Goal: Task Accomplishment & Management: Manage account settings

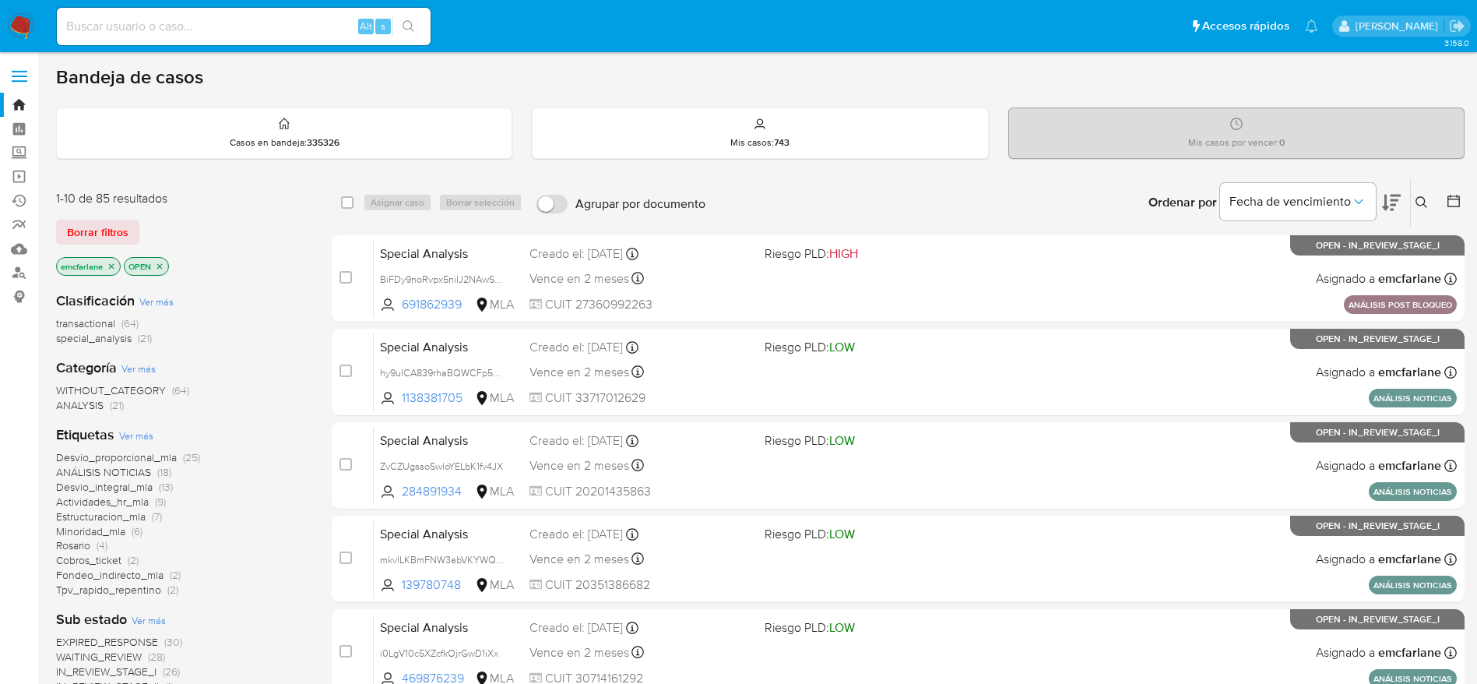
click at [110, 17] on input at bounding box center [244, 26] width 374 height 20
paste input "193216021"
type input "193216021"
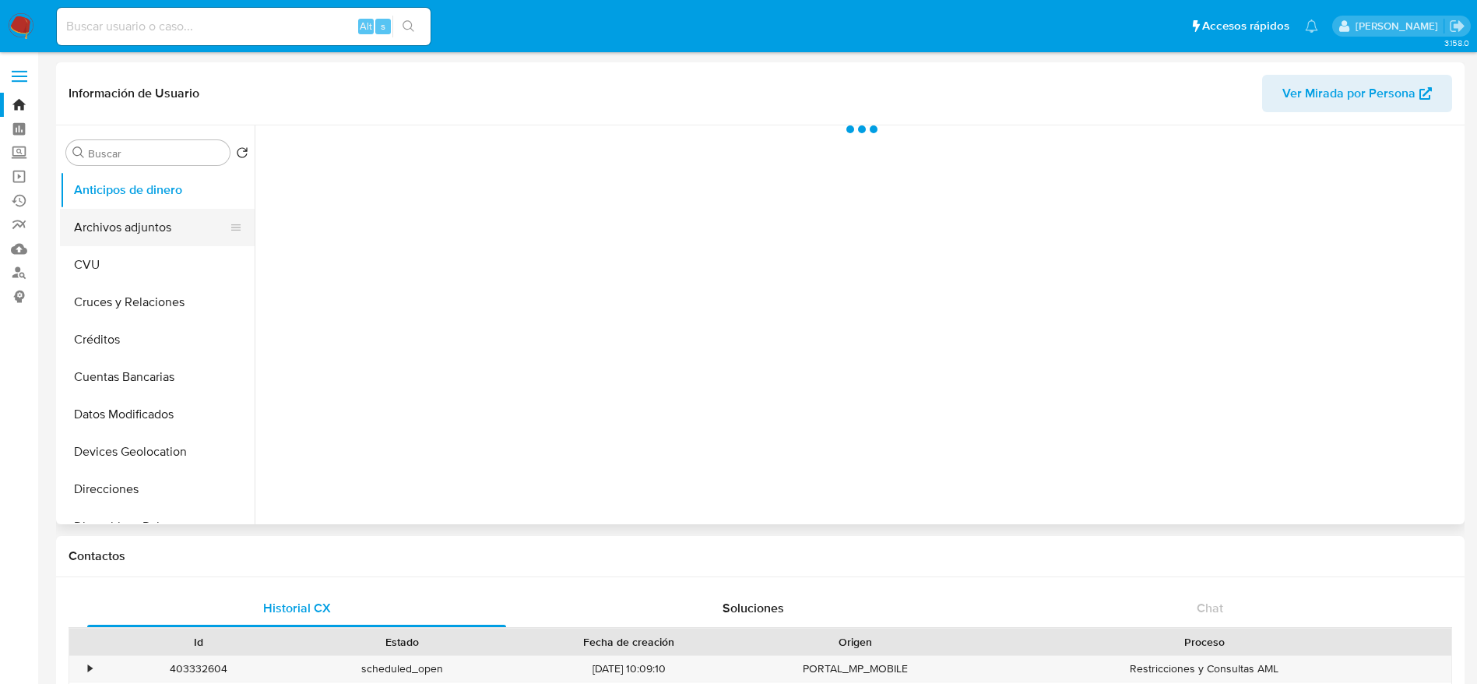
click at [116, 227] on button "Archivos adjuntos" at bounding box center [151, 227] width 182 height 37
select select "10"
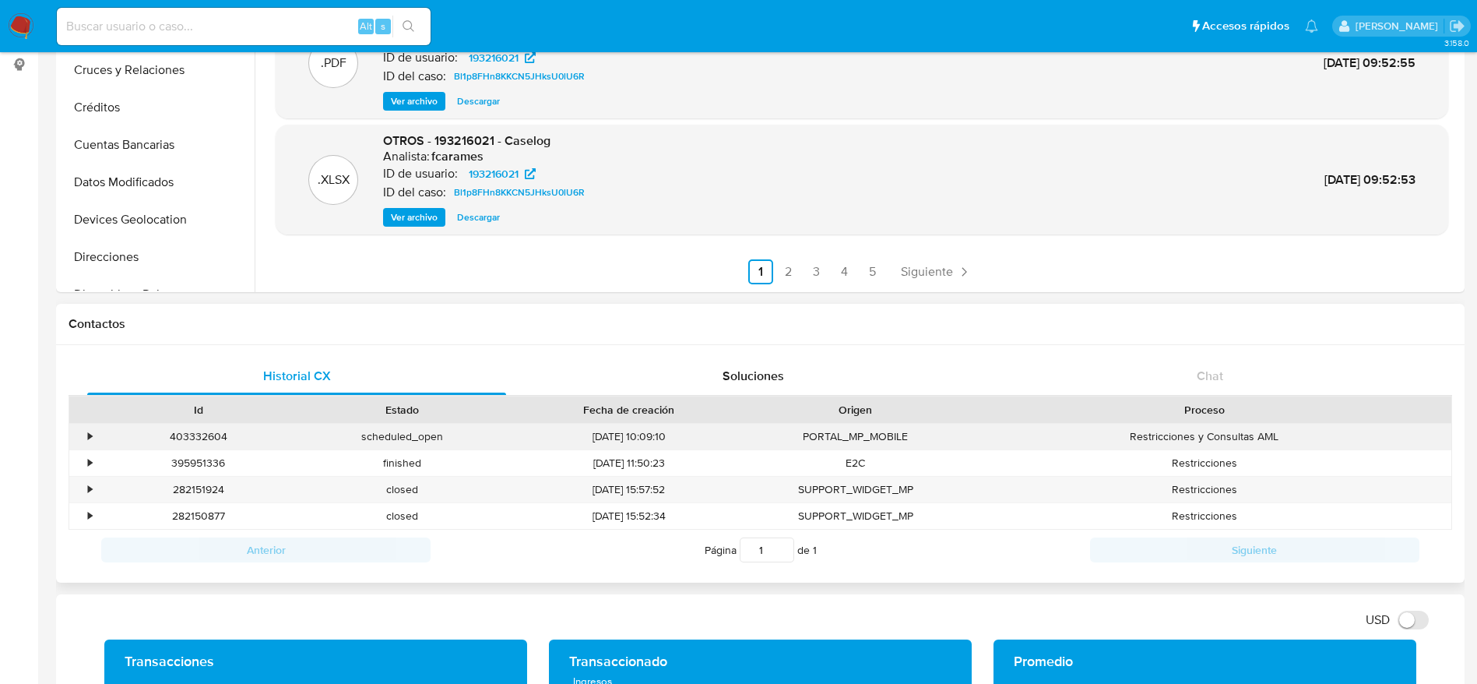
scroll to position [234, 0]
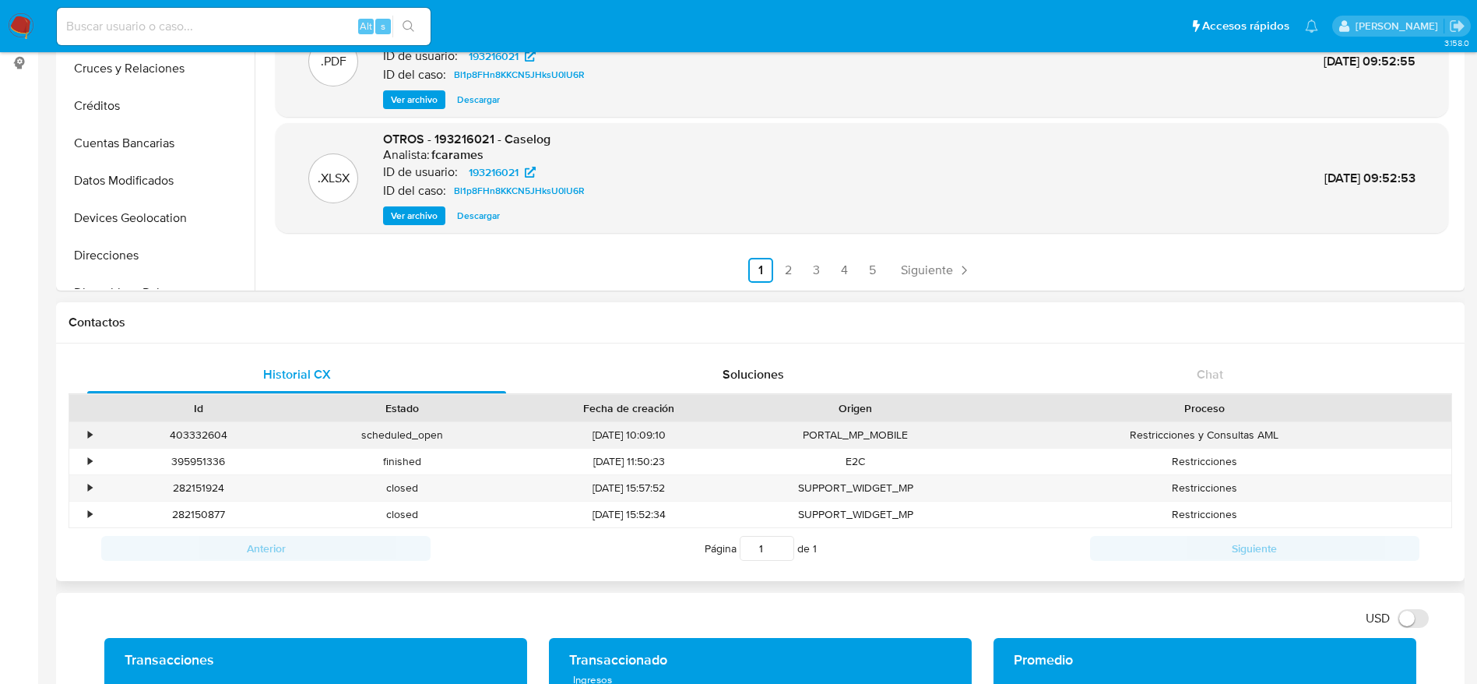
click at [188, 427] on div "403332604" at bounding box center [199, 435] width 204 height 26
copy div "403332604"
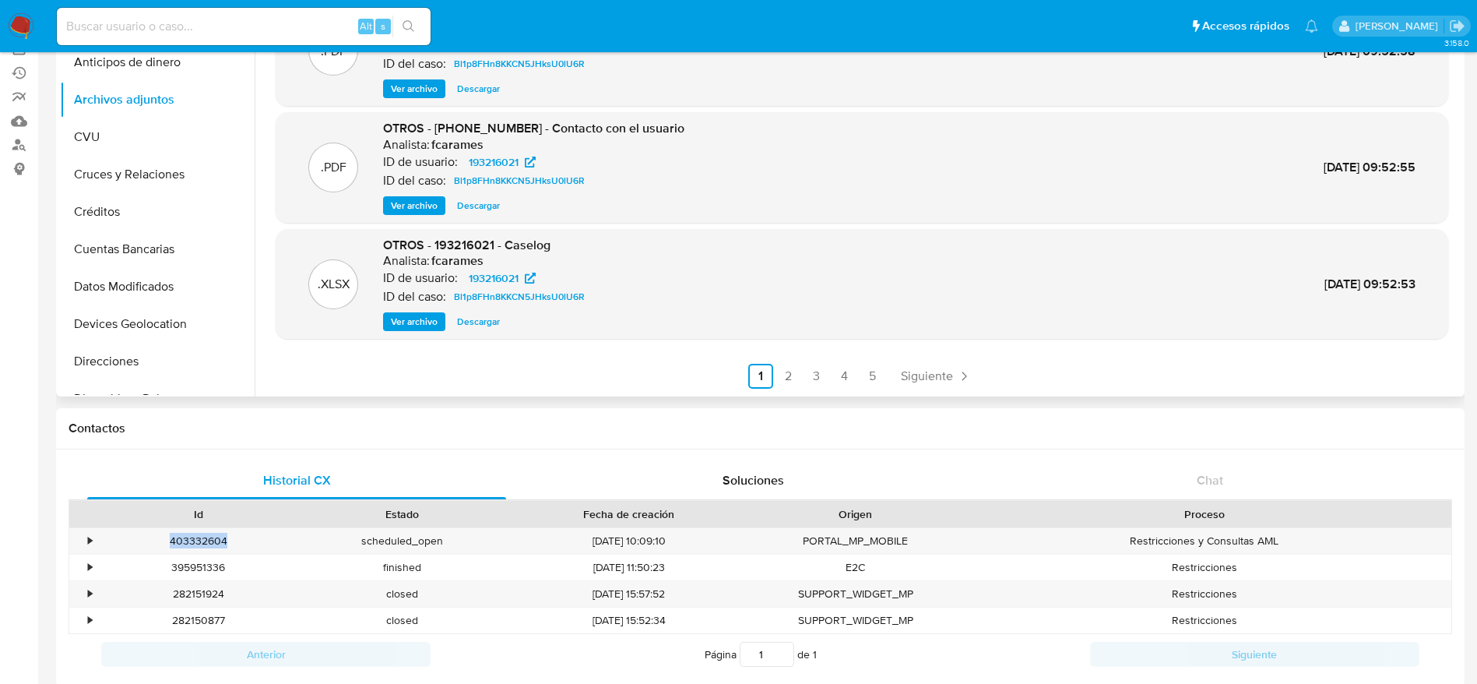
scroll to position [0, 0]
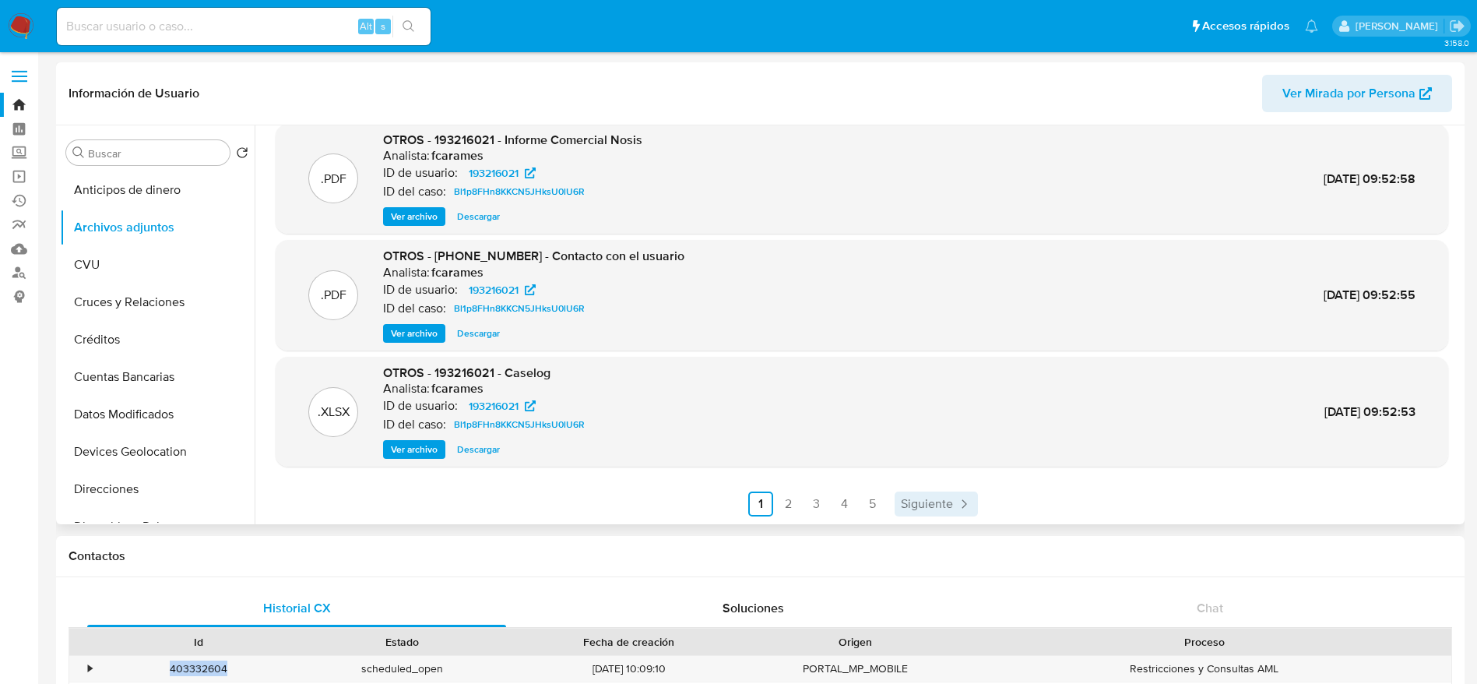
drag, startPoint x: 949, startPoint y: 501, endPoint x: 933, endPoint y: 492, distance: 18.5
click at [948, 501] on span "Siguiente" at bounding box center [927, 504] width 52 height 12
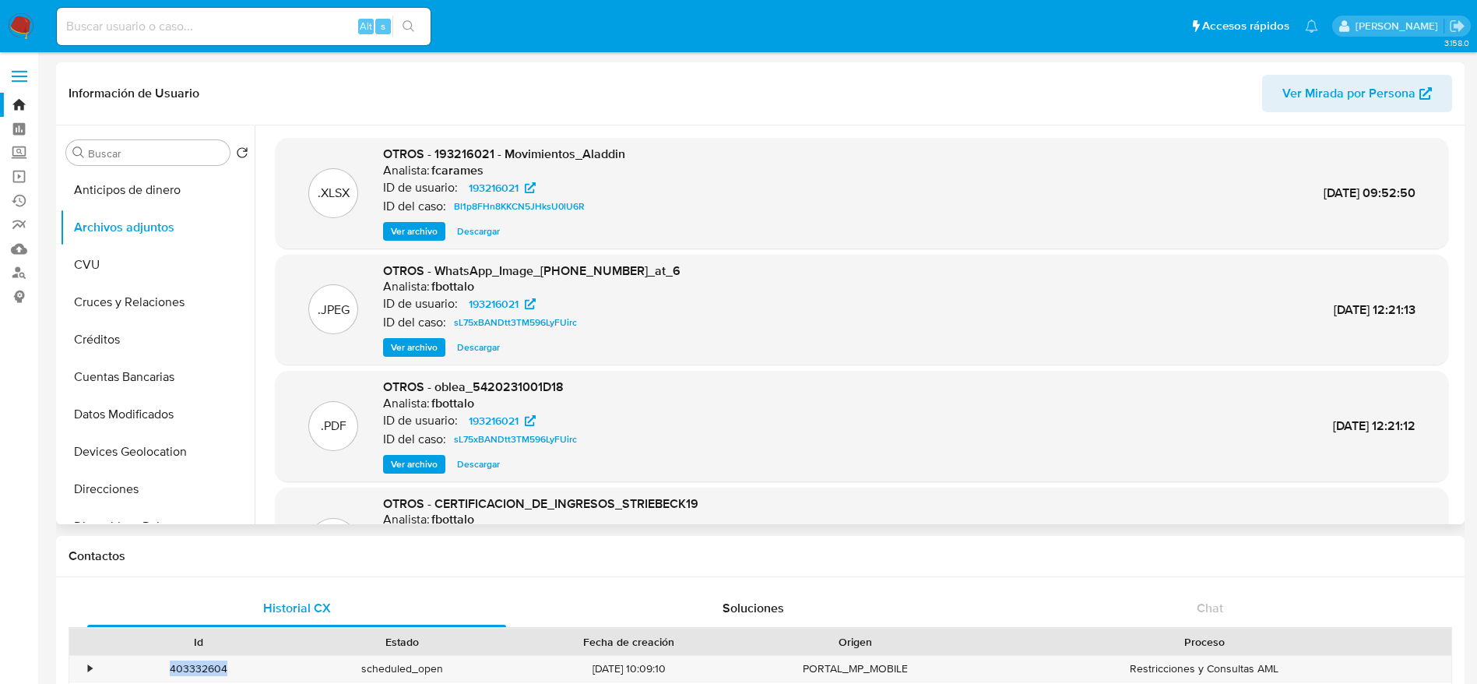
click at [470, 228] on span "Descargar" at bounding box center [478, 231] width 43 height 16
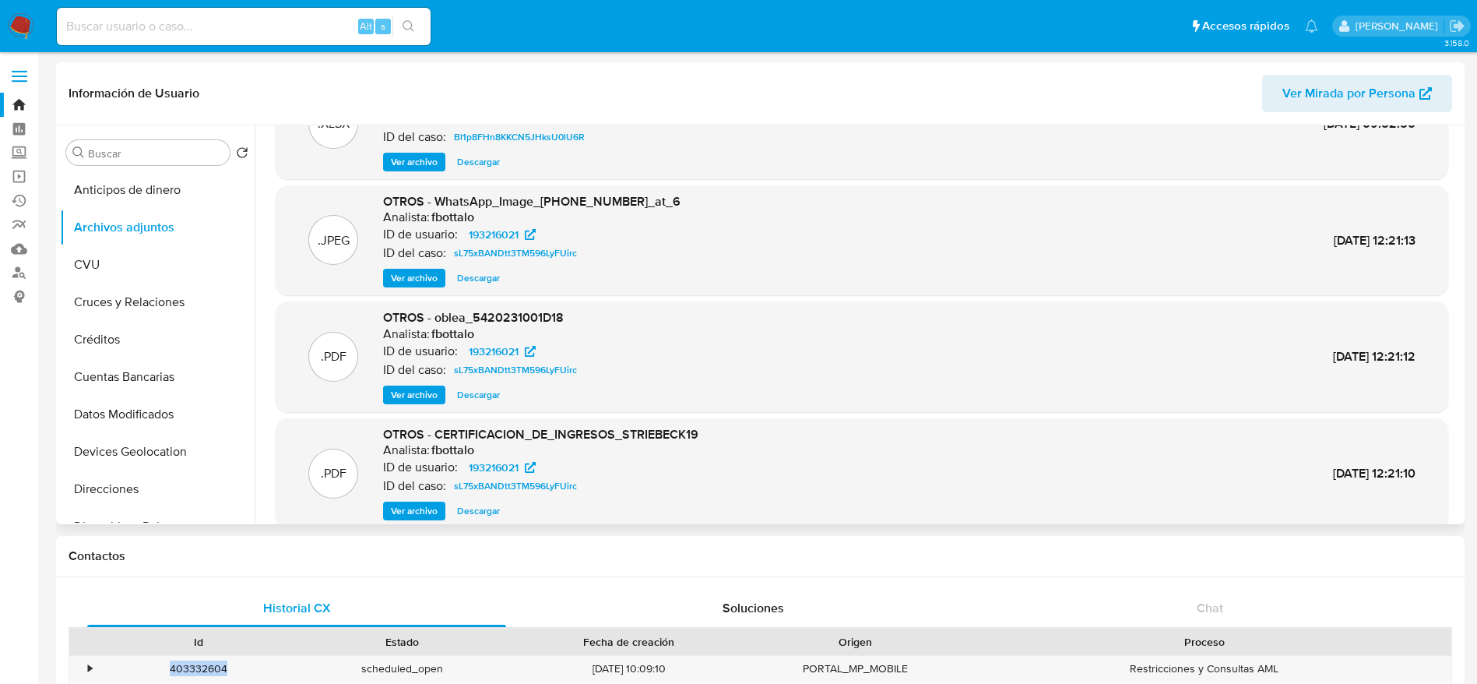
scroll to position [131, 0]
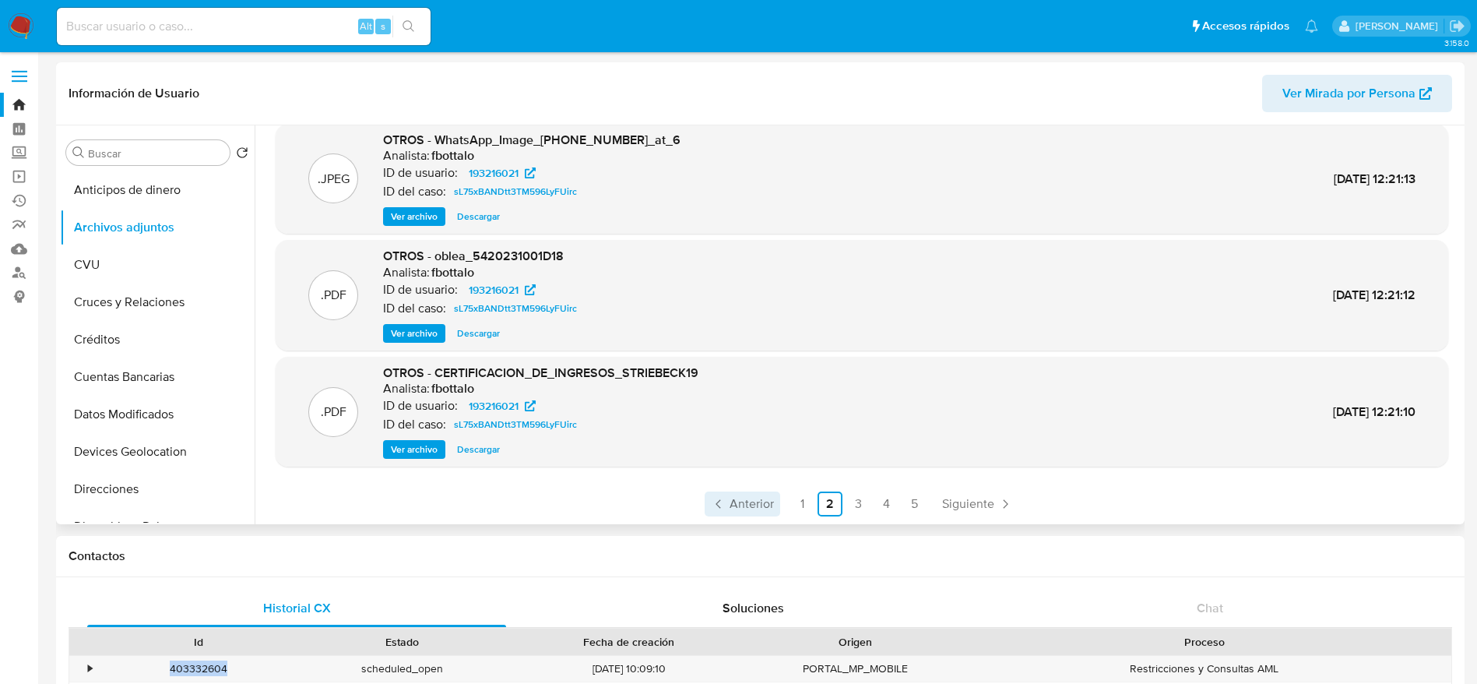
click at [743, 507] on span "Anterior" at bounding box center [752, 504] width 44 height 12
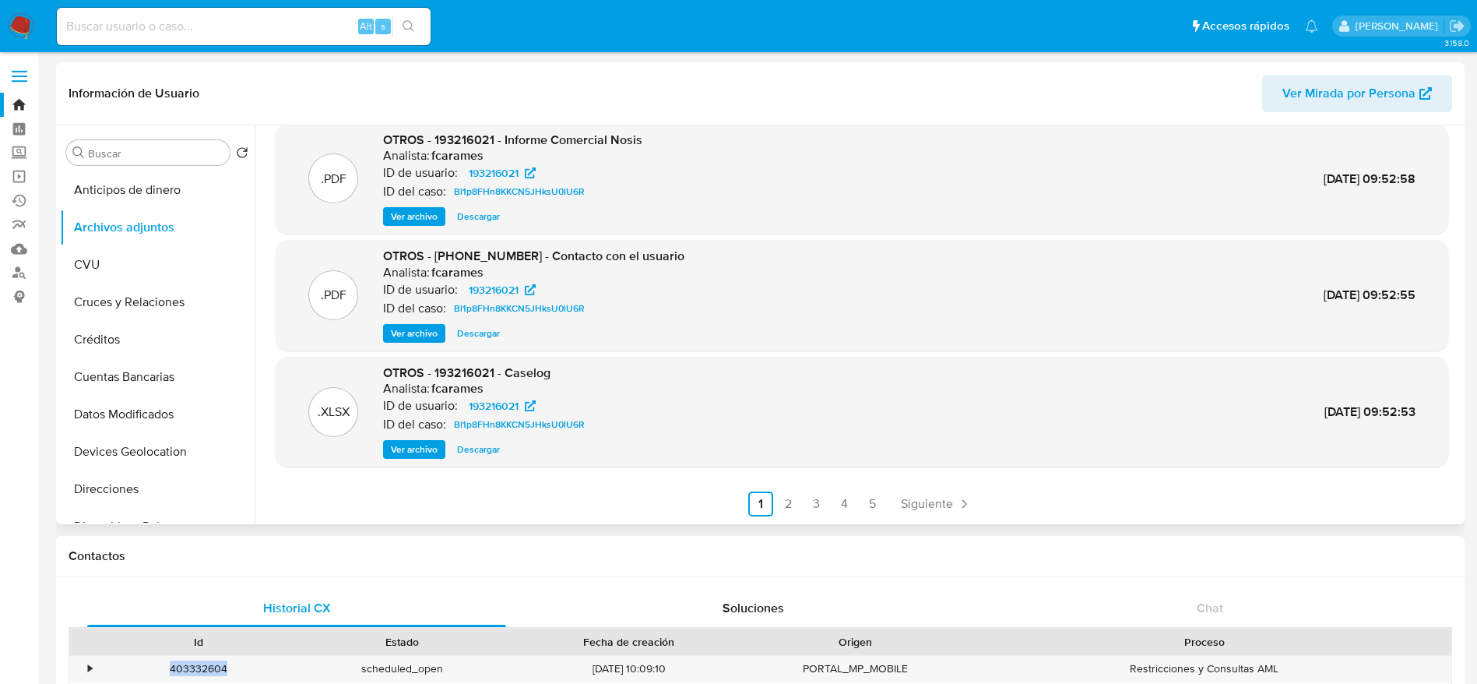
click at [494, 448] on span "Descargar" at bounding box center [478, 450] width 43 height 16
click at [431, 331] on span "Ver archivo" at bounding box center [414, 333] width 47 height 16
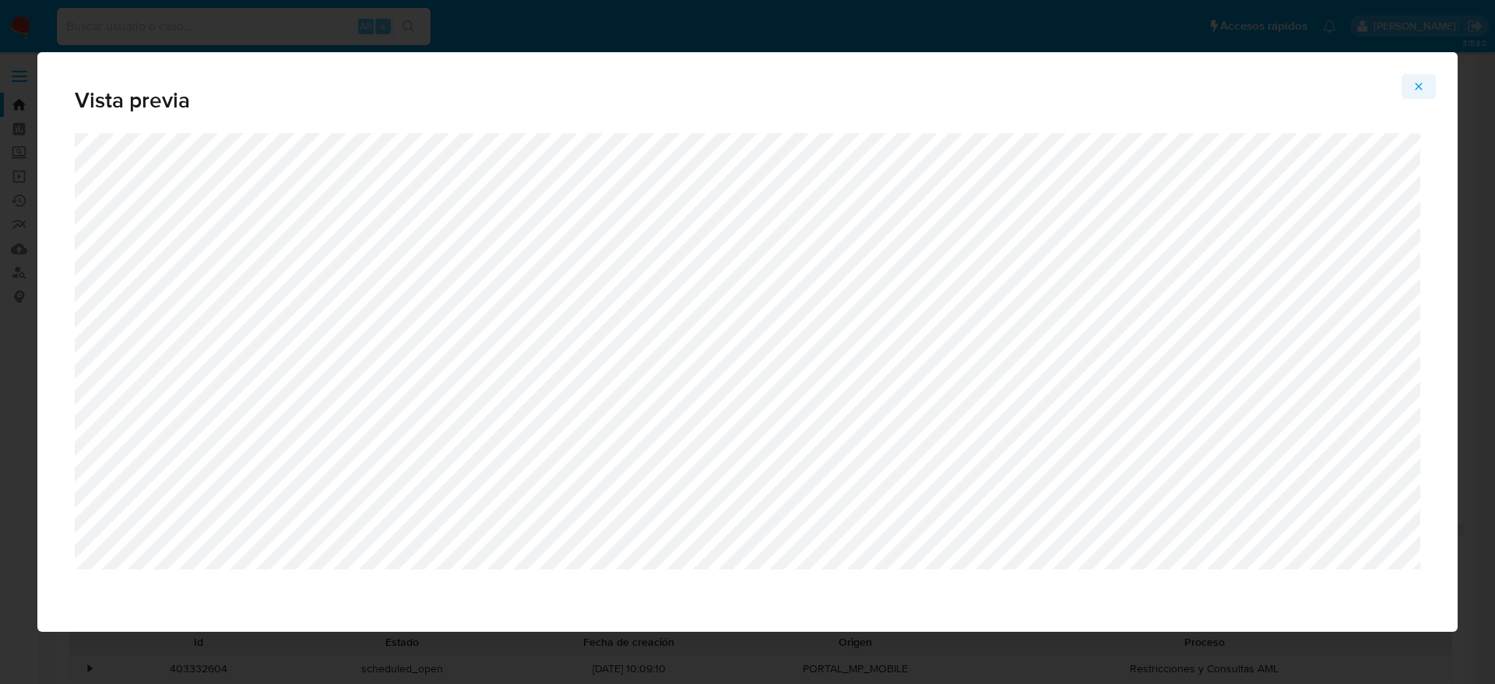
click at [1423, 80] on icon "Attachment preview" at bounding box center [1418, 86] width 12 height 12
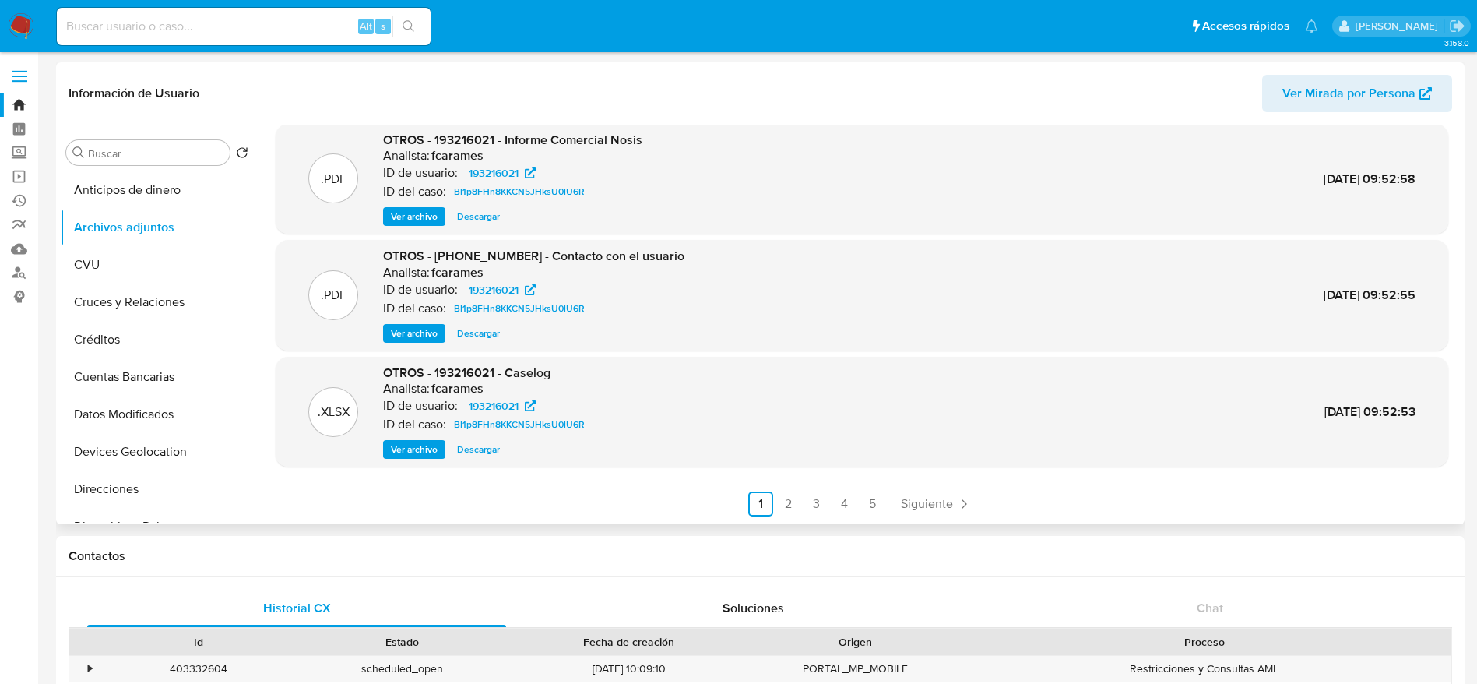
click at [112, 26] on input at bounding box center [244, 26] width 374 height 20
paste input "722651893"
type input "722651893"
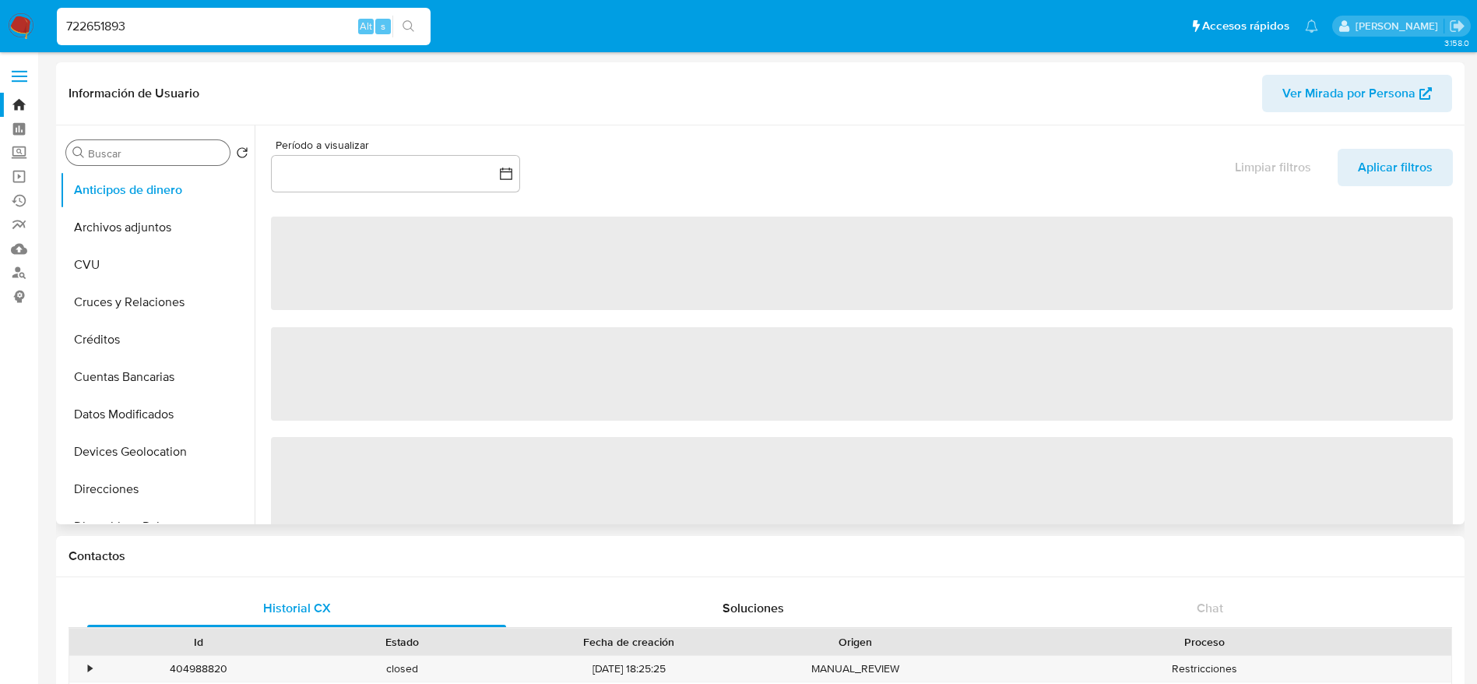
select select "10"
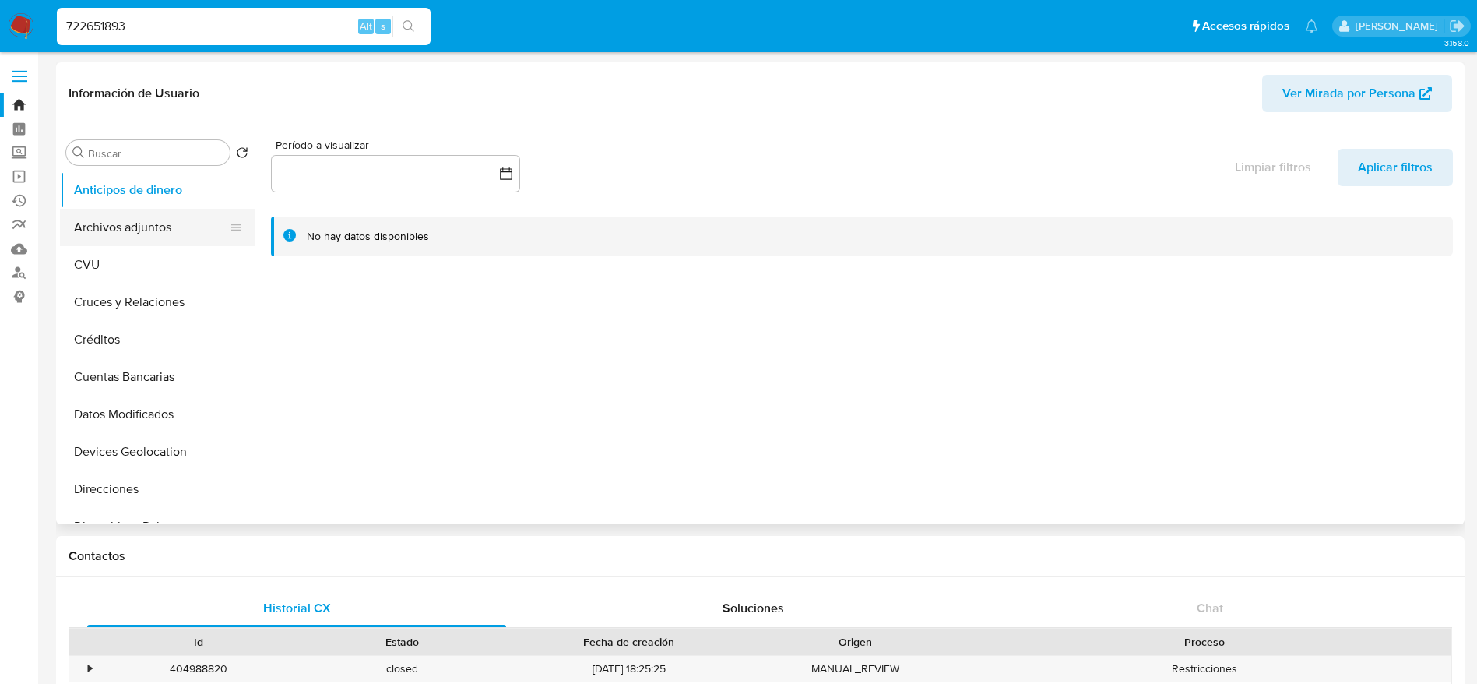
click at [148, 222] on button "Archivos adjuntos" at bounding box center [151, 227] width 182 height 37
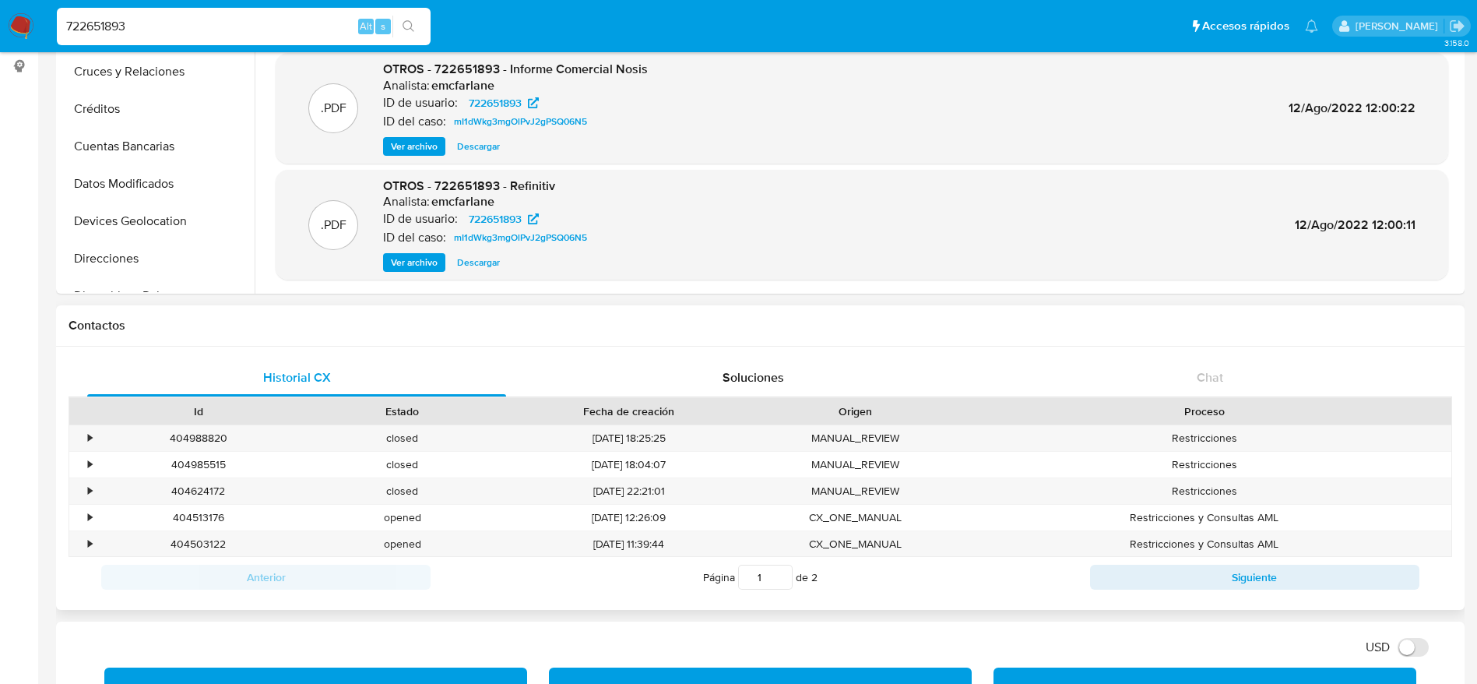
scroll to position [234, 0]
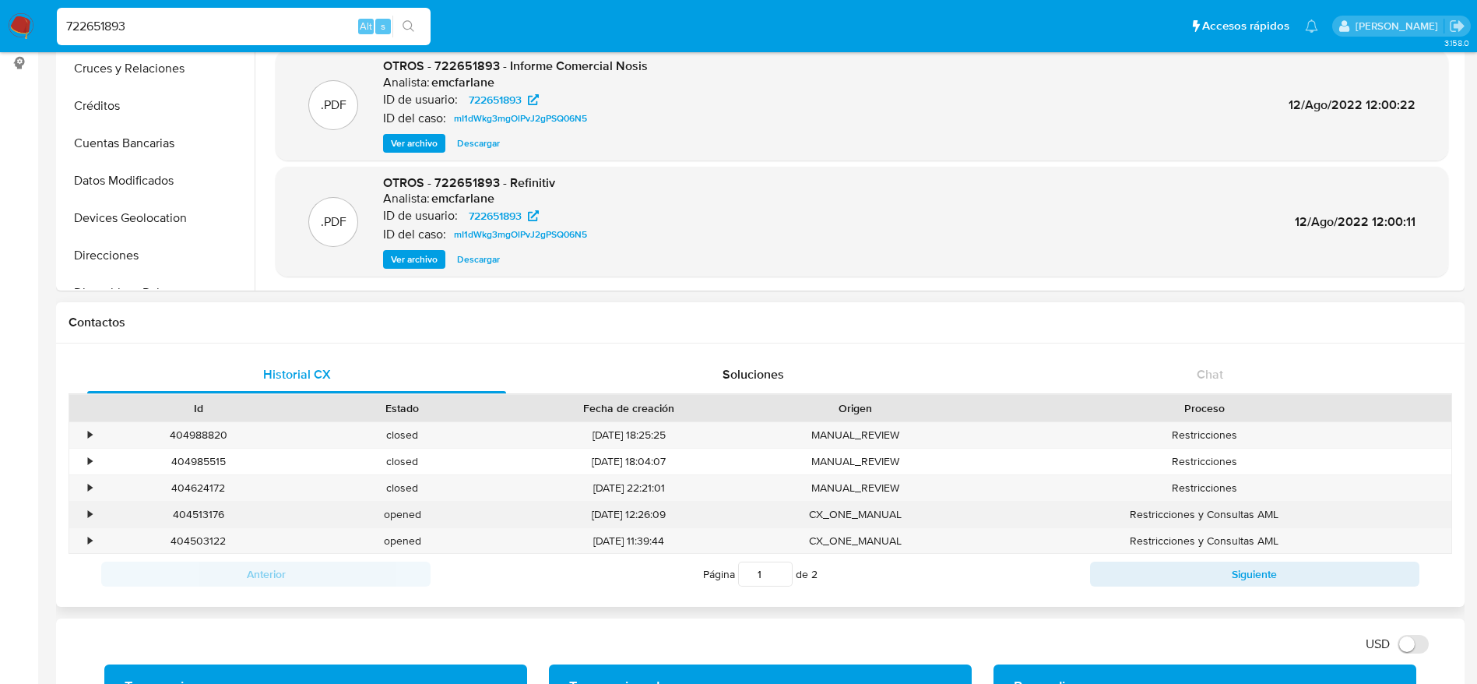
click at [204, 512] on div "404513176" at bounding box center [199, 514] width 204 height 26
copy div "404513176"
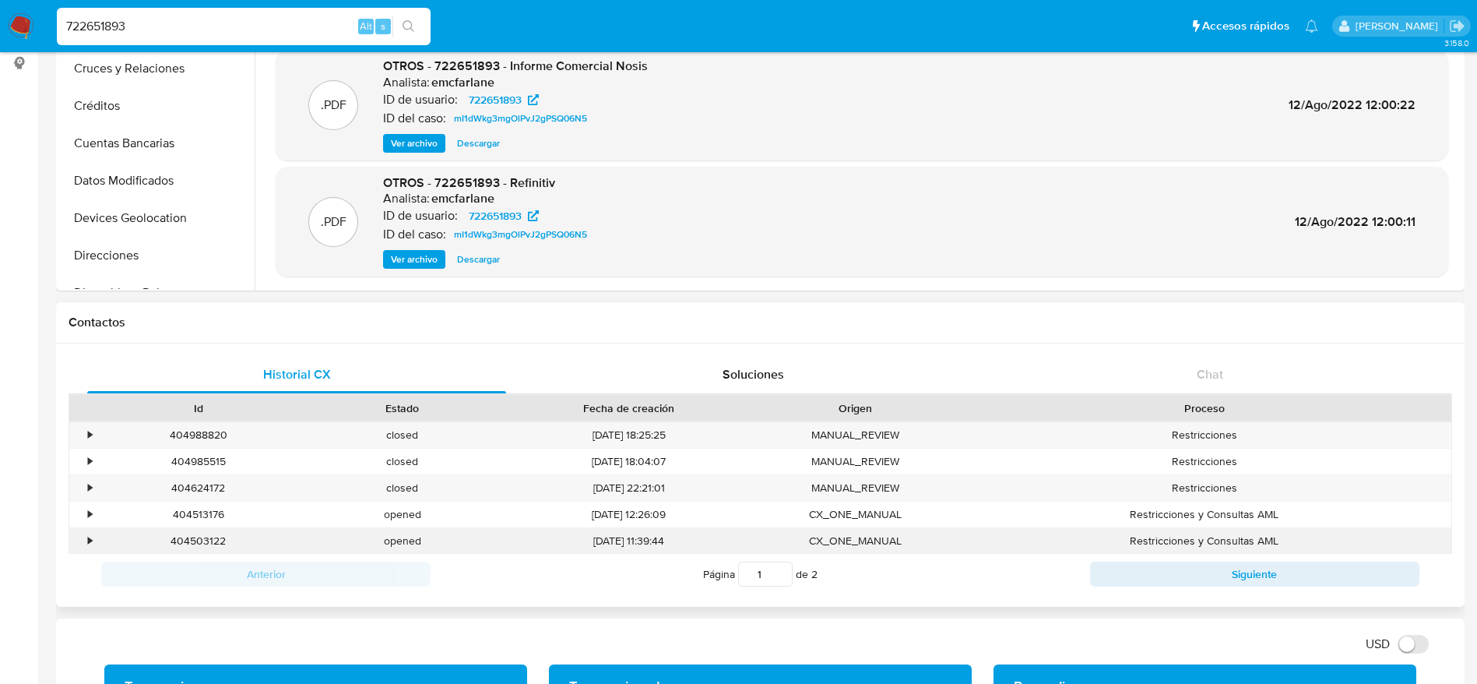
click at [189, 540] on div "404503122" at bounding box center [199, 541] width 204 height 26
copy div "404503122"
click at [1151, 574] on button "Siguiente" at bounding box center [1254, 573] width 329 height 25
type input "2"
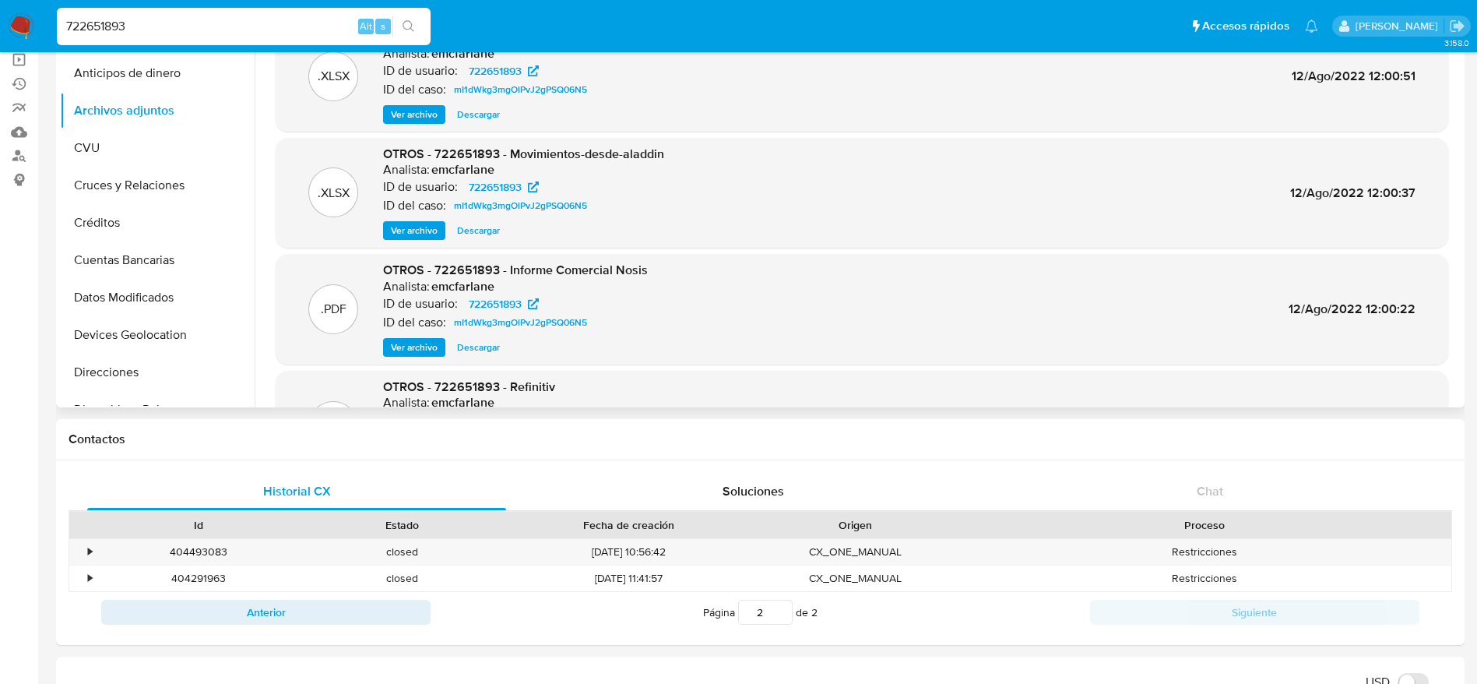
scroll to position [0, 0]
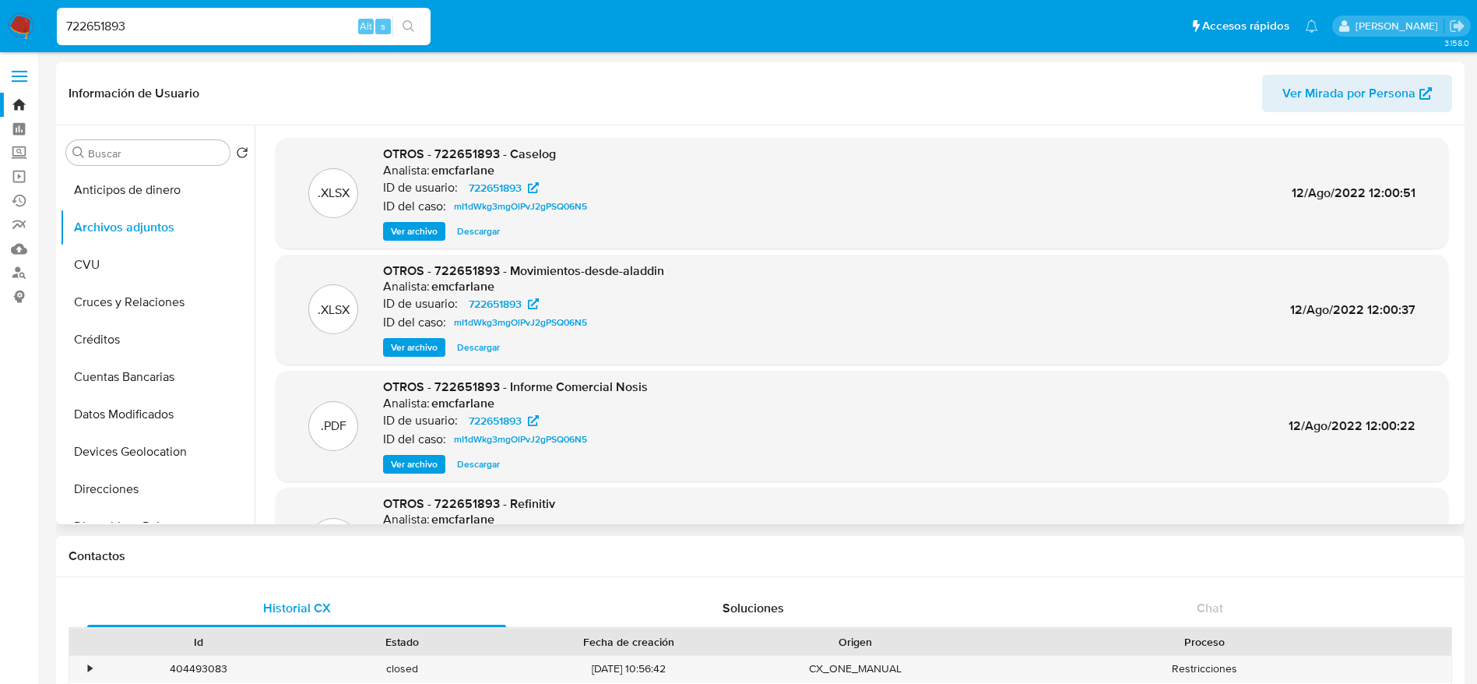
click at [474, 344] on span "Descargar" at bounding box center [478, 347] width 43 height 16
click at [473, 347] on span "Descargar" at bounding box center [478, 347] width 43 height 16
click at [490, 343] on span "Descargar" at bounding box center [478, 347] width 43 height 16
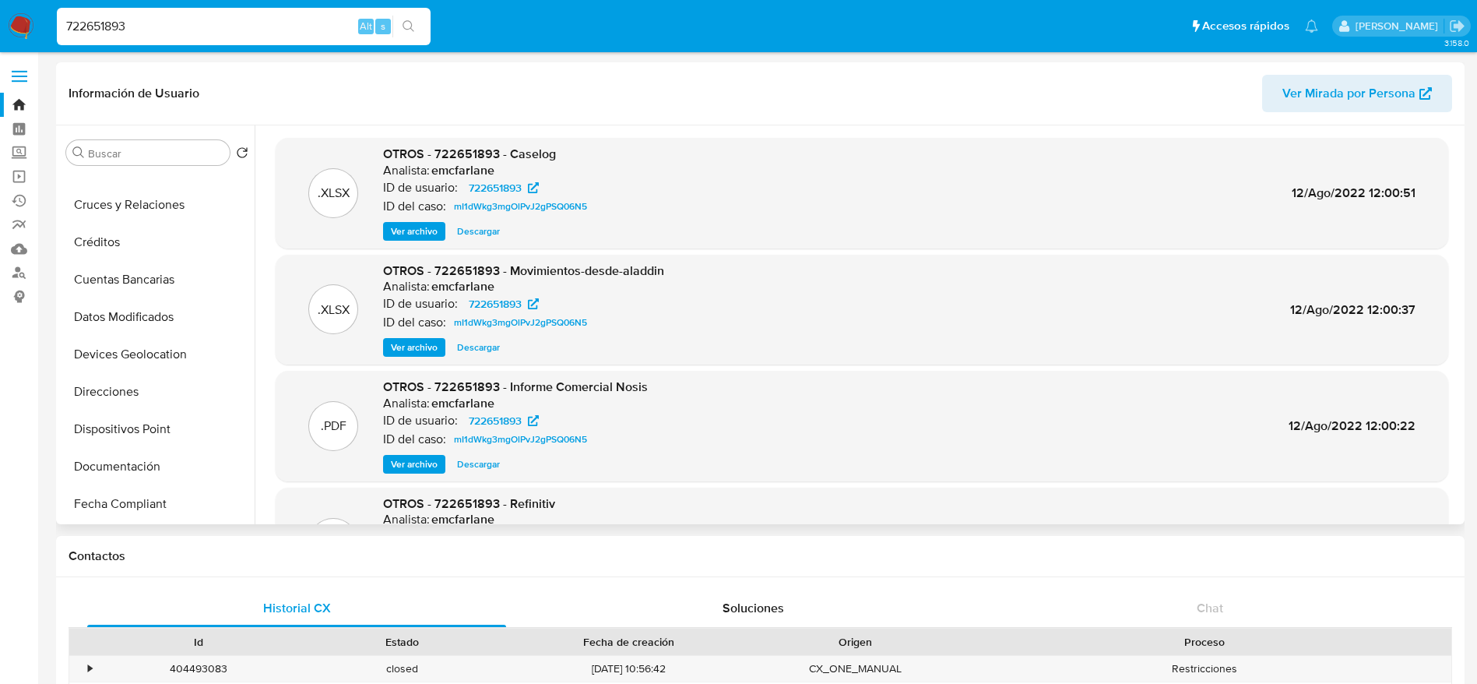
scroll to position [234, 0]
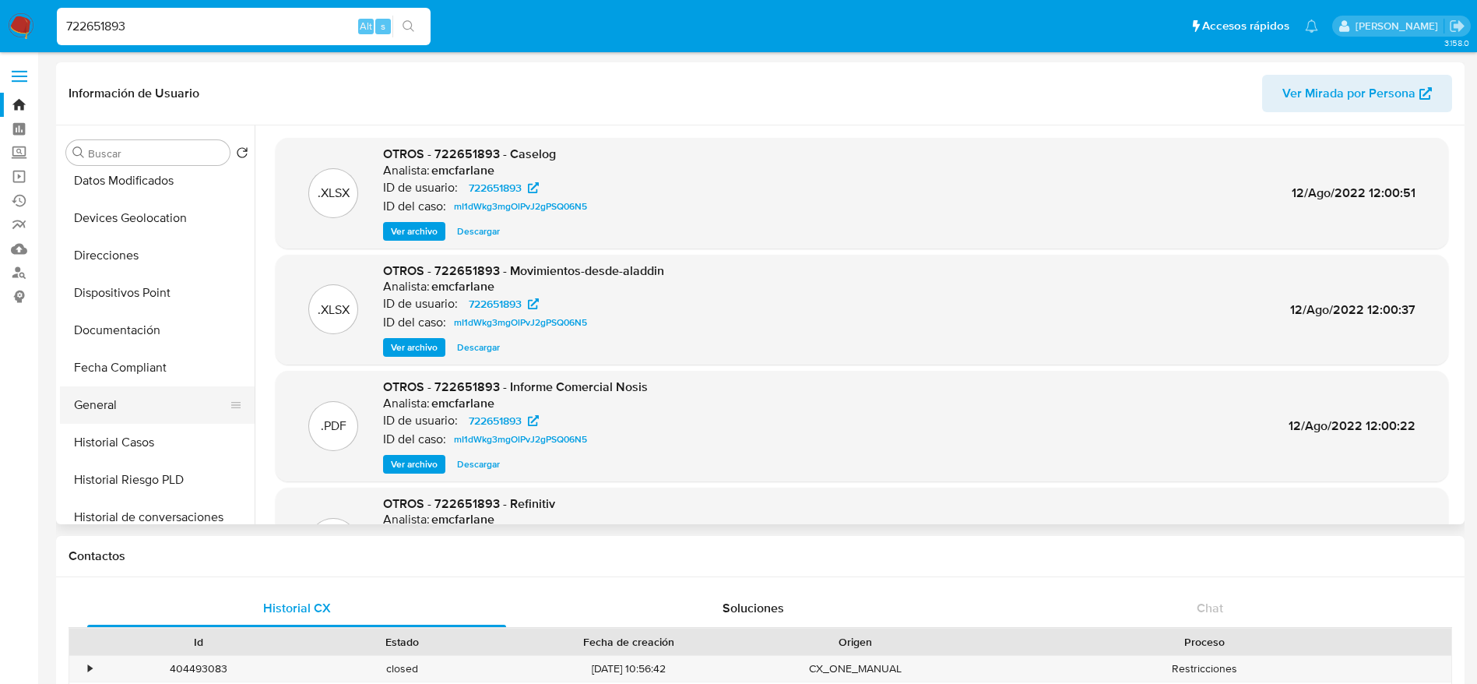
click at [116, 392] on button "General" at bounding box center [151, 404] width 182 height 37
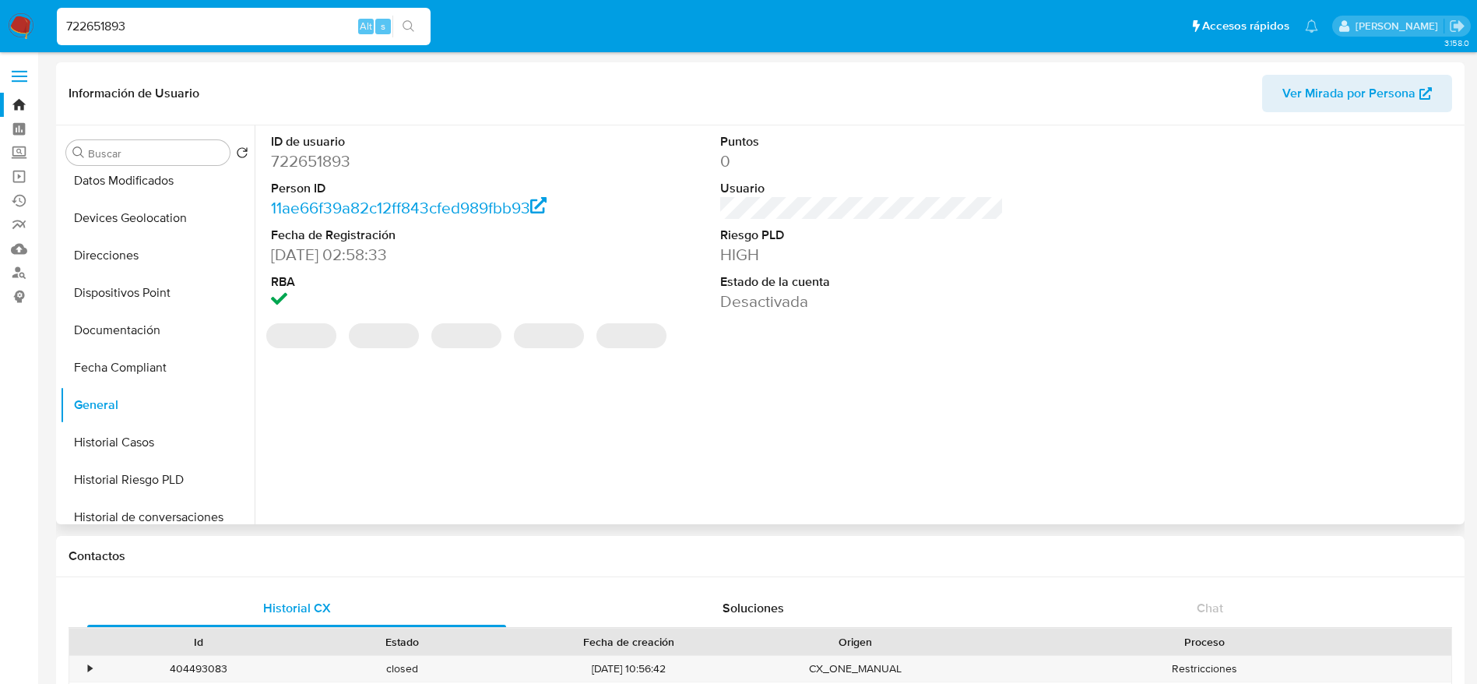
click at [310, 171] on dd "722651893" at bounding box center [413, 161] width 284 height 22
click at [301, 157] on dd "722651893" at bounding box center [413, 161] width 284 height 22
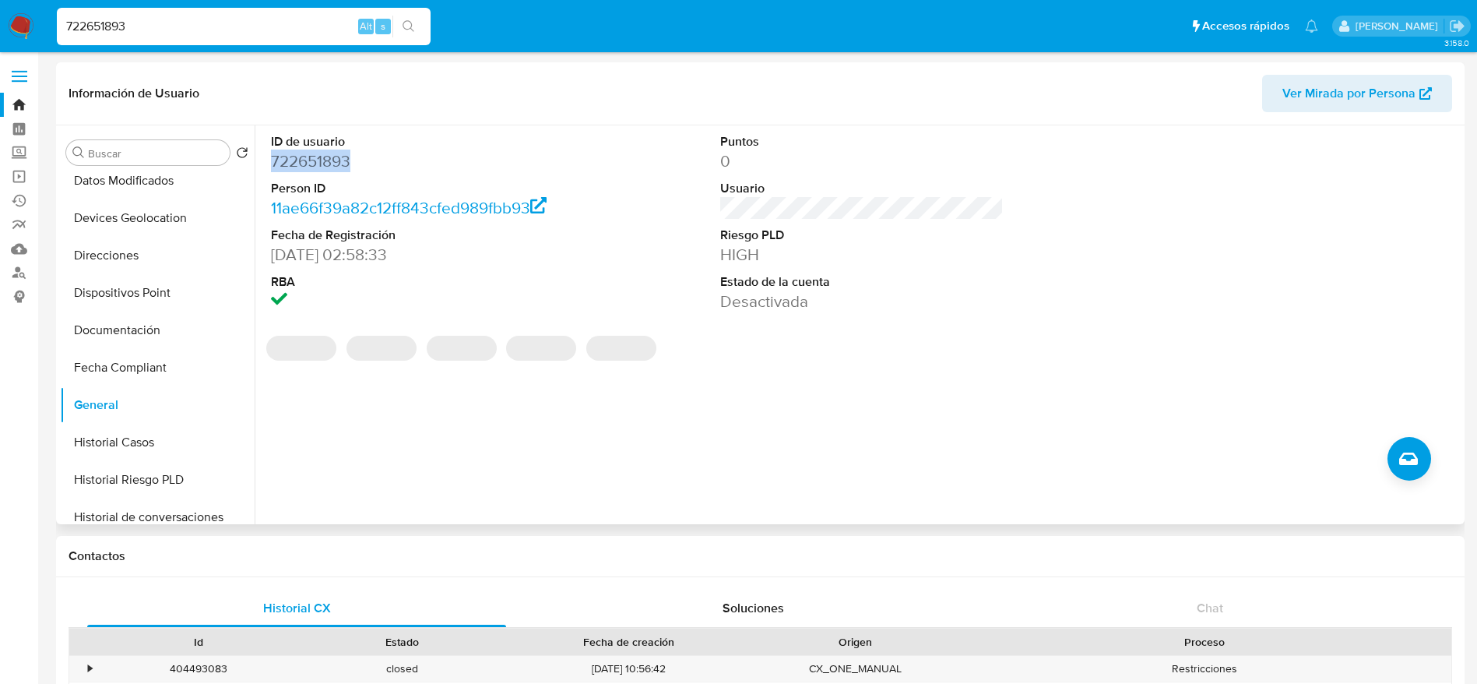
click at [301, 157] on dd "722651893" at bounding box center [413, 161] width 284 height 22
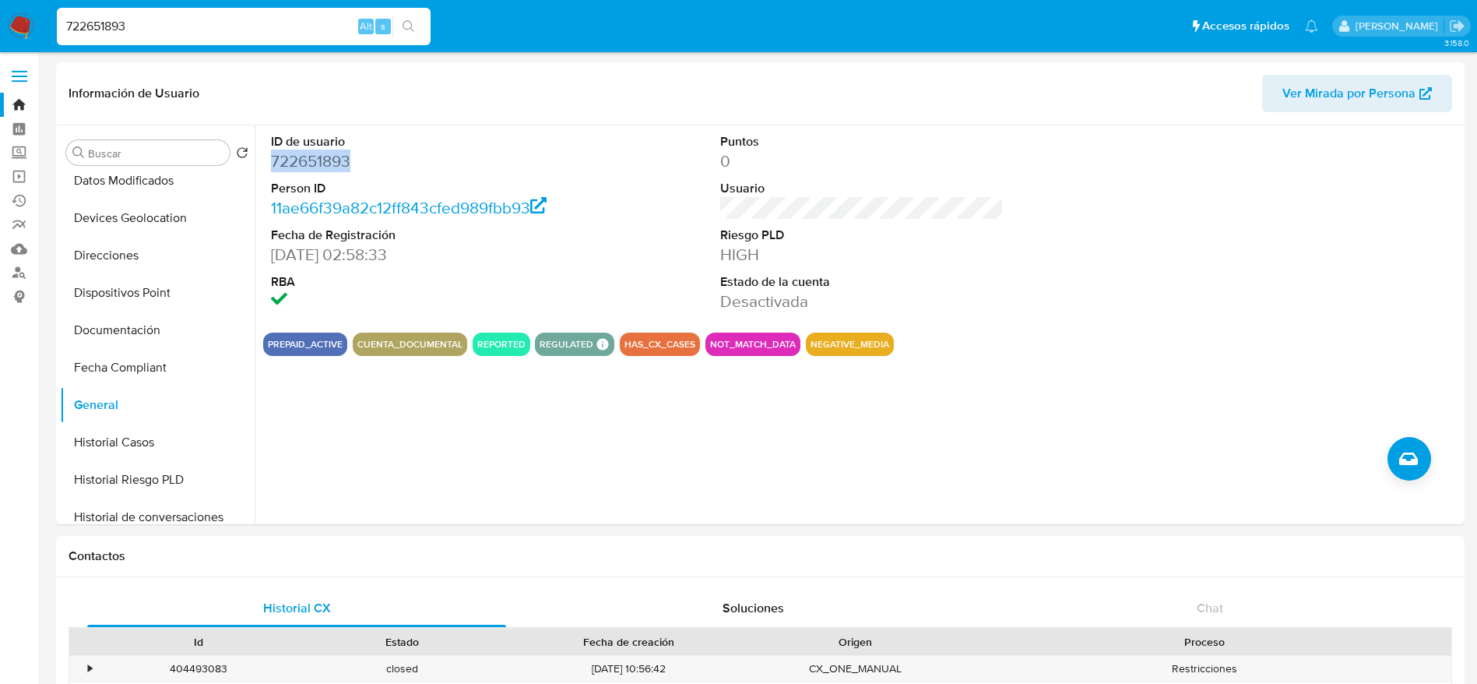
copy dd "722651893"
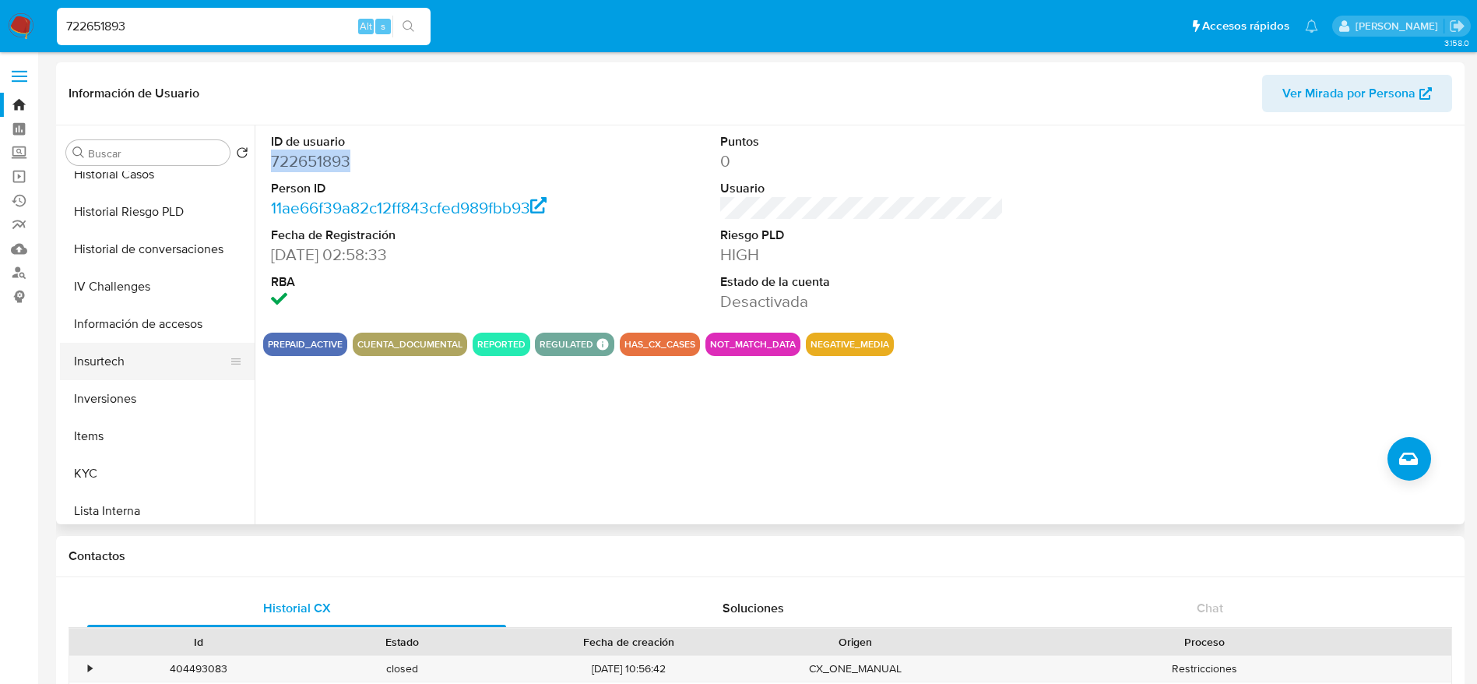
scroll to position [733, 0]
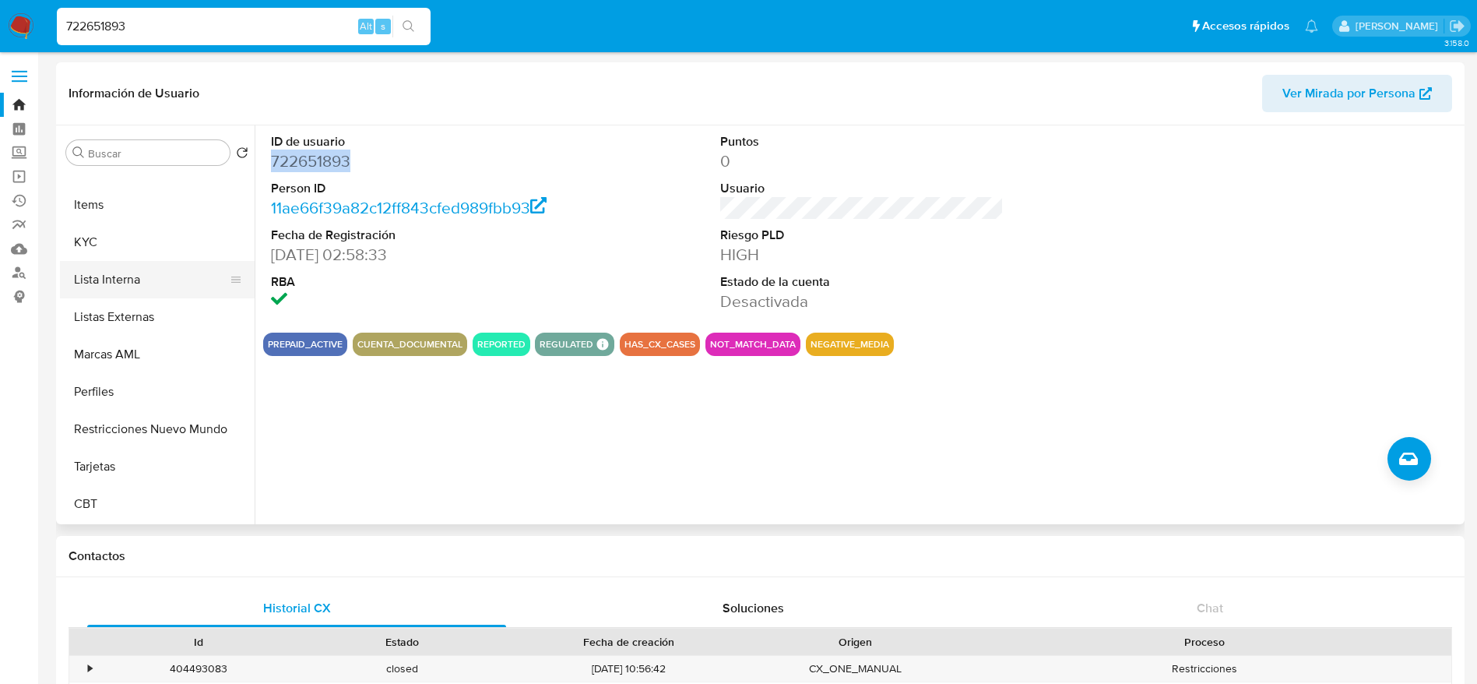
click at [129, 281] on button "Lista Interna" at bounding box center [151, 279] width 182 height 37
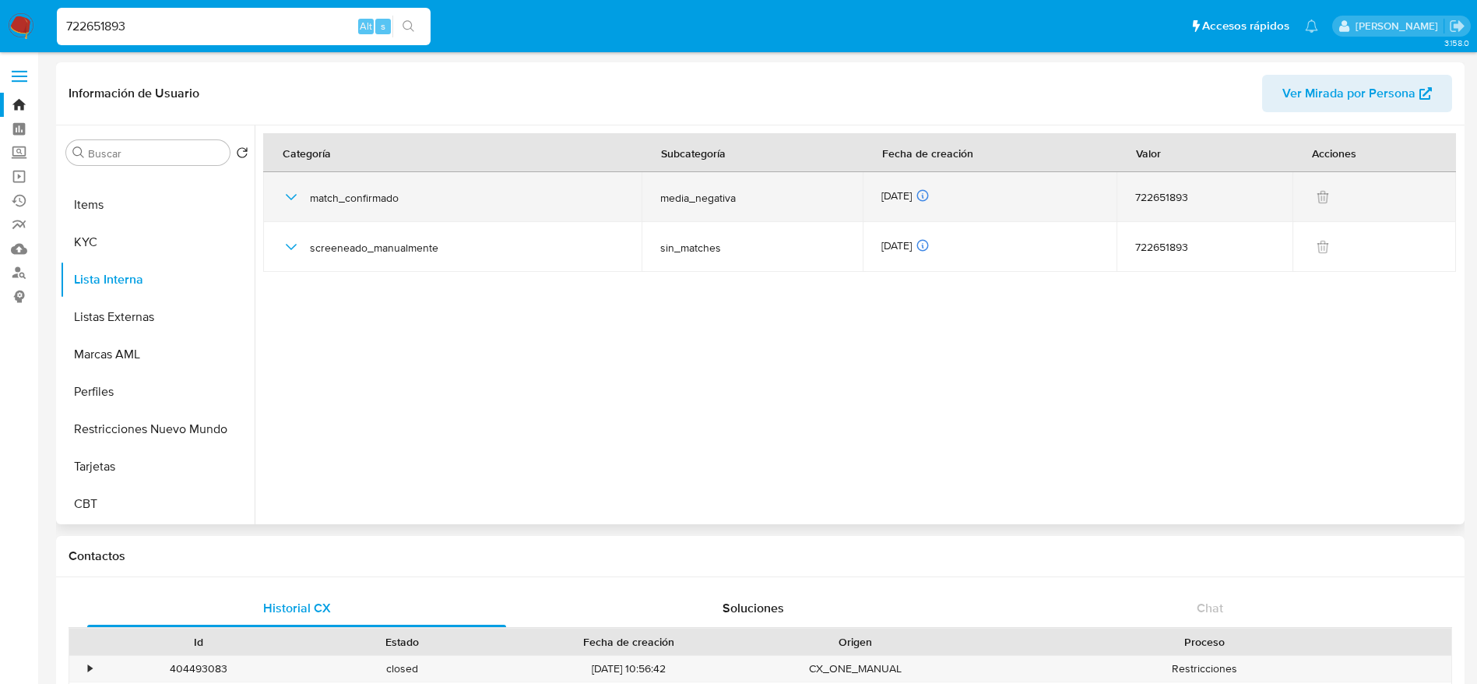
click at [291, 200] on icon "button" at bounding box center [291, 197] width 19 height 19
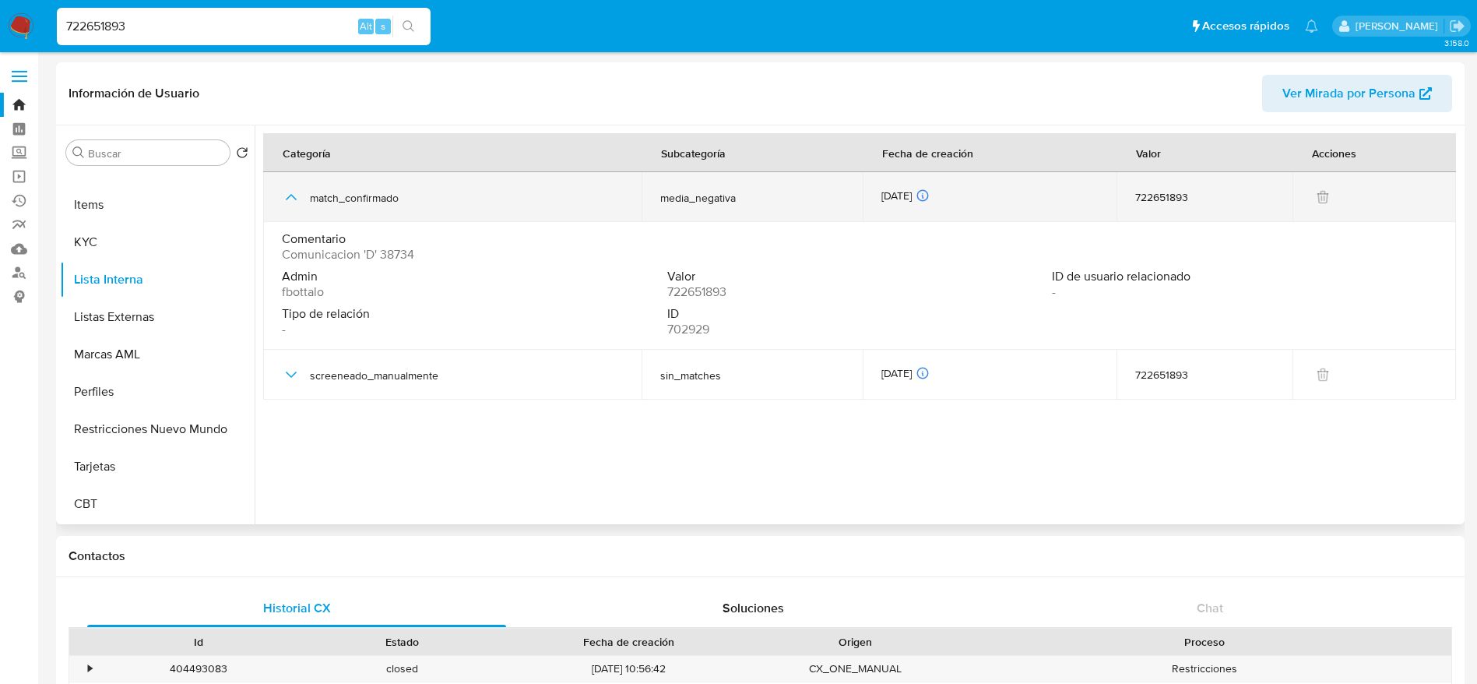
click at [291, 199] on icon "button" at bounding box center [291, 197] width 19 height 19
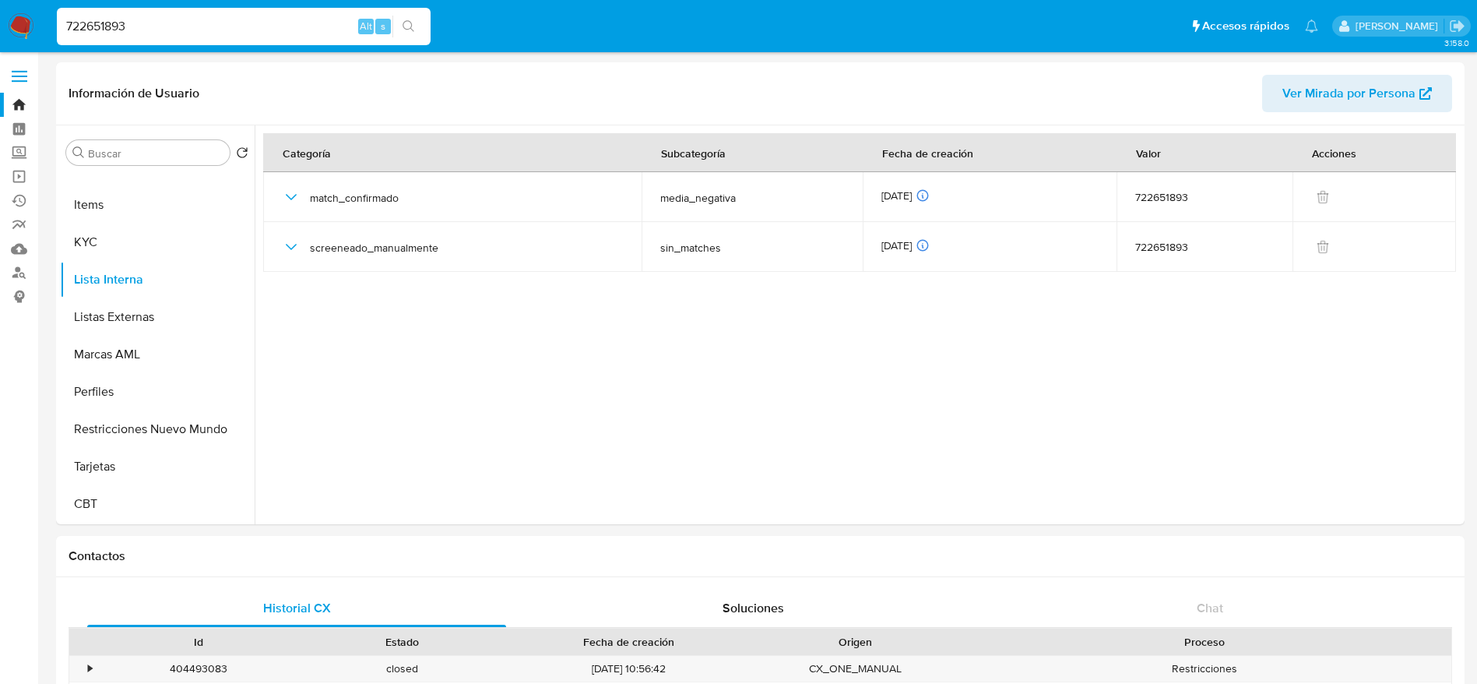
click at [131, 35] on input "722651893" at bounding box center [244, 26] width 374 height 20
click at [131, 34] on input "722651893" at bounding box center [244, 26] width 374 height 20
paste input "20629273"
type input "206292733"
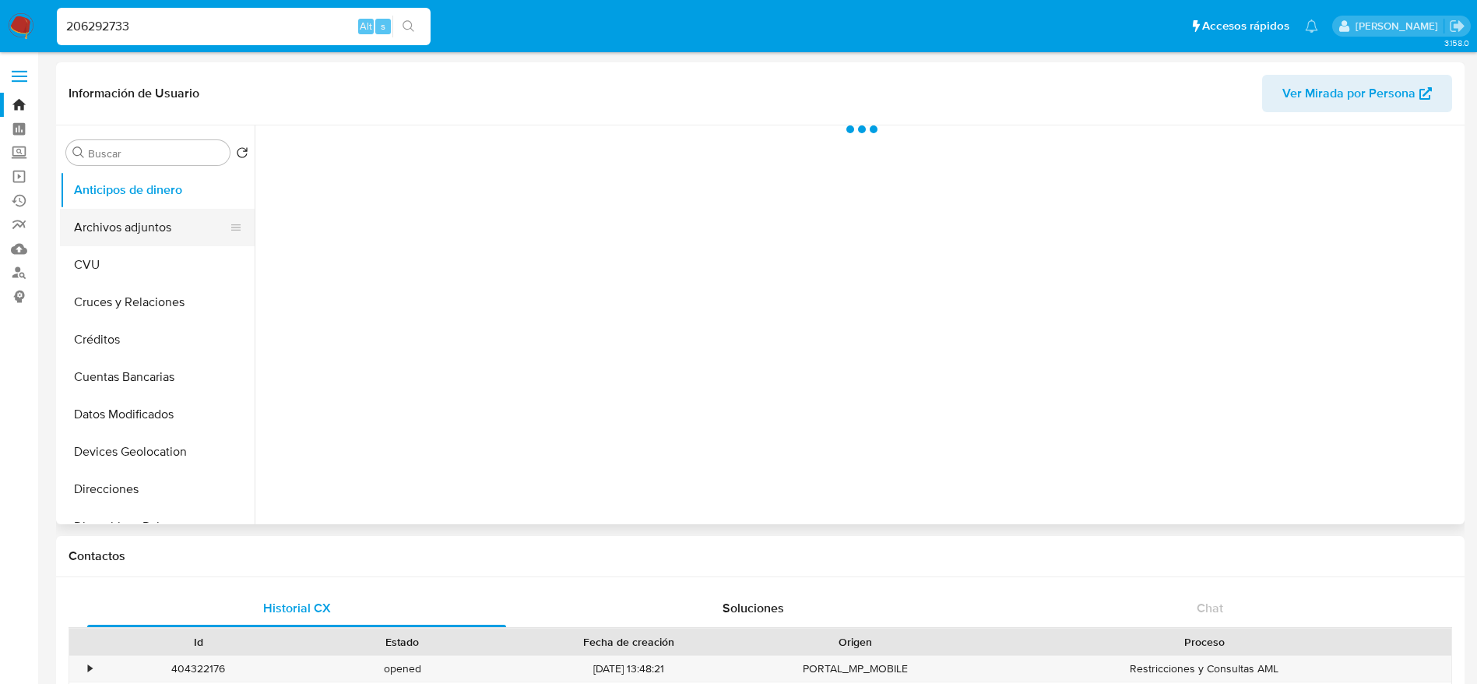
click at [114, 221] on button "Archivos adjuntos" at bounding box center [151, 227] width 182 height 37
select select "10"
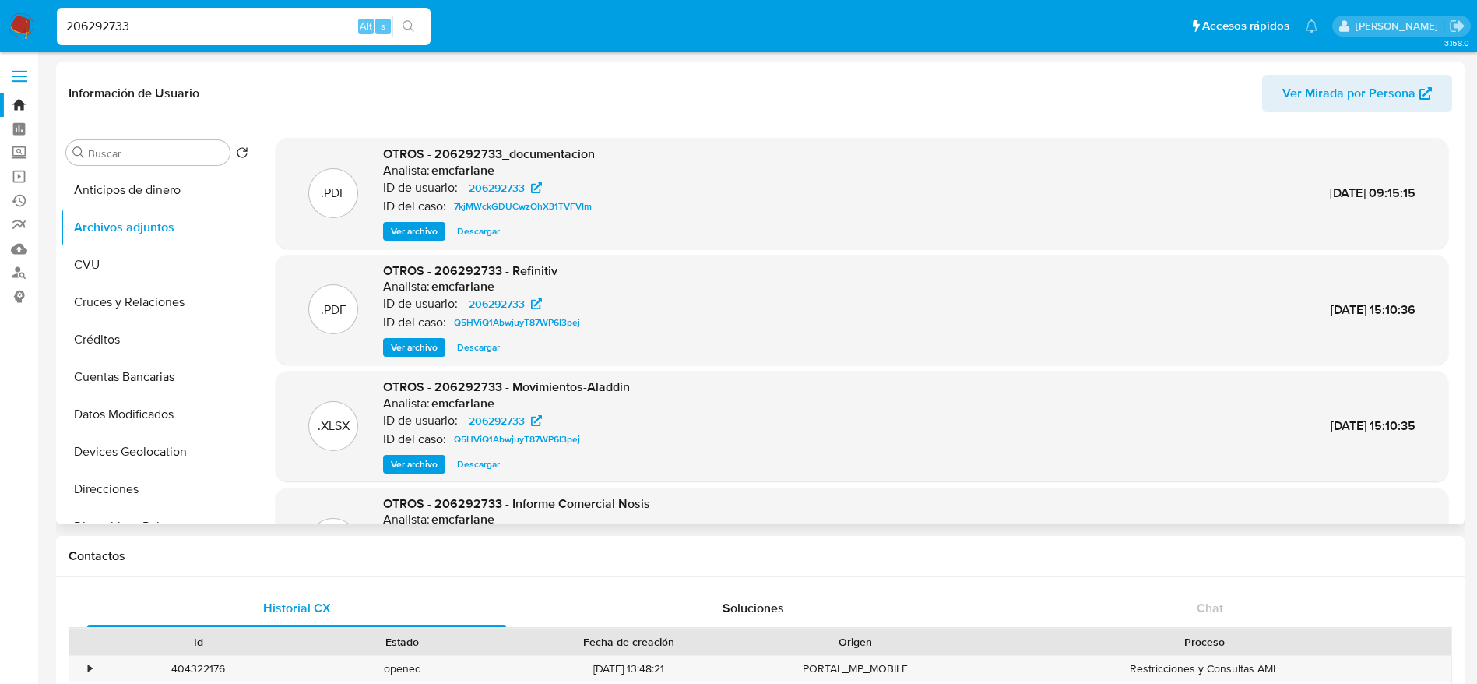
scroll to position [117, 0]
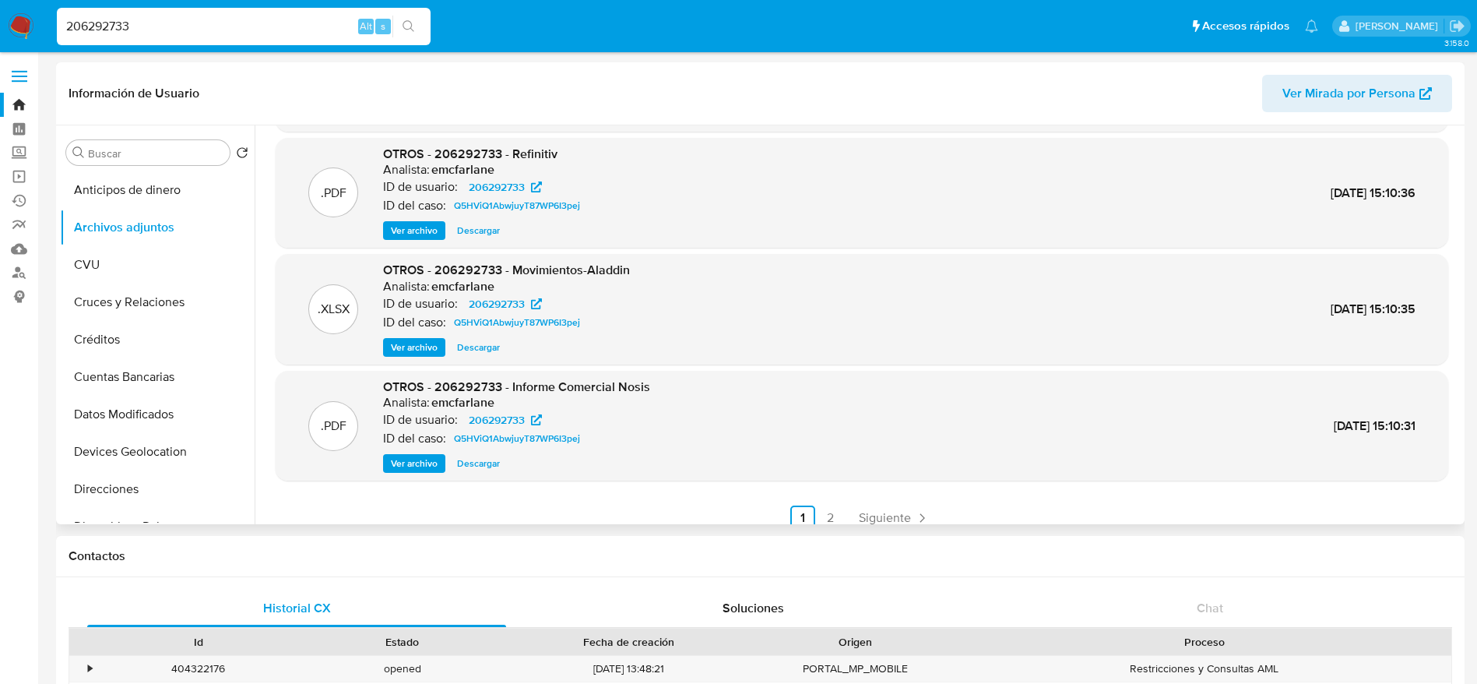
click at [482, 343] on span "Descargar" at bounding box center [478, 347] width 43 height 16
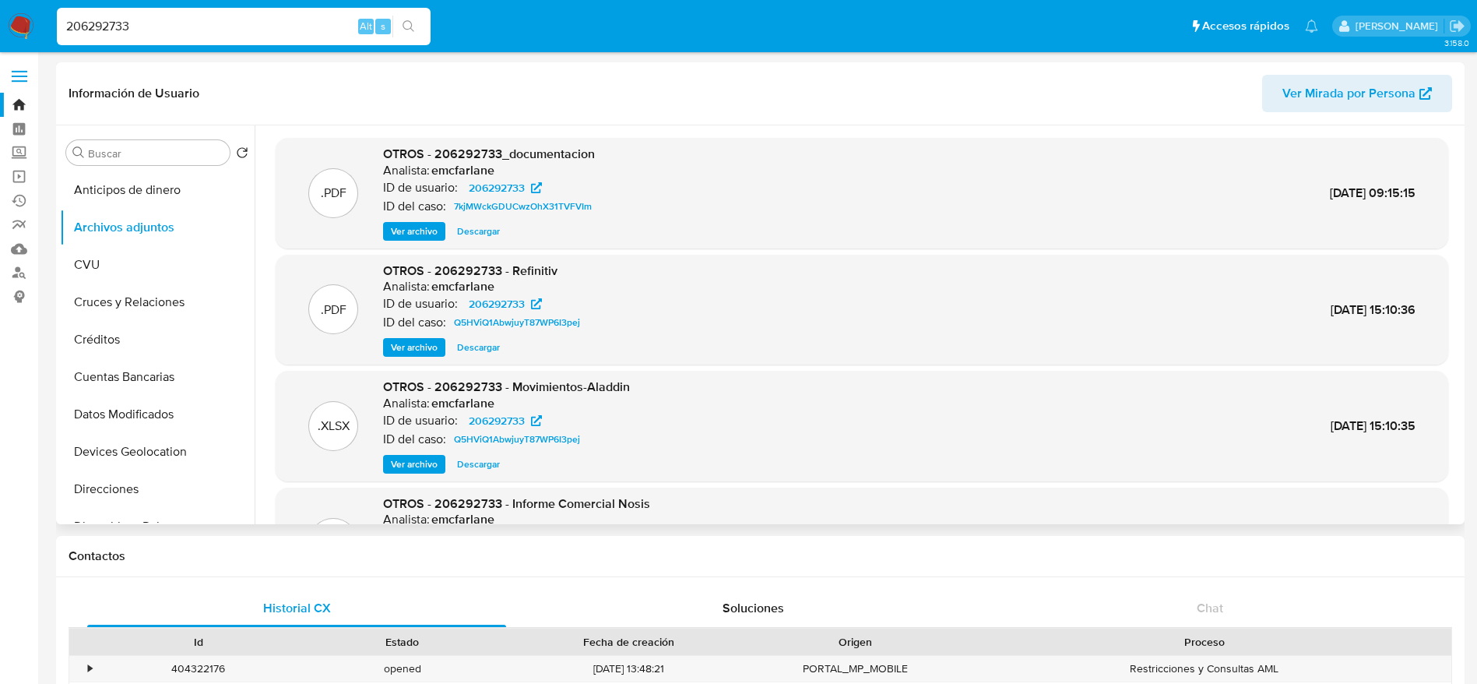
click at [428, 230] on span "Ver archivo" at bounding box center [414, 231] width 47 height 16
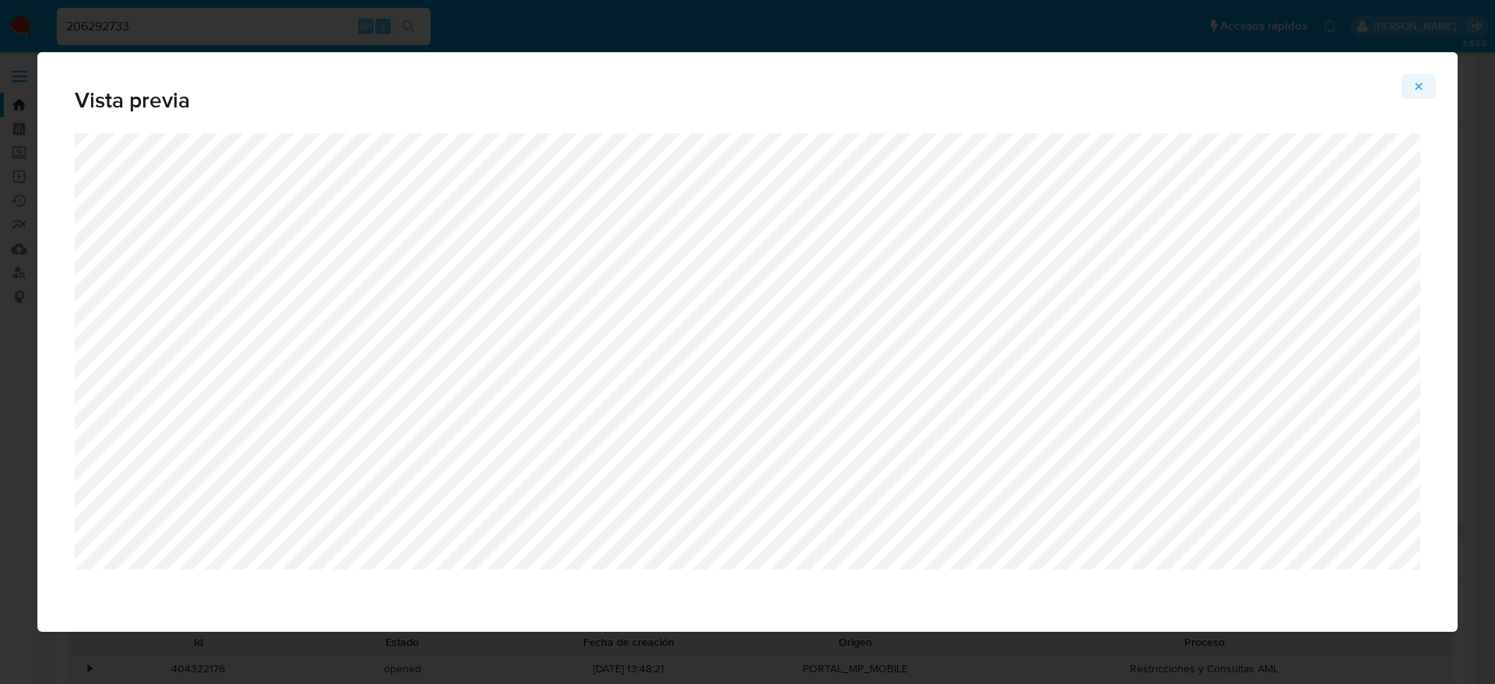
click at [1425, 83] on button "Attachment preview" at bounding box center [1419, 86] width 34 height 25
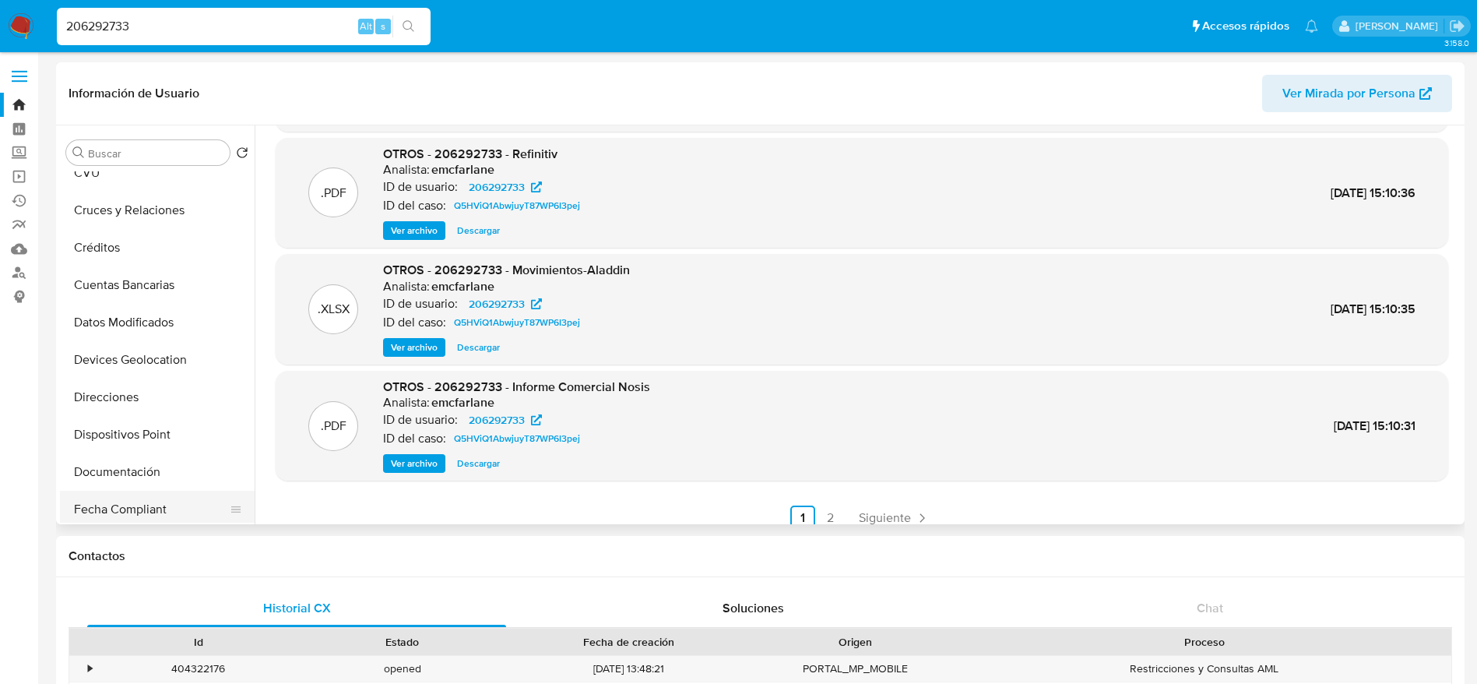
scroll to position [234, 0]
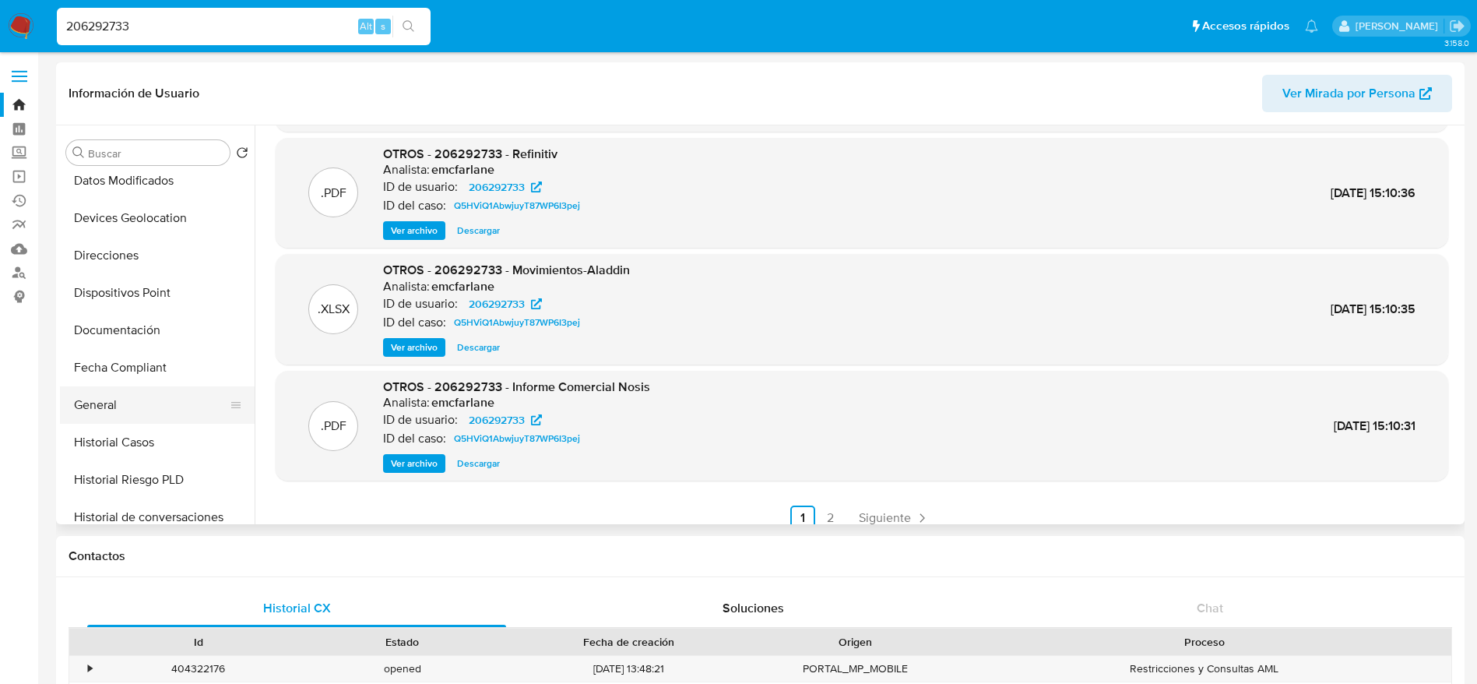
click at [121, 404] on button "General" at bounding box center [151, 404] width 182 height 37
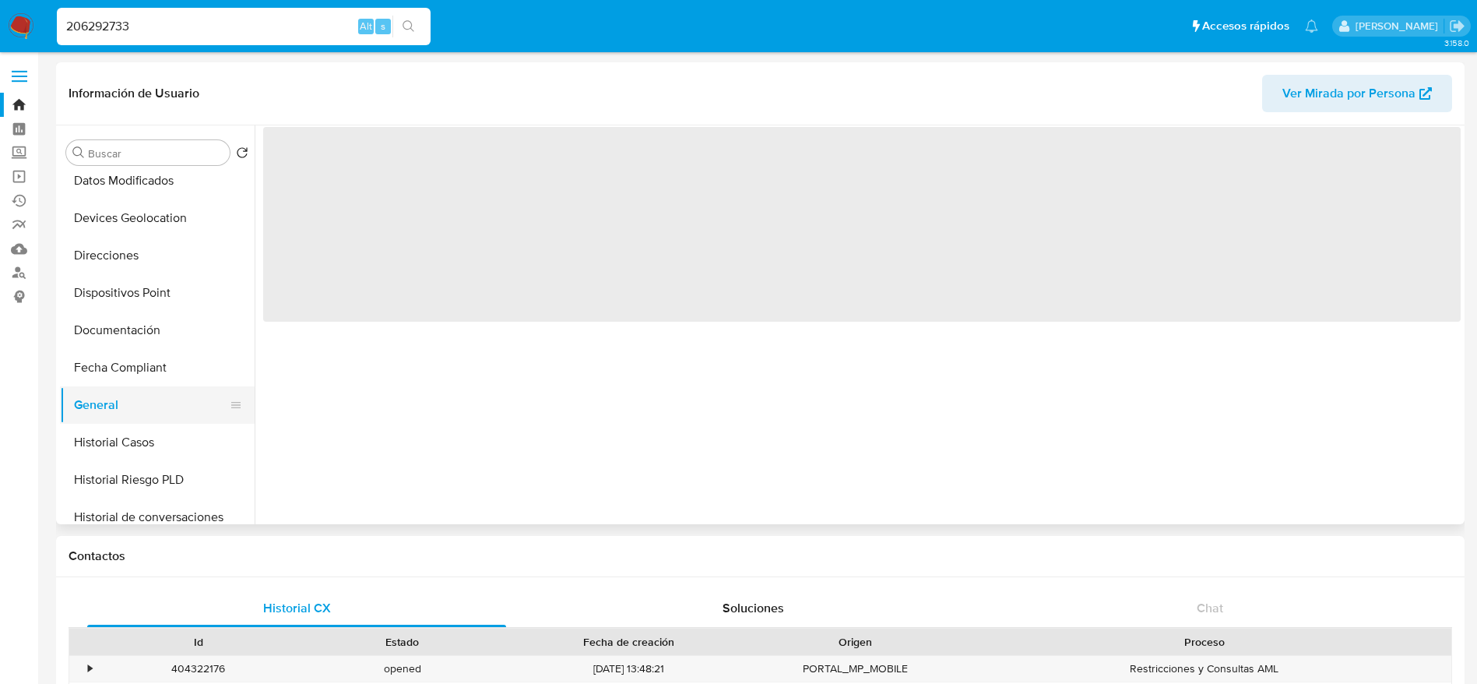
scroll to position [0, 0]
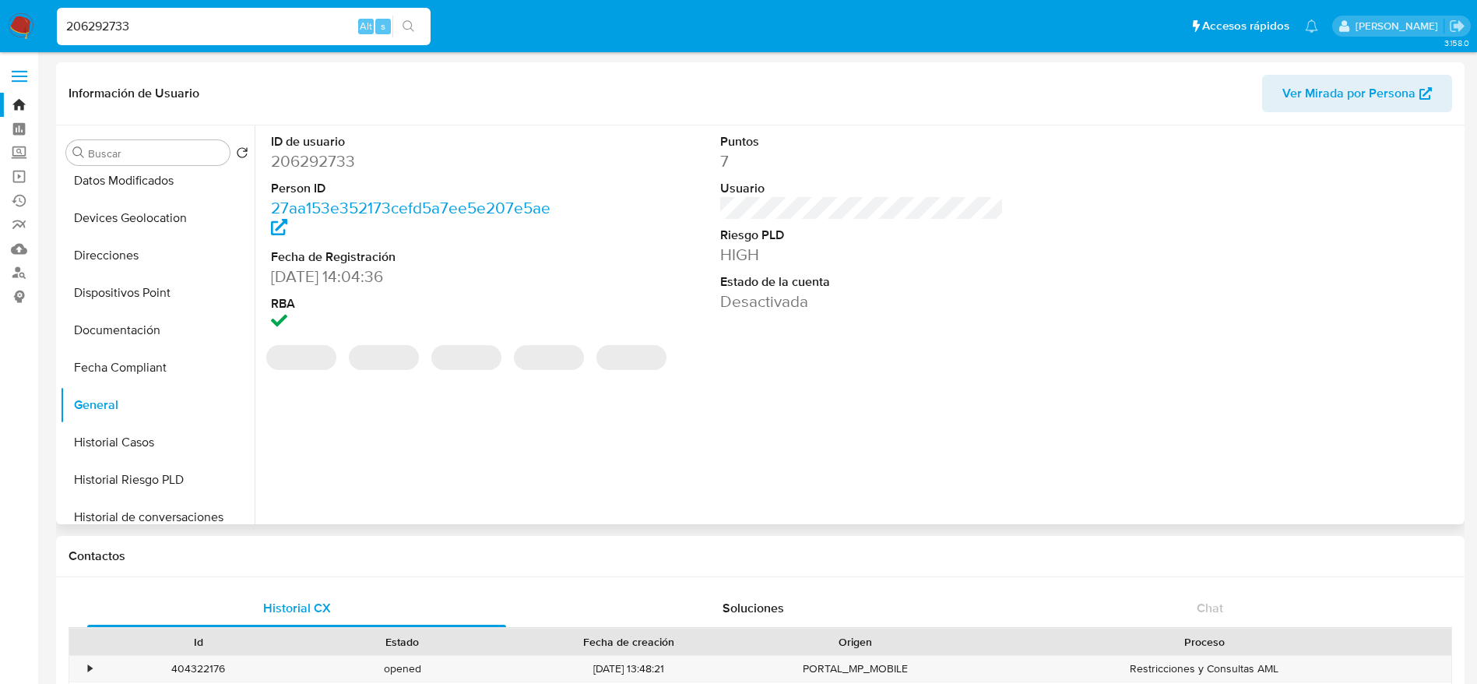
click at [334, 160] on dd "206292733" at bounding box center [413, 161] width 284 height 22
copy dd "206292733"
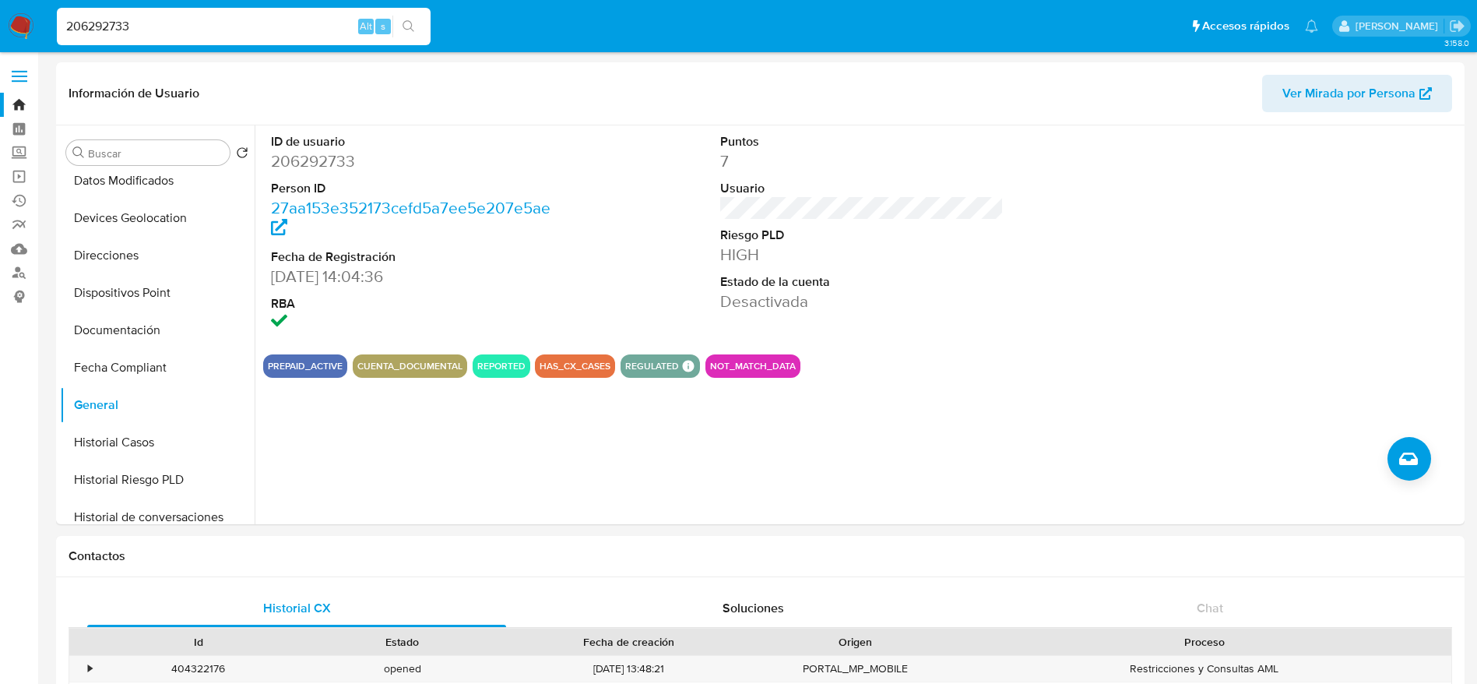
click at [199, 34] on input "206292733" at bounding box center [244, 26] width 374 height 20
paste input "1422034114"
type input "1422034114"
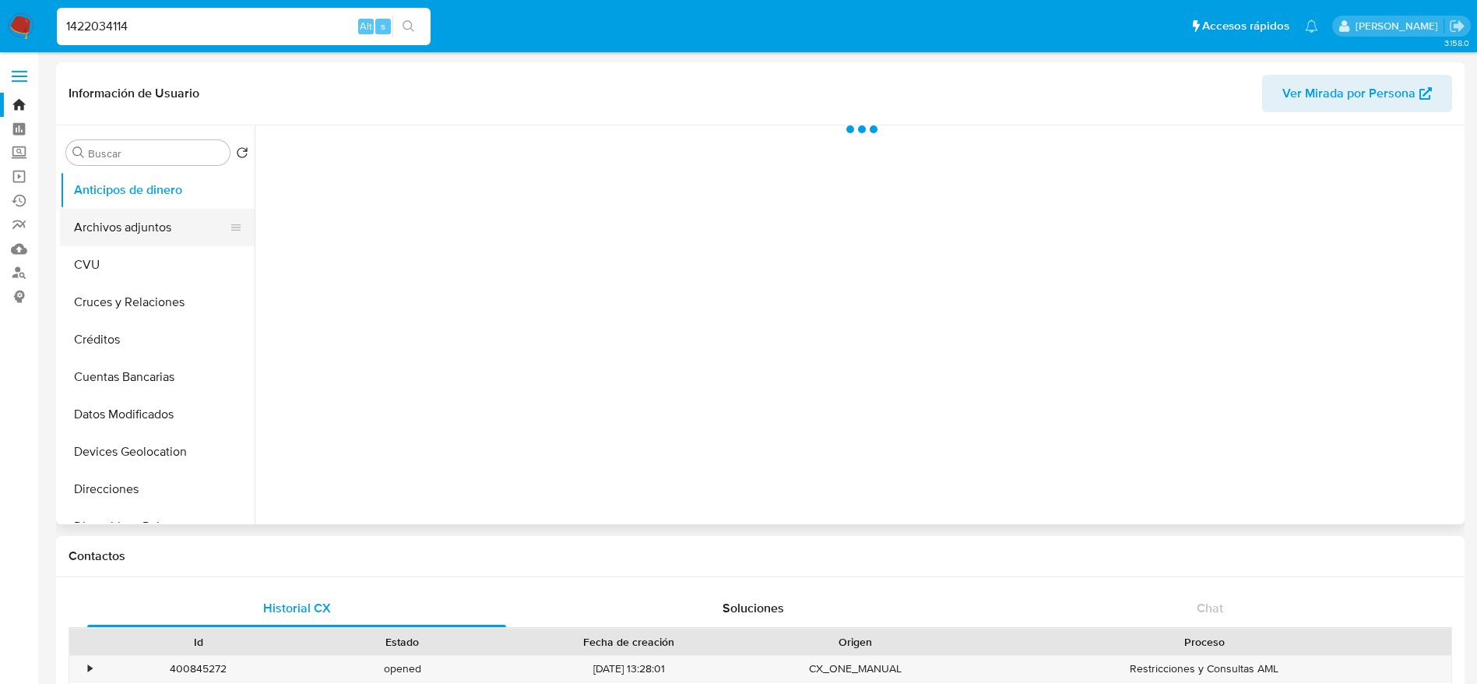
click at [160, 212] on button "Archivos adjuntos" at bounding box center [151, 227] width 182 height 37
select select "10"
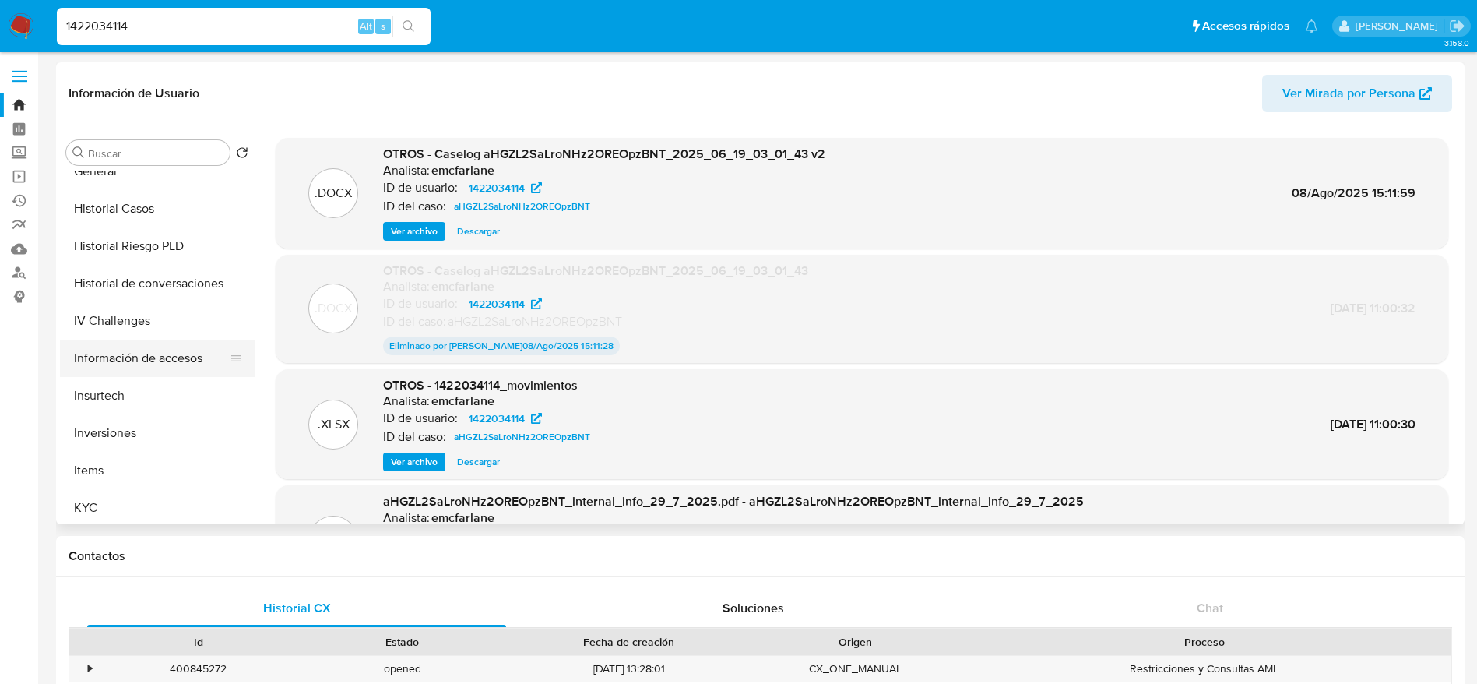
scroll to position [733, 0]
drag, startPoint x: 135, startPoint y: 430, endPoint x: 531, endPoint y: 349, distance: 404.5
click at [135, 431] on button "Restricciones Nuevo Mundo" at bounding box center [157, 428] width 195 height 37
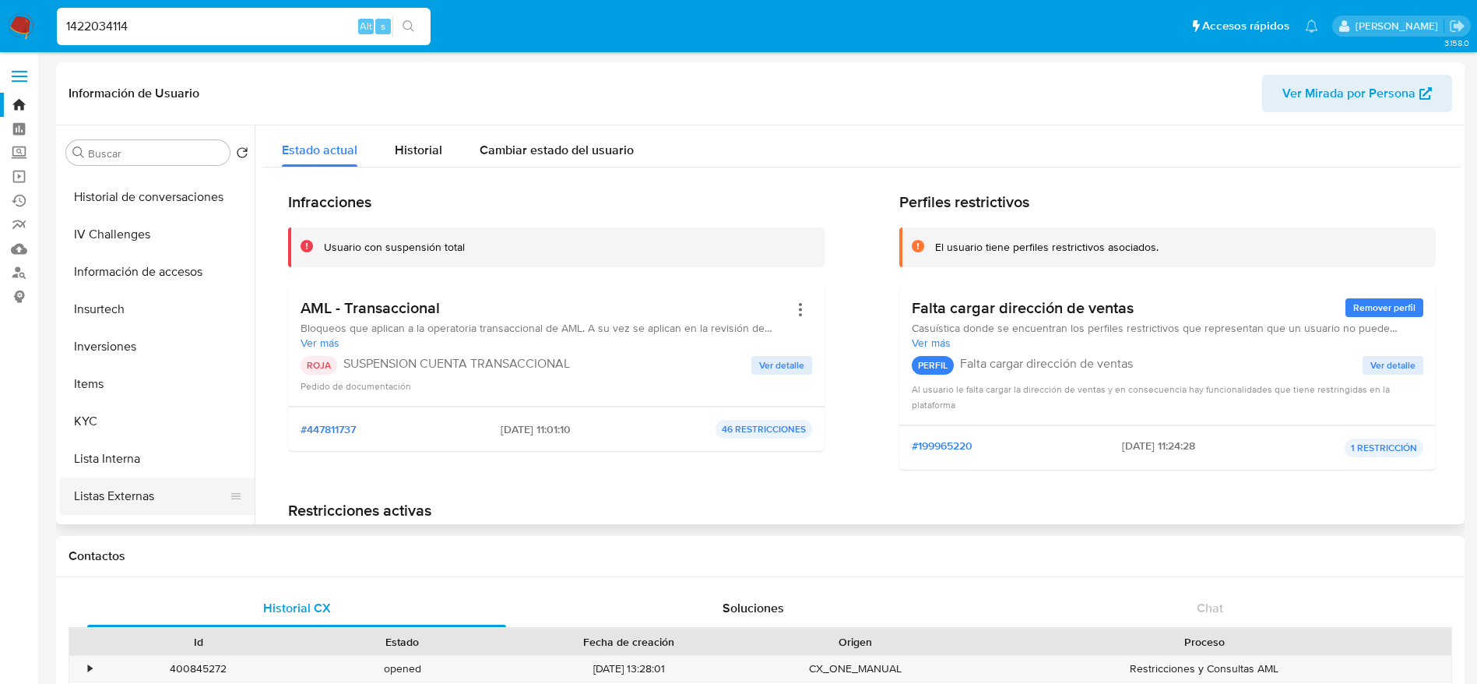
scroll to position [499, 0]
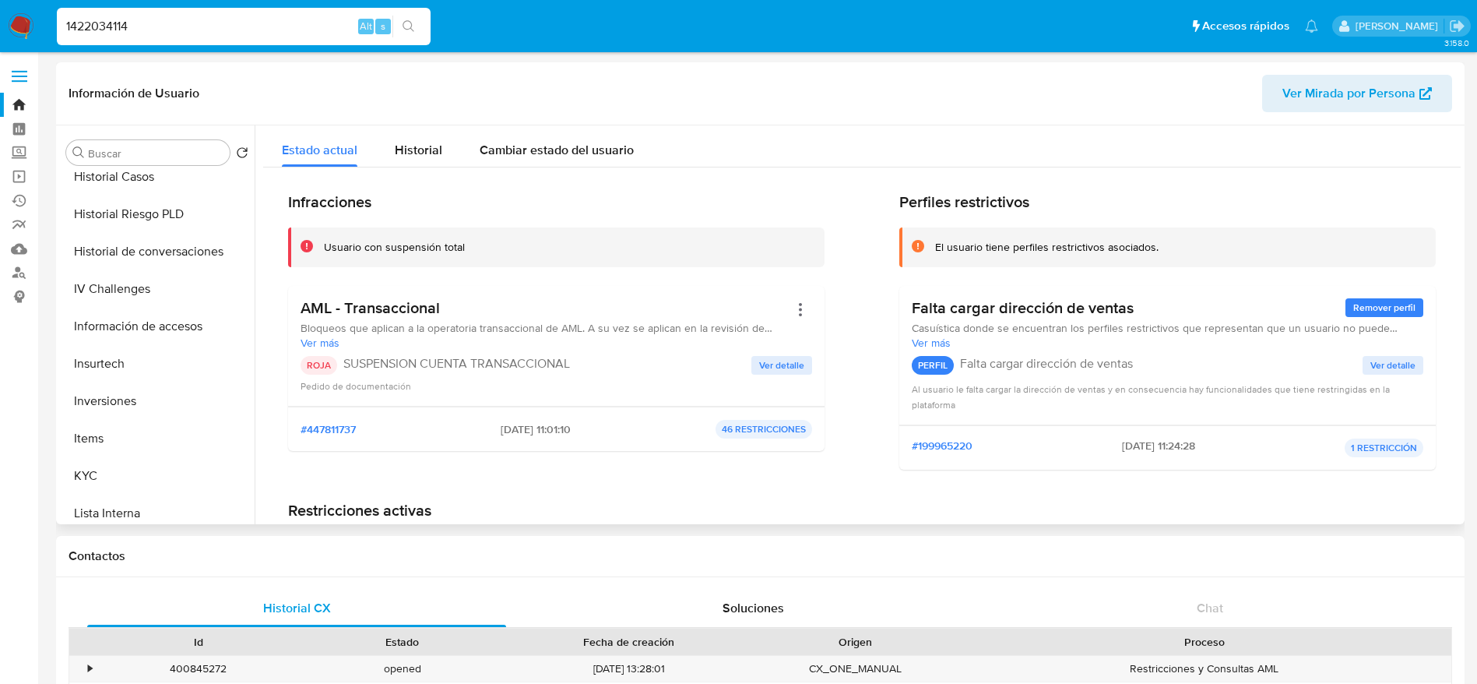
drag, startPoint x: 115, startPoint y: 181, endPoint x: 253, endPoint y: 274, distance: 166.1
click at [115, 181] on button "Historial Casos" at bounding box center [157, 176] width 195 height 37
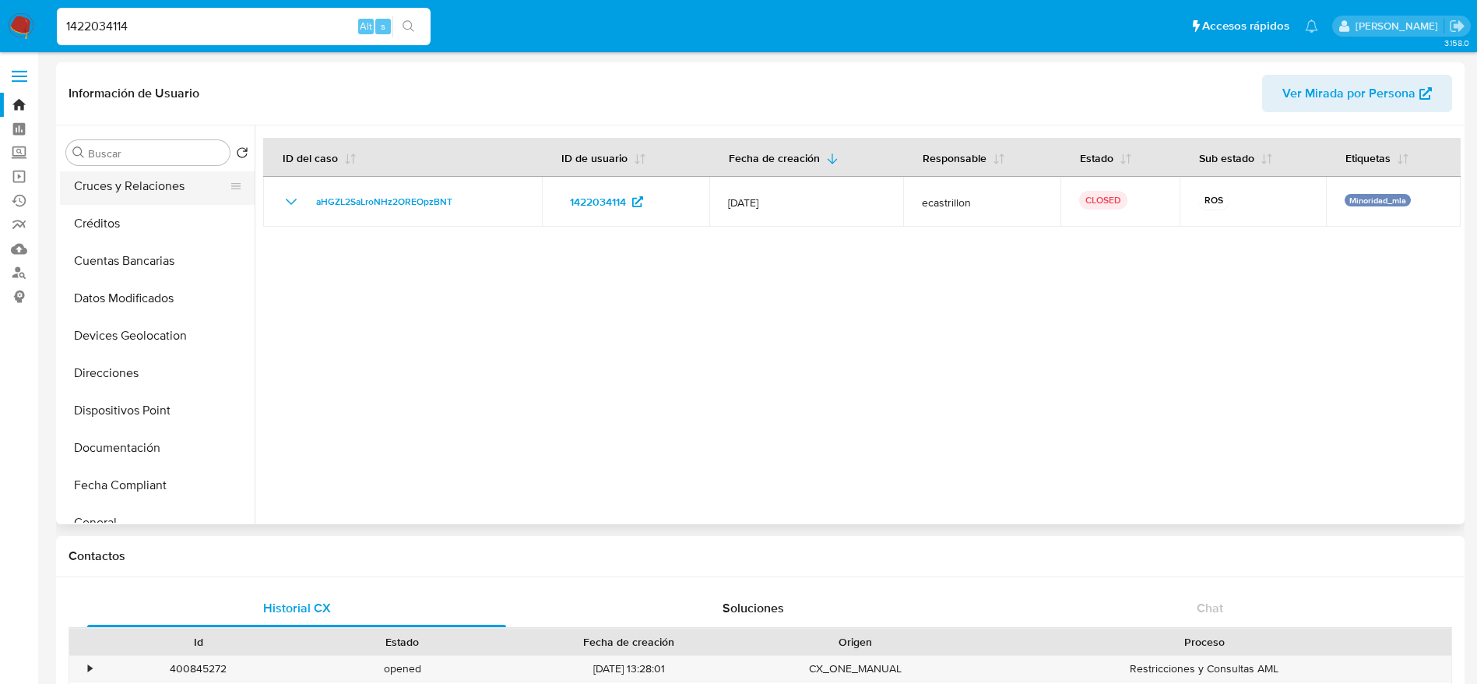
scroll to position [0, 0]
click at [135, 231] on button "Archivos adjuntos" at bounding box center [151, 227] width 182 height 37
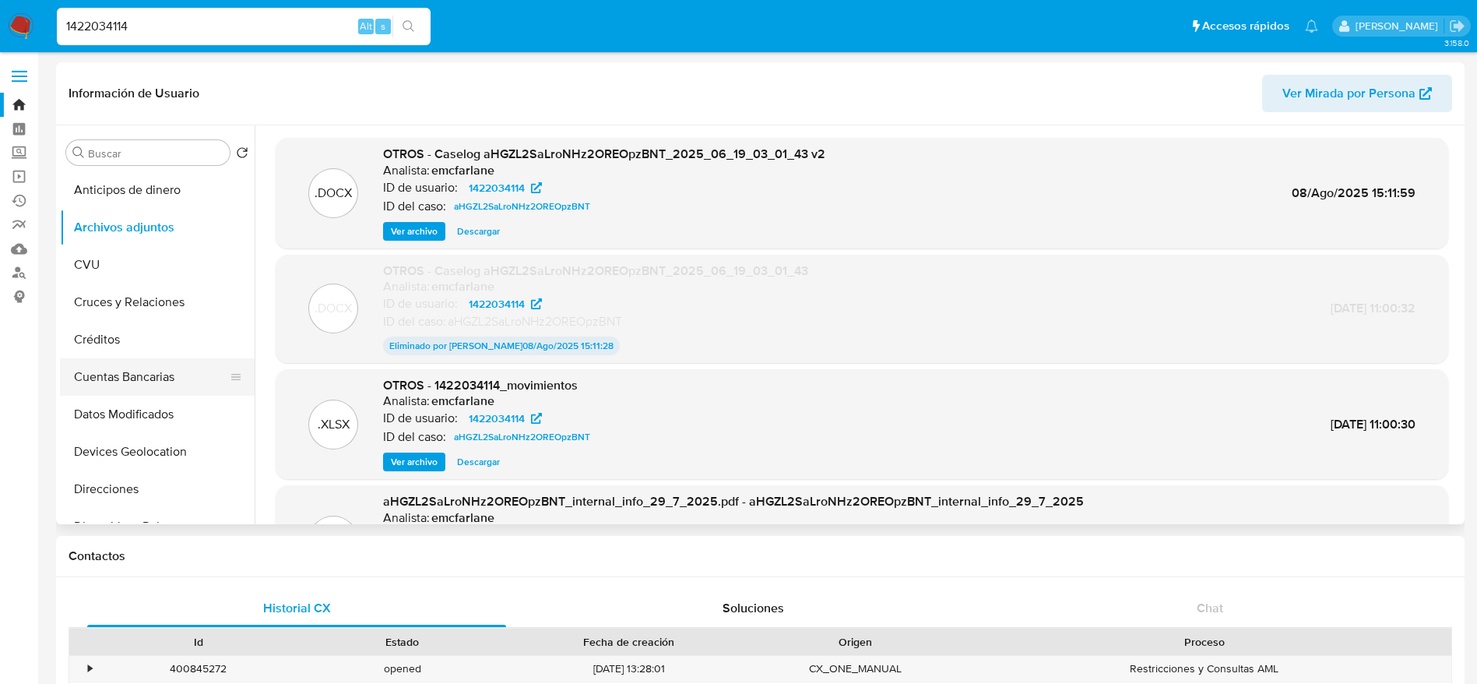
scroll to position [234, 0]
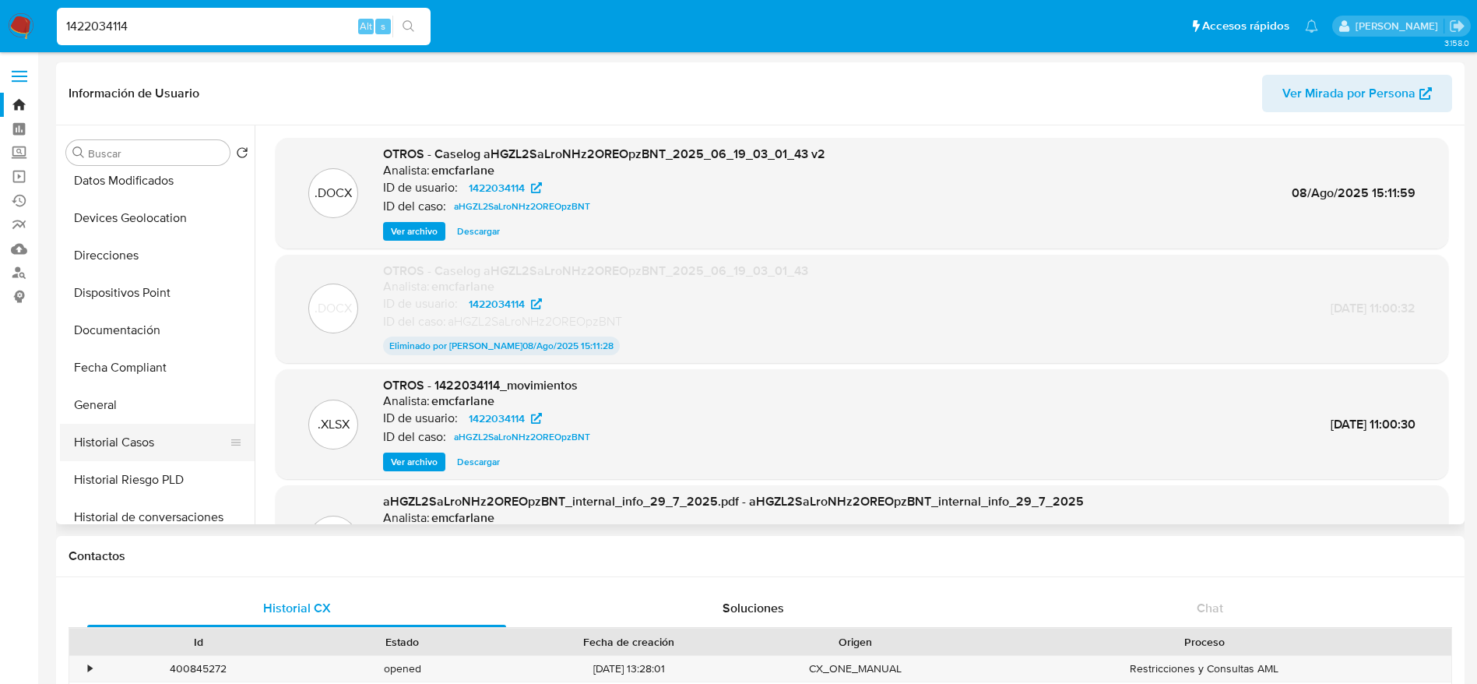
click at [141, 457] on button "Historial Casos" at bounding box center [151, 442] width 182 height 37
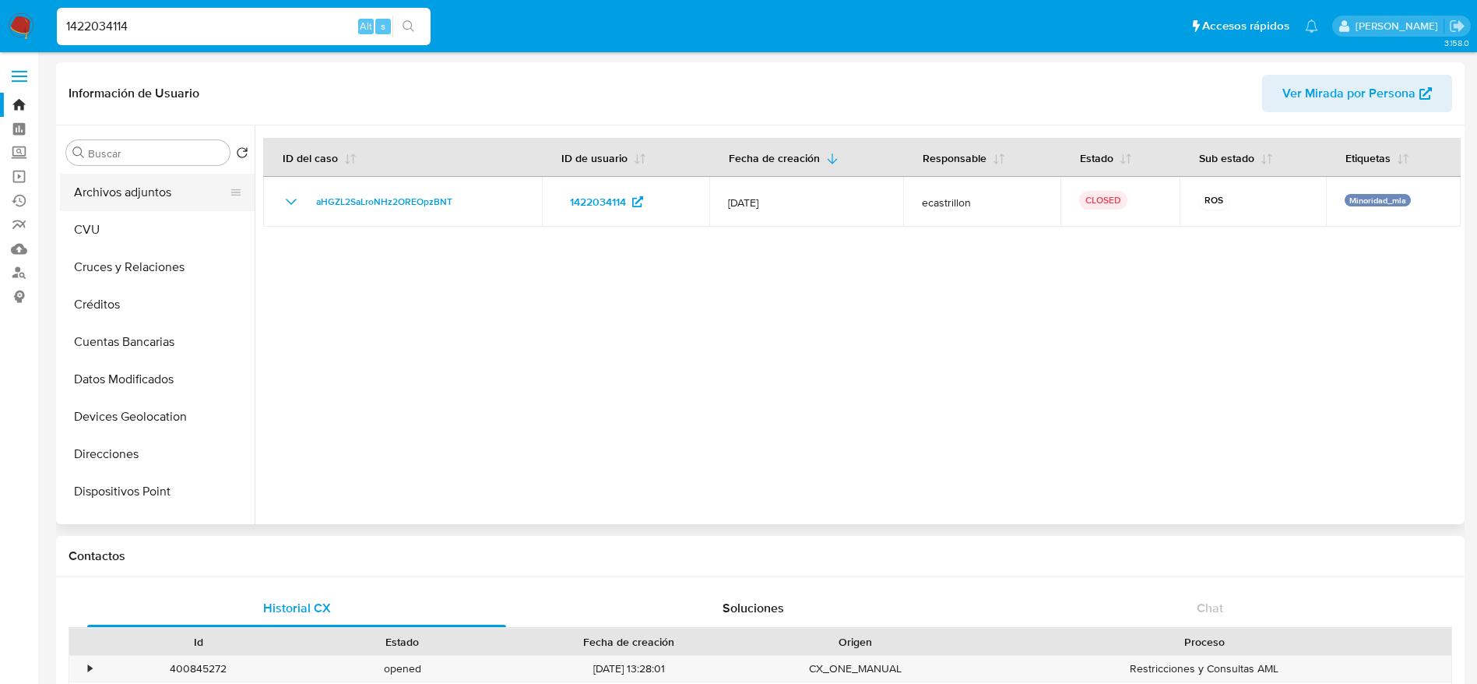
scroll to position [0, 0]
click at [153, 237] on button "Archivos adjuntos" at bounding box center [151, 227] width 182 height 37
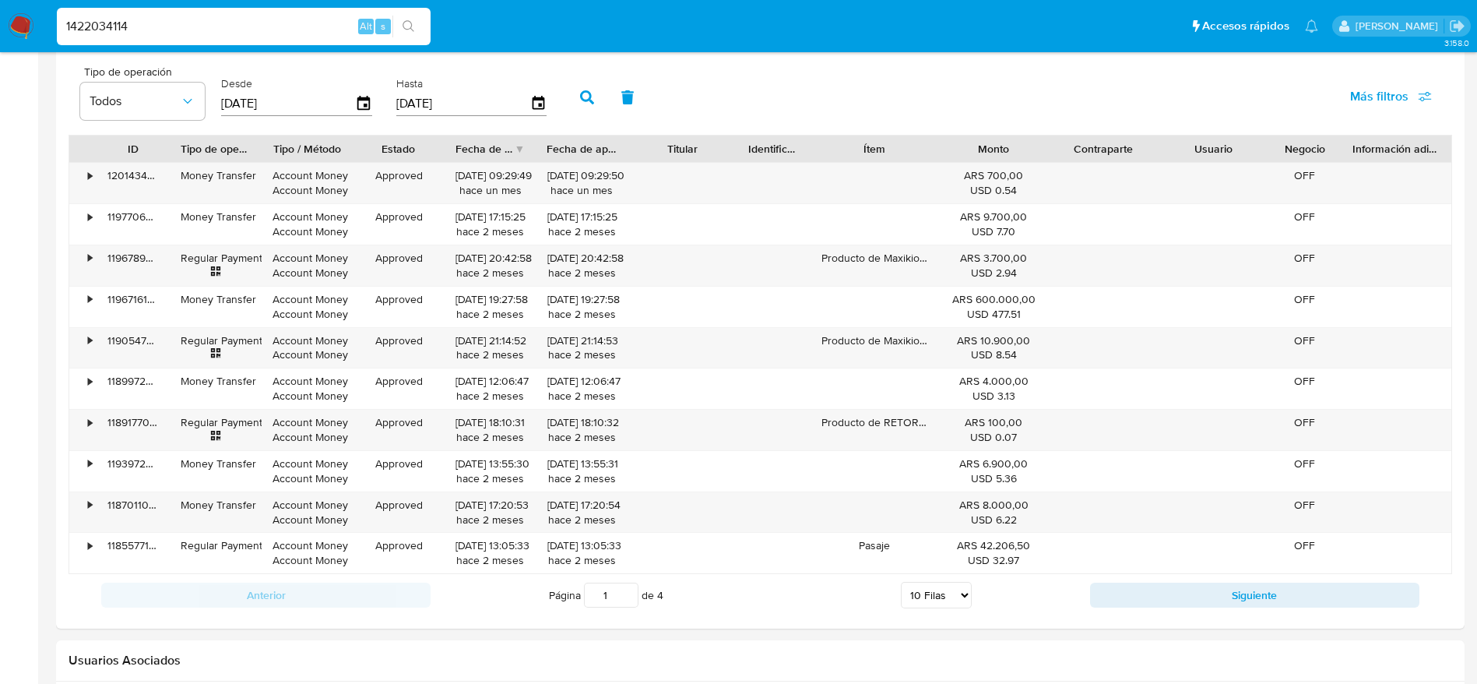
scroll to position [1686, 0]
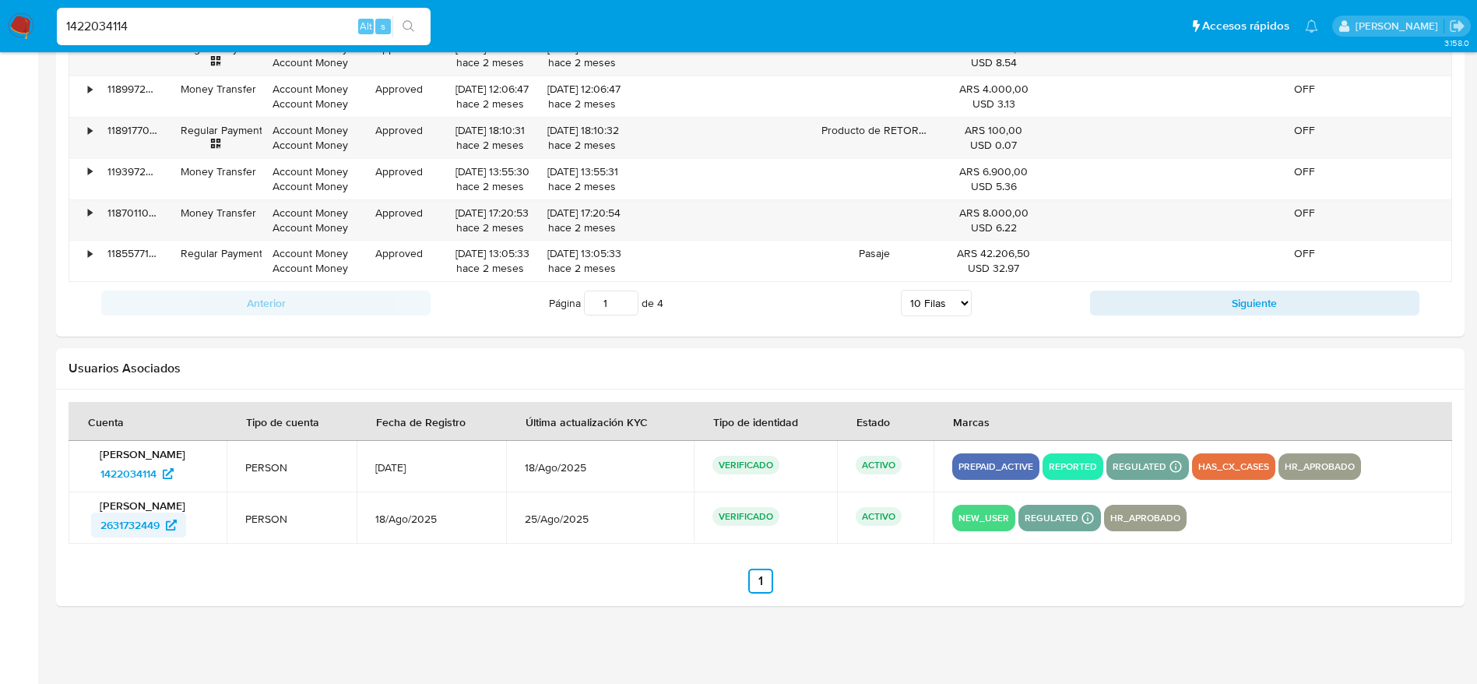
click at [118, 520] on span "2631732449" at bounding box center [129, 524] width 59 height 25
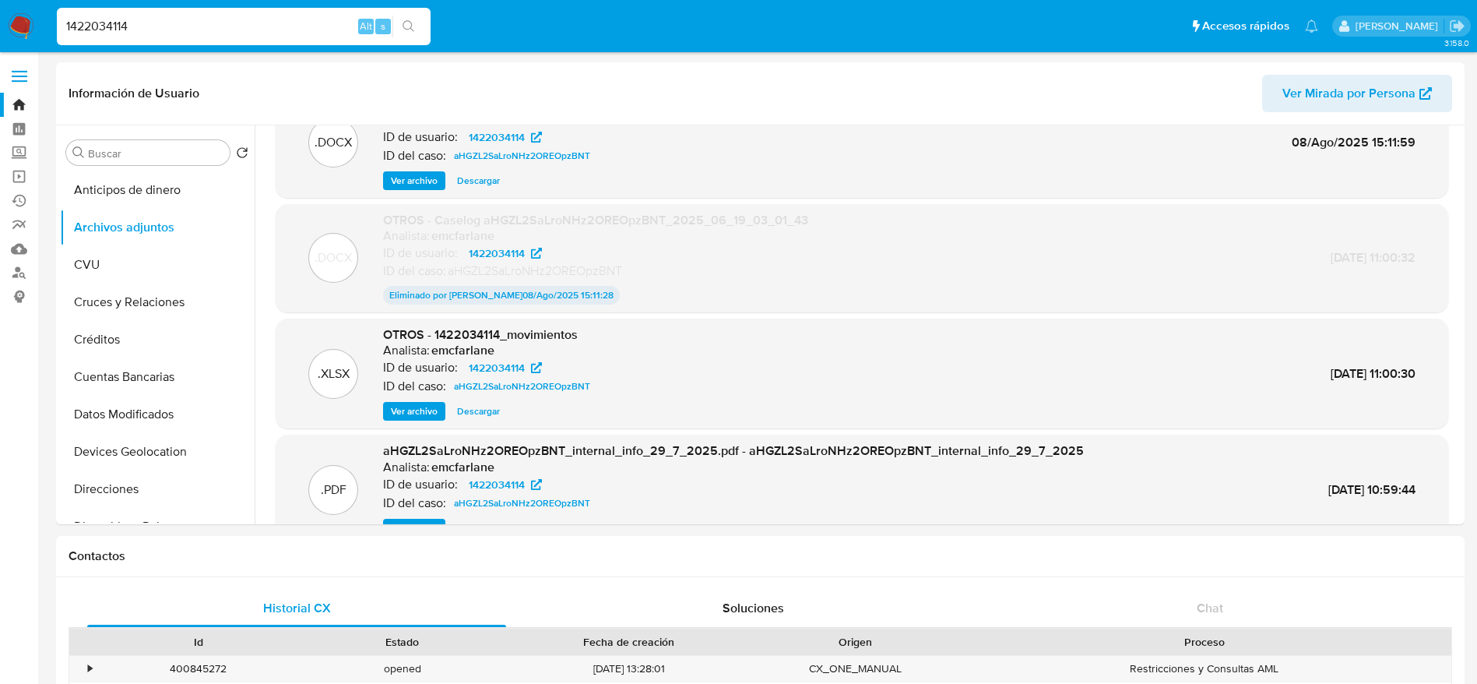
scroll to position [0, 0]
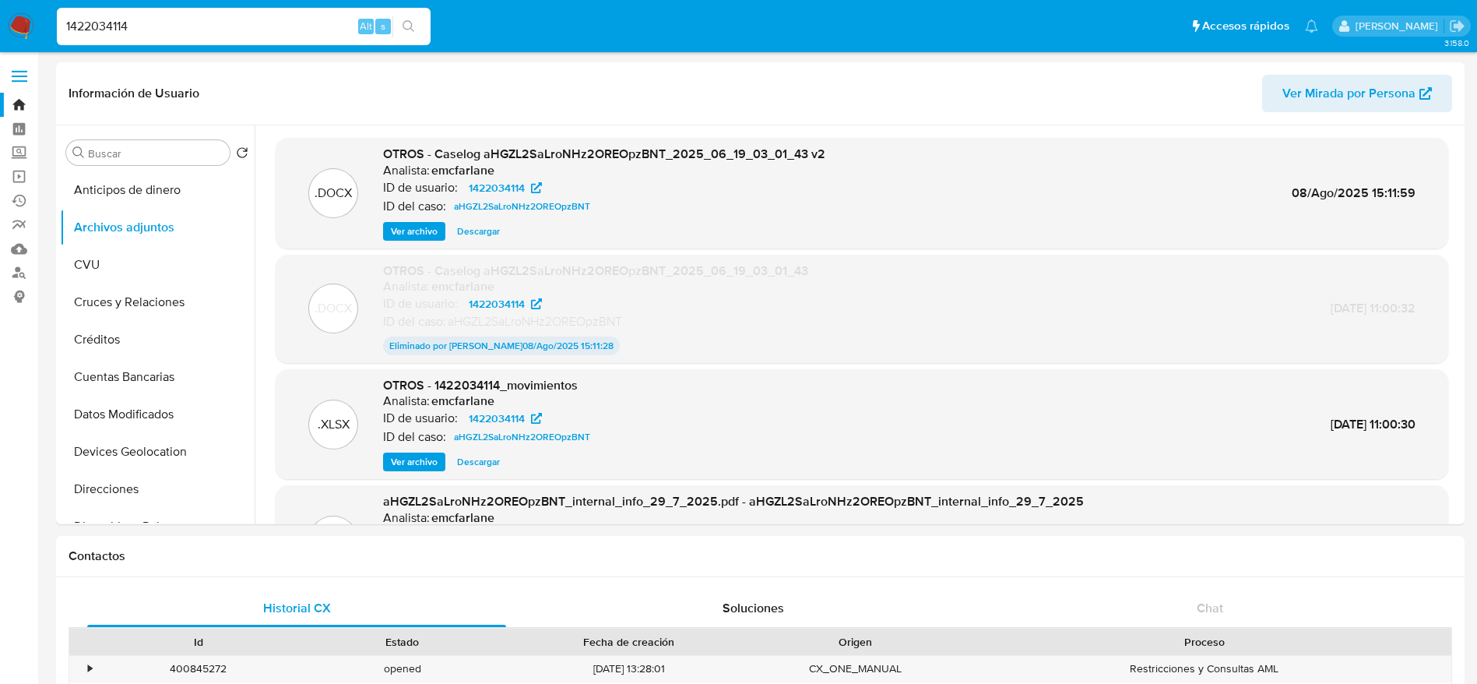
click at [252, 29] on input "1422034114" at bounding box center [244, 26] width 374 height 20
click at [252, 30] on input "1422034114" at bounding box center [244, 26] width 374 height 20
paste input "RMZblBTcjAION5Nt6lqPU5am"
type input "RMZblBTcjAION5Nt6lqPU5am"
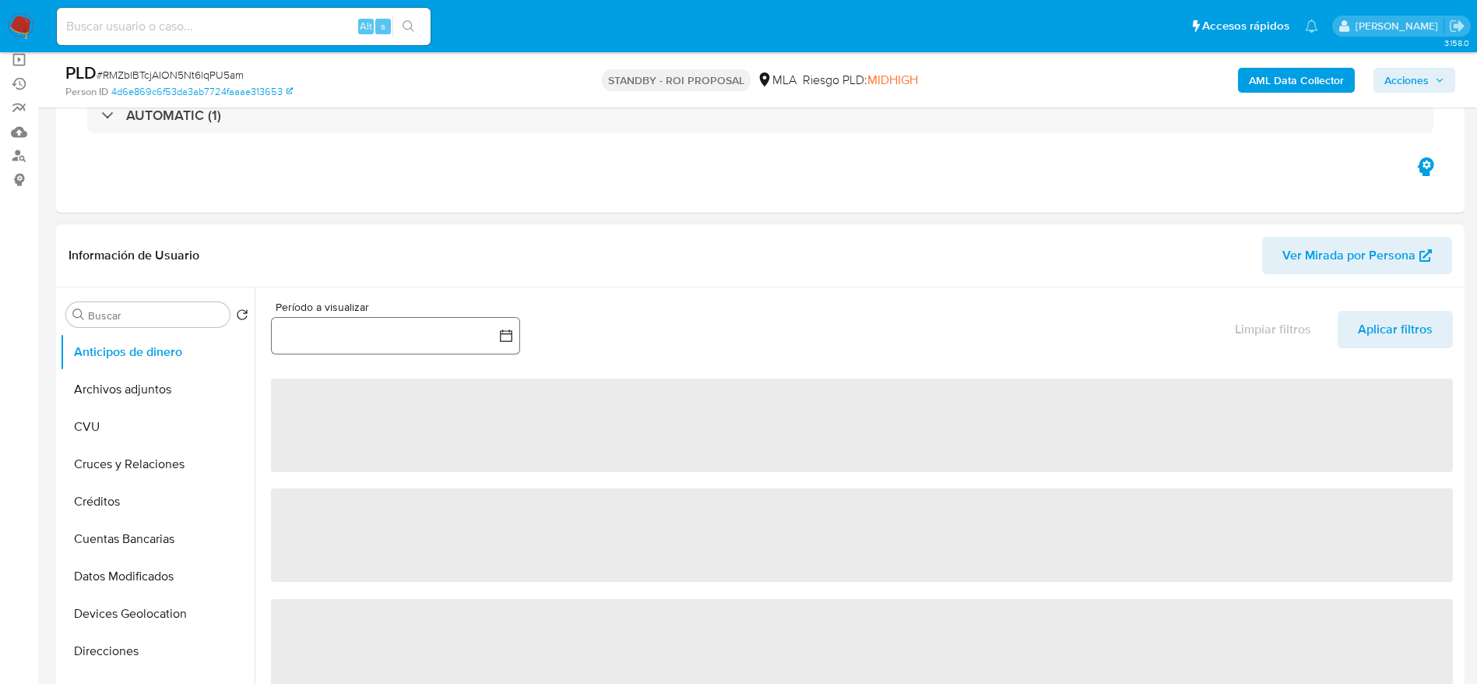
select select "10"
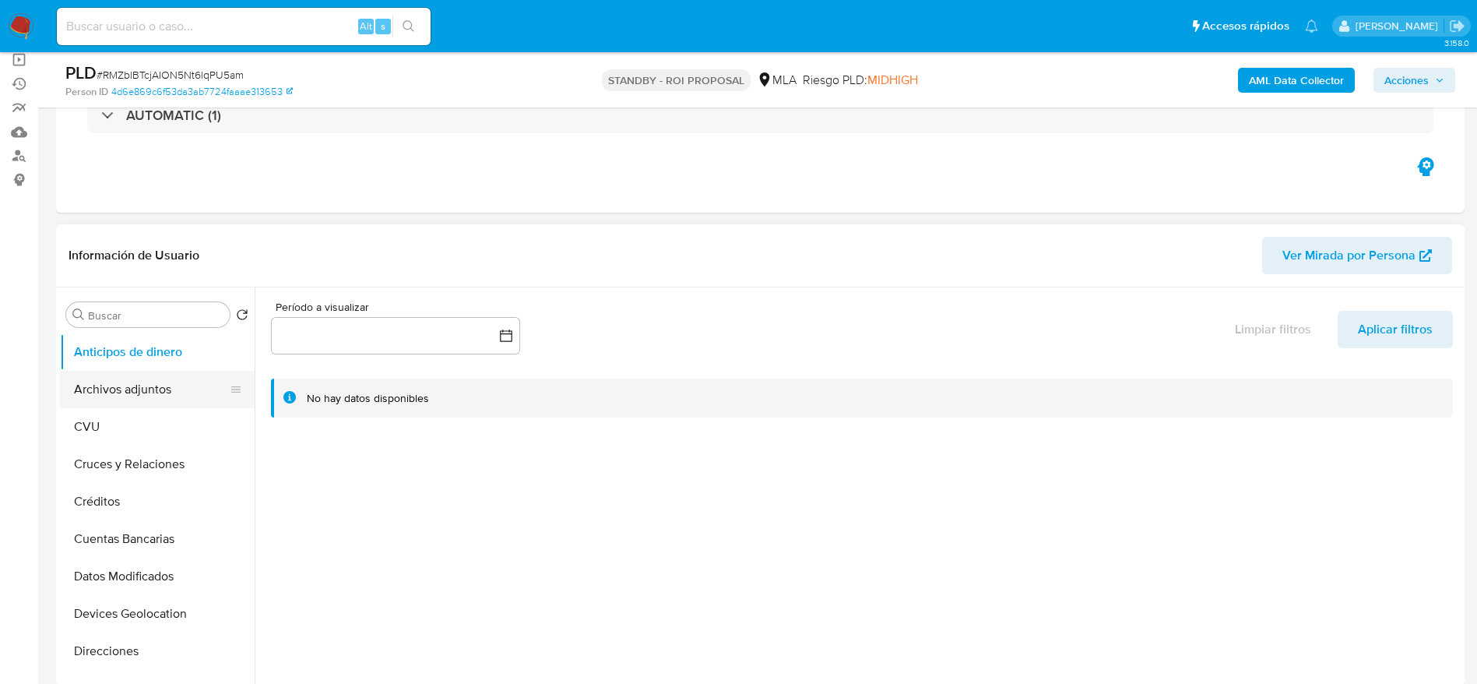
click at [103, 394] on button "Archivos adjuntos" at bounding box center [151, 389] width 182 height 37
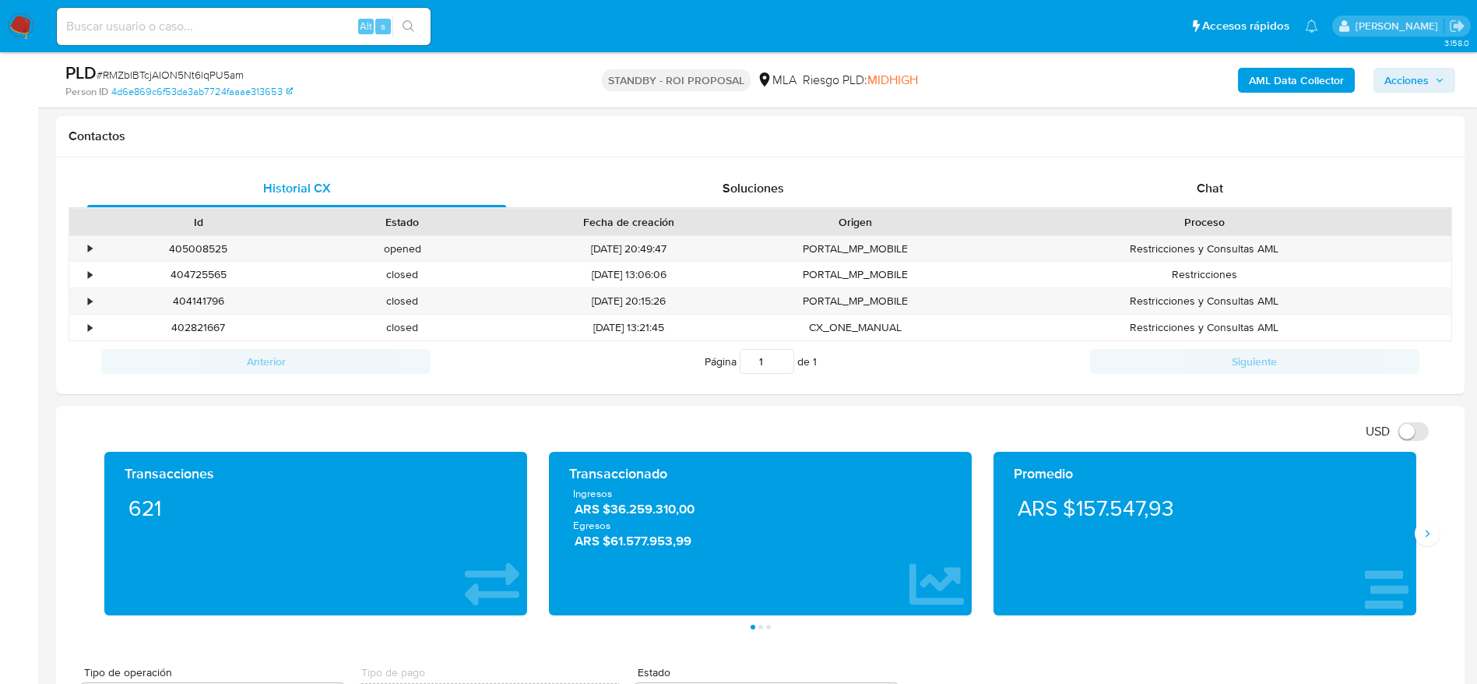
scroll to position [701, 0]
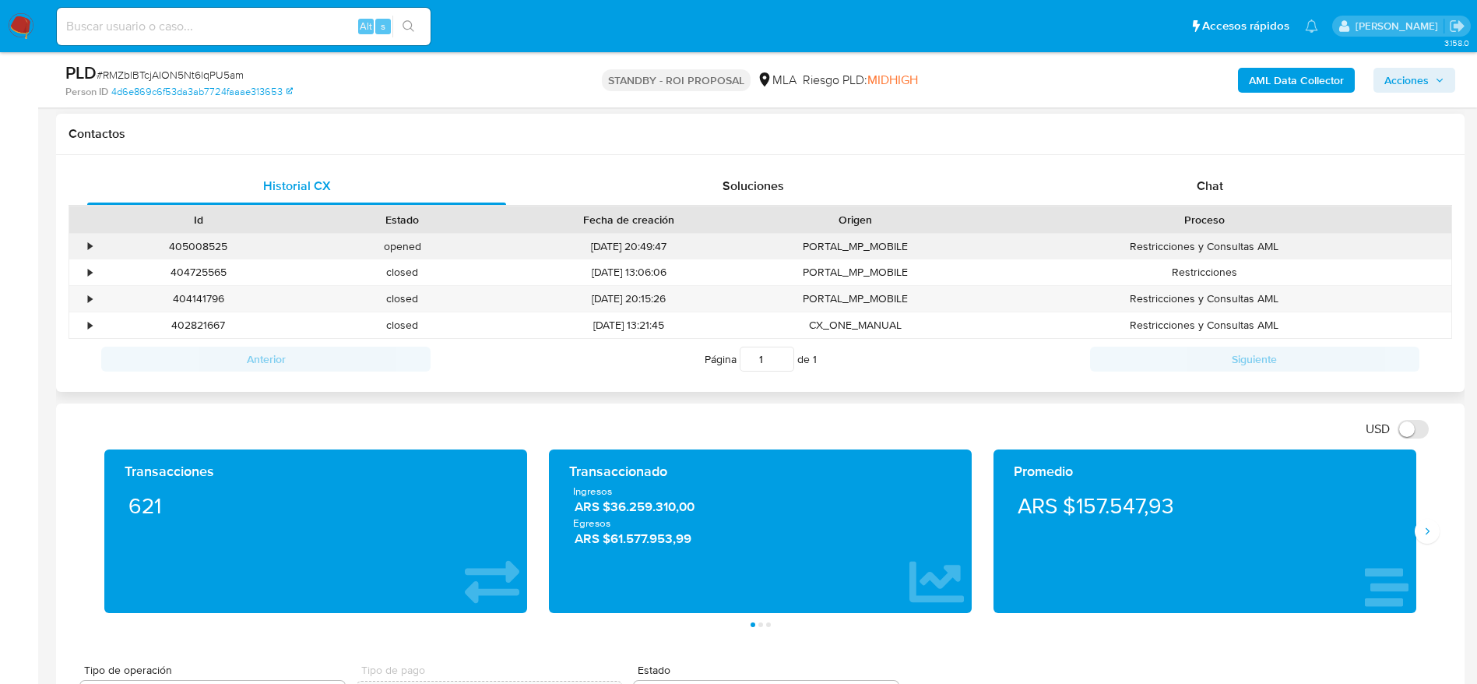
click at [180, 250] on div "405008525" at bounding box center [199, 247] width 204 height 26
copy div "405008525"
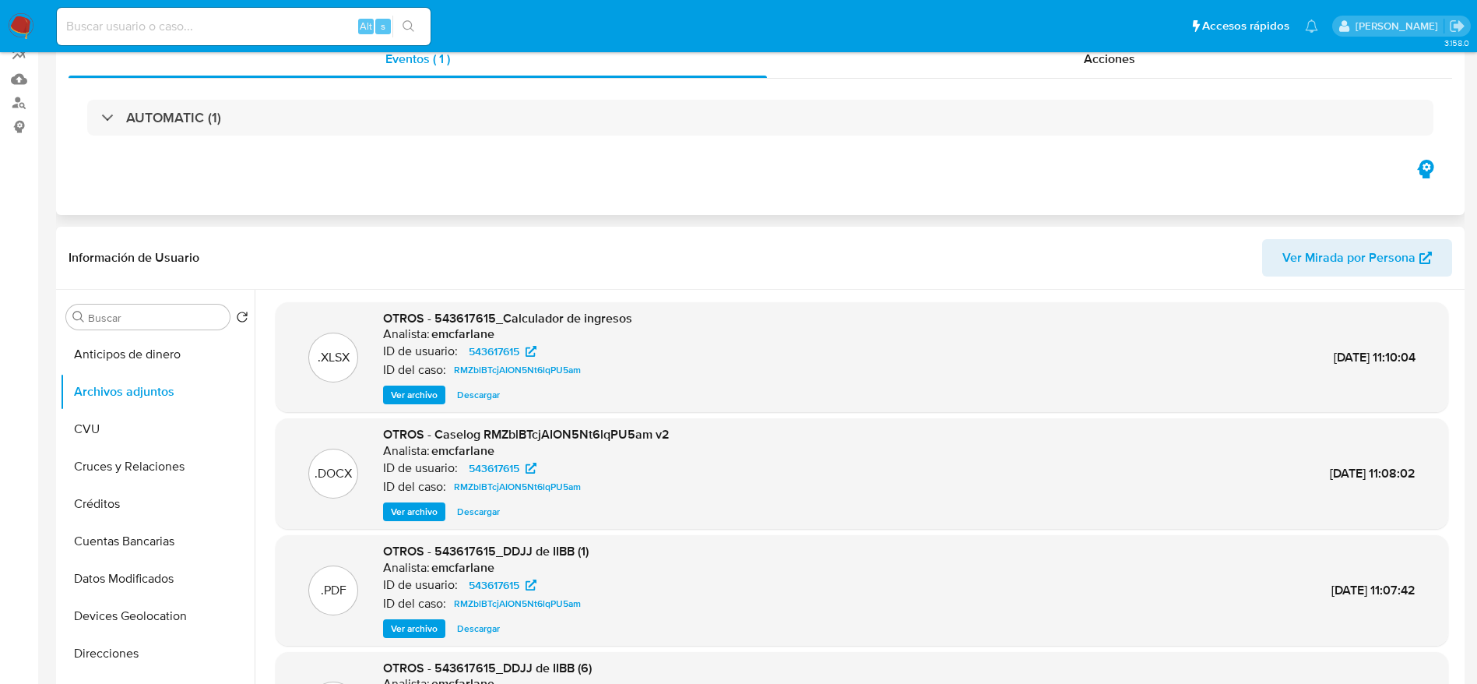
scroll to position [0, 0]
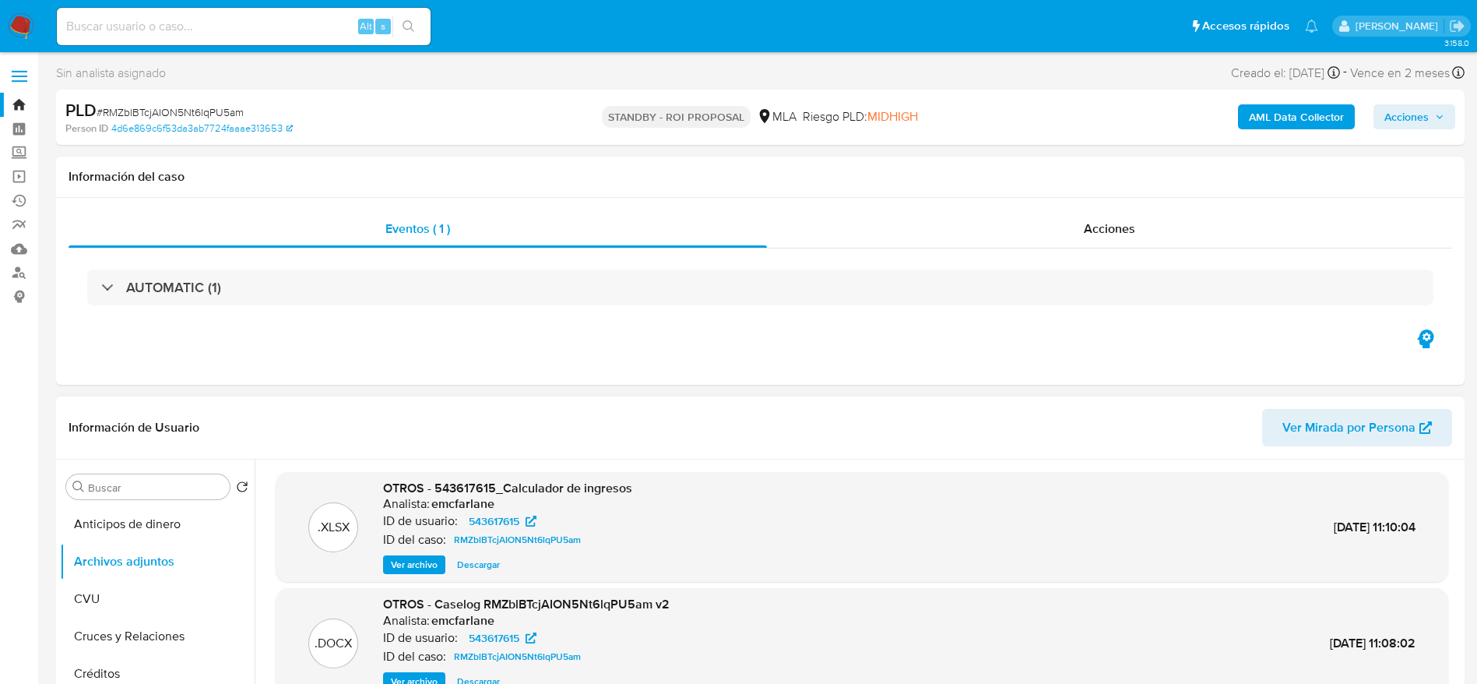
click at [404, 561] on span "Ver archivo" at bounding box center [414, 565] width 47 height 16
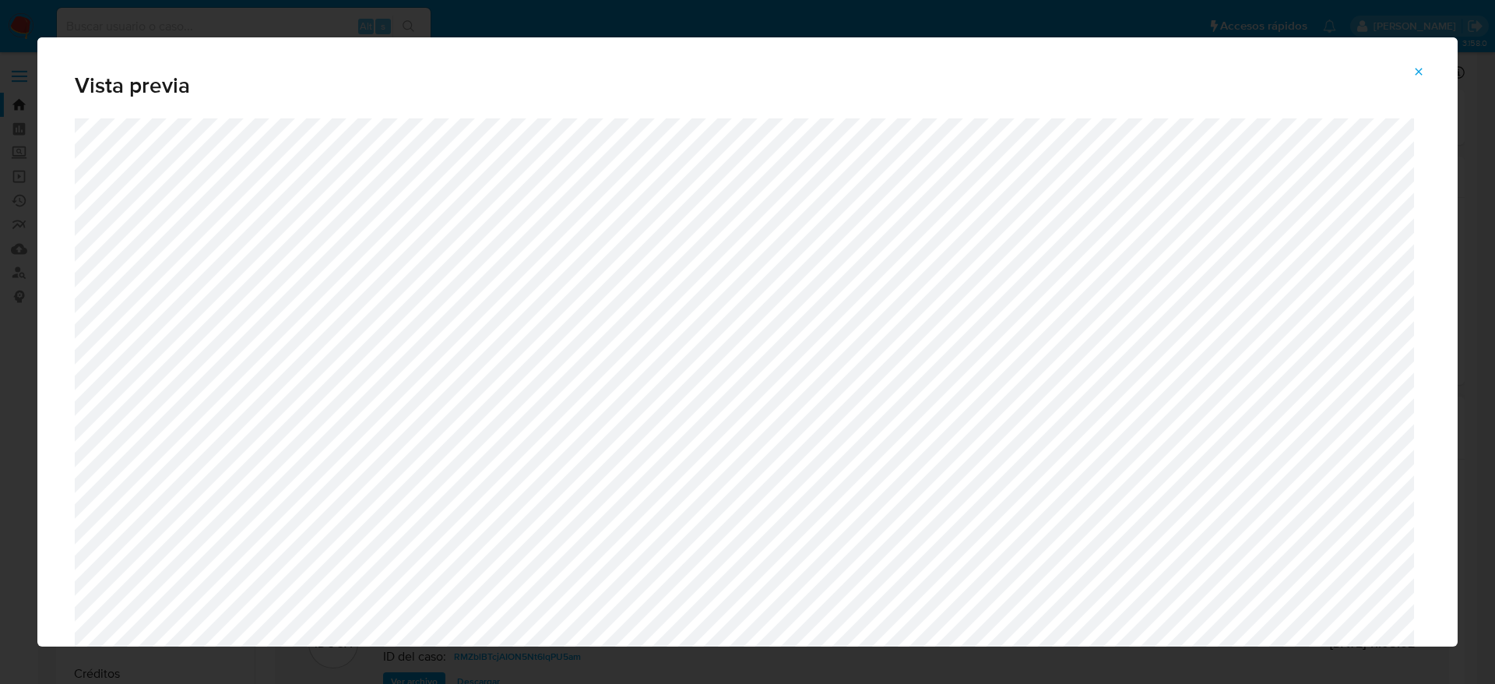
click at [1405, 75] on button "Attachment preview" at bounding box center [1419, 71] width 34 height 25
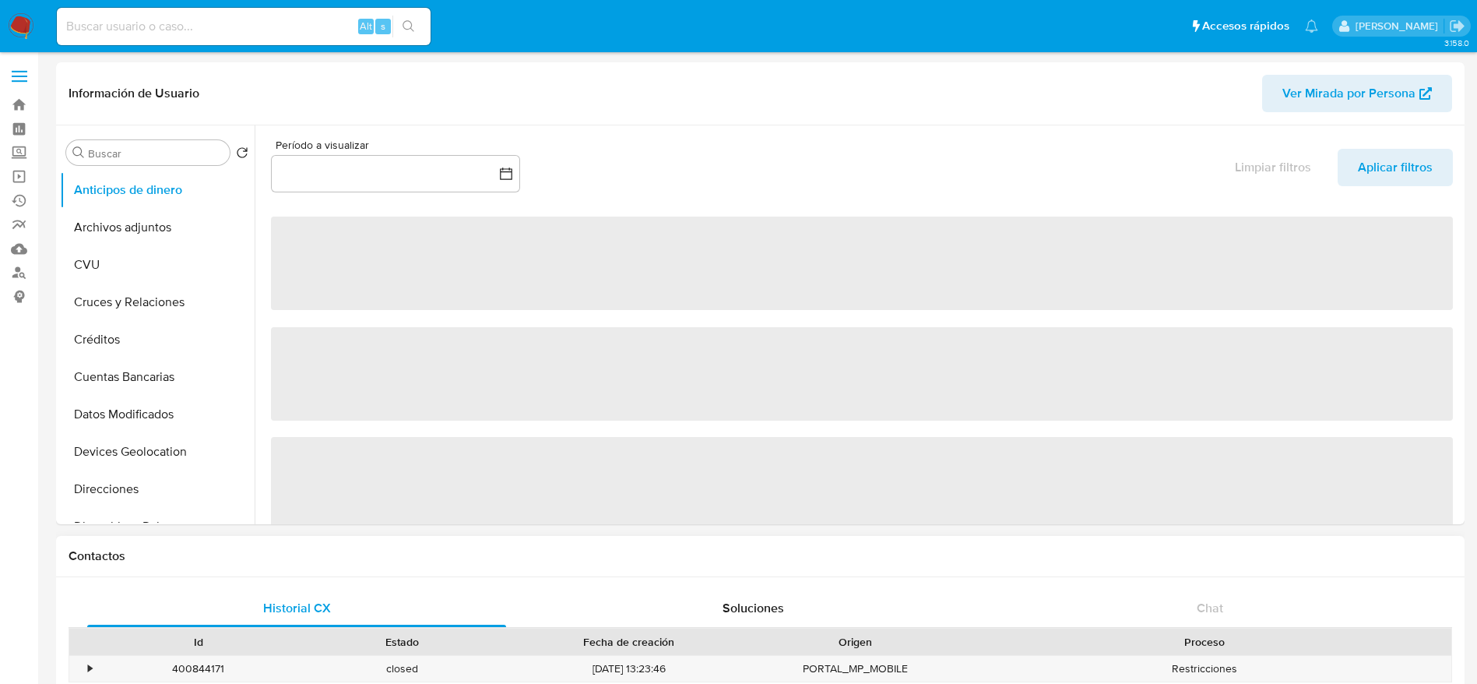
scroll to position [234, 0]
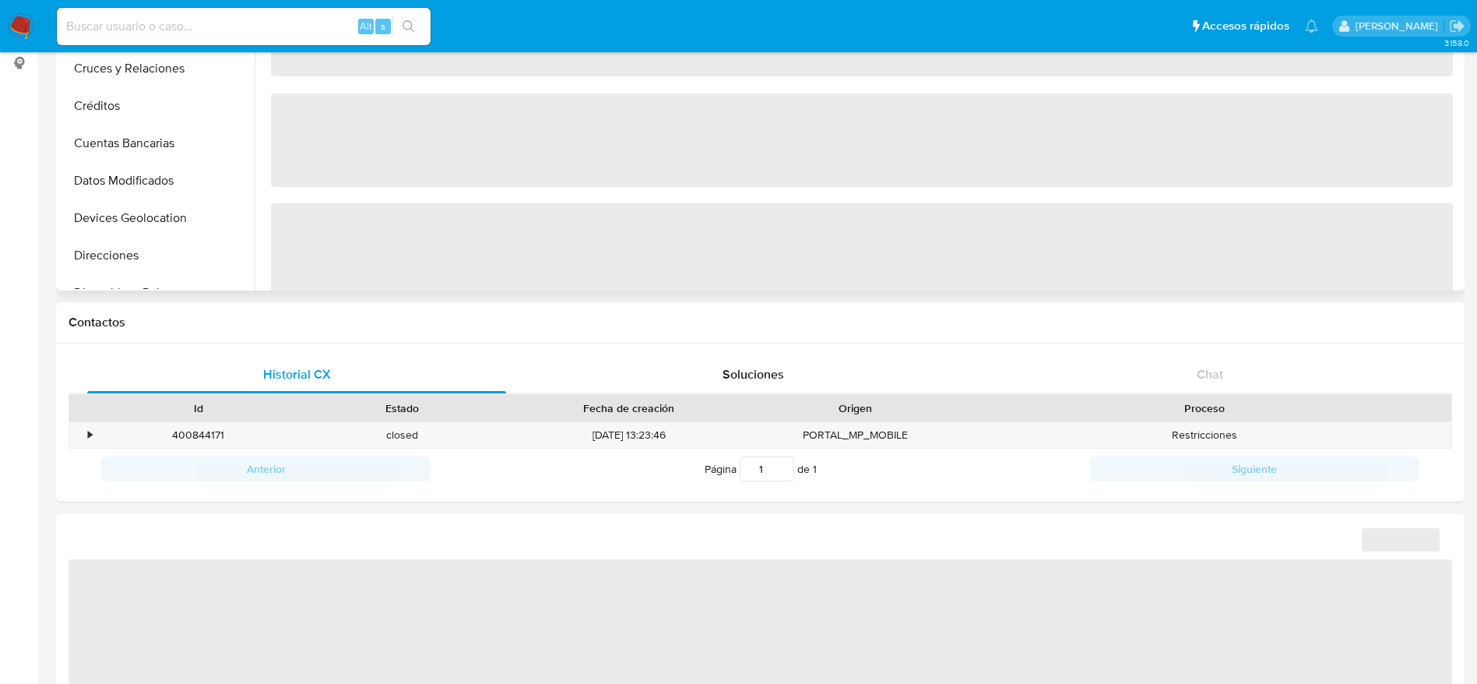
select select "10"
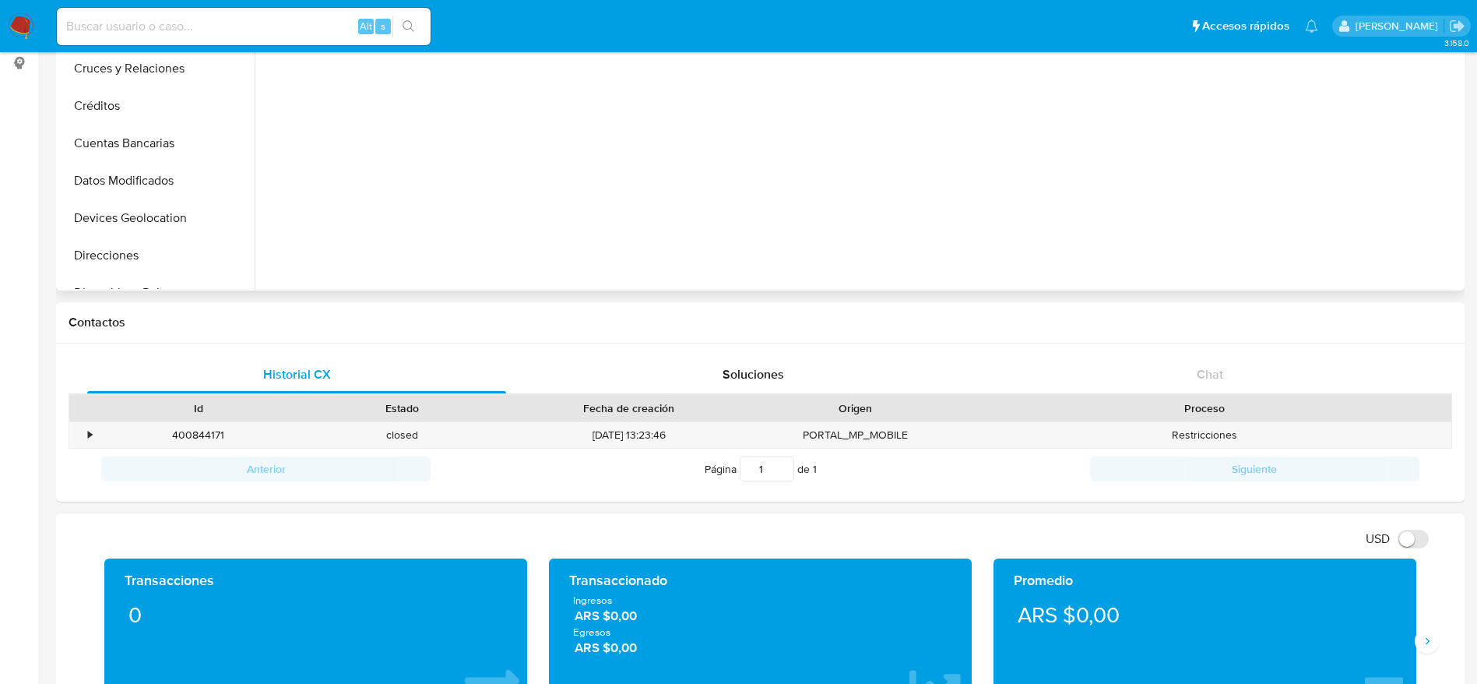
scroll to position [0, 0]
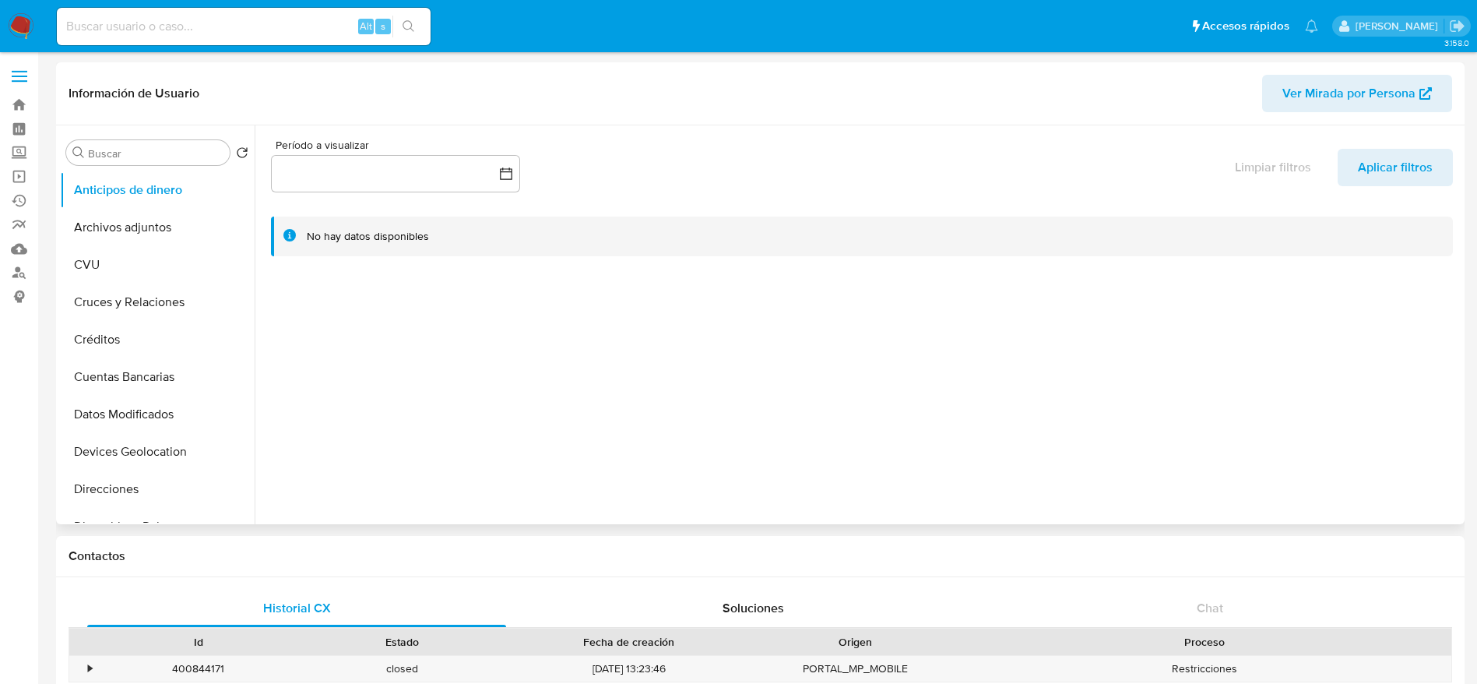
click at [256, 234] on div at bounding box center [858, 324] width 1206 height 399
click at [138, 451] on button "Historial Casos" at bounding box center [151, 452] width 182 height 37
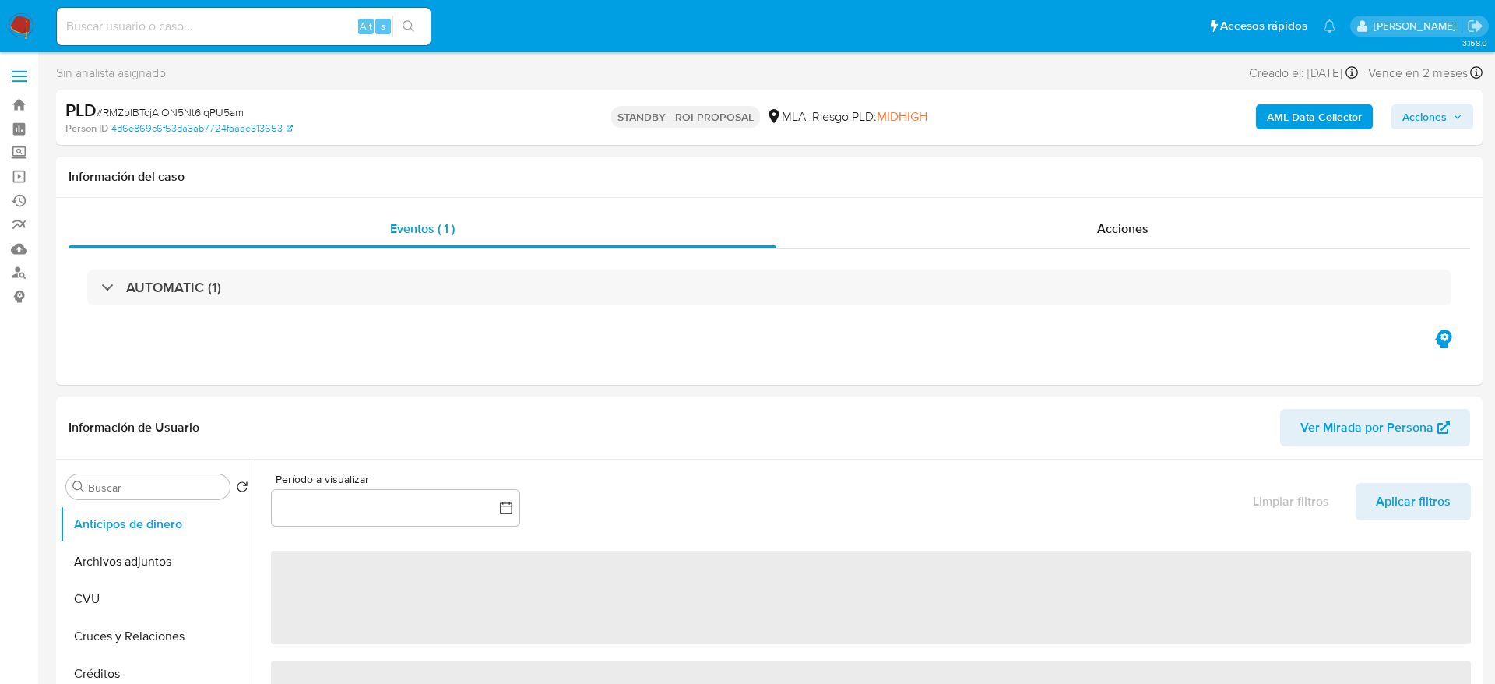
select select "10"
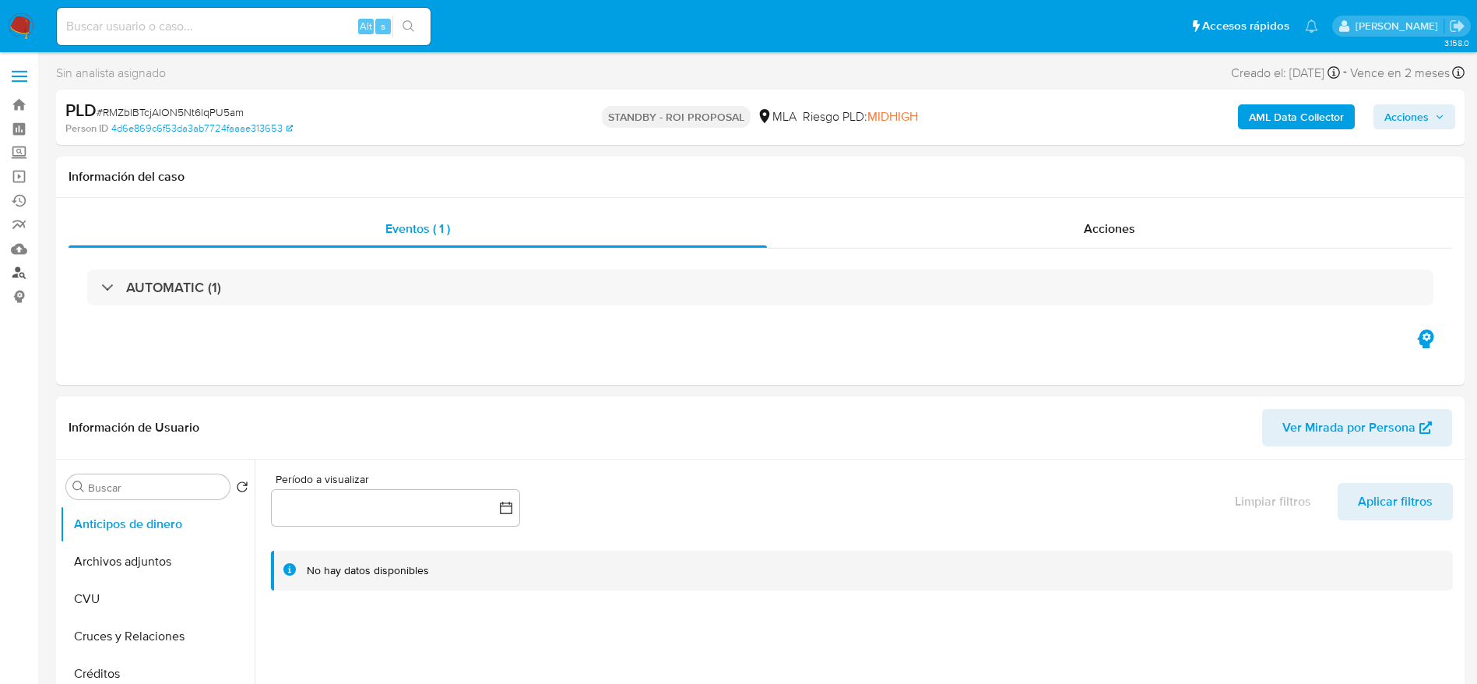
click at [26, 270] on link "Buscador de personas" at bounding box center [92, 273] width 185 height 24
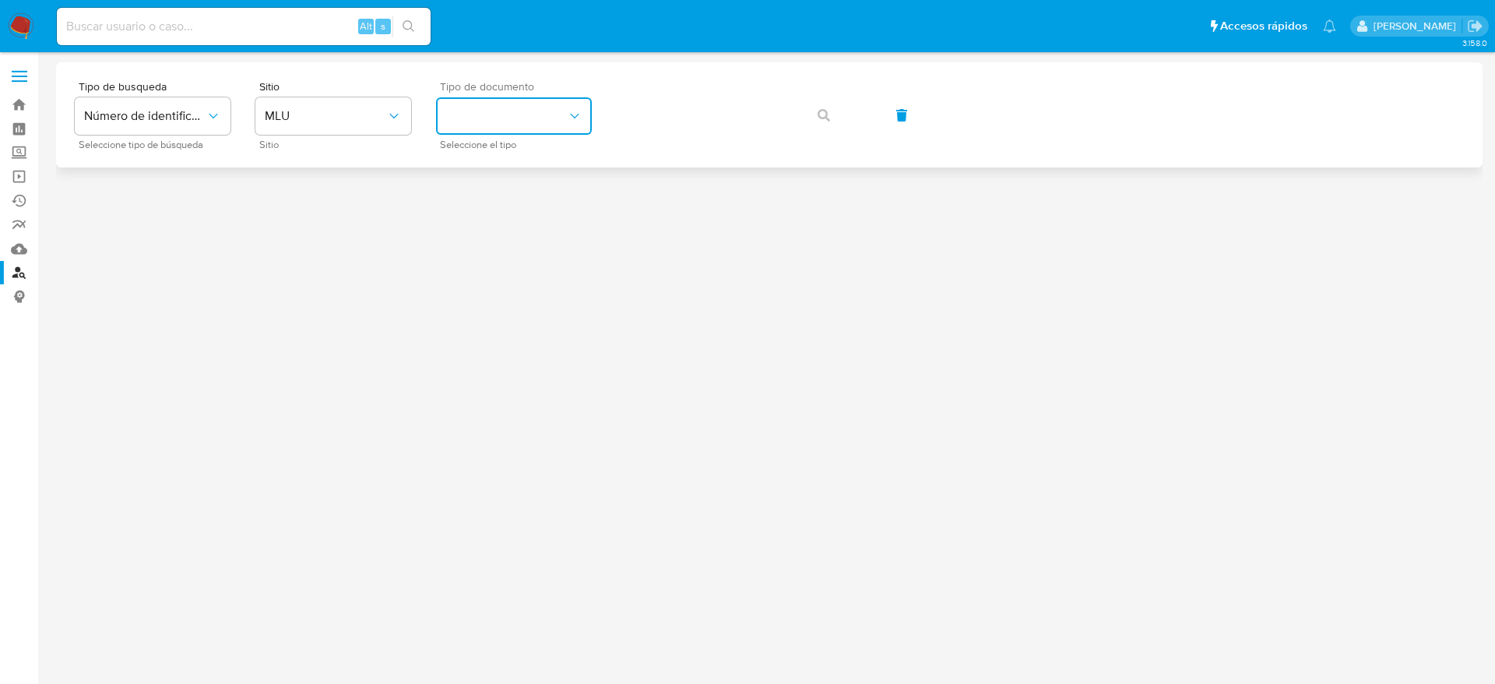
click at [486, 111] on button "identificationType" at bounding box center [514, 115] width 156 height 37
click at [309, 135] on div "Sitio MLU Sitio" at bounding box center [333, 115] width 156 height 68
click at [311, 127] on button "MLU" at bounding box center [333, 115] width 156 height 37
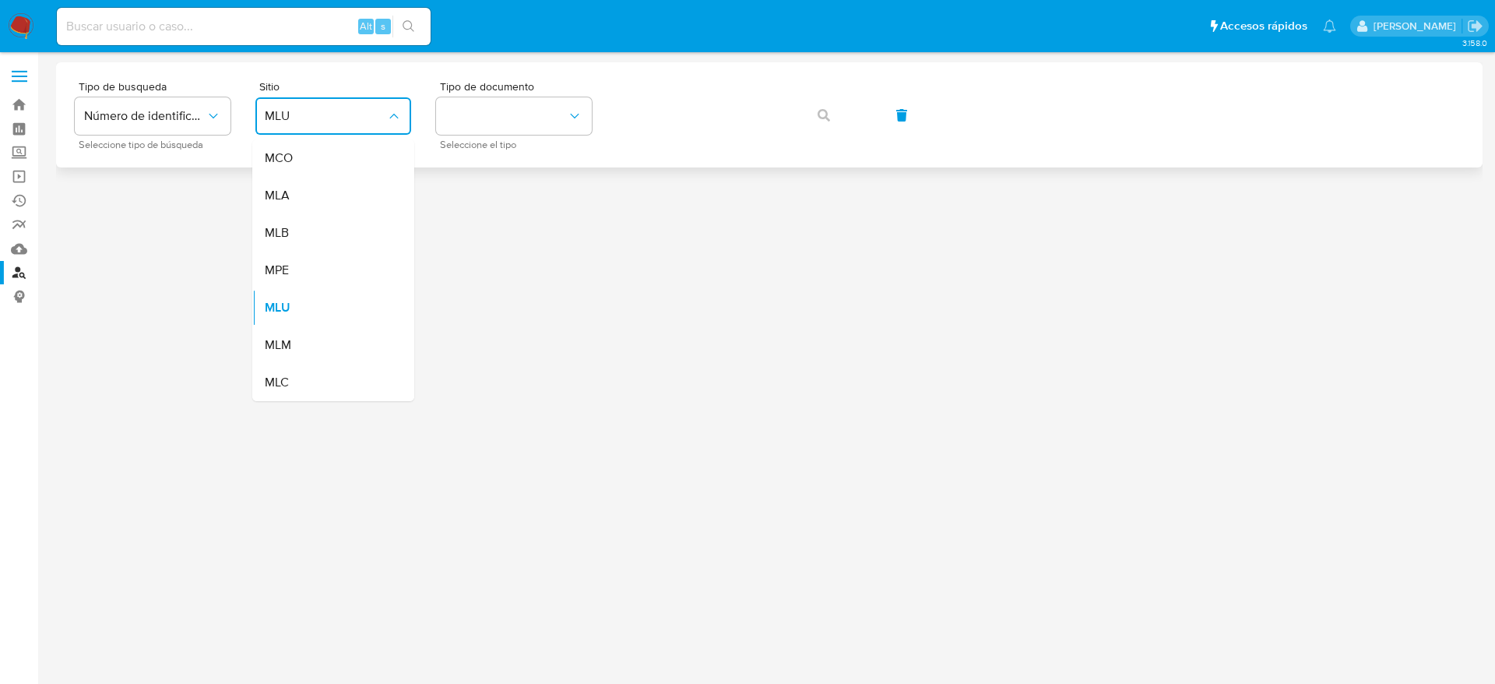
drag, startPoint x: 303, startPoint y: 188, endPoint x: 607, endPoint y: 106, distance: 315.4
click at [303, 189] on div "MLA" at bounding box center [329, 195] width 128 height 37
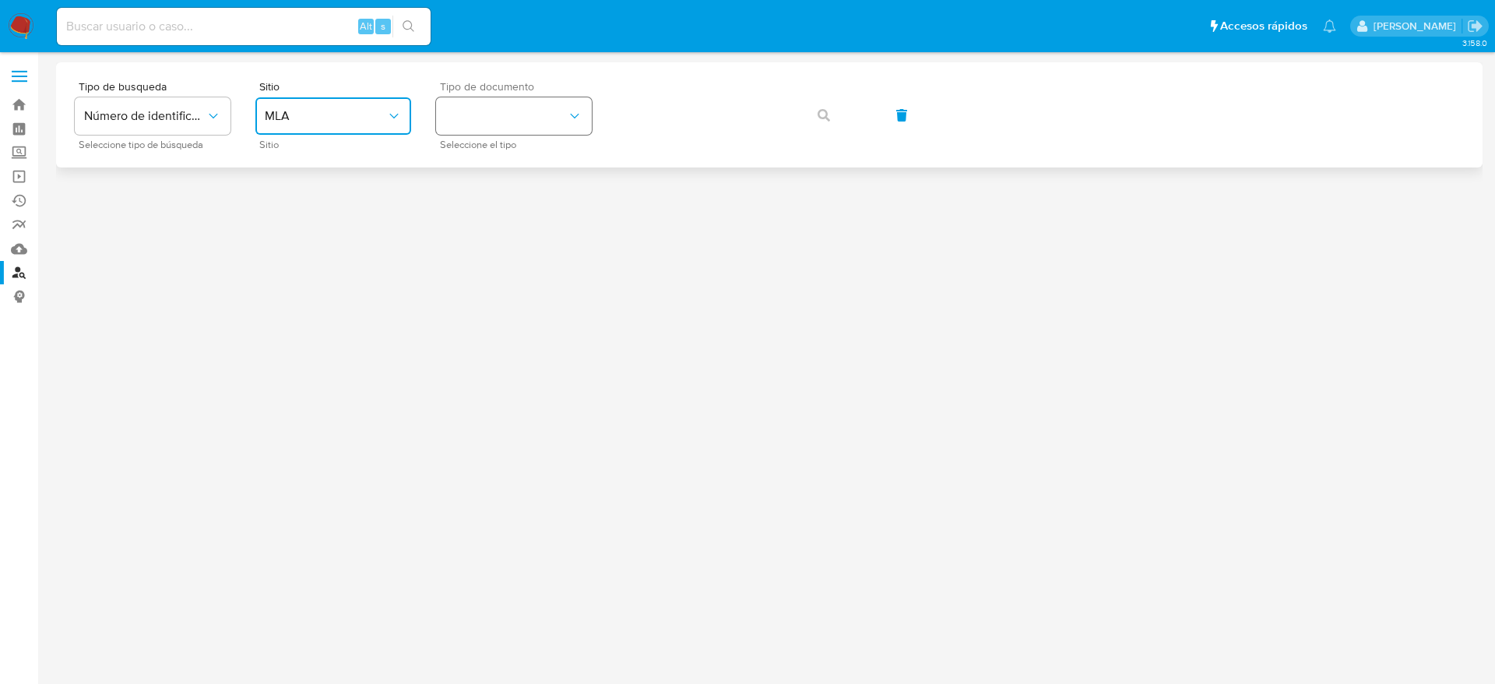
click at [573, 120] on icon "identificationType" at bounding box center [575, 116] width 16 height 16
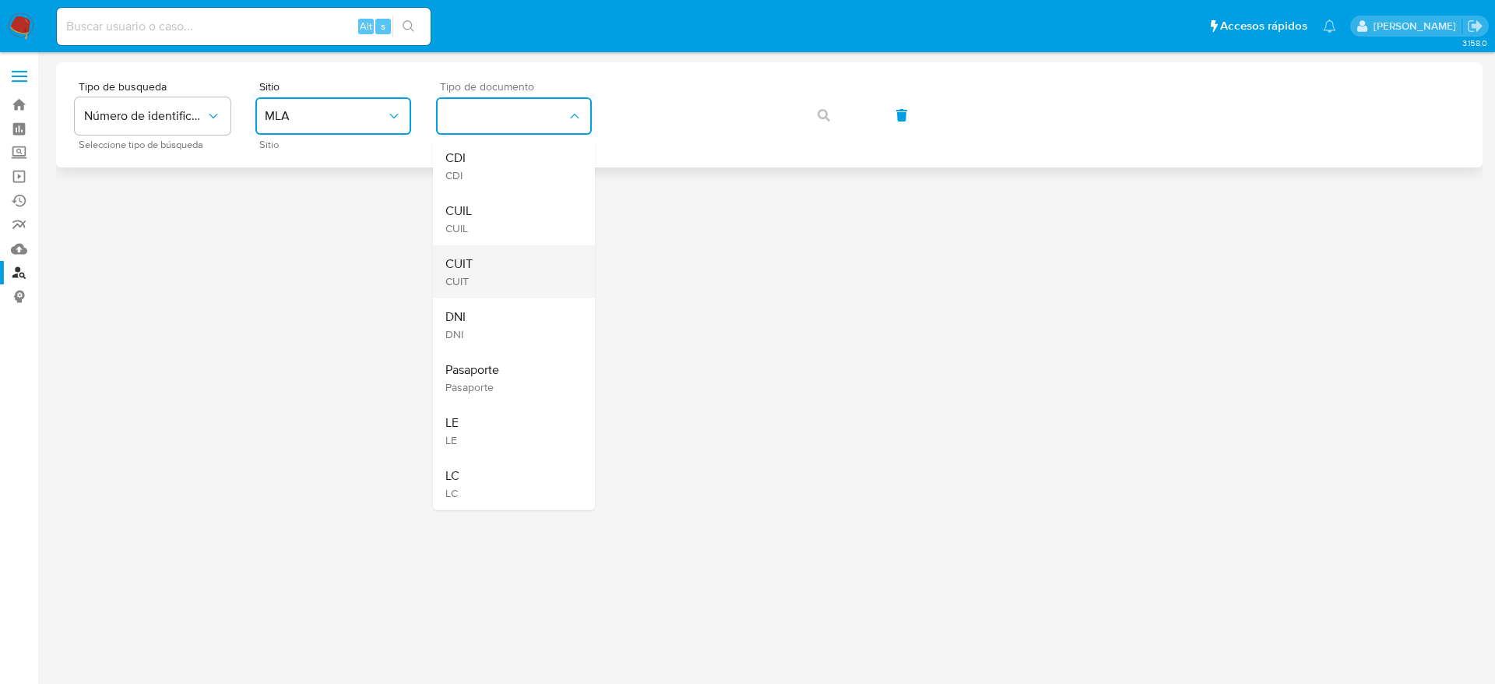
click at [497, 273] on div "CUIT CUIT" at bounding box center [509, 271] width 128 height 53
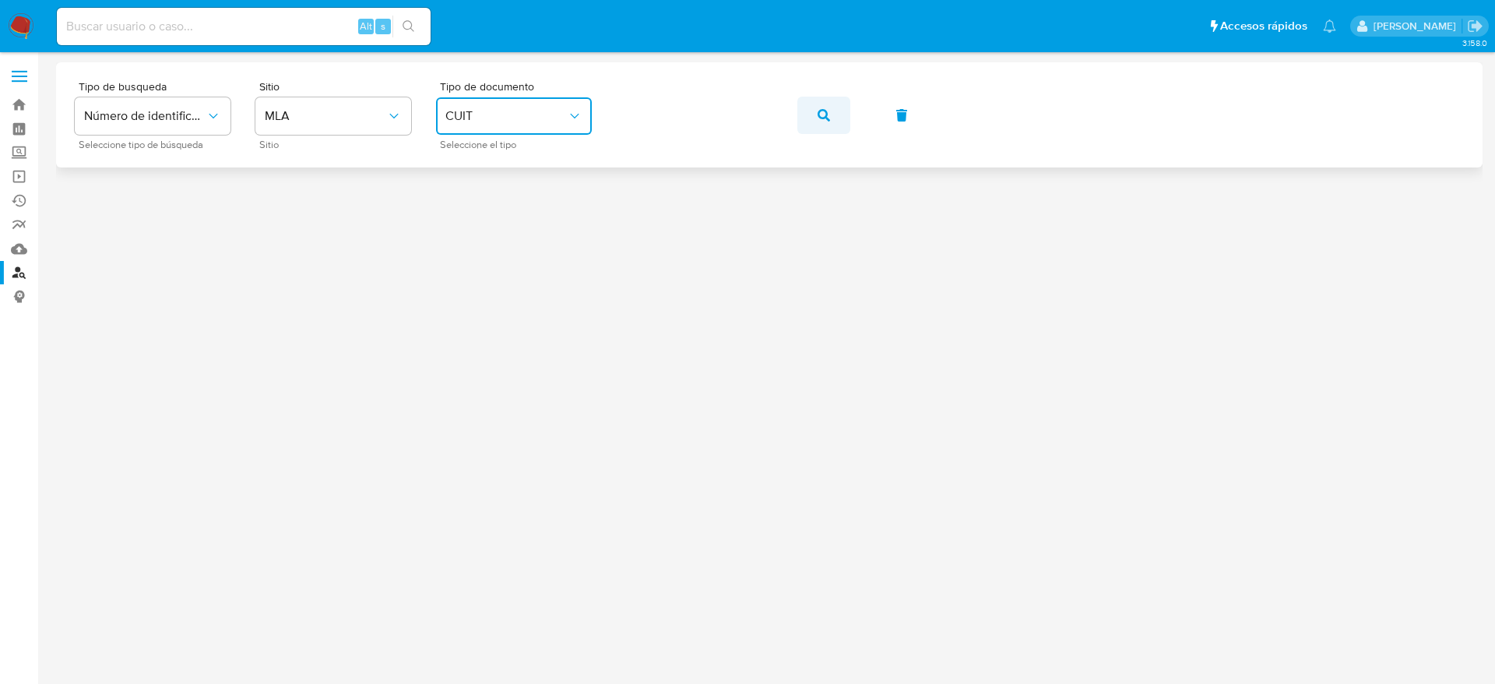
click at [817, 118] on button "button" at bounding box center [823, 115] width 53 height 37
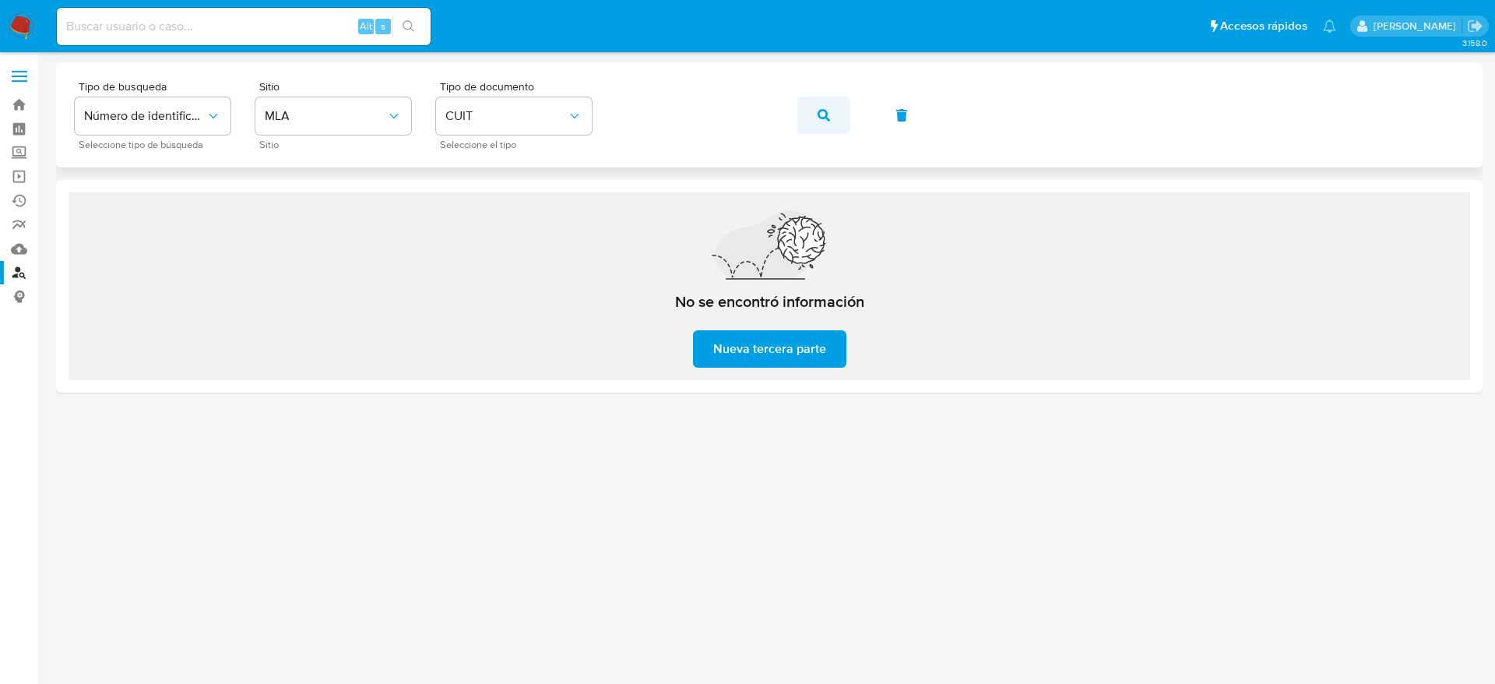
click at [832, 115] on button "button" at bounding box center [823, 115] width 53 height 37
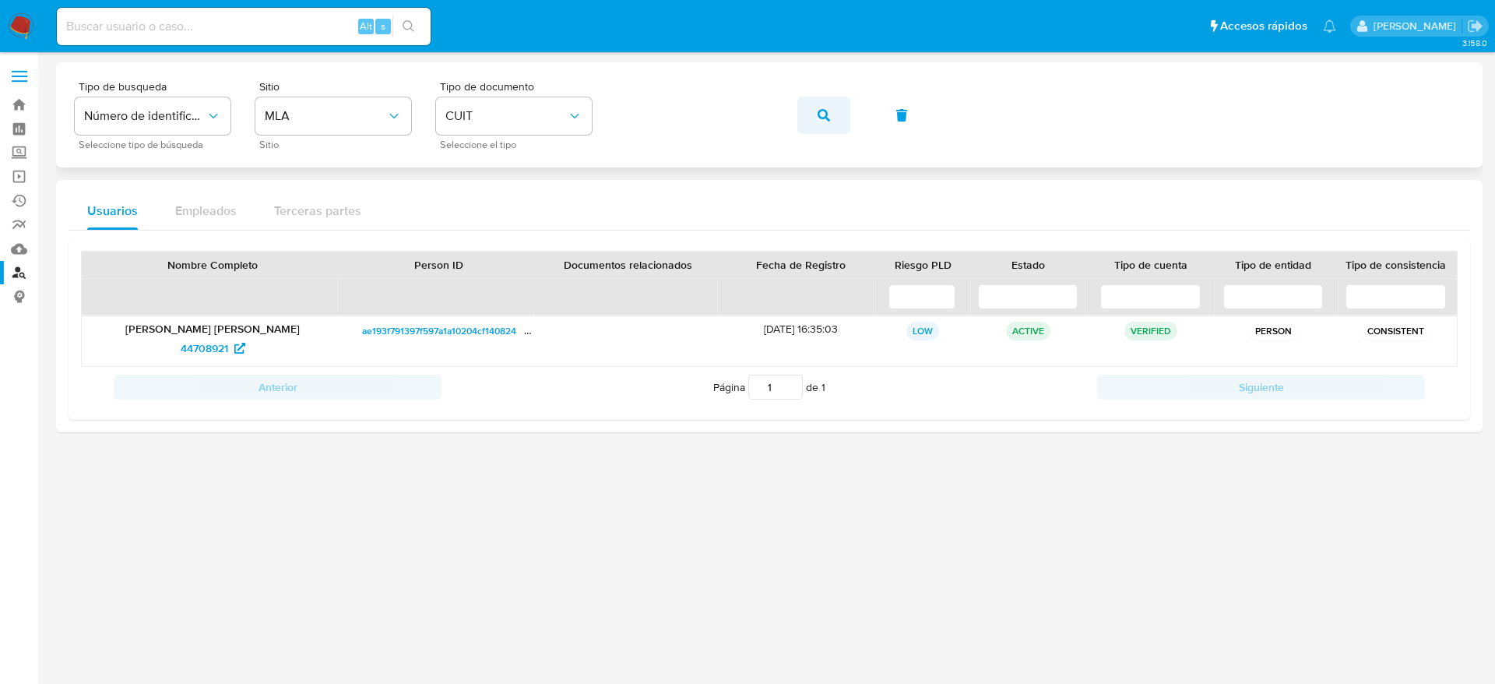
click at [830, 111] on button "button" at bounding box center [823, 115] width 53 height 37
click at [206, 343] on span "44708921" at bounding box center [204, 348] width 47 height 25
click at [818, 107] on span "button" at bounding box center [824, 115] width 12 height 34
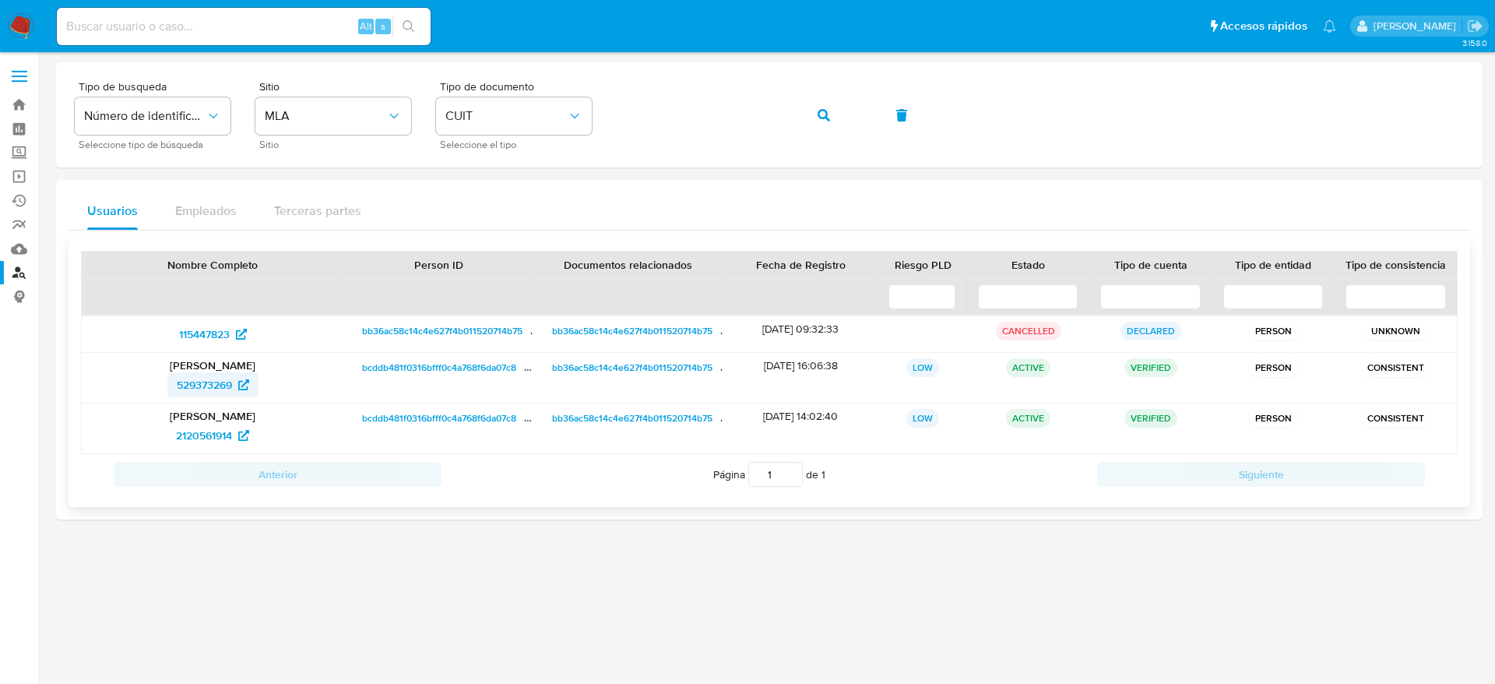
drag, startPoint x: 154, startPoint y: 390, endPoint x: 242, endPoint y: 387, distance: 88.0
click at [242, 387] on div "529373269" at bounding box center [213, 384] width 240 height 25
drag, startPoint x: 192, startPoint y: 443, endPoint x: 237, endPoint y: 443, distance: 45.2
click at [237, 443] on div "2120561914" at bounding box center [213, 435] width 240 height 25
click at [194, 392] on span "529373269" at bounding box center [204, 384] width 55 height 25
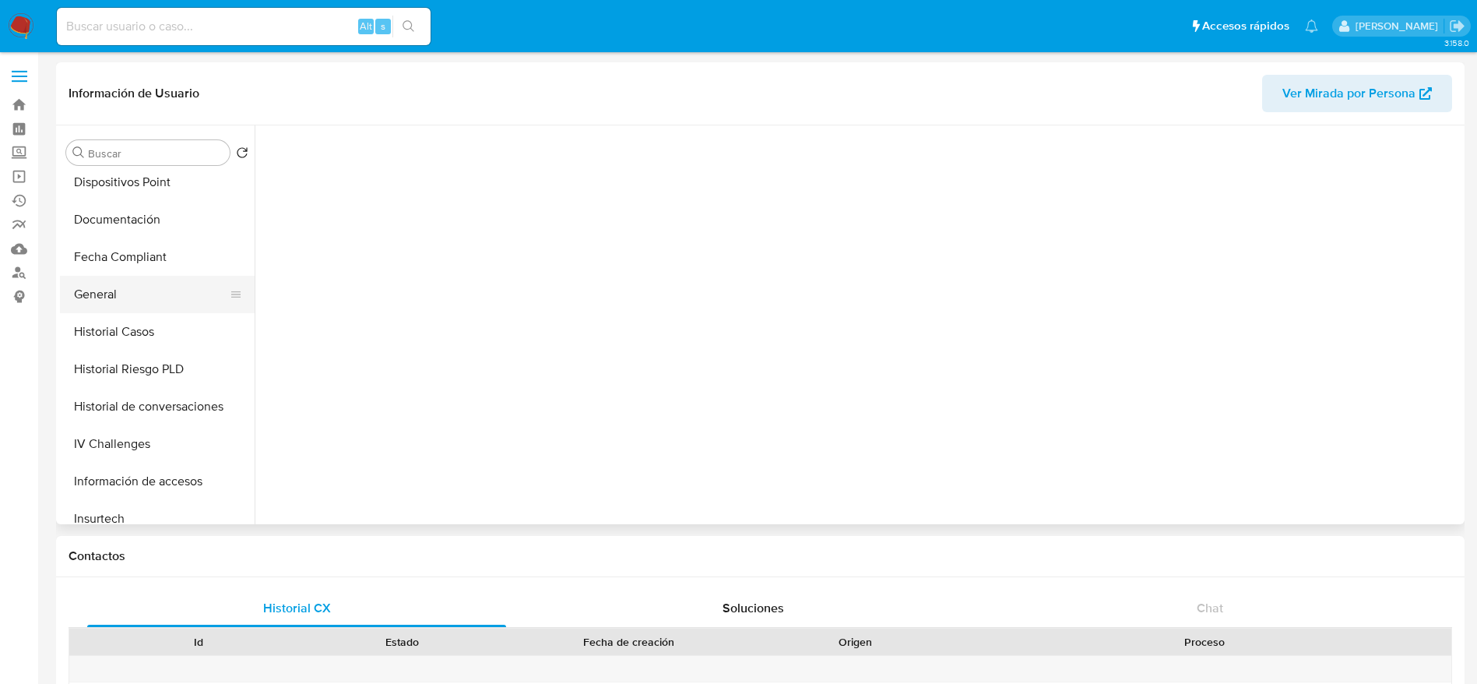
scroll to position [350, 0]
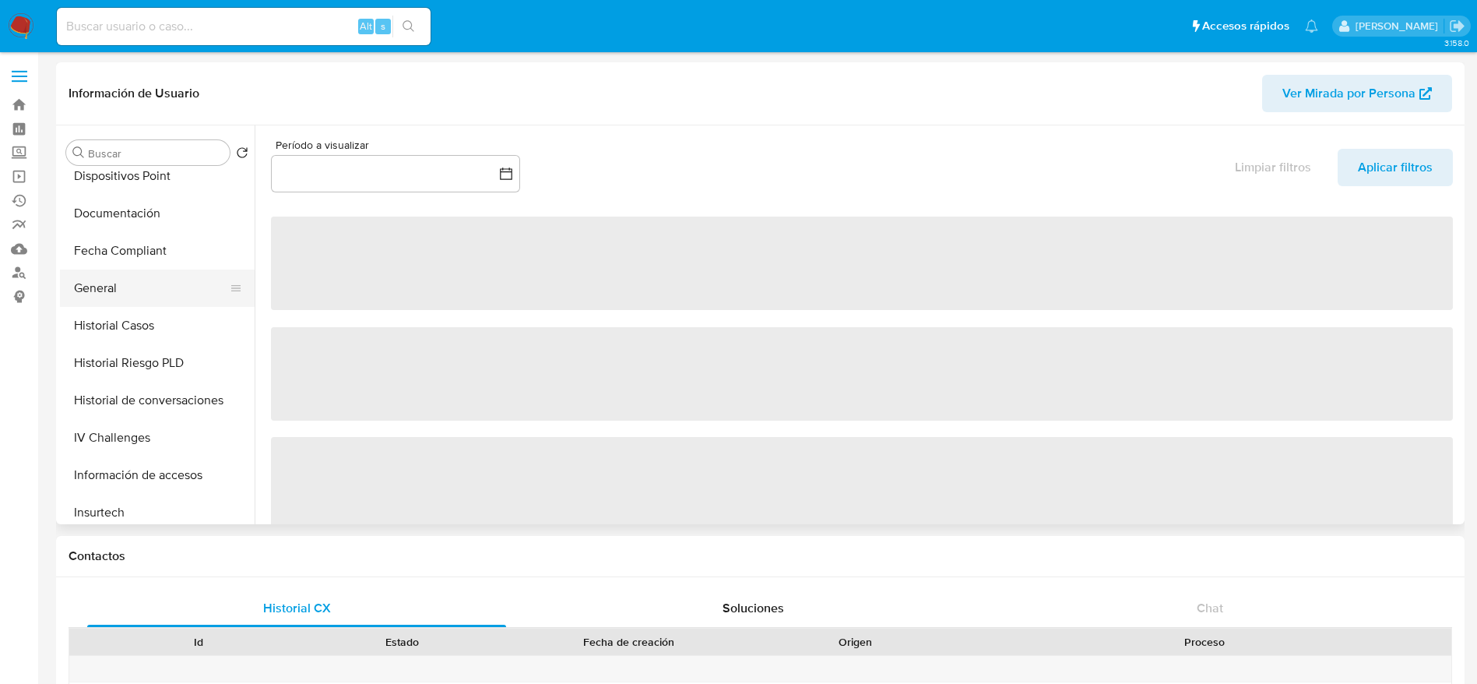
drag, startPoint x: 97, startPoint y: 256, endPoint x: 100, endPoint y: 290, distance: 33.6
click at [97, 261] on button "Fecha Compliant" at bounding box center [157, 250] width 195 height 37
select select "10"
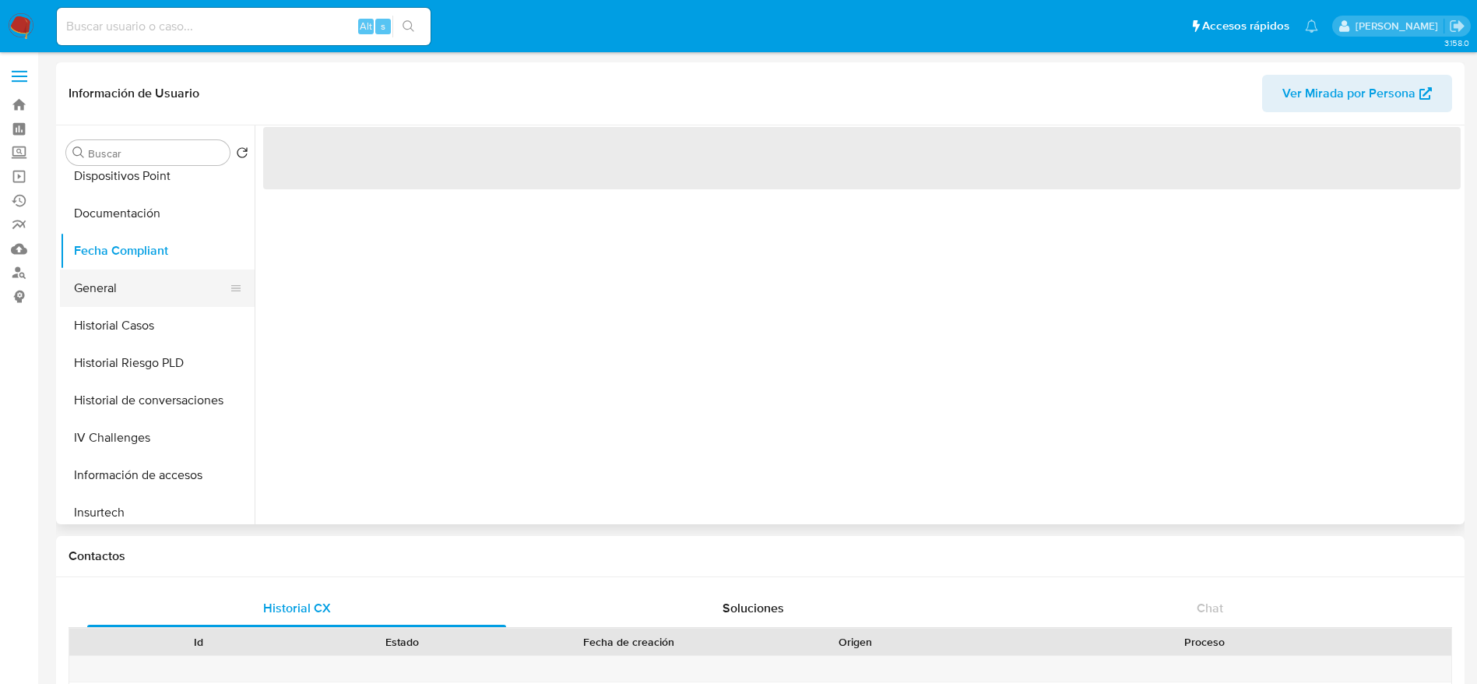
click at [103, 294] on button "General" at bounding box center [151, 287] width 182 height 37
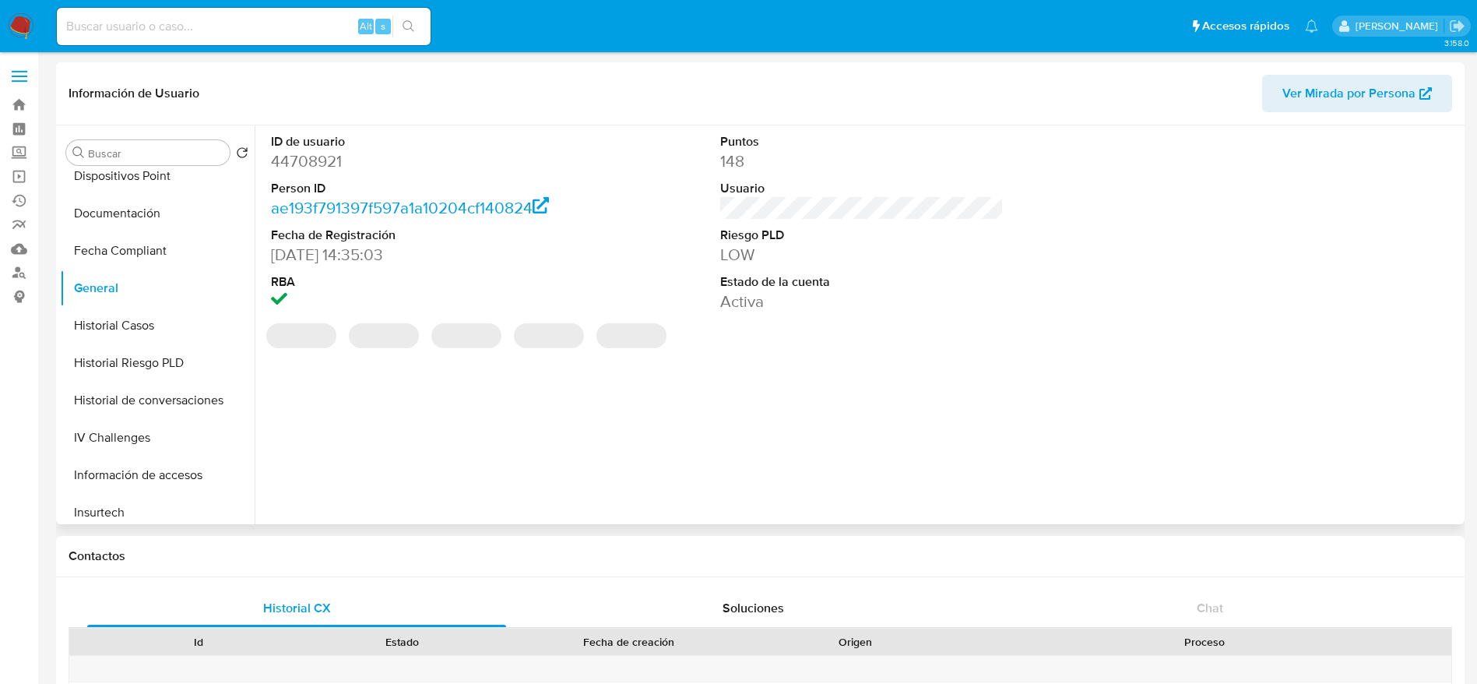
click at [325, 159] on dd "44708921" at bounding box center [413, 161] width 284 height 22
click at [325, 158] on dd "44708921" at bounding box center [413, 161] width 284 height 22
copy dd "44708921"
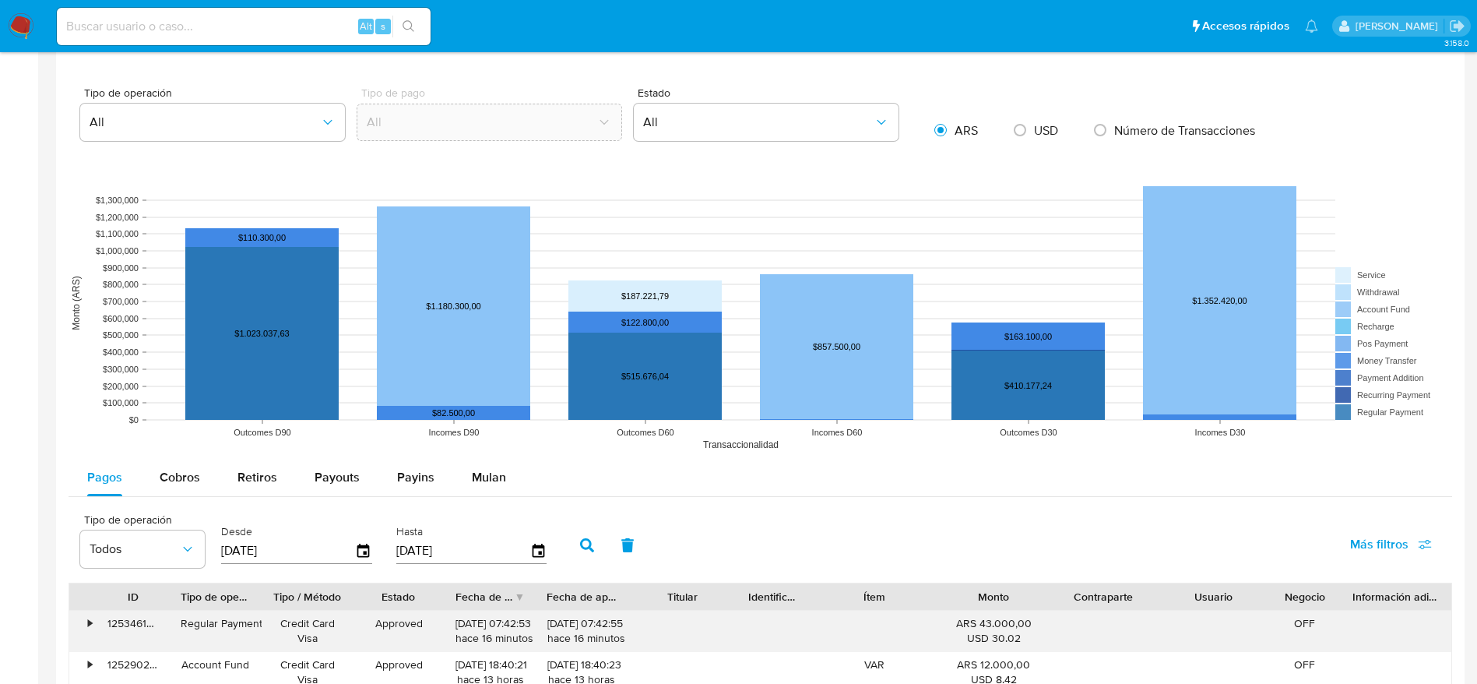
scroll to position [1285, 0]
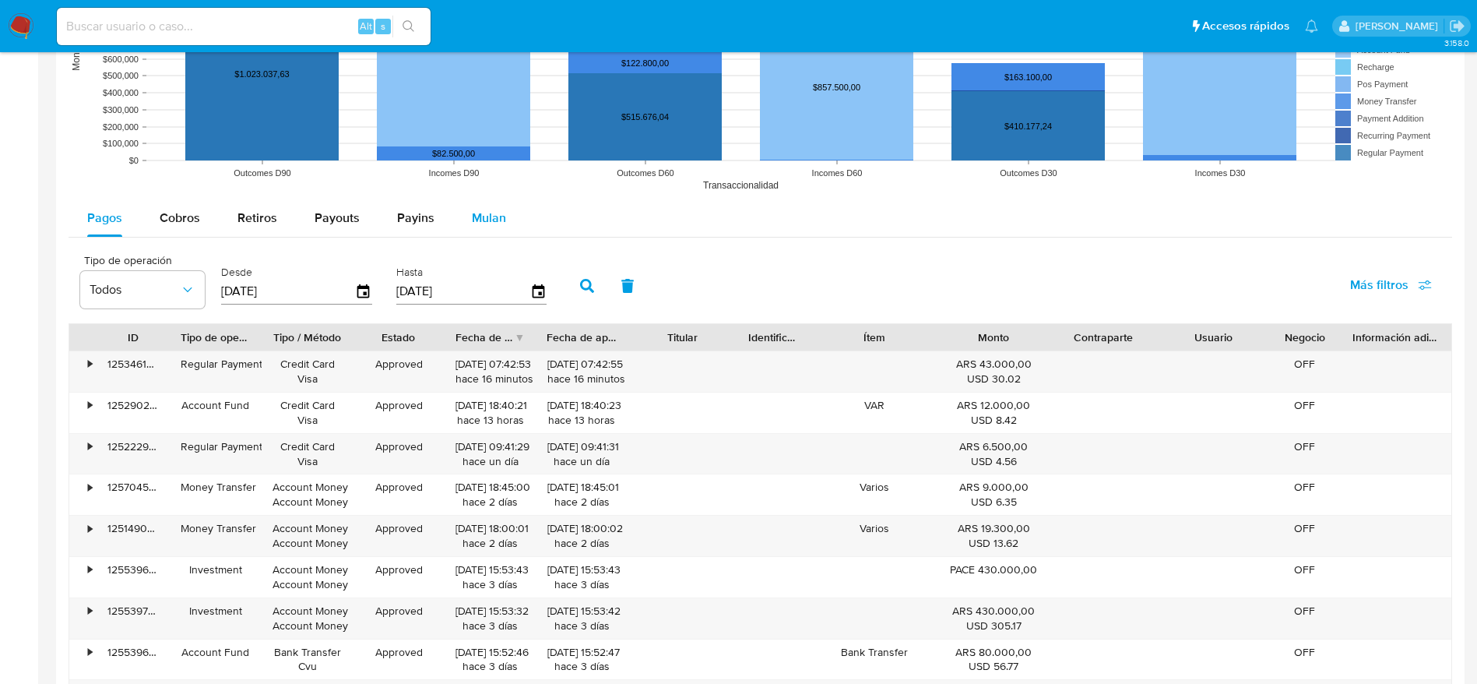
click at [472, 216] on span "Mulan" at bounding box center [489, 218] width 34 height 18
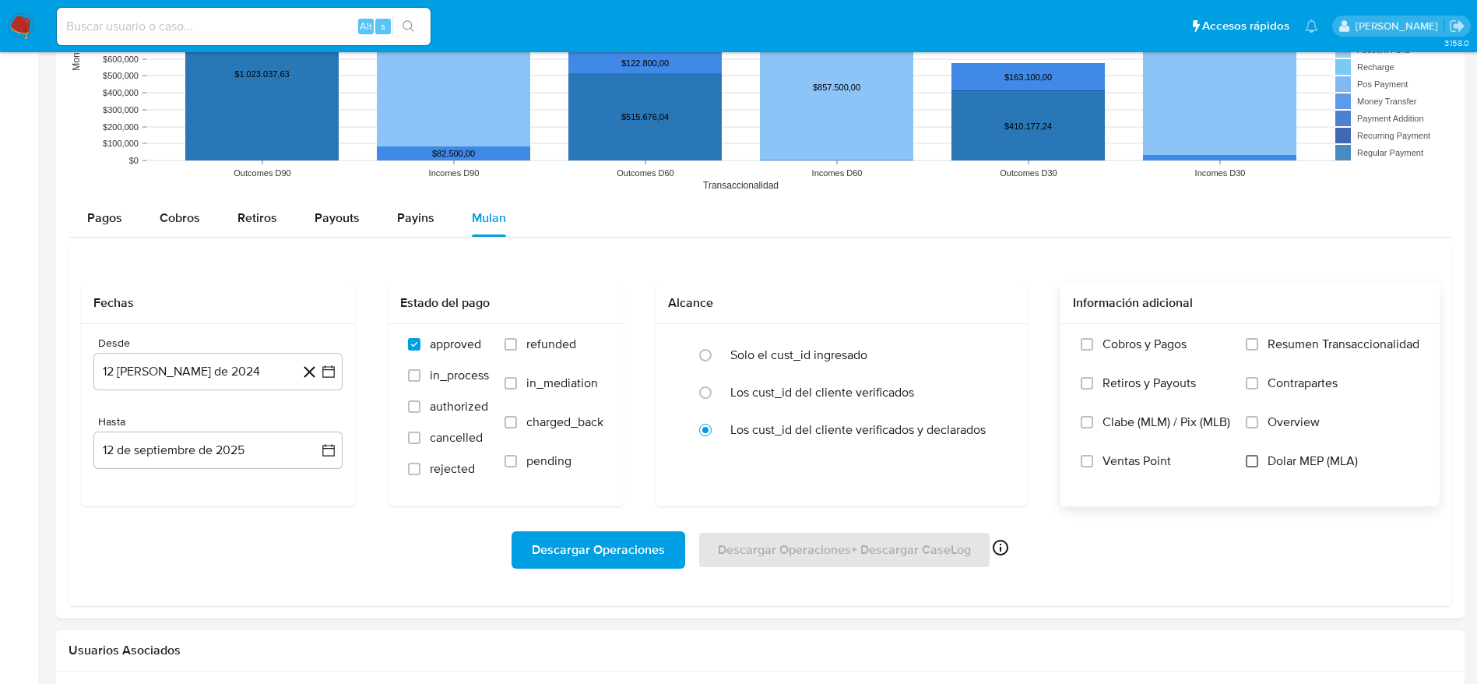
click at [1258, 457] on input "Dolar MEP (MLA)" at bounding box center [1252, 461] width 12 height 12
click at [174, 375] on button "12 de agosto de 2024" at bounding box center [217, 371] width 249 height 37
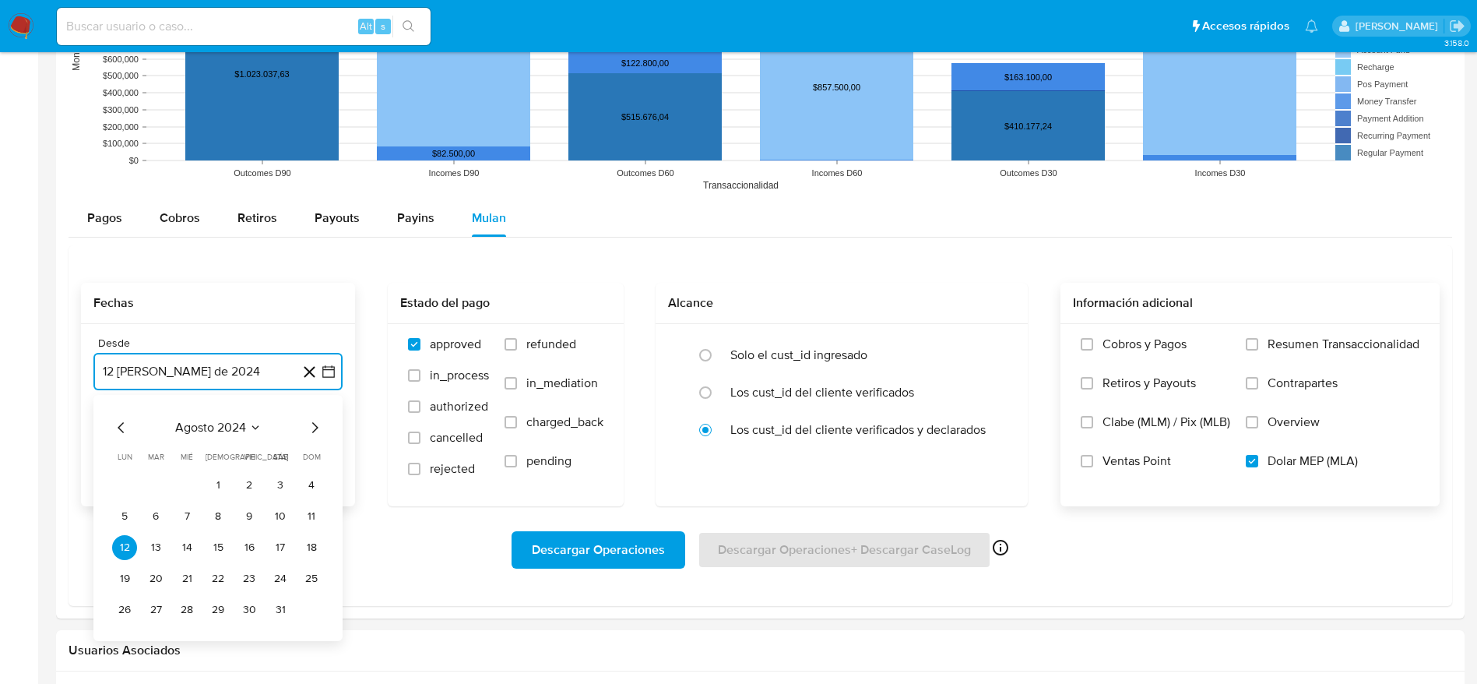
click at [318, 431] on icon "Mes siguiente" at bounding box center [314, 427] width 19 height 19
click at [317, 431] on icon "Mes siguiente" at bounding box center [314, 427] width 19 height 19
click at [287, 520] on button "12" at bounding box center [280, 516] width 25 height 25
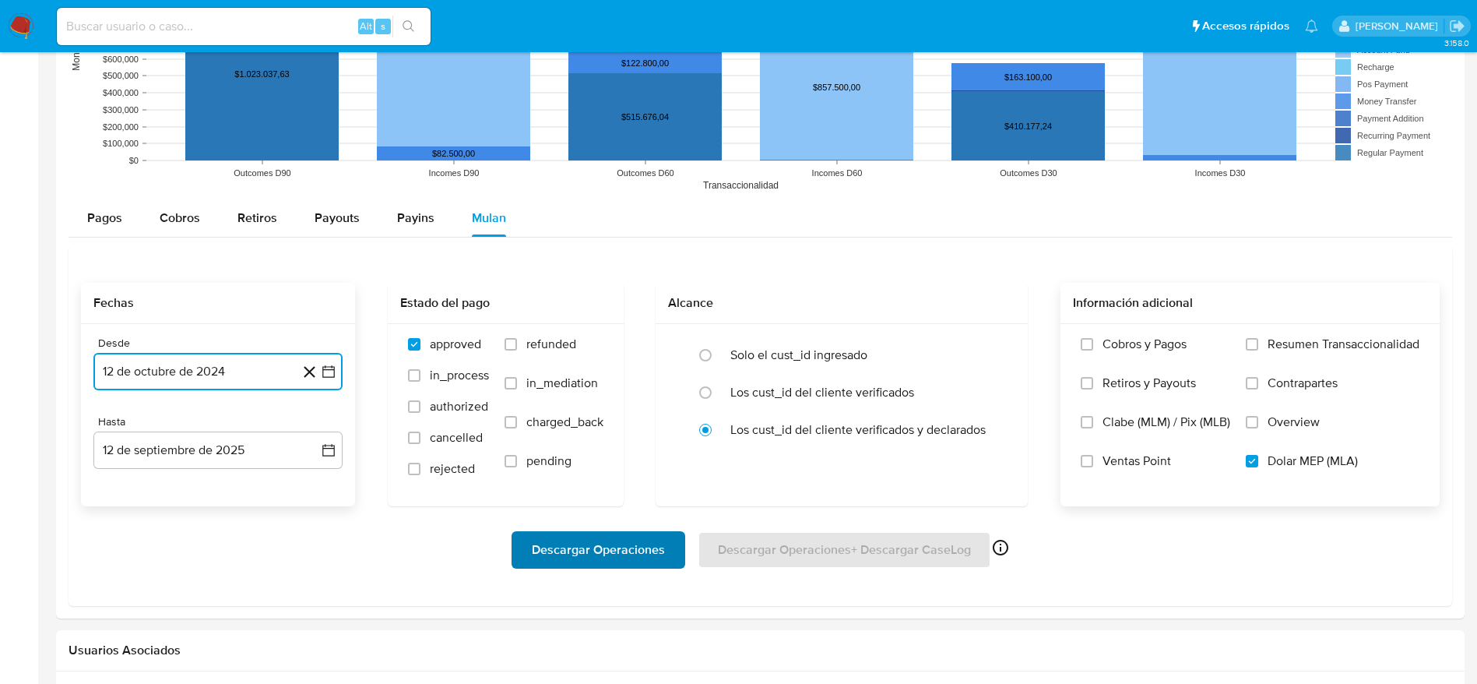
click at [615, 542] on span "Descargar Operaciones" at bounding box center [598, 550] width 133 height 34
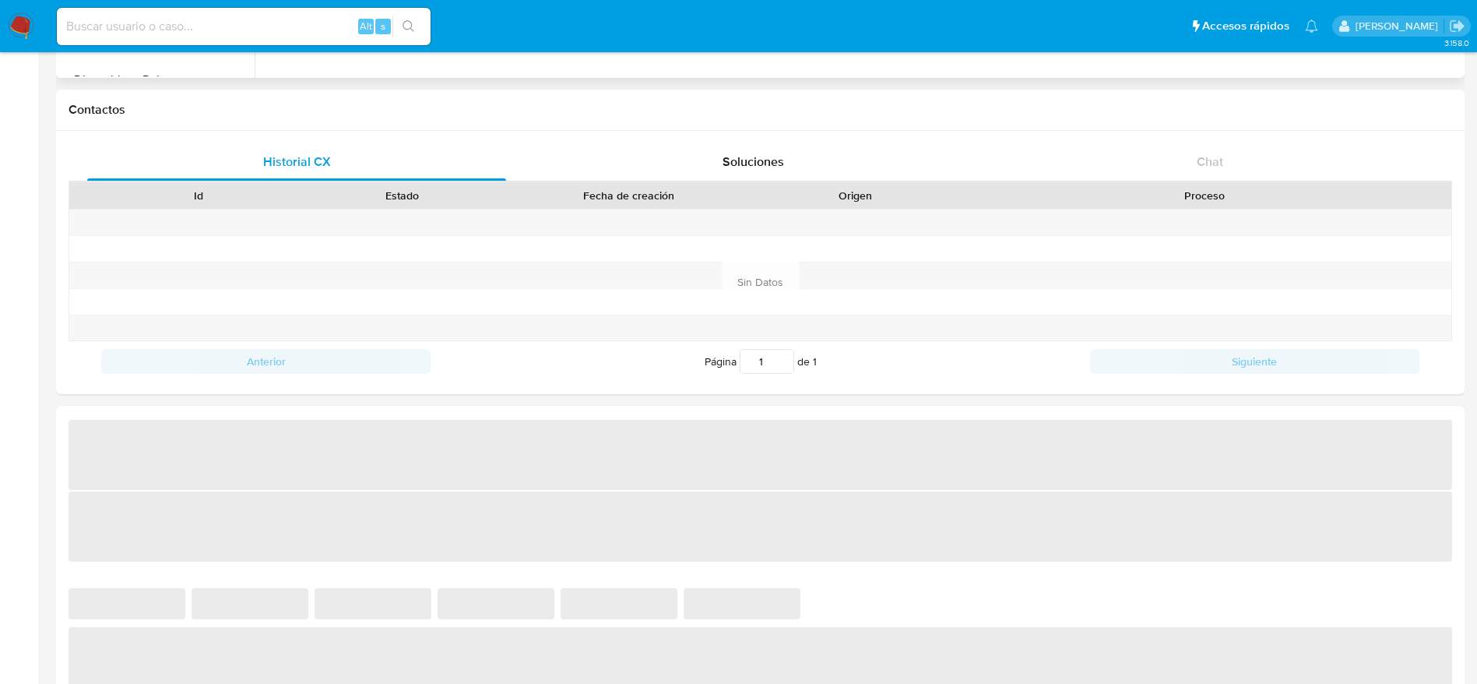
scroll to position [467, 0]
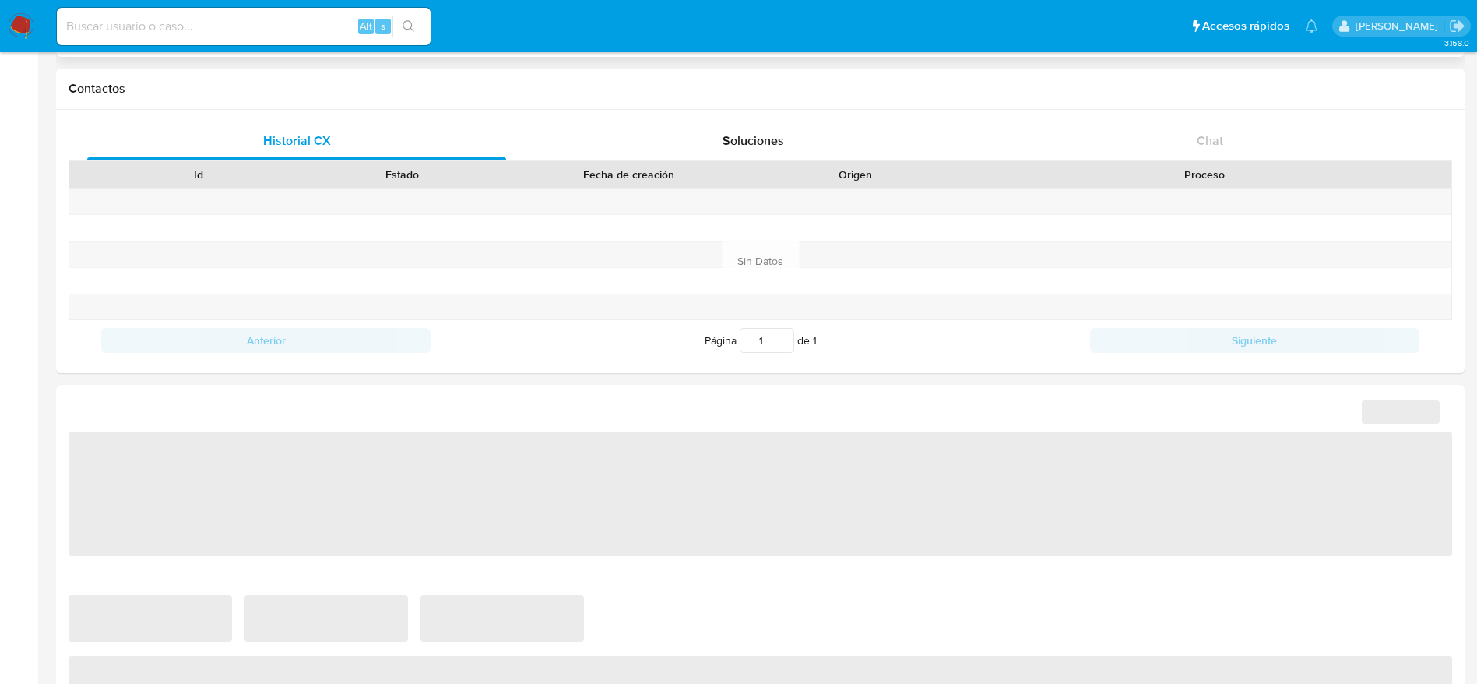
select select "10"
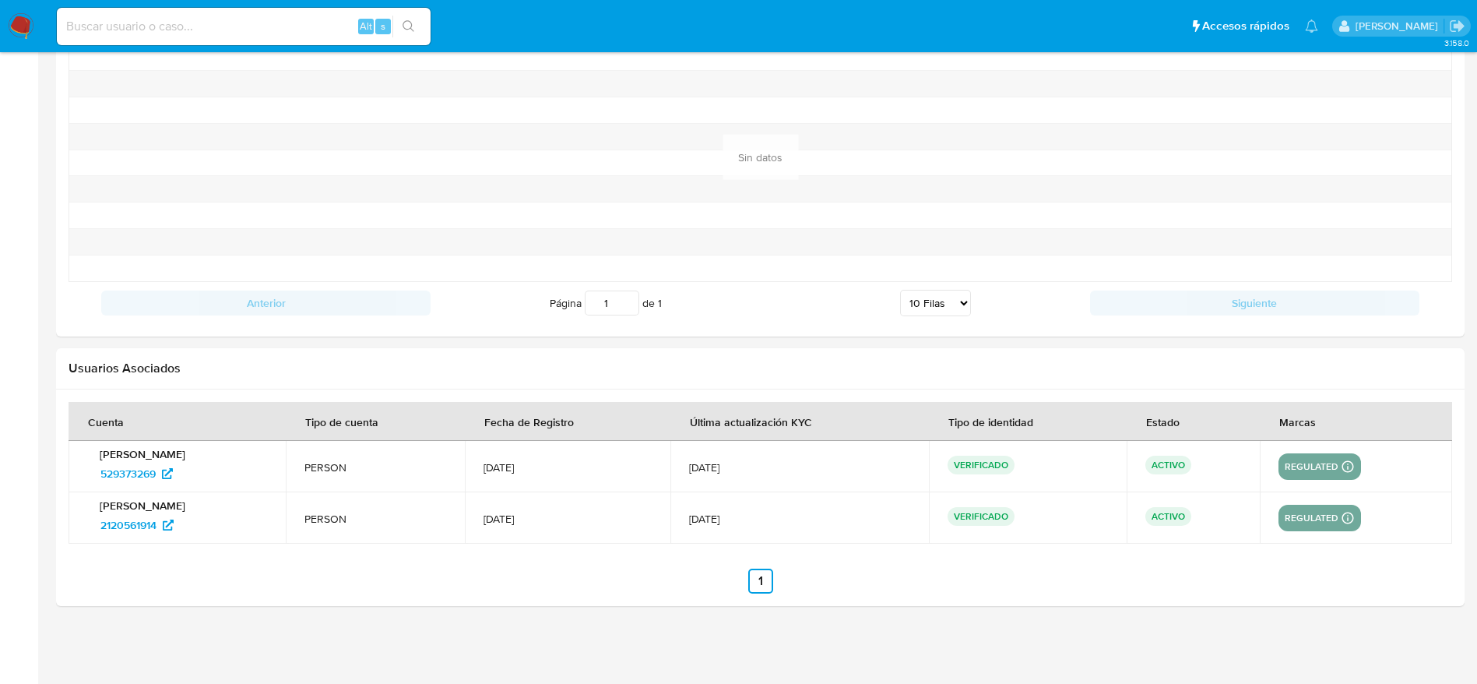
scroll to position [1034, 0]
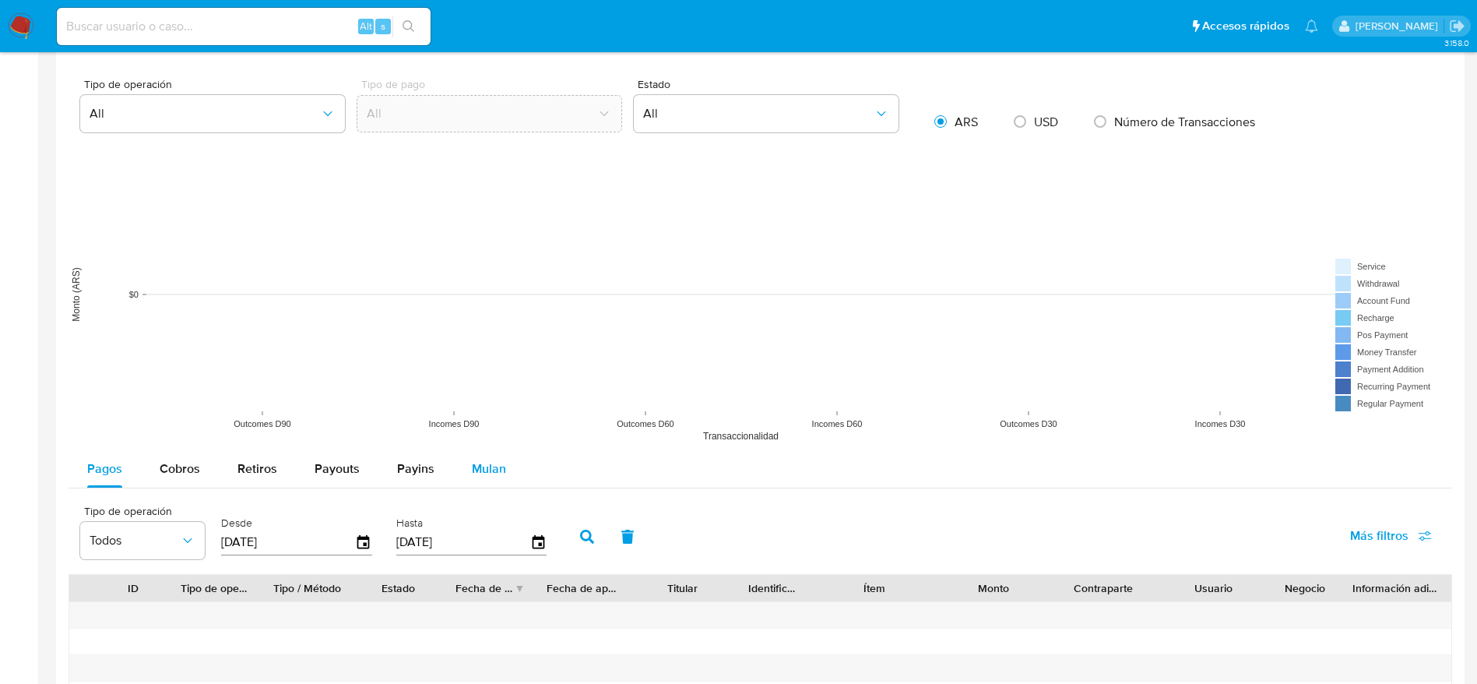
click at [488, 473] on span "Mulan" at bounding box center [489, 468] width 34 height 18
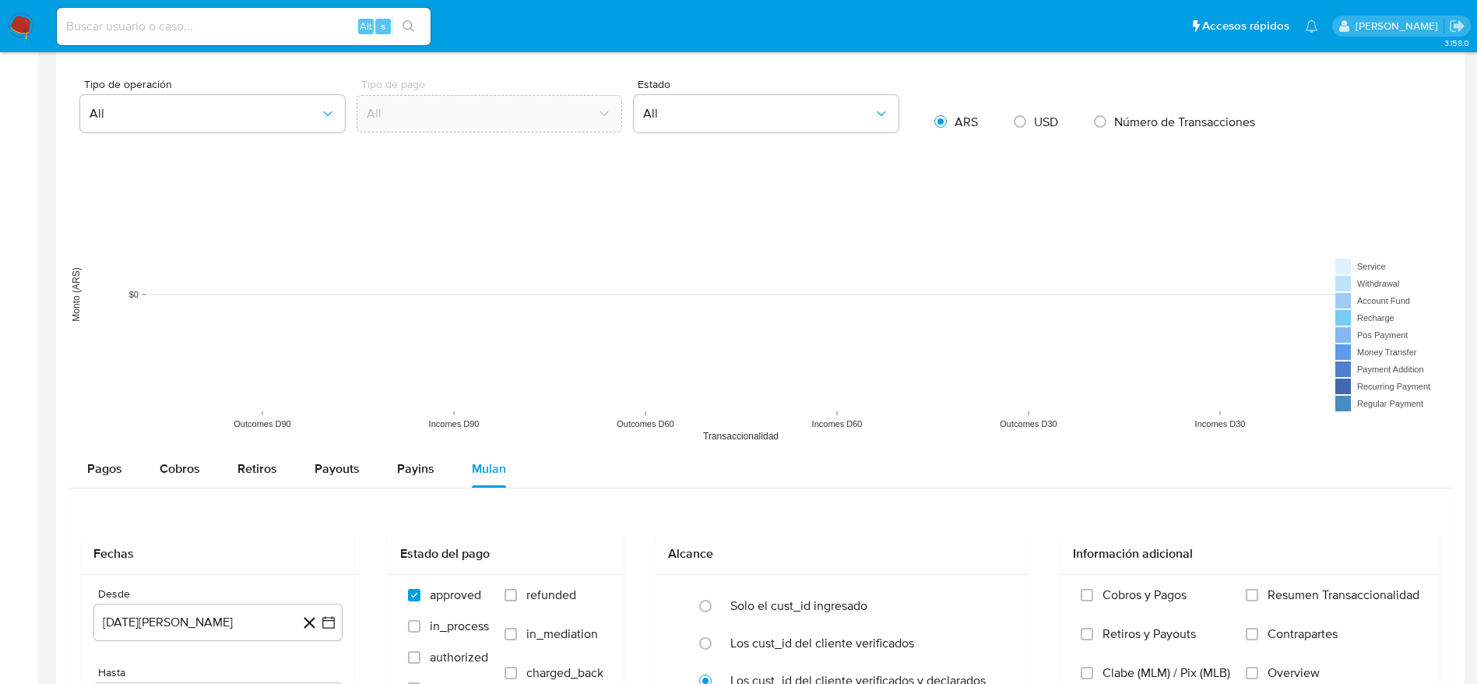
scroll to position [1268, 0]
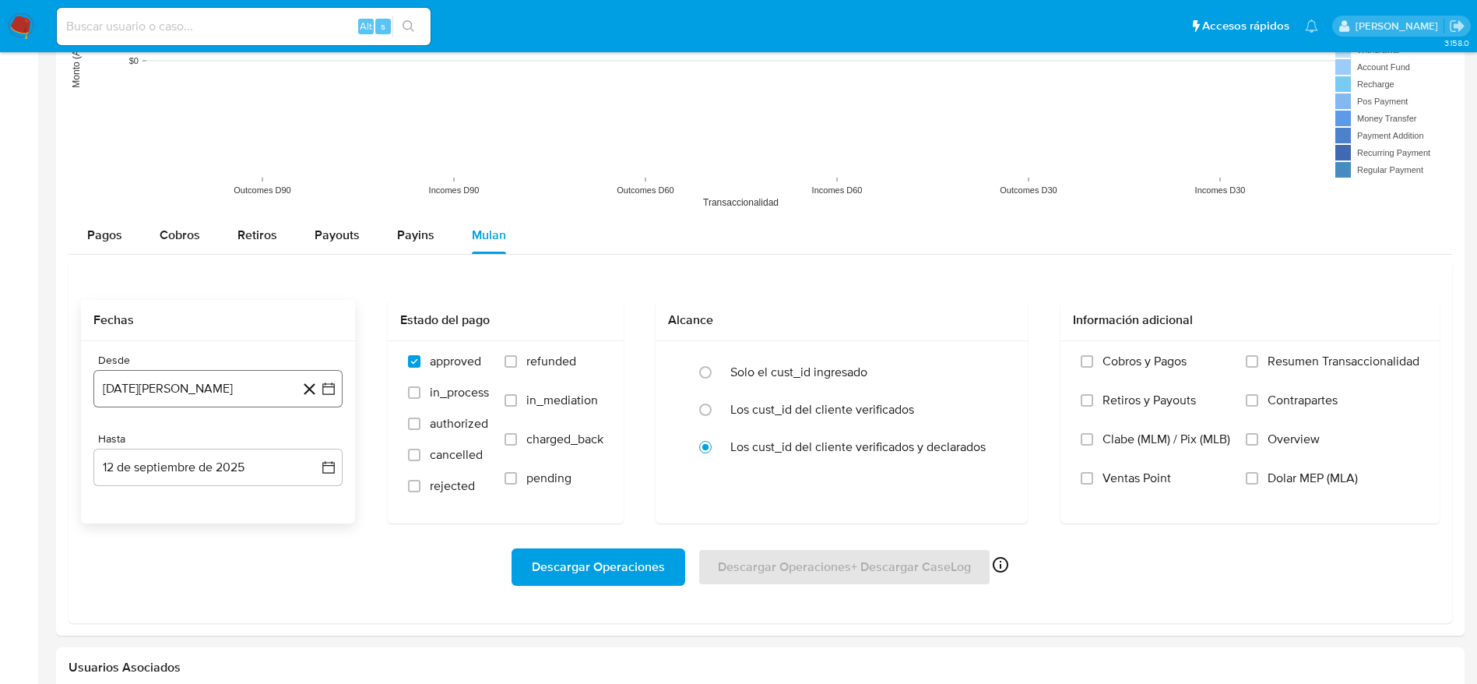
drag, startPoint x: 232, startPoint y: 395, endPoint x: 262, endPoint y: 403, distance: 30.6
click at [234, 395] on button "12 de agosto de 2024" at bounding box center [217, 388] width 249 height 37
click at [322, 446] on icon "Mes siguiente" at bounding box center [314, 444] width 19 height 19
click at [305, 120] on icon "Mes siguiente" at bounding box center [314, 120] width 19 height 19
click at [277, 536] on button "12" at bounding box center [280, 533] width 25 height 25
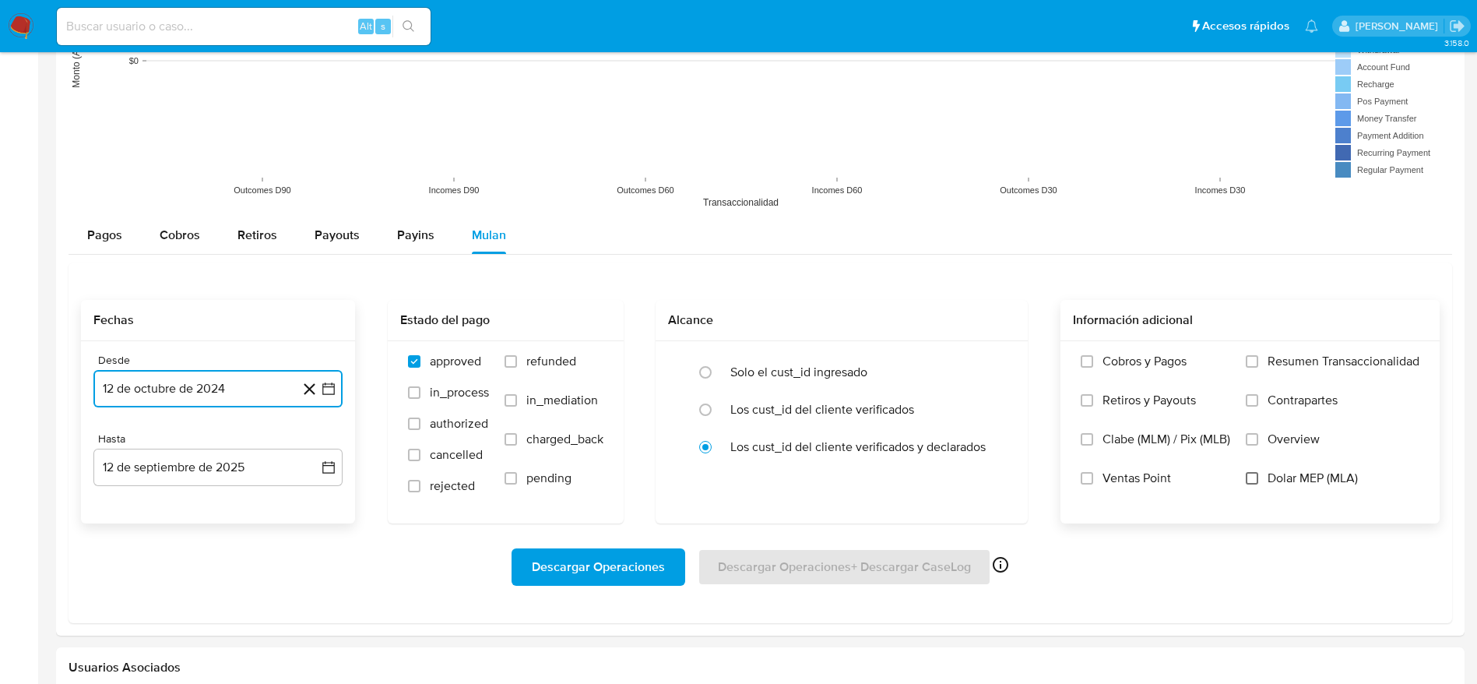
click at [1250, 477] on input "Dolar MEP (MLA)" at bounding box center [1252, 478] width 12 height 12
click at [602, 568] on span "Descargar Operaciones" at bounding box center [598, 567] width 133 height 34
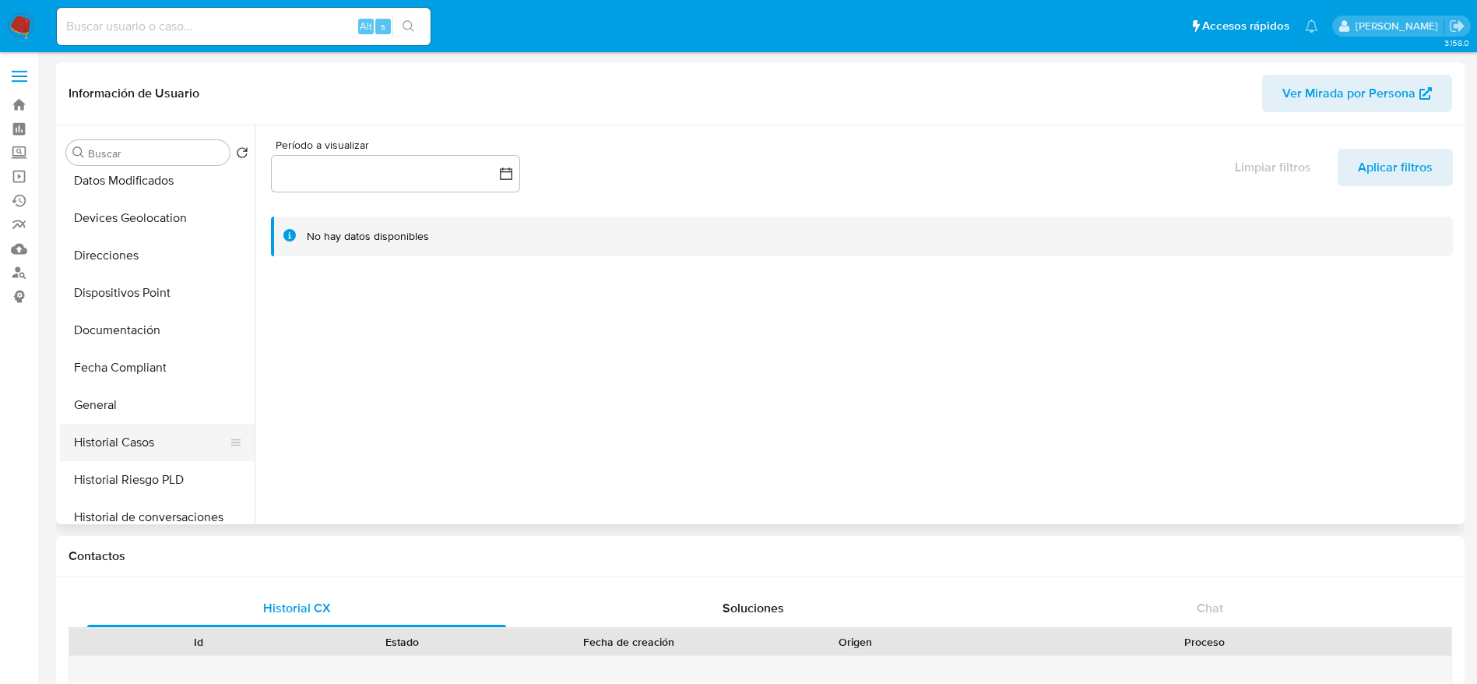
scroll to position [467, 0]
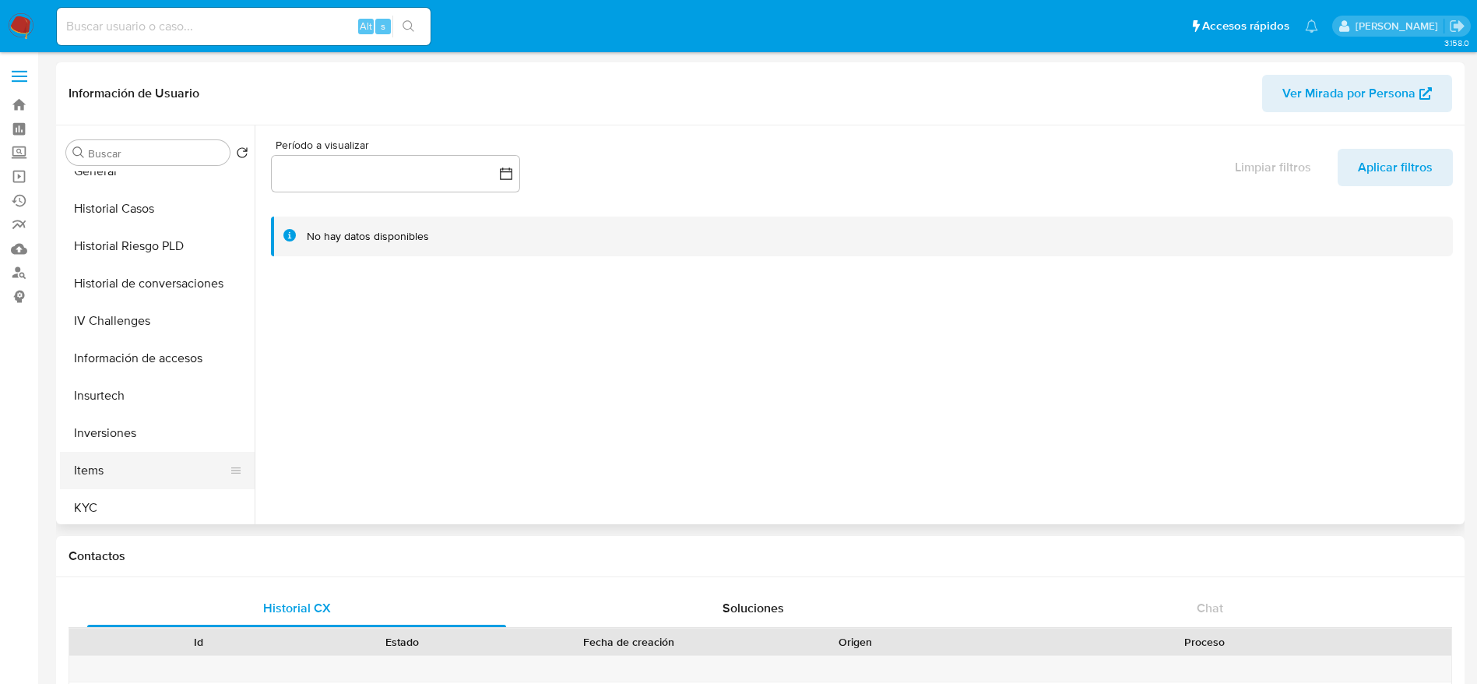
click at [122, 484] on button "Items" at bounding box center [151, 470] width 182 height 37
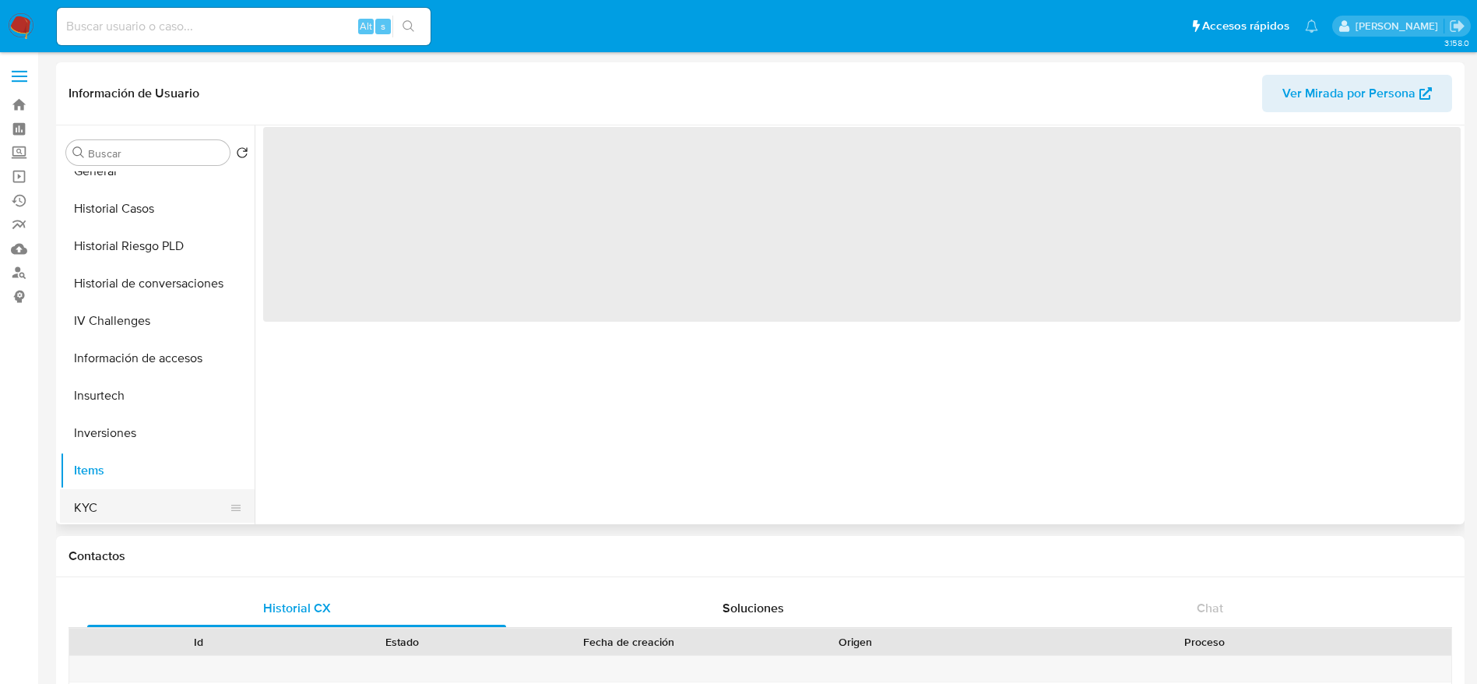
click at [122, 501] on button "KYC" at bounding box center [151, 507] width 182 height 37
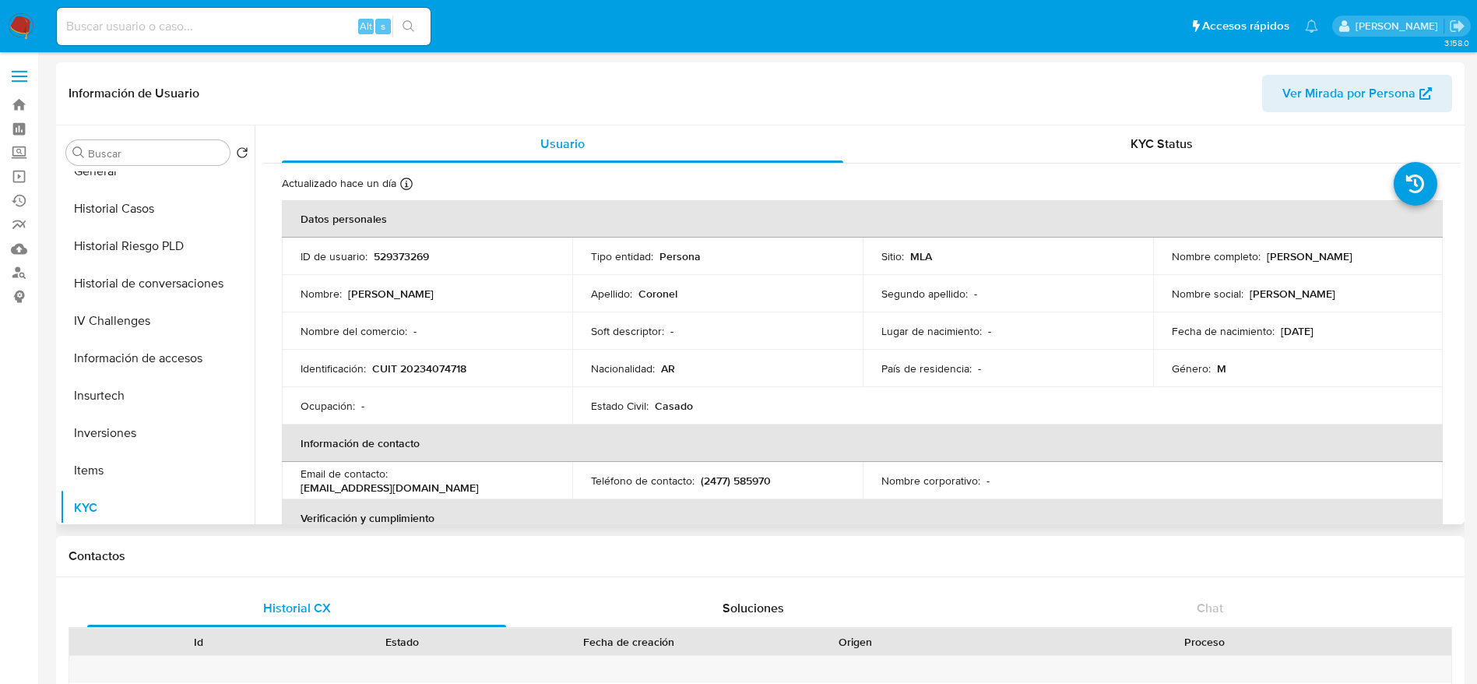
drag, startPoint x: 1261, startPoint y: 257, endPoint x: 1412, endPoint y: 269, distance: 151.5
click at [1412, 269] on td "Nombre completo : Hector Eliseo Coronel" at bounding box center [1298, 255] width 290 height 37
copy p "Hector Eliseo Coronel"
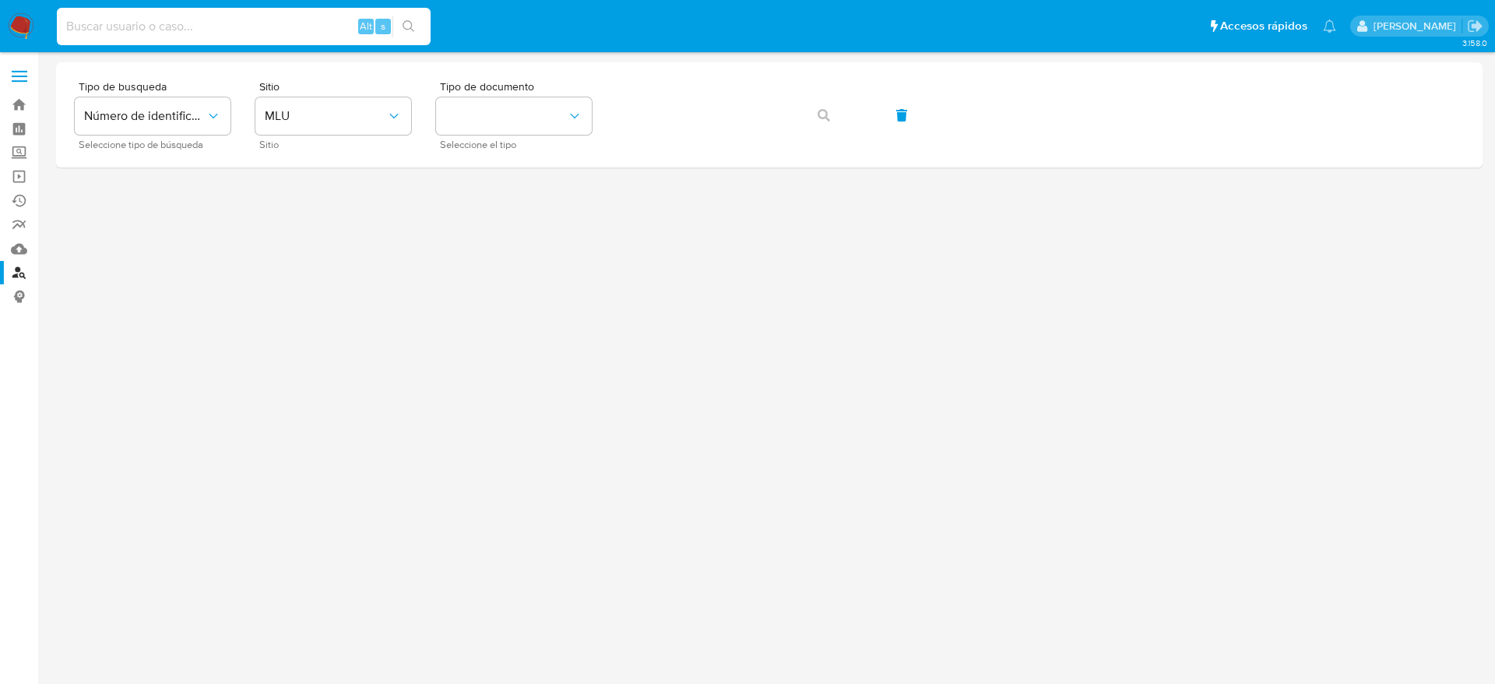
click at [243, 26] on input at bounding box center [244, 26] width 374 height 20
paste input "529373269"
type input "5"
paste input "529373269"
type input "529373269"
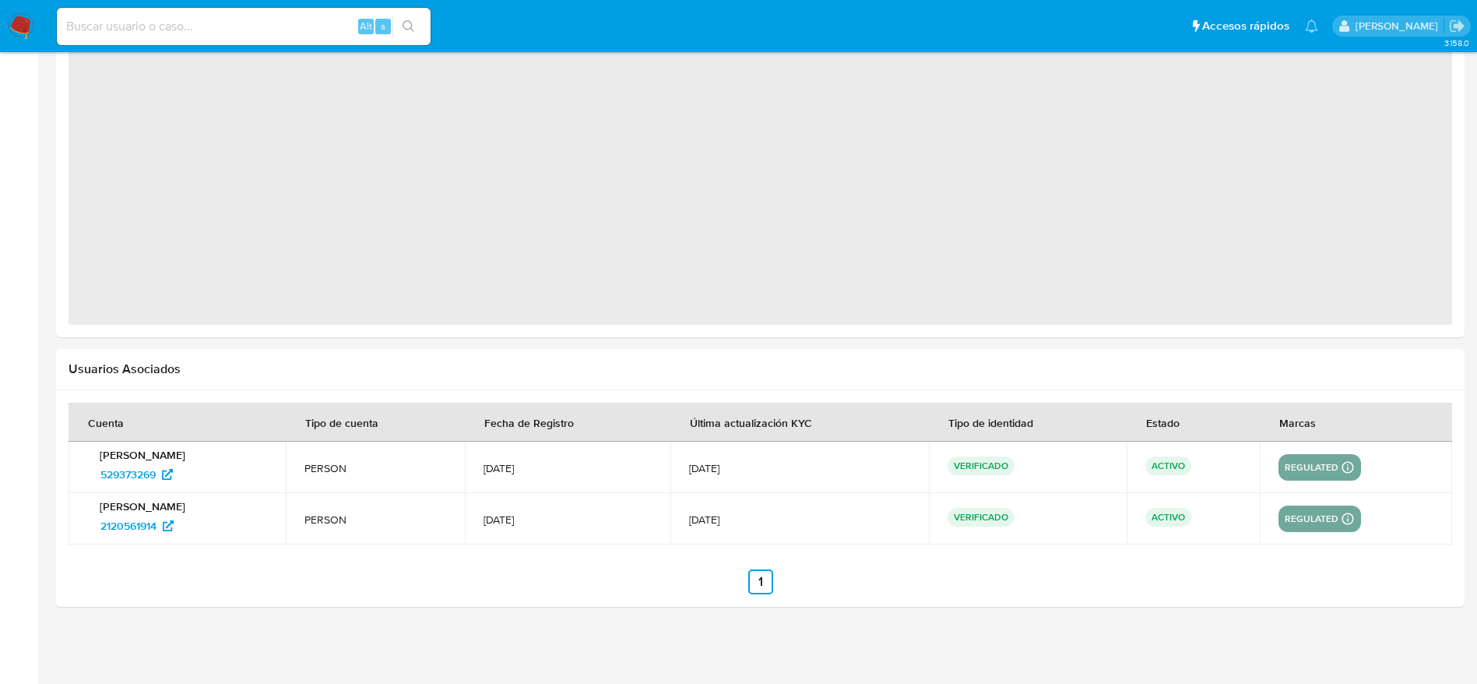
select select "10"
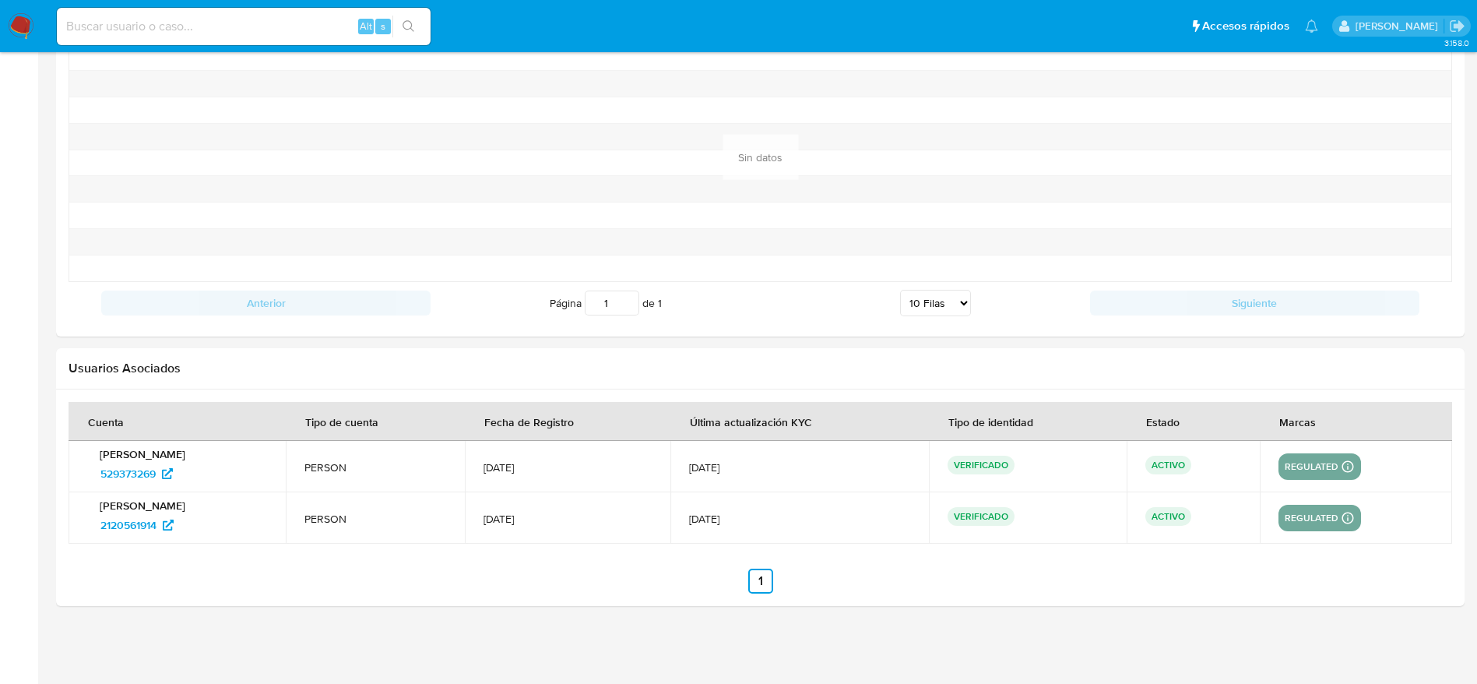
scroll to position [1618, 0]
drag, startPoint x: 86, startPoint y: 473, endPoint x: 159, endPoint y: 479, distance: 72.6
click at [159, 479] on td "[PERSON_NAME] 529373269" at bounding box center [177, 466] width 217 height 51
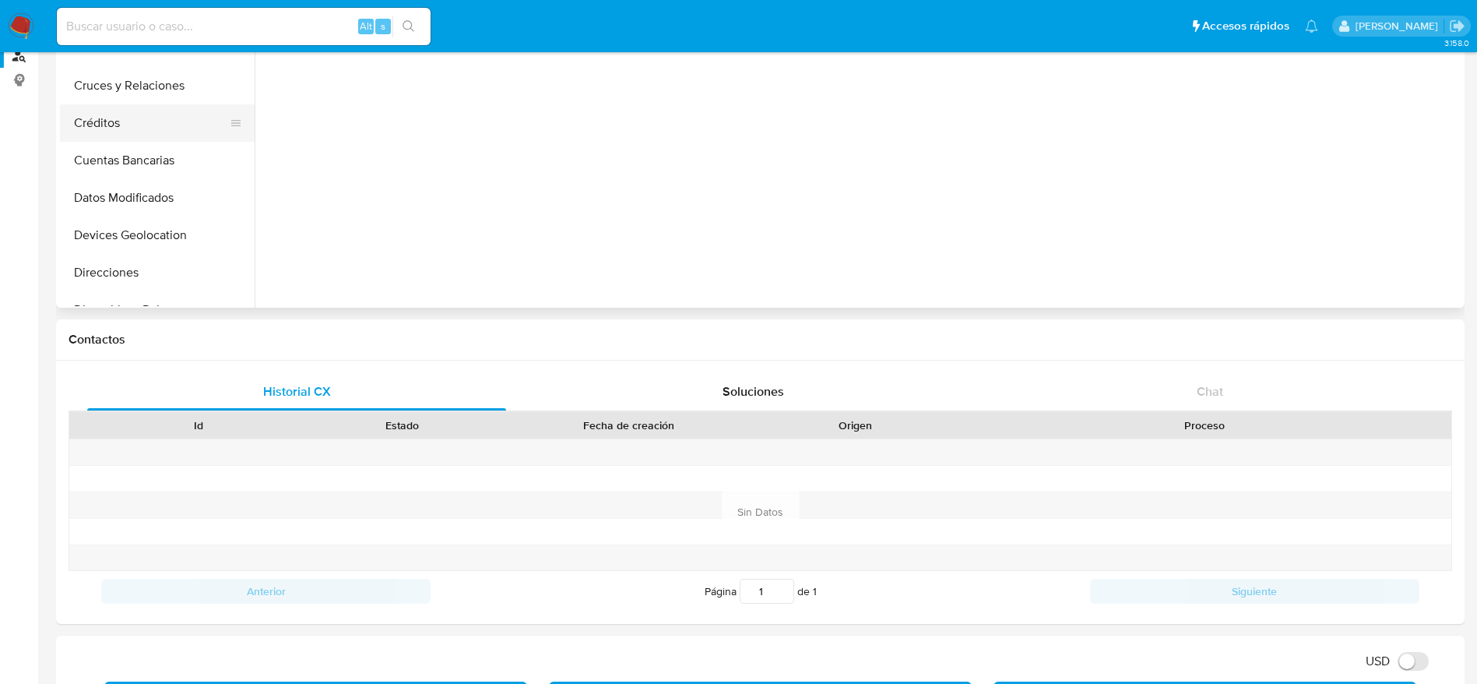
scroll to position [0, 0]
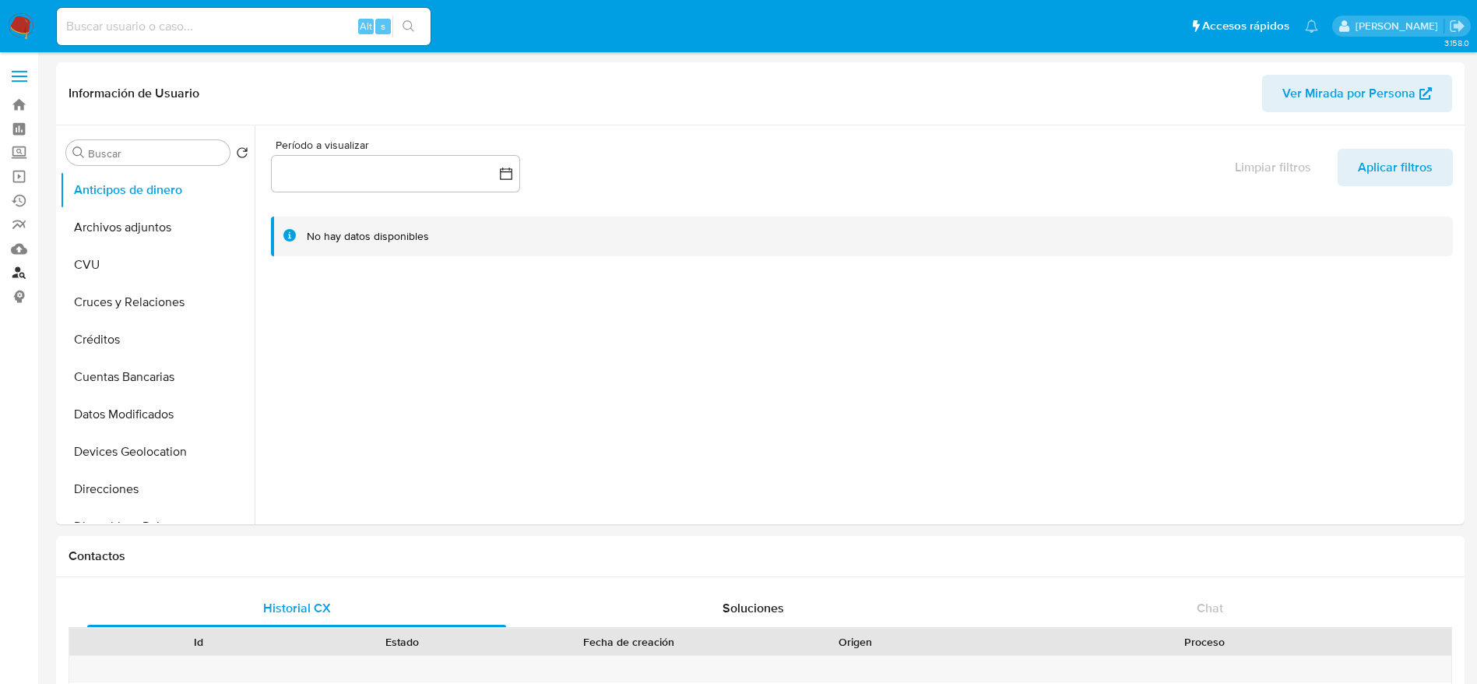
click at [16, 266] on link "Buscador de personas" at bounding box center [92, 273] width 185 height 24
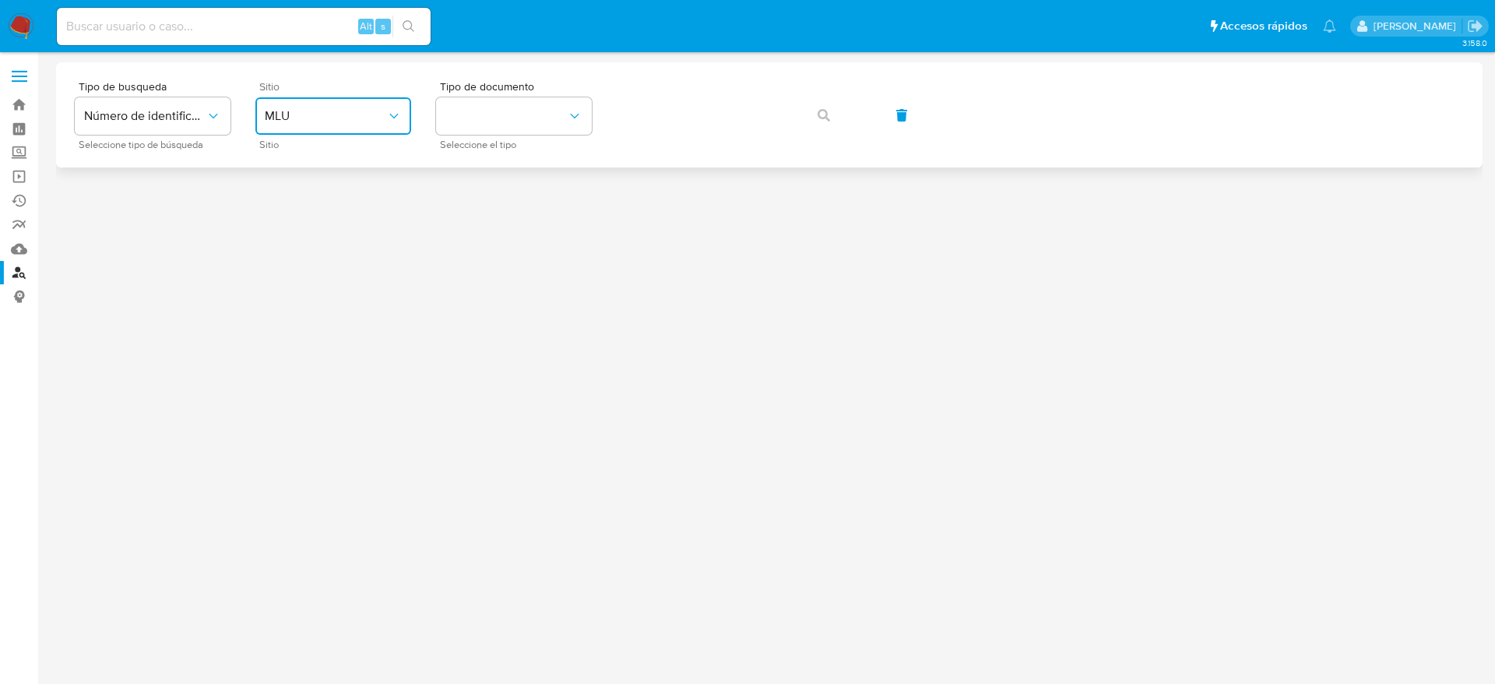
click at [389, 114] on icon "site_id" at bounding box center [394, 116] width 16 height 16
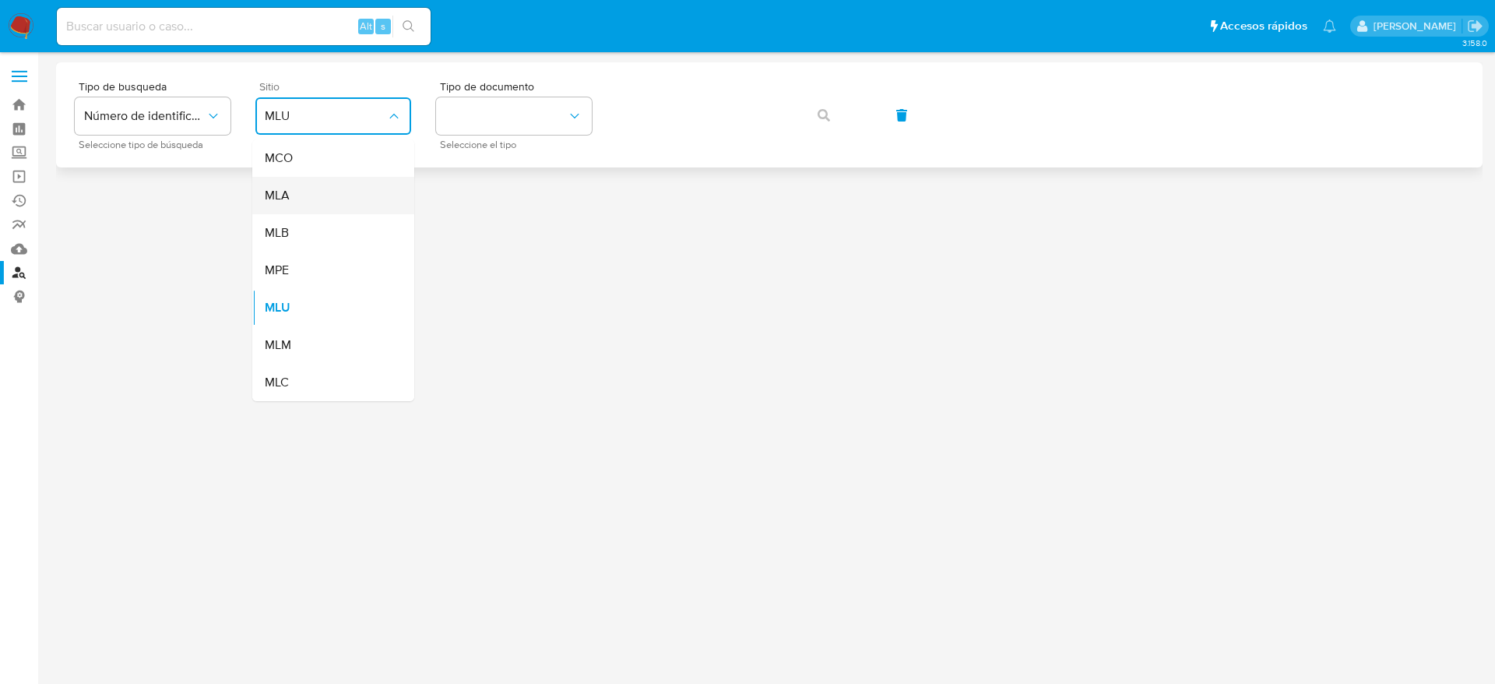
click at [308, 187] on div "MLA" at bounding box center [329, 195] width 128 height 37
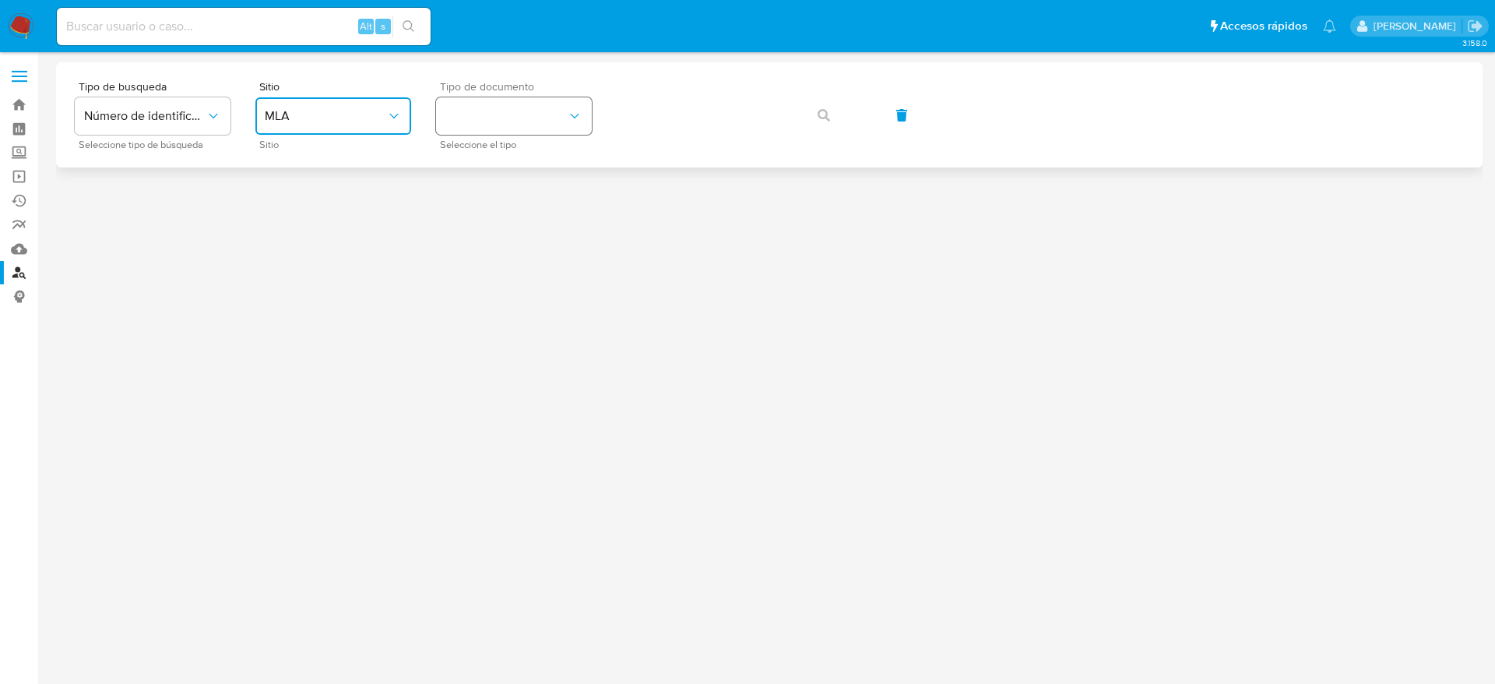
click at [551, 118] on button "identificationType" at bounding box center [514, 115] width 156 height 37
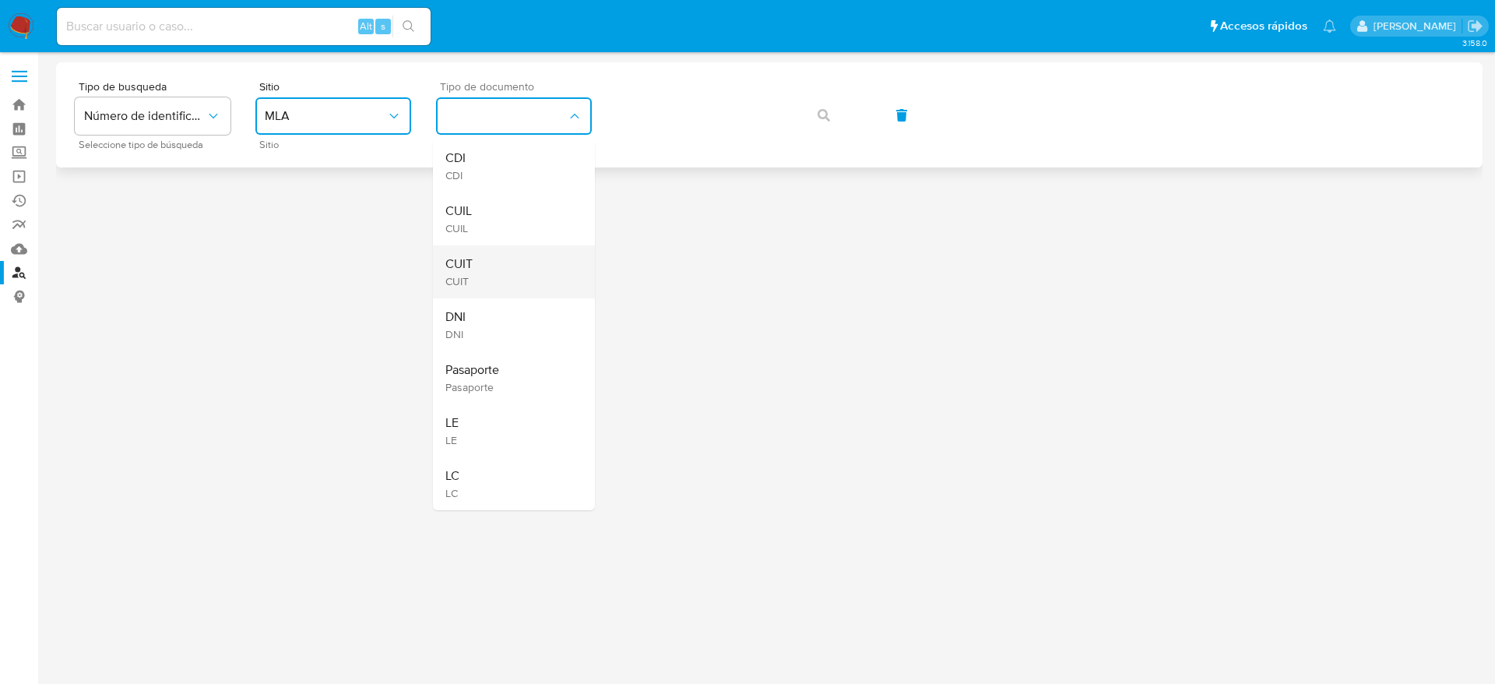
click at [502, 257] on div "CUIT CUIT" at bounding box center [509, 271] width 128 height 53
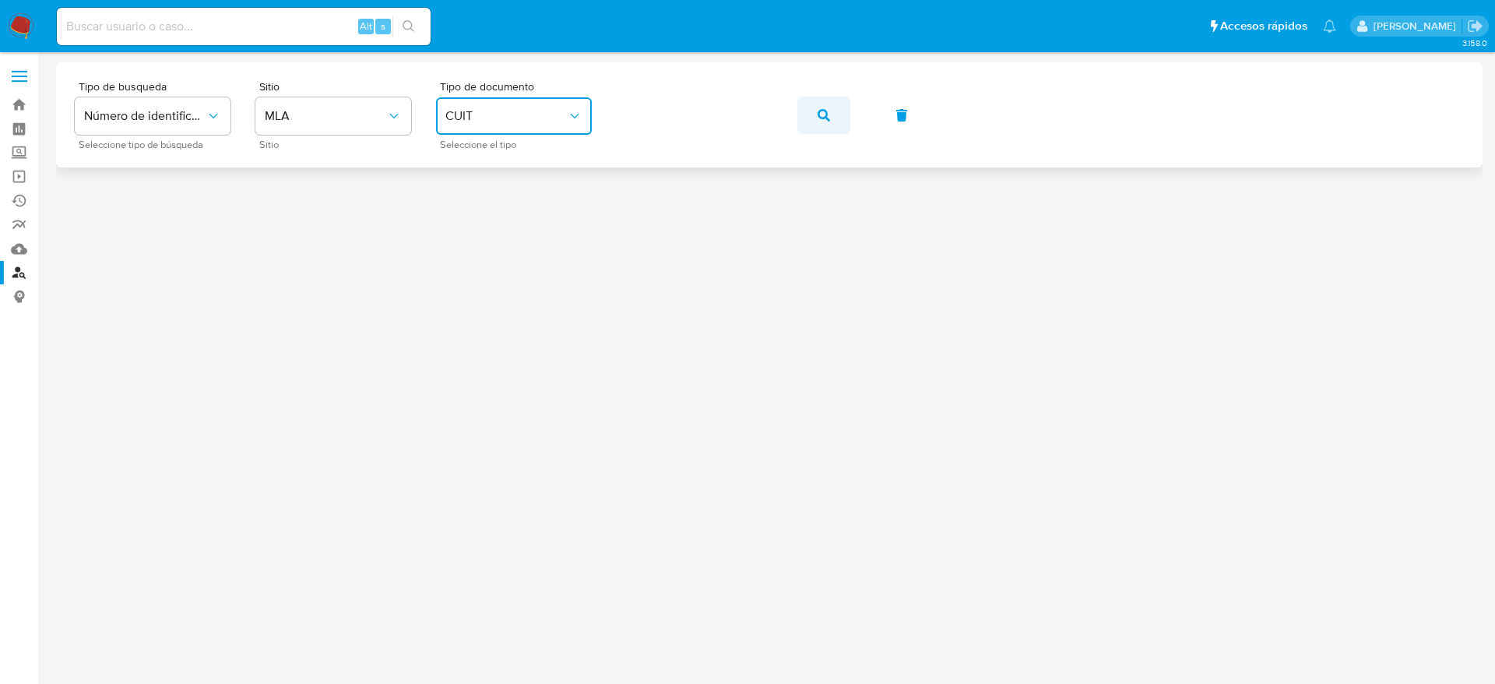
click at [843, 111] on button "button" at bounding box center [823, 115] width 53 height 37
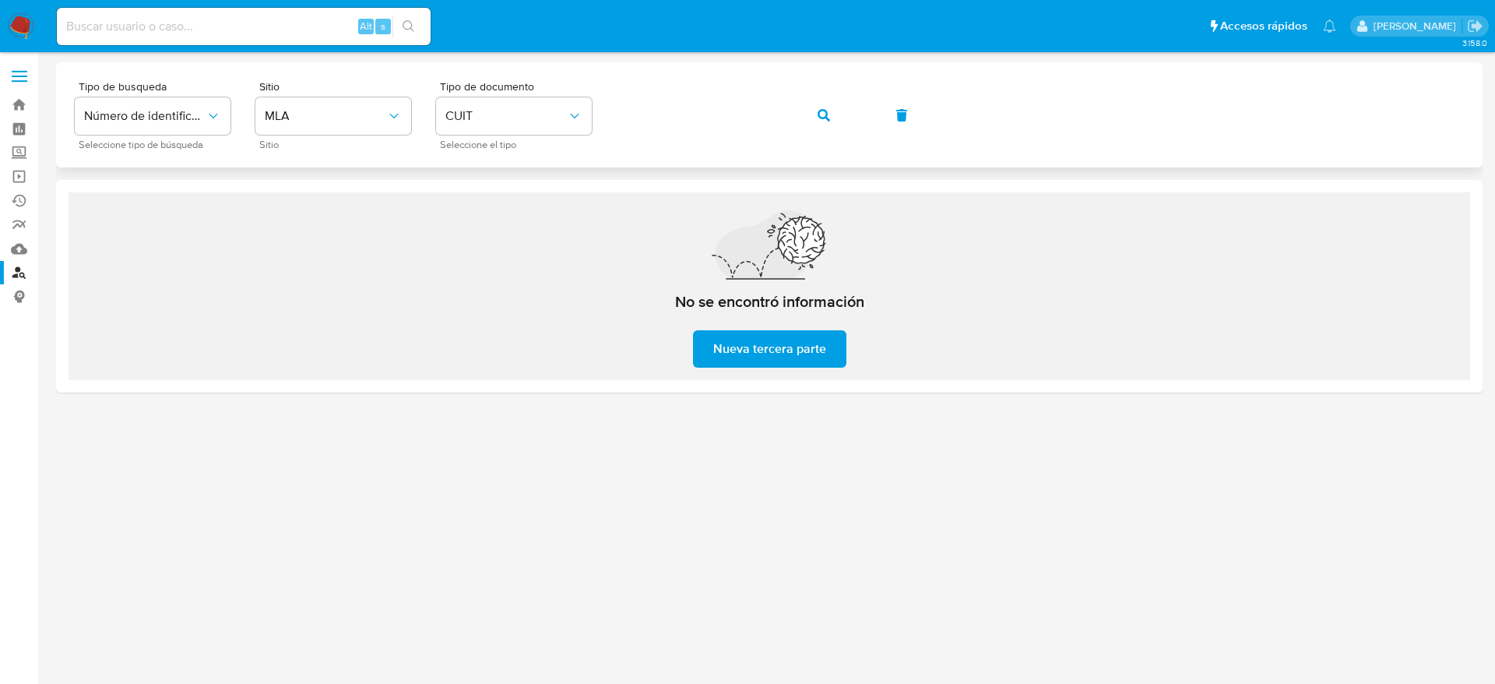
click at [828, 116] on icon "button" at bounding box center [824, 115] width 12 height 12
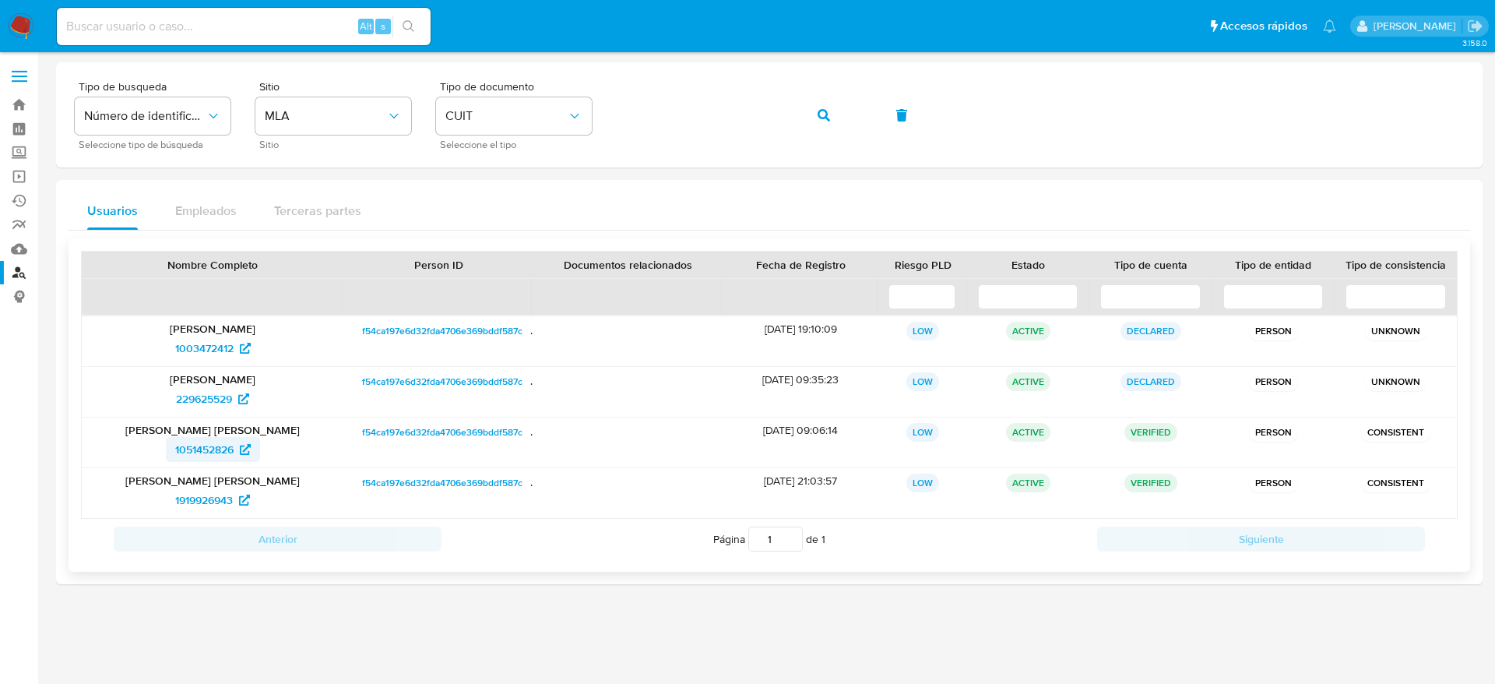
click at [202, 447] on span "1051452826" at bounding box center [204, 449] width 58 height 25
click at [215, 503] on span "1919926943" at bounding box center [204, 499] width 58 height 25
click at [822, 128] on span "button" at bounding box center [824, 115] width 12 height 34
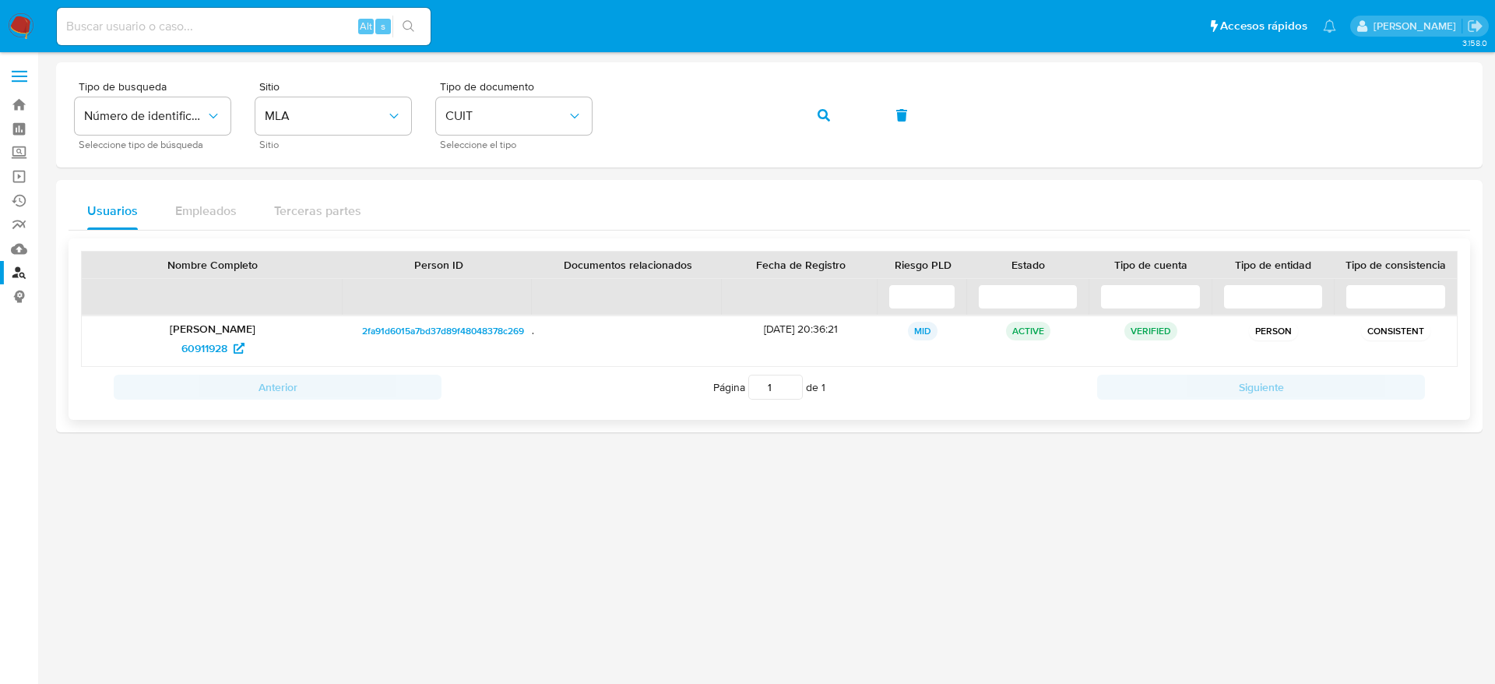
drag, startPoint x: 174, startPoint y: 347, endPoint x: 352, endPoint y: 259, distance: 198.5
click at [245, 358] on div "60911928" at bounding box center [213, 348] width 240 height 25
click at [202, 343] on span "60911928" at bounding box center [204, 348] width 46 height 25
click at [798, 111] on button "button" at bounding box center [823, 115] width 53 height 37
drag, startPoint x: 157, startPoint y: 352, endPoint x: 231, endPoint y: 360, distance: 75.2
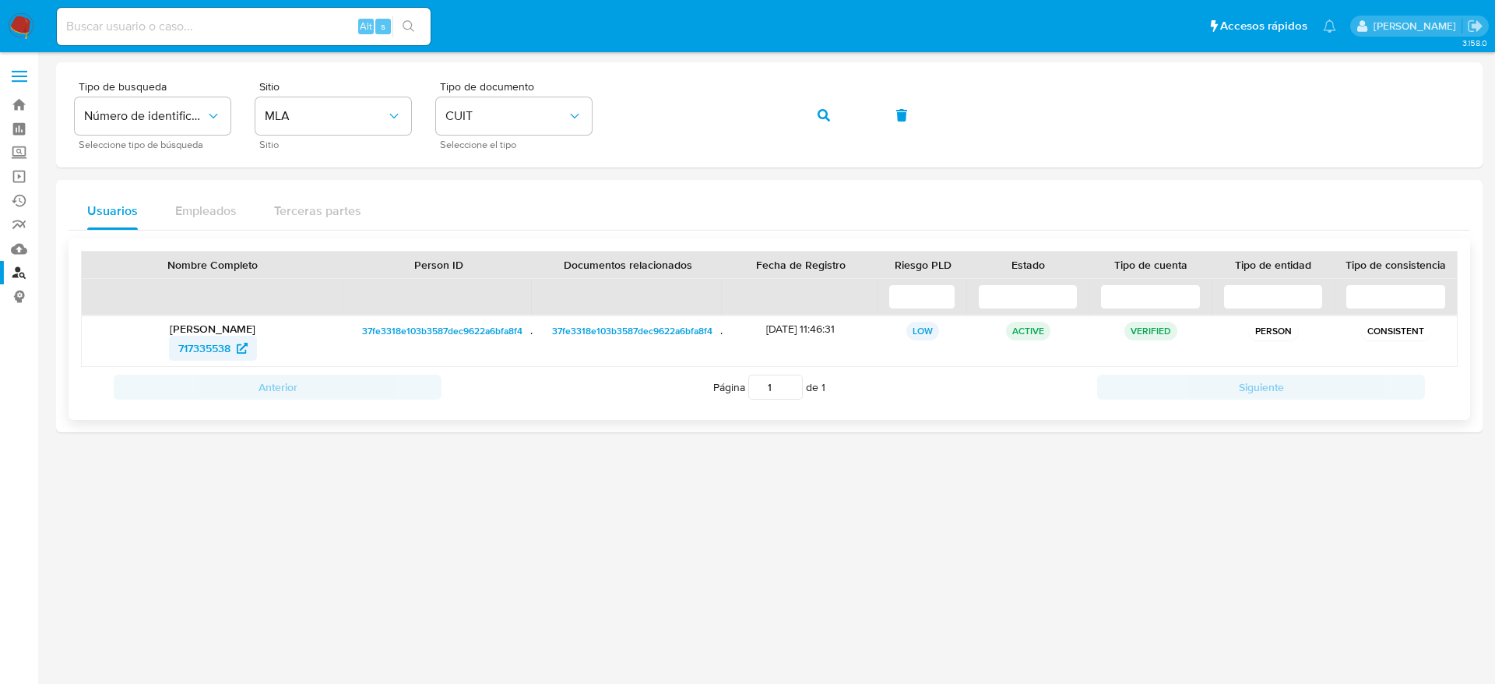
click at [231, 360] on div "717335538" at bounding box center [213, 348] width 240 height 25
click at [202, 343] on span "717335538" at bounding box center [204, 348] width 52 height 25
click at [28, 19] on img at bounding box center [21, 26] width 26 height 26
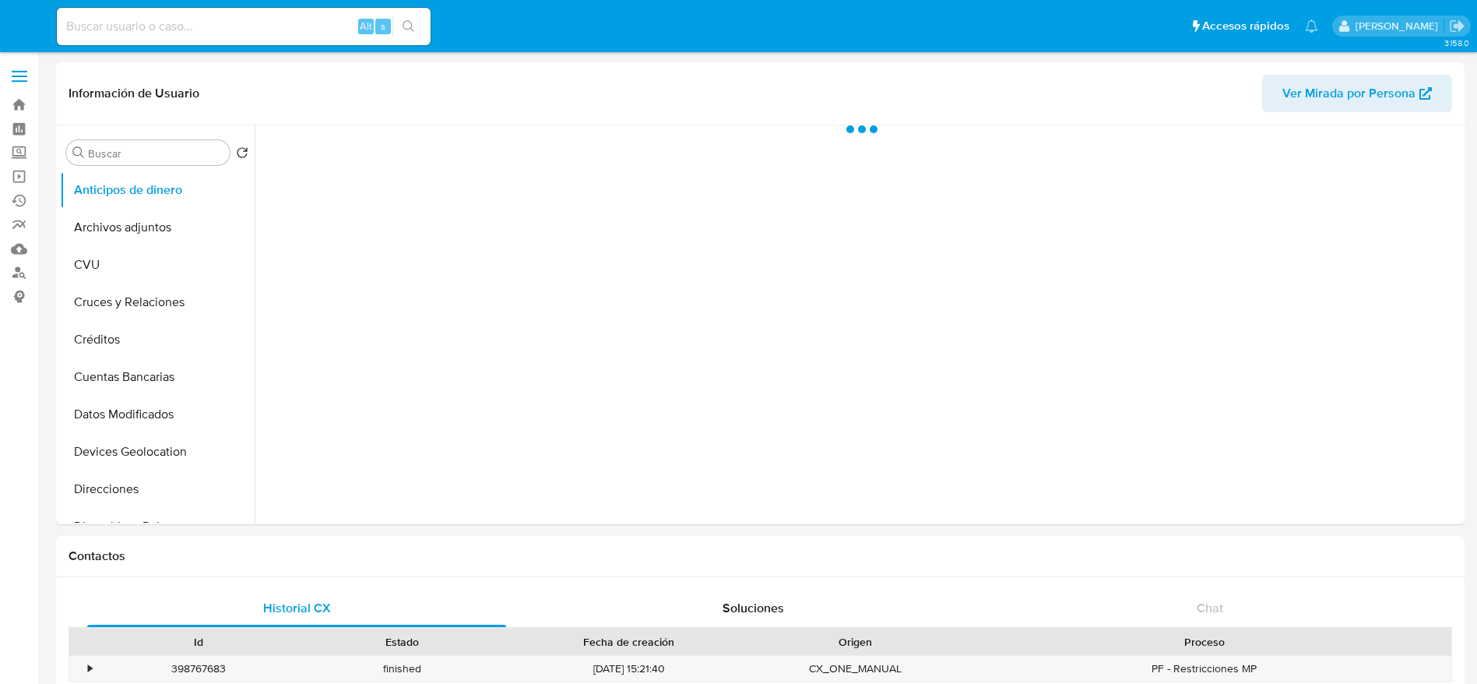
select select "10"
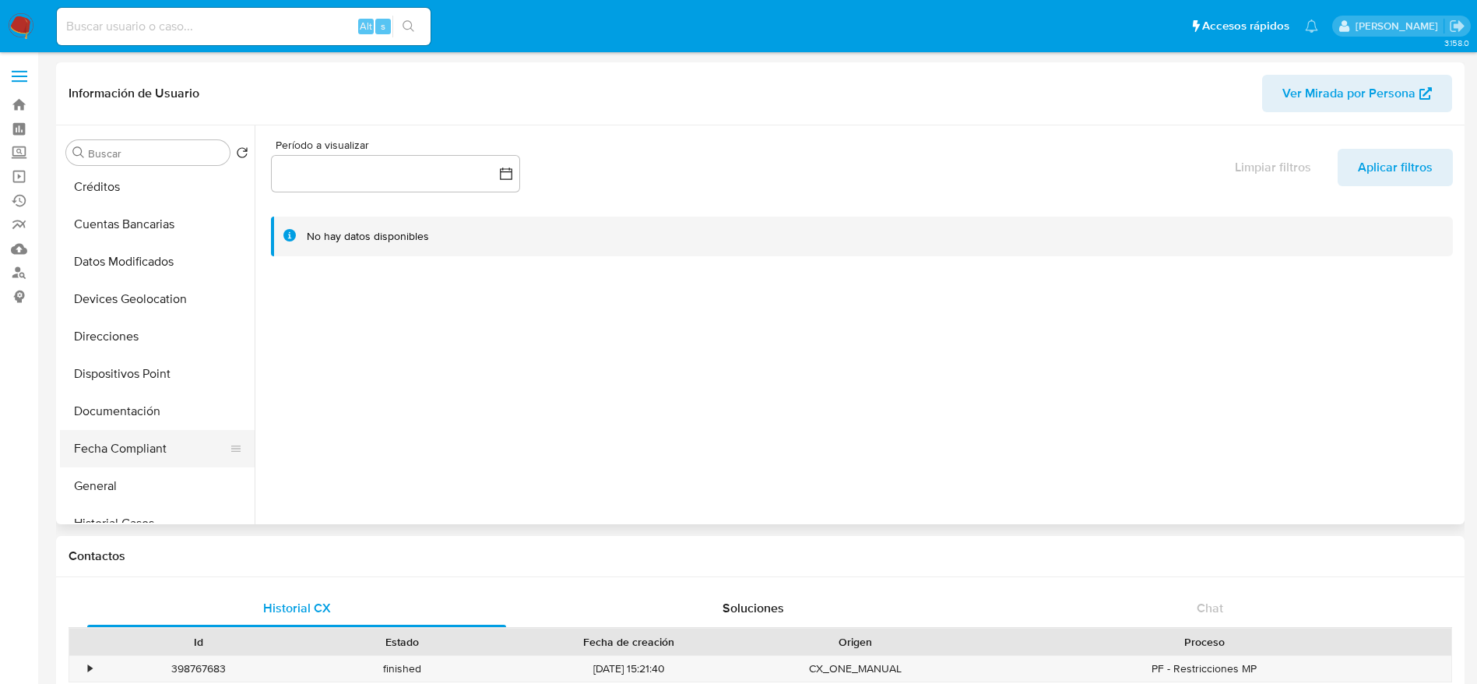
scroll to position [234, 0]
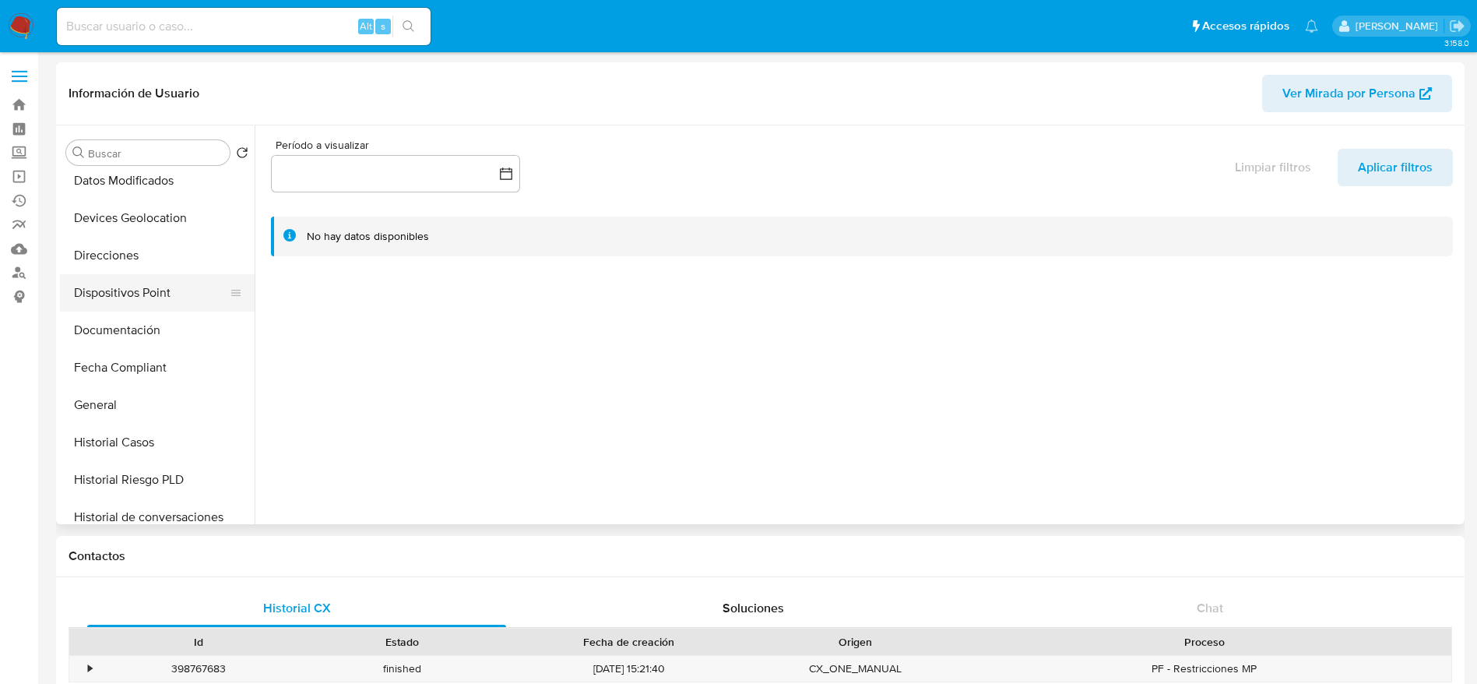
click at [127, 324] on button "Documentación" at bounding box center [157, 329] width 195 height 37
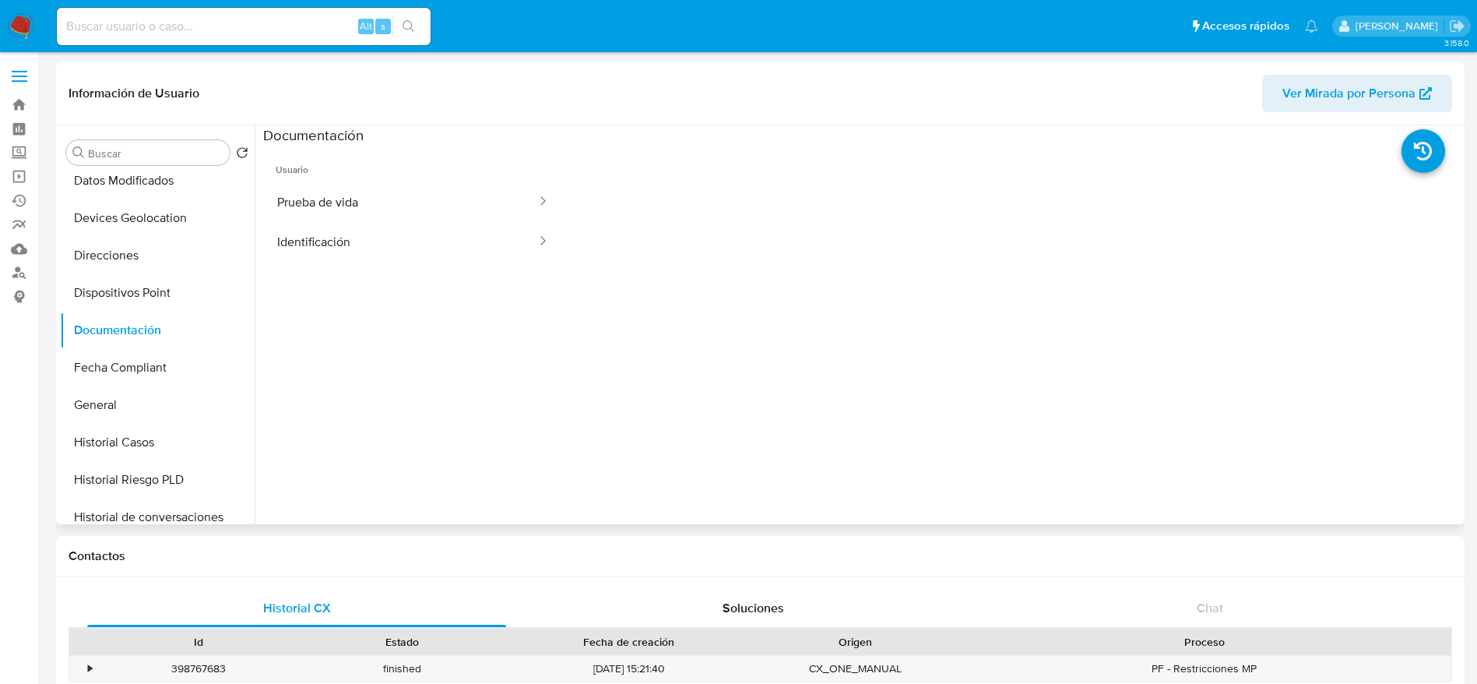
click at [418, 206] on button "Prueba de vida" at bounding box center [400, 202] width 275 height 40
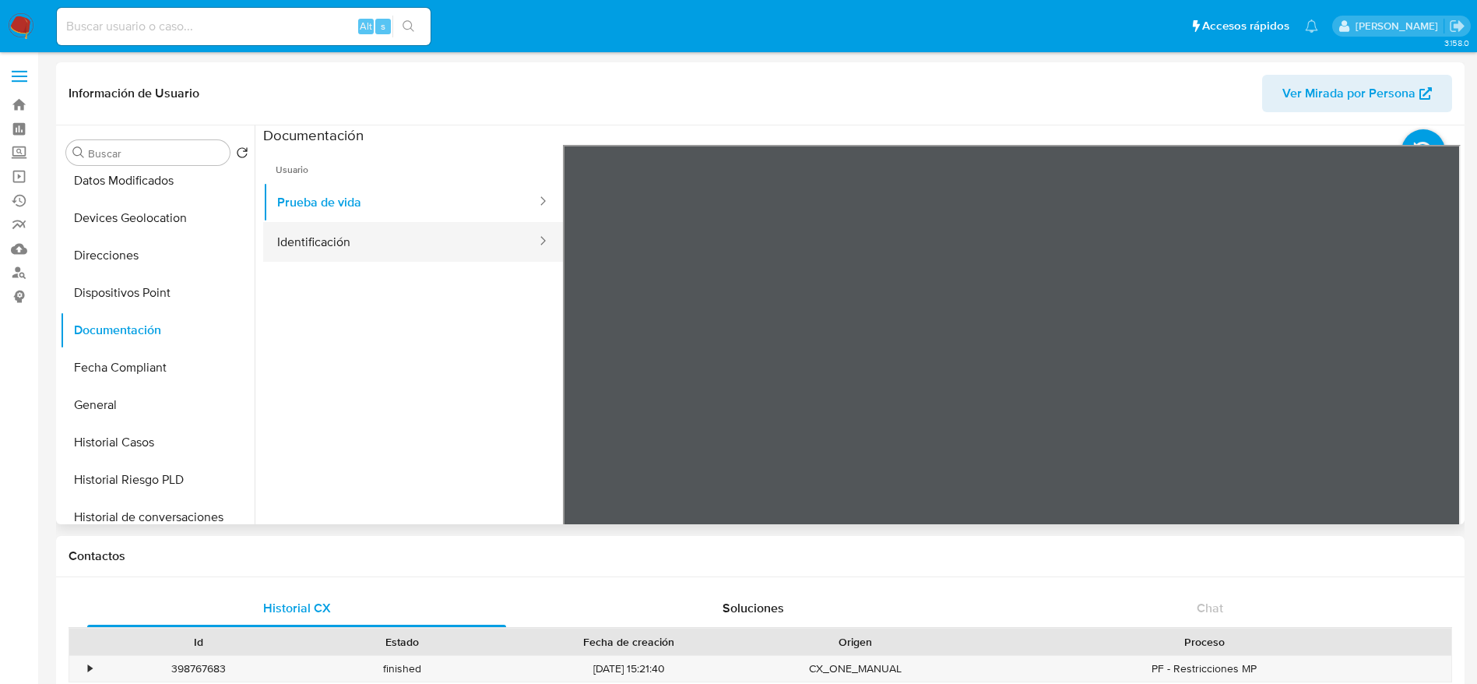
drag, startPoint x: 399, startPoint y: 226, endPoint x: 492, endPoint y: 230, distance: 92.8
click at [399, 227] on button "Identificación" at bounding box center [400, 242] width 275 height 40
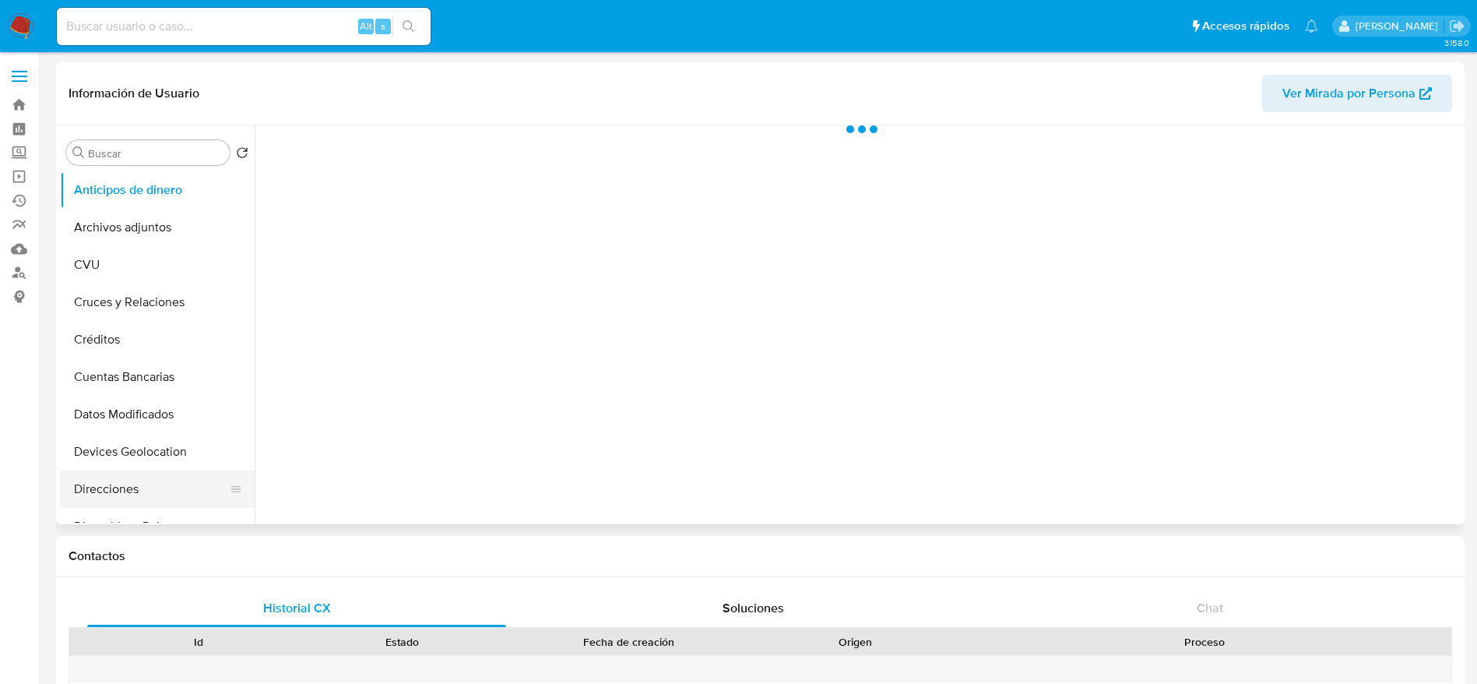
scroll to position [117, 0]
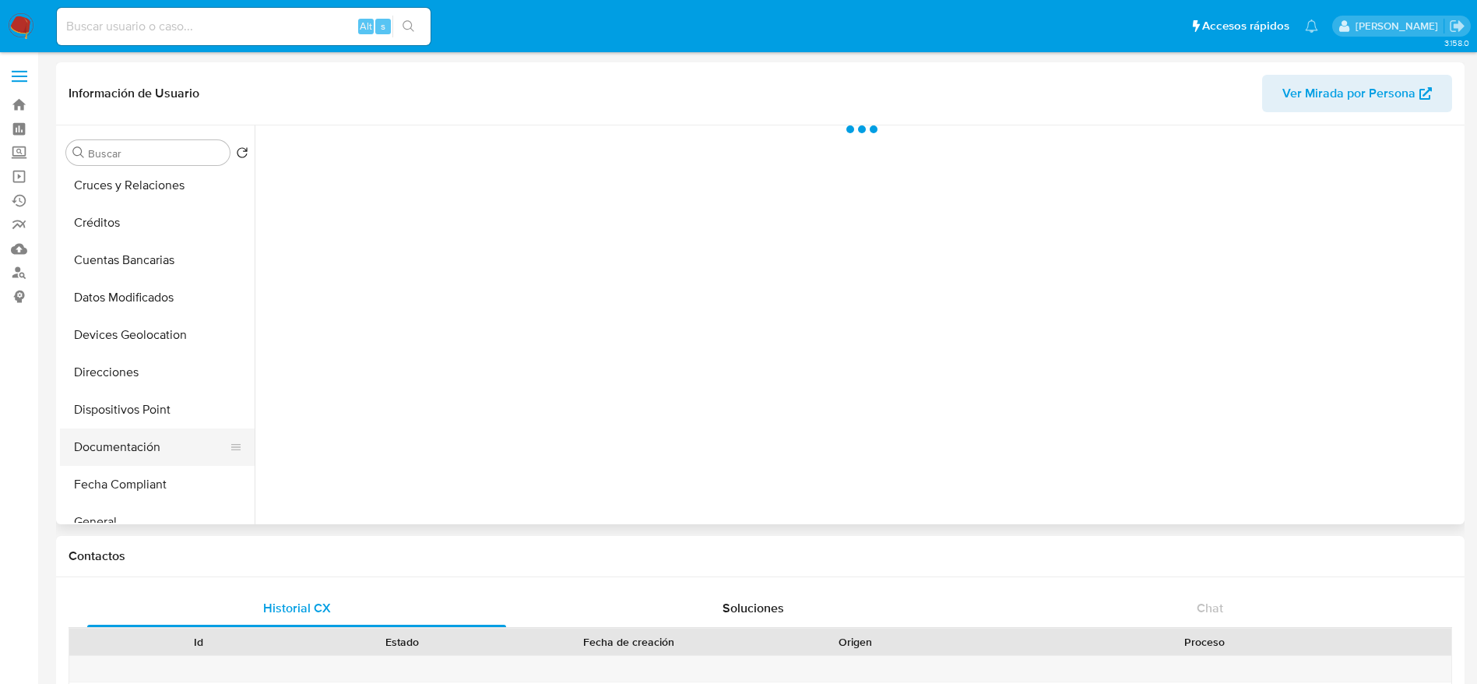
click at [155, 439] on button "Documentación" at bounding box center [151, 446] width 182 height 37
select select "10"
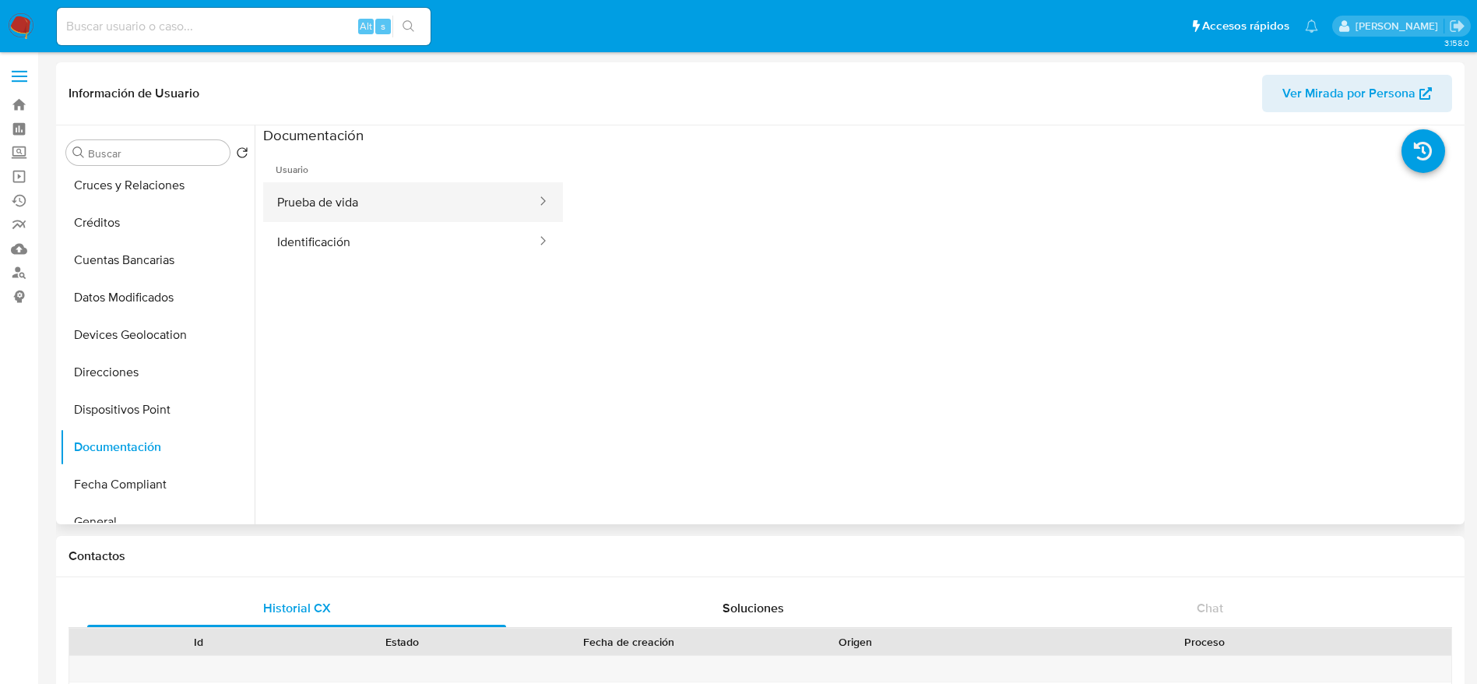
click at [368, 202] on button "Prueba de vida" at bounding box center [400, 202] width 275 height 40
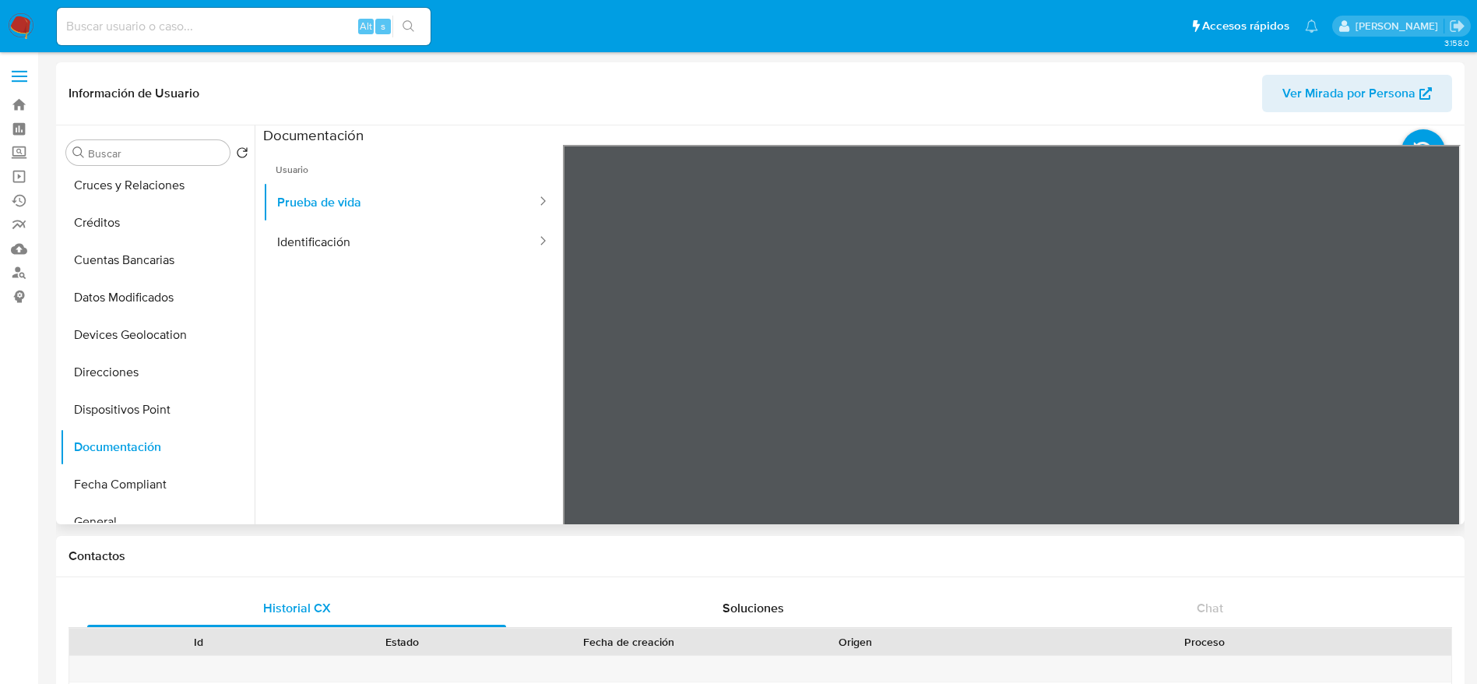
drag, startPoint x: 362, startPoint y: 256, endPoint x: 411, endPoint y: 264, distance: 49.7
click at [364, 257] on button "Identificación" at bounding box center [400, 242] width 275 height 40
click at [302, 208] on button "Prueba de vida" at bounding box center [400, 202] width 275 height 40
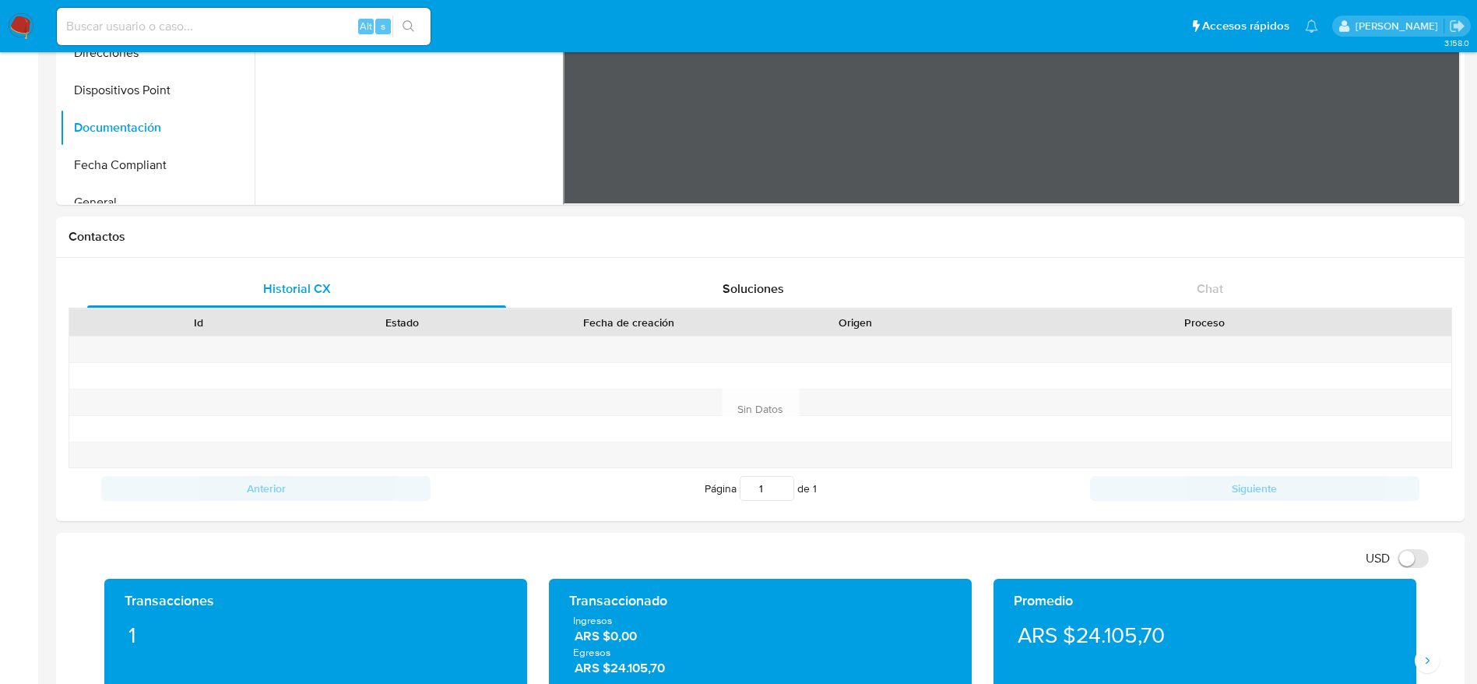
scroll to position [0, 0]
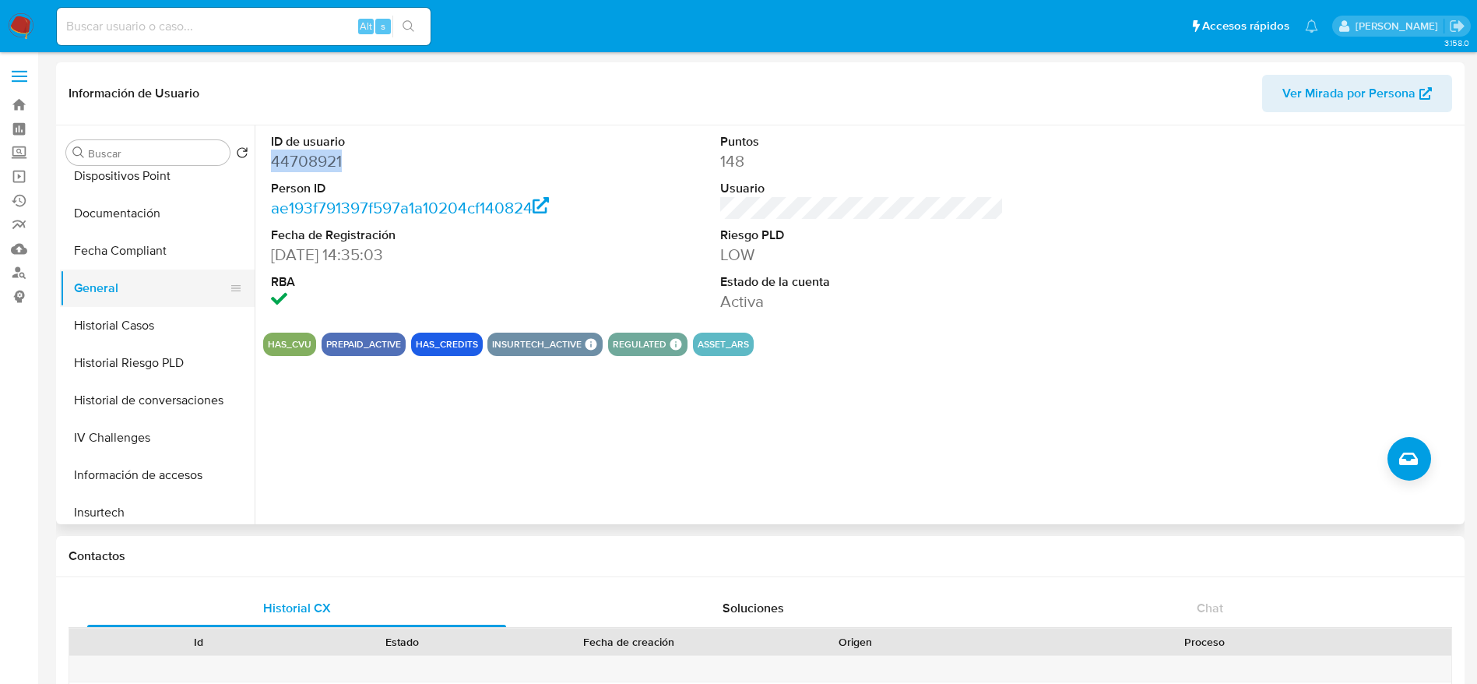
scroll to position [701, 0]
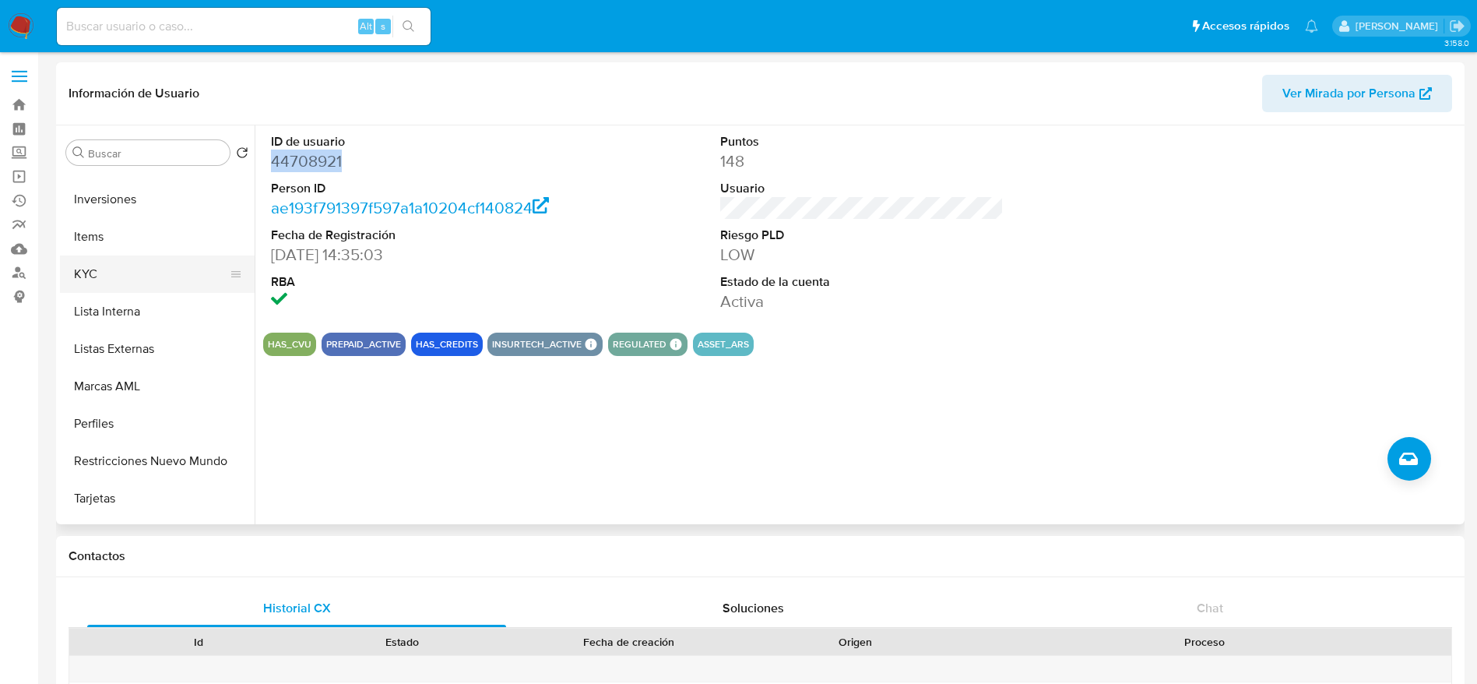
click at [118, 277] on button "KYC" at bounding box center [151, 273] width 182 height 37
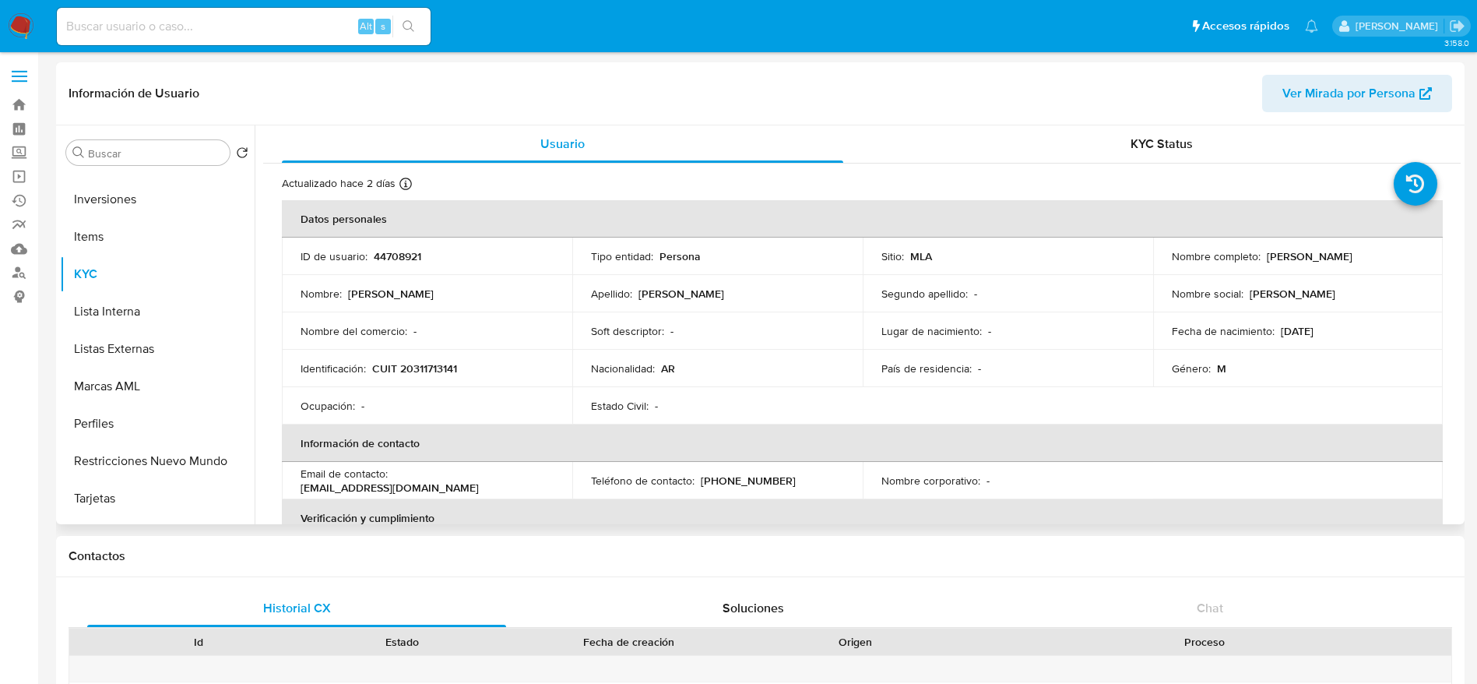
drag, startPoint x: 1259, startPoint y: 254, endPoint x: 1384, endPoint y: 273, distance: 126.0
click at [1384, 273] on td "Nombre completo : [PERSON_NAME]" at bounding box center [1298, 255] width 290 height 37
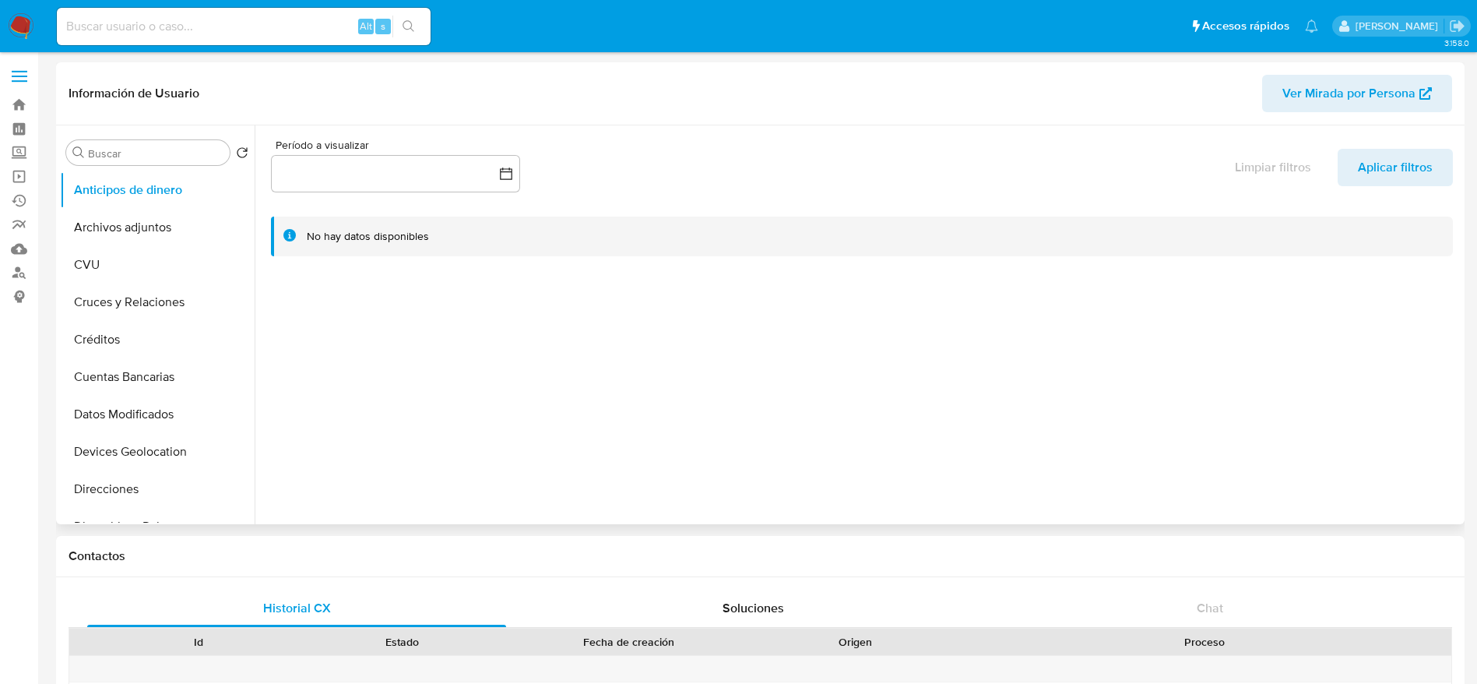
select select "10"
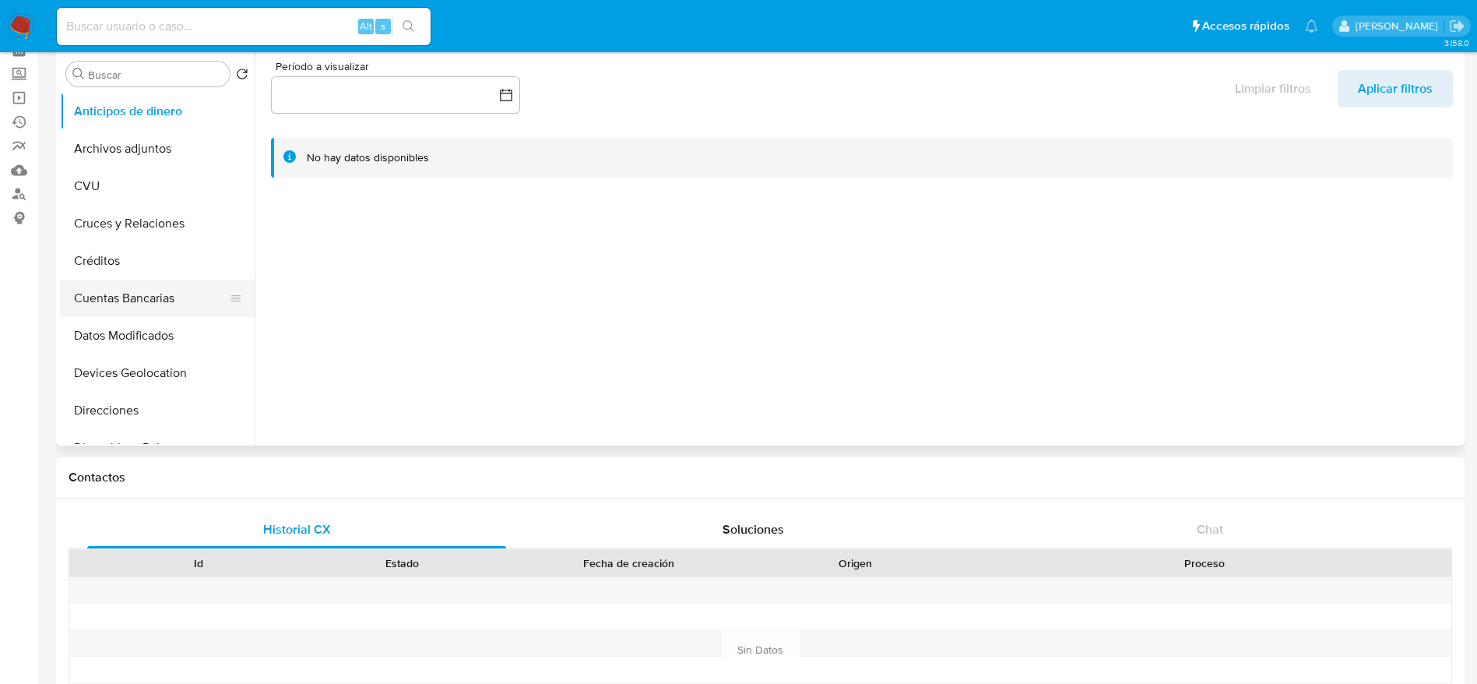
scroll to position [234, 0]
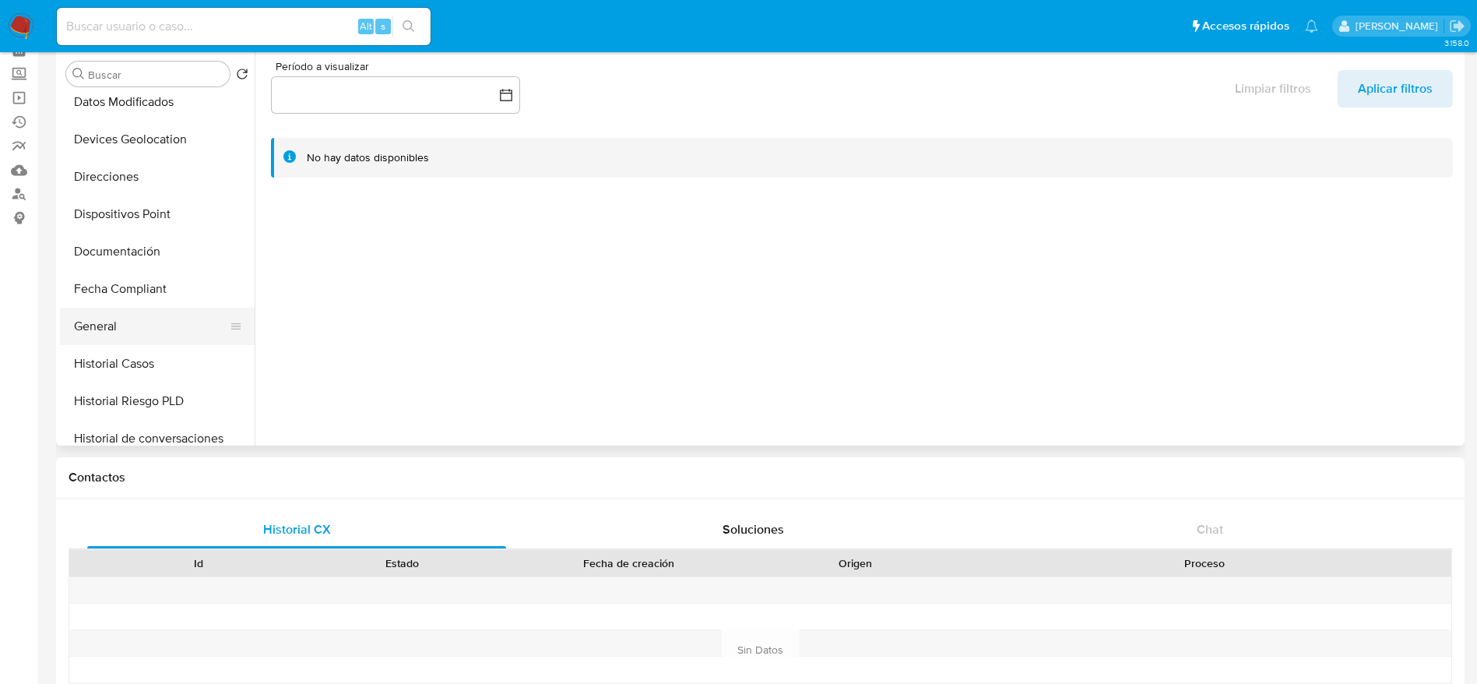
click at [140, 336] on button "General" at bounding box center [151, 326] width 182 height 37
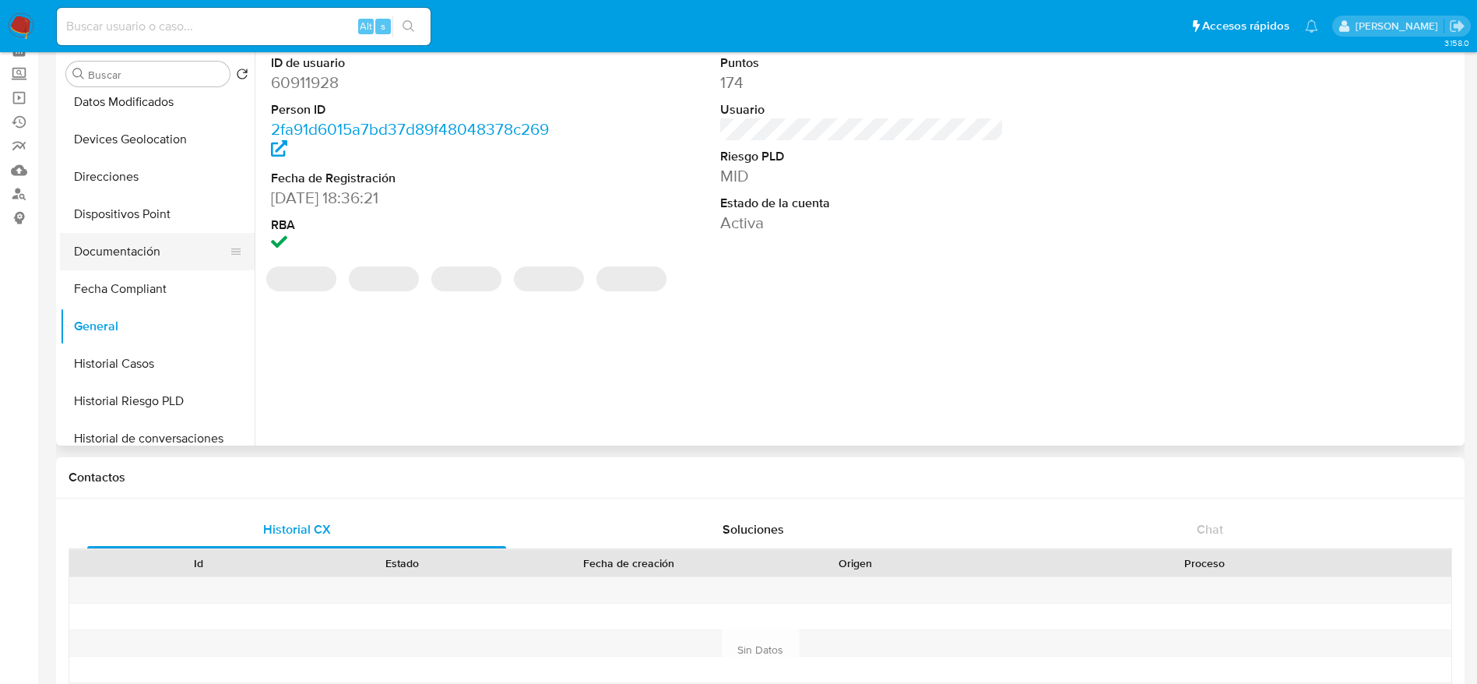
click at [132, 259] on button "Documentación" at bounding box center [151, 251] width 182 height 37
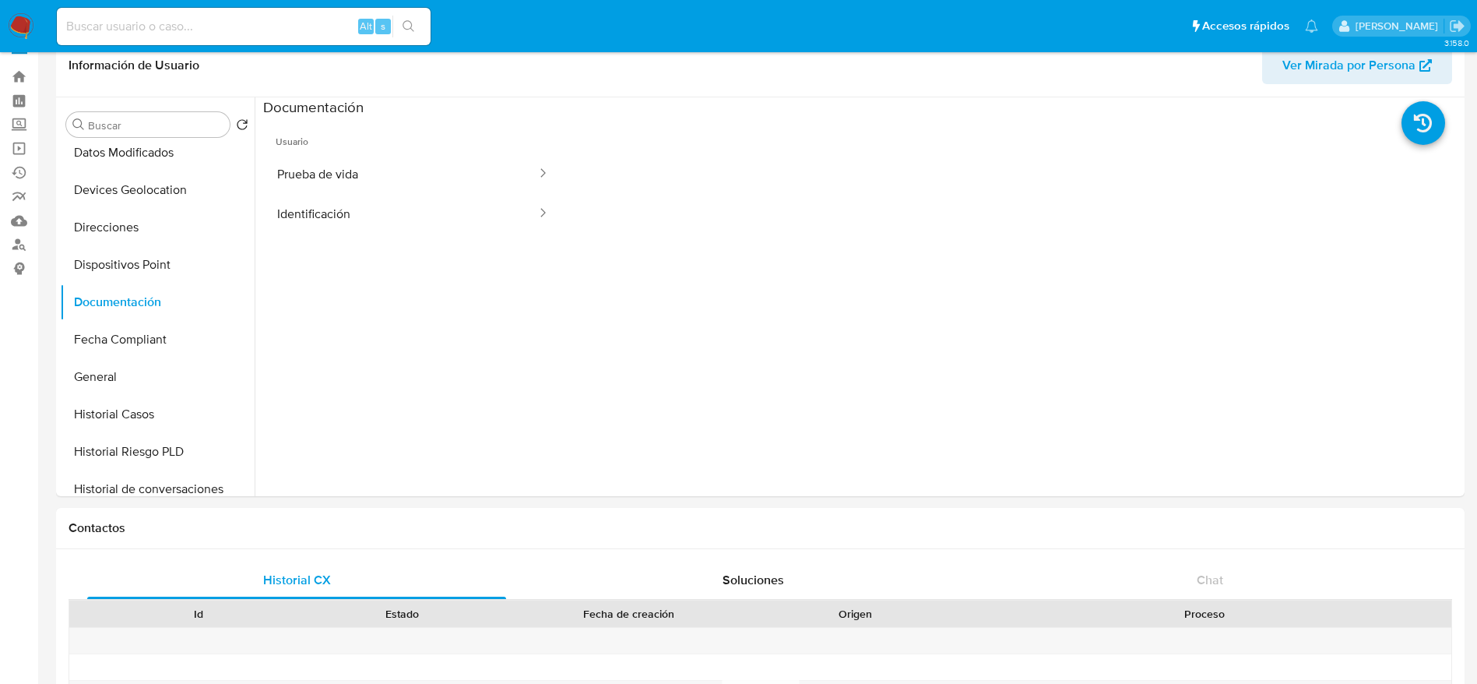
scroll to position [0, 0]
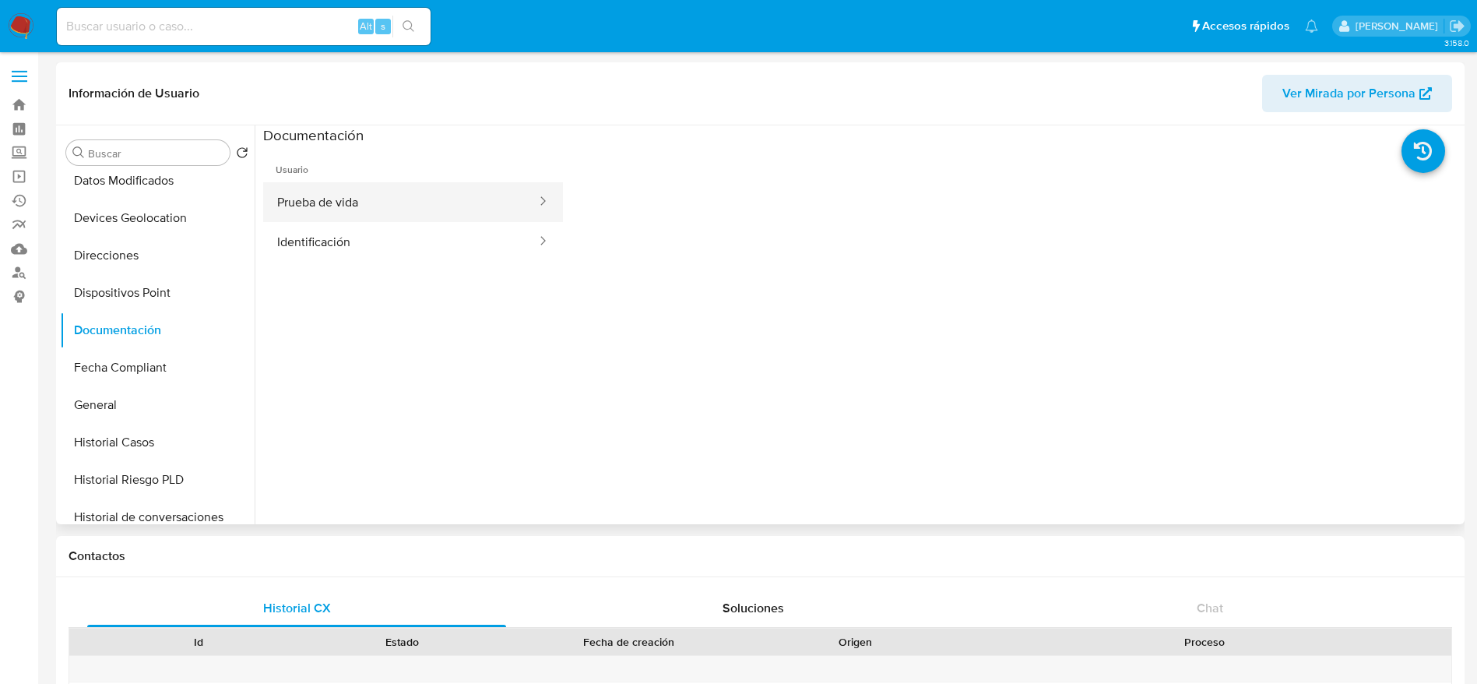
click at [374, 203] on button "Prueba de vida" at bounding box center [400, 202] width 275 height 40
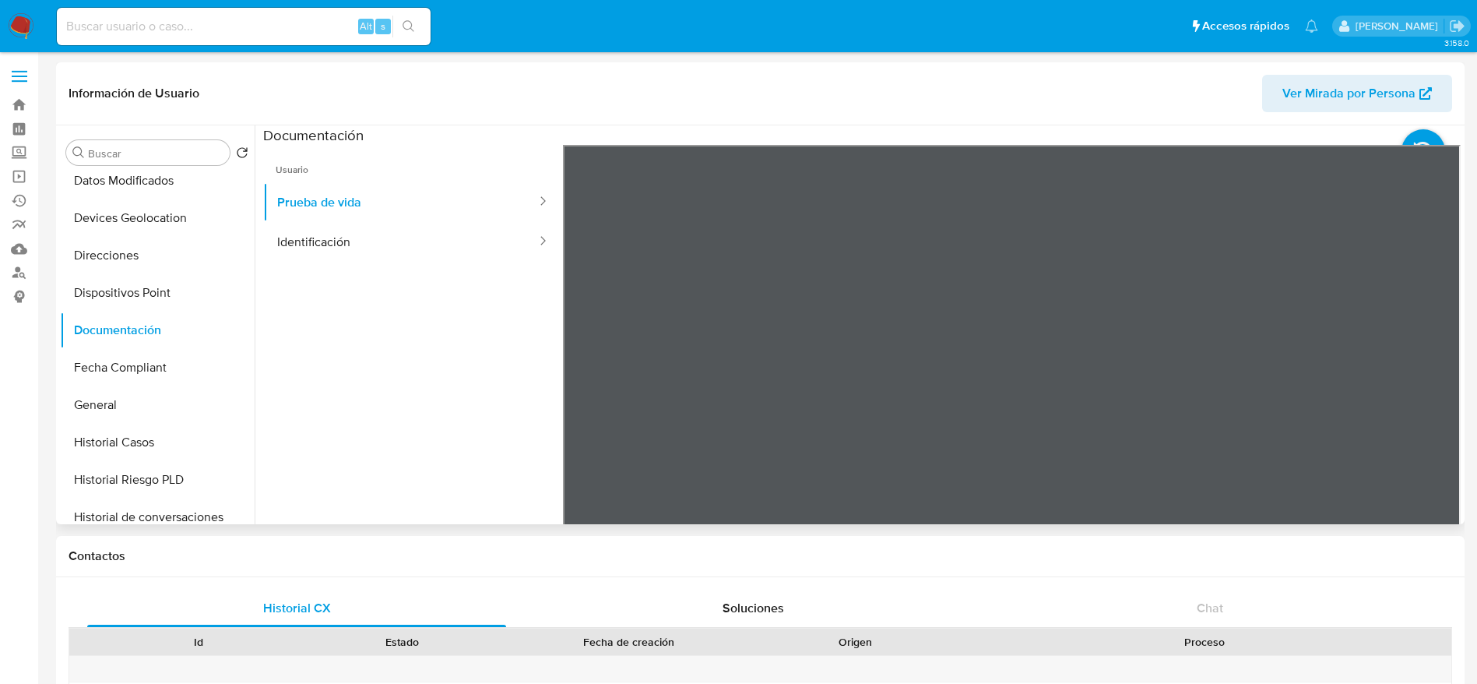
drag, startPoint x: 323, startPoint y: 249, endPoint x: 456, endPoint y: 279, distance: 135.6
click at [323, 247] on button "Identificación" at bounding box center [400, 242] width 275 height 40
drag, startPoint x: 418, startPoint y: 188, endPoint x: 420, endPoint y: 220, distance: 32.0
click at [418, 202] on button "Prueba de vida" at bounding box center [400, 202] width 275 height 40
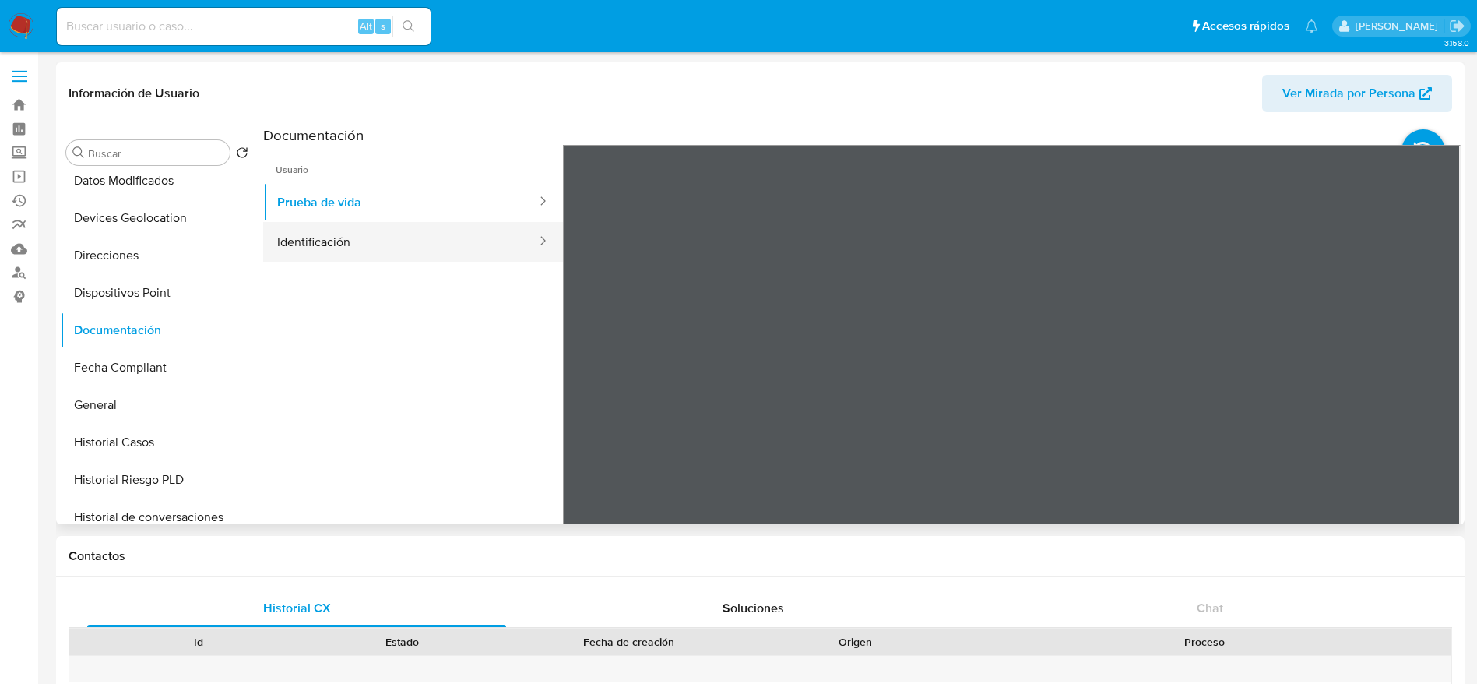
click at [435, 237] on button "Identificación" at bounding box center [400, 242] width 275 height 40
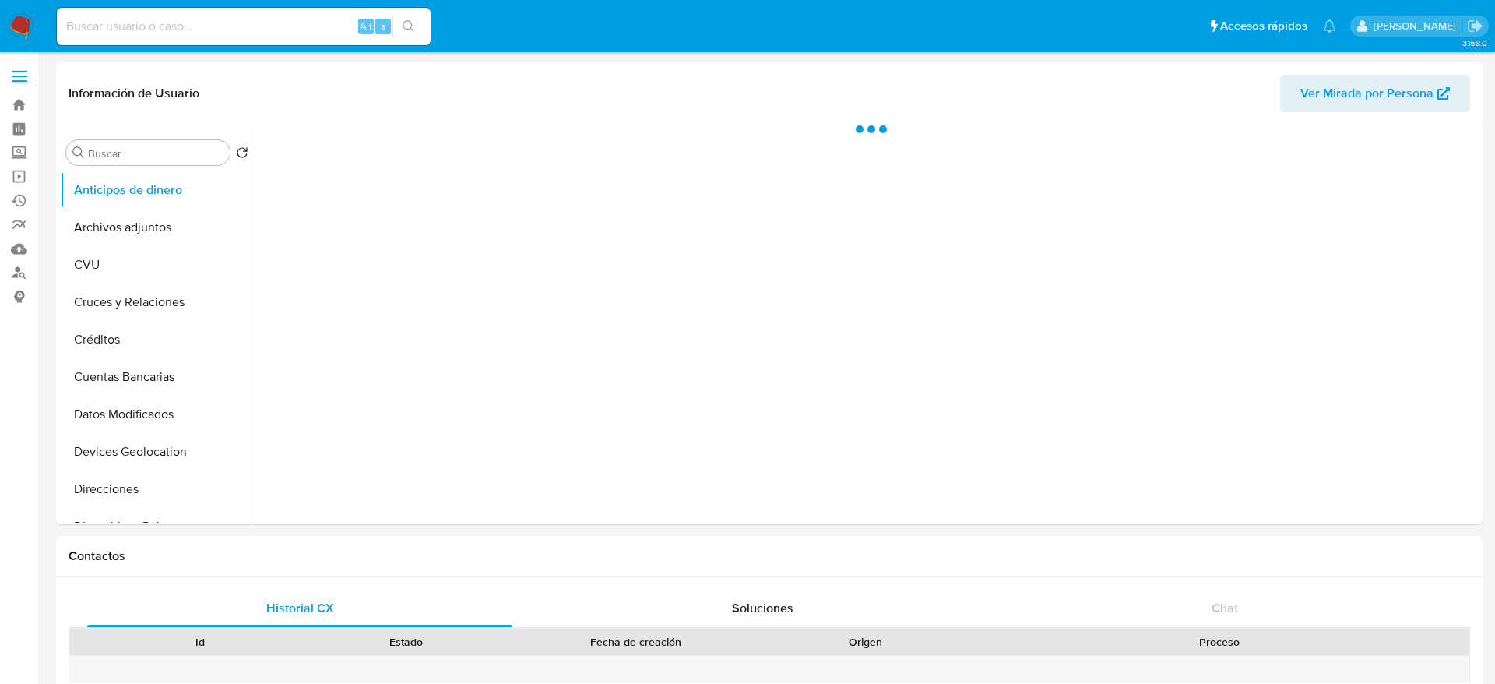
select select "10"
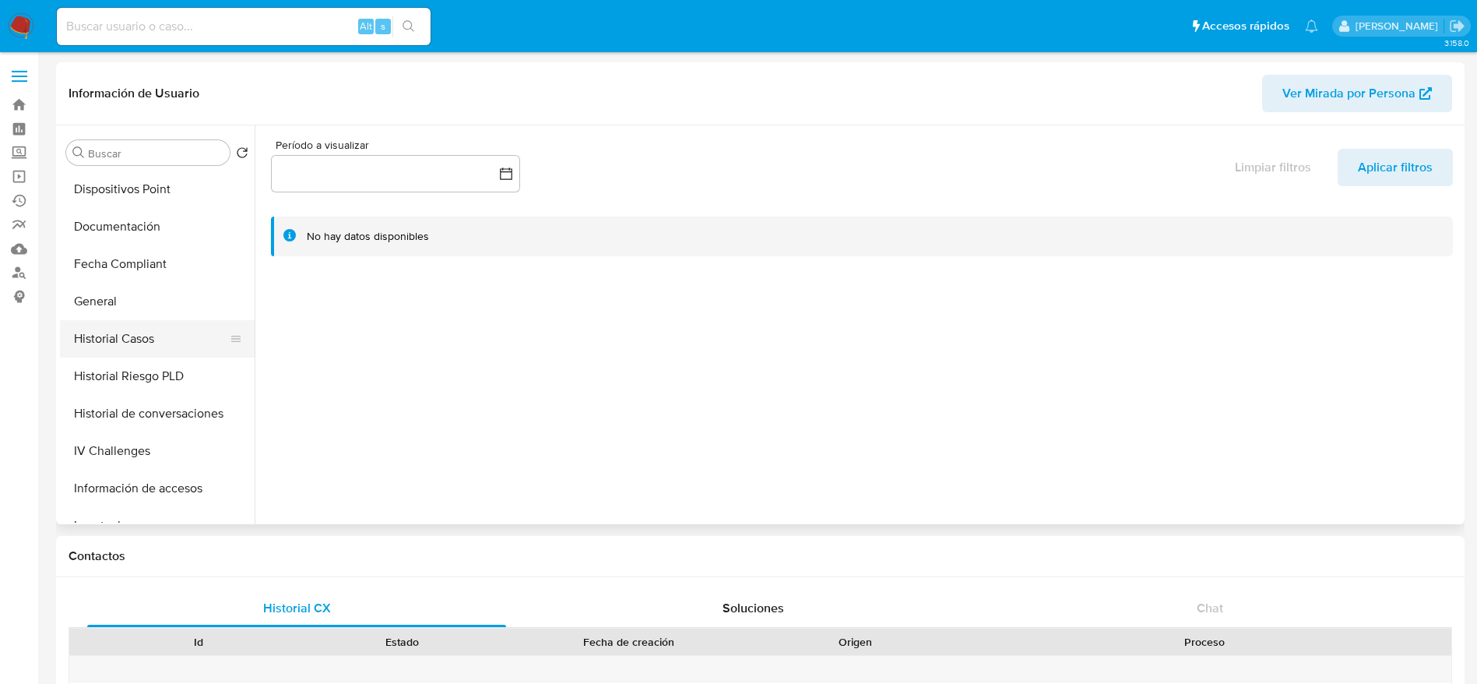
scroll to position [350, 0]
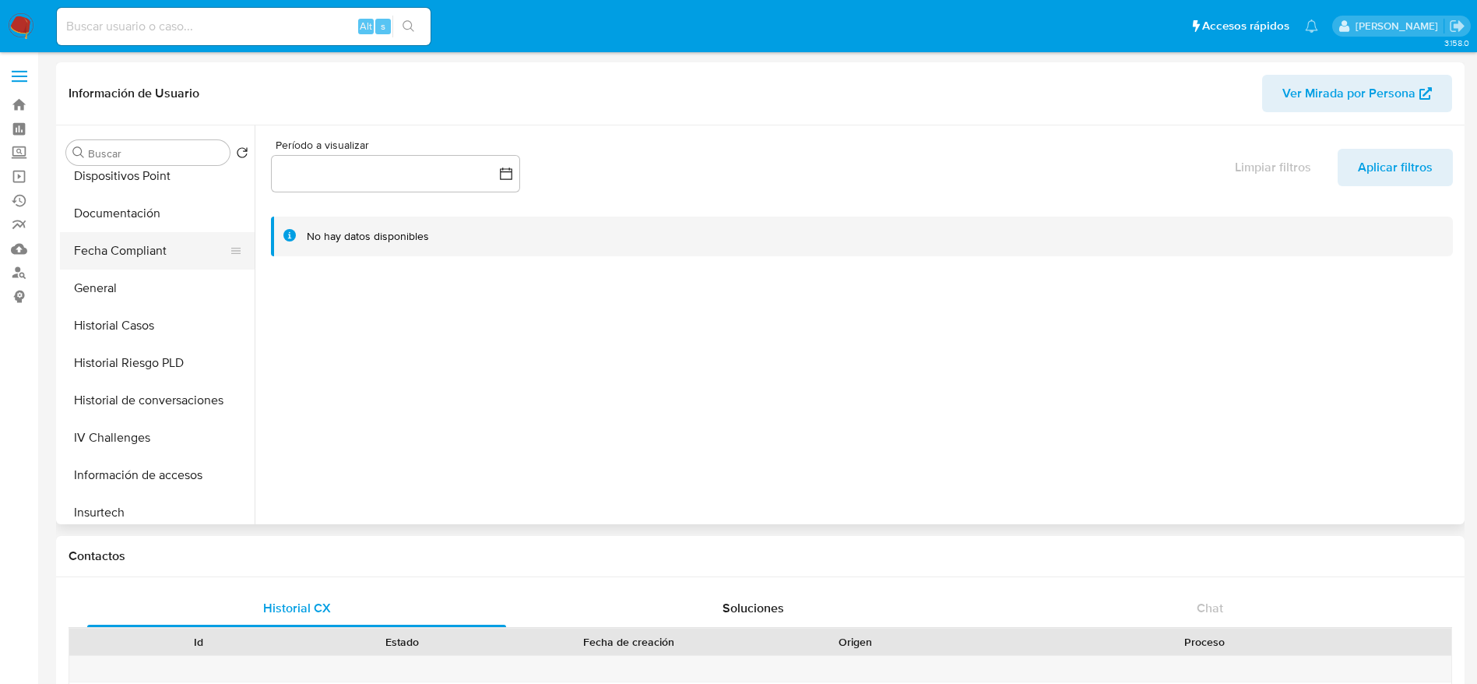
click at [123, 218] on button "Documentación" at bounding box center [157, 213] width 195 height 37
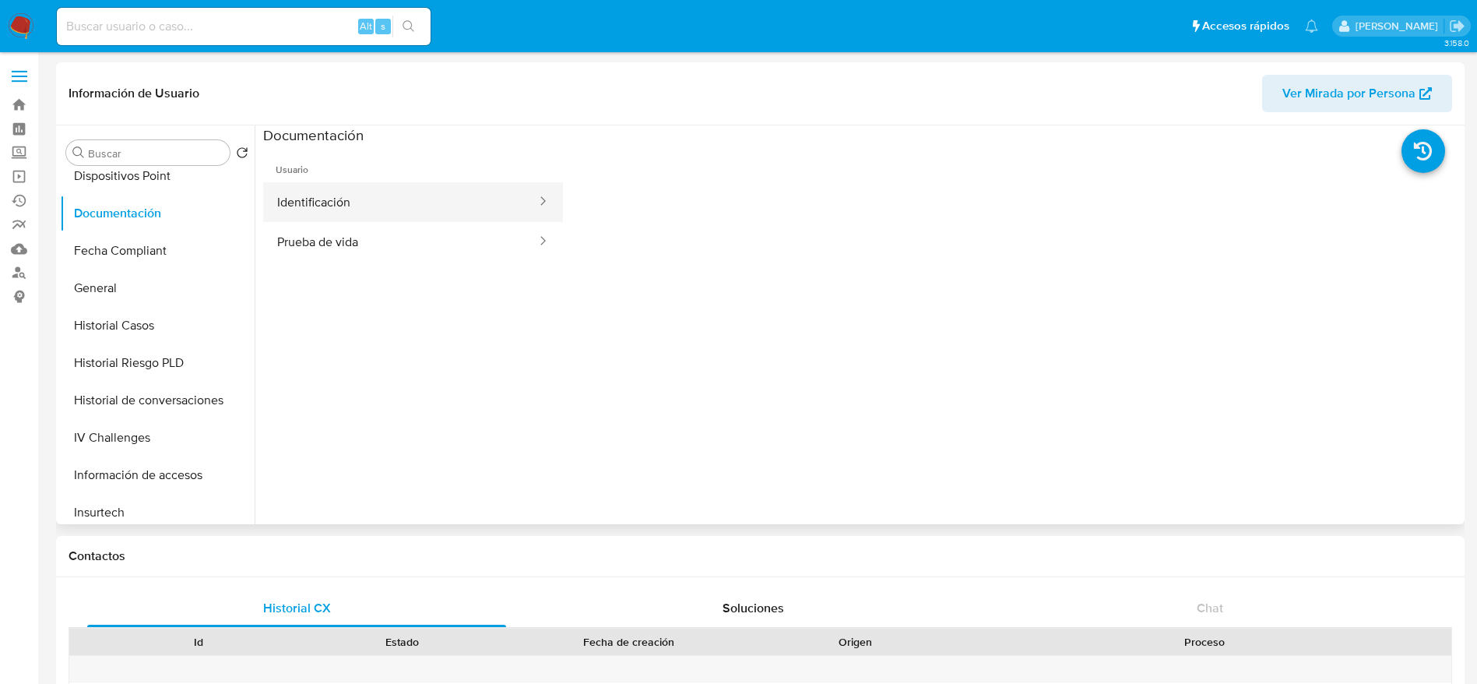
click at [359, 200] on button "Identificación" at bounding box center [400, 202] width 275 height 40
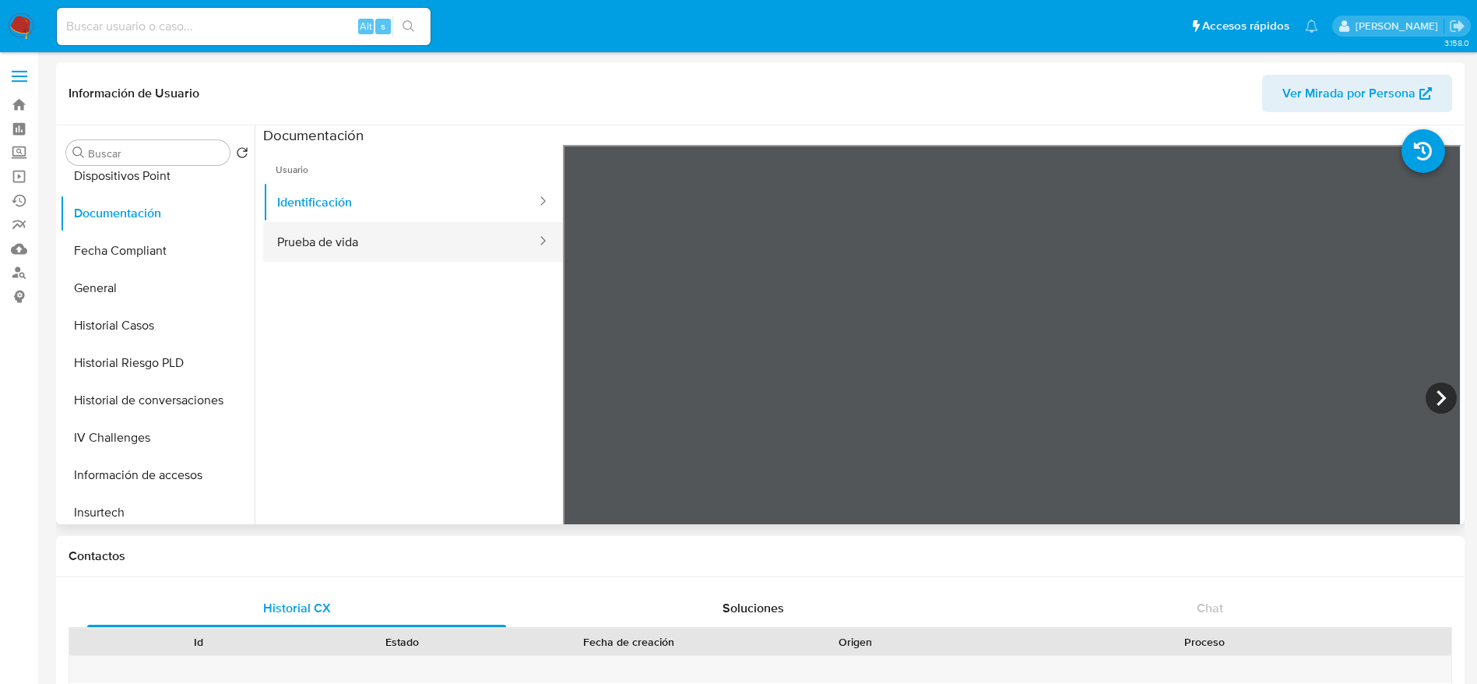
click at [420, 250] on button "Prueba de vida" at bounding box center [400, 242] width 275 height 40
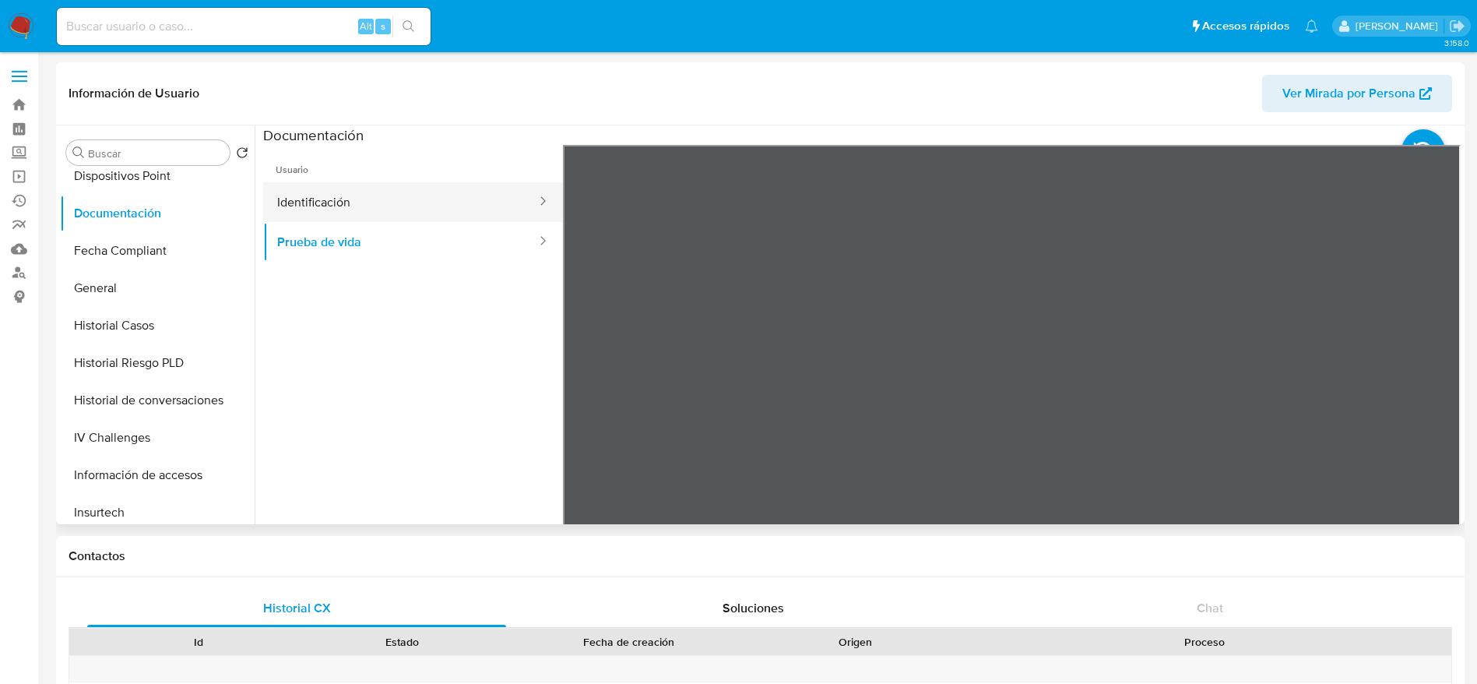
drag, startPoint x: 407, startPoint y: 195, endPoint x: 414, endPoint y: 202, distance: 10.5
click at [407, 194] on button "Identificación" at bounding box center [400, 202] width 275 height 40
click at [1420, 389] on div at bounding box center [1012, 400] width 899 height 511
click at [1433, 399] on icon at bounding box center [1441, 397] width 31 height 31
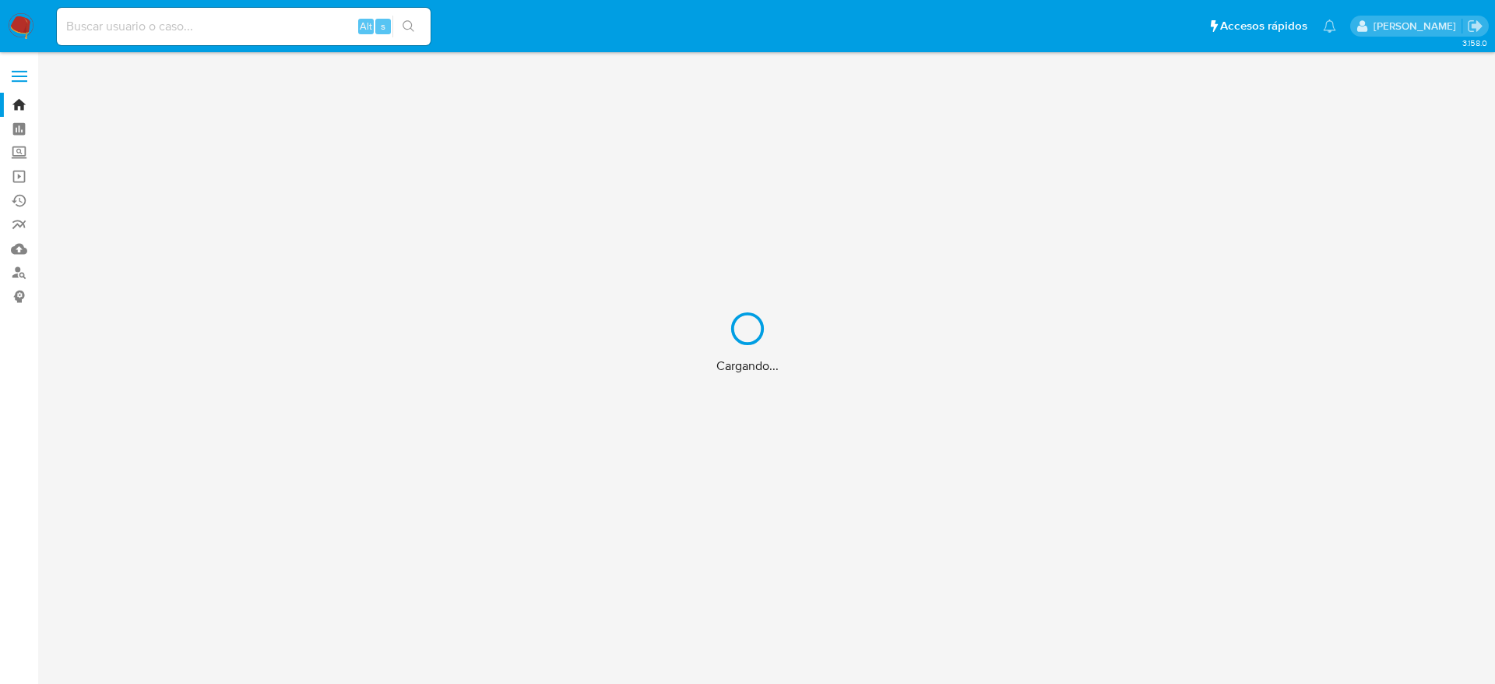
click at [206, 30] on div "Cargando..." at bounding box center [747, 342] width 1495 height 684
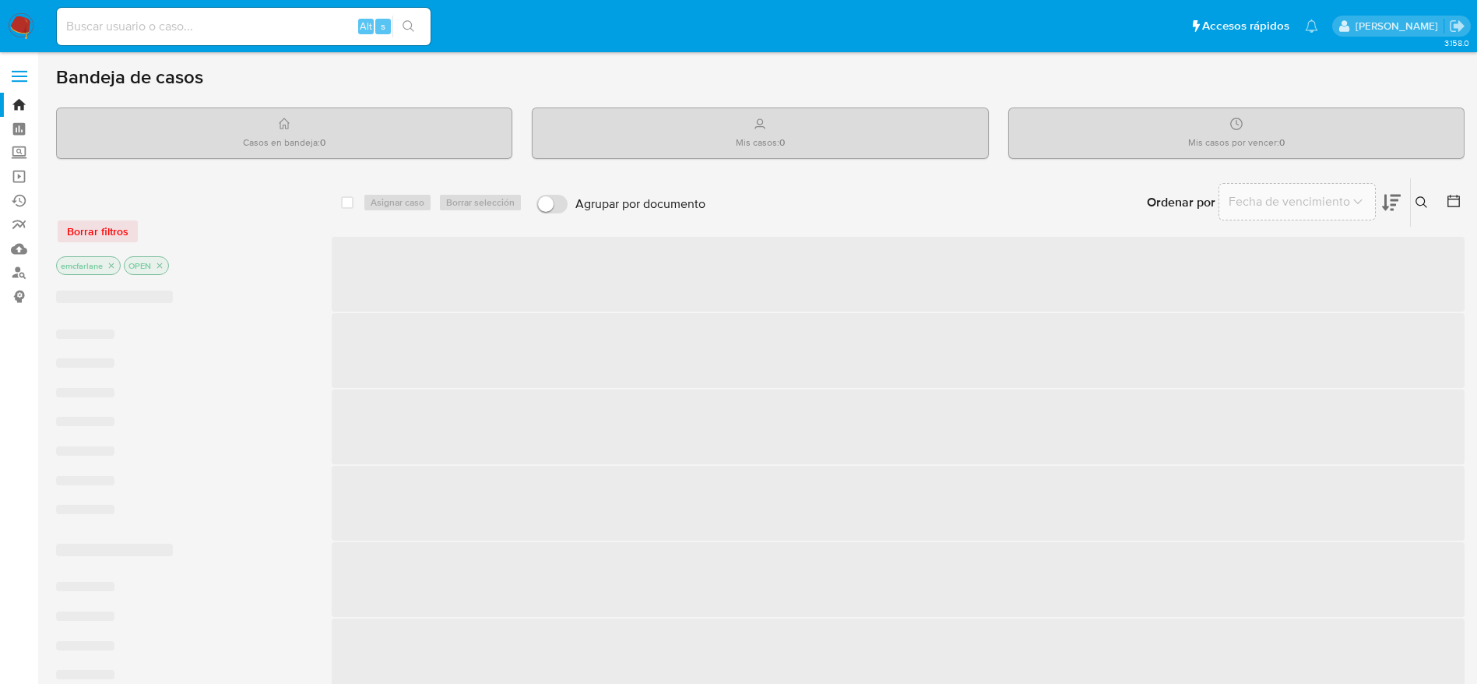
click at [122, 25] on input at bounding box center [244, 26] width 374 height 20
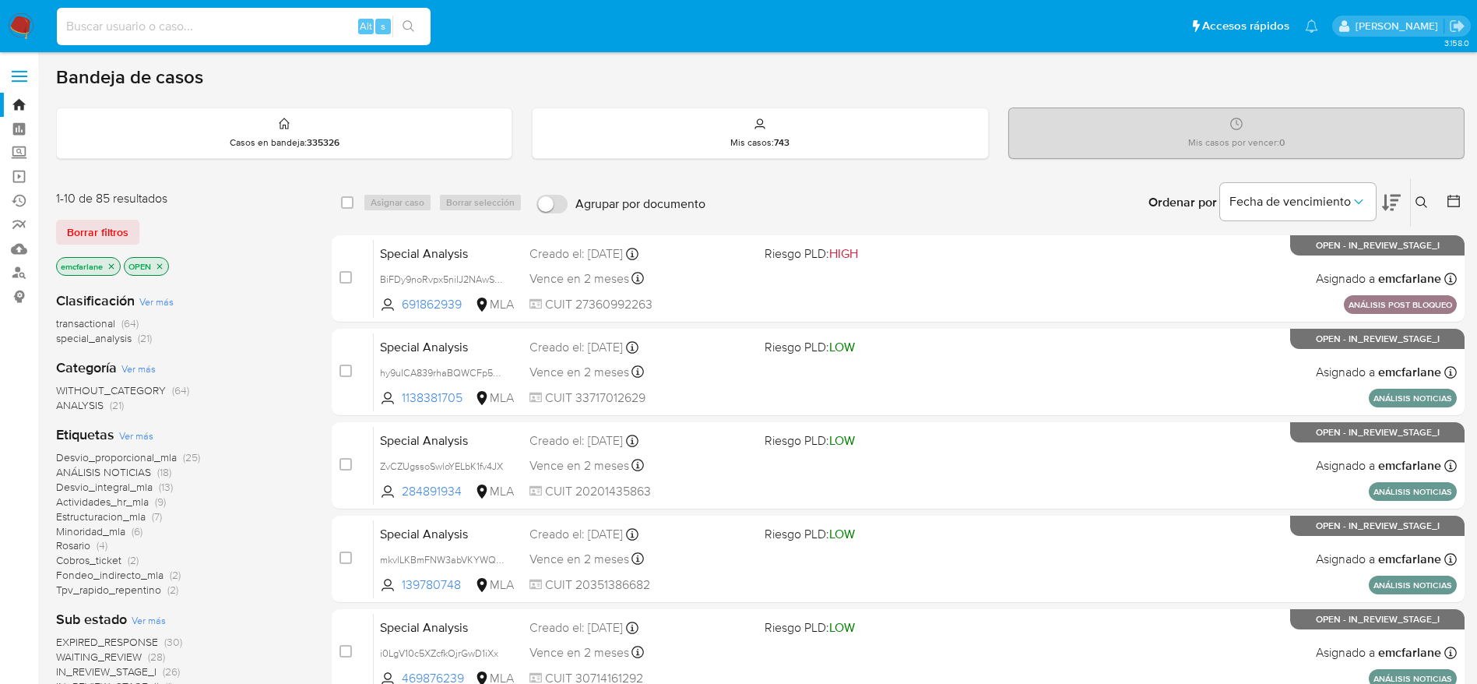
paste input "1118488320"
type input "1118488320"
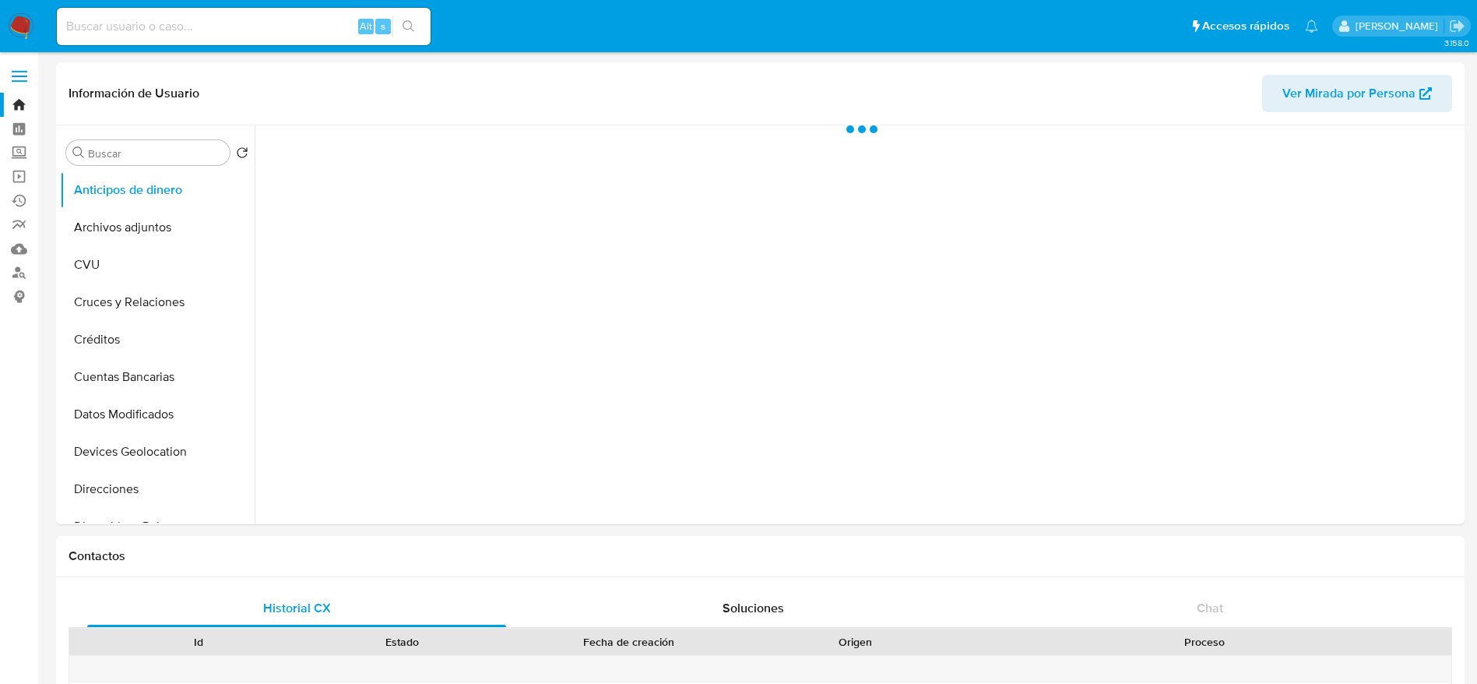
scroll to position [234, 0]
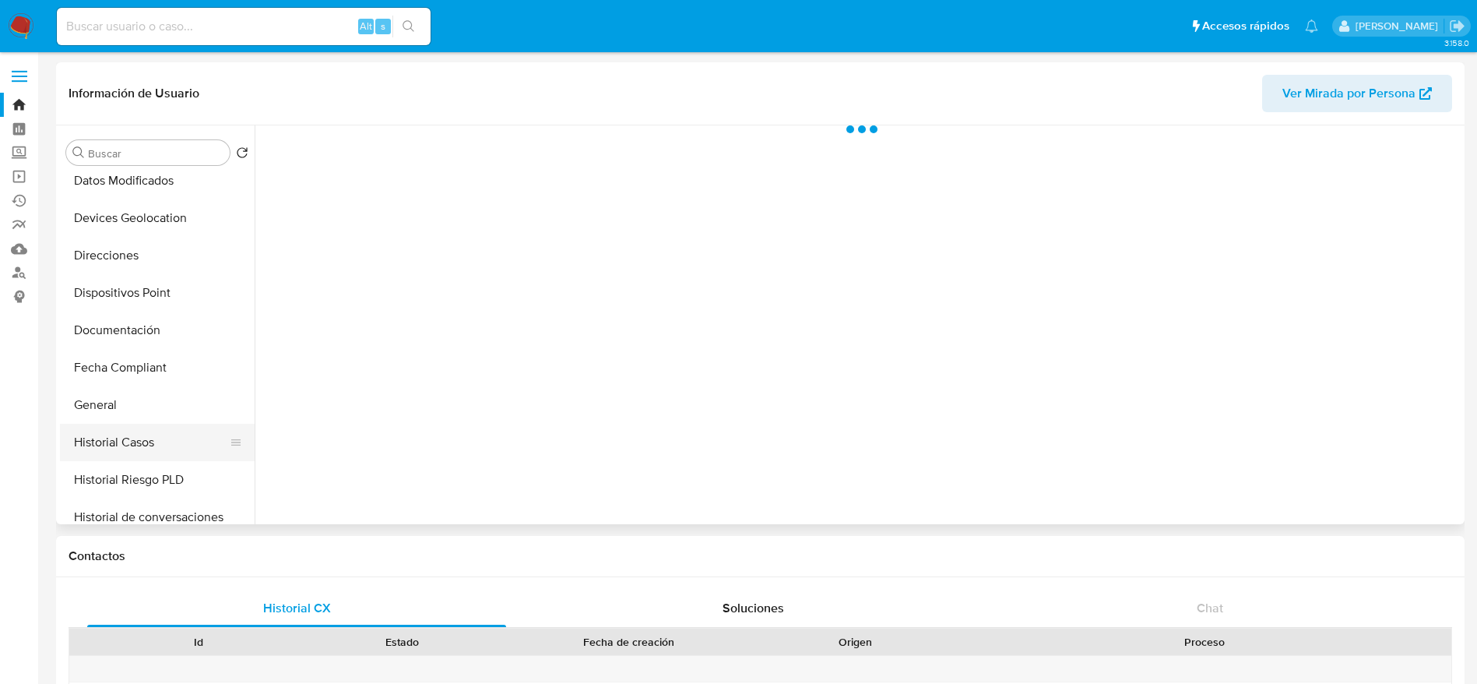
click at [151, 442] on button "Historial Casos" at bounding box center [151, 442] width 182 height 37
select select "10"
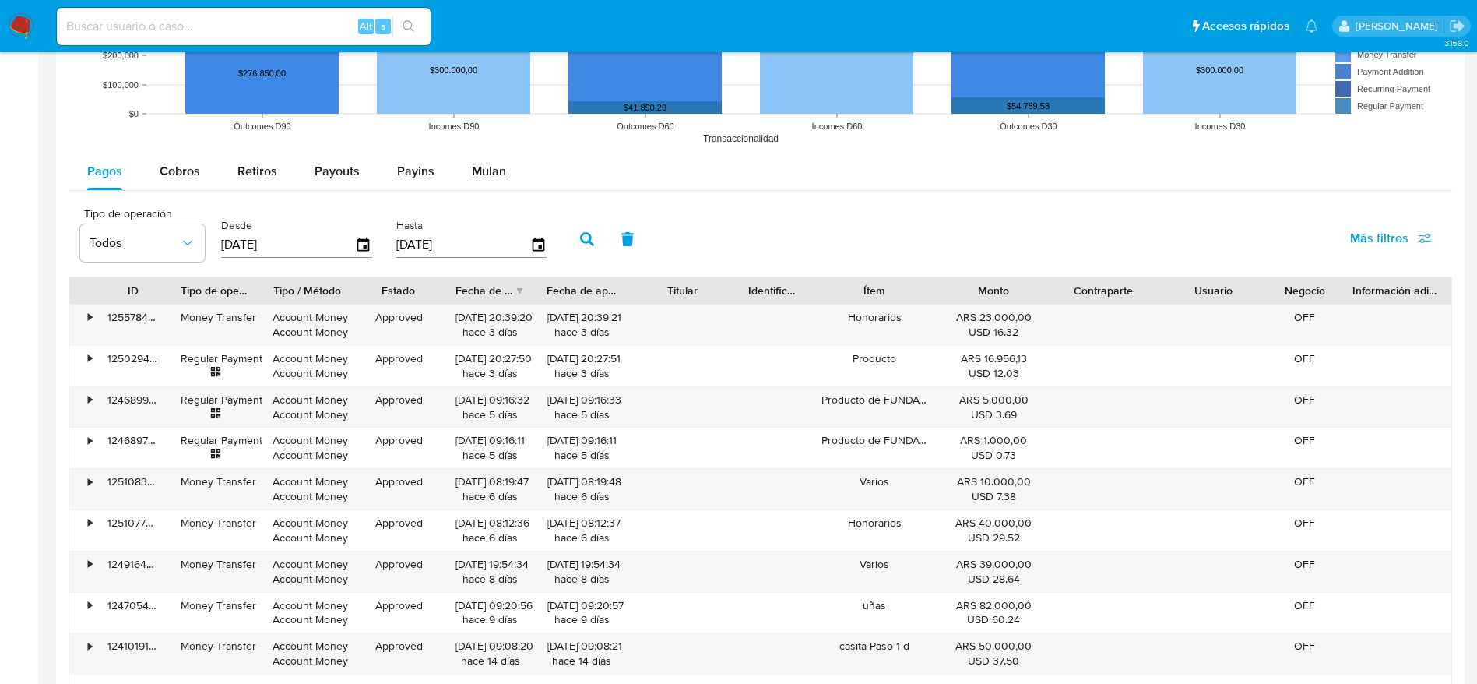
scroll to position [1635, 0]
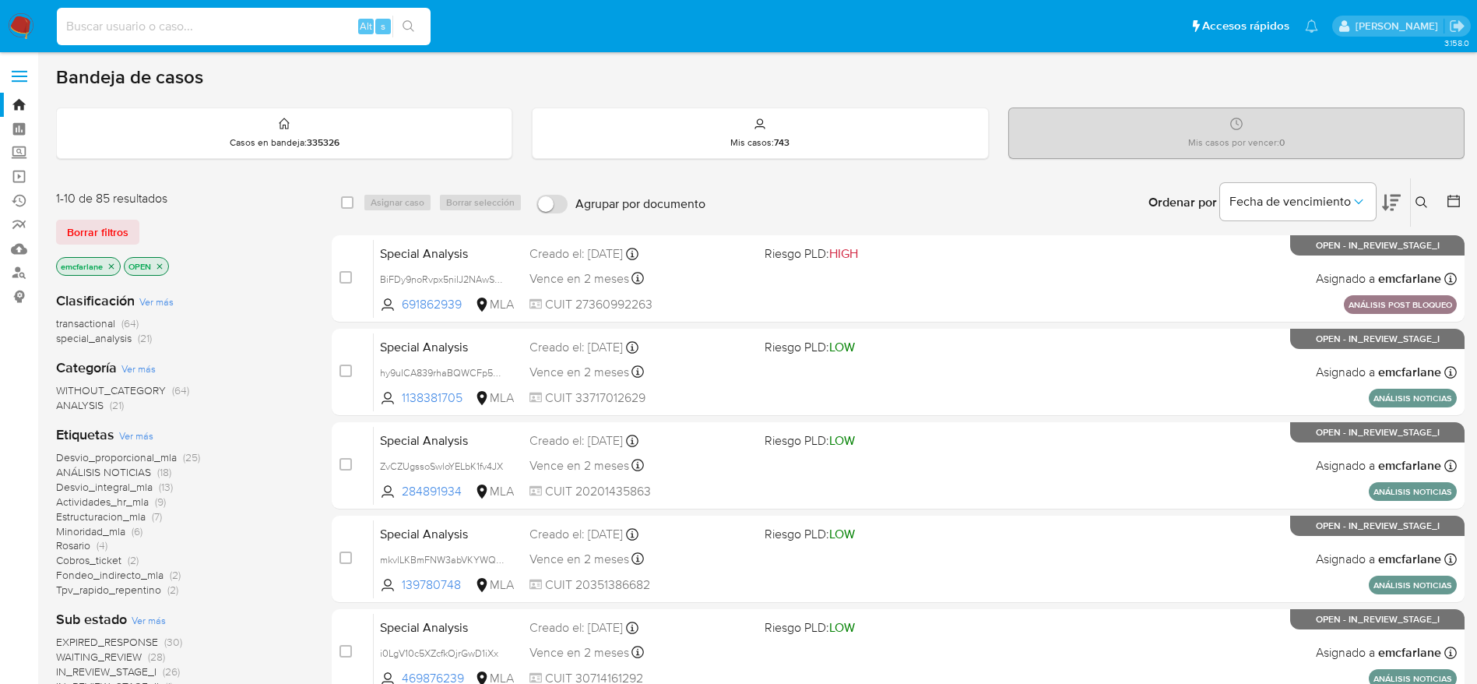
click at [192, 27] on input at bounding box center [244, 26] width 374 height 20
paste input "23162447564"
type input "23162447564"
click at [21, 264] on link "Buscador de personas" at bounding box center [92, 273] width 185 height 24
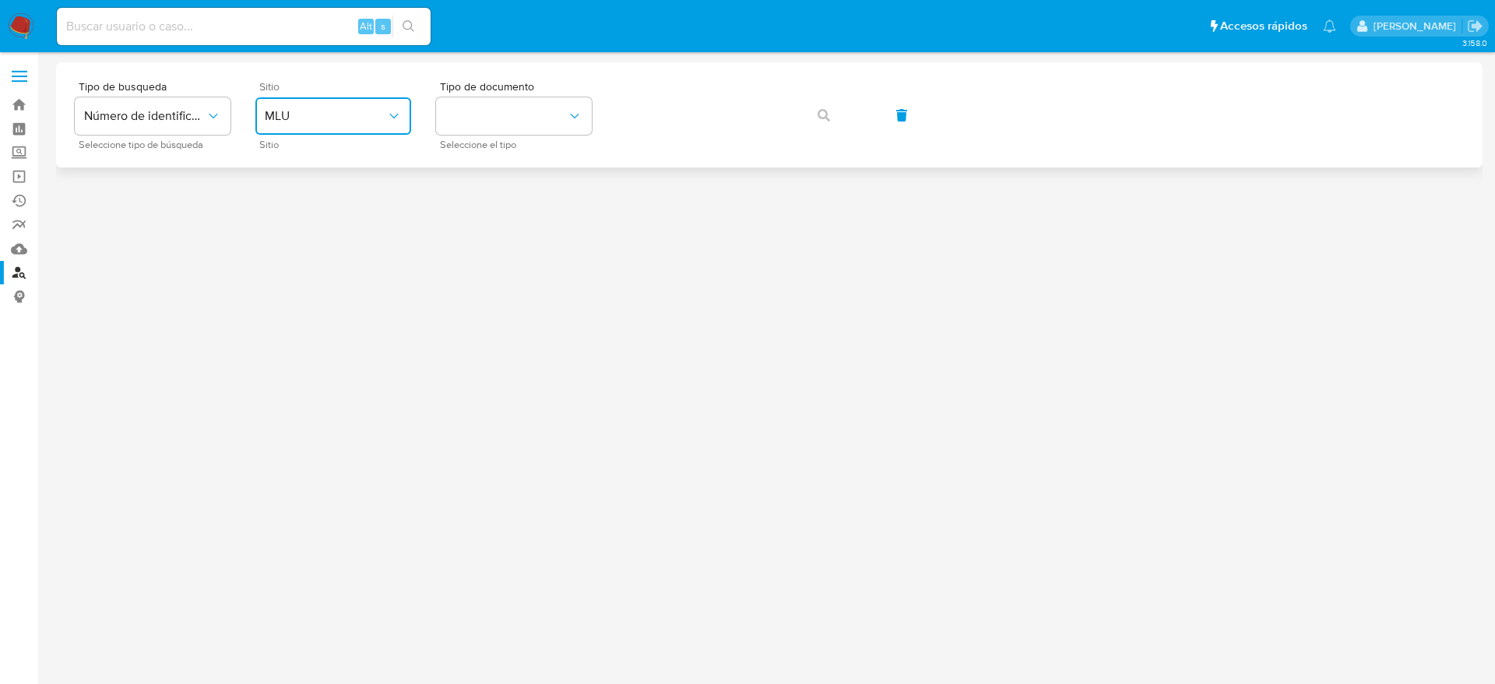
click at [380, 109] on span "MLU" at bounding box center [325, 116] width 121 height 16
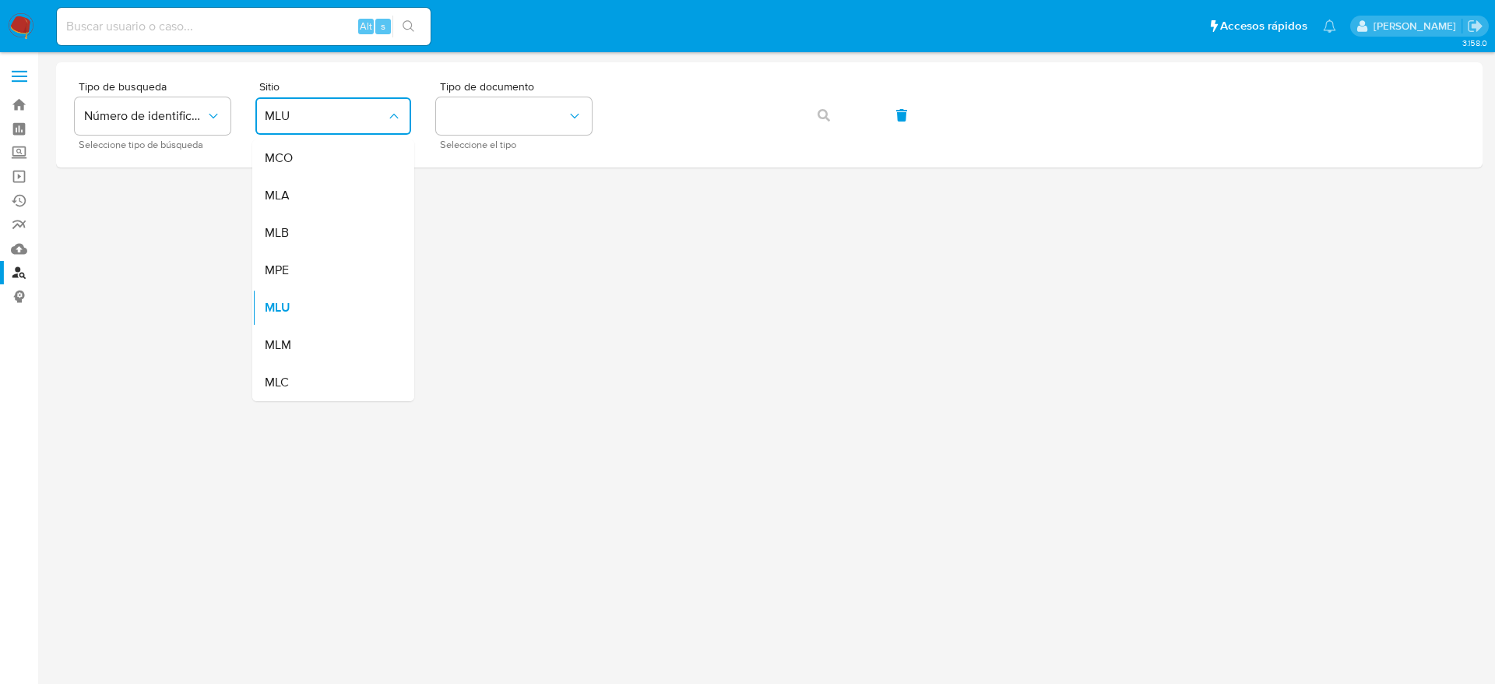
click at [322, 206] on div "MLA" at bounding box center [329, 195] width 128 height 37
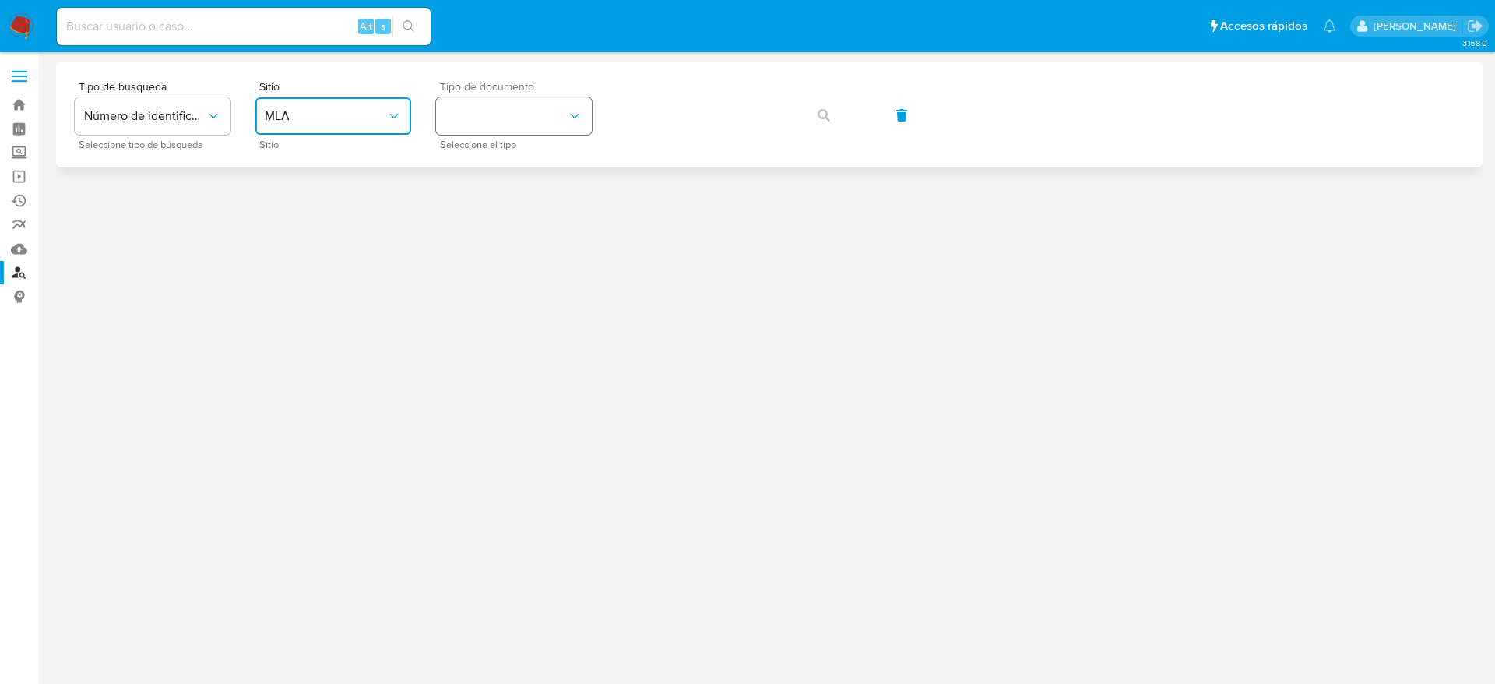
drag, startPoint x: 560, startPoint y: 114, endPoint x: 558, endPoint y: 134, distance: 20.3
click at [560, 117] on button "identificationType" at bounding box center [514, 115] width 156 height 37
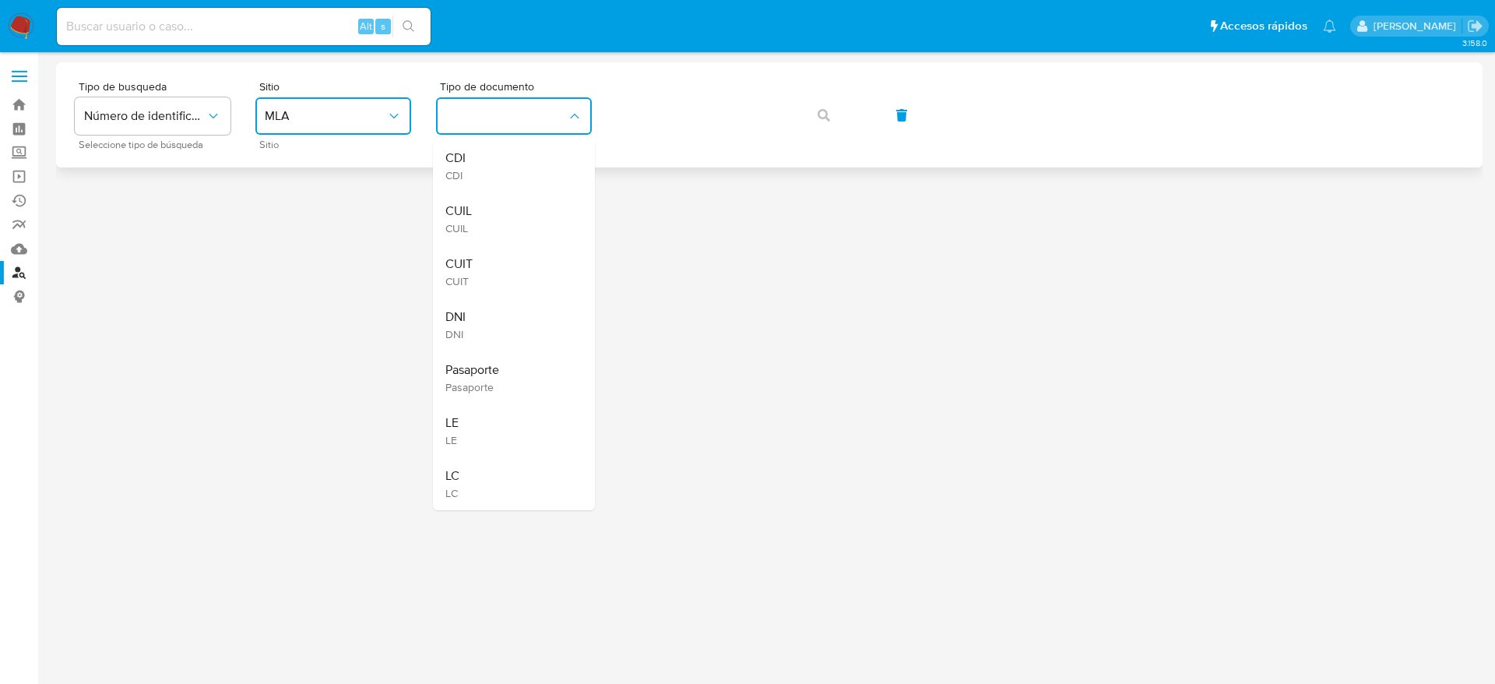
drag, startPoint x: 492, startPoint y: 264, endPoint x: 685, endPoint y: 143, distance: 227.7
click at [499, 255] on div "CUIT CUIT" at bounding box center [509, 271] width 128 height 53
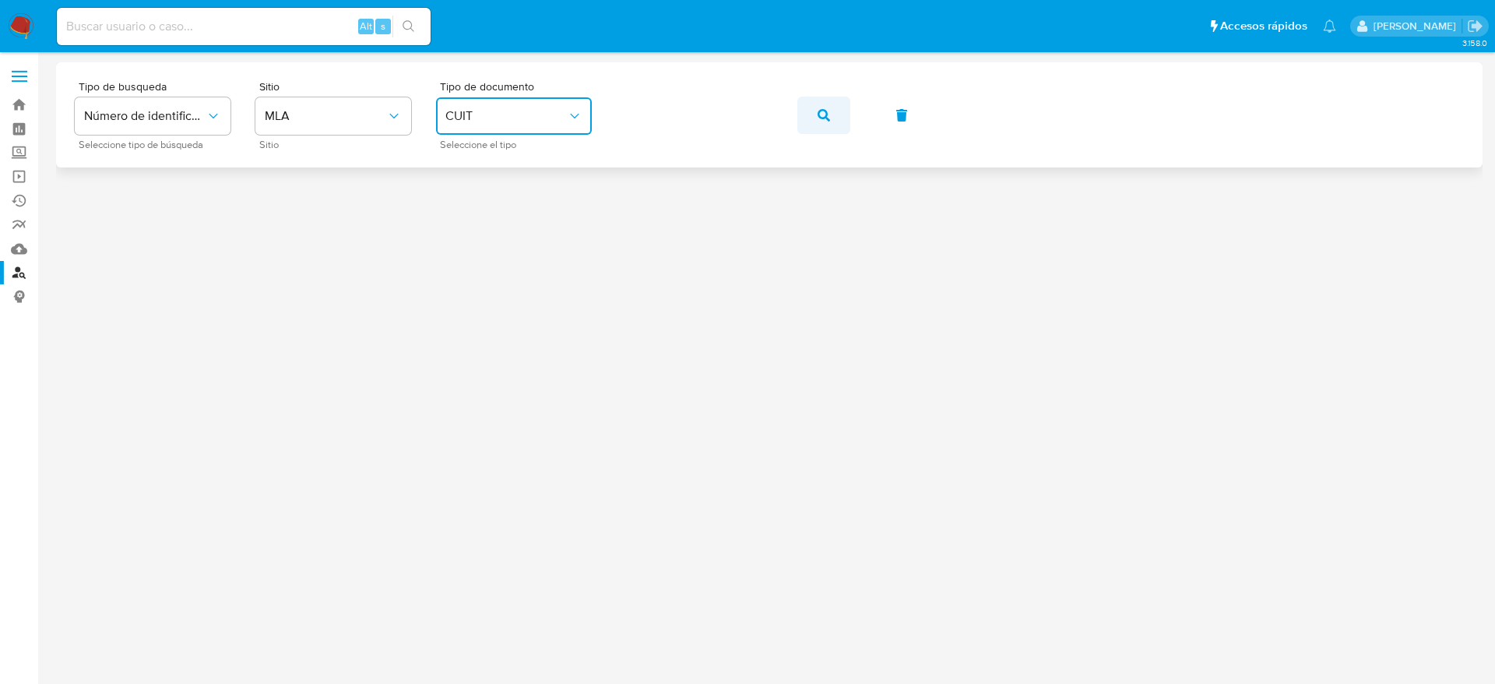
click at [823, 118] on icon "button" at bounding box center [824, 115] width 12 height 12
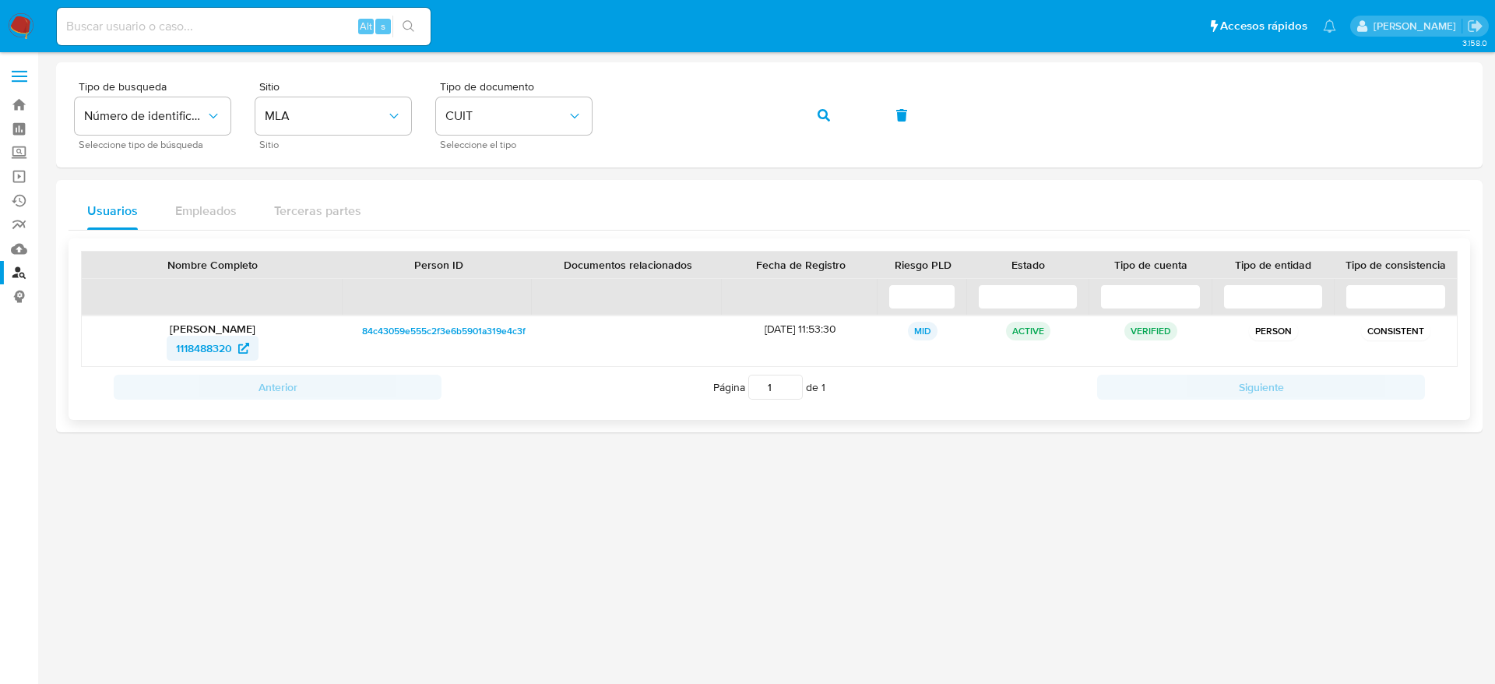
click at [200, 343] on span "1118488320" at bounding box center [204, 348] width 56 height 25
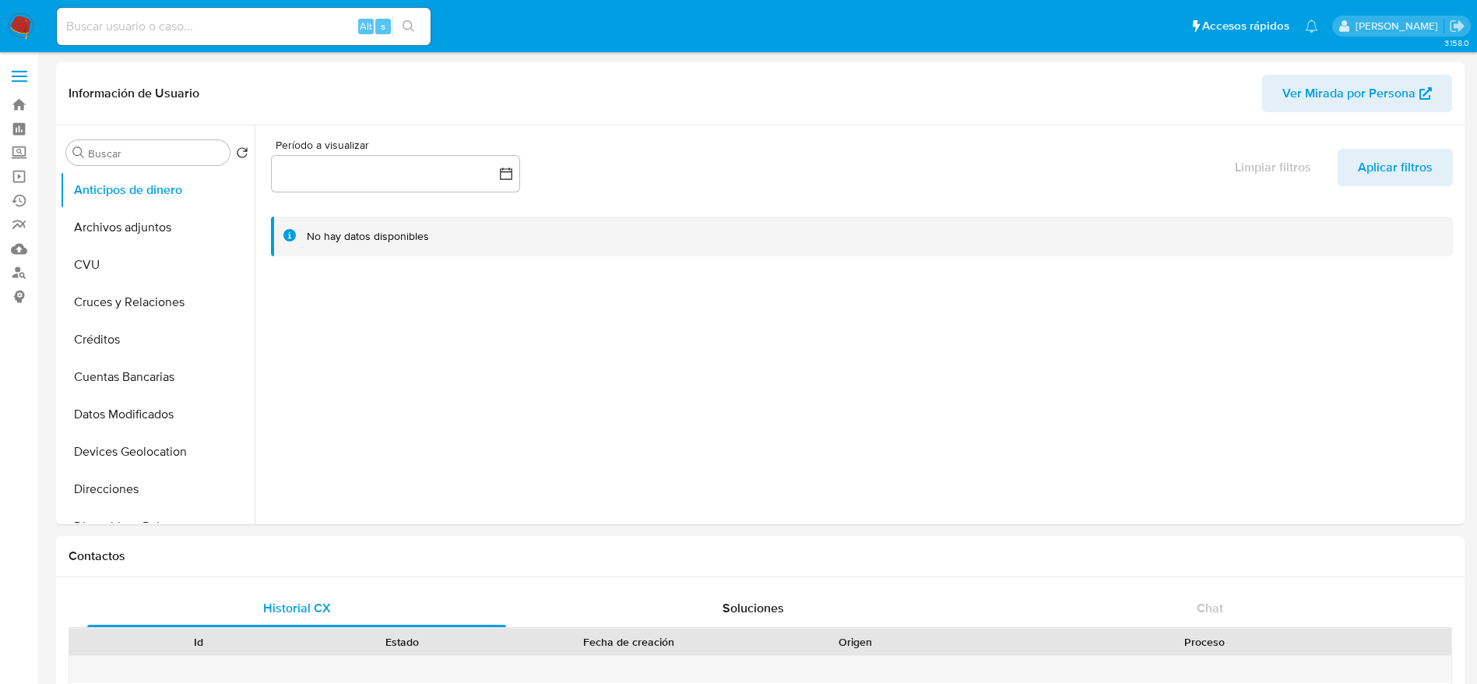
select select "10"
click at [164, 34] on input at bounding box center [244, 26] width 374 height 20
paste input "297828005"
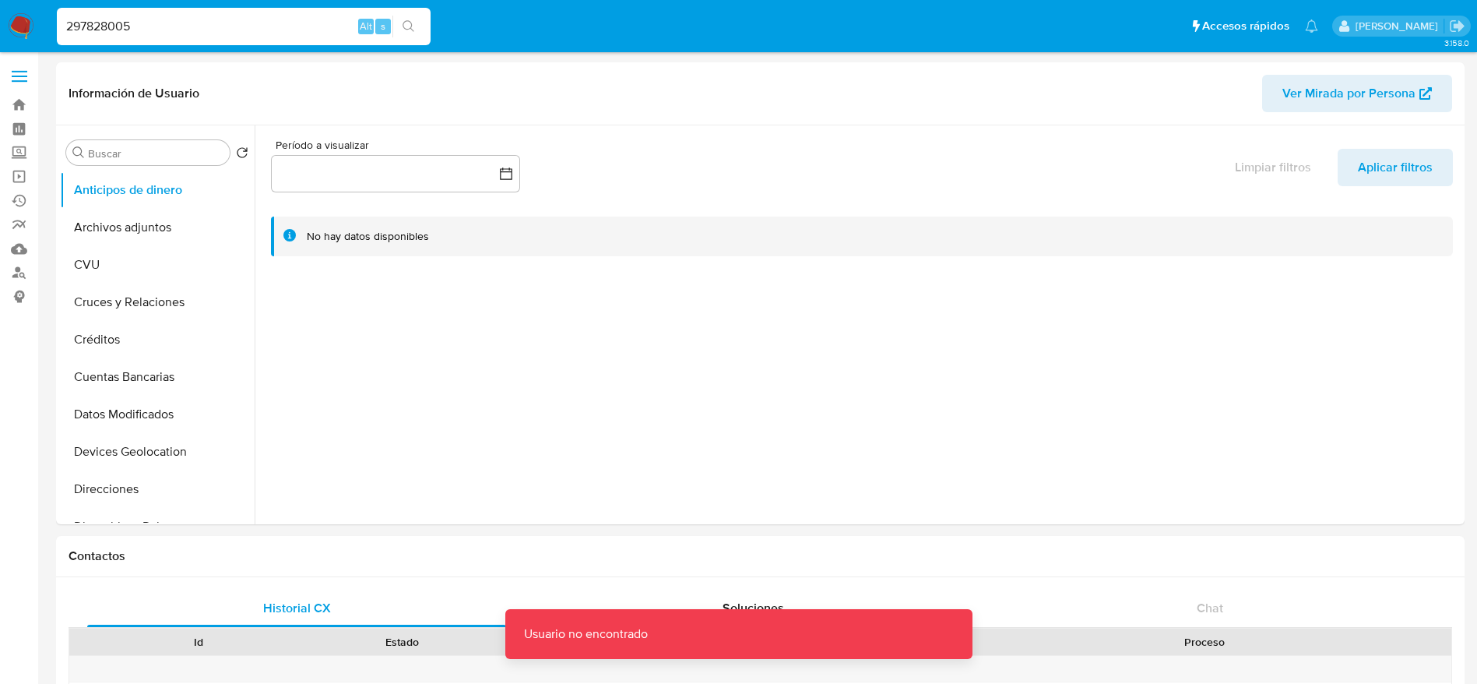
click at [165, 33] on input "297828005" at bounding box center [244, 26] width 374 height 20
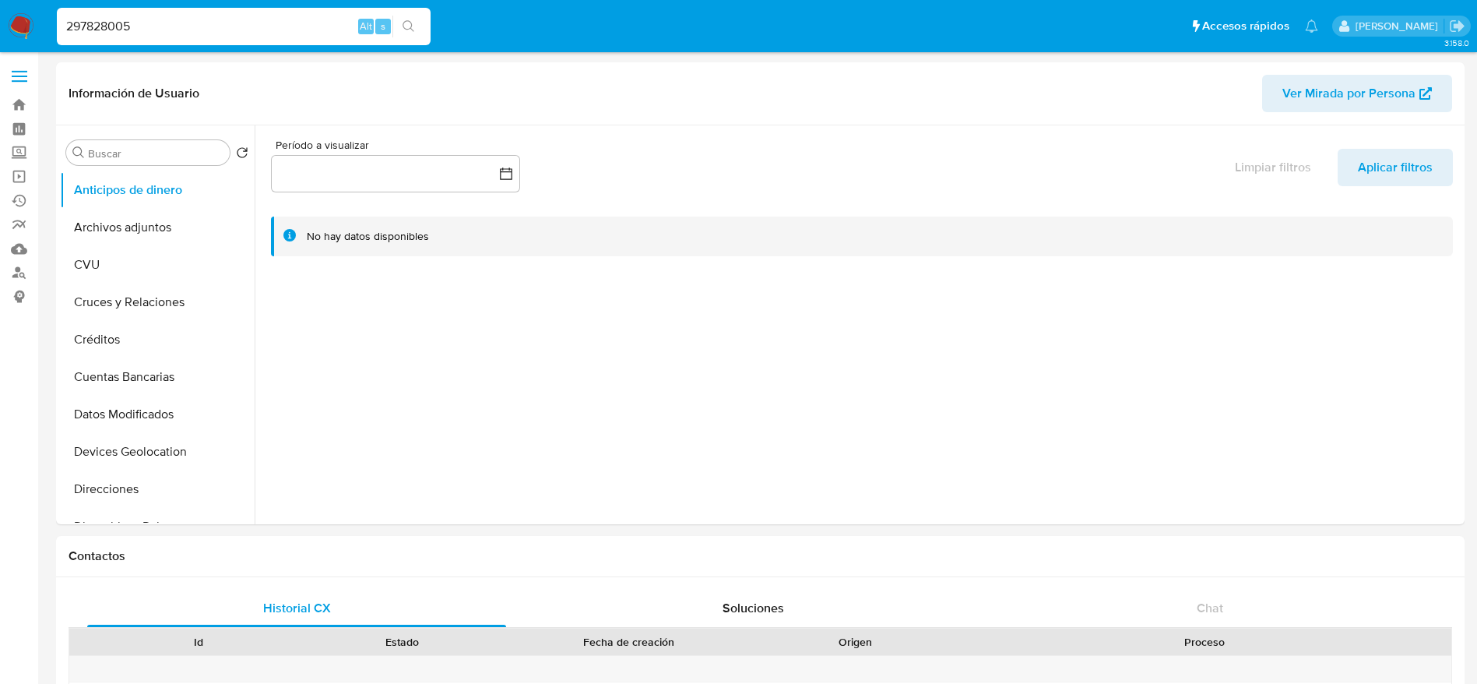
type input "297828005"
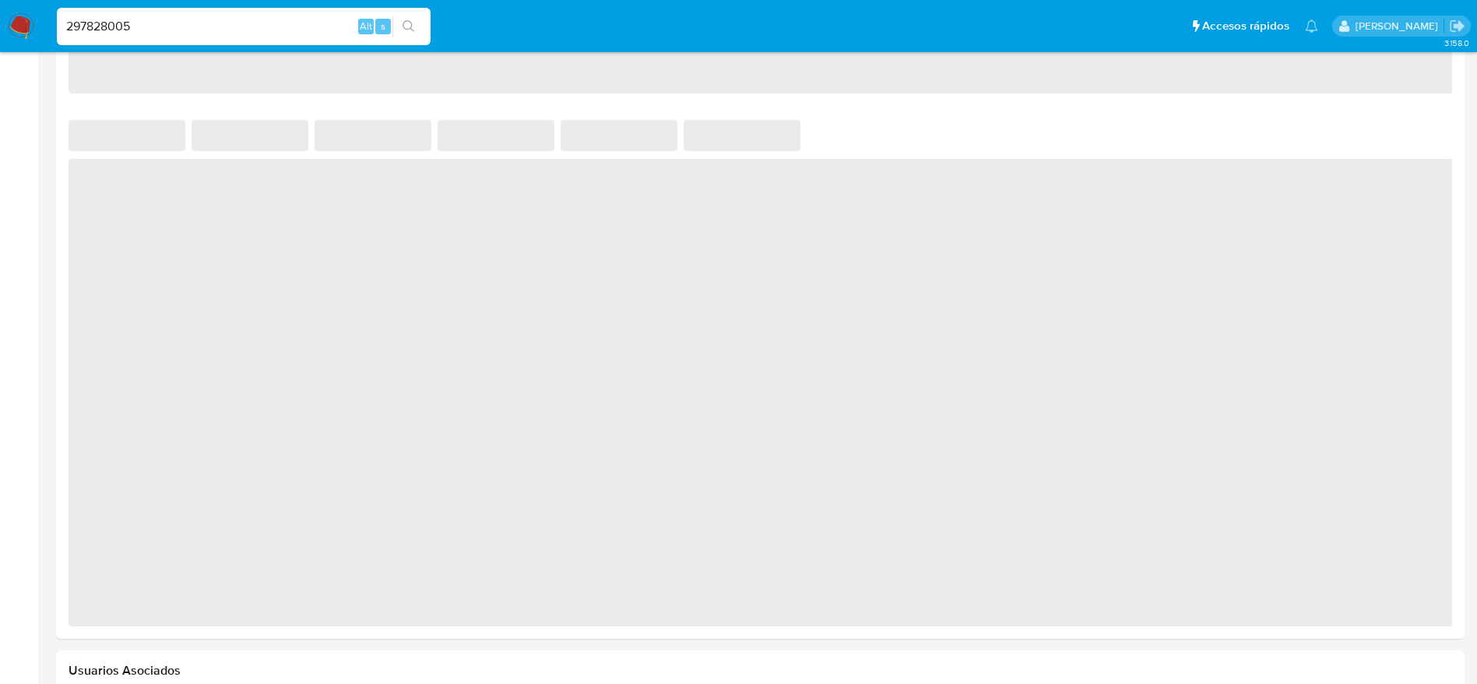
scroll to position [701, 0]
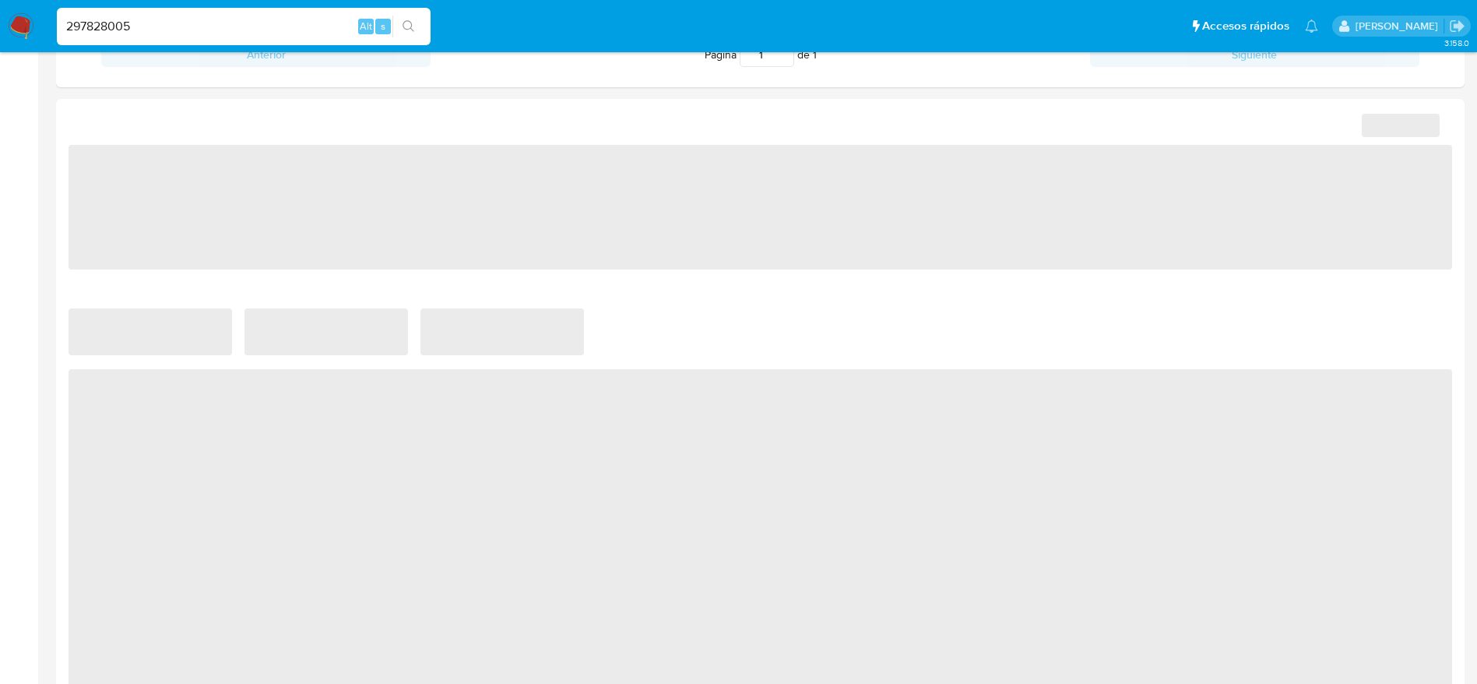
select select "10"
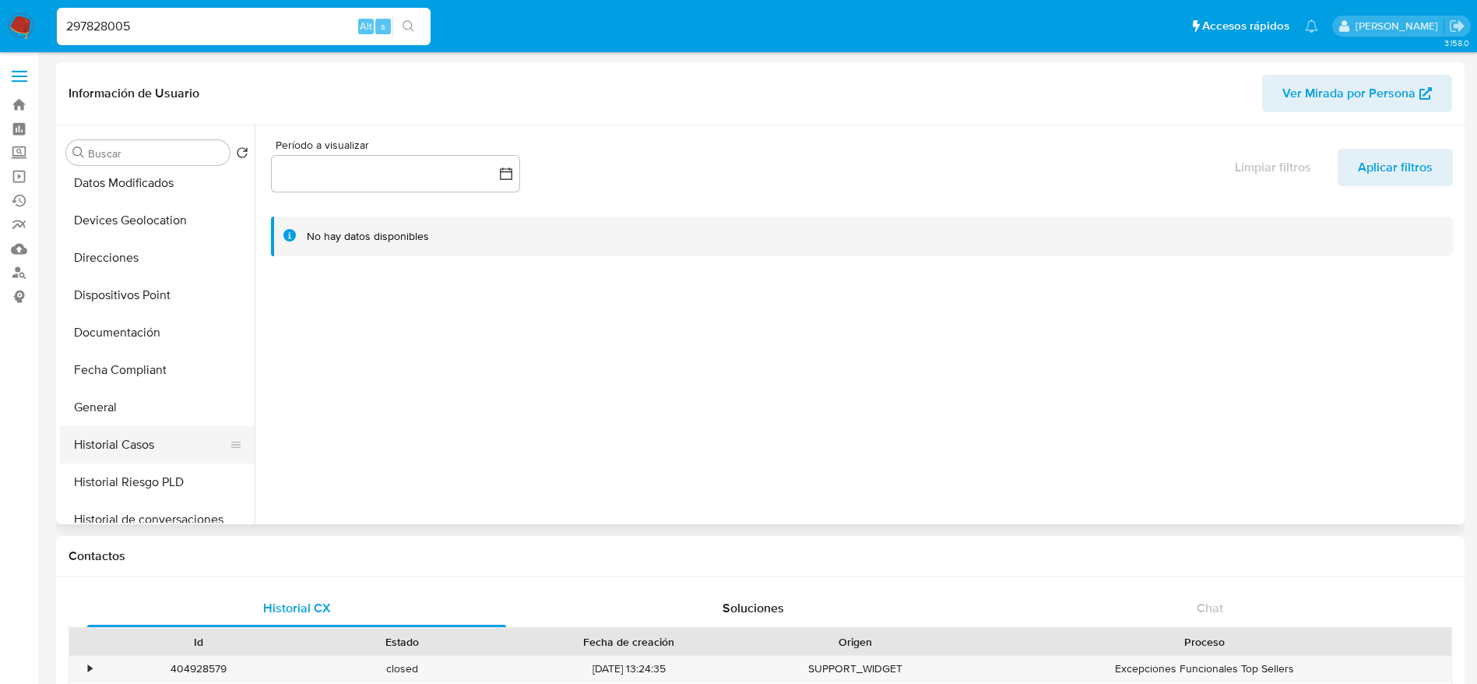
scroll to position [234, 0]
click at [146, 452] on button "Historial Casos" at bounding box center [151, 442] width 182 height 37
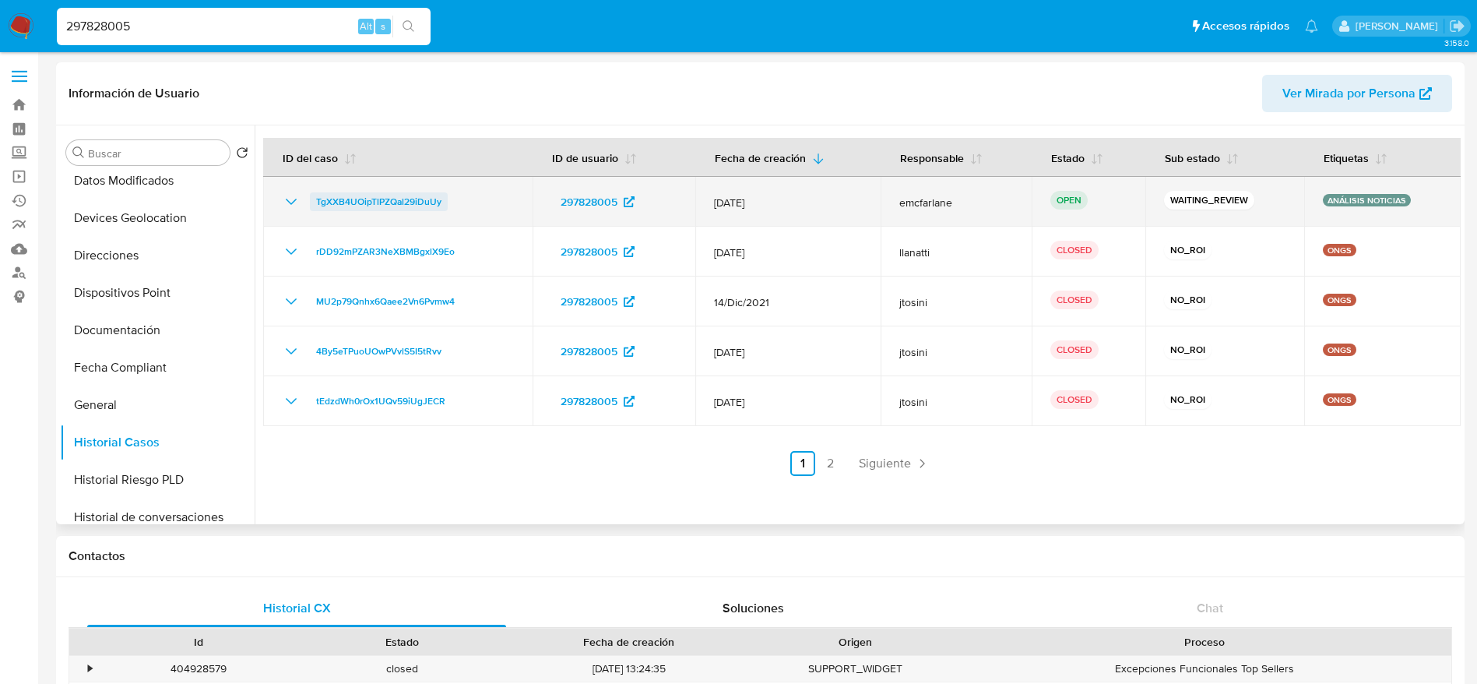
click at [367, 201] on span "TgXXB4UOipTlPZQal29iDuUy" at bounding box center [378, 201] width 125 height 19
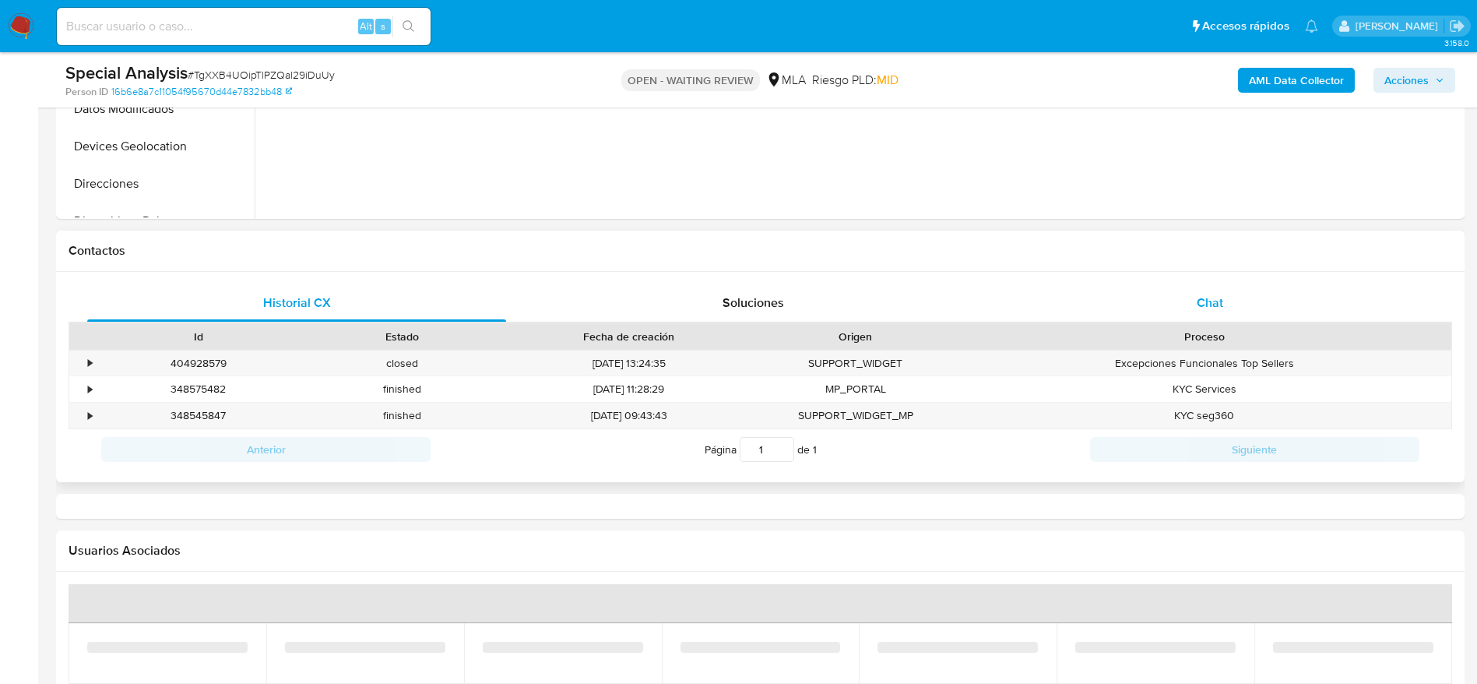
click at [1251, 305] on div "Chat" at bounding box center [1210, 302] width 419 height 37
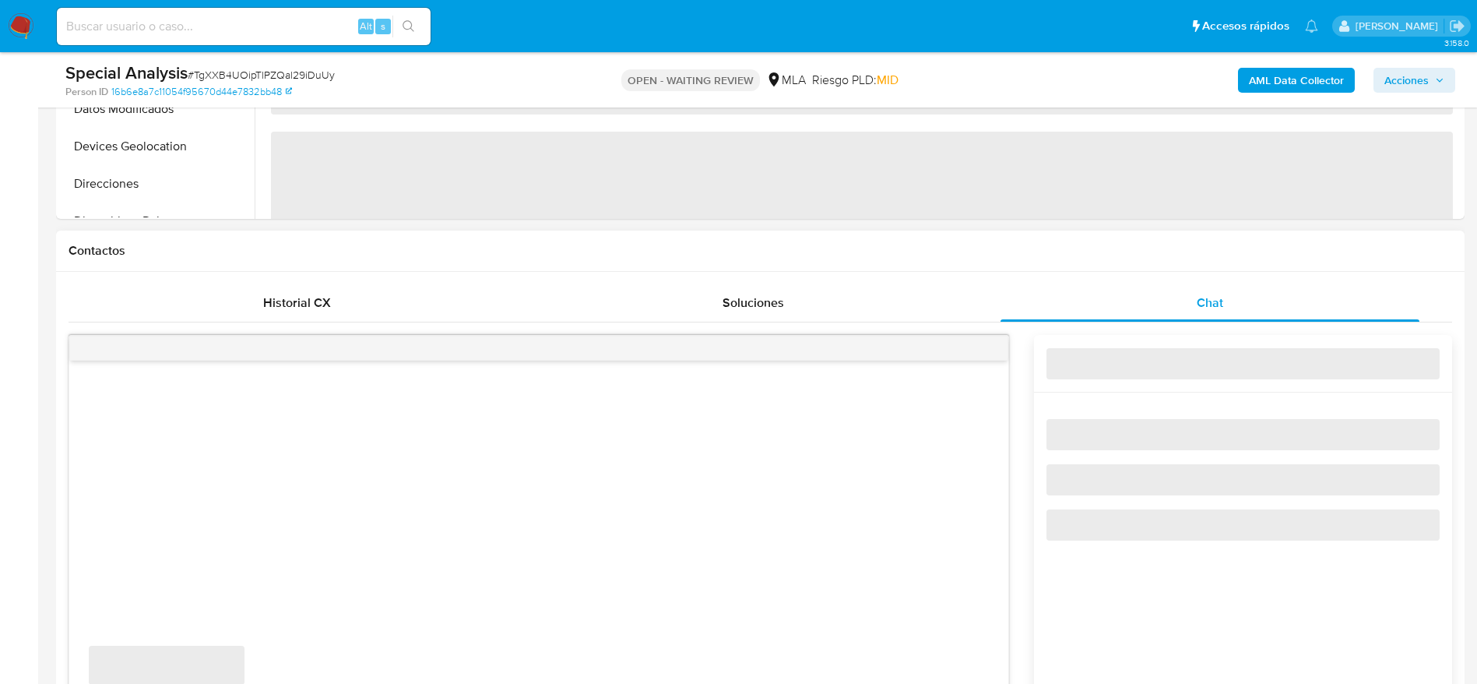
select select "10"
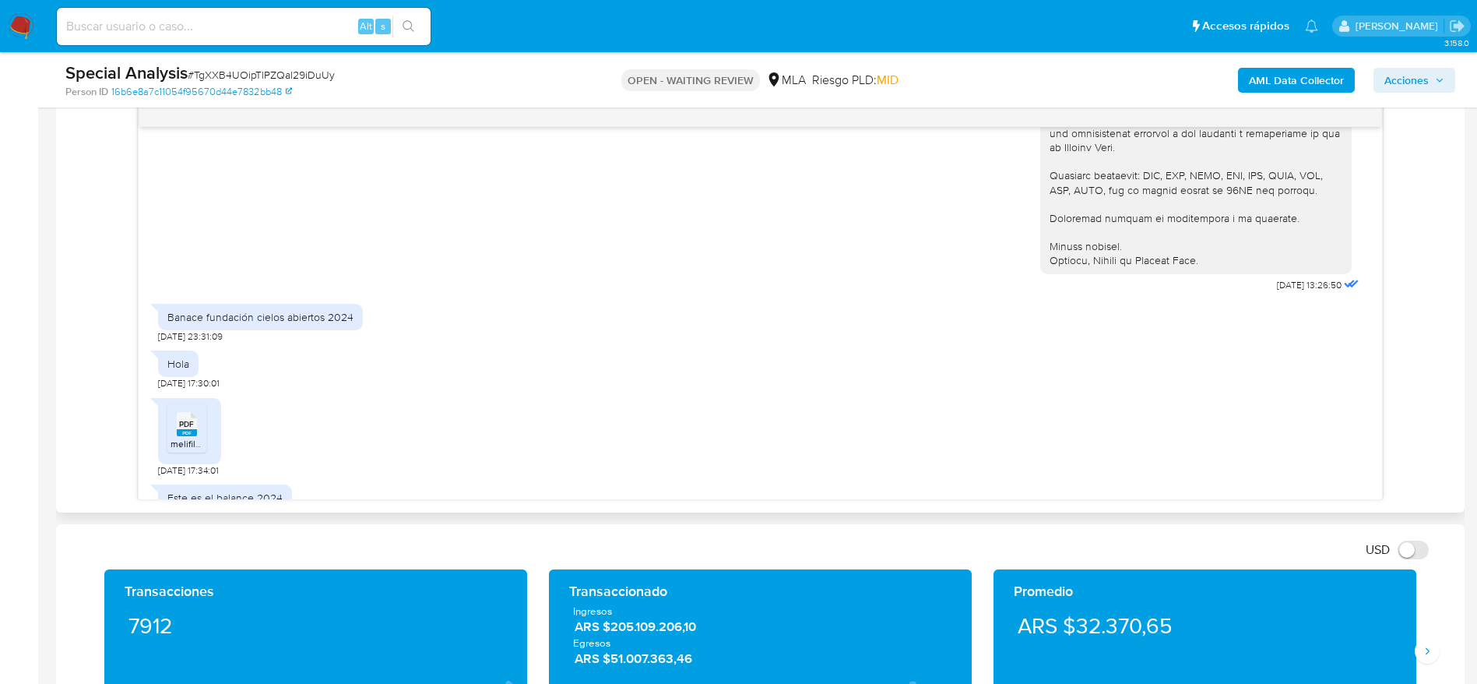
scroll to position [1869, 0]
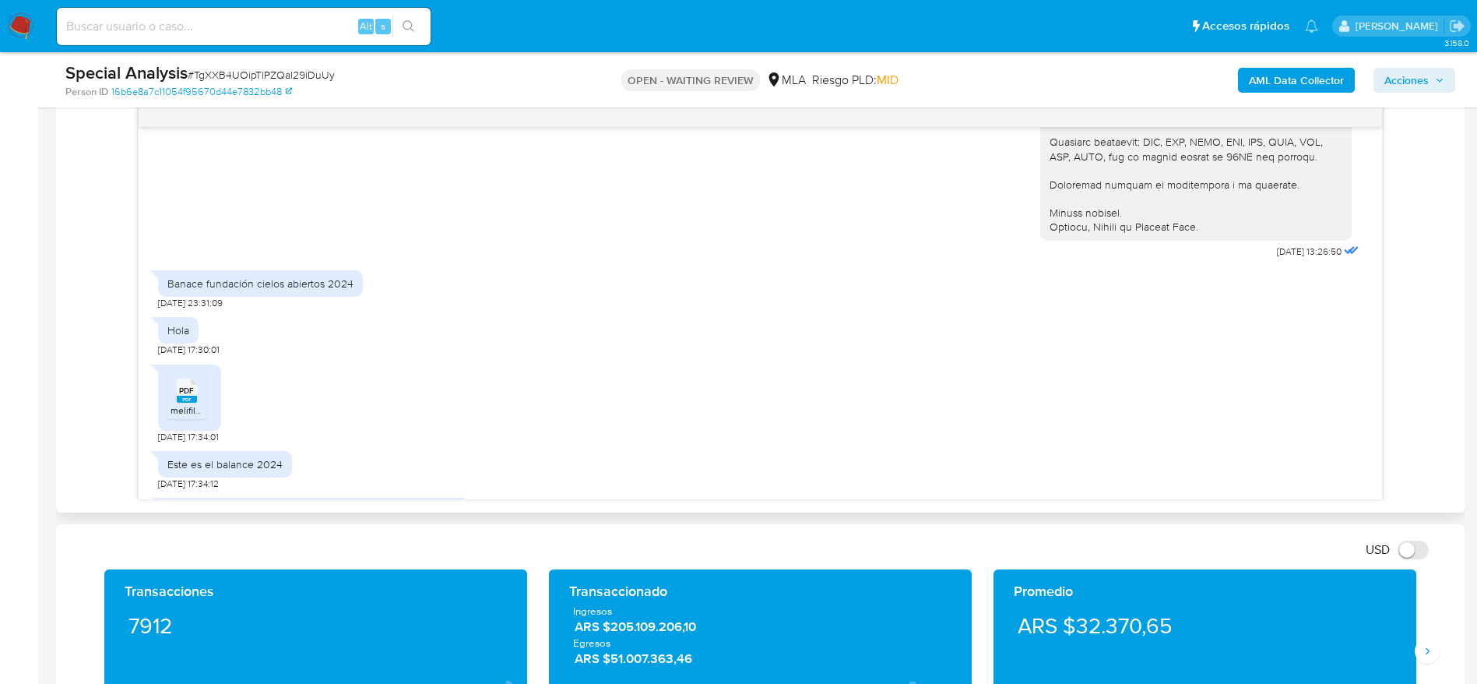
click at [194, 397] on rect at bounding box center [187, 399] width 20 height 7
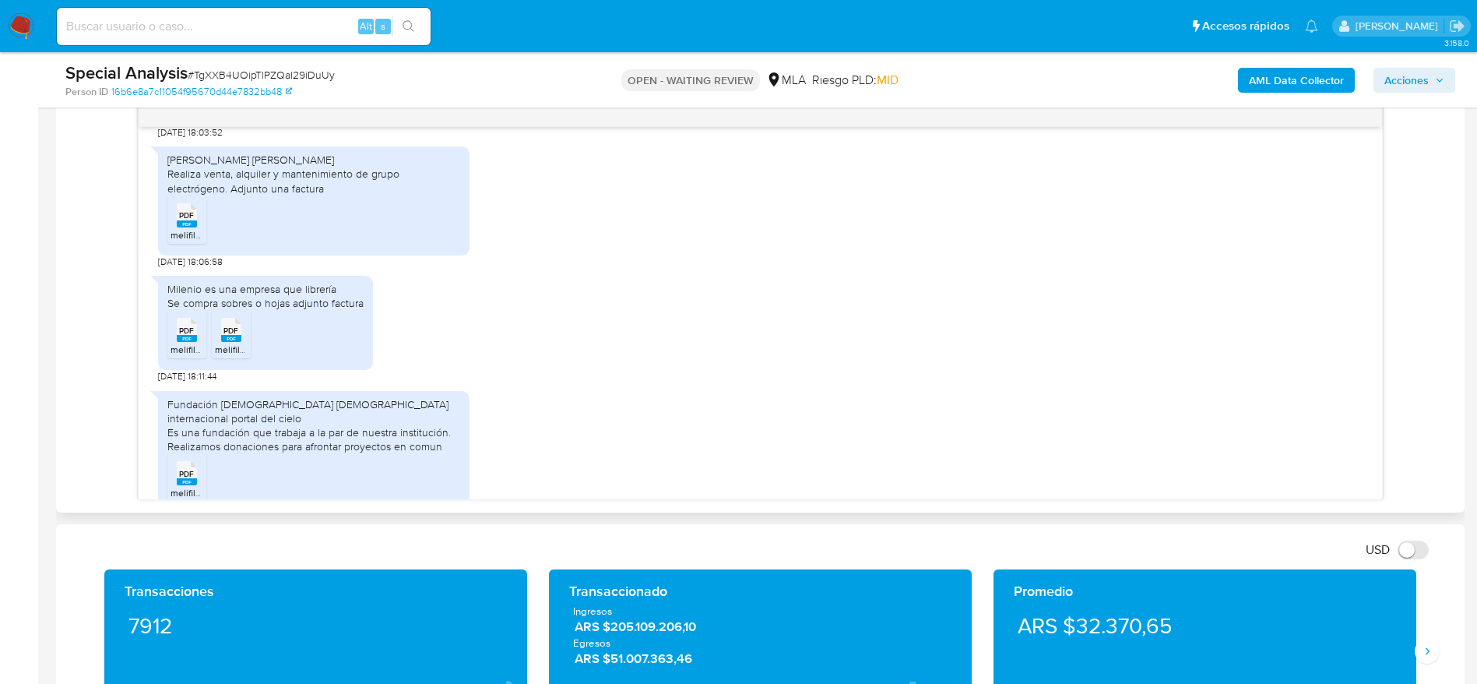
scroll to position [2627, 0]
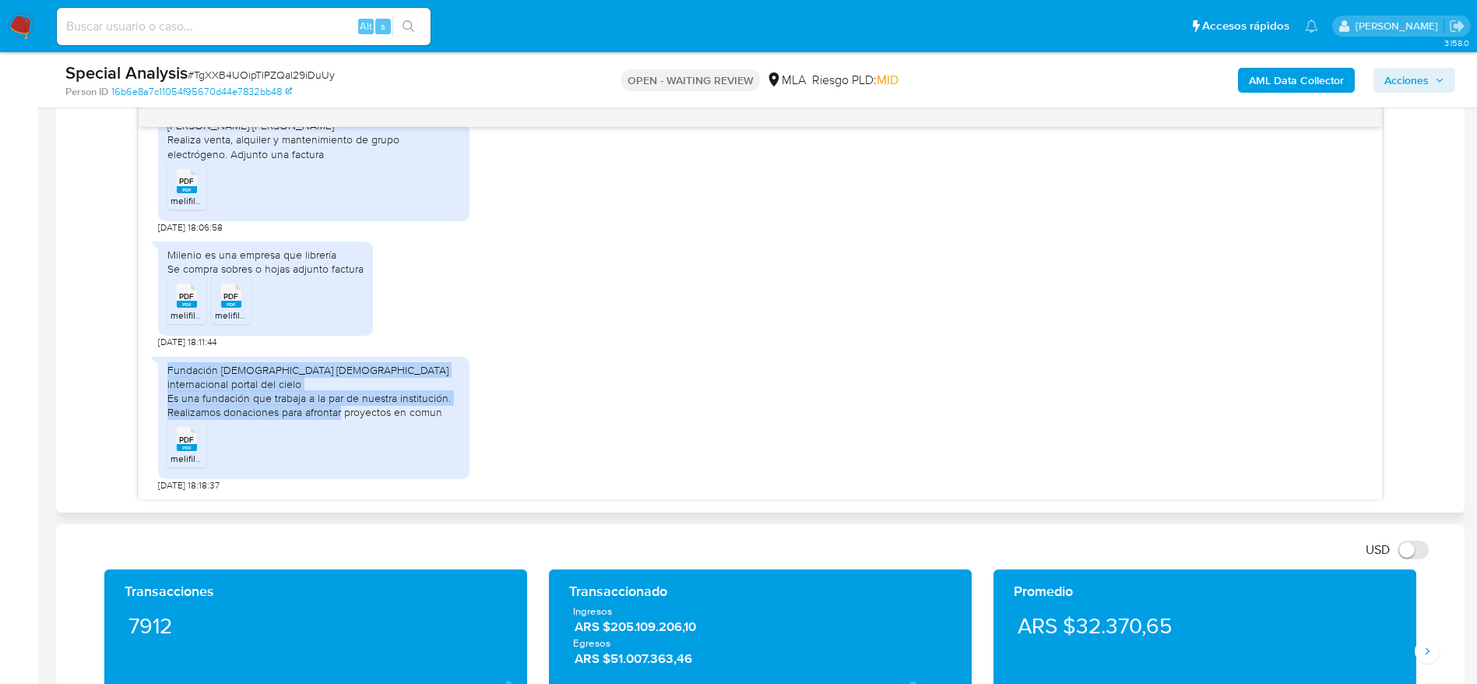
drag, startPoint x: 164, startPoint y: 380, endPoint x: 443, endPoint y: 416, distance: 281.1
click at [442, 417] on div "Fundación iglesia evangélica internacional portal del cielo Es una fundación qu…" at bounding box center [313, 418] width 311 height 123
copy div "Fundación iglesia evangélica internacional portal del cielo Es una fundación qu…"
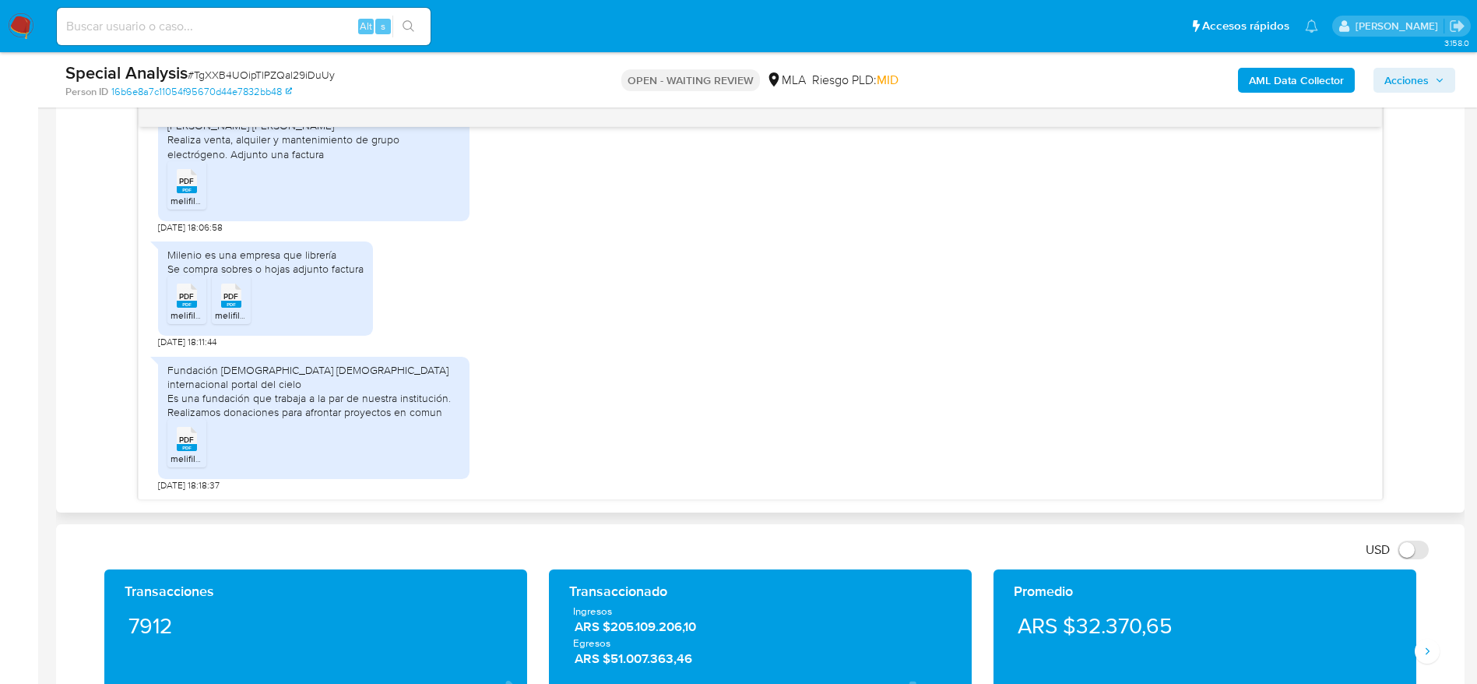
click at [187, 445] on rect at bounding box center [187, 447] width 20 height 7
click at [181, 308] on rect at bounding box center [187, 304] width 20 height 7
click at [228, 308] on rect at bounding box center [231, 304] width 20 height 7
drag, startPoint x: 181, startPoint y: 205, endPoint x: 624, endPoint y: 338, distance: 462.6
click at [181, 193] on rect at bounding box center [187, 189] width 20 height 7
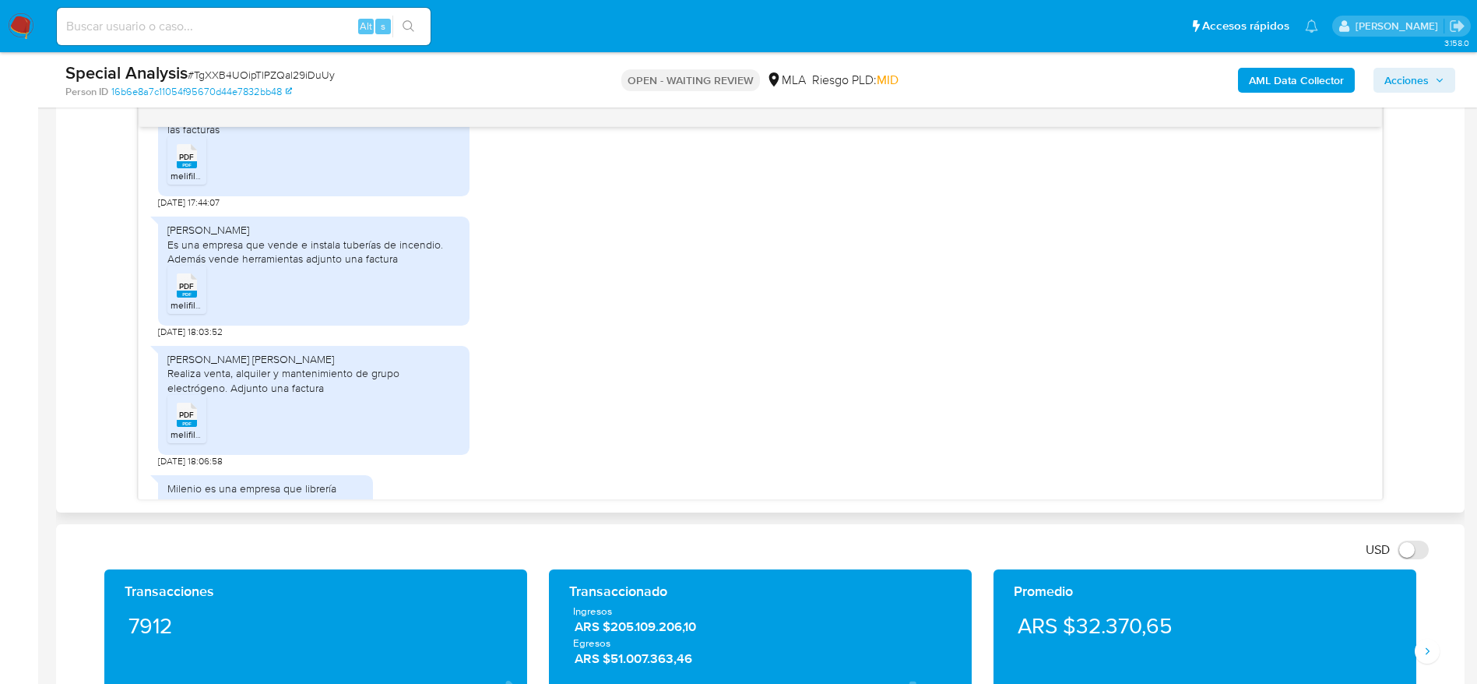
drag, startPoint x: 189, startPoint y: 312, endPoint x: 392, endPoint y: 323, distance: 203.5
click at [189, 313] on li "PDF PDF melifile5502063105594863849.pdf" at bounding box center [186, 290] width 39 height 48
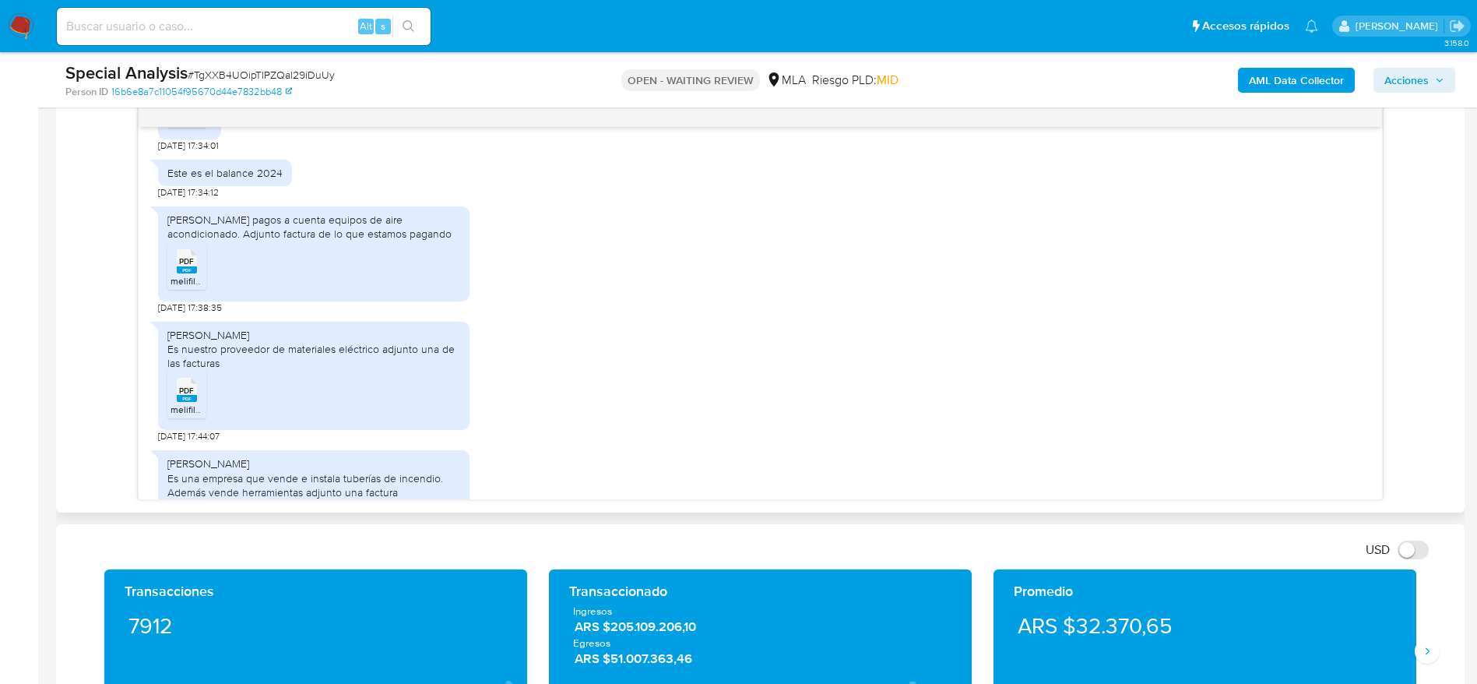
click at [187, 396] on span "PDF" at bounding box center [186, 390] width 15 height 10
drag, startPoint x: 197, startPoint y: 292, endPoint x: 455, endPoint y: 335, distance: 261.3
click at [198, 287] on span "melifile2174812952898151152.pdf" at bounding box center [239, 280] width 137 height 13
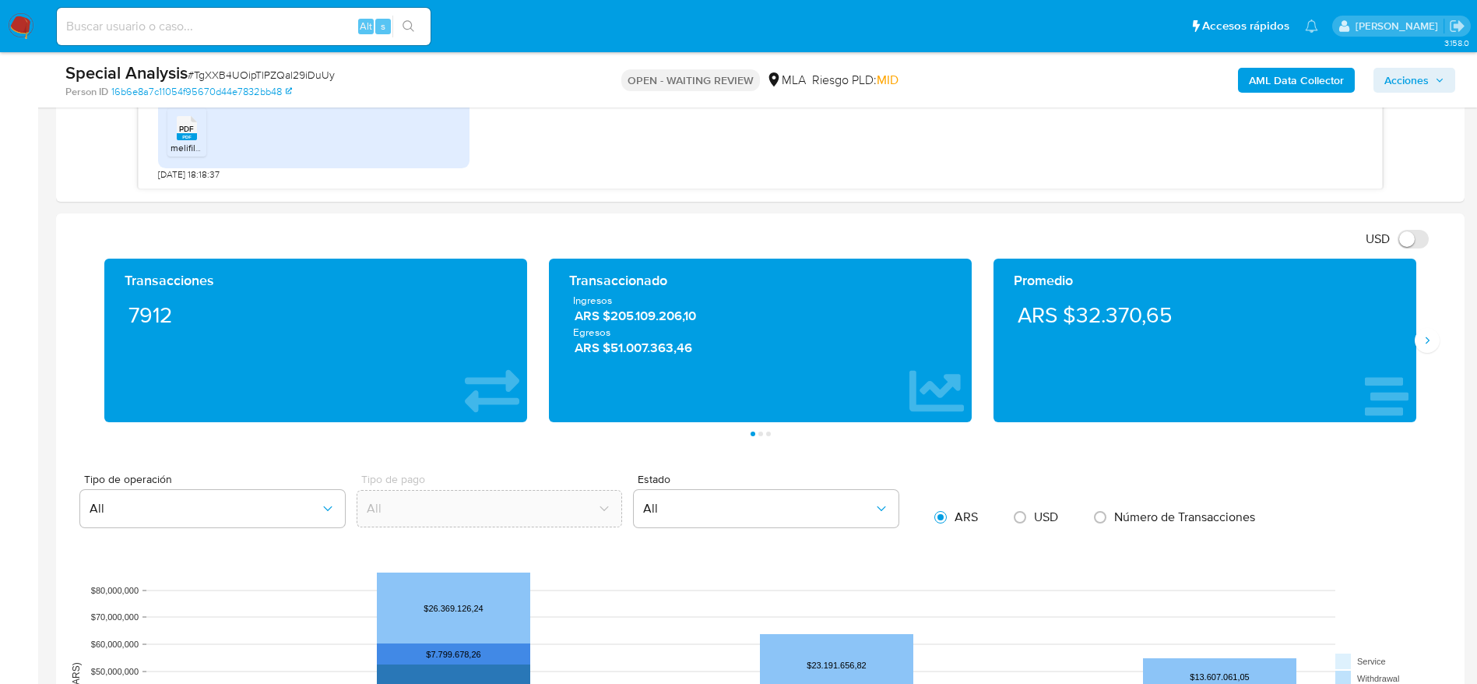
scroll to position [1051, 0]
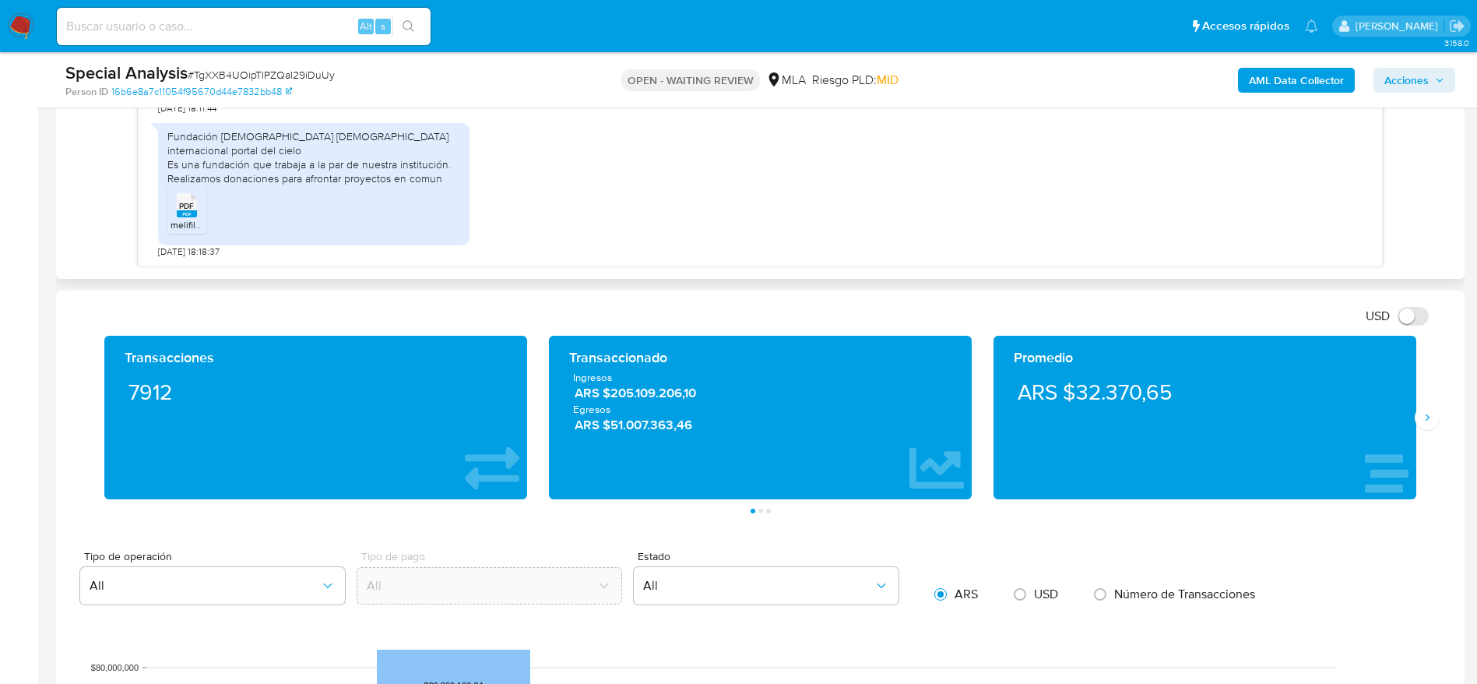
click at [185, 211] on span "PDF" at bounding box center [186, 206] width 15 height 10
click at [9, 21] on img at bounding box center [21, 26] width 26 height 26
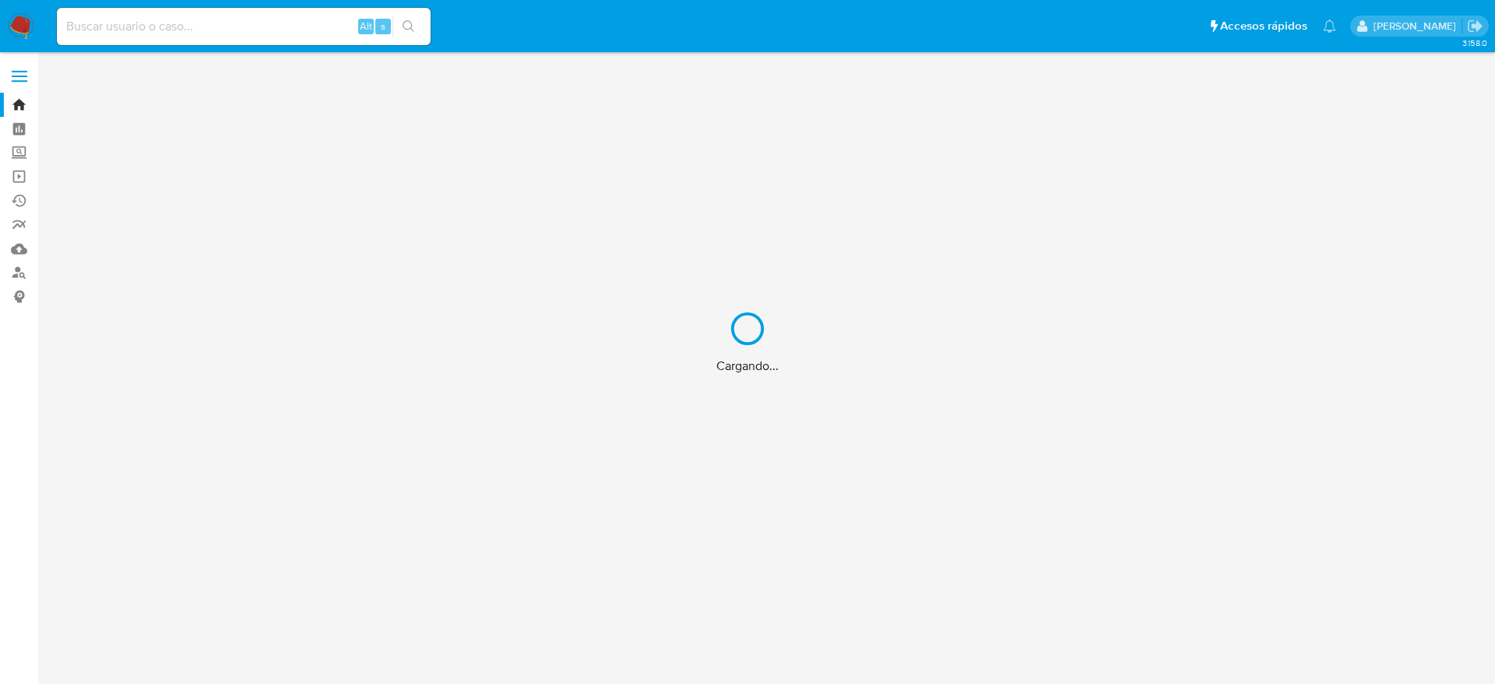
click at [21, 273] on div "Cargando..." at bounding box center [747, 342] width 1495 height 684
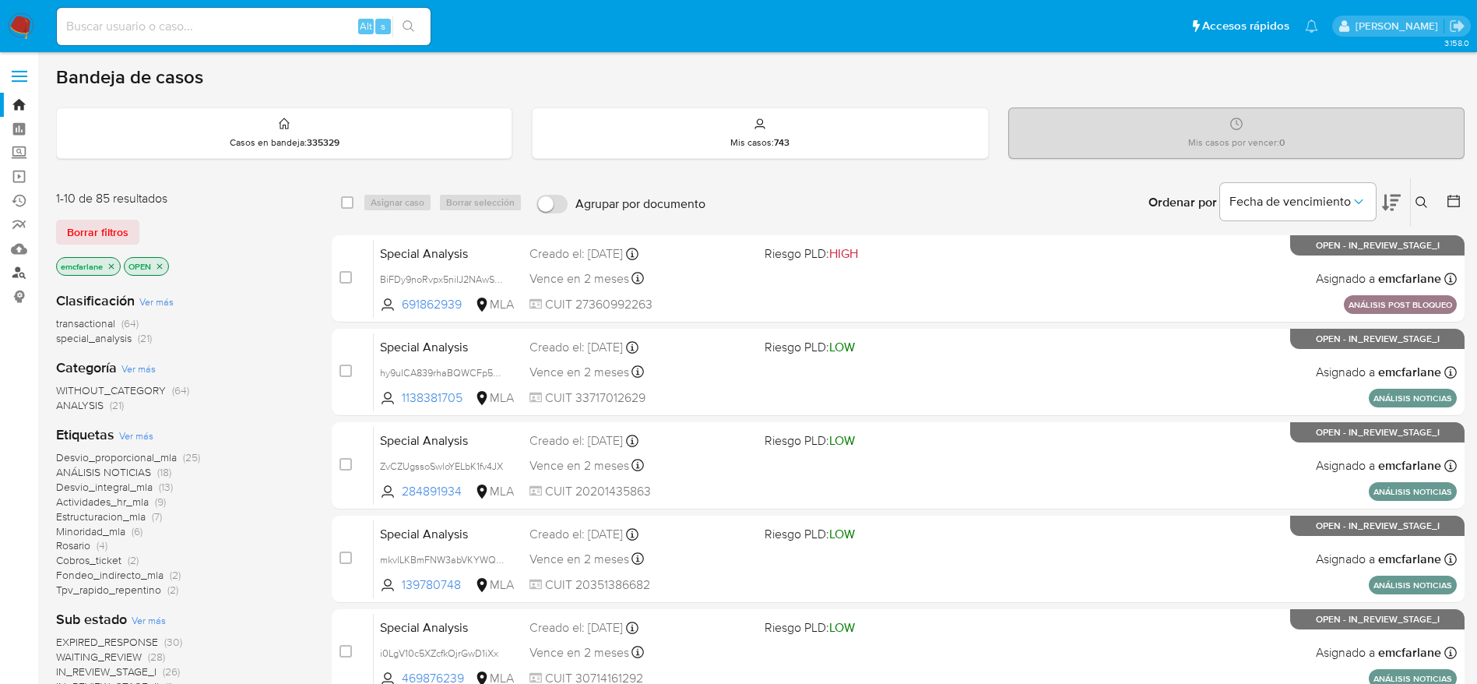
click at [17, 276] on link "Buscador de personas" at bounding box center [92, 273] width 185 height 24
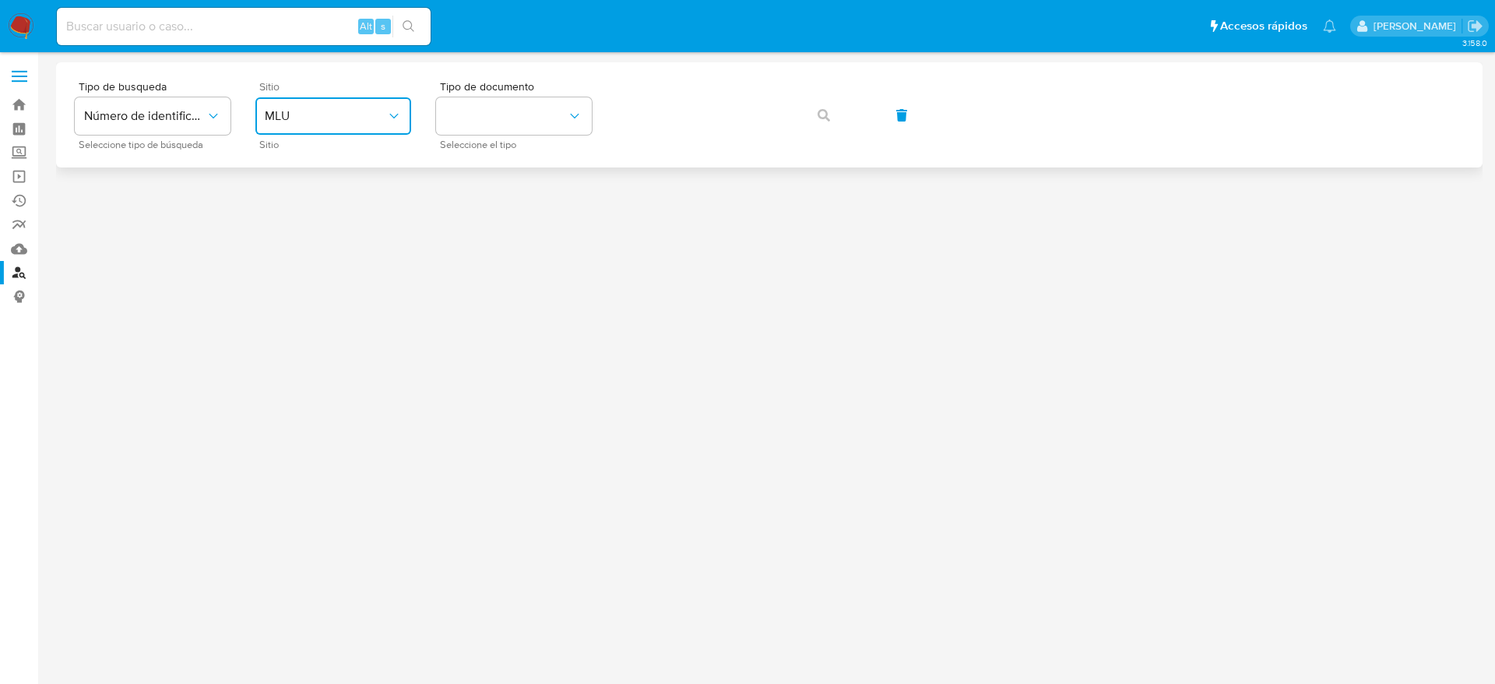
drag, startPoint x: 348, startPoint y: 121, endPoint x: 338, endPoint y: 135, distance: 17.3
click at [348, 121] on span "MLU" at bounding box center [325, 116] width 121 height 16
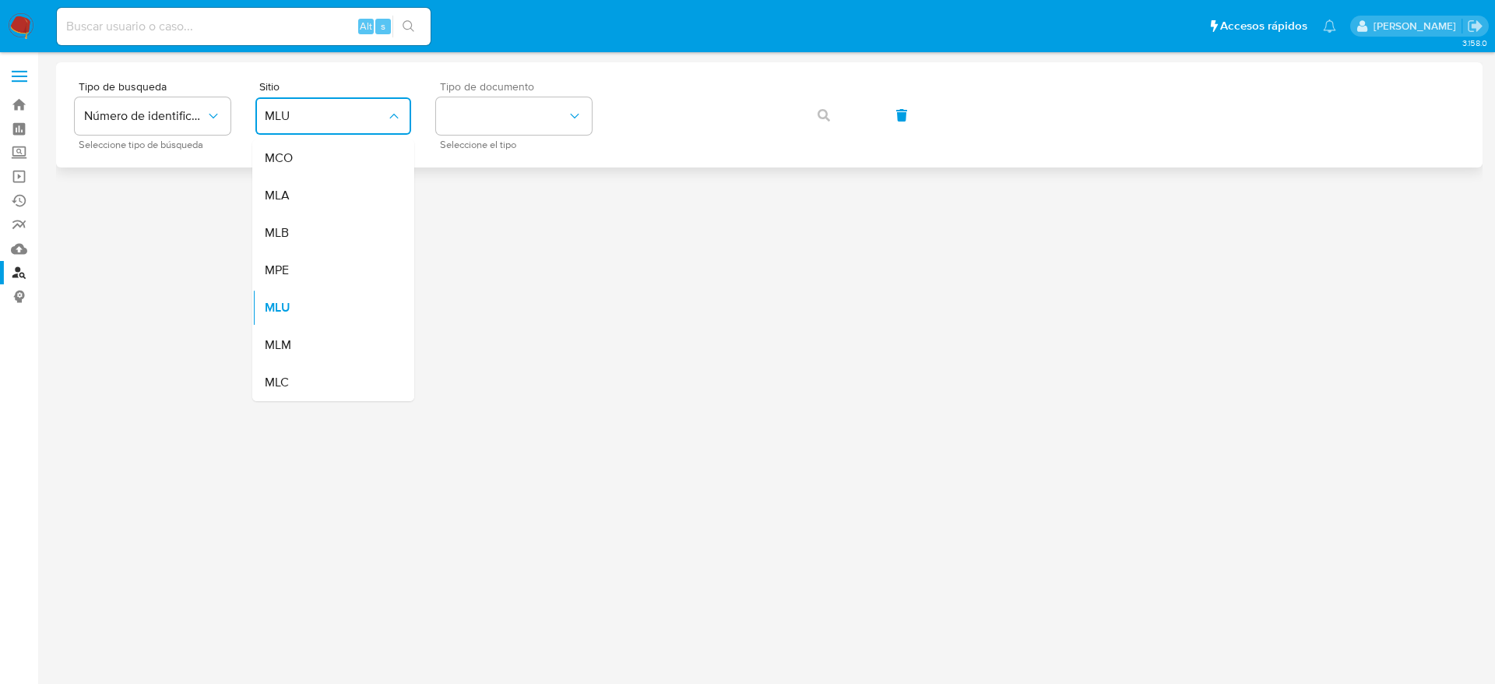
drag, startPoint x: 286, startPoint y: 196, endPoint x: 515, endPoint y: 150, distance: 234.4
click at [286, 197] on span "MLA" at bounding box center [277, 196] width 25 height 16
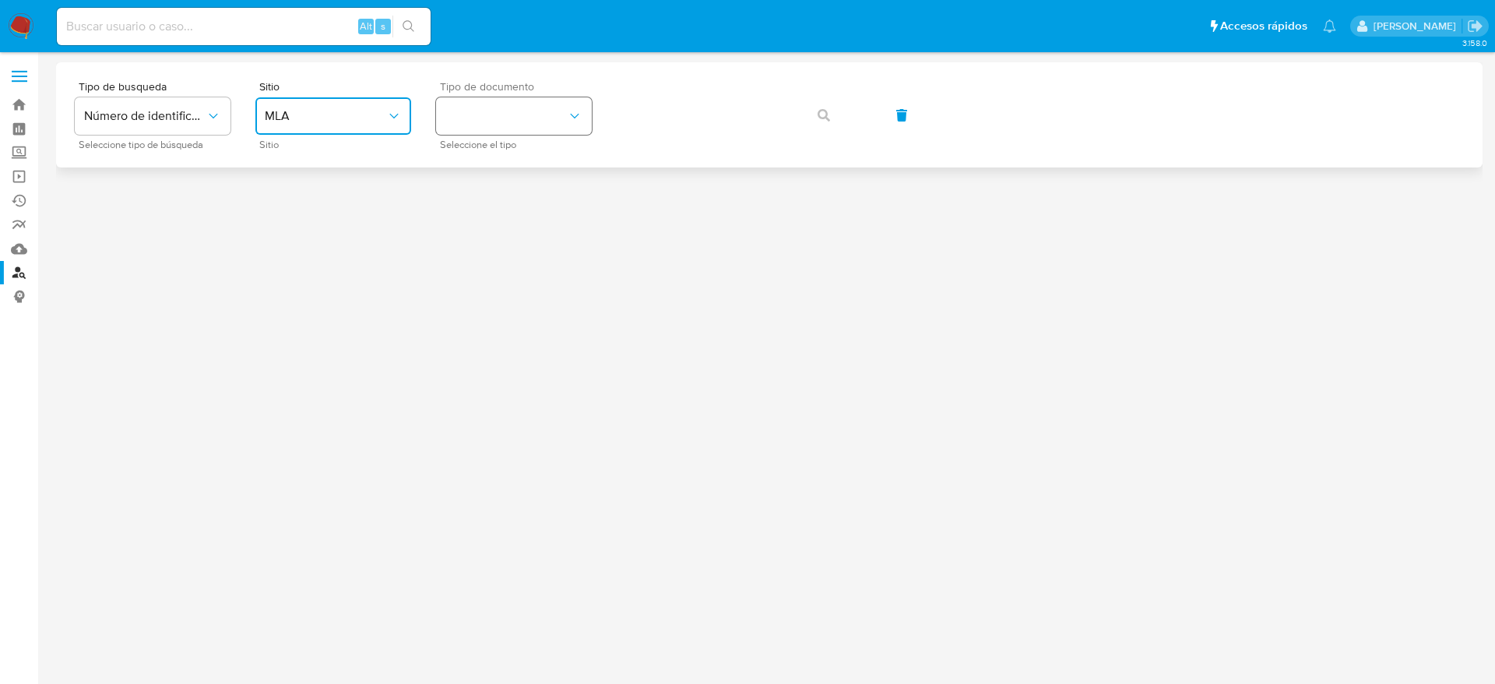
click at [537, 122] on button "identificationType" at bounding box center [514, 115] width 156 height 37
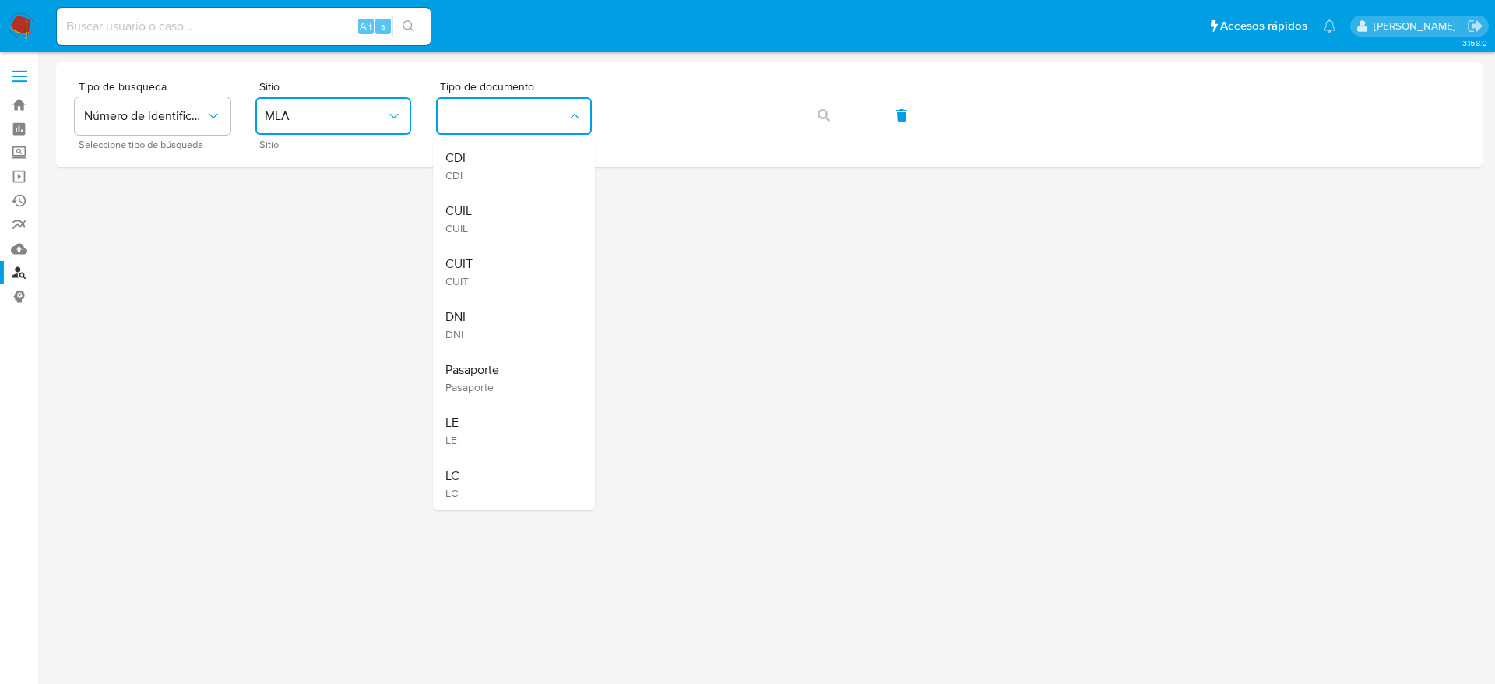
drag, startPoint x: 476, startPoint y: 273, endPoint x: 524, endPoint y: 223, distance: 69.9
click at [475, 264] on div "CUIT CUIT" at bounding box center [509, 271] width 128 height 53
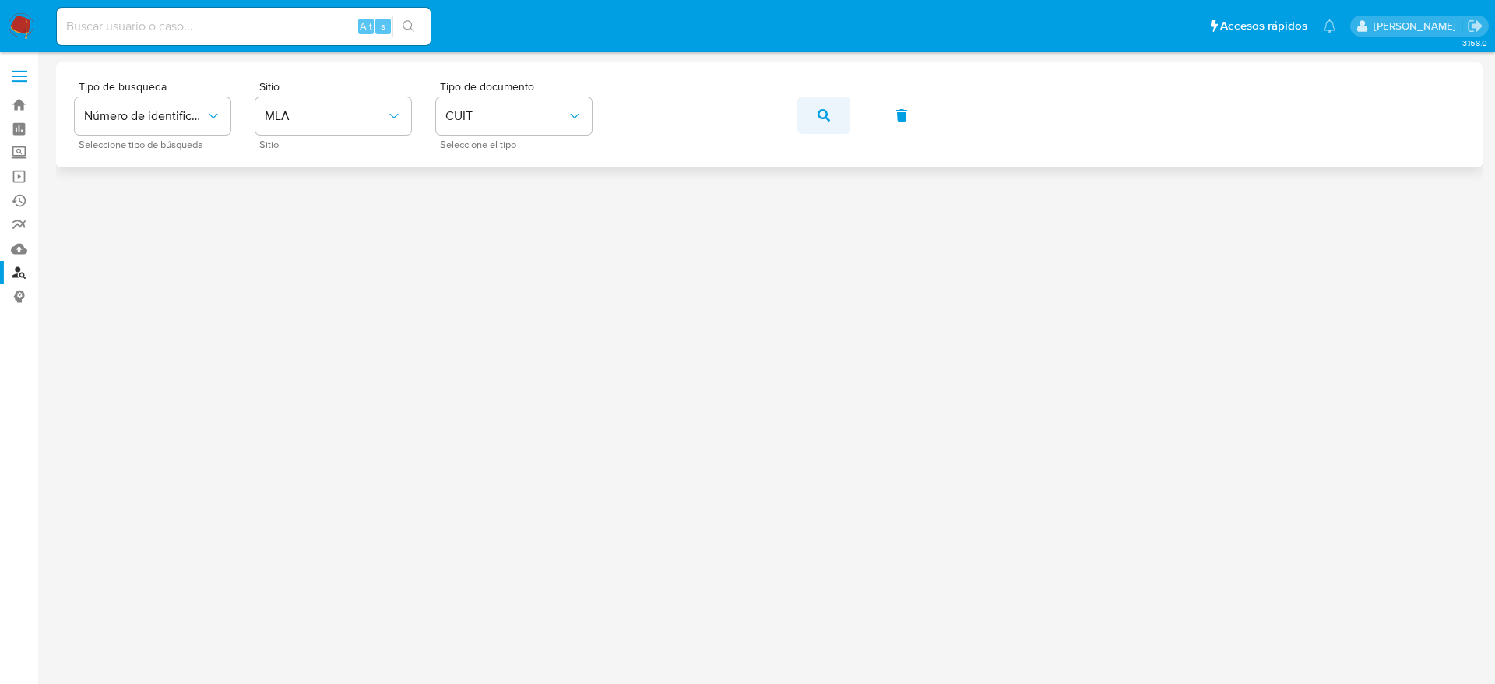
click at [817, 117] on button "button" at bounding box center [823, 115] width 53 height 37
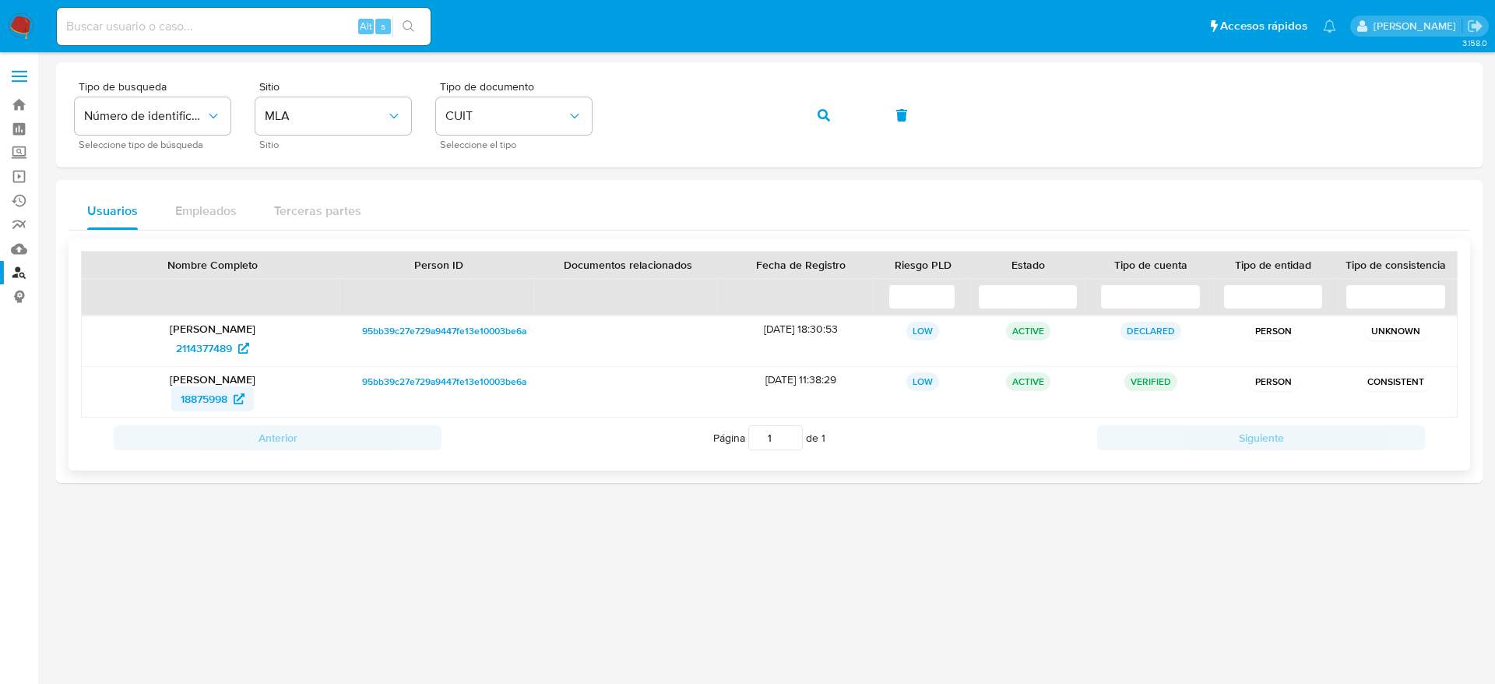
click at [220, 394] on span "18875998" at bounding box center [204, 398] width 47 height 25
click at [16, 29] on img at bounding box center [21, 26] width 26 height 26
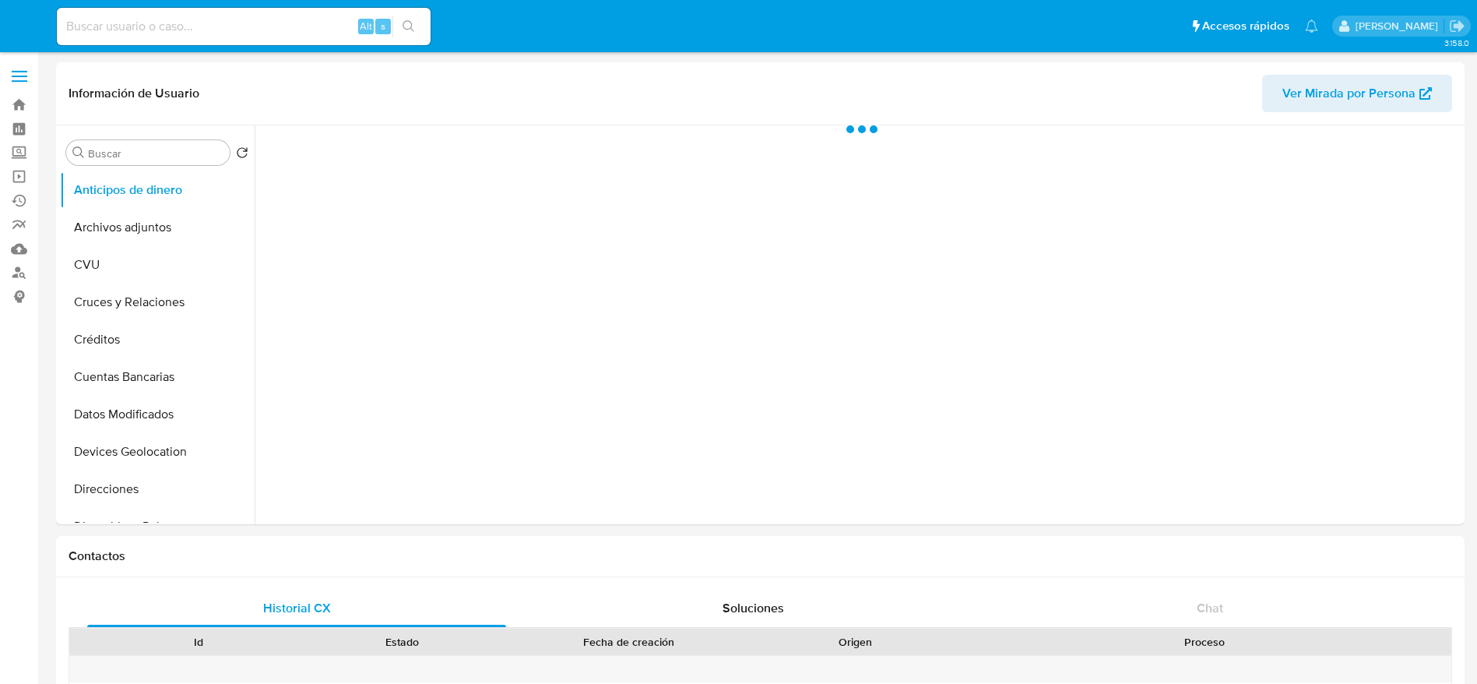
select select "10"
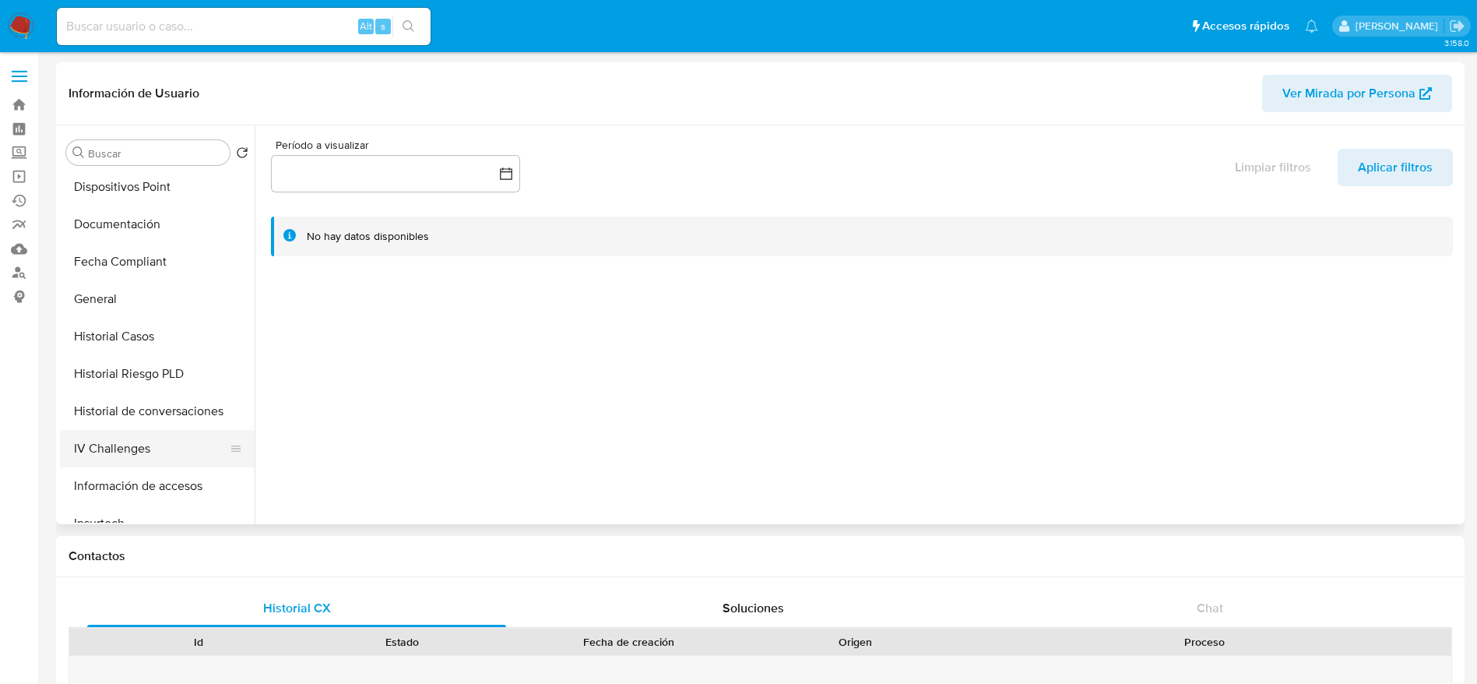
scroll to position [350, 0]
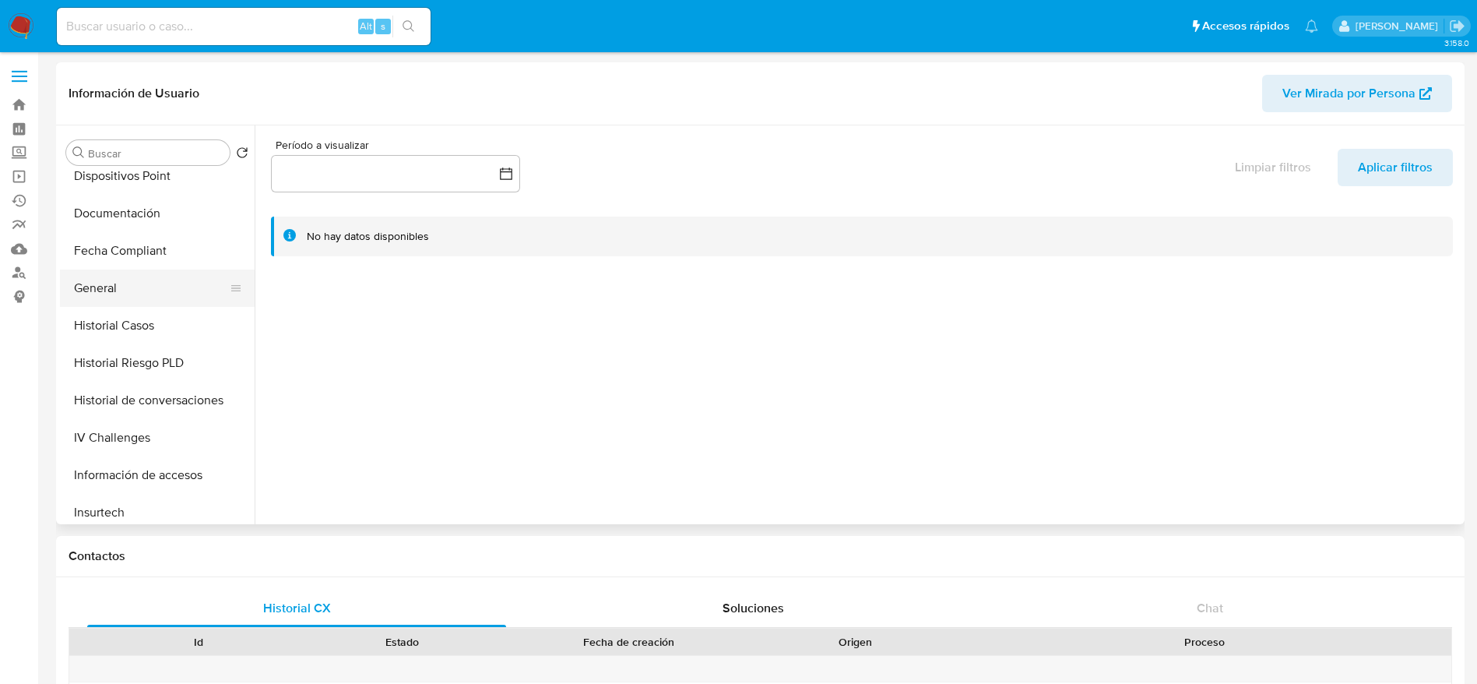
drag, startPoint x: 110, startPoint y: 287, endPoint x: 132, endPoint y: 283, distance: 22.8
click at [111, 287] on button "General" at bounding box center [151, 287] width 182 height 37
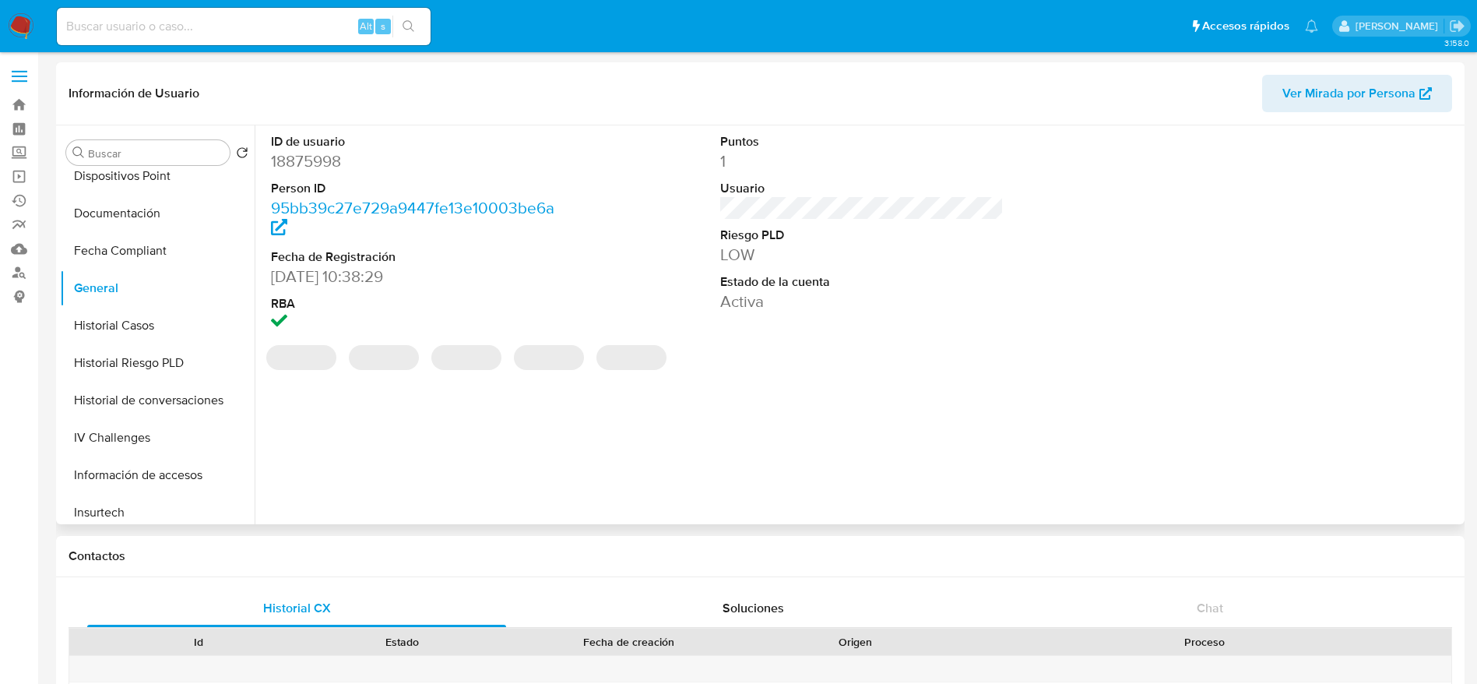
click at [313, 160] on dd "18875998" at bounding box center [413, 161] width 284 height 22
click at [313, 161] on dd "18875998" at bounding box center [413, 161] width 284 height 22
copy dd "18875998"
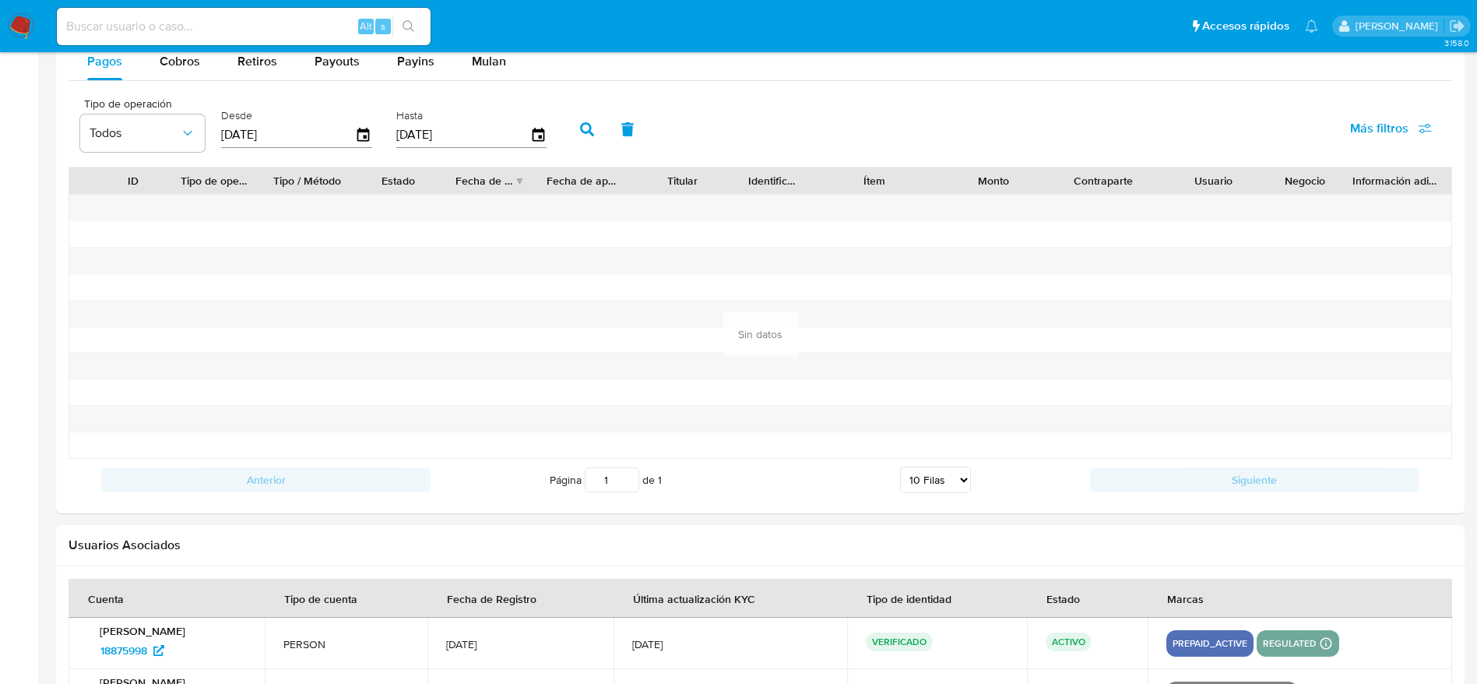
scroll to position [1384, 0]
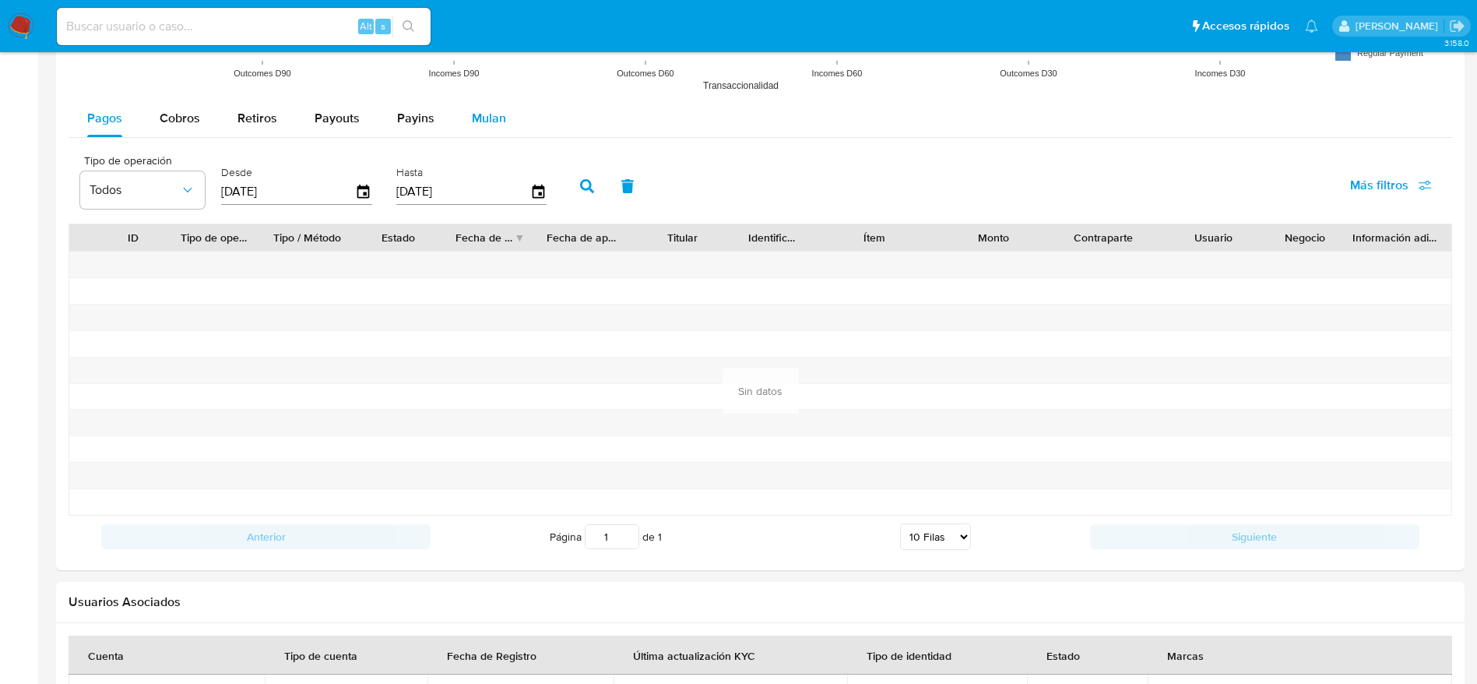
click at [489, 113] on span "Mulan" at bounding box center [489, 118] width 34 height 18
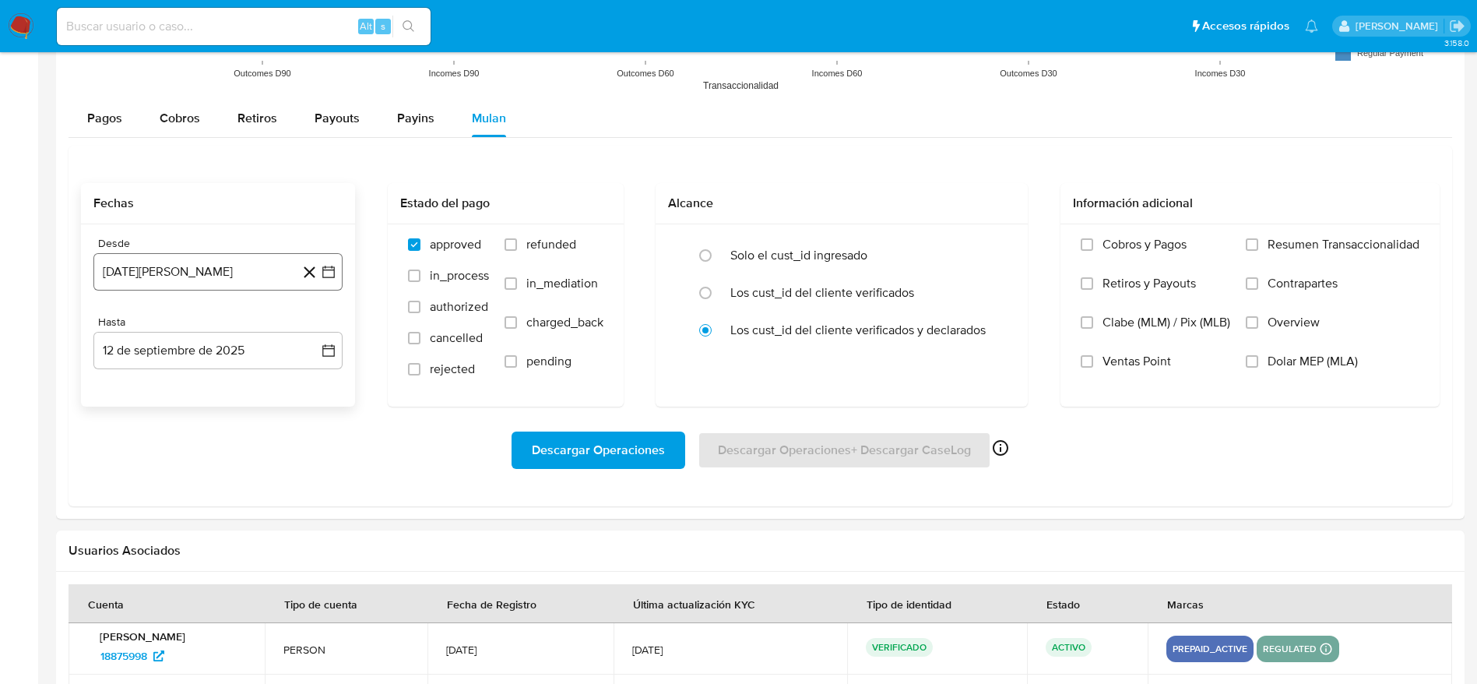
drag, startPoint x: 247, startPoint y: 270, endPoint x: 253, endPoint y: 283, distance: 14.6
click at [247, 270] on button "12 de agosto de 2024" at bounding box center [217, 271] width 249 height 37
click at [319, 332] on icon "Mes siguiente" at bounding box center [314, 327] width 19 height 19
drag, startPoint x: 286, startPoint y: 417, endPoint x: 1033, endPoint y: 374, distance: 748.0
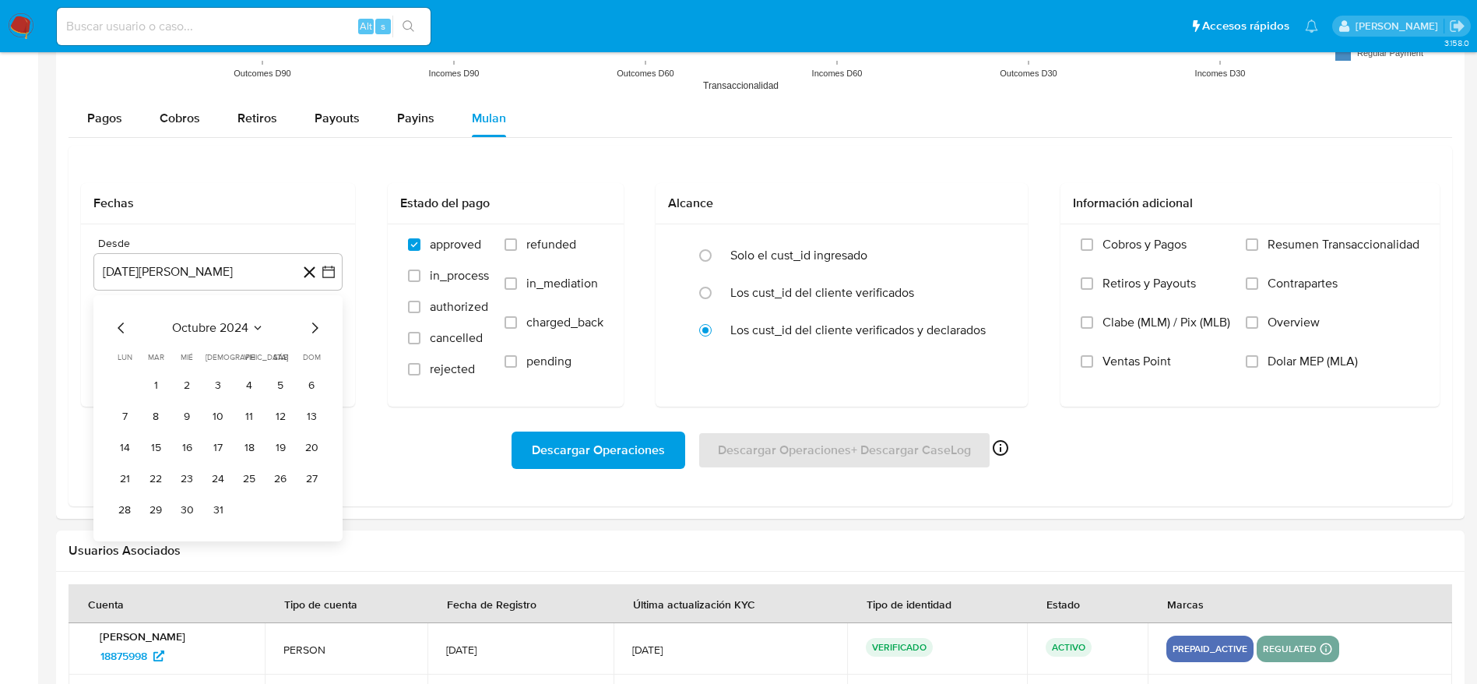
click at [286, 417] on button "12" at bounding box center [280, 416] width 25 height 25
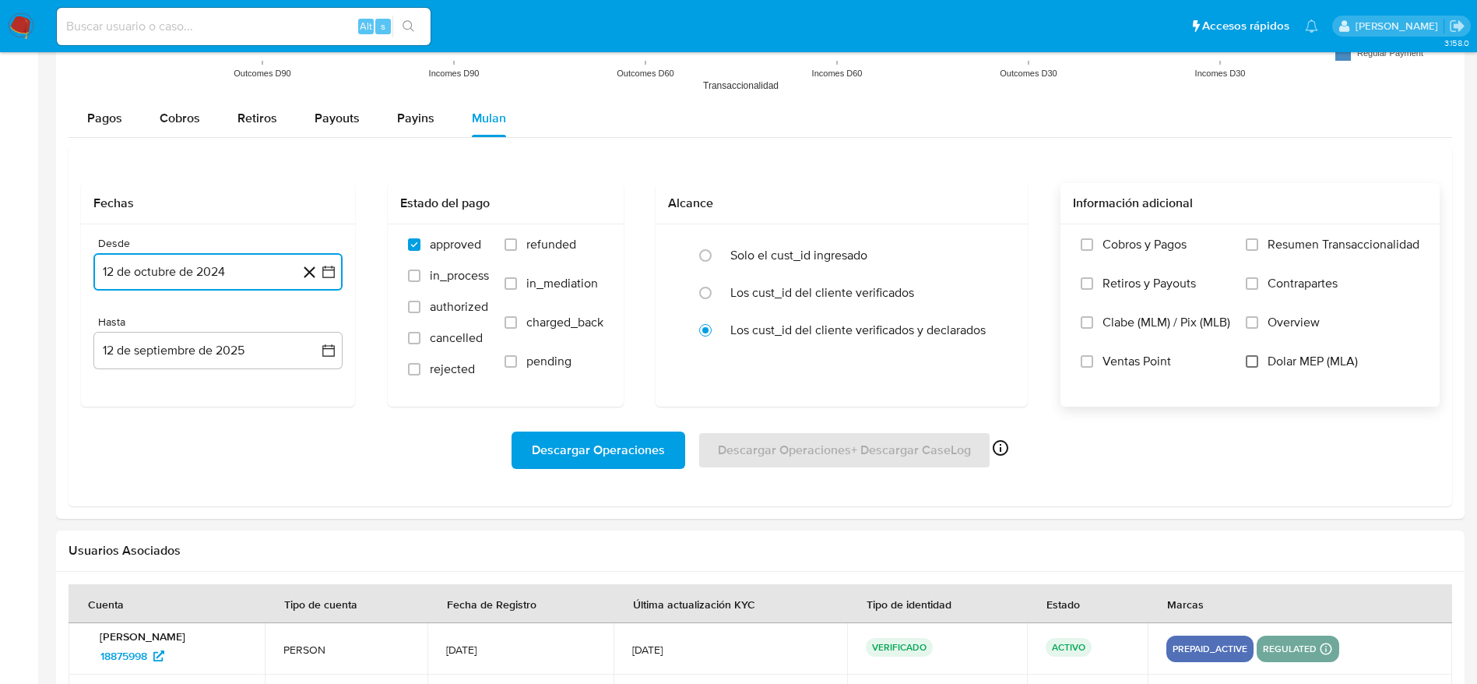
click at [1247, 364] on input "Dolar MEP (MLA)" at bounding box center [1252, 361] width 12 height 12
click at [575, 444] on span "Descargar Operaciones" at bounding box center [598, 450] width 133 height 34
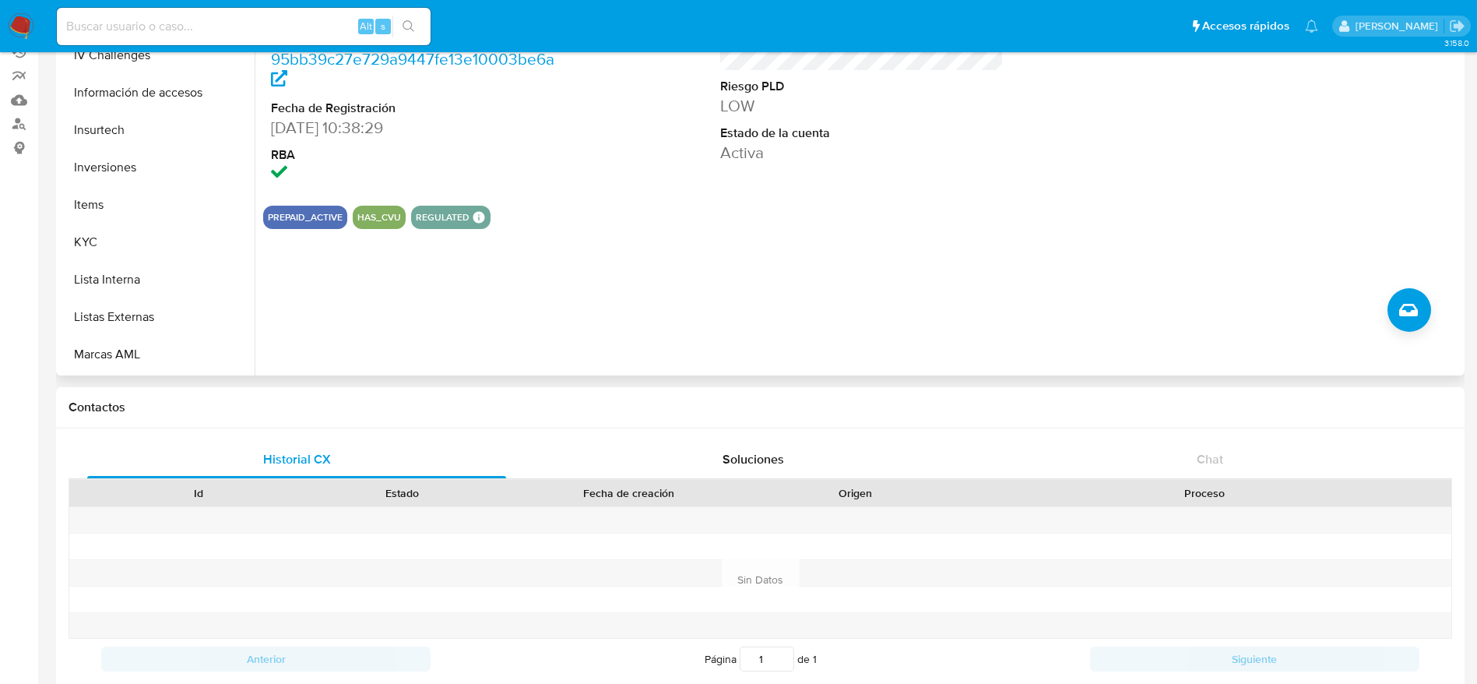
scroll to position [0, 0]
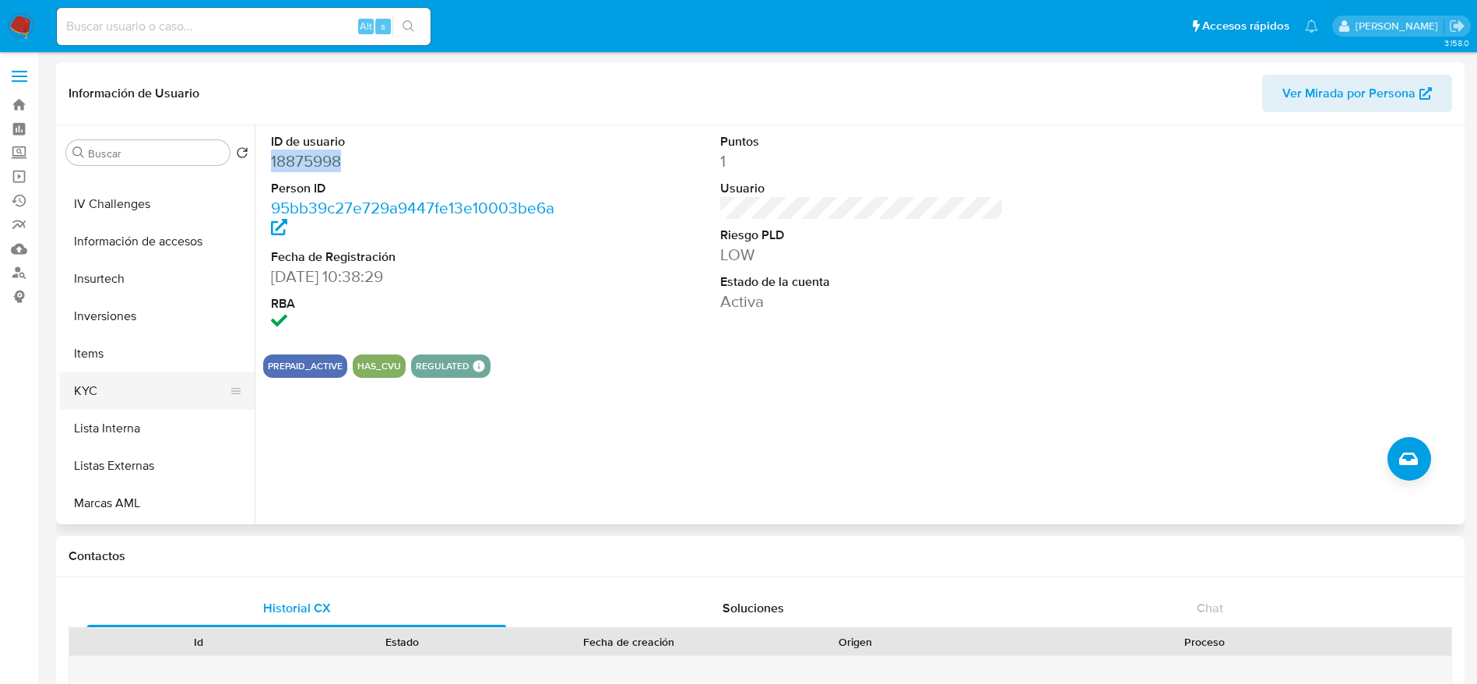
click at [111, 381] on button "KYC" at bounding box center [151, 390] width 182 height 37
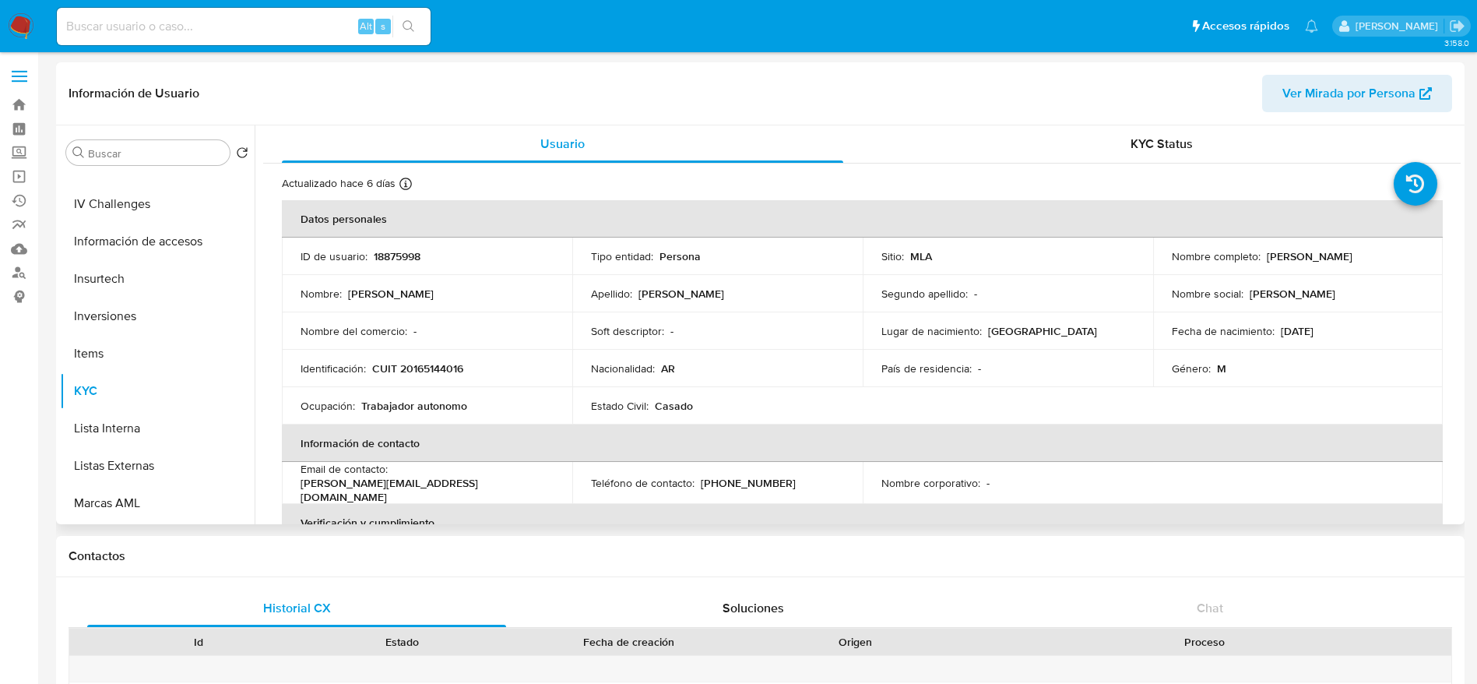
drag, startPoint x: 1261, startPoint y: 254, endPoint x: 1358, endPoint y: 263, distance: 97.0
click at [1358, 263] on td "Nombre completo : Jeffrey Juan Berk" at bounding box center [1298, 255] width 290 height 37
copy p "Jeffrey Juan Berk"
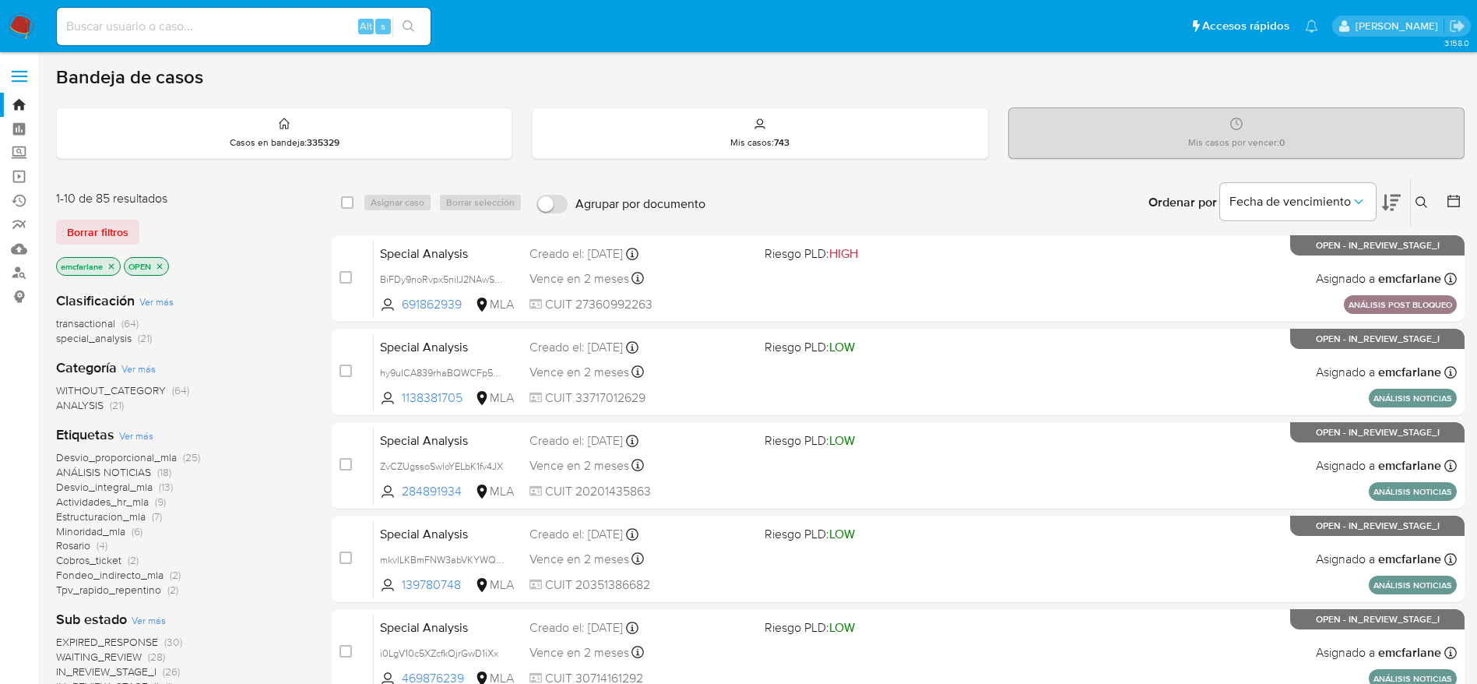
click at [222, 31] on input at bounding box center [244, 26] width 374 height 20
paste input "axoTSnYF5U24Uqg3NMD8i6jB"
type input "axoTSnYF5U24Uqg3NMD8i6jB"
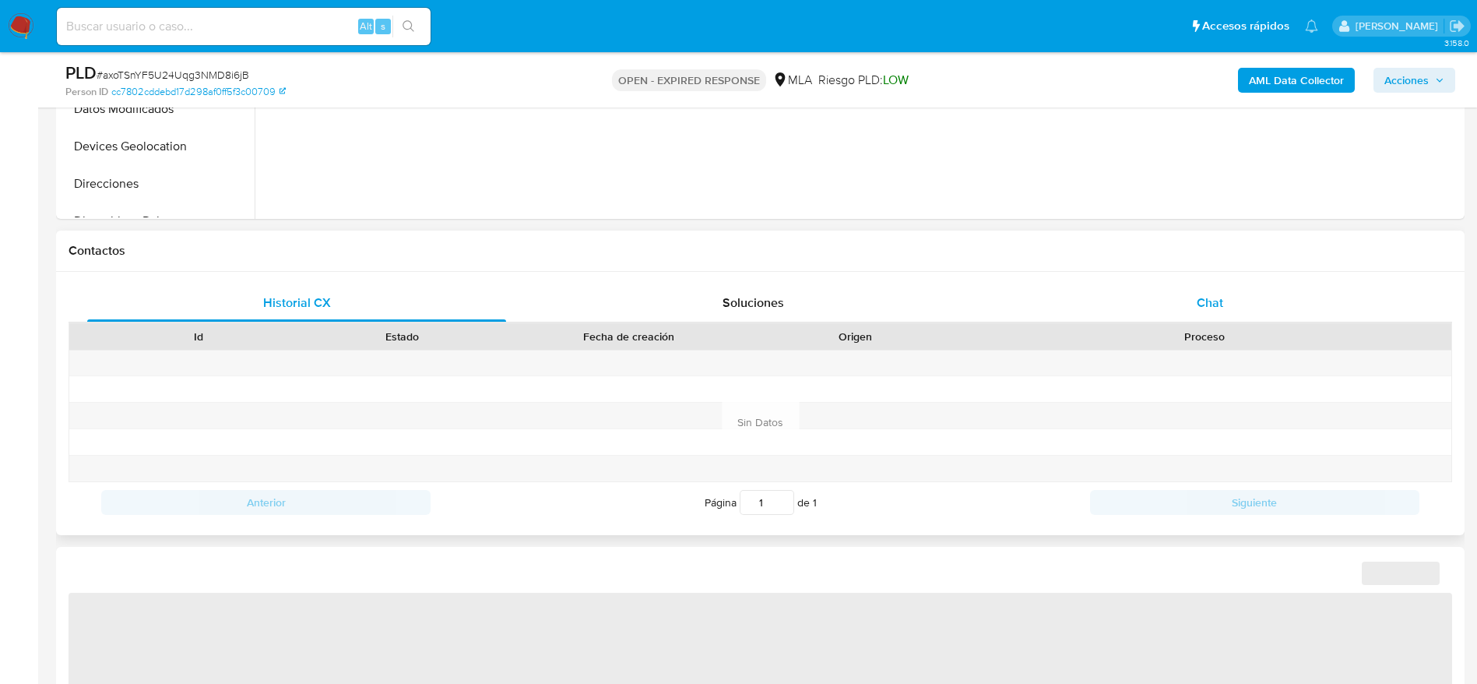
click at [1232, 297] on div "Chat" at bounding box center [1210, 302] width 419 height 37
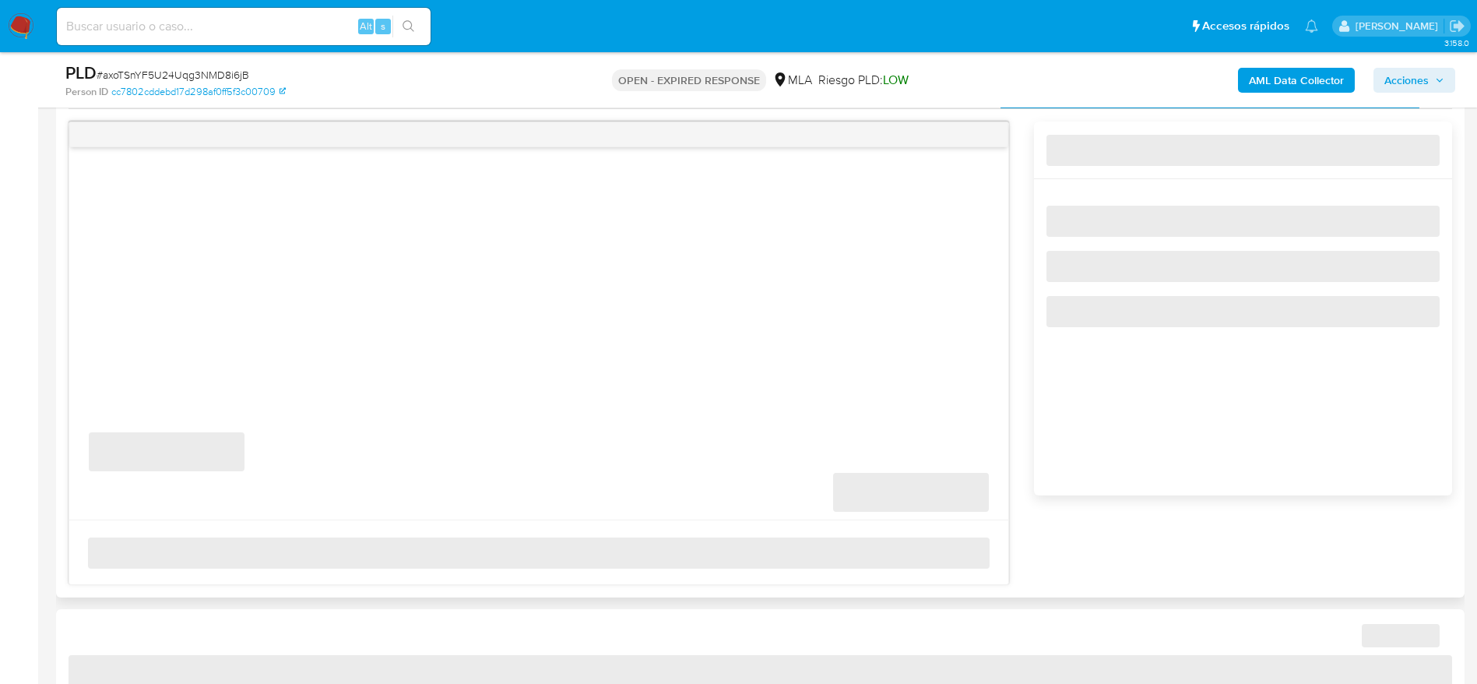
select select "10"
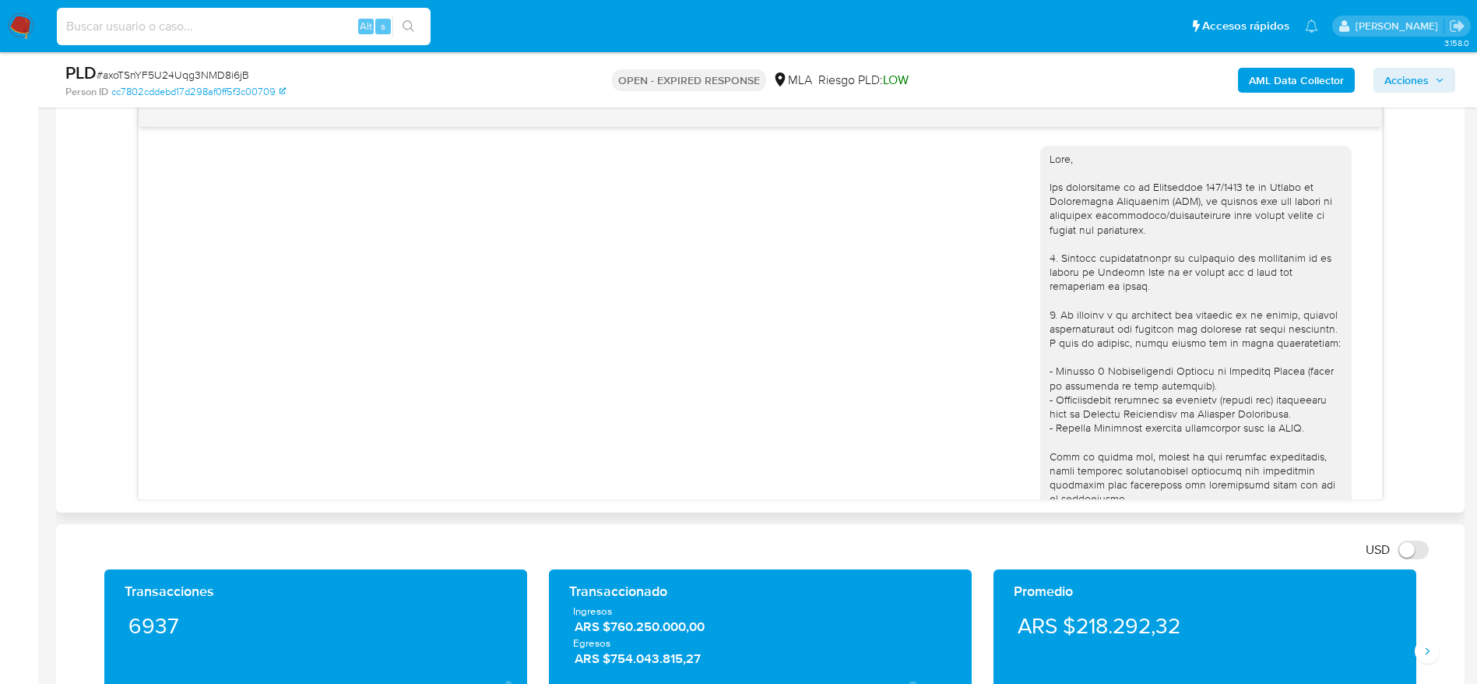
click at [184, 20] on input at bounding box center [244, 26] width 374 height 20
paste input "bxZJtTUg2W7oNVplXnNqLyHF"
type input "bxZJtTUg2W7oNVplXnNqLyHF"
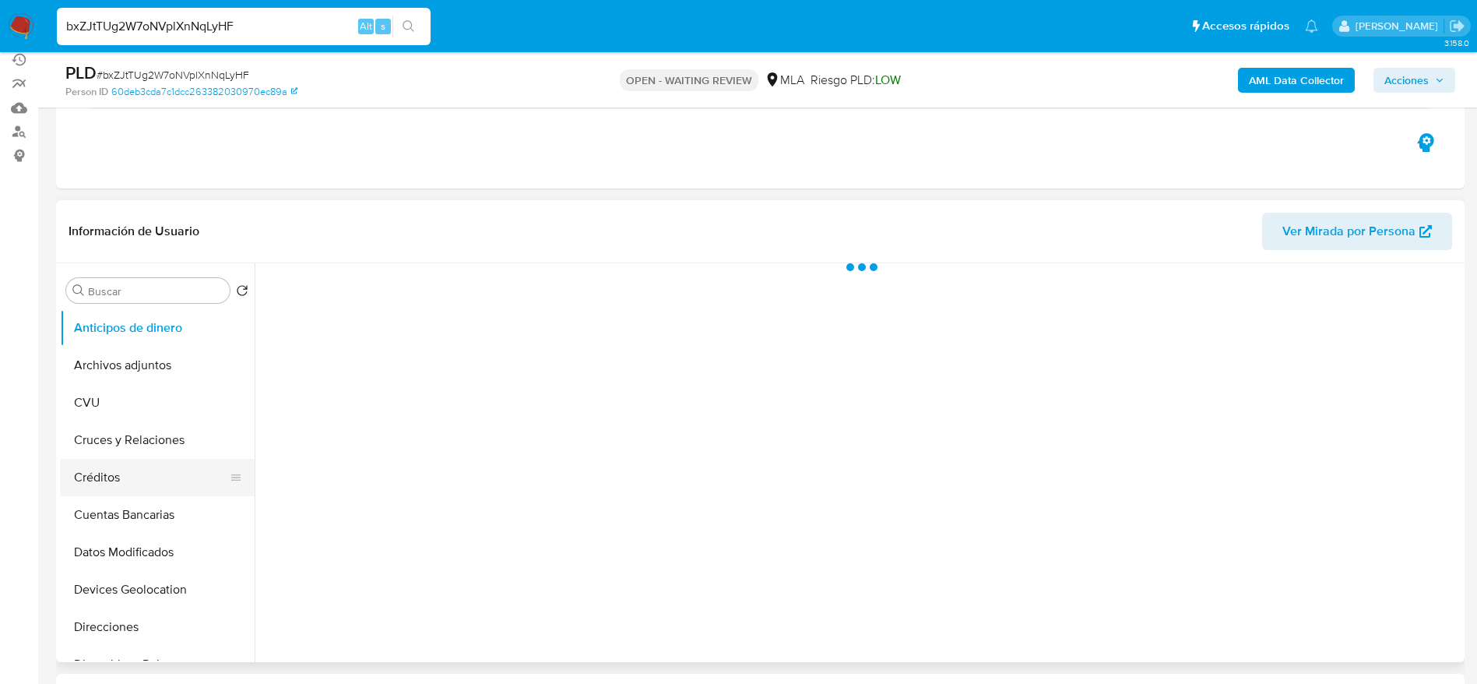
scroll to position [234, 0]
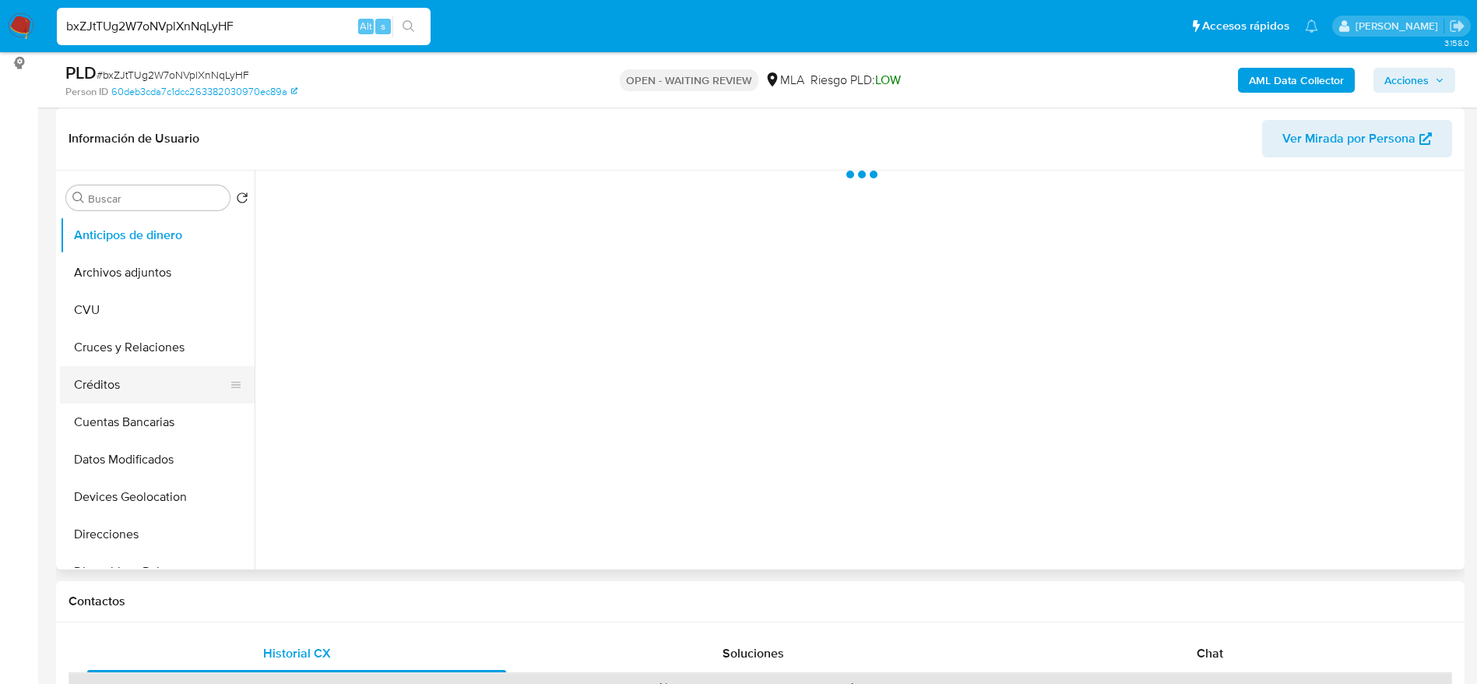
select select "10"
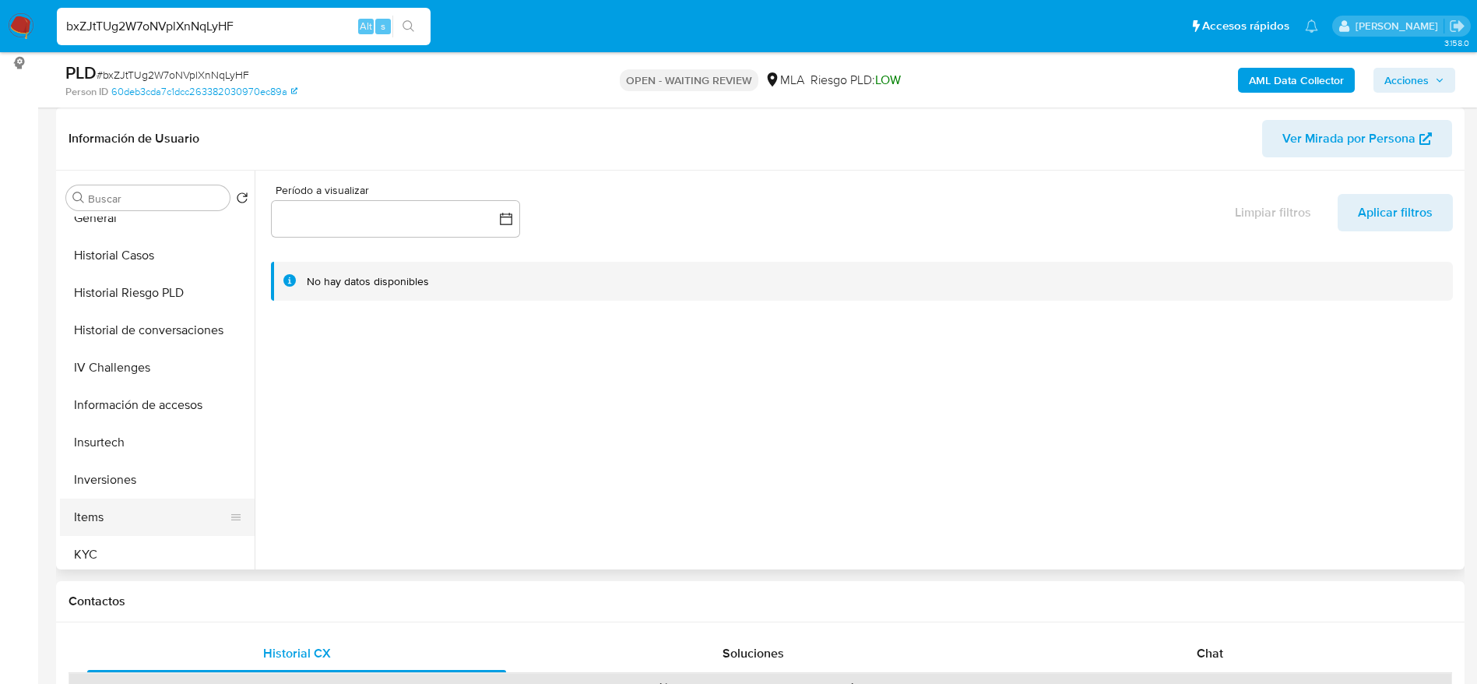
scroll to position [467, 0]
click at [109, 533] on button "Items" at bounding box center [151, 515] width 182 height 37
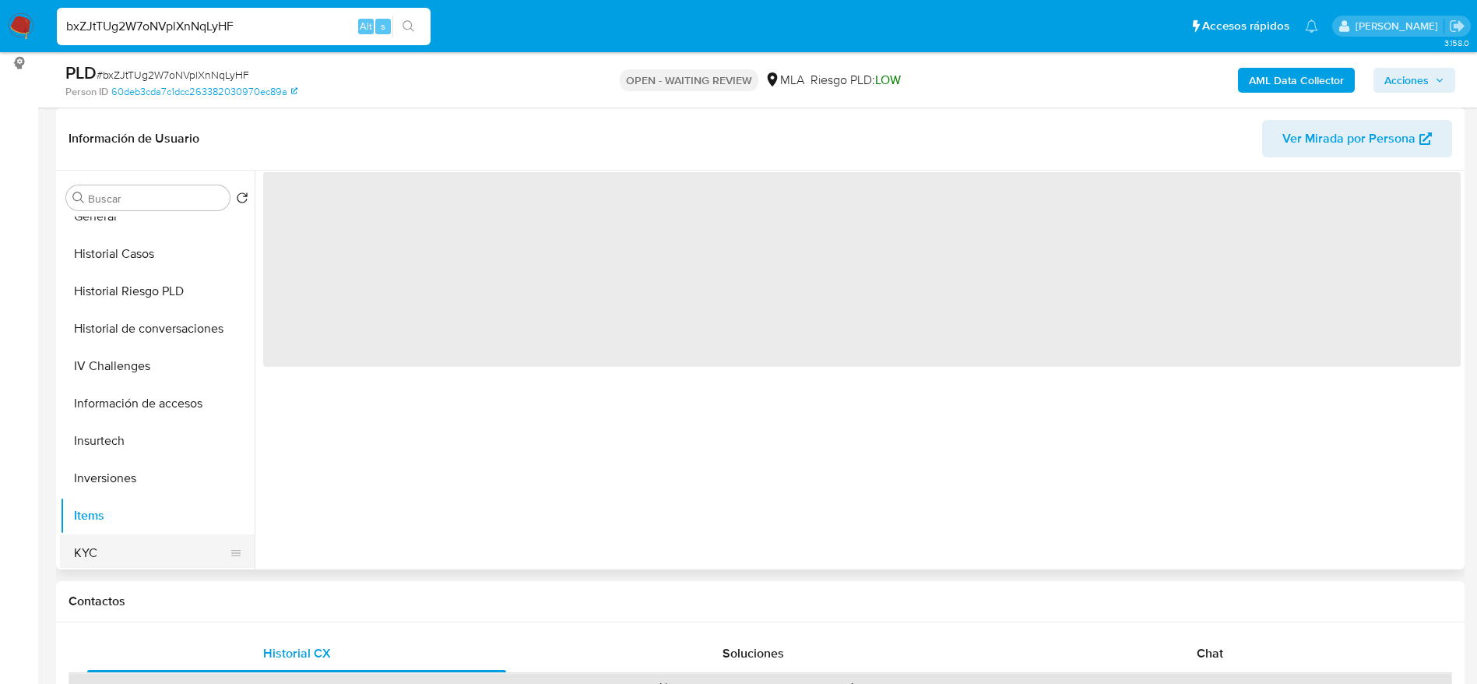
click at [118, 551] on button "KYC" at bounding box center [151, 552] width 182 height 37
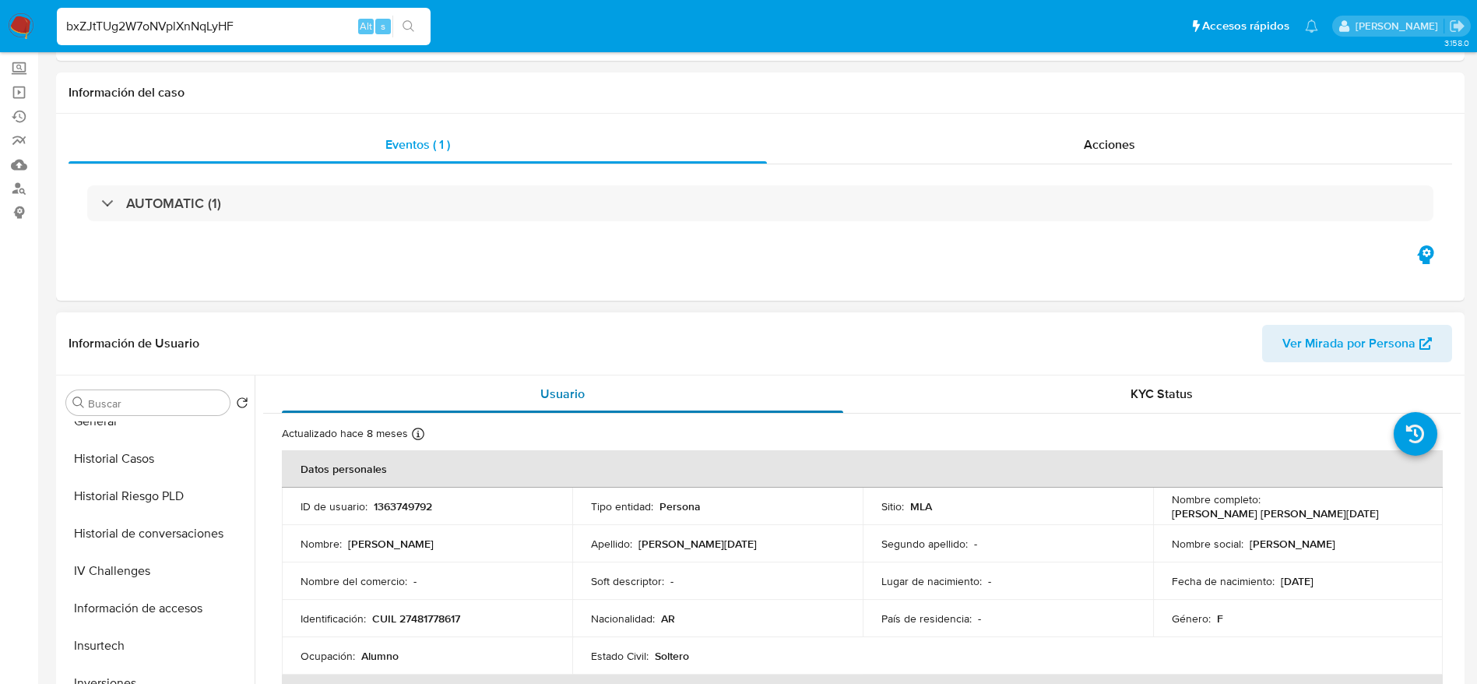
scroll to position [0, 0]
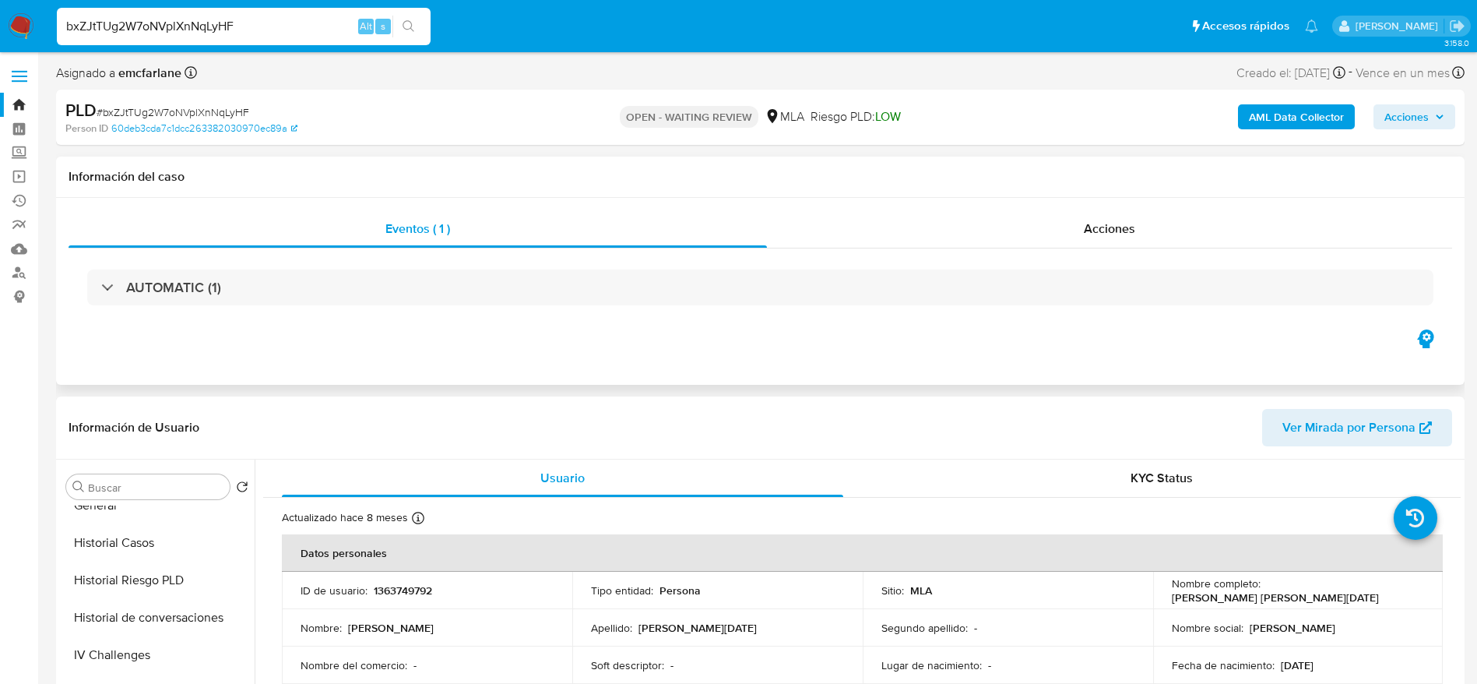
click at [297, 305] on div "AUTOMATIC (1)" at bounding box center [761, 287] width 1384 height 78
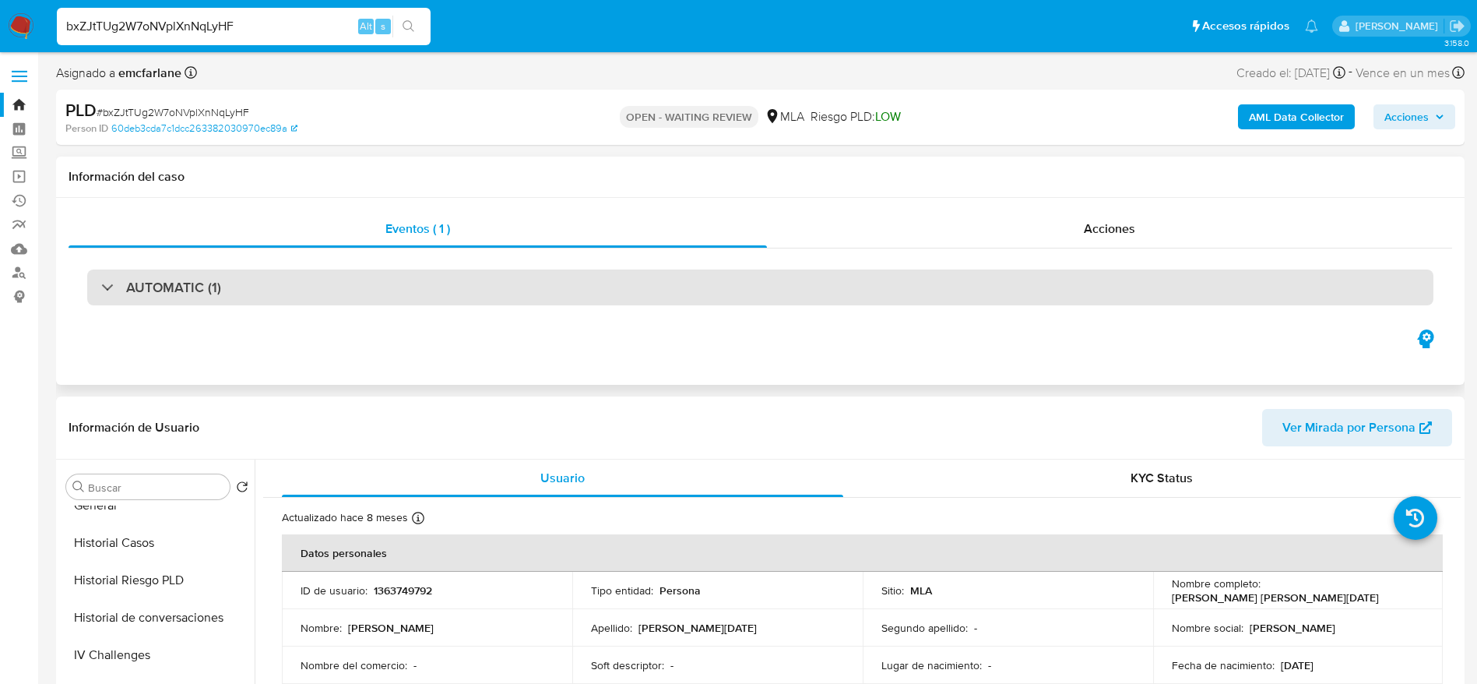
click at [300, 296] on div "AUTOMATIC (1)" at bounding box center [760, 287] width 1346 height 36
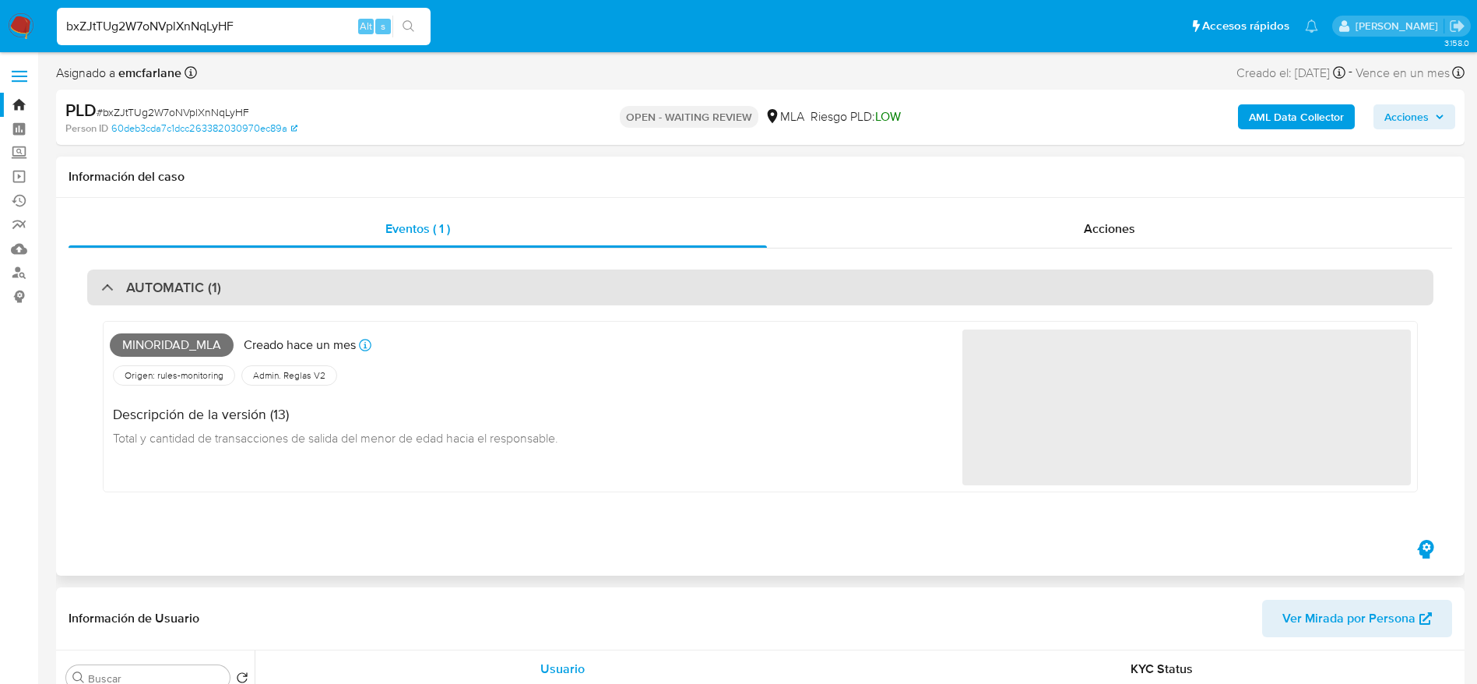
click at [300, 296] on div "AUTOMATIC (1)" at bounding box center [760, 287] width 1346 height 36
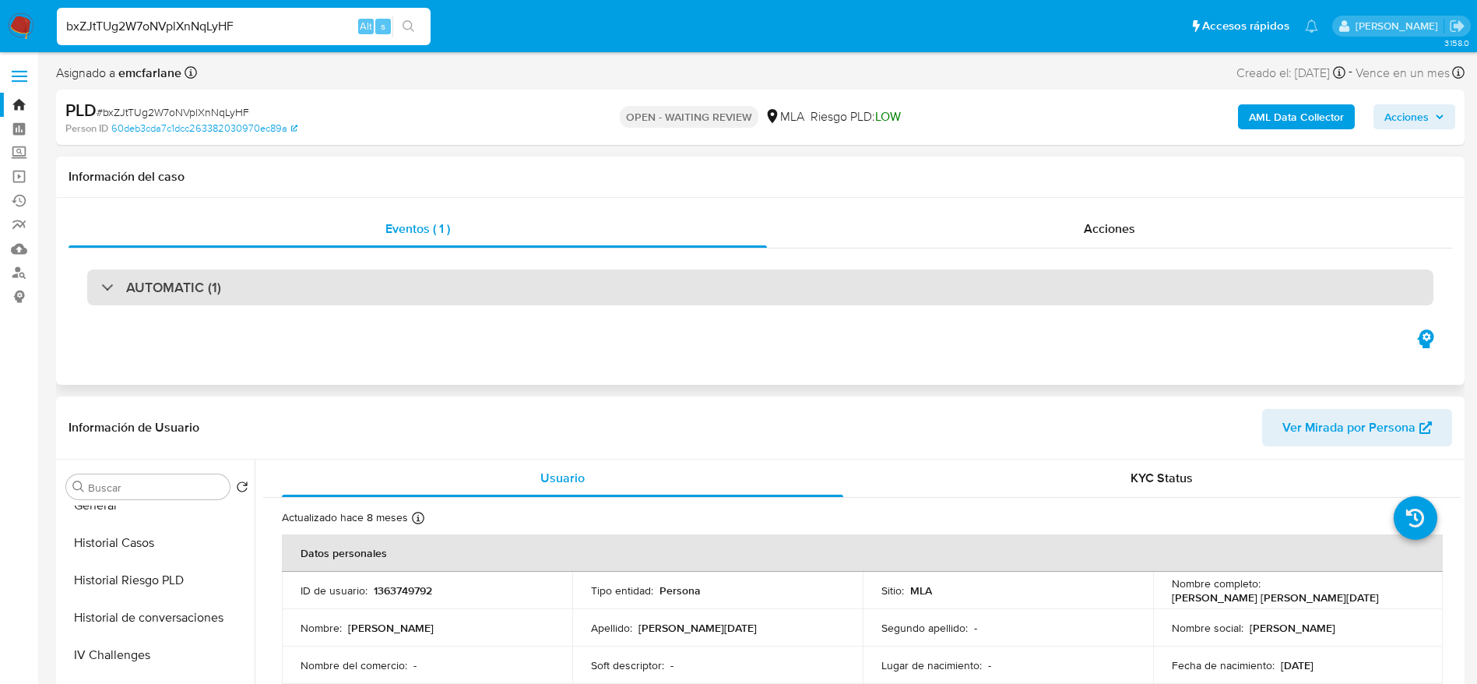
click at [232, 296] on div "AUTOMATIC (1)" at bounding box center [760, 287] width 1346 height 36
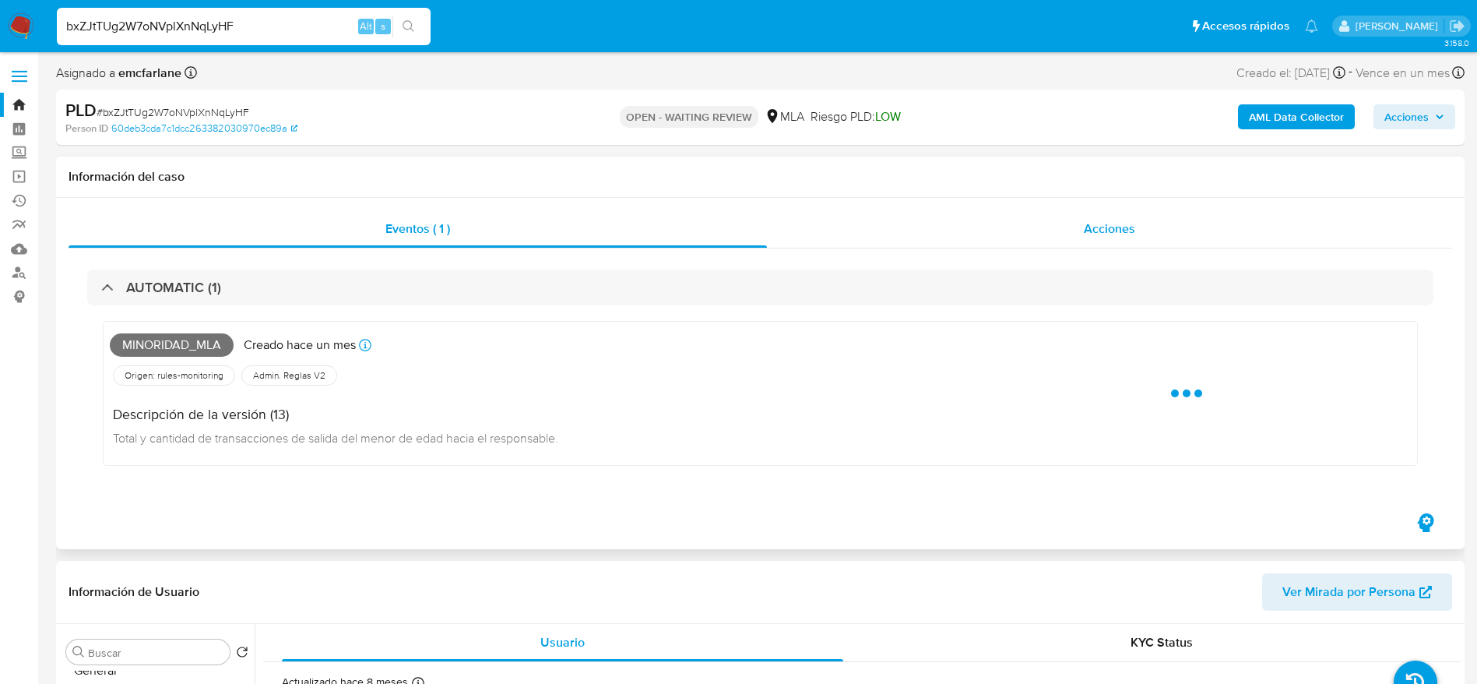
drag, startPoint x: 1108, startPoint y: 226, endPoint x: 1045, endPoint y: 242, distance: 65.2
click at [1108, 227] on span "Acciones" at bounding box center [1109, 229] width 51 height 18
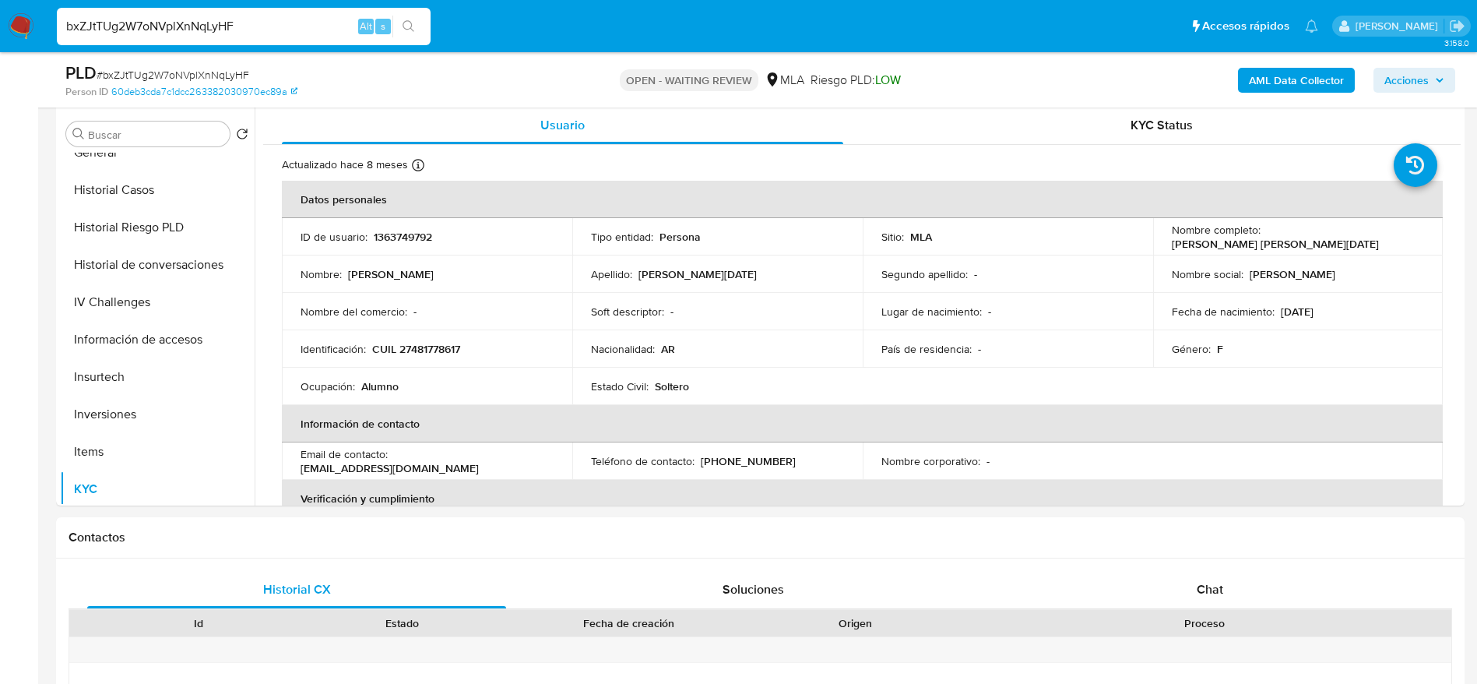
scroll to position [467, 0]
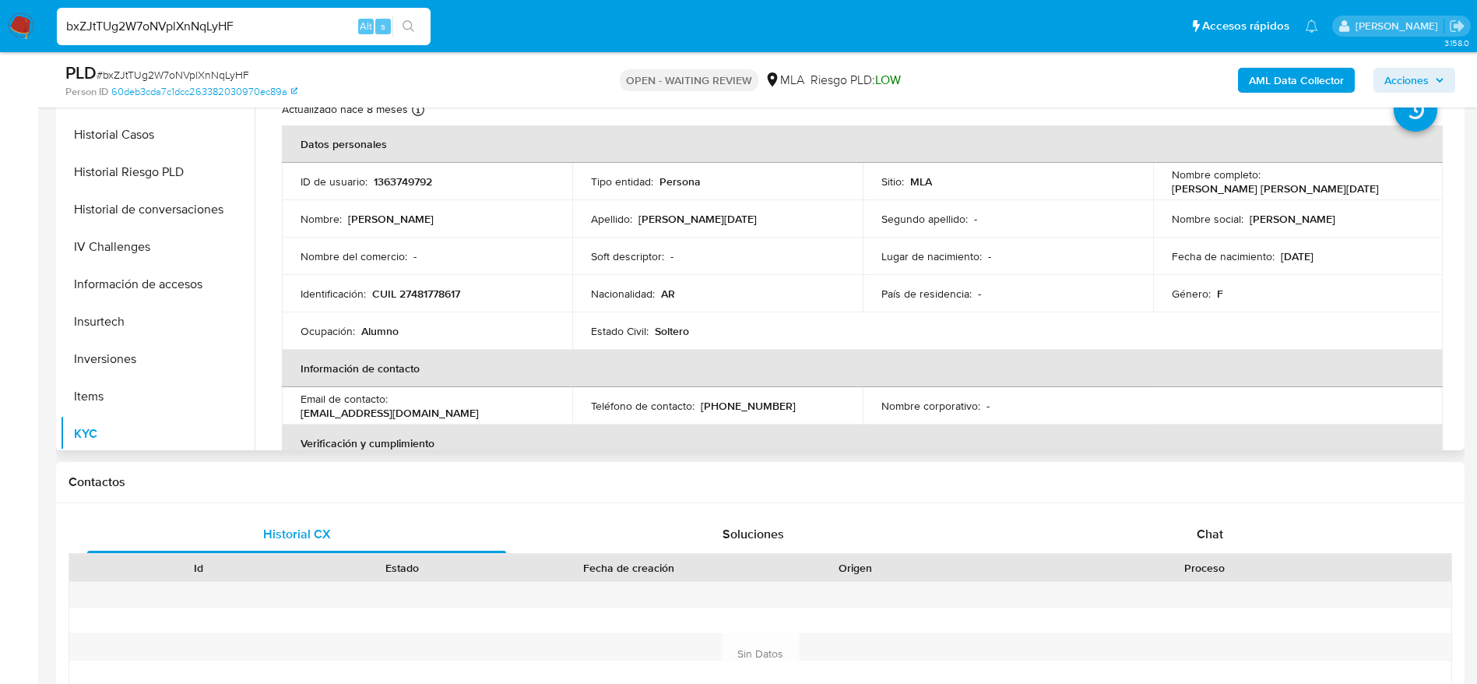
click at [399, 180] on p "1363749792" at bounding box center [403, 181] width 58 height 14
copy p "1363749792"
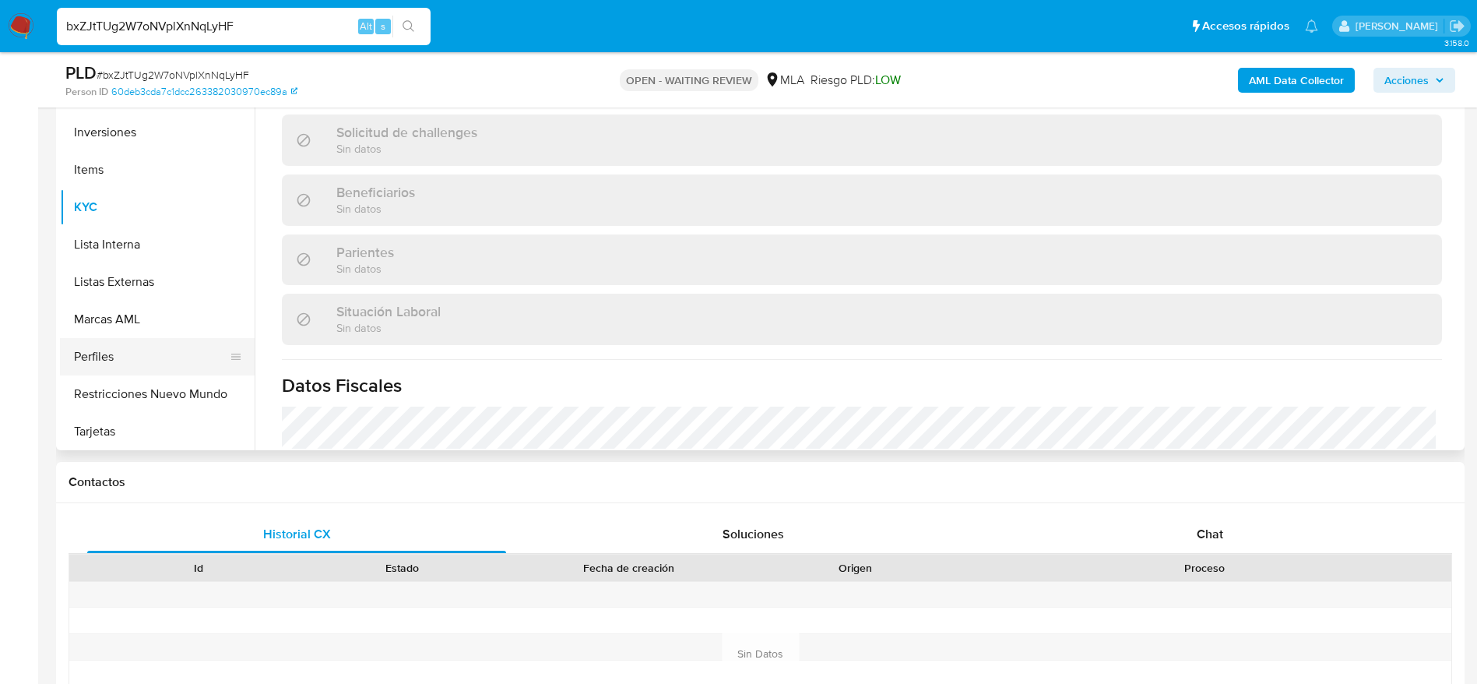
scroll to position [770, 0]
click at [128, 403] on button "Aprobadores" at bounding box center [157, 392] width 195 height 37
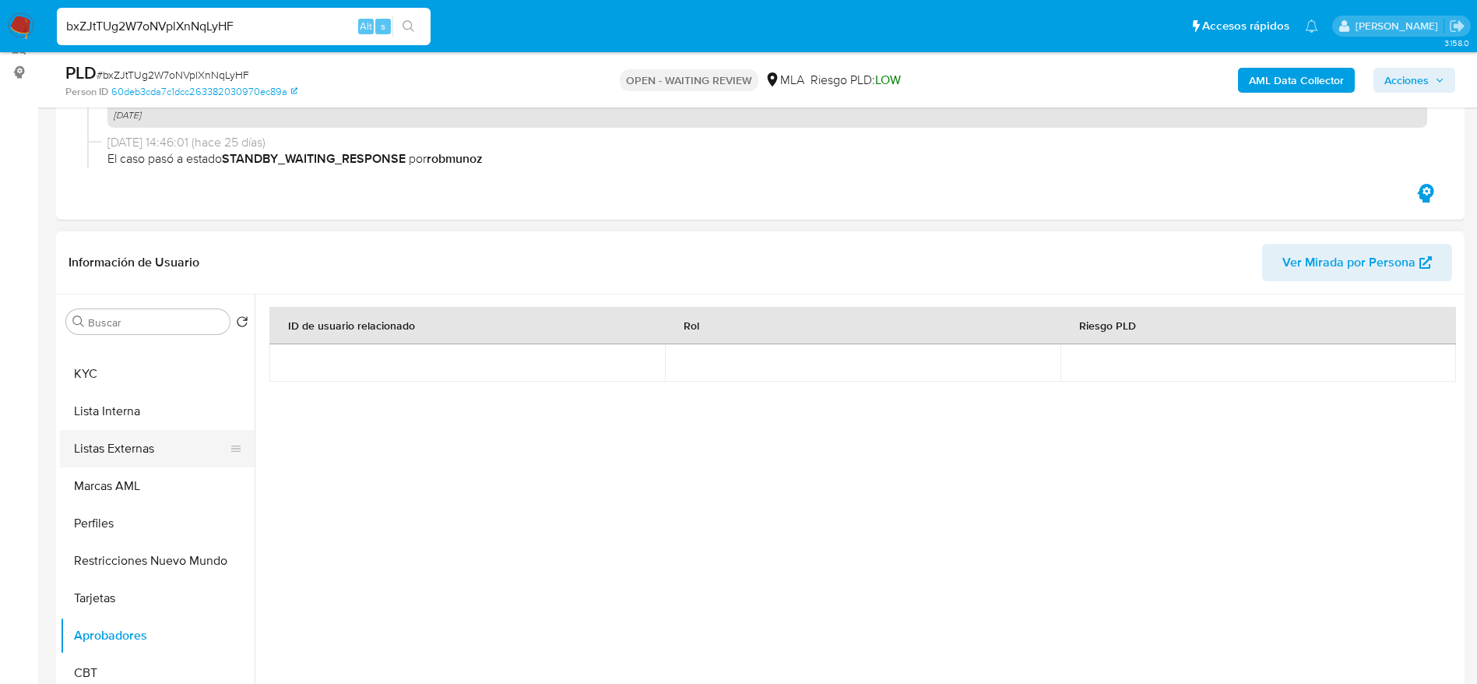
scroll to position [234, 0]
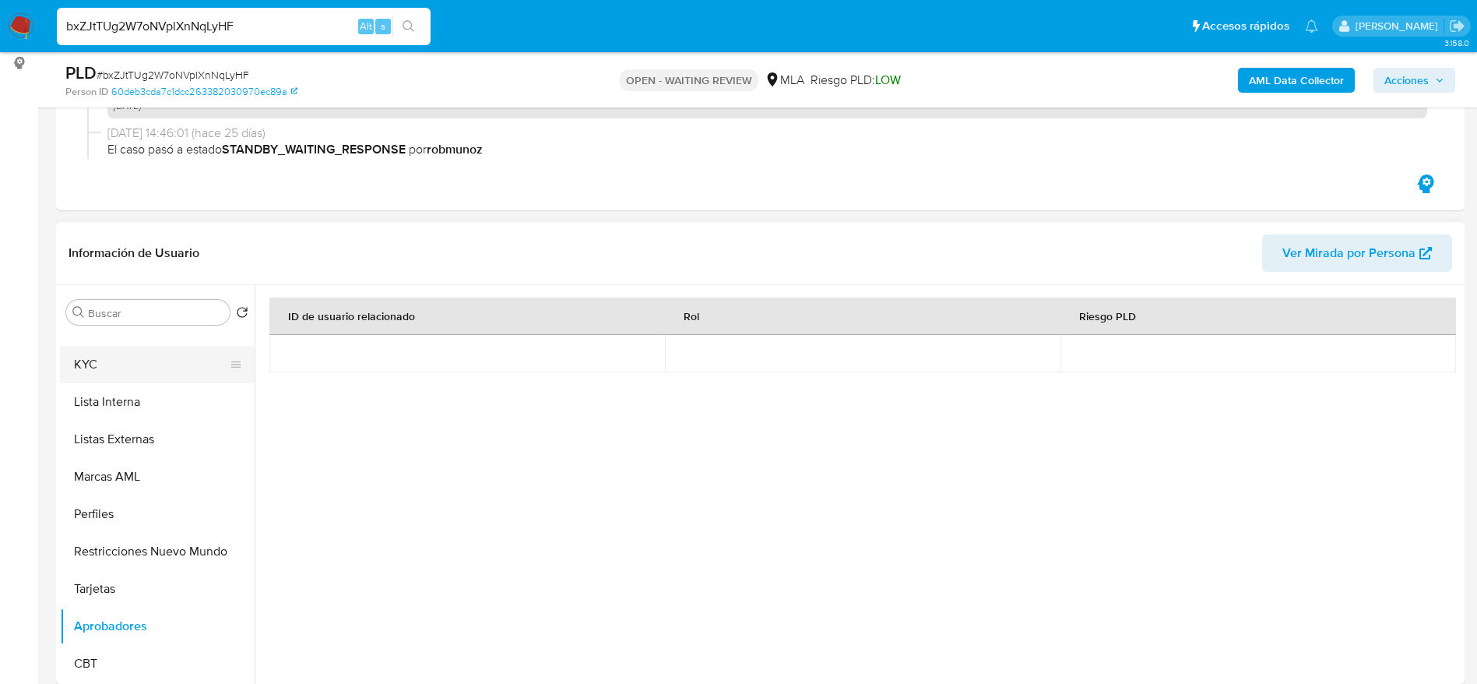
click at [90, 353] on button "KYC" at bounding box center [151, 364] width 182 height 37
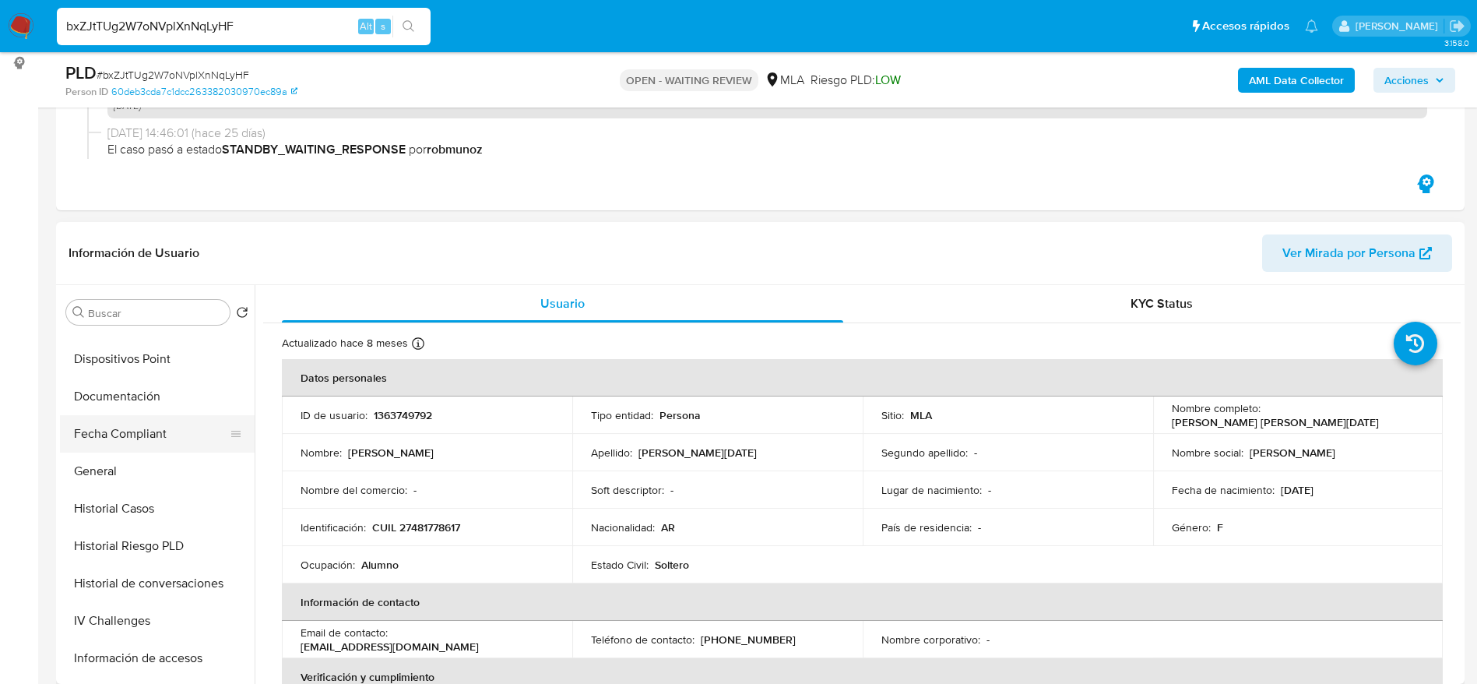
scroll to position [303, 0]
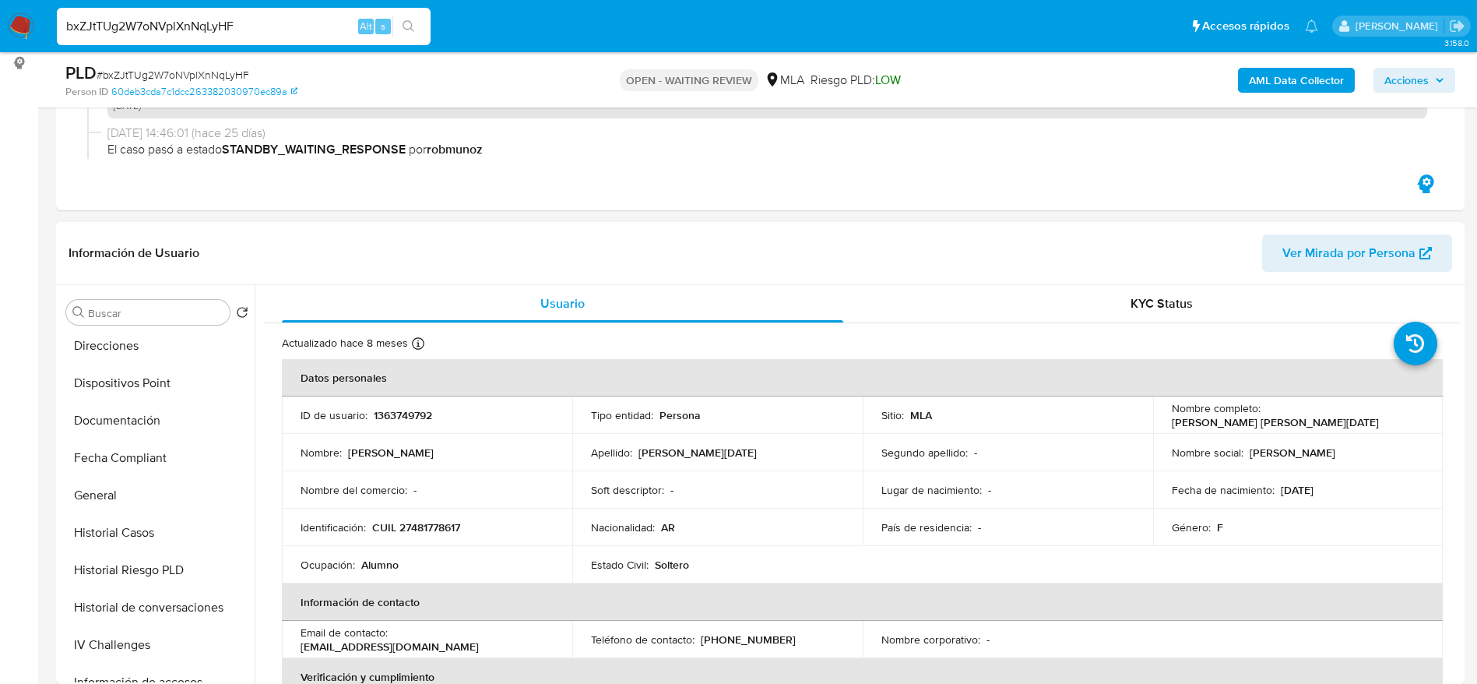
click at [392, 414] on p "1363749792" at bounding box center [403, 415] width 58 height 14
copy p "1363749792"
click at [121, 523] on button "Historial Casos" at bounding box center [151, 532] width 182 height 37
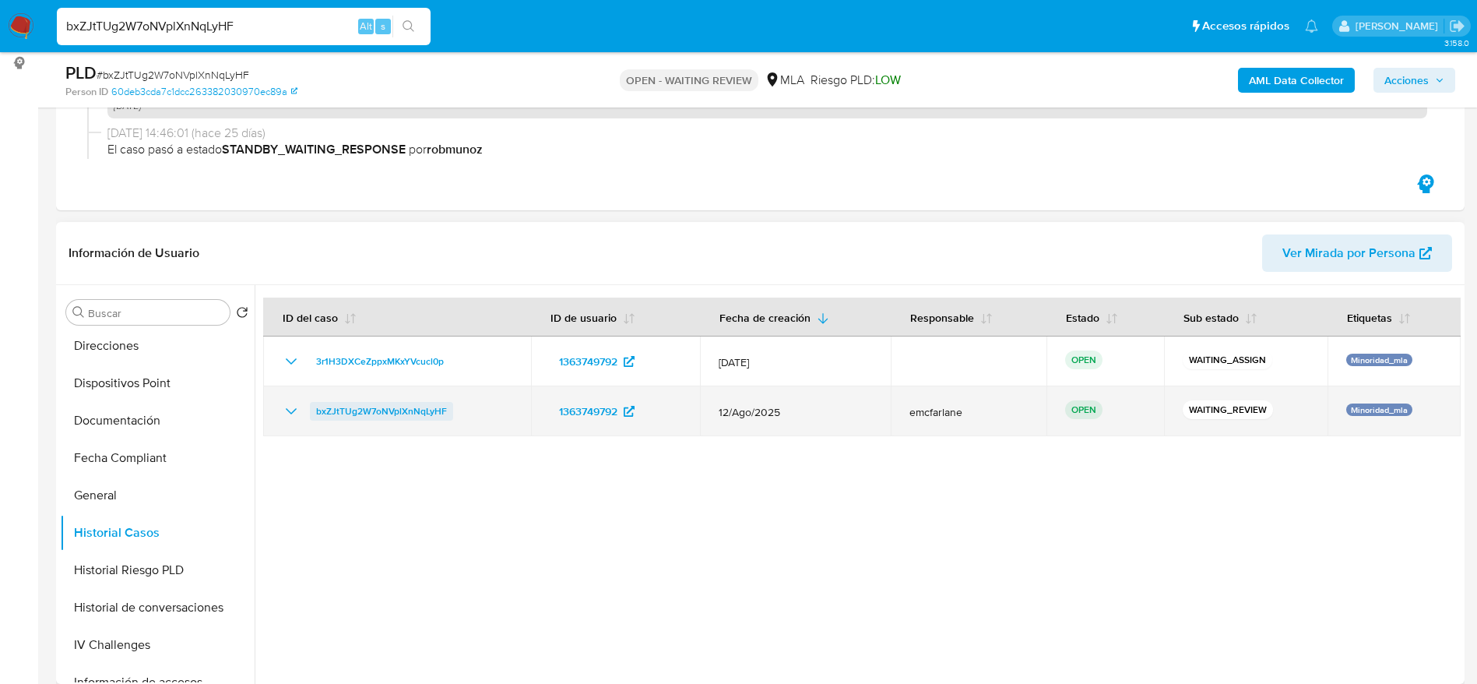
drag, startPoint x: 463, startPoint y: 416, endPoint x: 312, endPoint y: 405, distance: 151.5
click at [312, 405] on div "bxZJtTUg2W7oNVplXnNqLyHF" at bounding box center [397, 411] width 230 height 19
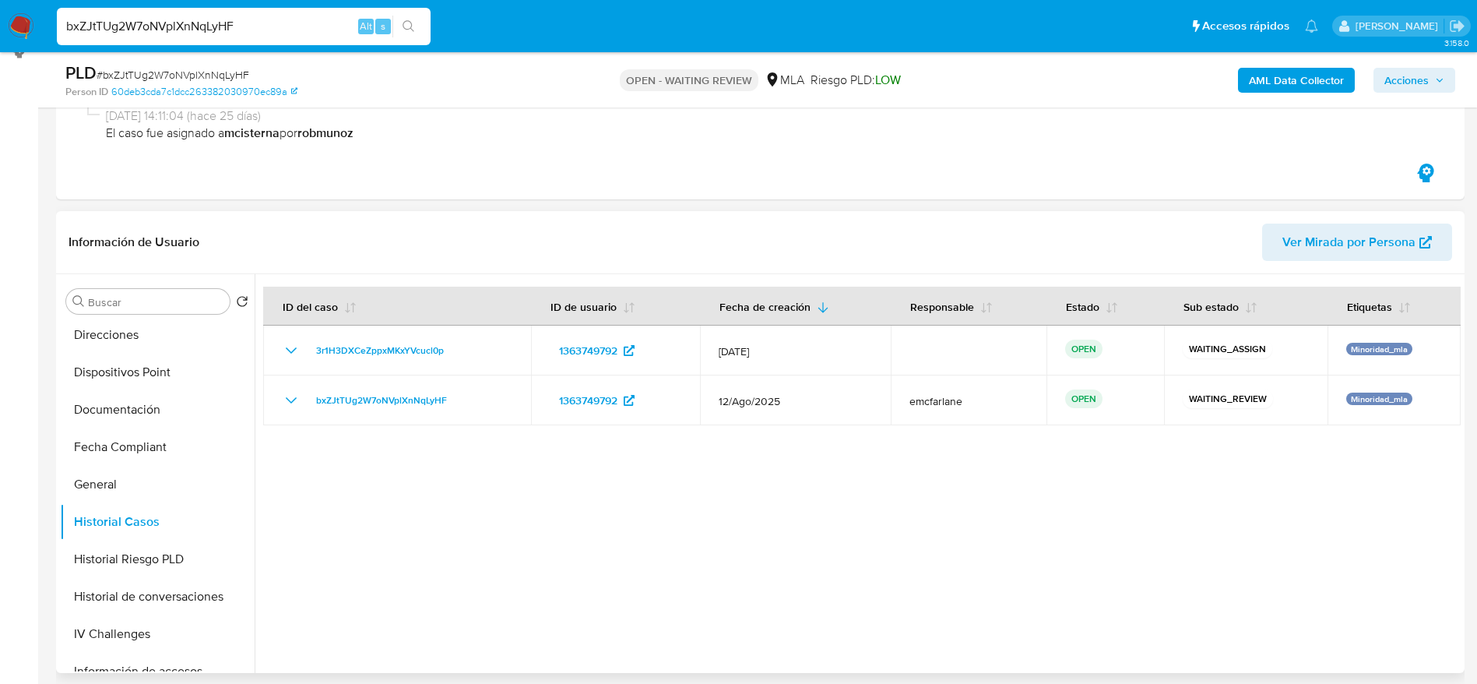
scroll to position [467, 0]
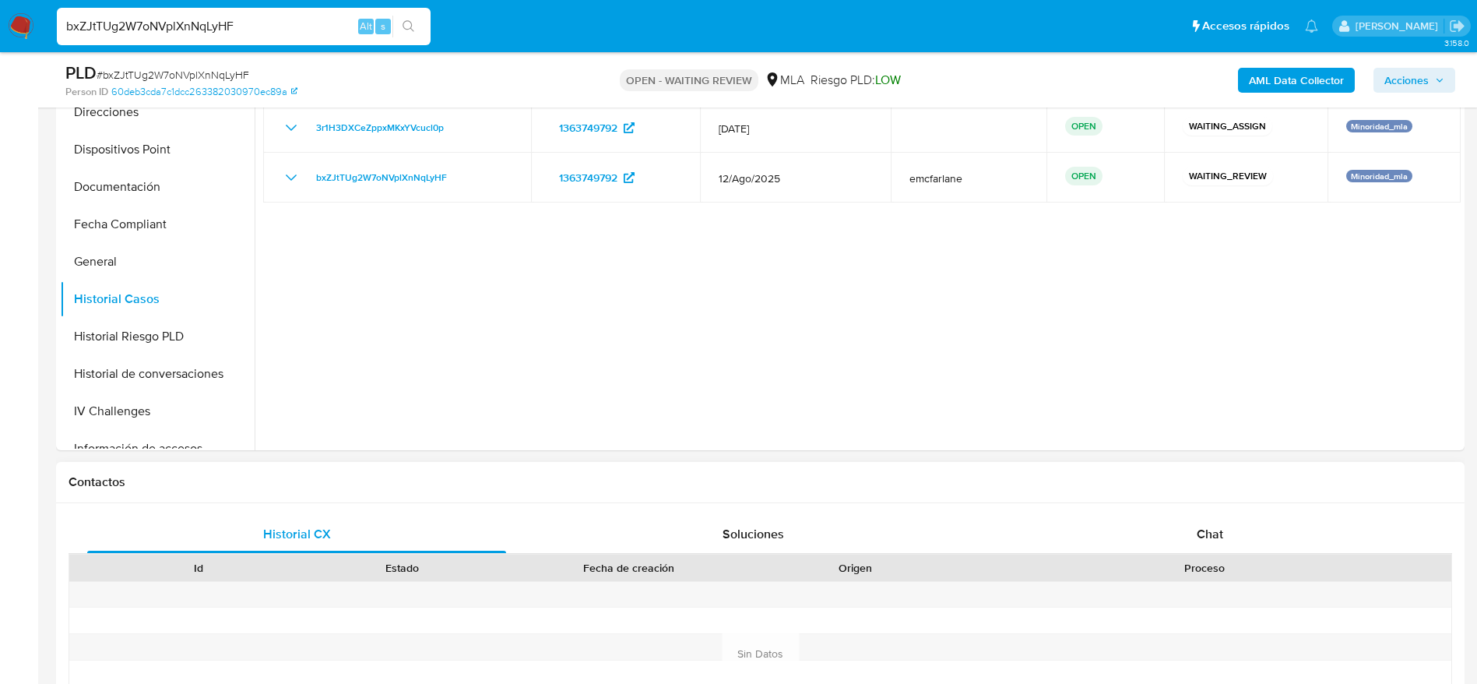
drag, startPoint x: 1204, startPoint y: 522, endPoint x: 1149, endPoint y: 477, distance: 71.3
click at [1204, 522] on div "Chat" at bounding box center [1210, 533] width 419 height 37
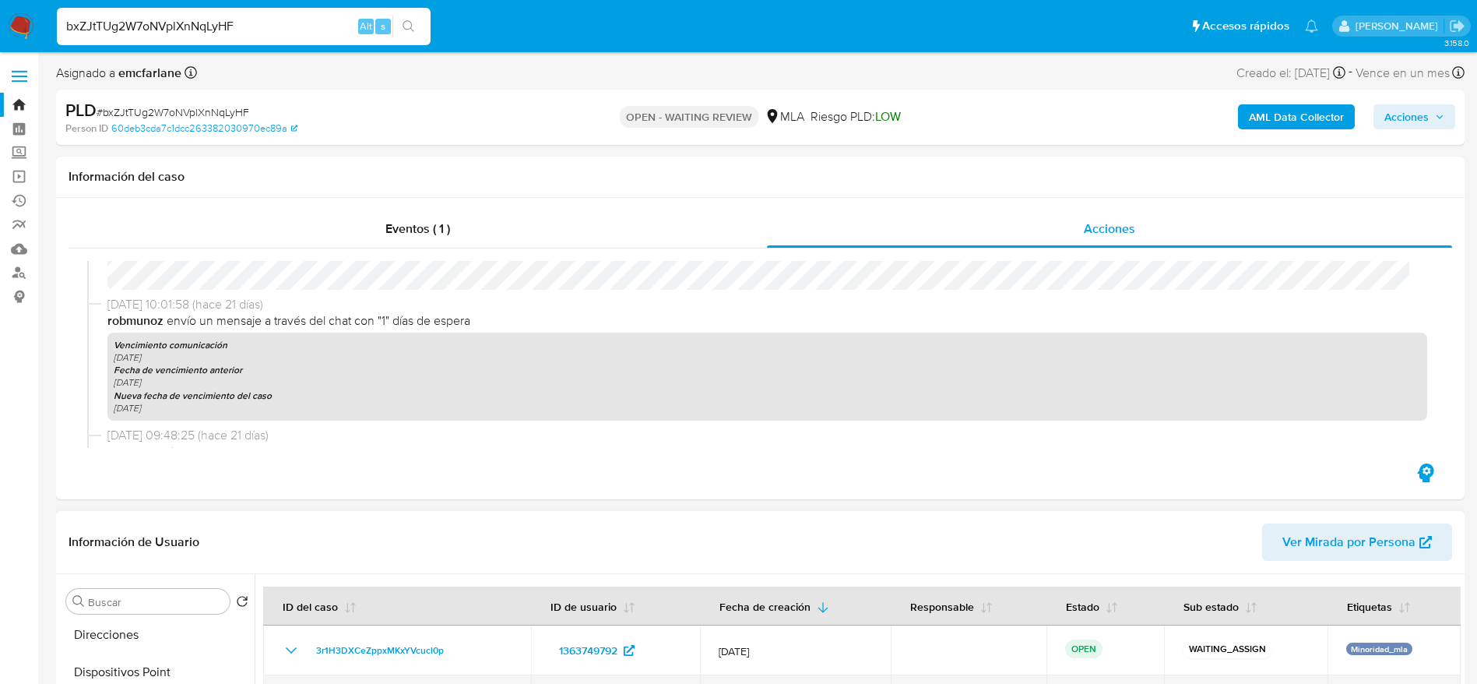
scroll to position [298, 0]
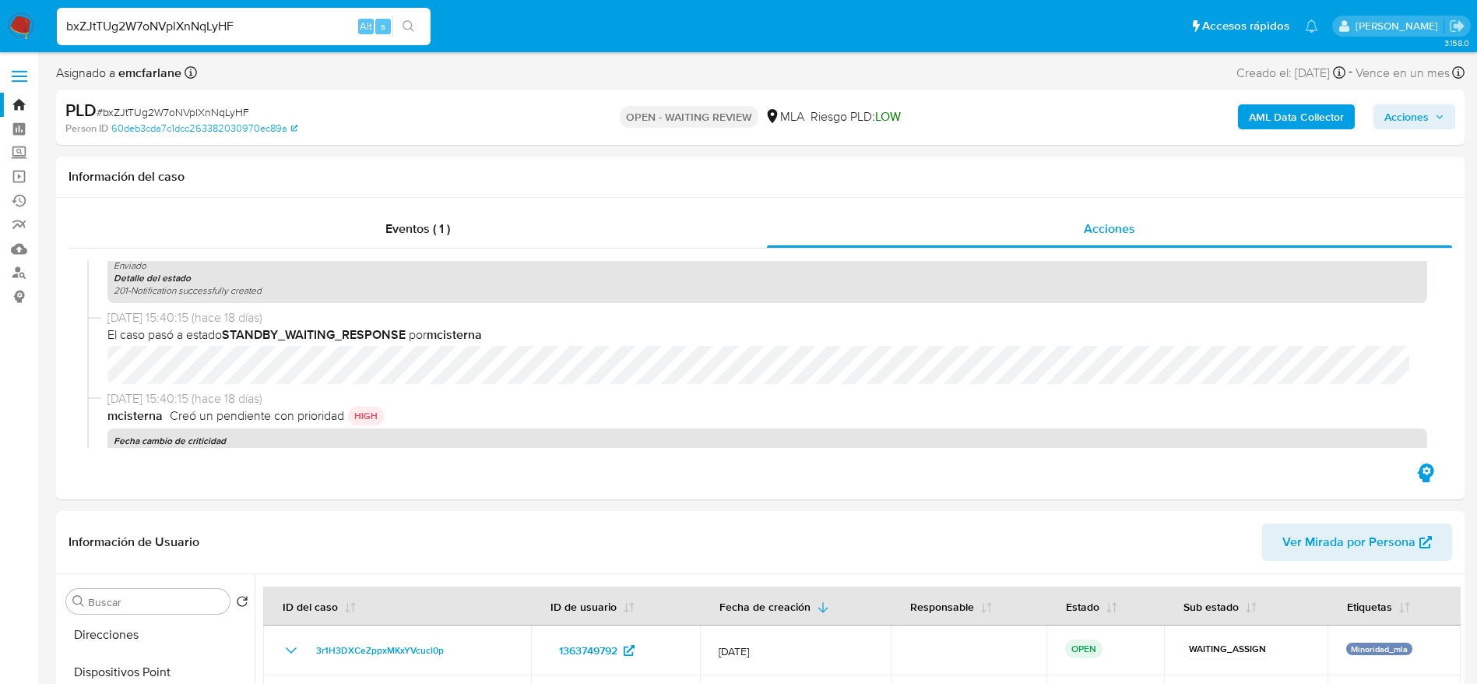
click at [11, 19] on img at bounding box center [21, 26] width 26 height 26
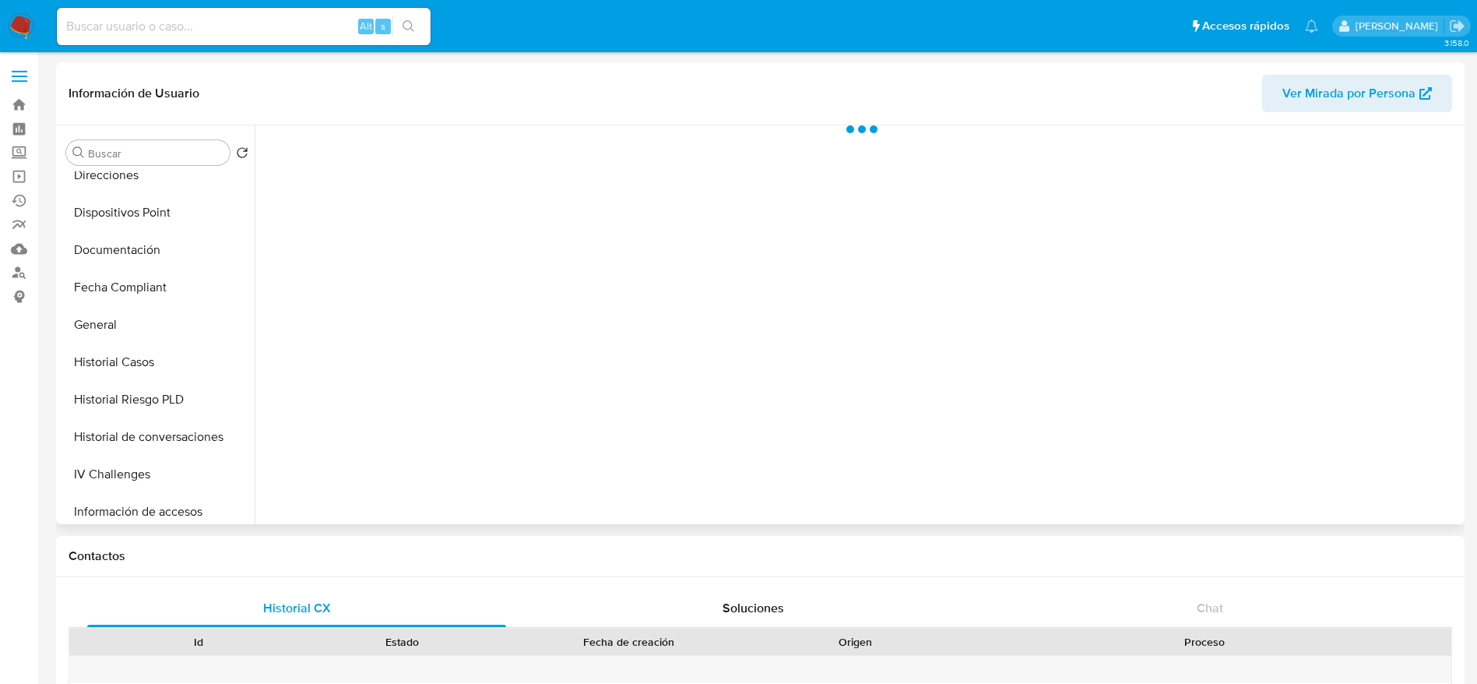
scroll to position [350, 0]
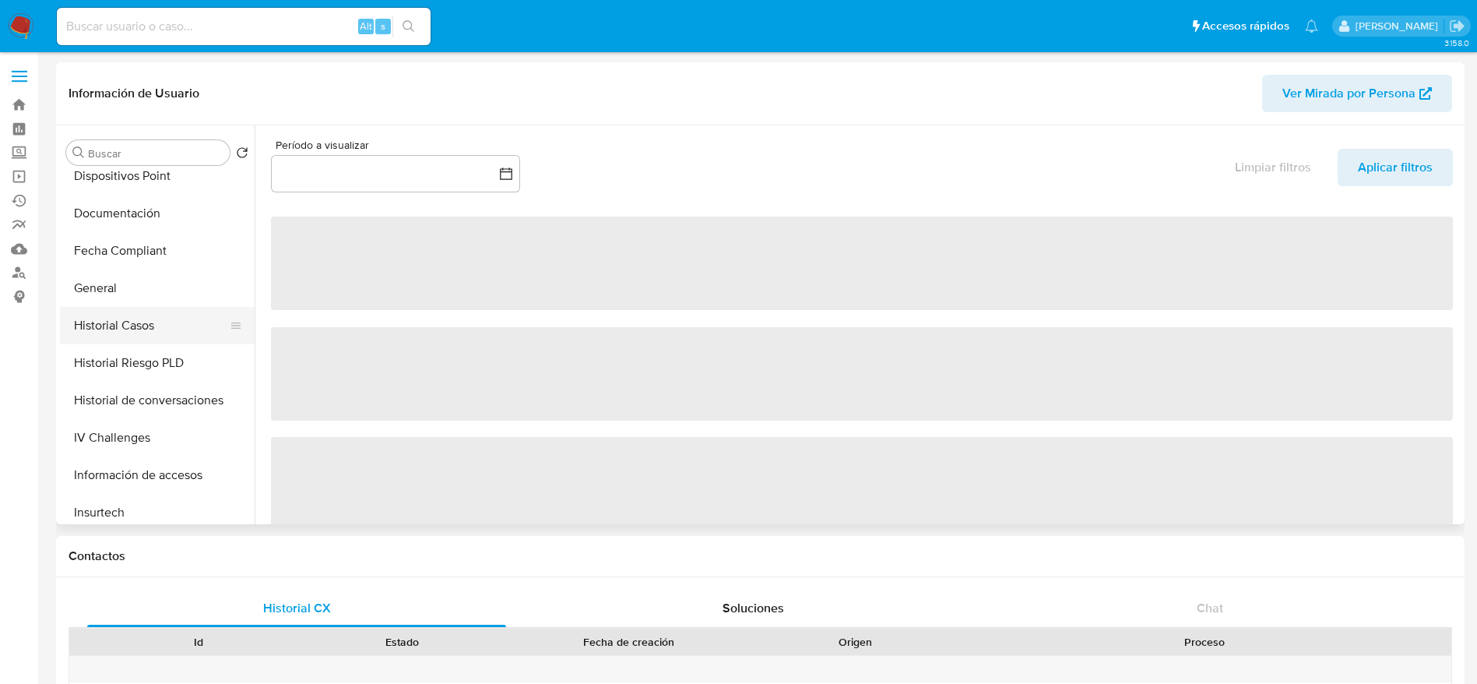
drag, startPoint x: 133, startPoint y: 326, endPoint x: 179, endPoint y: 323, distance: 46.0
click at [134, 326] on button "Historial Casos" at bounding box center [151, 325] width 182 height 37
select select "10"
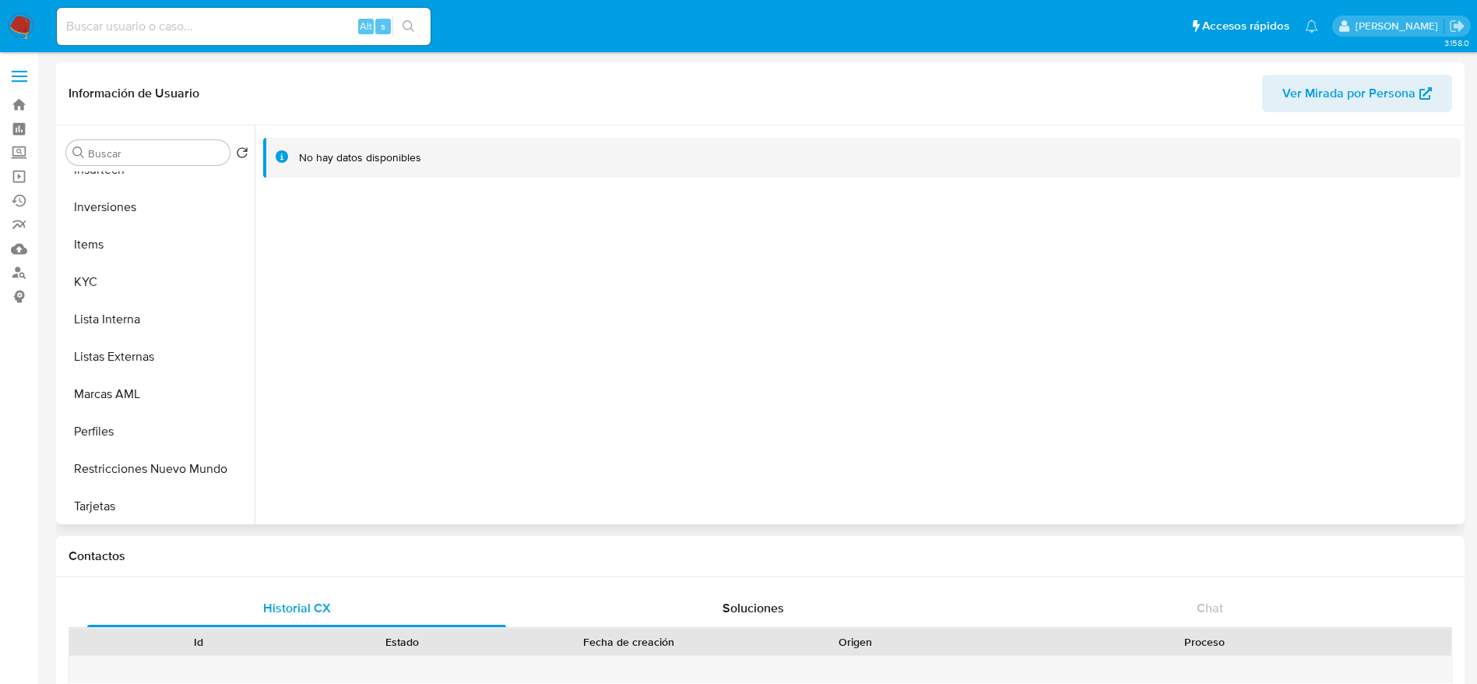
scroll to position [701, 0]
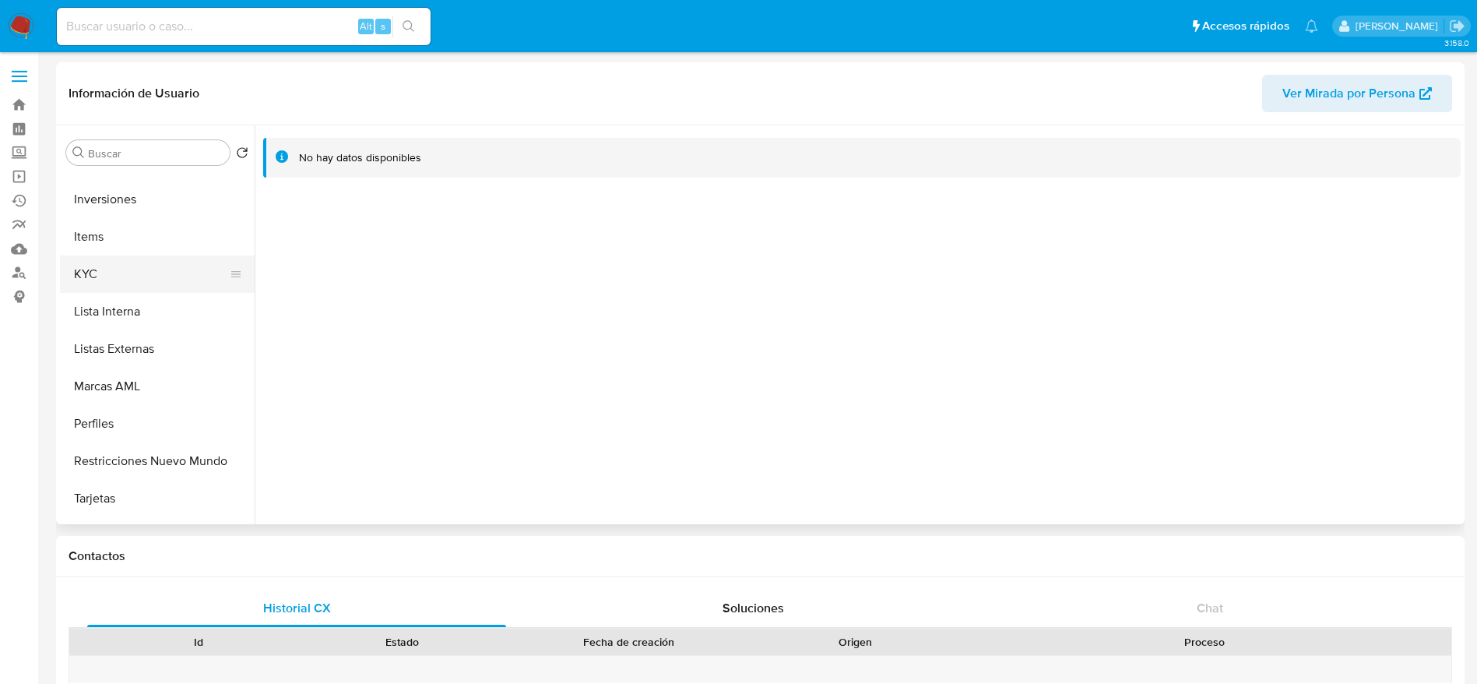
click at [116, 270] on button "KYC" at bounding box center [151, 273] width 182 height 37
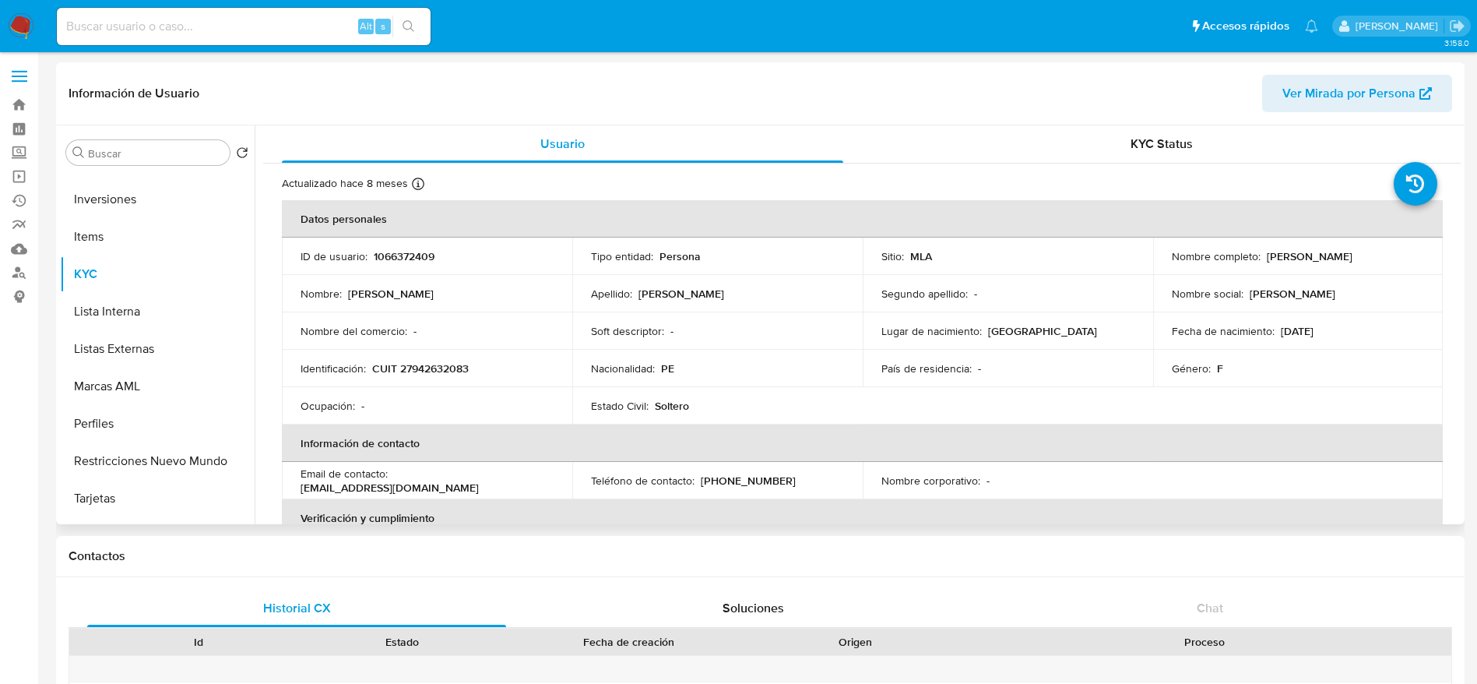
click at [384, 252] on p "1066372409" at bounding box center [404, 256] width 61 height 14
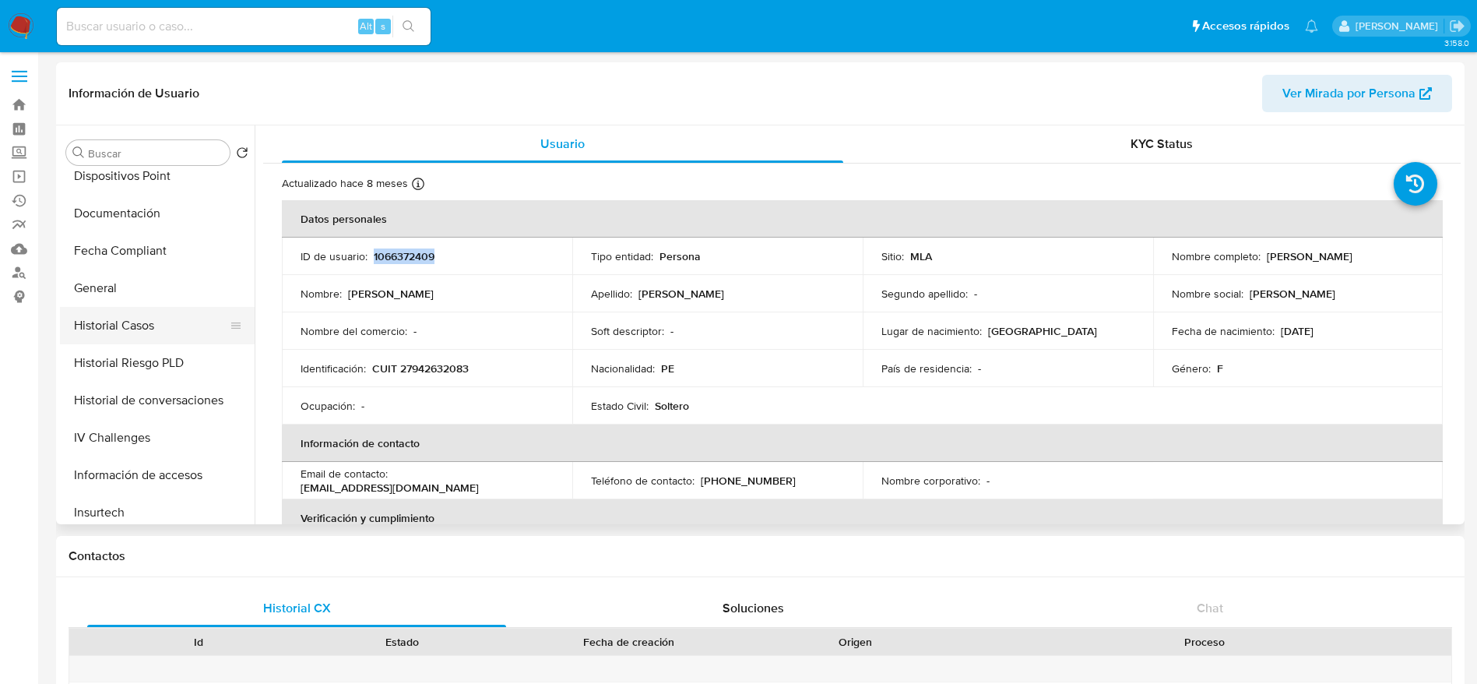
drag, startPoint x: 121, startPoint y: 350, endPoint x: 111, endPoint y: 315, distance: 35.5
click at [121, 346] on button "Historial Riesgo PLD" at bounding box center [157, 362] width 195 height 37
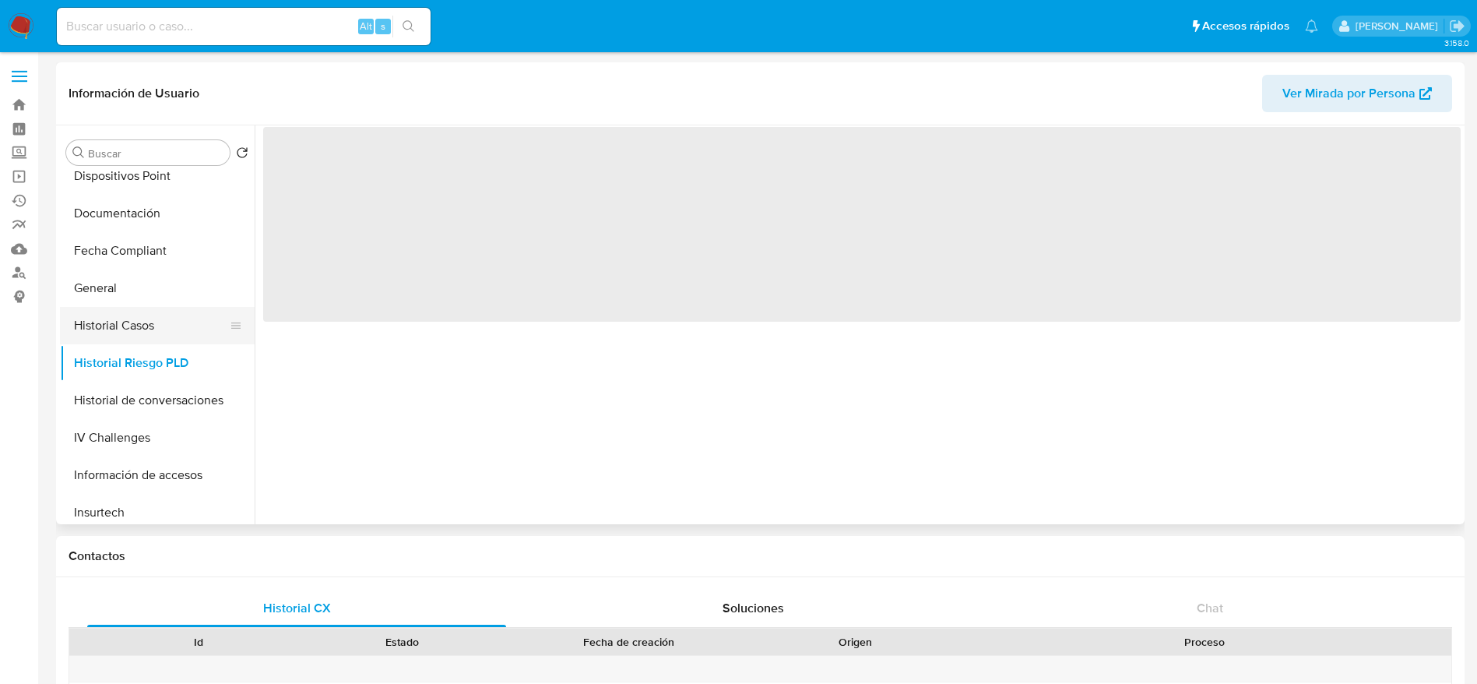
click at [111, 313] on button "Historial Casos" at bounding box center [151, 325] width 182 height 37
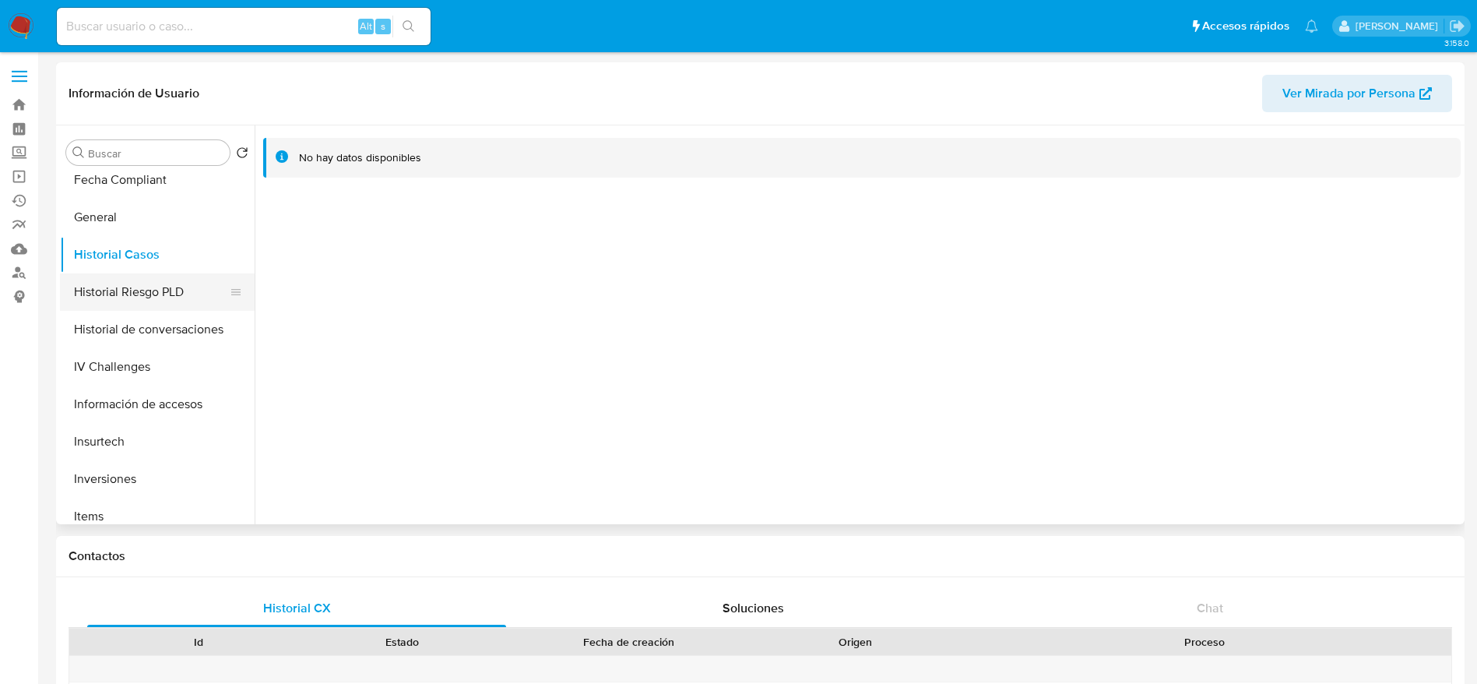
scroll to position [467, 0]
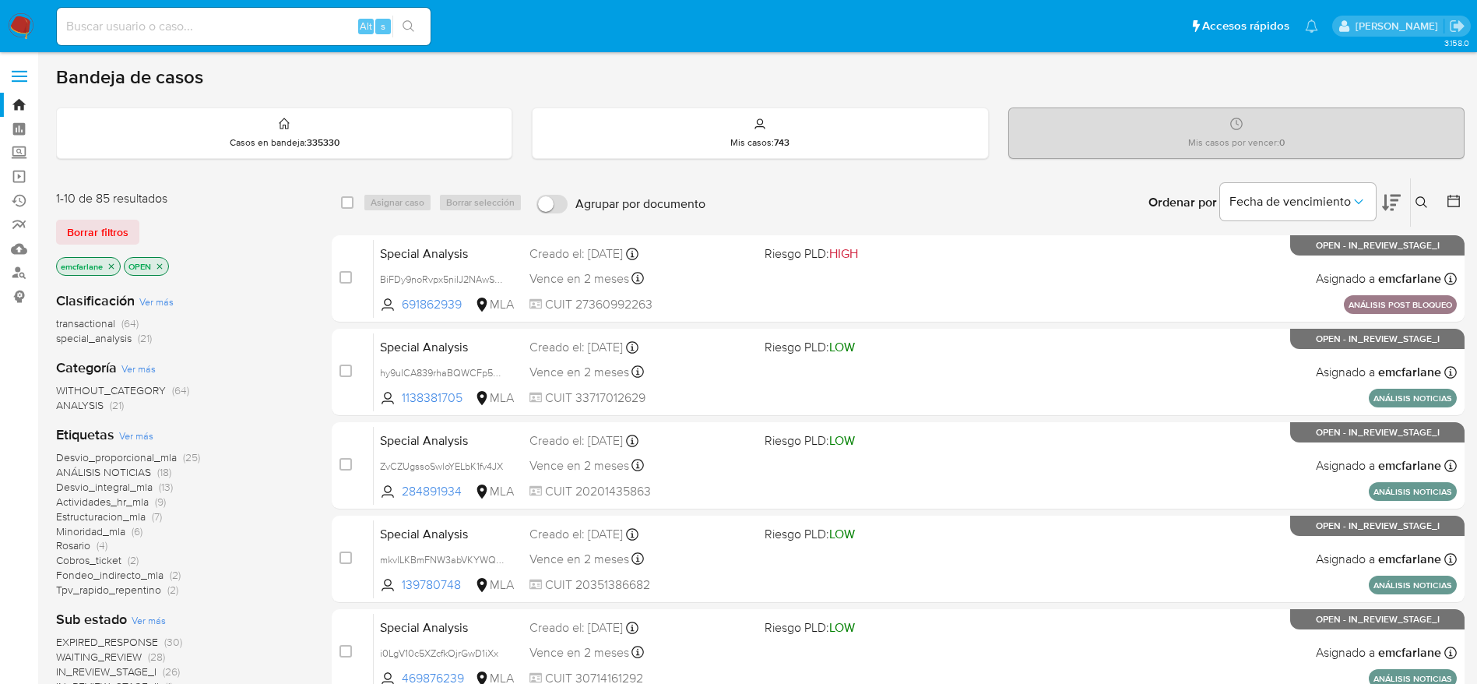
click at [278, 18] on input at bounding box center [244, 26] width 374 height 20
paste input "axoTSnYF5U24Uqg3NMD8i6jB"
type input "axoTSnYF5U24Uqg3NMD8i6jB"
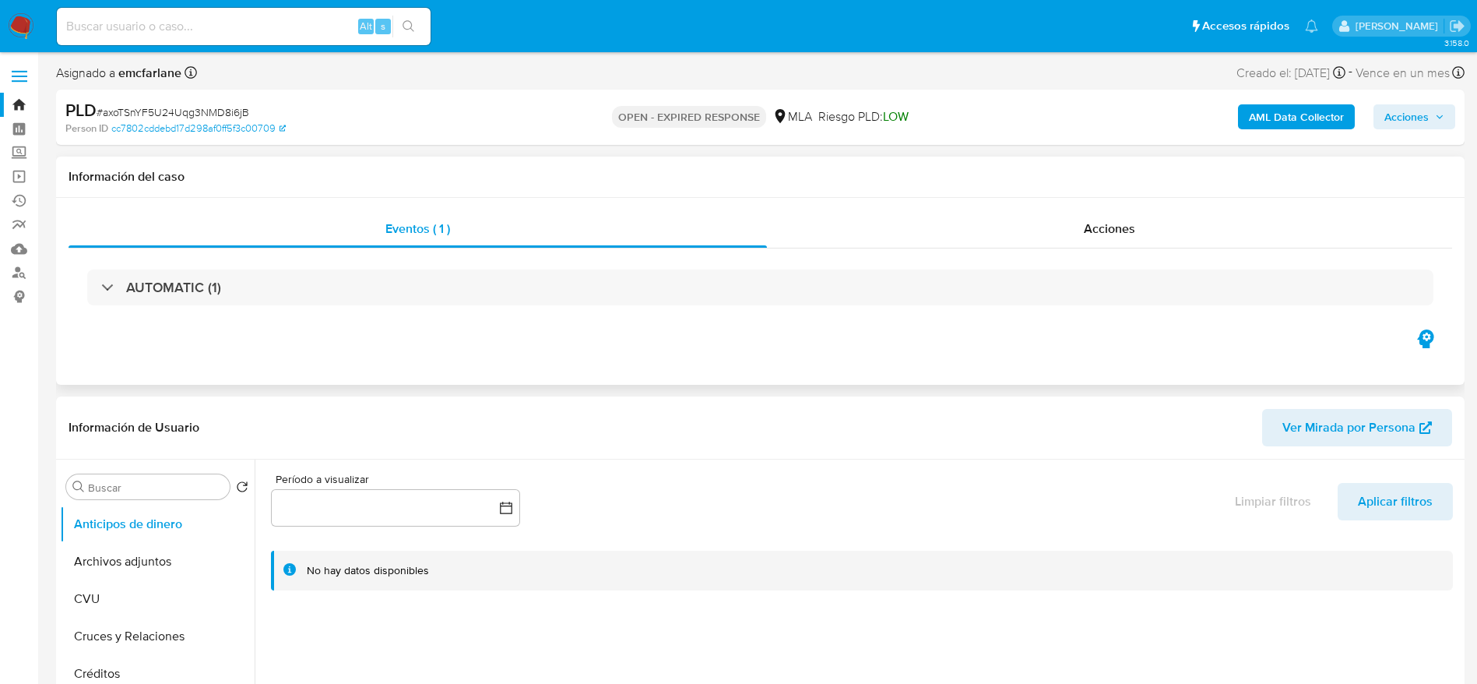
select select "10"
click at [1346, 427] on span "Ver Mirada por Persona" at bounding box center [1348, 427] width 133 height 37
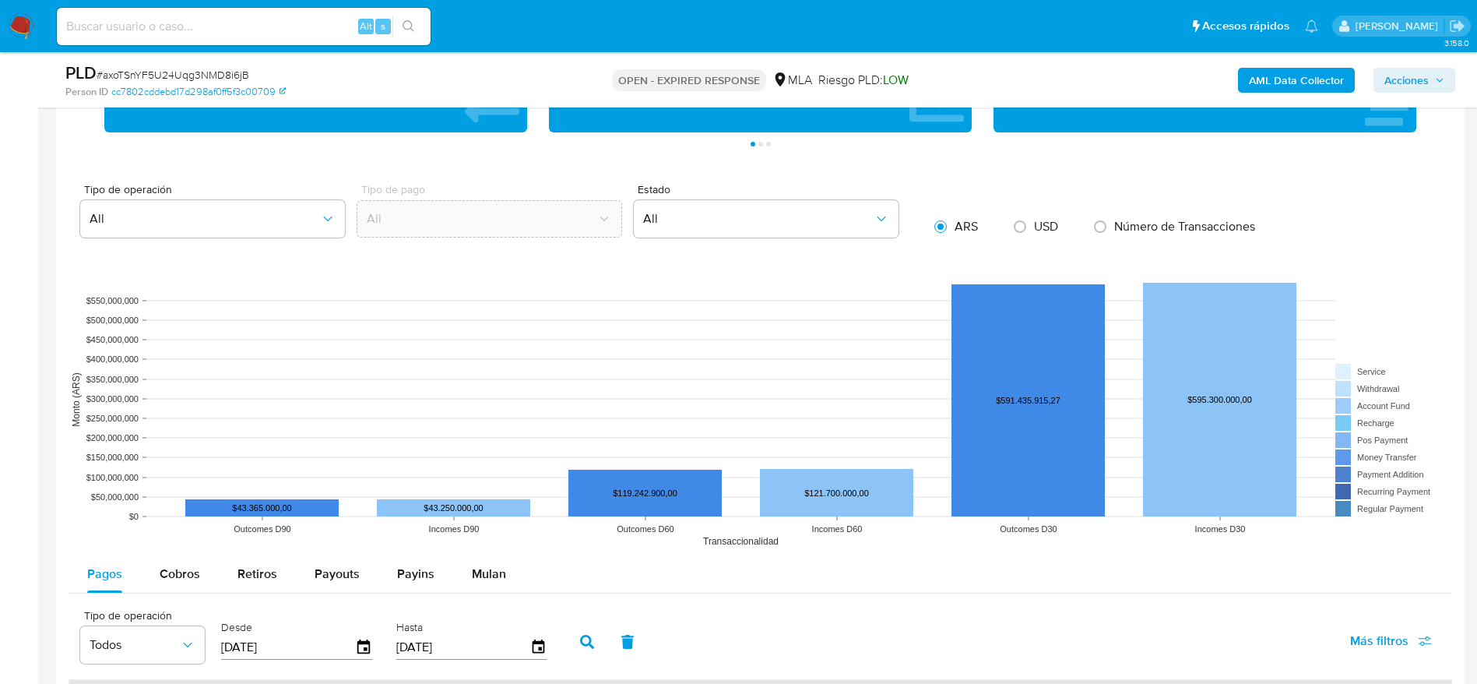
scroll to position [1402, 0]
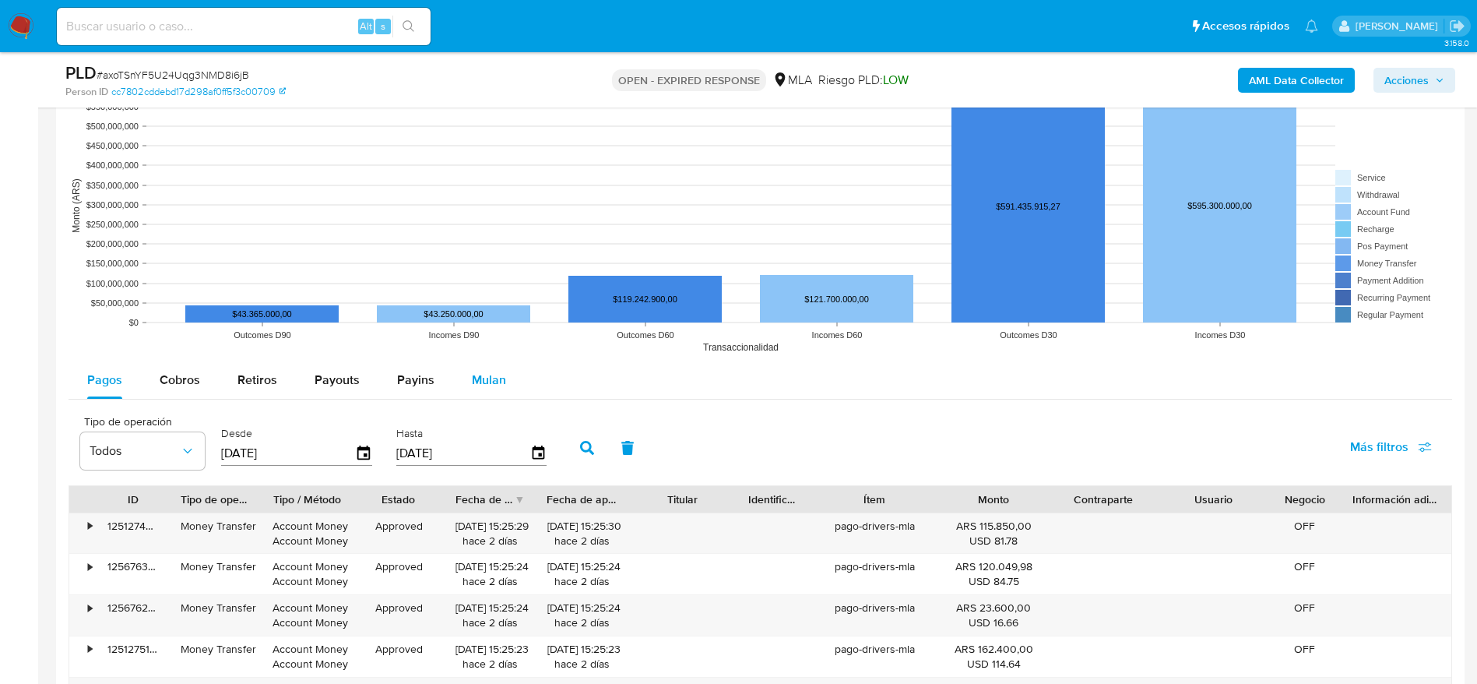
click at [493, 379] on span "Mulan" at bounding box center [489, 380] width 34 height 18
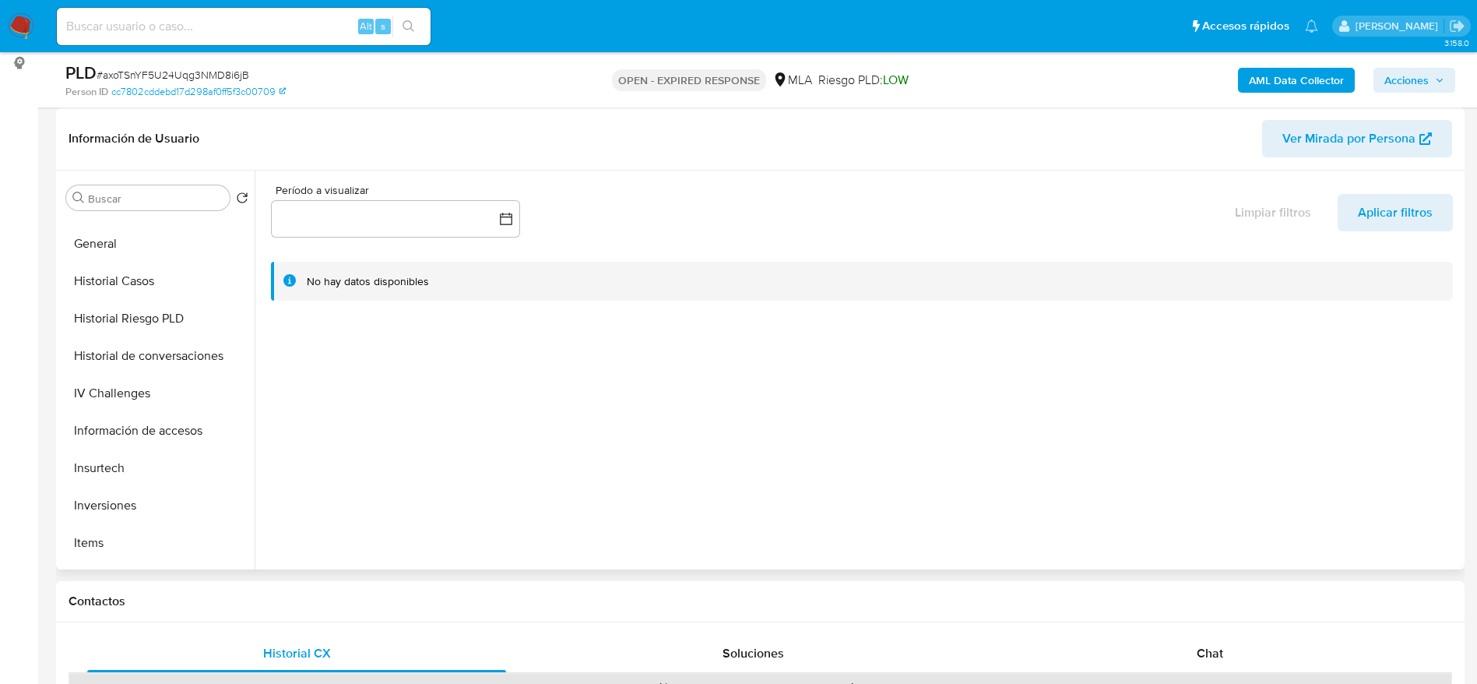
scroll to position [467, 0]
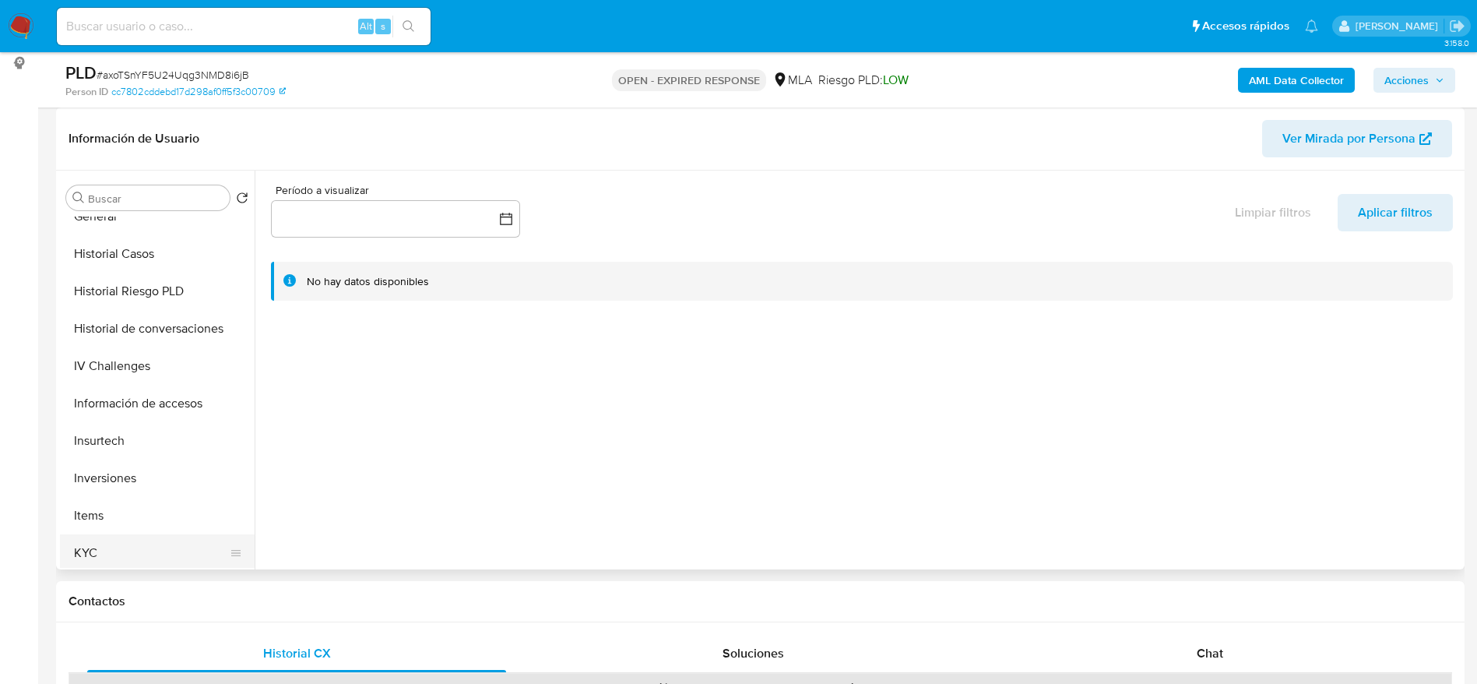
click at [132, 550] on button "KYC" at bounding box center [151, 552] width 182 height 37
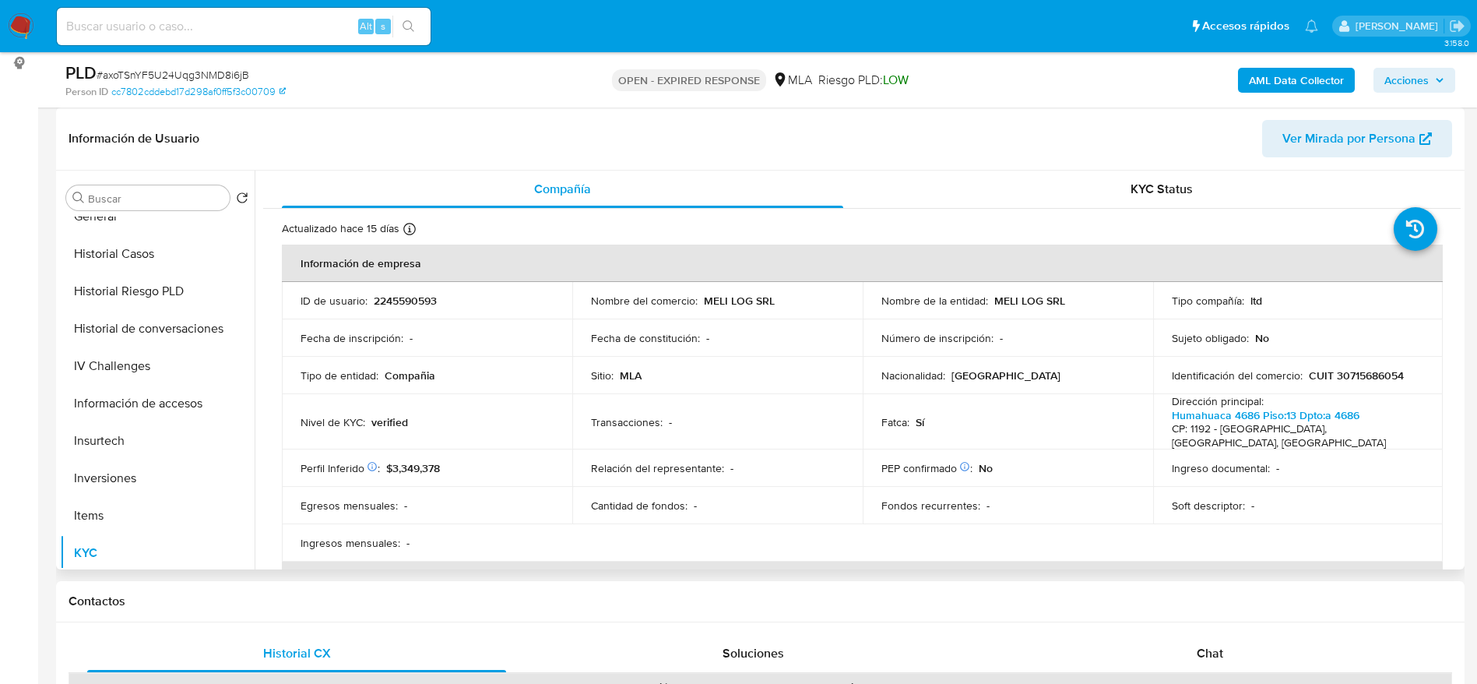
scroll to position [234, 0]
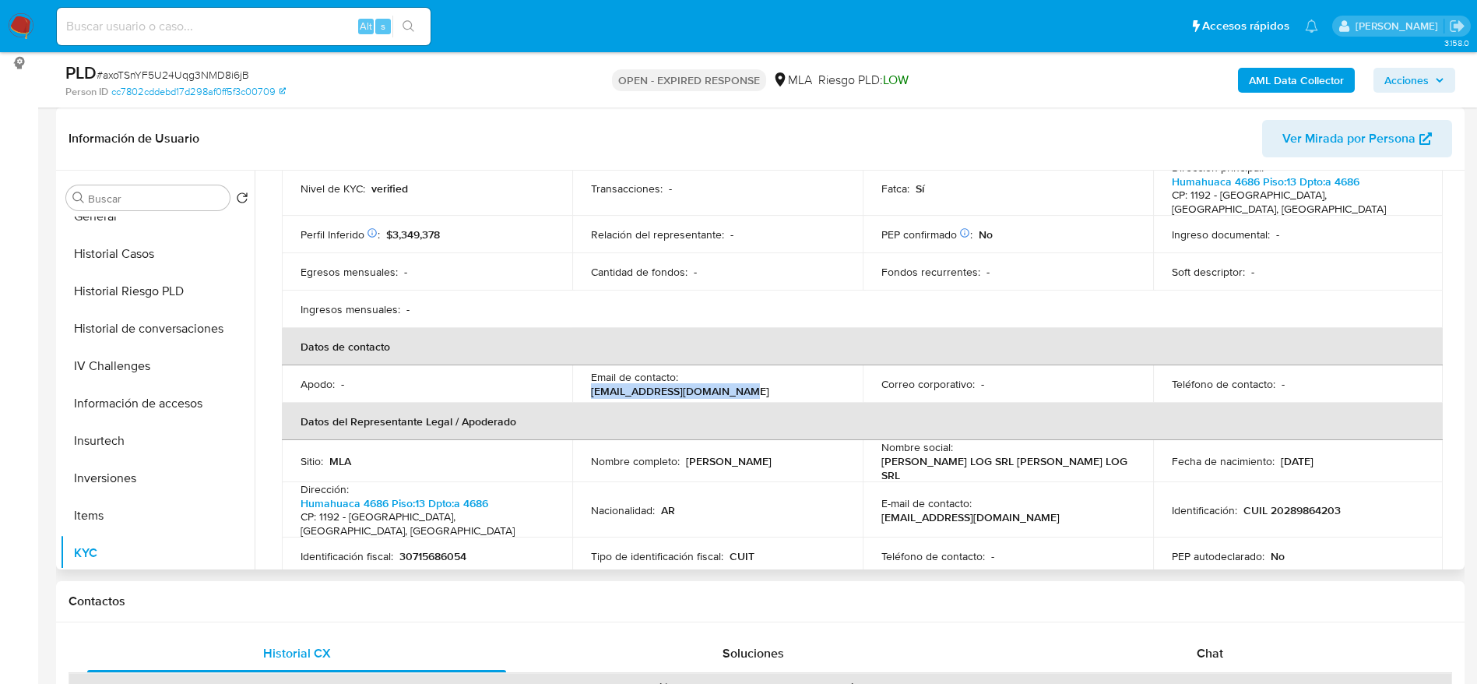
drag, startPoint x: 683, startPoint y: 380, endPoint x: 828, endPoint y: 389, distance: 145.9
click at [828, 389] on div "Email de contacto : tesoreria@mercadolibre.com" at bounding box center [717, 384] width 253 height 28
copy p "tesoreria@mercadolibre.com"
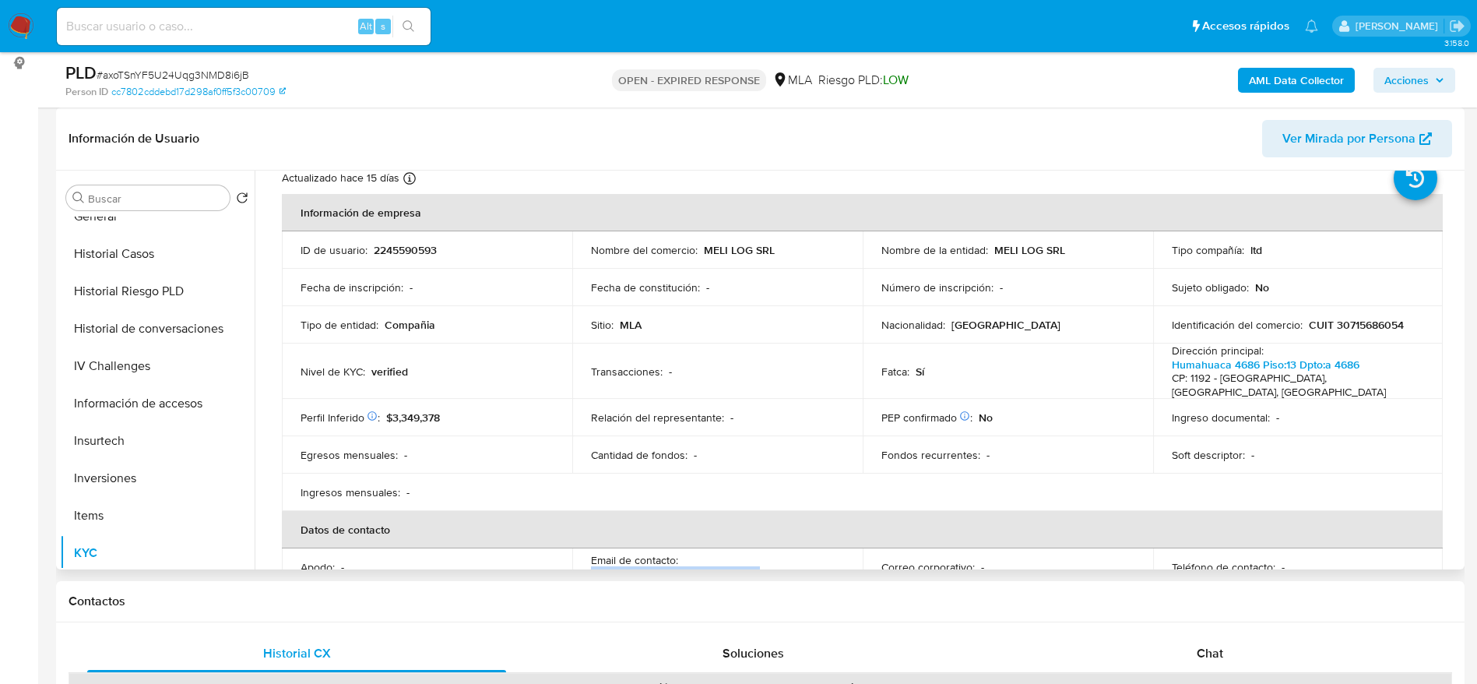
scroll to position [0, 0]
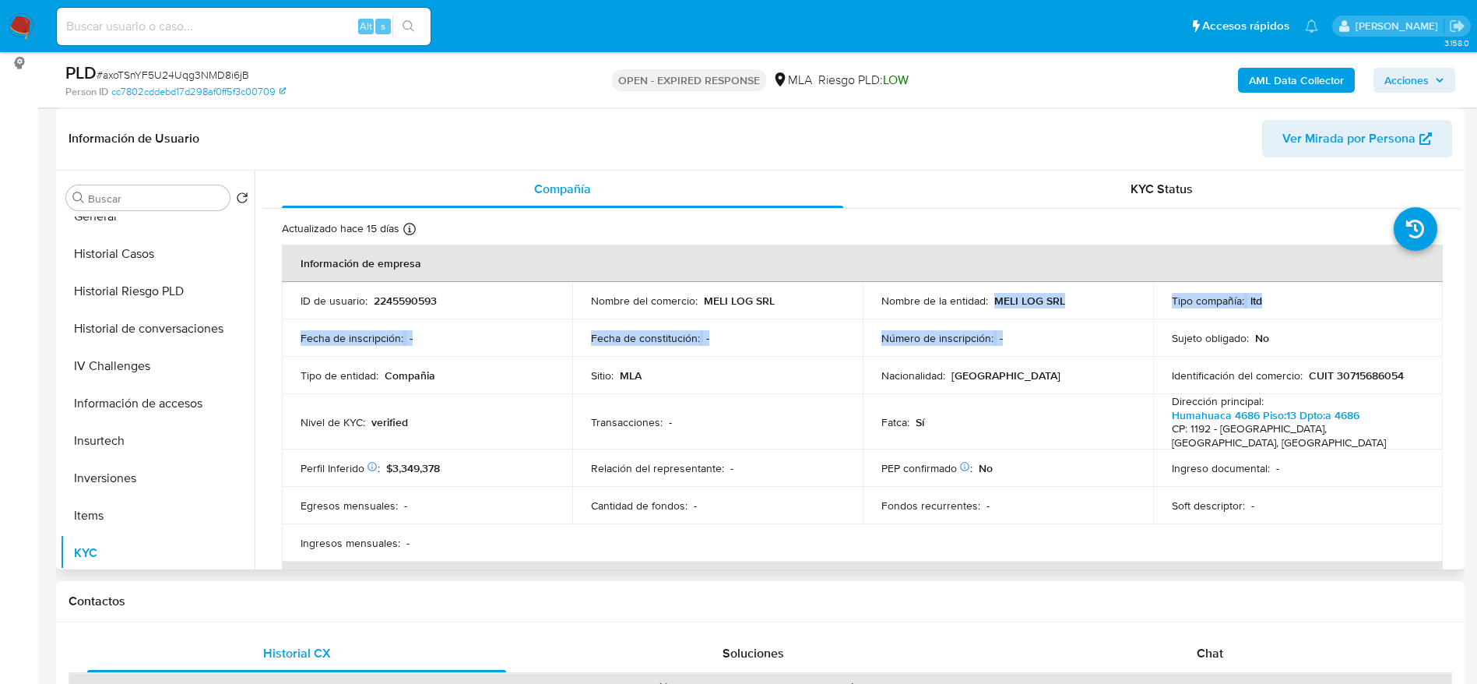
drag, startPoint x: 988, startPoint y: 298, endPoint x: 1092, endPoint y: 325, distance: 106.9
click at [1092, 325] on tbody "ID de usuario : 2245590593 Nombre del comercio : MELI LOG SRL Nombre de la enti…" at bounding box center [862, 422] width 1161 height 280
click at [1075, 301] on div "Nombre de la entidad : MELI LOG SRL" at bounding box center [1007, 301] width 253 height 14
click at [1014, 290] on td "Nombre de la entidad : MELI LOG SRL" at bounding box center [1008, 300] width 290 height 37
drag, startPoint x: 990, startPoint y: 299, endPoint x: 1075, endPoint y: 308, distance: 85.4
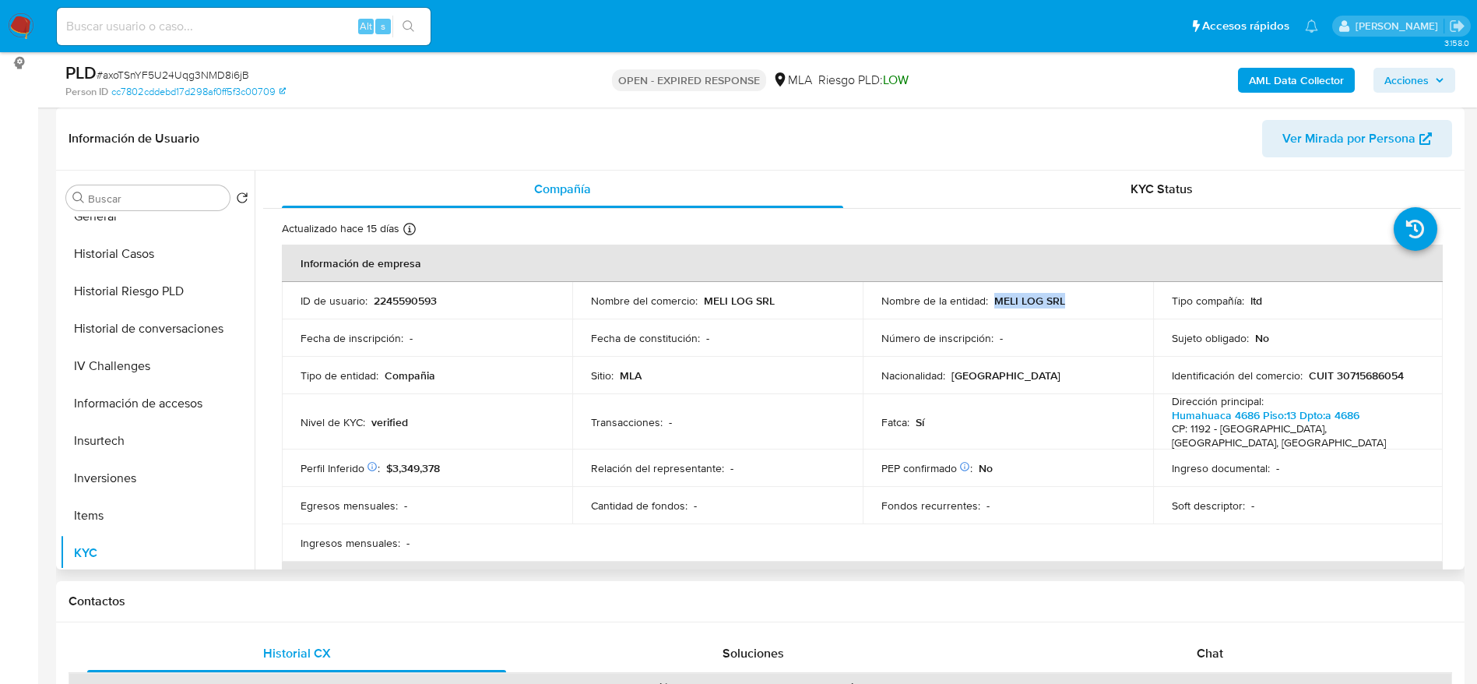
click at [1075, 308] on td "Nombre de la entidad : MELI LOG SRL" at bounding box center [1008, 300] width 290 height 37
copy p "MELI LOG SRL"
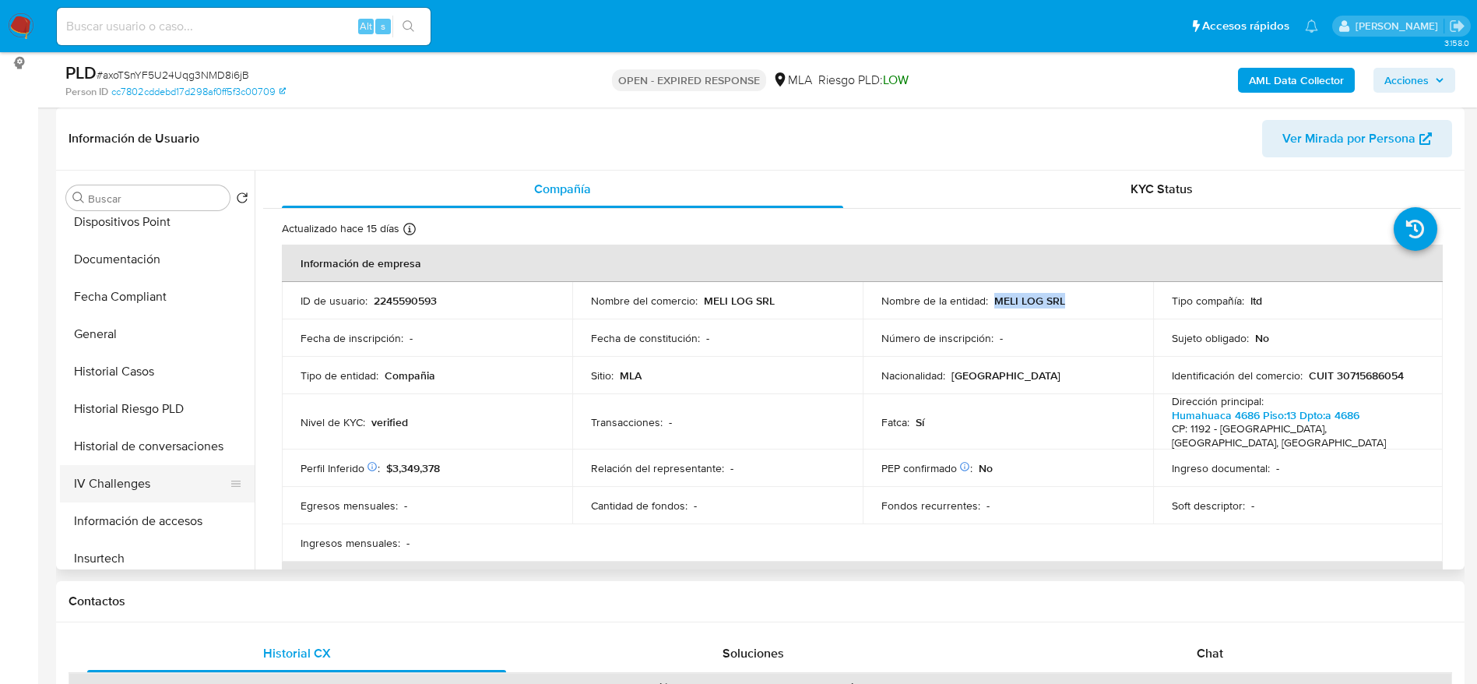
scroll to position [234, 0]
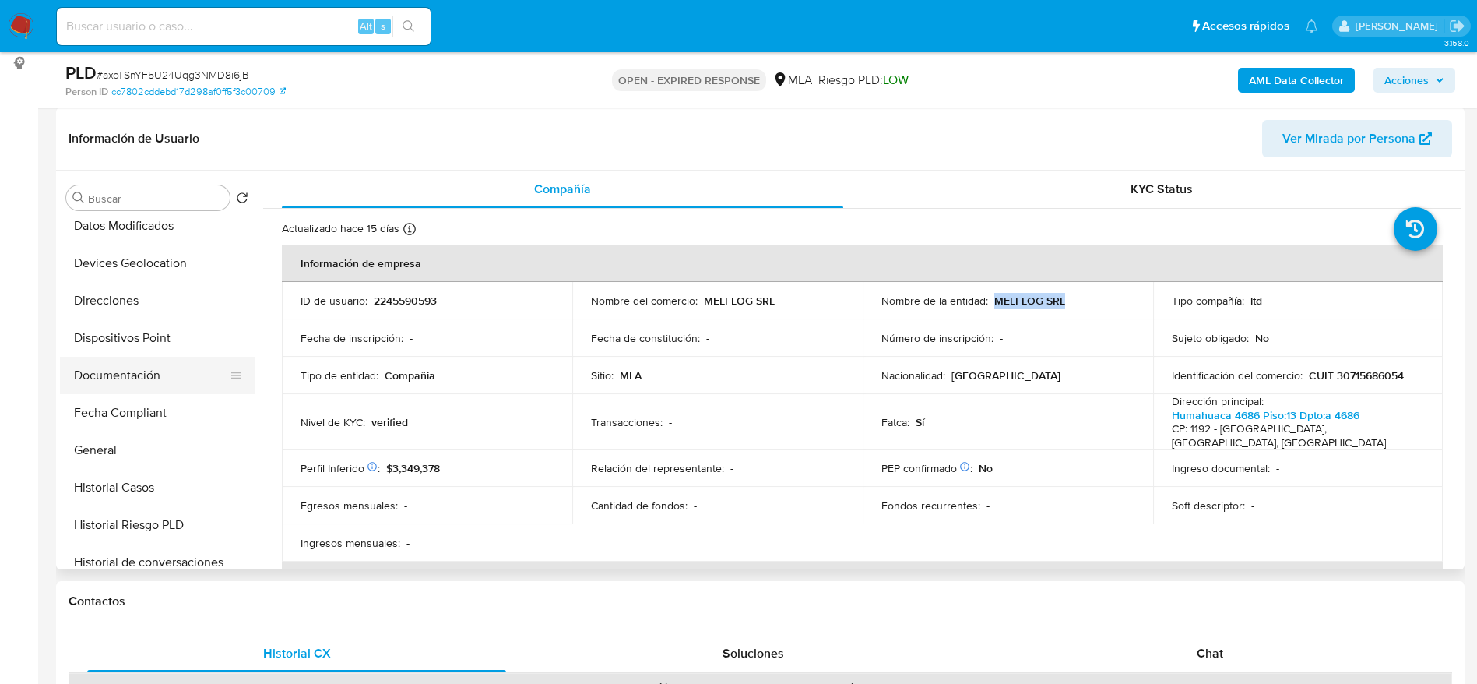
click at [132, 376] on button "Documentación" at bounding box center [151, 375] width 182 height 37
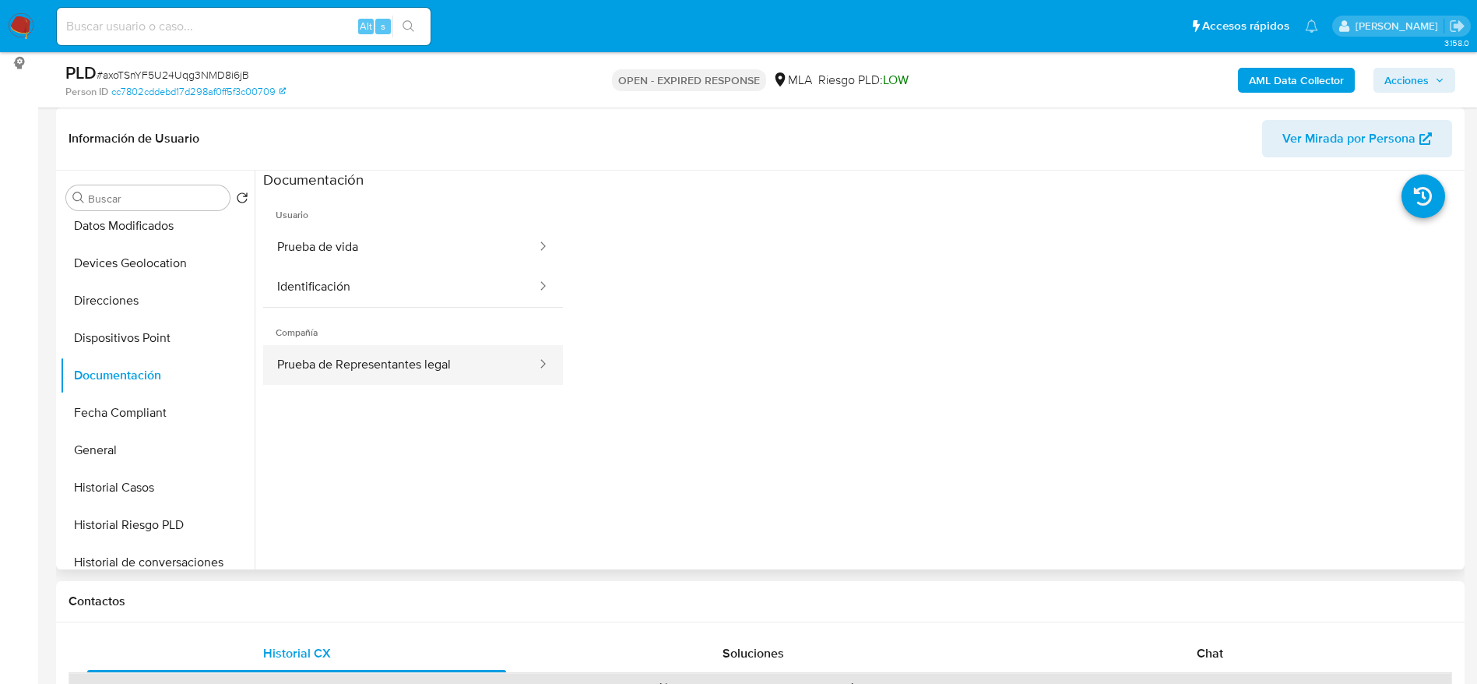
click at [388, 366] on button "Prueba de Representantes legal" at bounding box center [400, 365] width 275 height 40
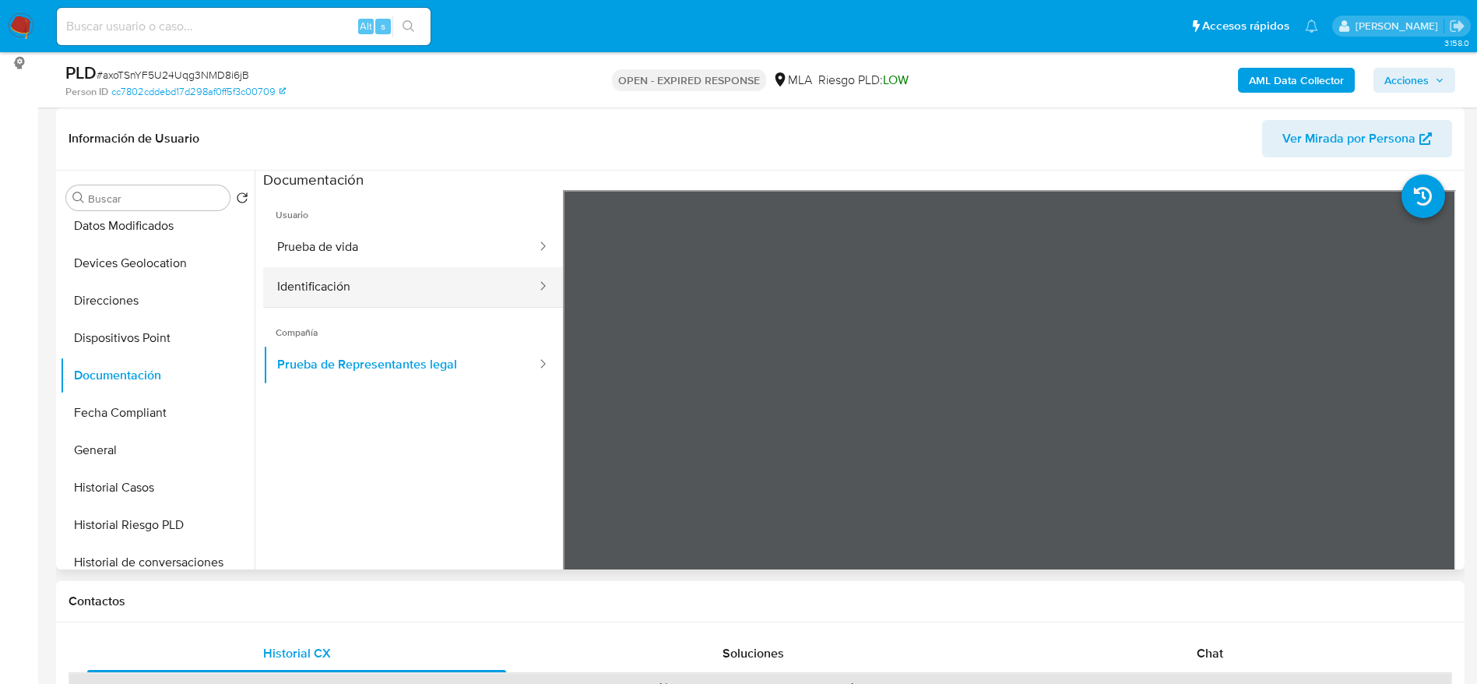
drag, startPoint x: 358, startPoint y: 247, endPoint x: 378, endPoint y: 301, distance: 58.1
click at [358, 246] on button "Prueba de vida" at bounding box center [400, 247] width 275 height 40
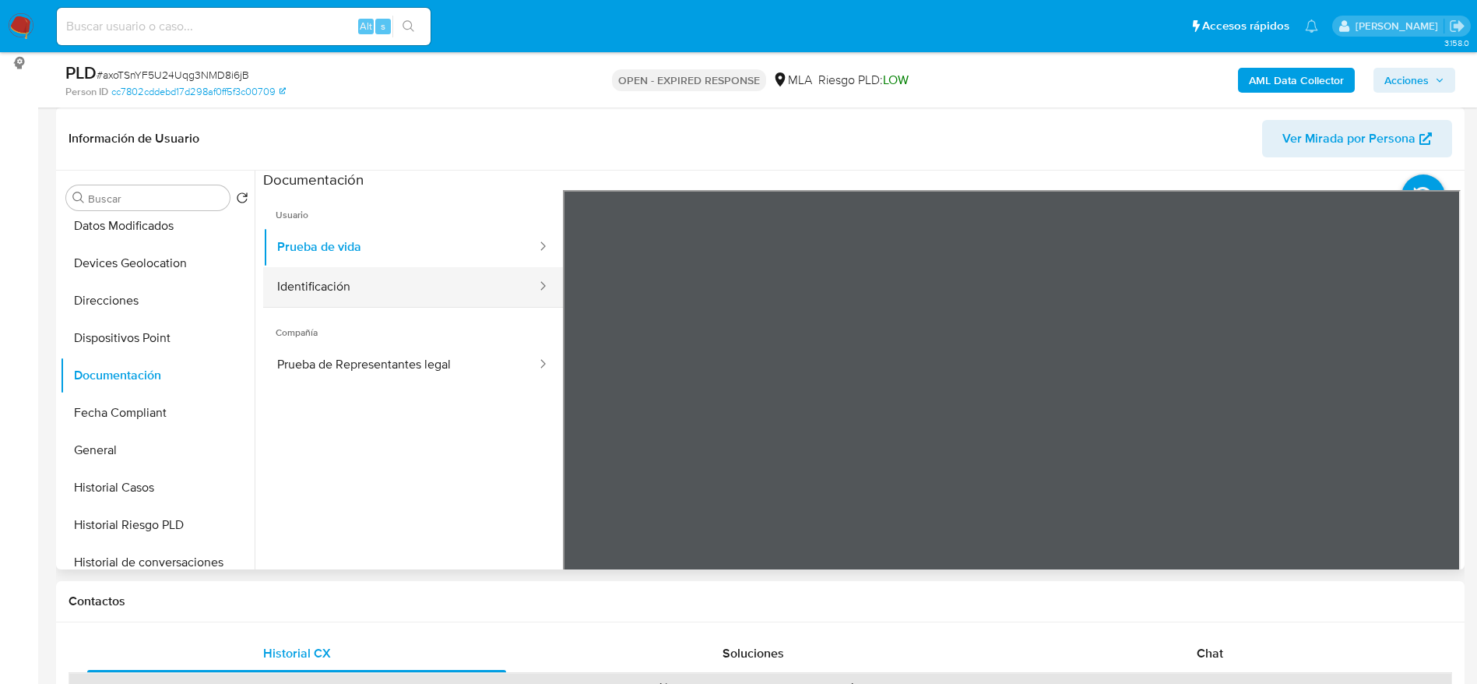
click at [378, 301] on button "Identificación" at bounding box center [400, 287] width 275 height 40
click at [1437, 434] on icon at bounding box center [1441, 442] width 31 height 31
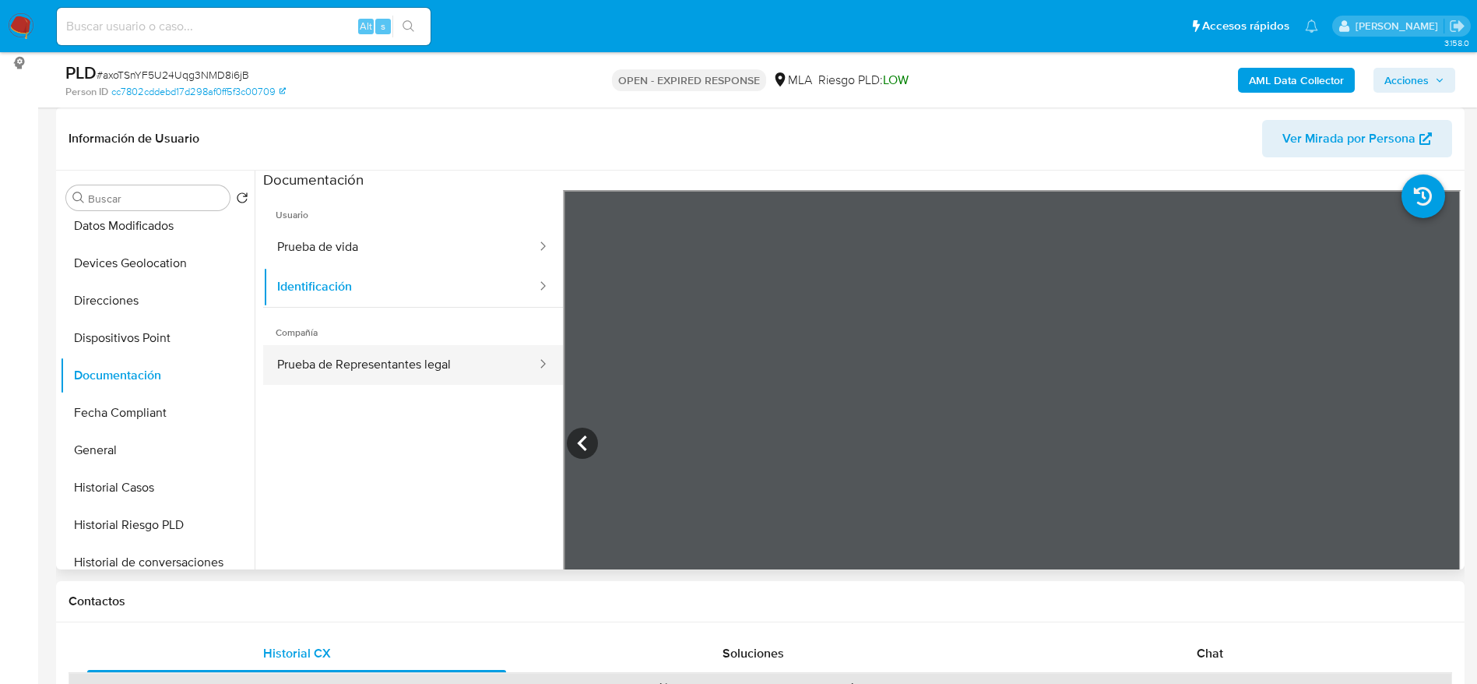
click at [413, 357] on button "Prueba de Representantes legal" at bounding box center [400, 365] width 275 height 40
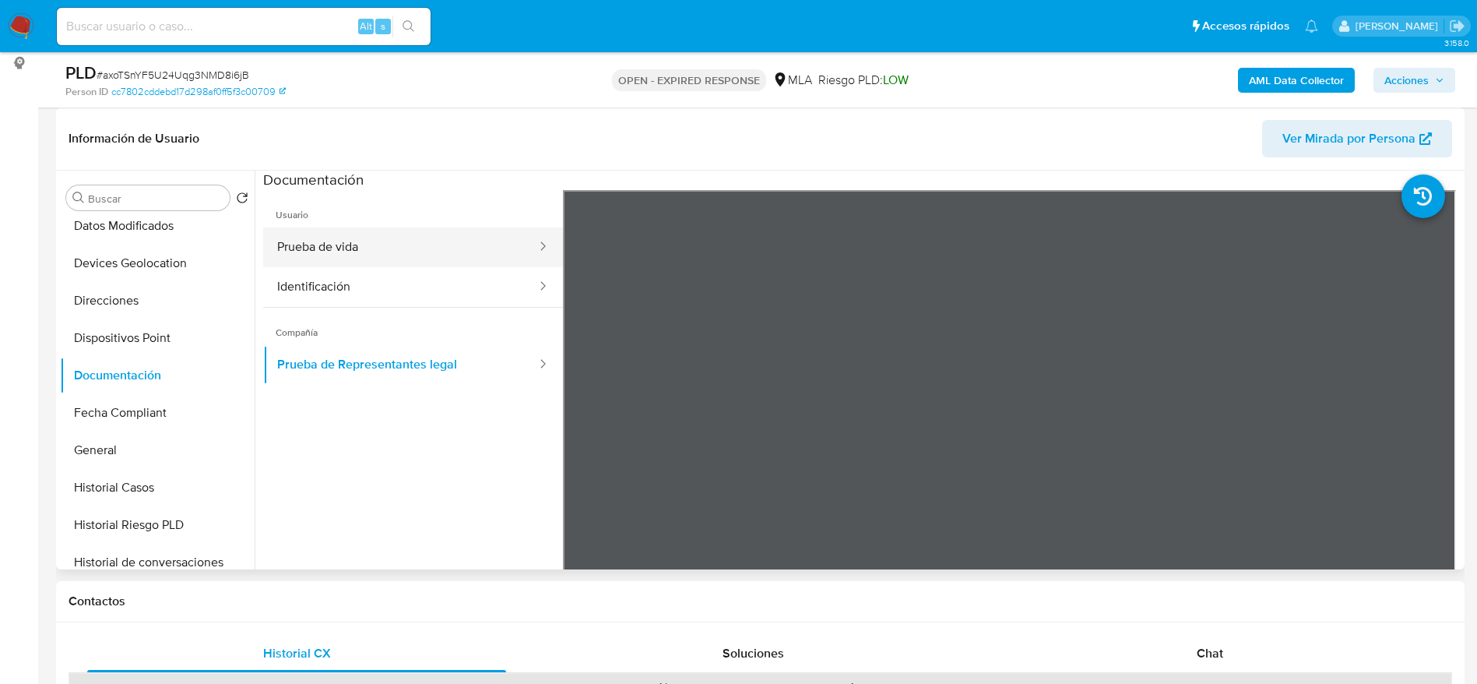
click at [399, 266] on button "Prueba de vida" at bounding box center [400, 247] width 275 height 40
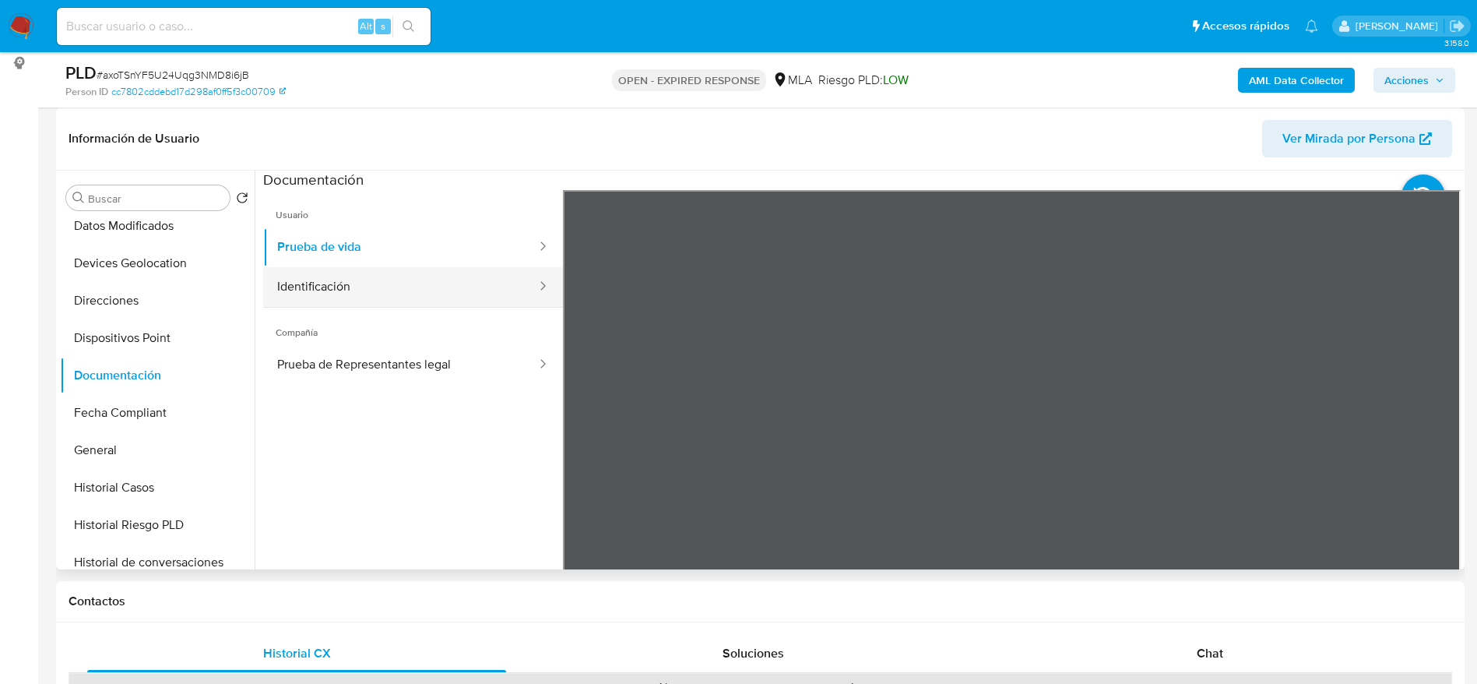
click at [420, 291] on button "Identificación" at bounding box center [400, 287] width 275 height 40
click at [1120, 610] on div "Contactos" at bounding box center [760, 601] width 1409 height 41
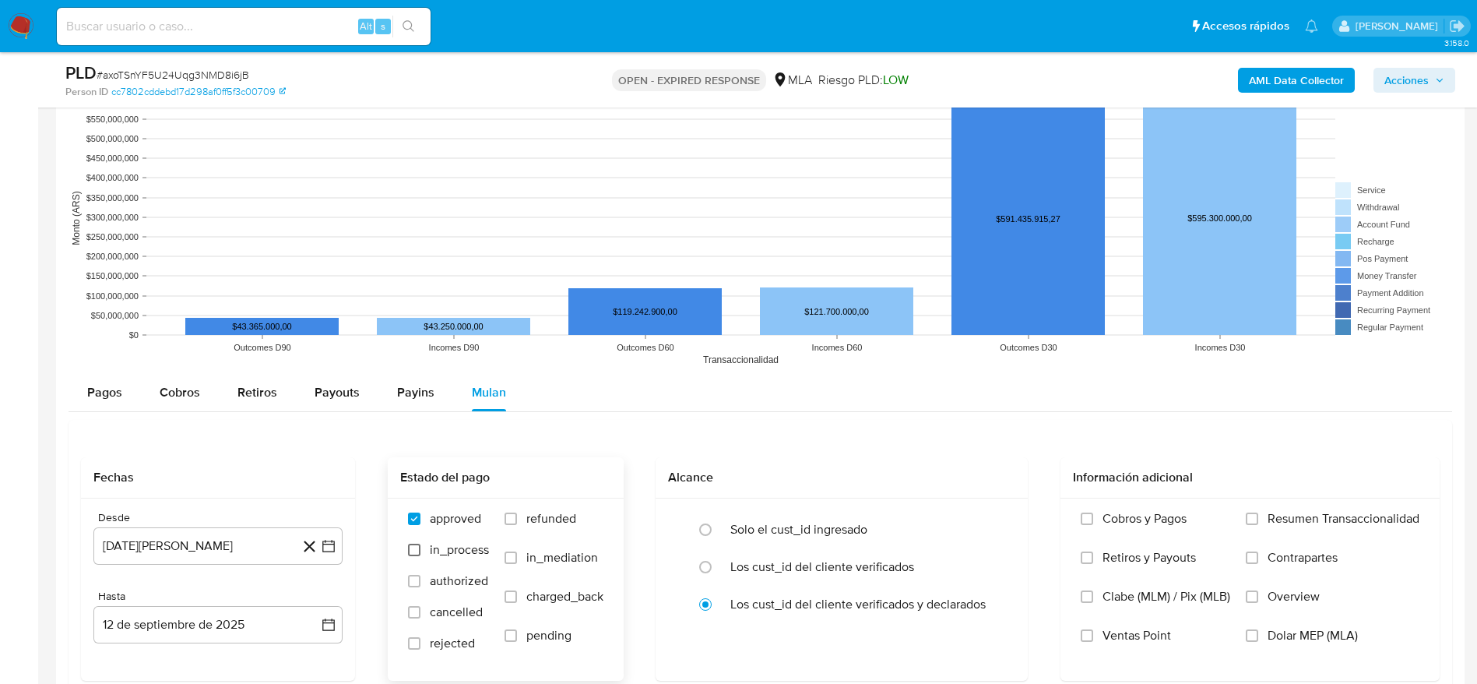
scroll to position [1518, 0]
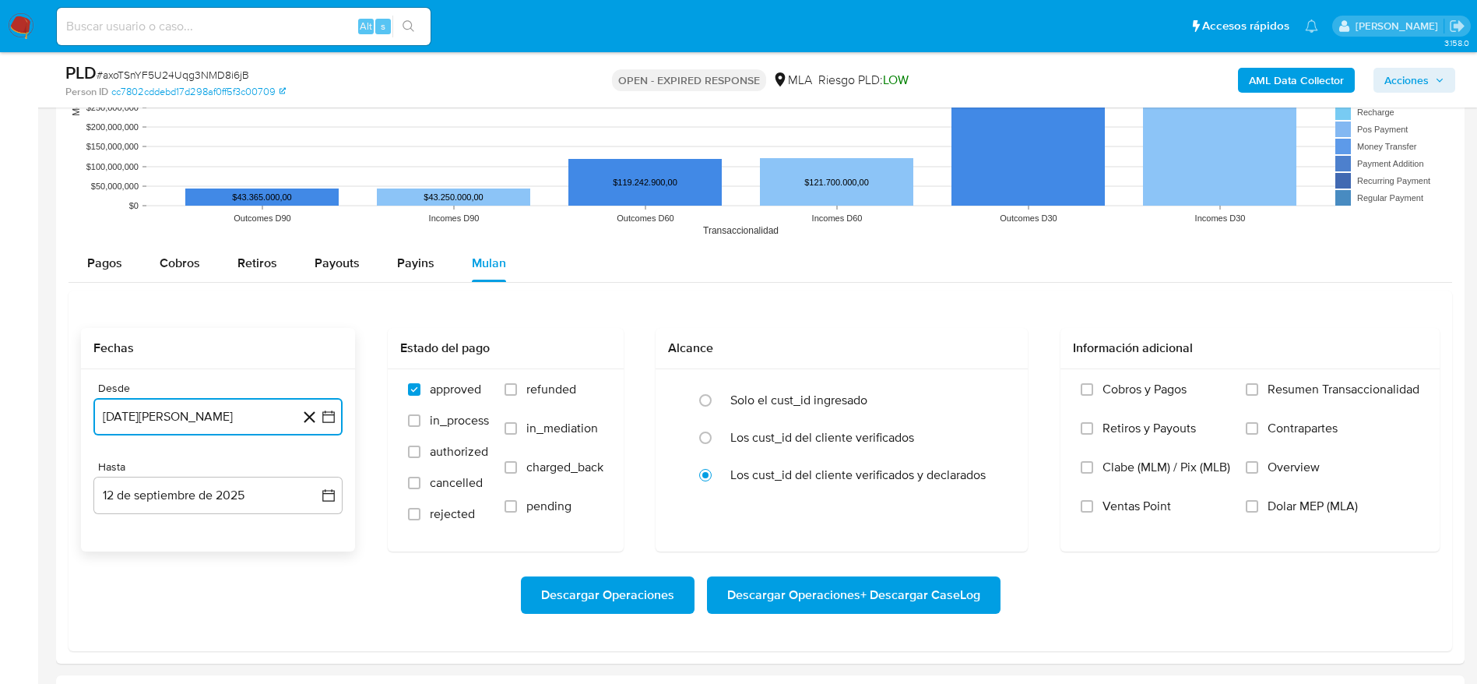
drag, startPoint x: 199, startPoint y: 410, endPoint x: 245, endPoint y: 406, distance: 46.9
click at [199, 410] on button "12 de agosto de 2024" at bounding box center [217, 416] width 249 height 37
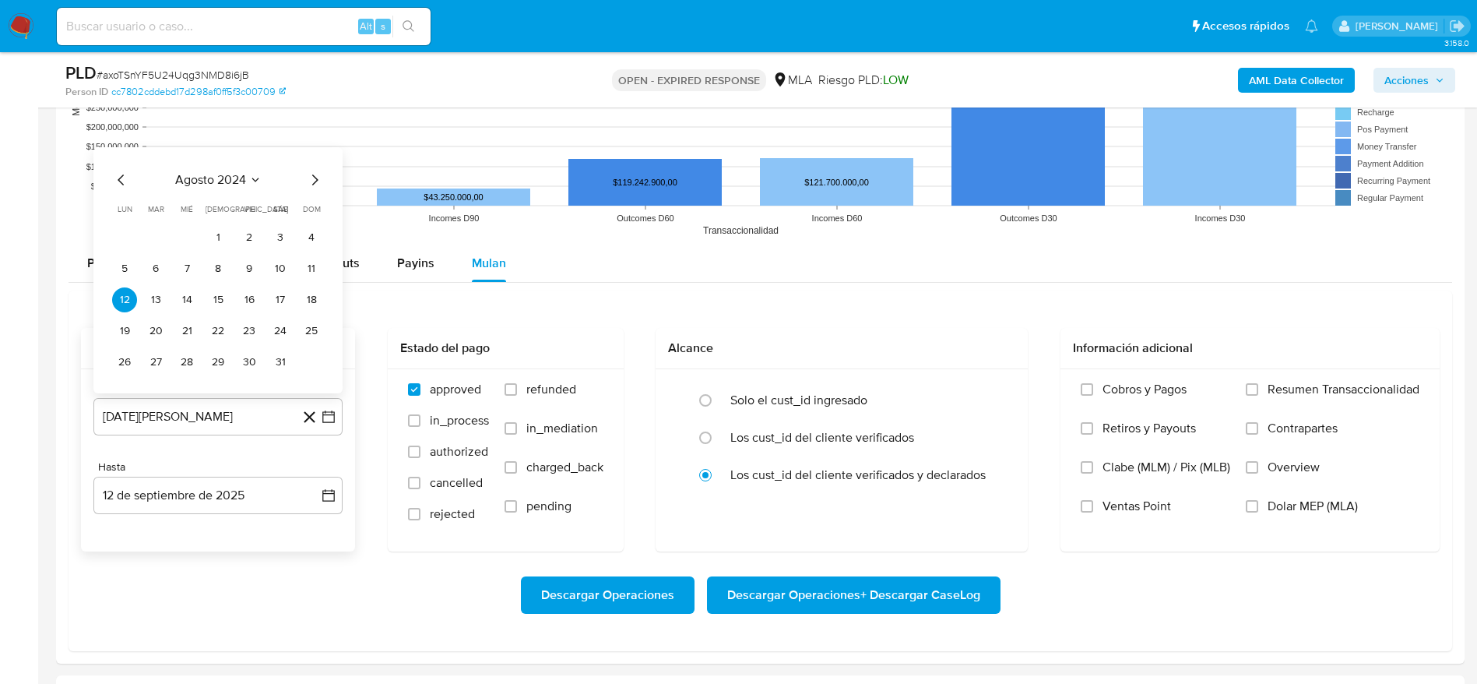
click at [208, 165] on div "agosto 2024 agosto 2024 lun lunes mar martes mié miércoles jue jueves vie viern…" at bounding box center [217, 270] width 249 height 246
click at [210, 178] on span "agosto 2024" at bounding box center [210, 180] width 71 height 16
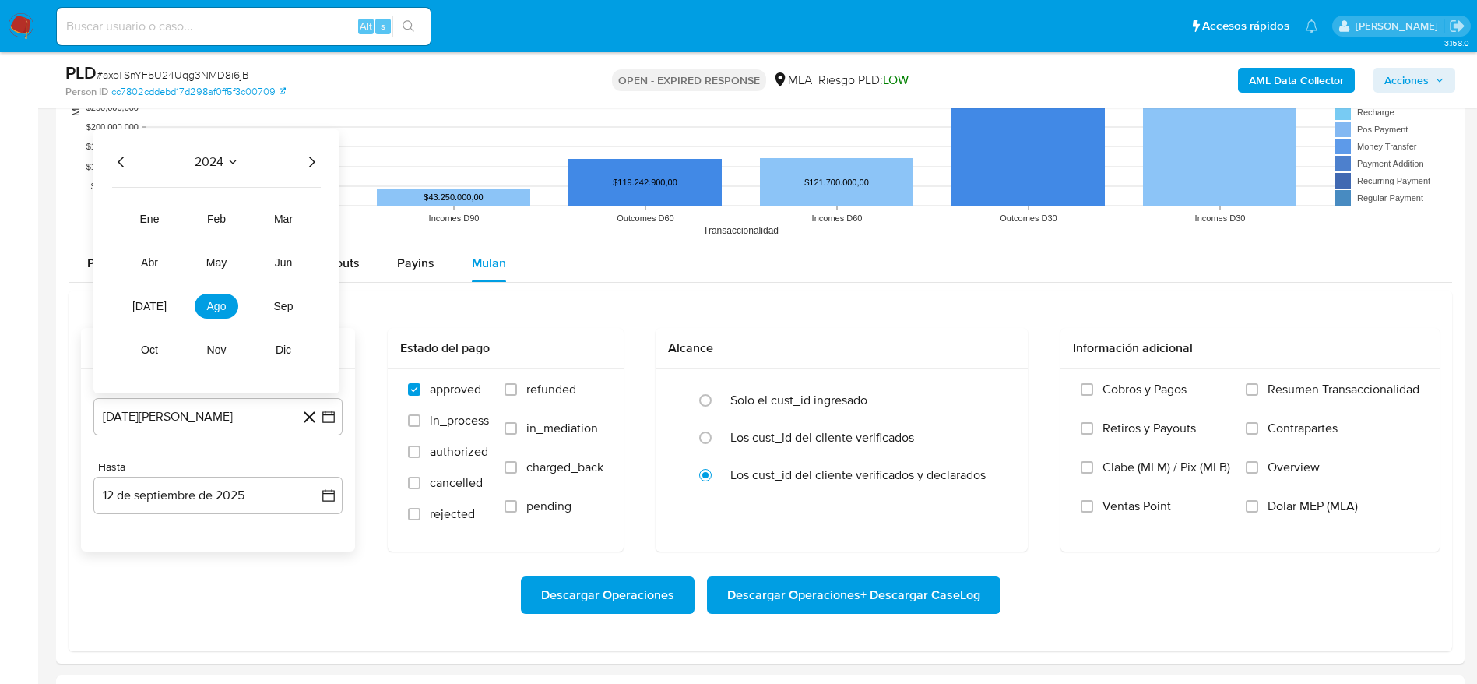
click at [310, 163] on icon "Año siguiente" at bounding box center [311, 162] width 19 height 19
click at [216, 297] on button "ago" at bounding box center [217, 306] width 44 height 25
drag, startPoint x: 258, startPoint y: 236, endPoint x: 265, endPoint y: 490, distance: 253.9
click at [258, 237] on button "1" at bounding box center [249, 237] width 25 height 25
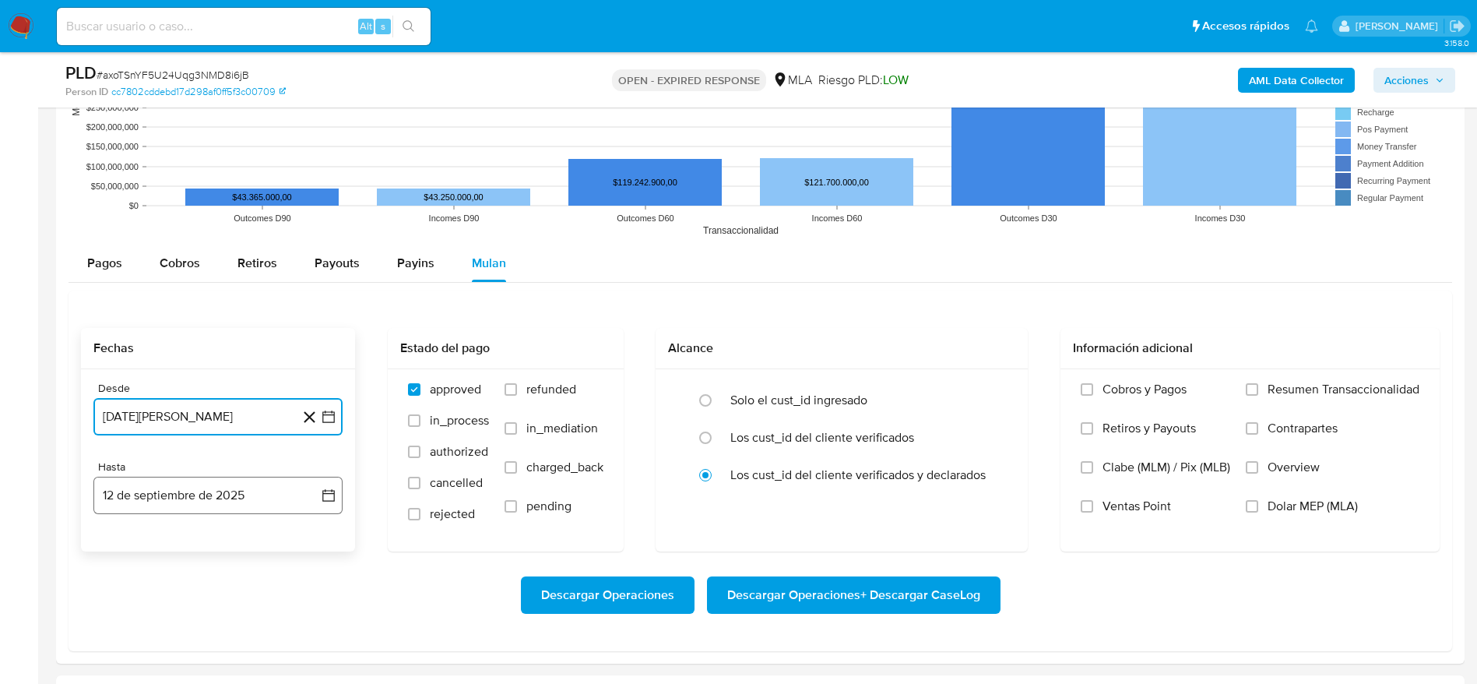
click at [262, 491] on button "12 de septiembre de 2025" at bounding box center [217, 495] width 249 height 37
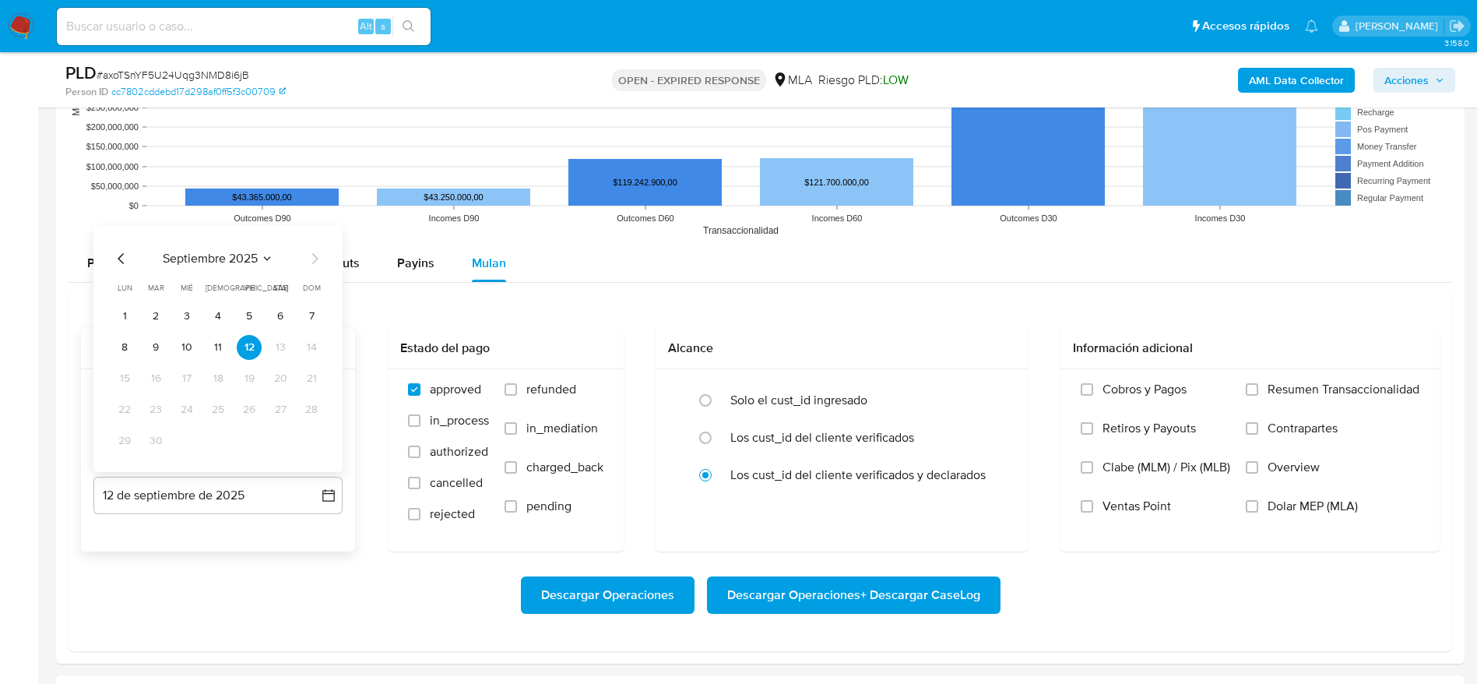
click at [122, 255] on icon "Mes anterior" at bounding box center [121, 258] width 19 height 19
click at [308, 438] on button "31" at bounding box center [311, 440] width 25 height 25
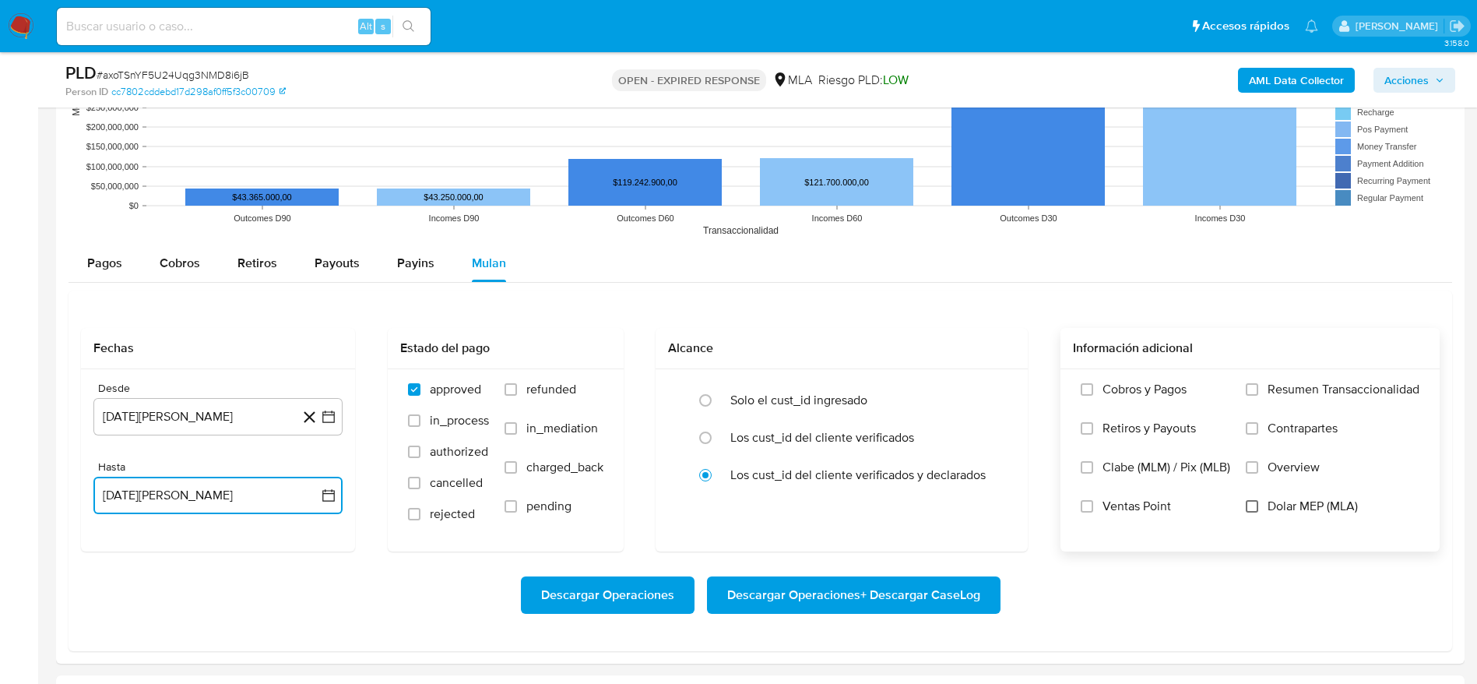
click at [1252, 508] on input "Dolar MEP (MLA)" at bounding box center [1252, 506] width 12 height 12
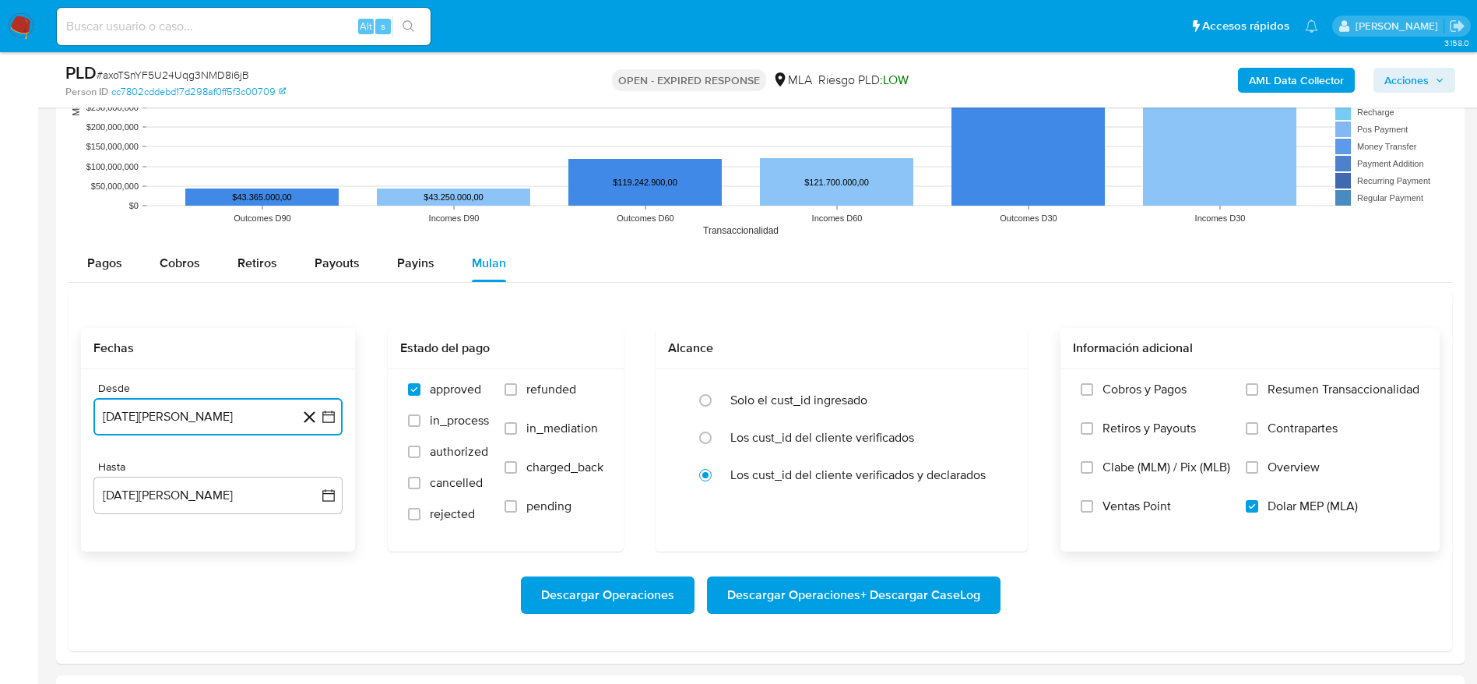
click at [223, 420] on button "1 de agosto de 2025" at bounding box center [217, 416] width 249 height 37
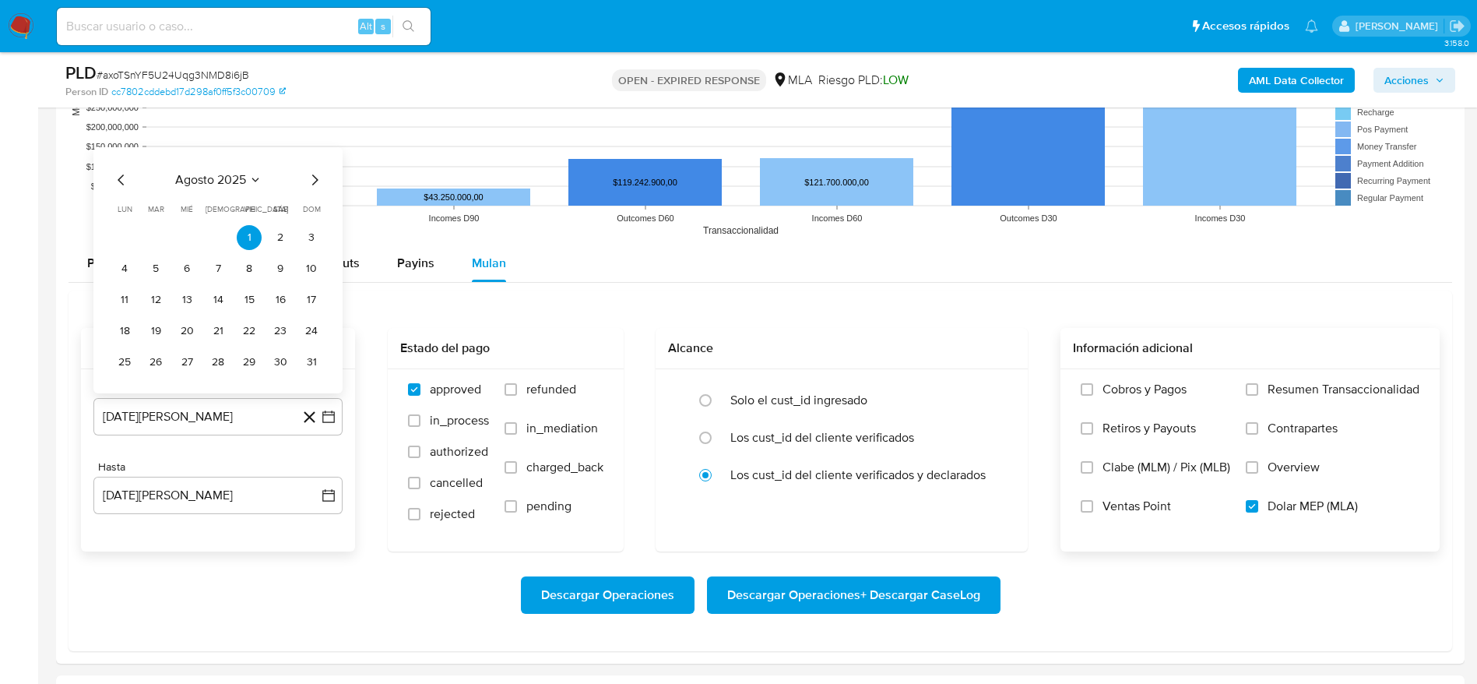
click at [202, 189] on div "agosto 2025 agosto 2025 lun lunes mar martes mié miércoles jue jueves vie viern…" at bounding box center [218, 273] width 212 height 204
drag, startPoint x: 167, startPoint y: 165, endPoint x: 148, endPoint y: 181, distance: 24.9
click at [168, 164] on div "agosto 2025 agosto 2025 lun lunes mar martes mié miércoles jue jueves vie viern…" at bounding box center [217, 270] width 249 height 246
click at [123, 180] on icon "Mes anterior" at bounding box center [121, 180] width 19 height 19
click at [119, 178] on icon "Mes anterior" at bounding box center [121, 180] width 19 height 19
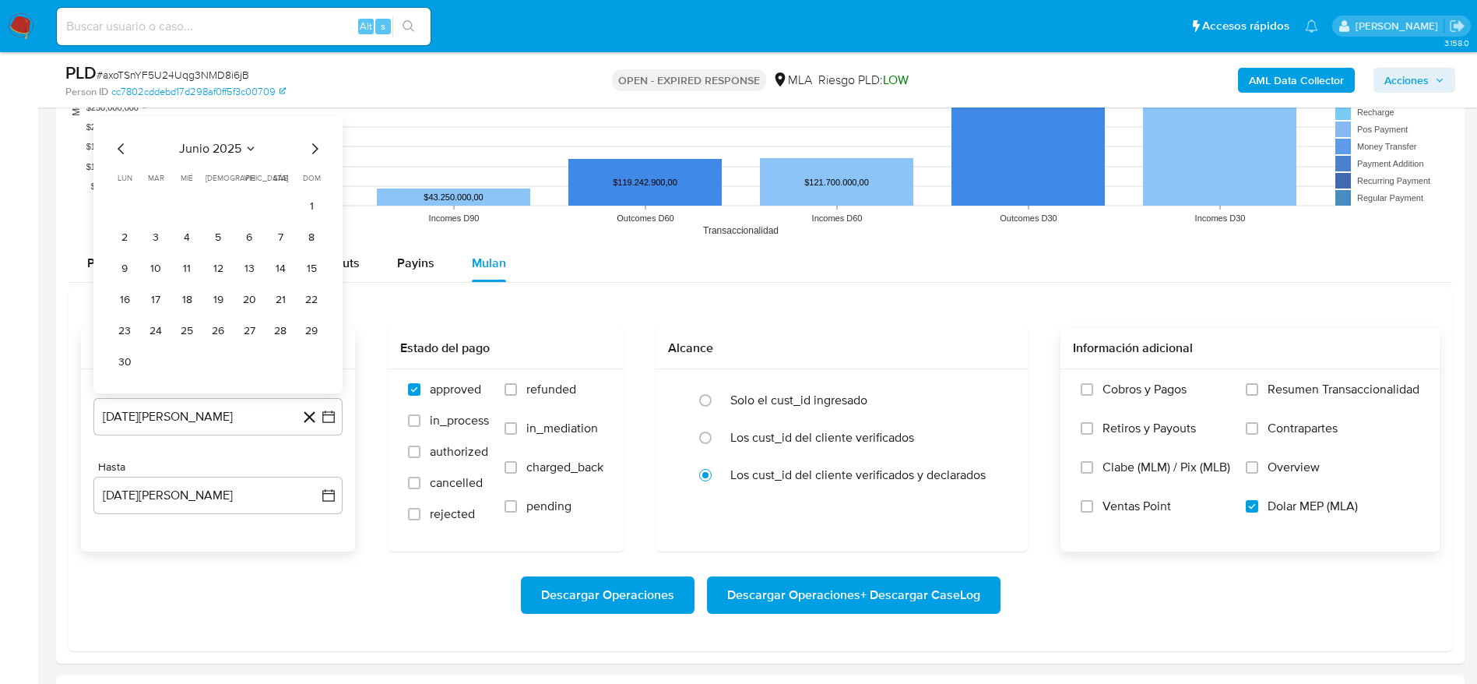
click at [119, 178] on span "lun" at bounding box center [125, 178] width 15 height 12
drag, startPoint x: 118, startPoint y: 145, endPoint x: 180, endPoint y: 192, distance: 78.3
click at [118, 146] on icon "Mes anterior" at bounding box center [121, 148] width 19 height 19
click at [217, 240] on button "1" at bounding box center [218, 237] width 25 height 25
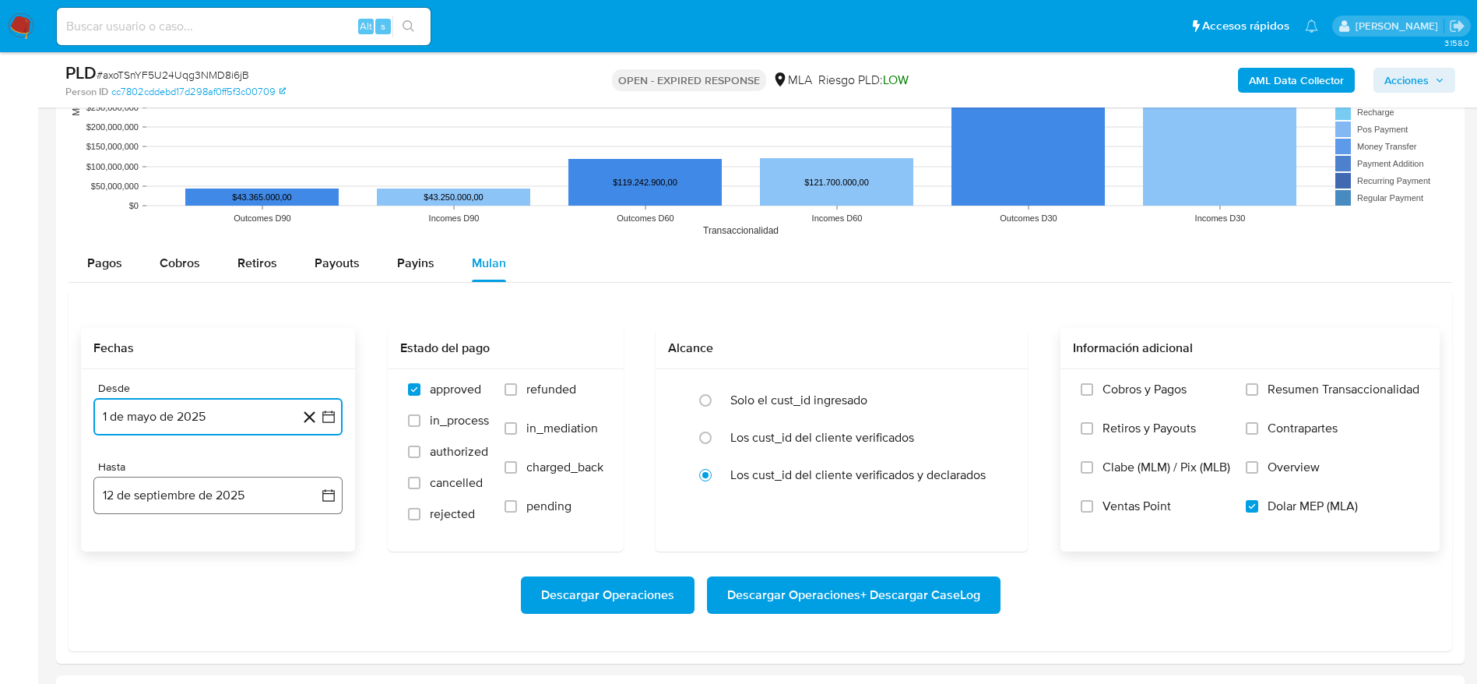
click at [229, 498] on button "12 de septiembre de 2025" at bounding box center [217, 495] width 249 height 37
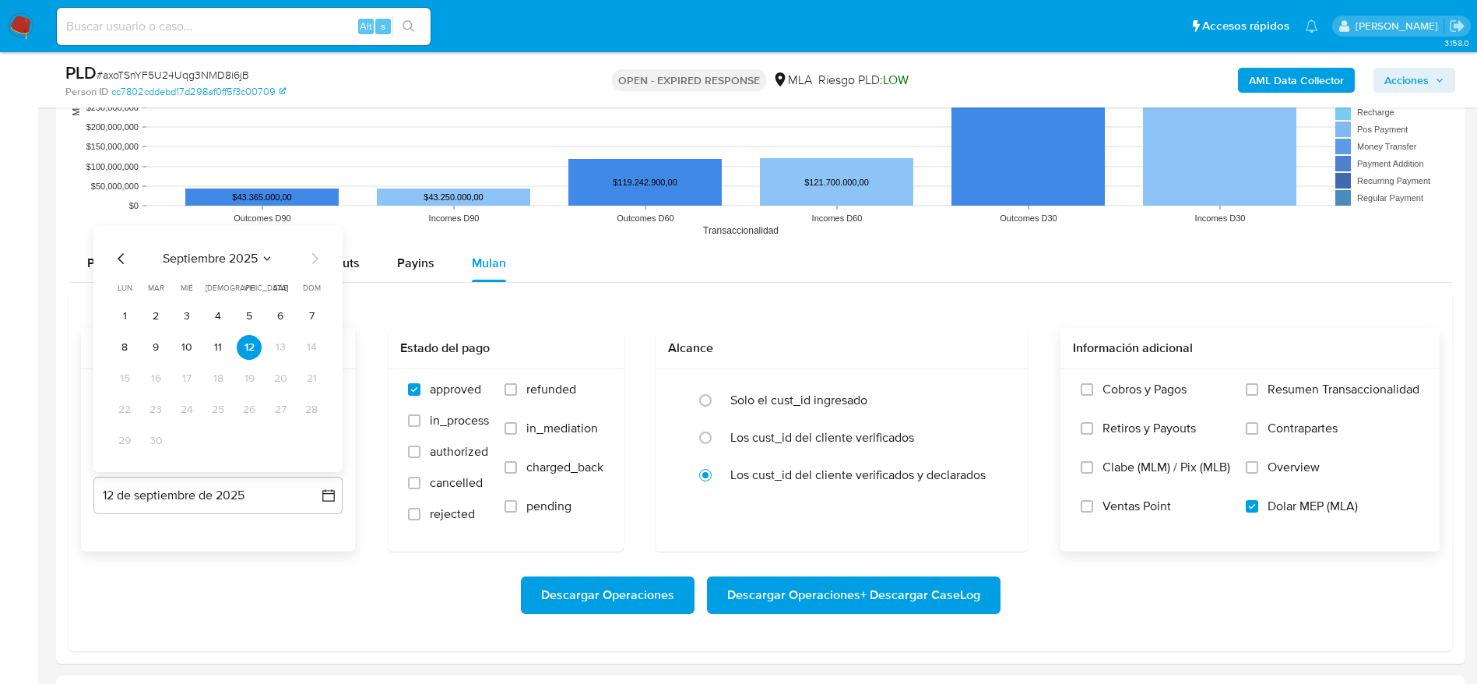
click at [115, 256] on icon "Mes anterior" at bounding box center [121, 258] width 19 height 19
click at [315, 442] on button "31" at bounding box center [311, 440] width 25 height 25
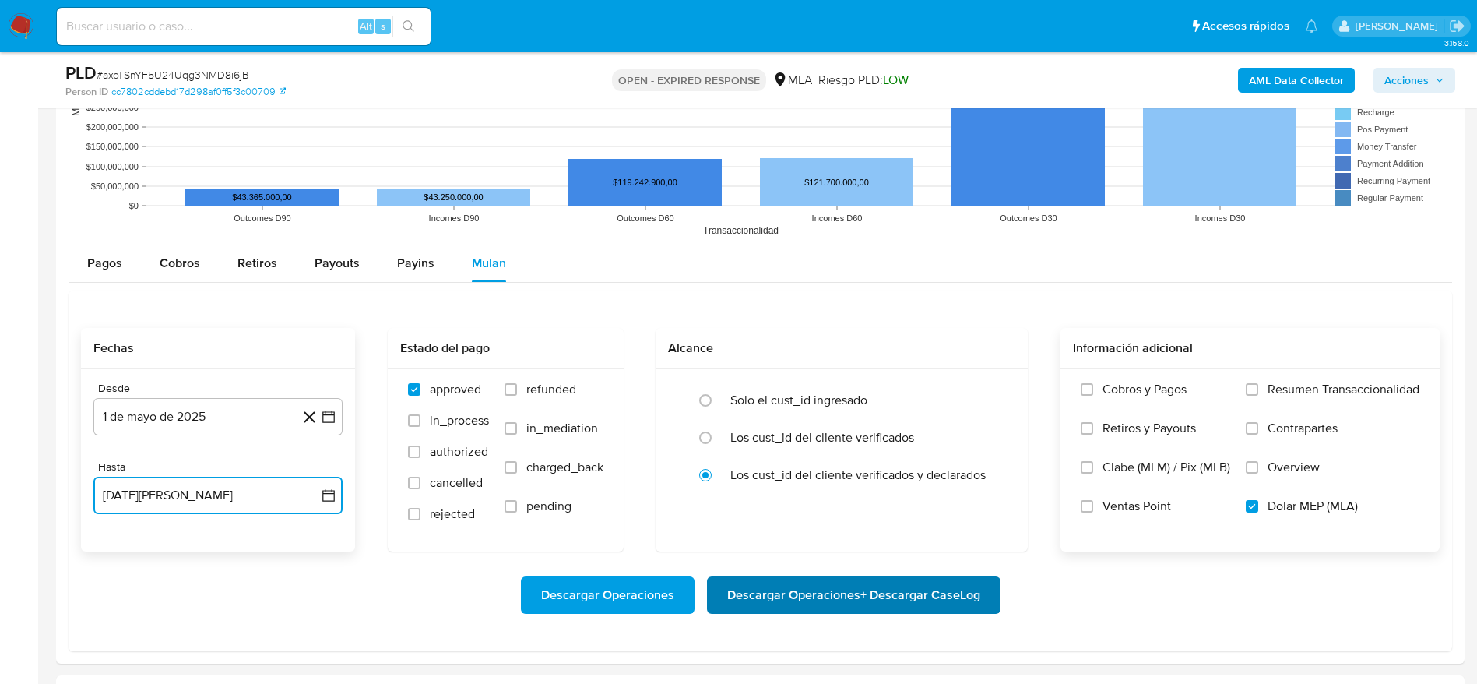
click at [850, 606] on span "Descargar Operaciones + Descargar CaseLog" at bounding box center [853, 595] width 253 height 34
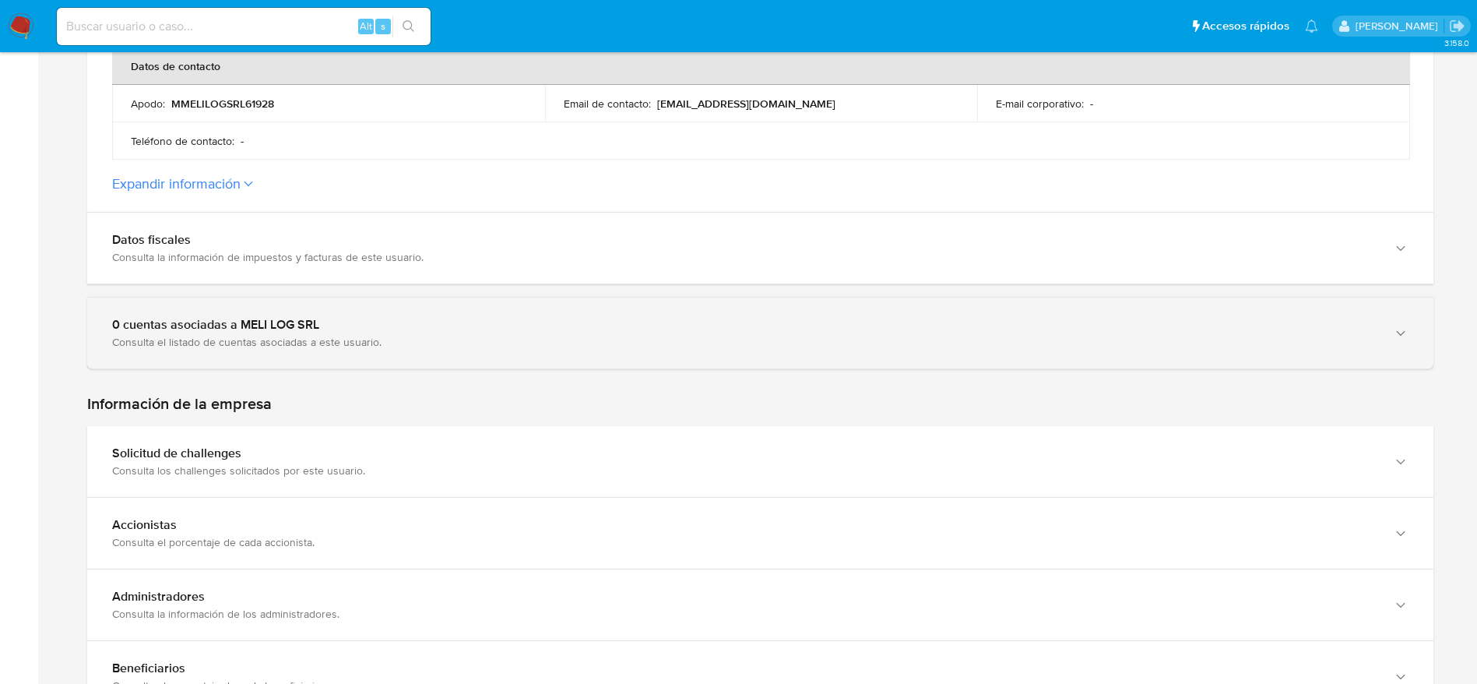
scroll to position [1051, 0]
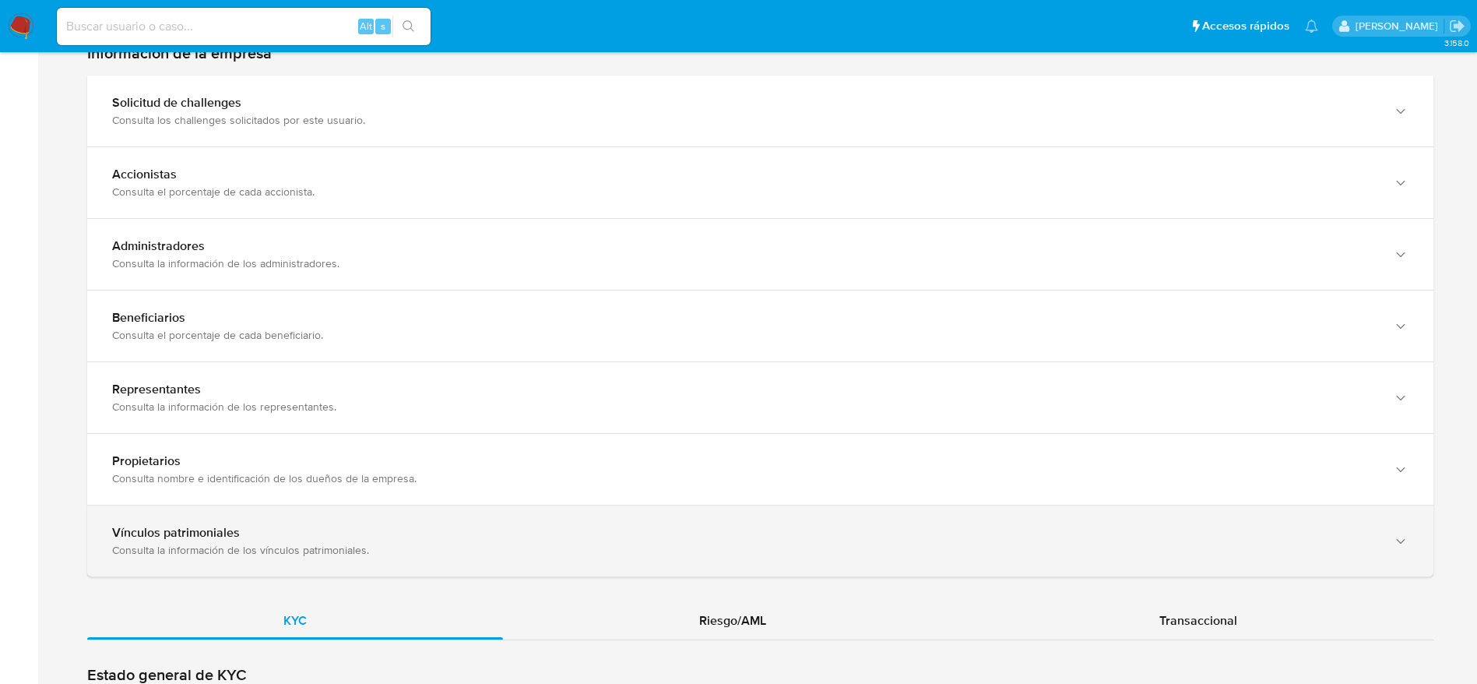
drag, startPoint x: 736, startPoint y: 605, endPoint x: 814, endPoint y: 534, distance: 105.3
click at [736, 606] on div "Riesgo/AML" at bounding box center [732, 620] width 459 height 37
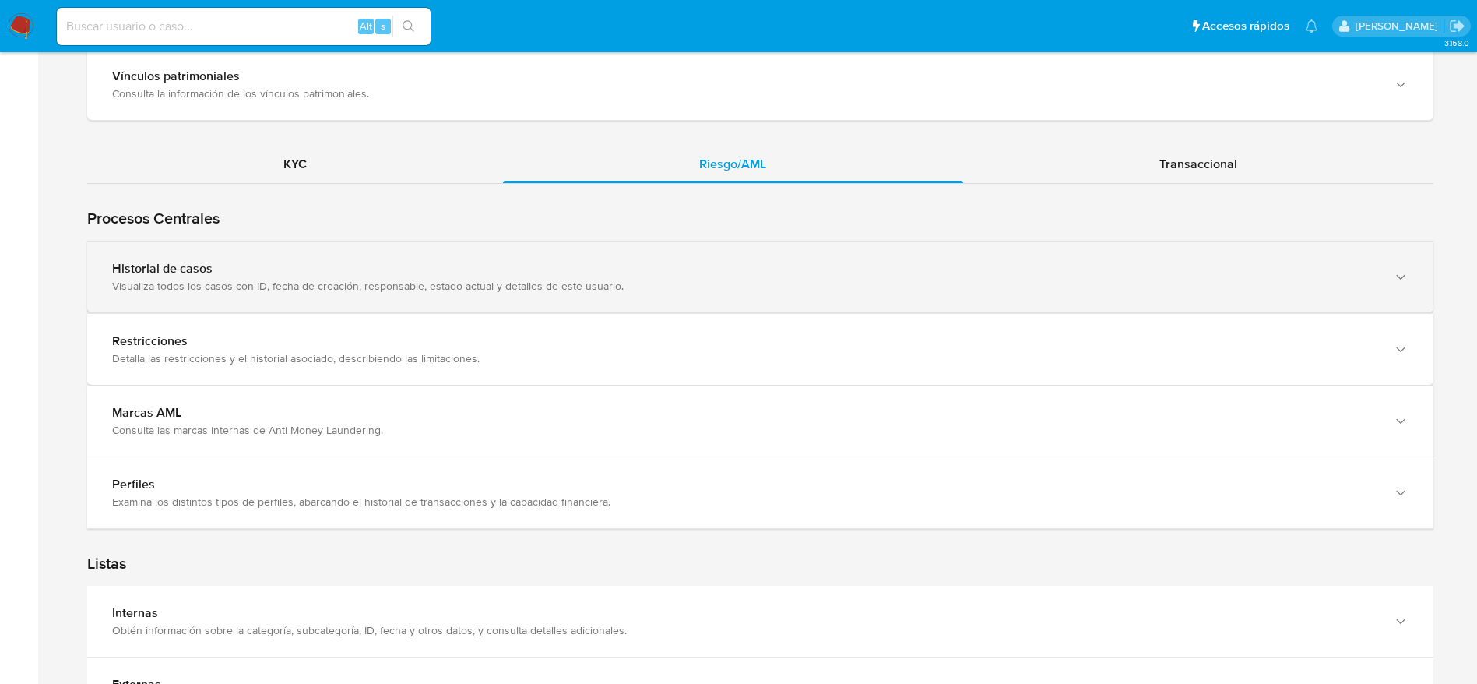
click at [332, 279] on div "Visualiza todos los casos con ID, fecha de creación, responsable, estado actual…" at bounding box center [744, 286] width 1265 height 14
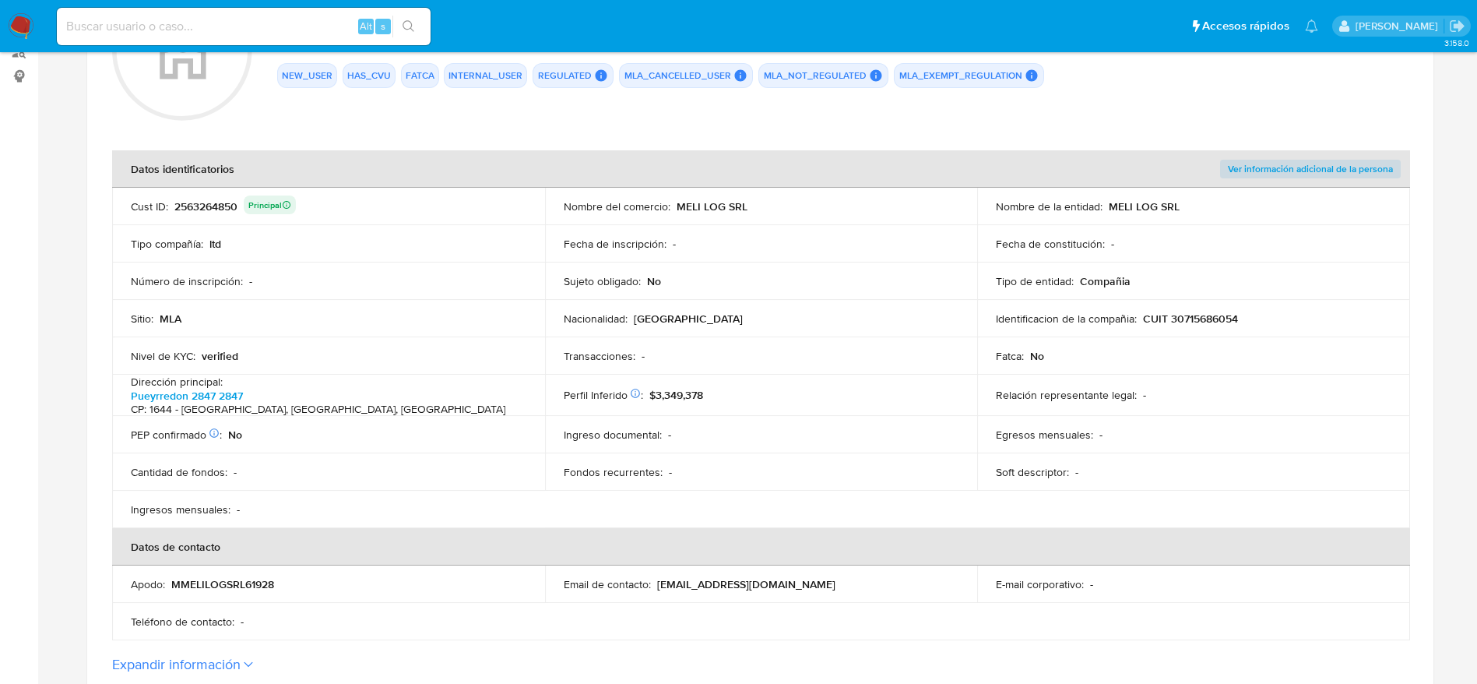
scroll to position [0, 0]
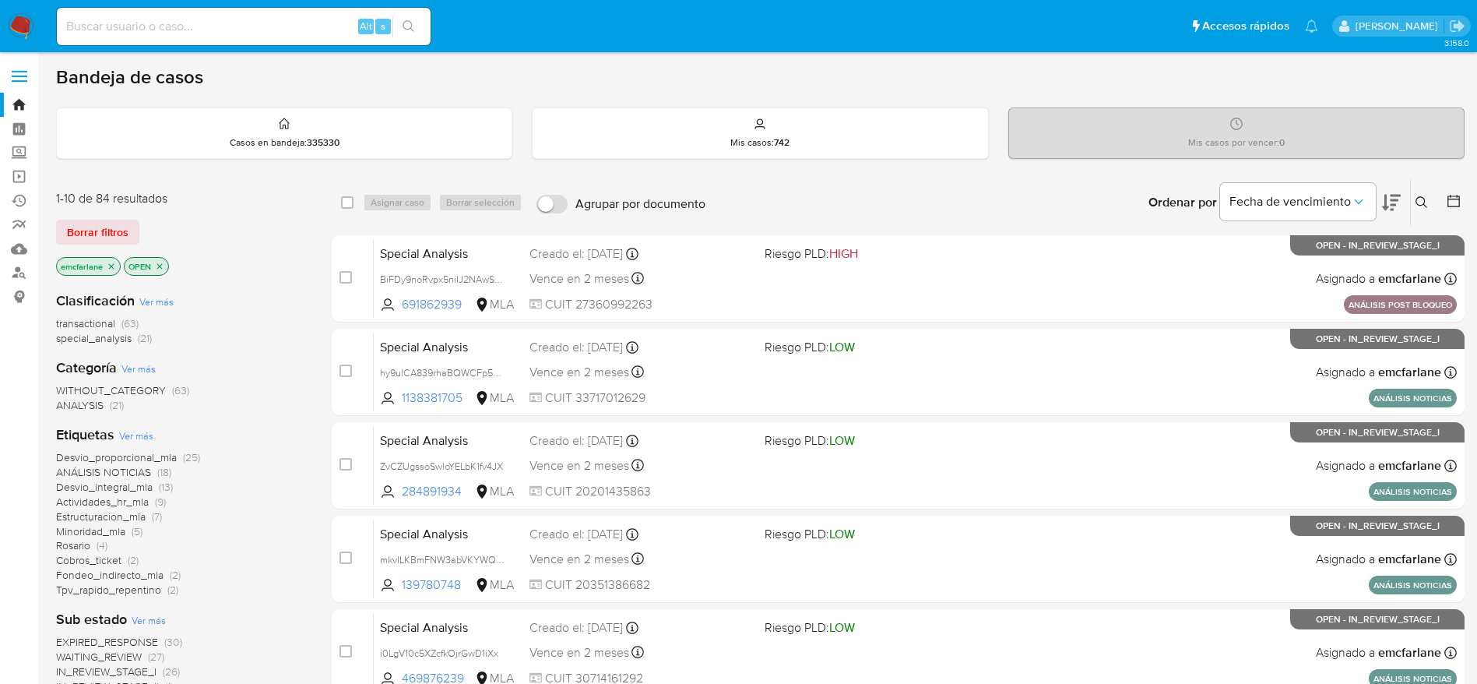
click at [307, 14] on div "Alt s" at bounding box center [244, 26] width 374 height 37
click at [297, 28] on input at bounding box center [244, 26] width 374 height 20
paste input "8SePONQdhN387gKqvuALRzMC"
type input "8SePONQdhN387gKqvuALRzMC"
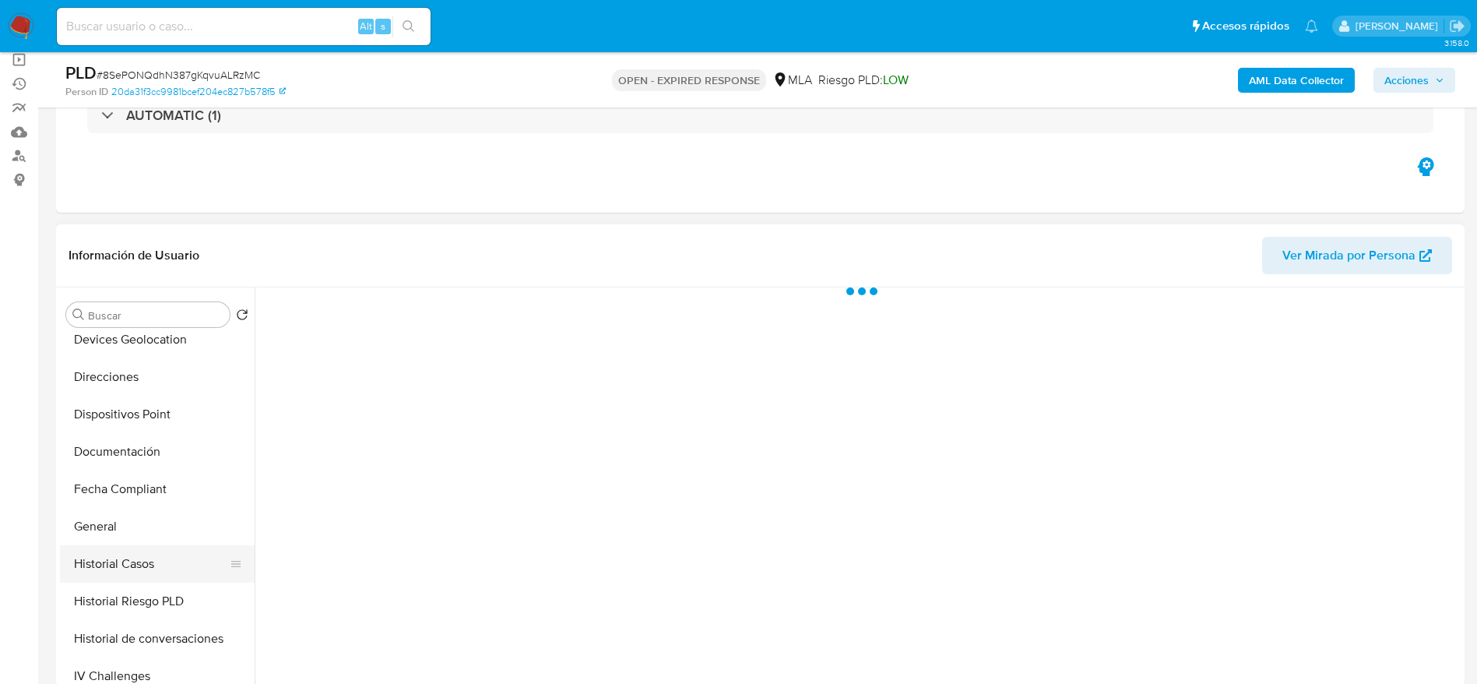
scroll to position [350, 0]
click at [145, 481] on button "Historial Casos" at bounding box center [151, 487] width 182 height 37
select select "10"
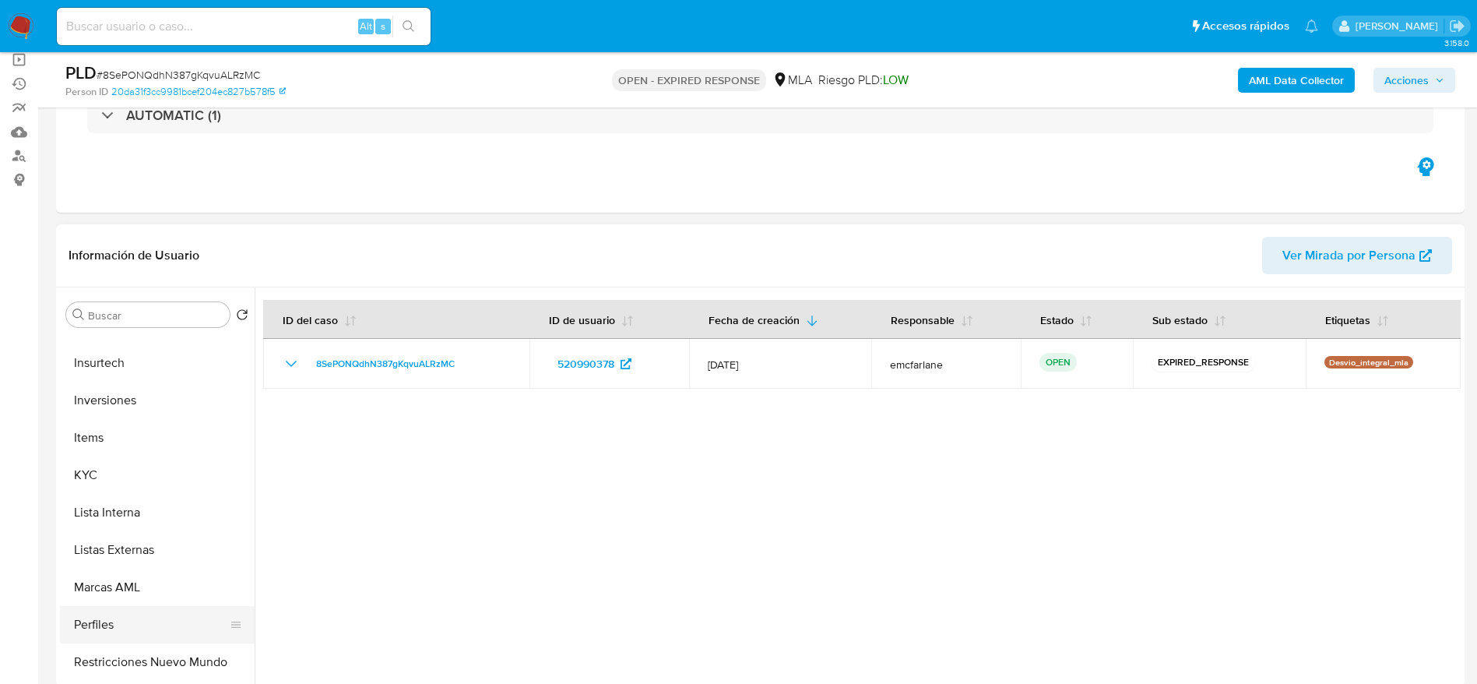
scroll to position [701, 0]
click at [96, 438] on button "KYC" at bounding box center [151, 435] width 182 height 37
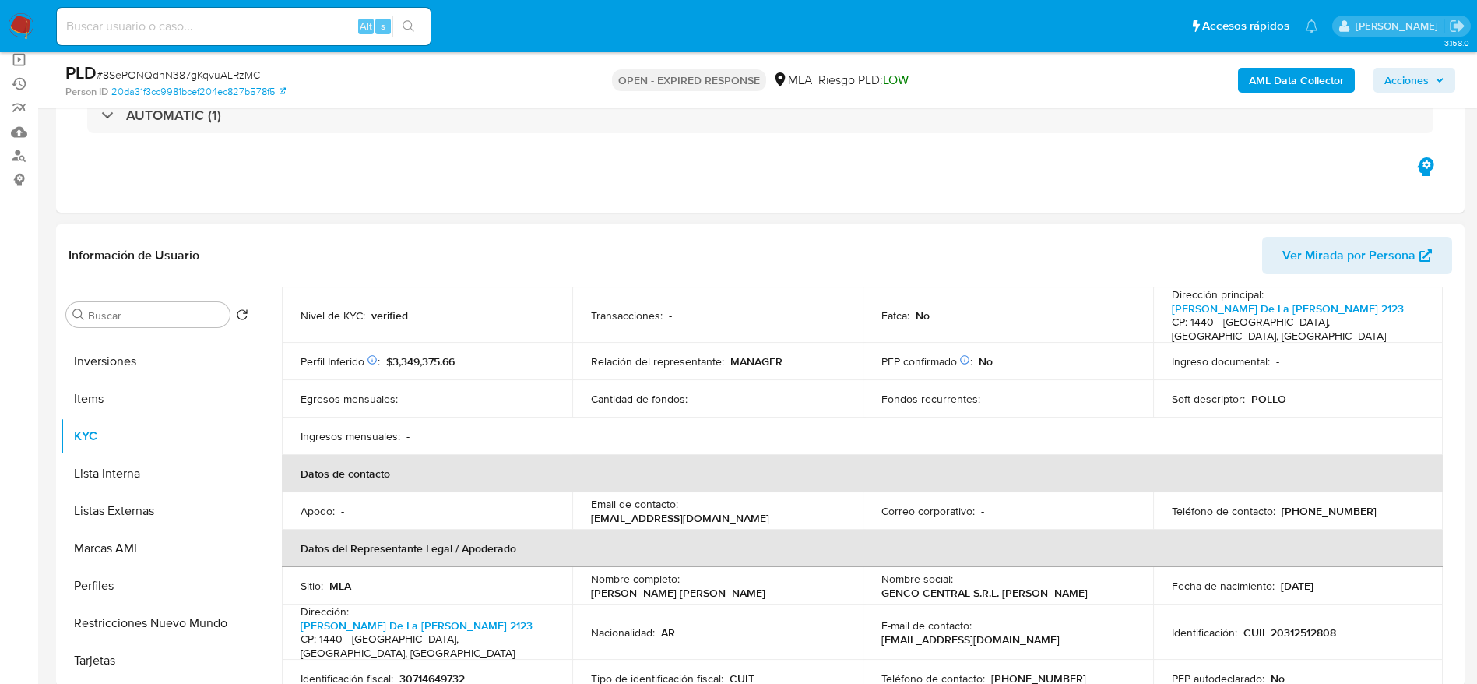
scroll to position [234, 0]
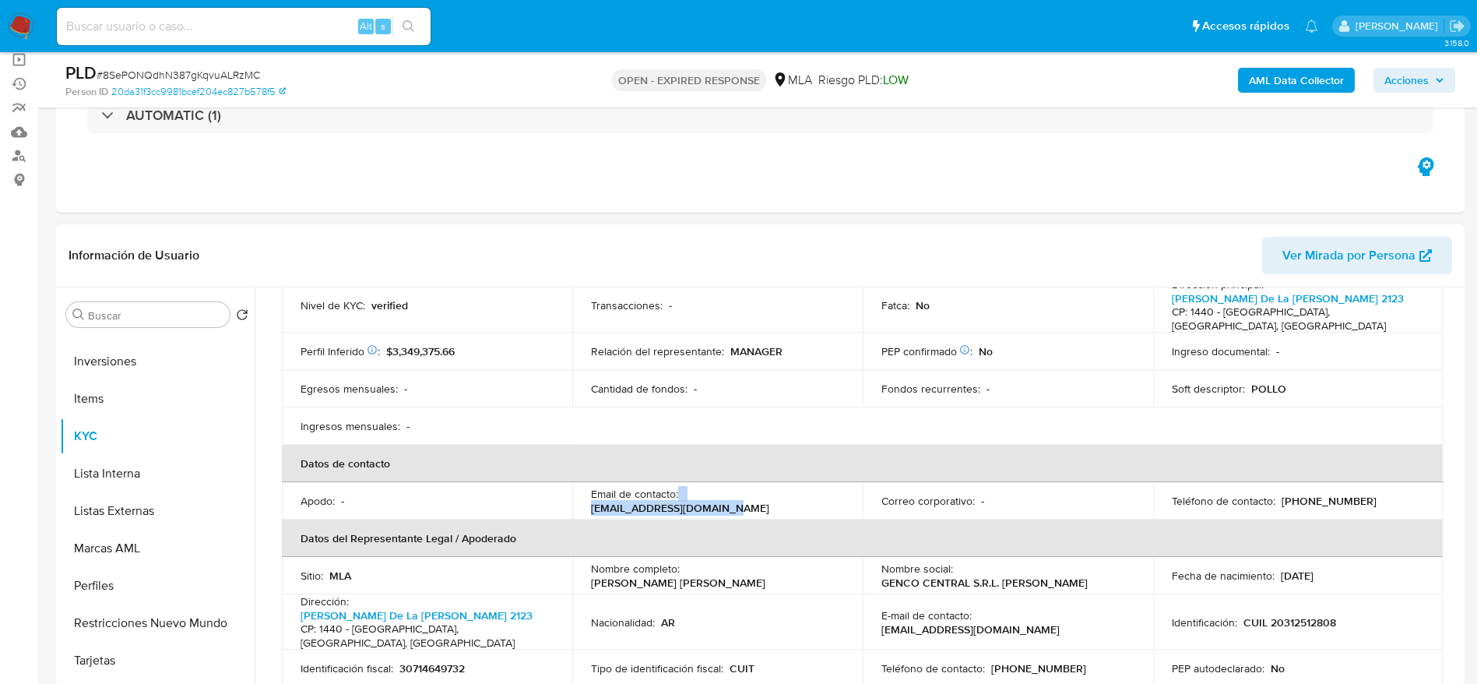
drag, startPoint x: 835, startPoint y: 491, endPoint x: 678, endPoint y: 497, distance: 156.6
click at [678, 497] on td "Email de contacto : [EMAIL_ADDRESS][DOMAIN_NAME]" at bounding box center [717, 500] width 290 height 37
copy div "[EMAIL_ADDRESS][DOMAIN_NAME]"
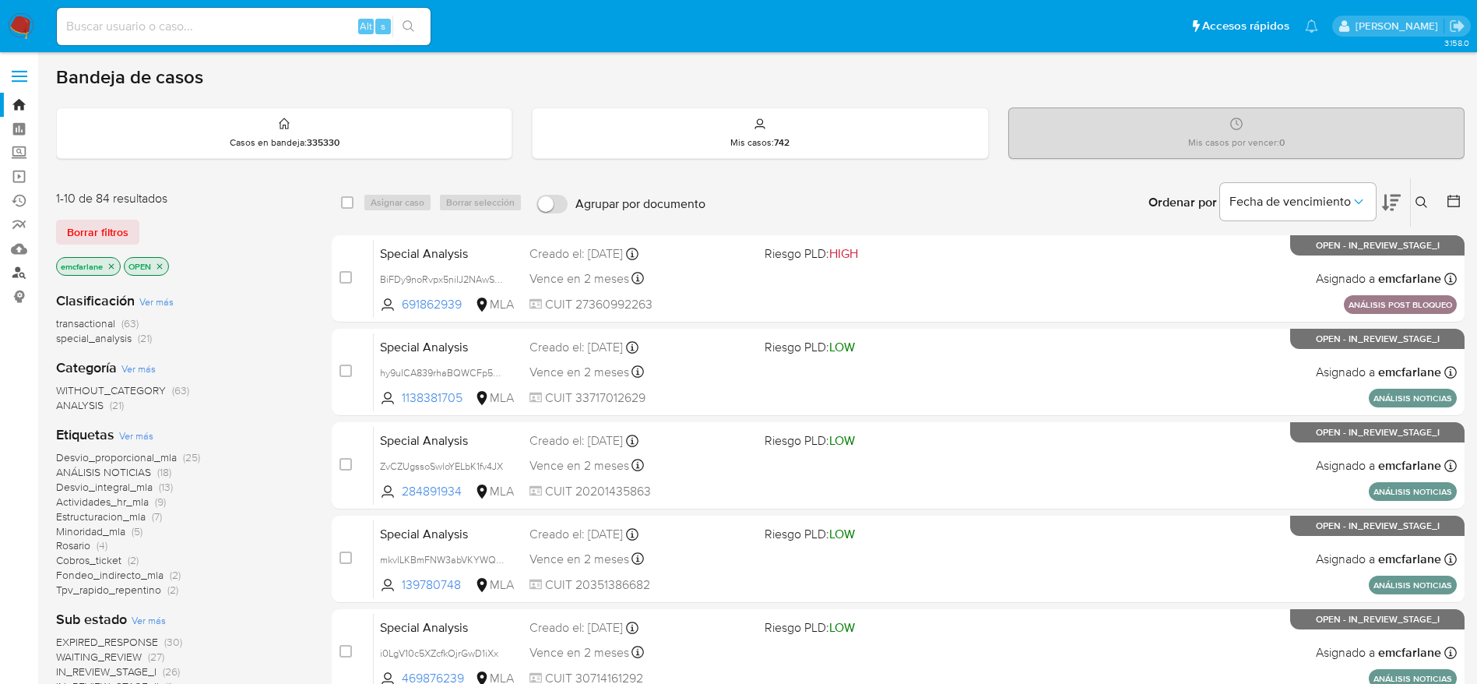
click at [19, 280] on link "Buscador de personas" at bounding box center [92, 273] width 185 height 24
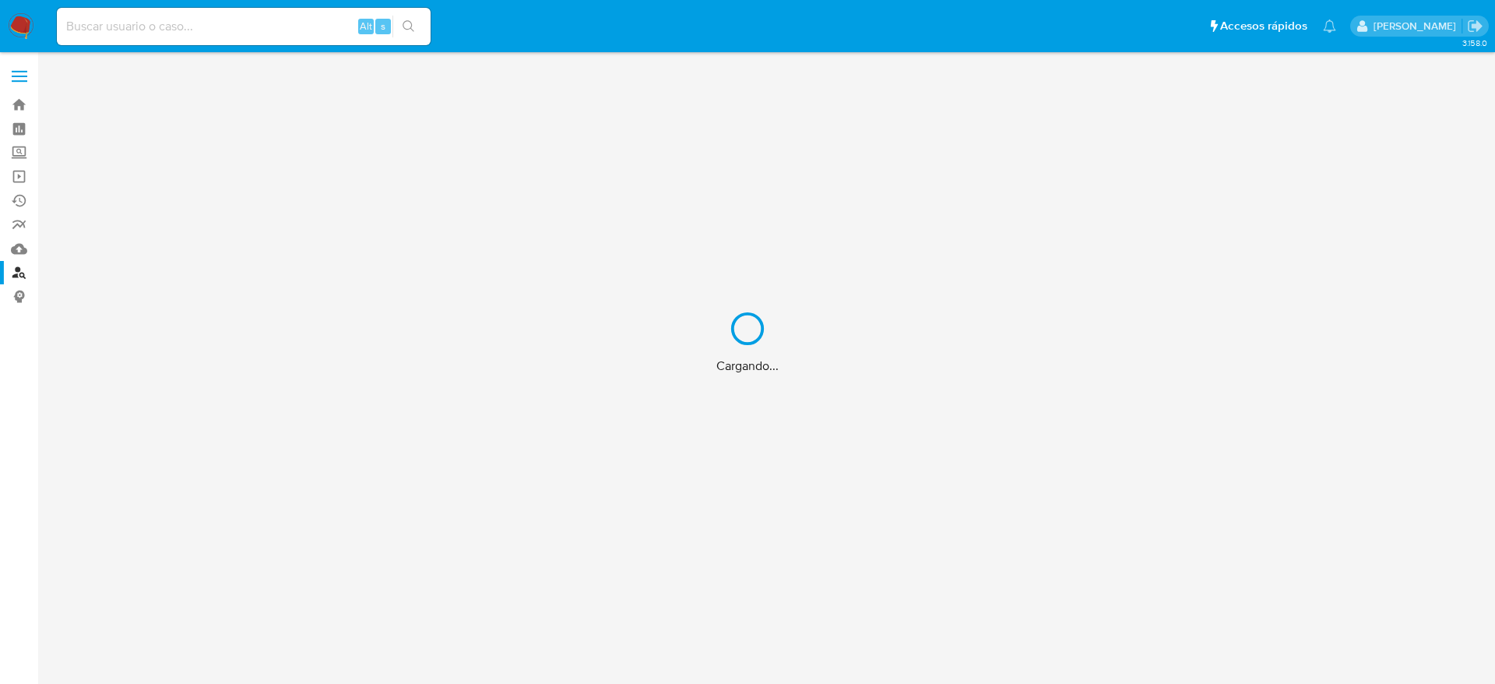
click at [152, 25] on div "Cargando..." at bounding box center [747, 342] width 1495 height 684
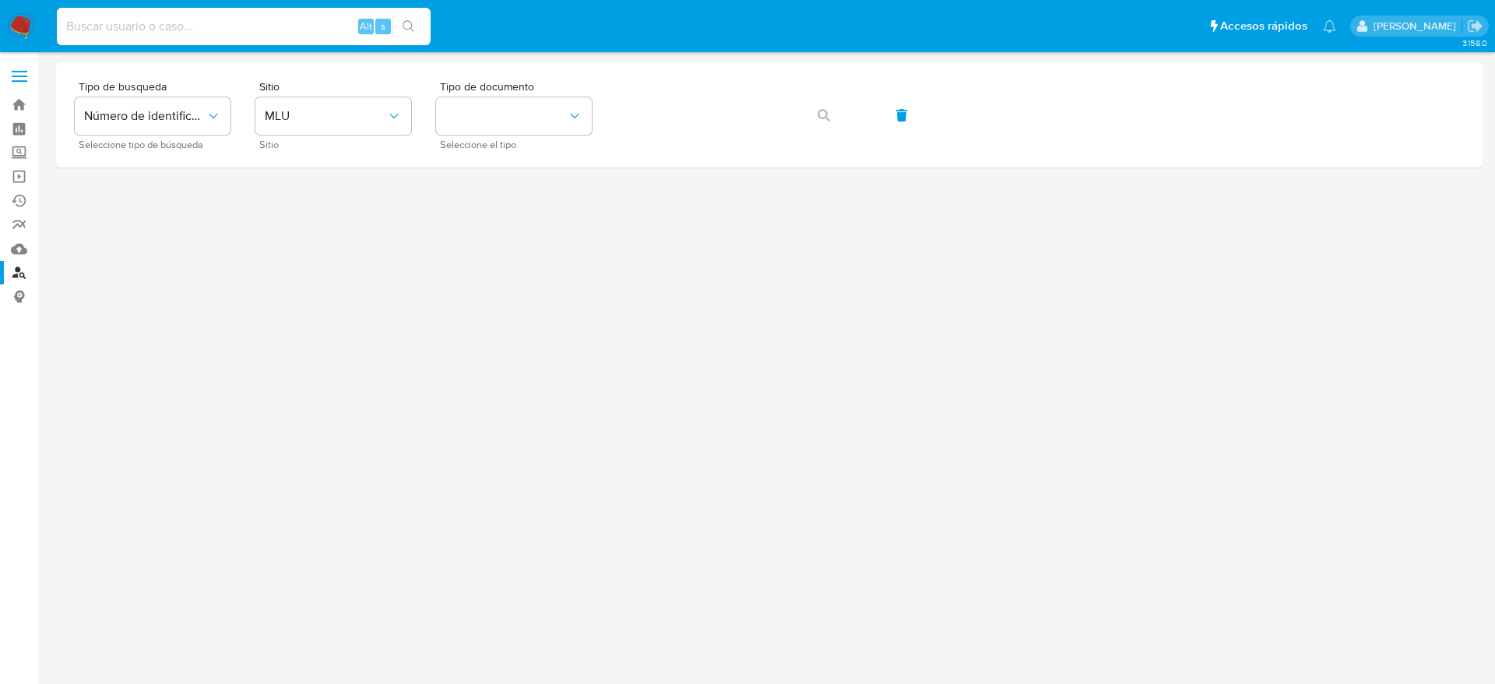
click at [152, 25] on input at bounding box center [244, 26] width 374 height 20
paste input "20944127519"
type input "20944127519"
click at [367, 132] on button "MLU" at bounding box center [333, 115] width 156 height 37
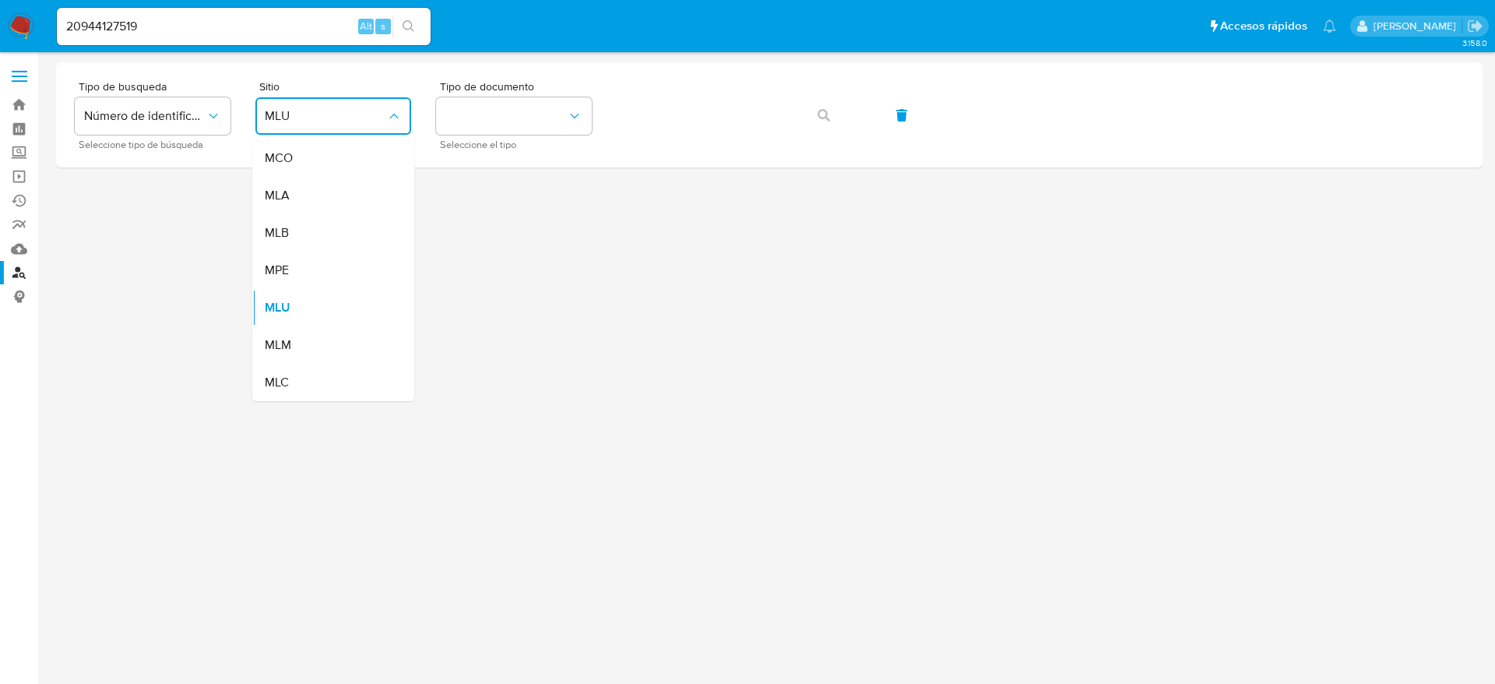
click at [274, 202] on span "MLA" at bounding box center [277, 196] width 25 height 16
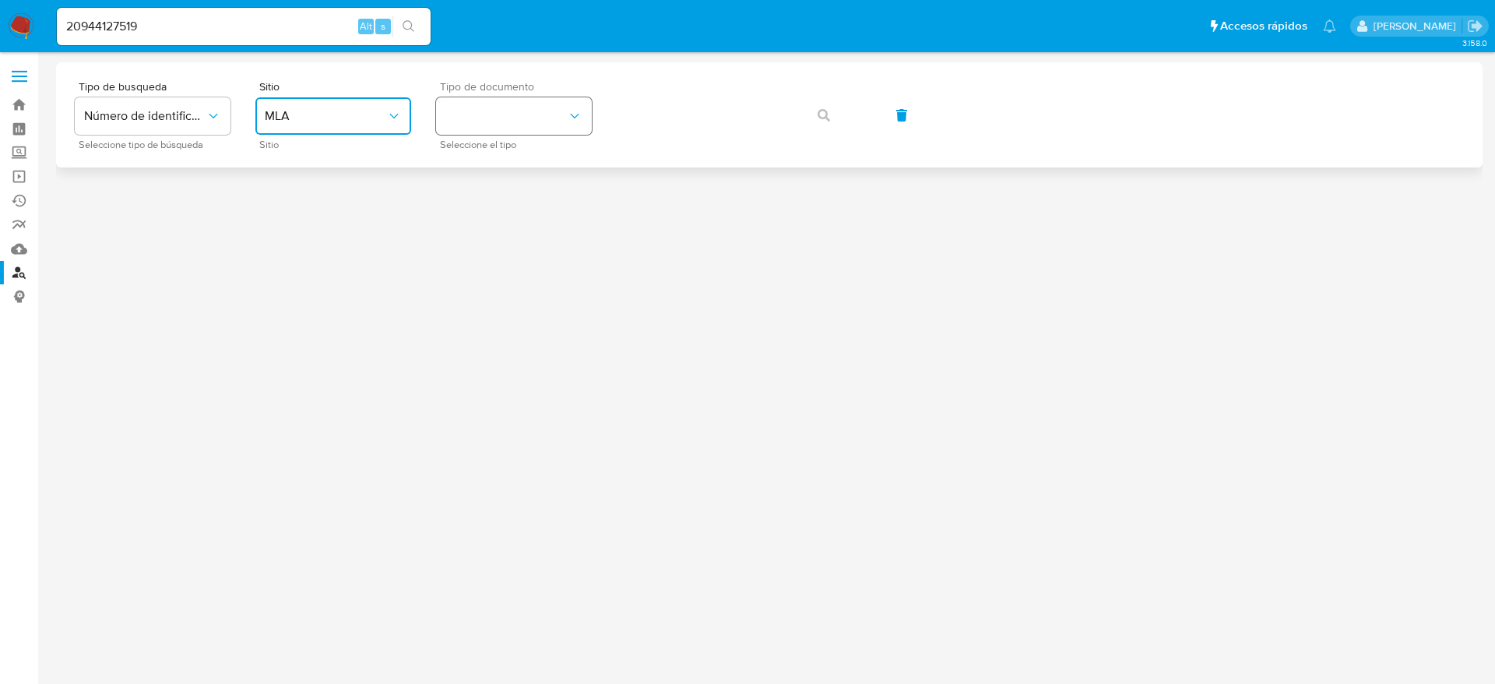
click at [568, 125] on button "identificationType" at bounding box center [514, 115] width 156 height 37
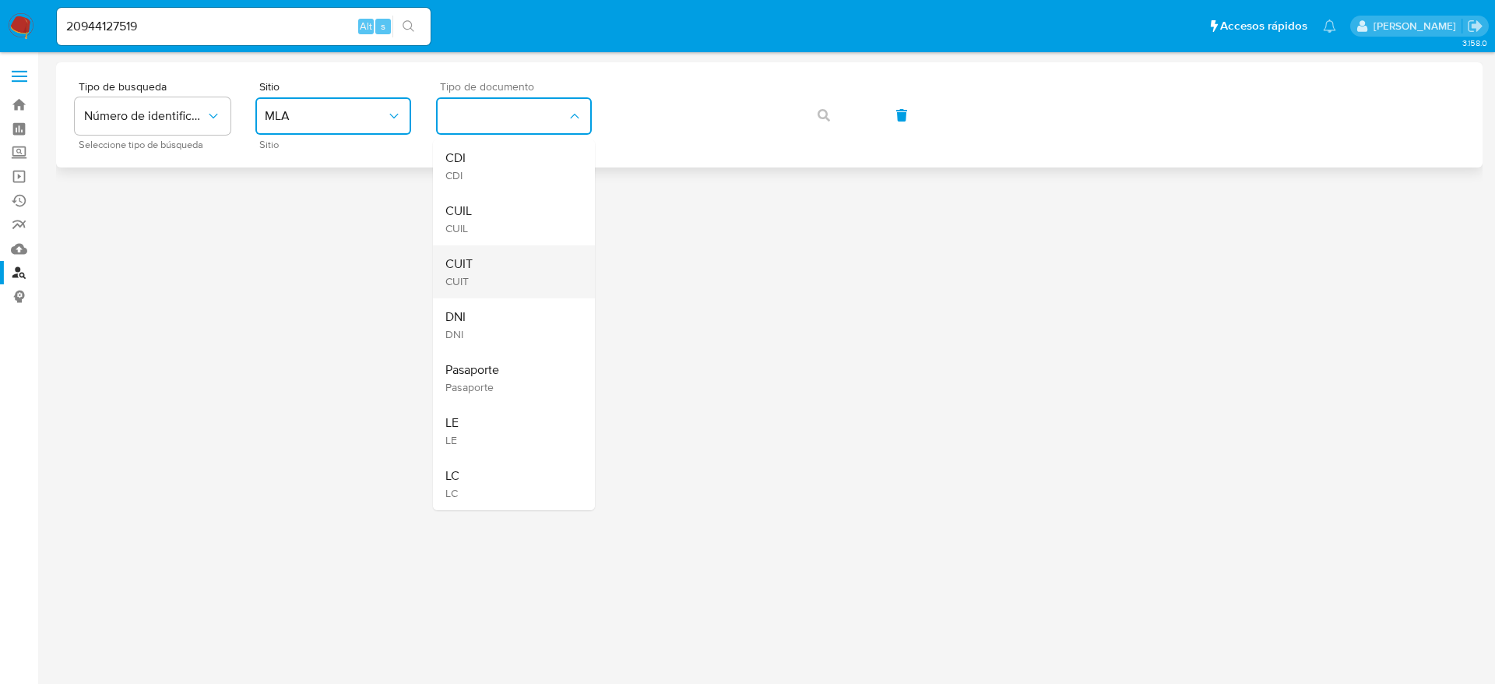
click at [496, 276] on div "CUIT CUIT" at bounding box center [509, 271] width 128 height 53
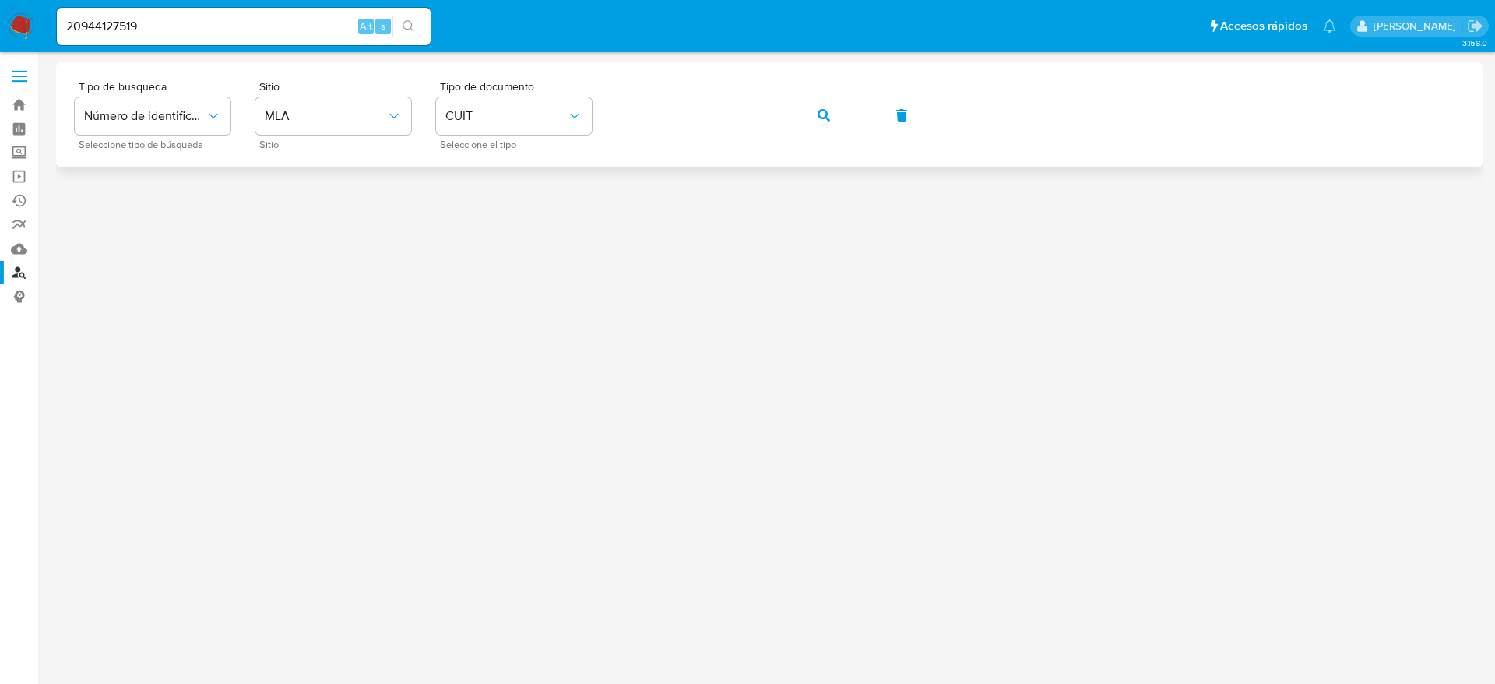
click at [836, 107] on button "button" at bounding box center [823, 115] width 53 height 37
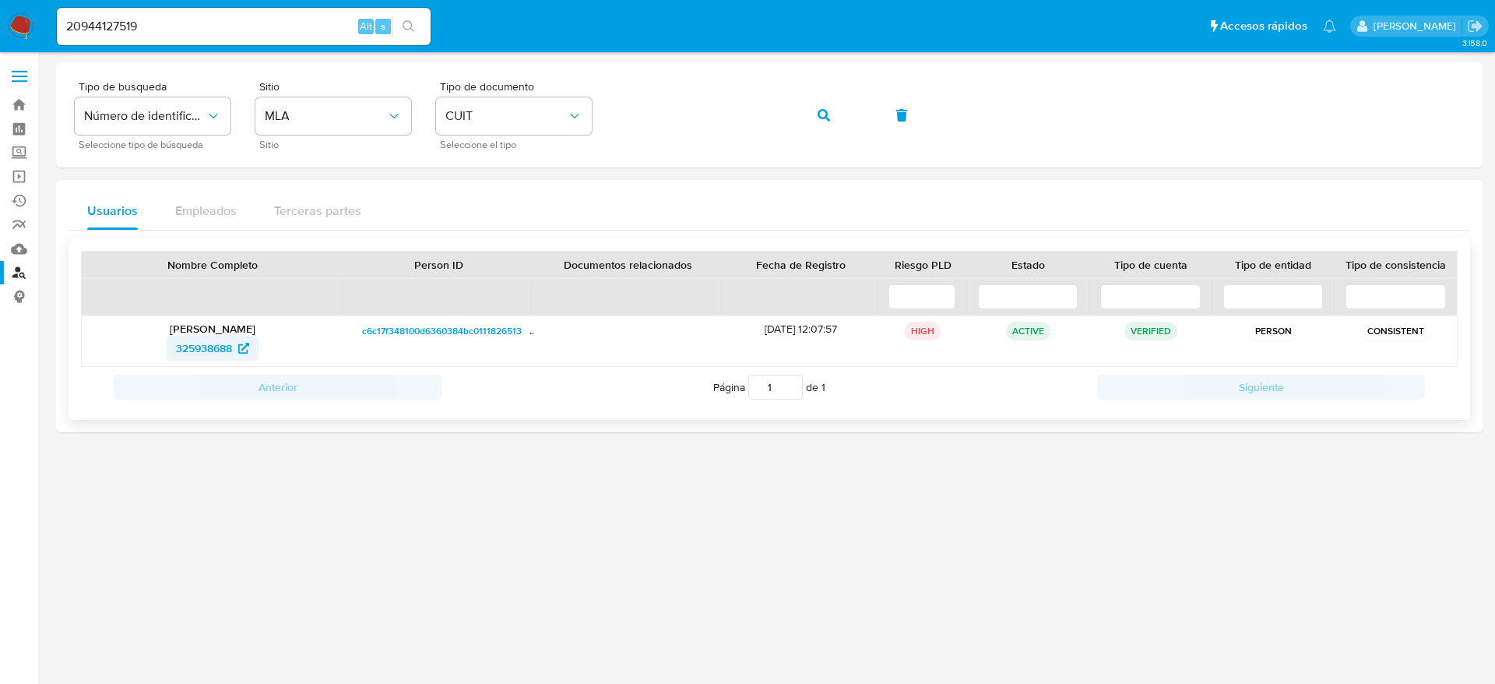
click at [196, 345] on span "325938688" at bounding box center [204, 348] width 56 height 25
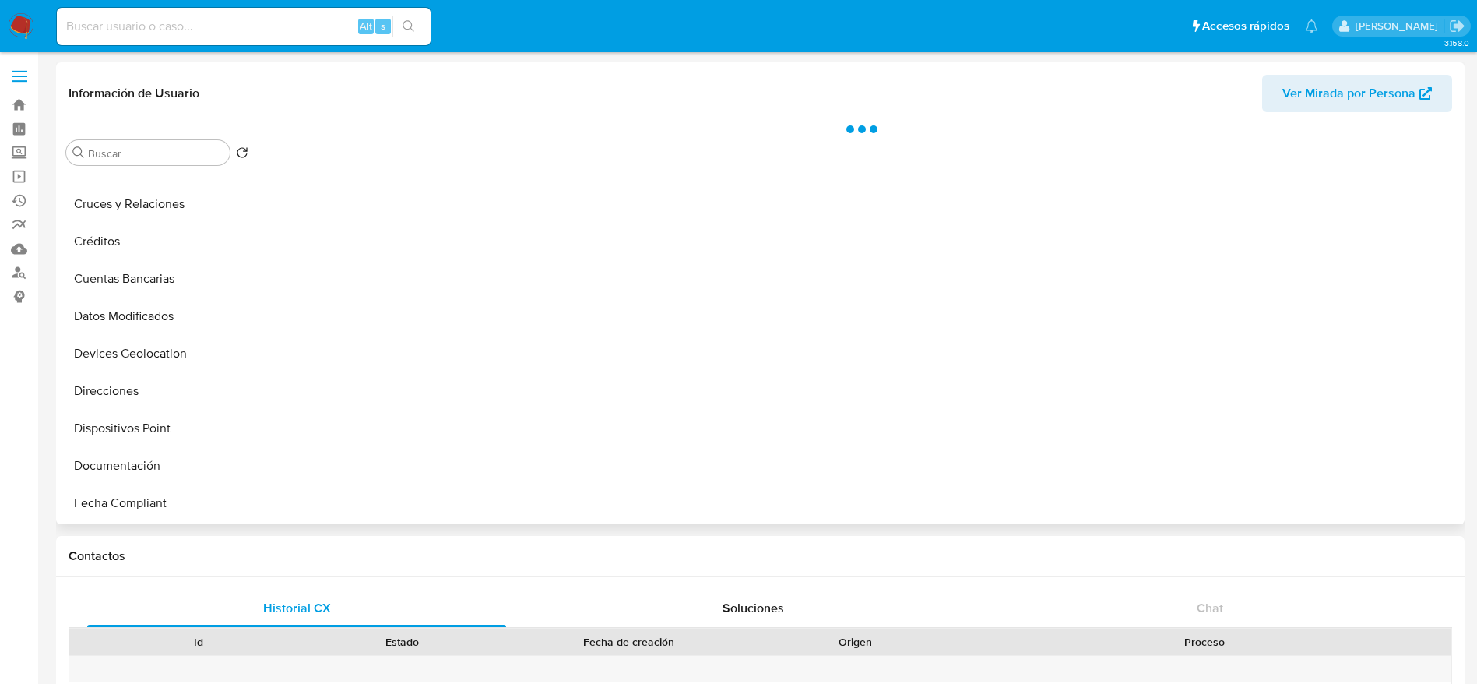
scroll to position [234, 0]
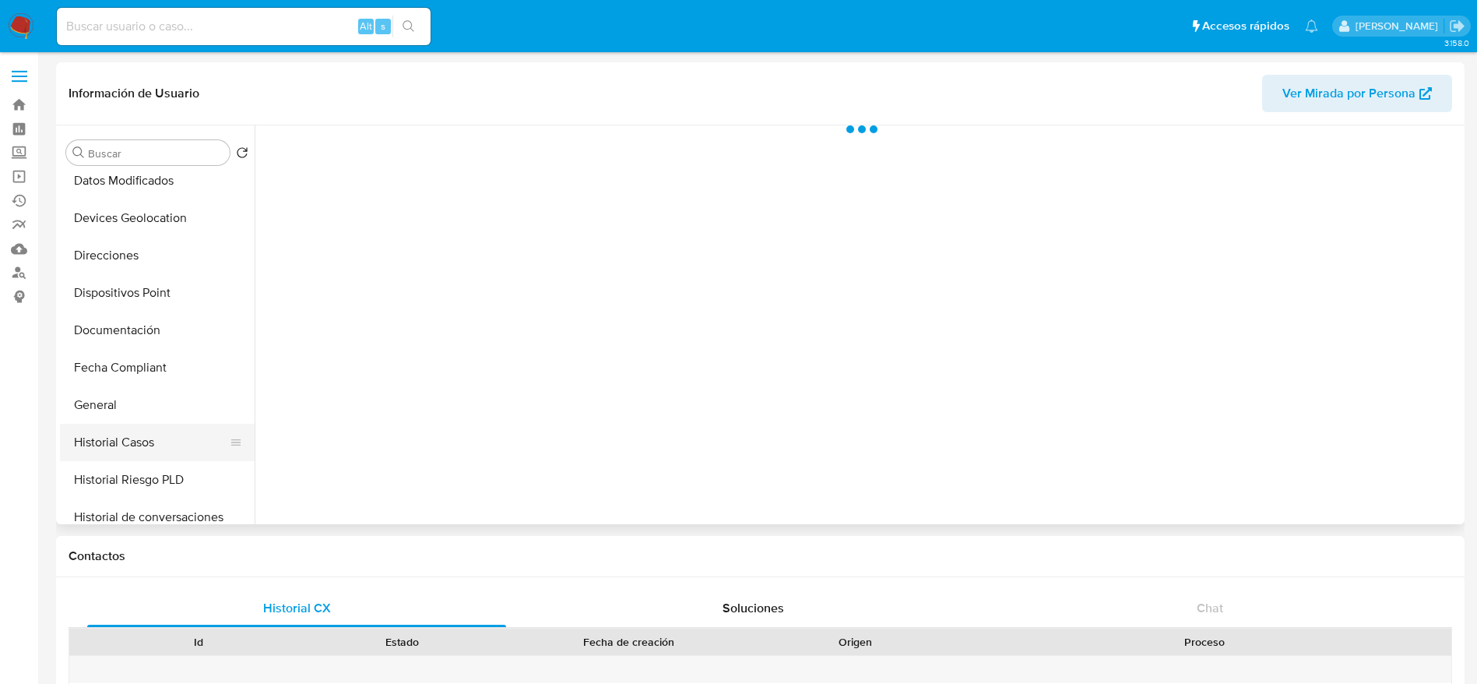
click at [135, 449] on button "Historial Casos" at bounding box center [151, 442] width 182 height 37
select select "10"
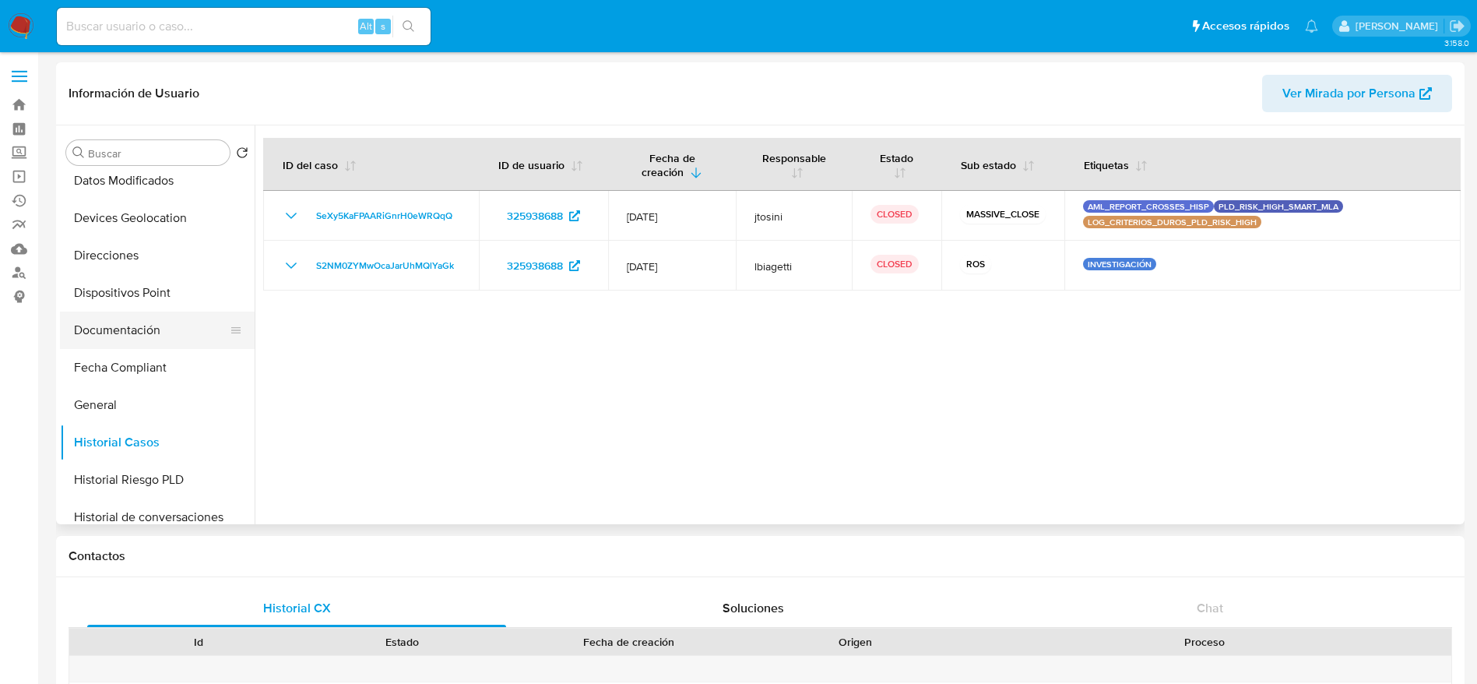
scroll to position [733, 0]
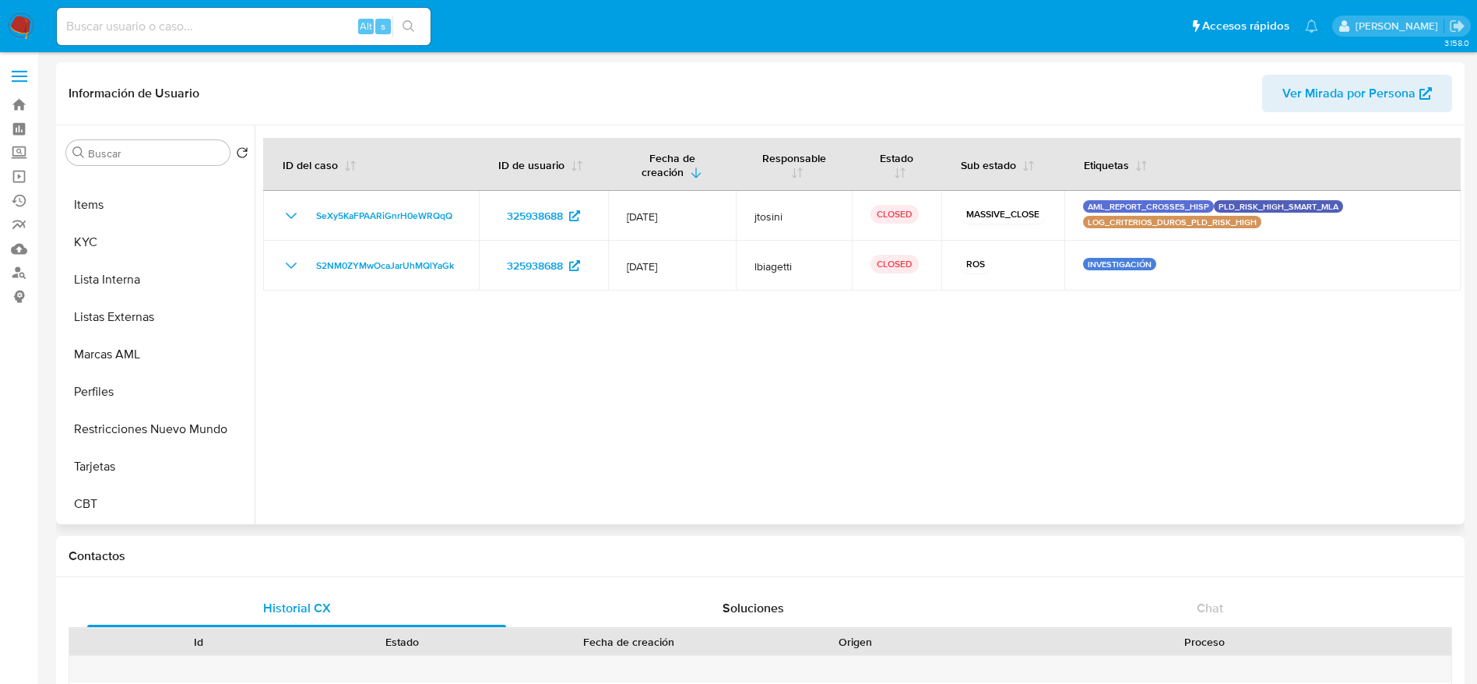
drag, startPoint x: 178, startPoint y: 432, endPoint x: 347, endPoint y: 450, distance: 169.9
click at [178, 431] on button "Restricciones Nuevo Mundo" at bounding box center [157, 428] width 195 height 37
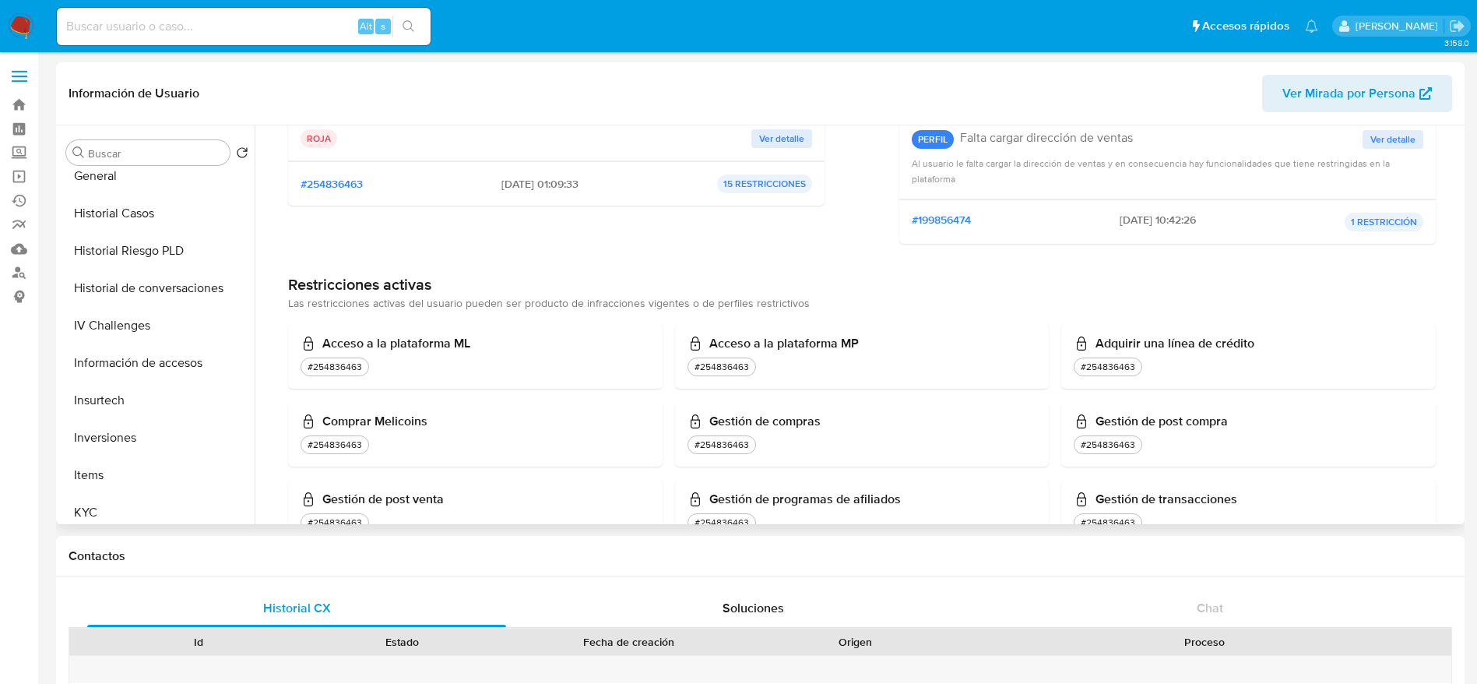
scroll to position [382, 0]
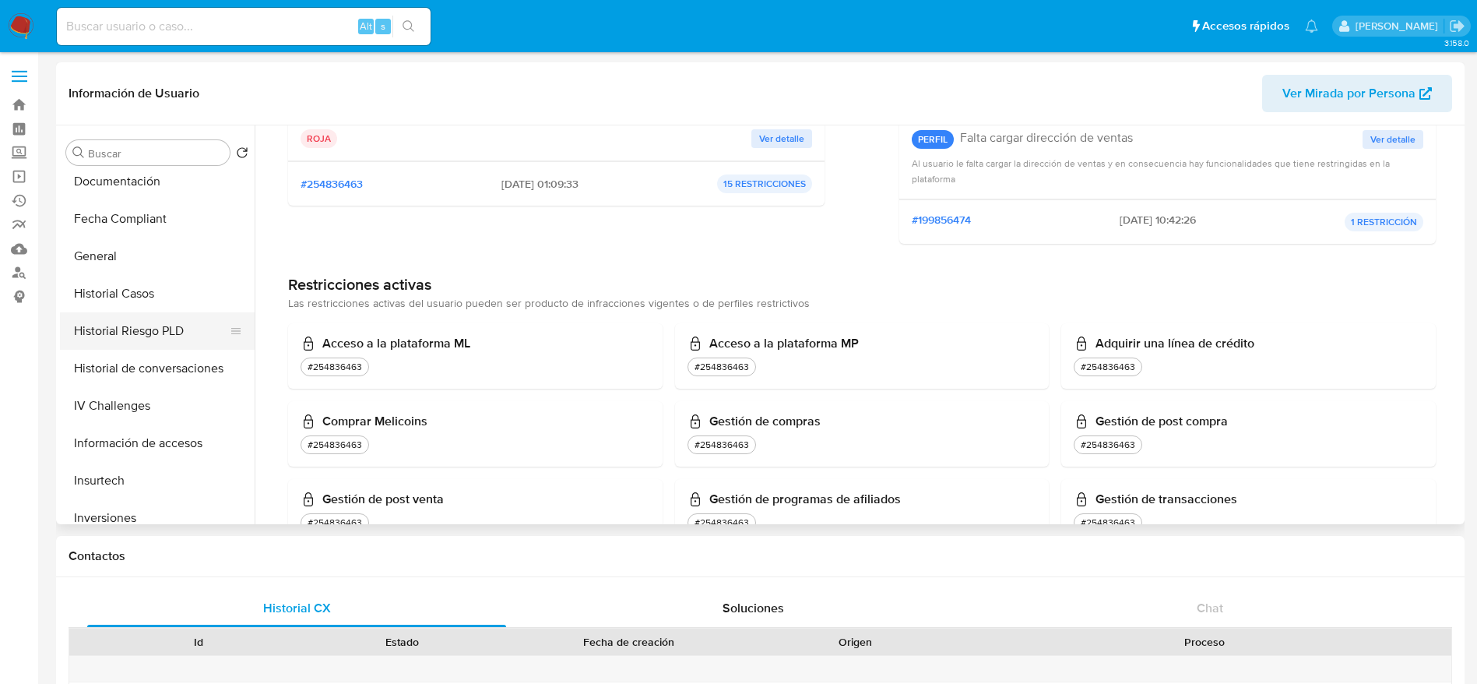
click at [132, 318] on button "Historial Riesgo PLD" at bounding box center [151, 330] width 182 height 37
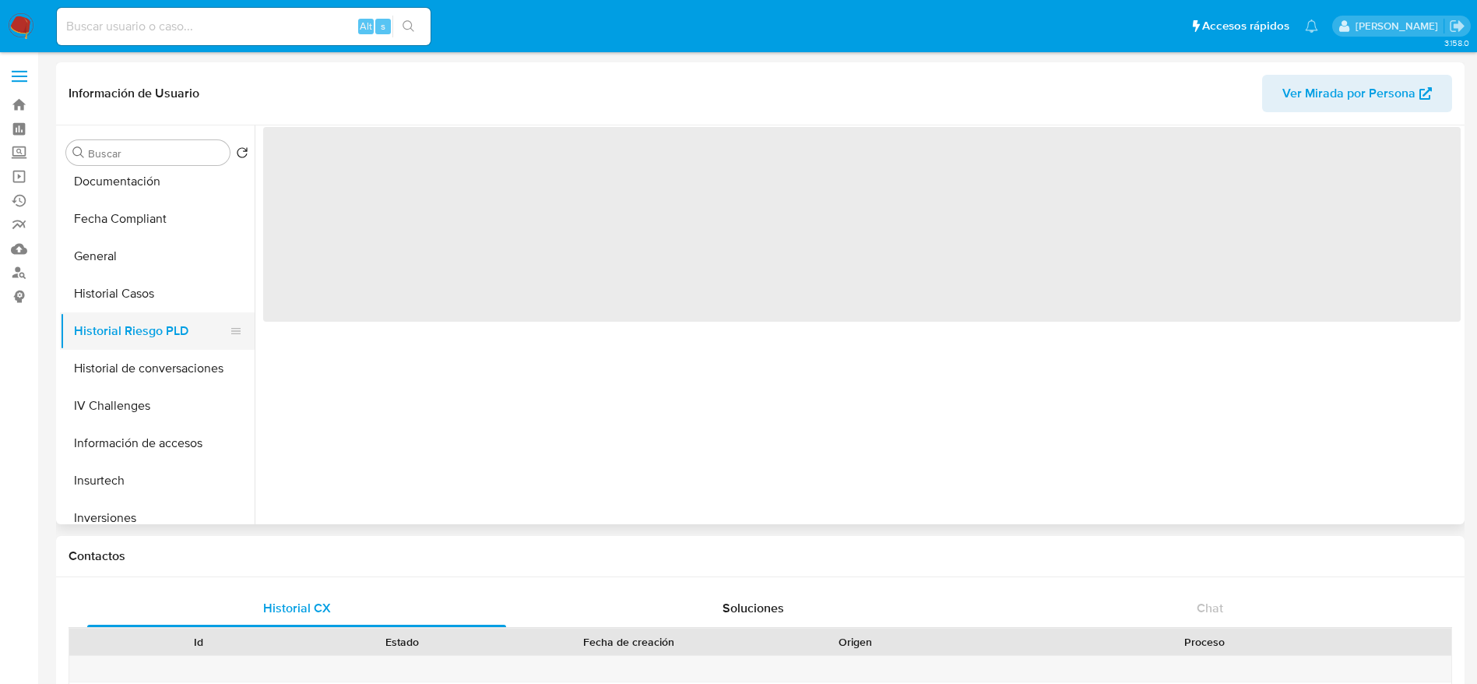
scroll to position [0, 0]
click at [136, 298] on button "Historial Casos" at bounding box center [151, 293] width 182 height 37
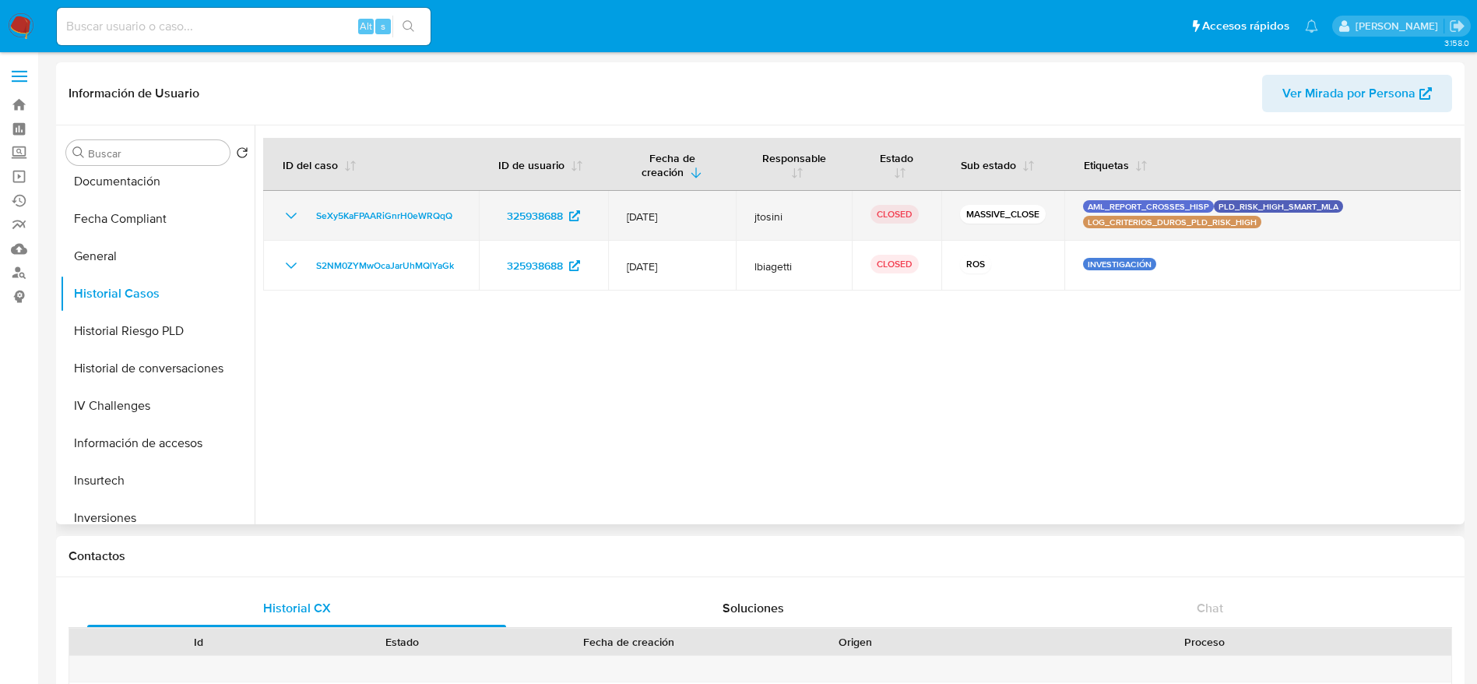
click at [295, 213] on icon "Mostrar/Ocultar" at bounding box center [291, 216] width 11 height 6
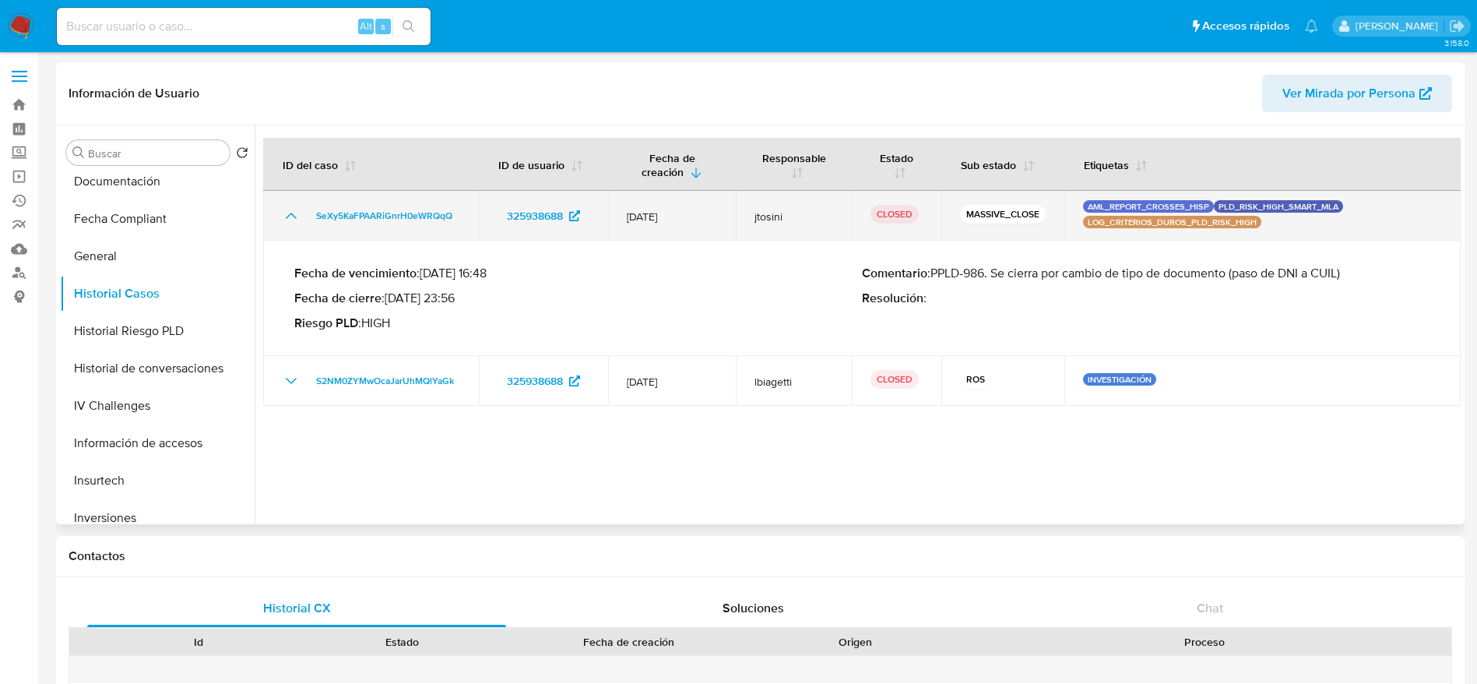
click at [295, 213] on icon "Mostrar/Ocultar" at bounding box center [291, 215] width 19 height 19
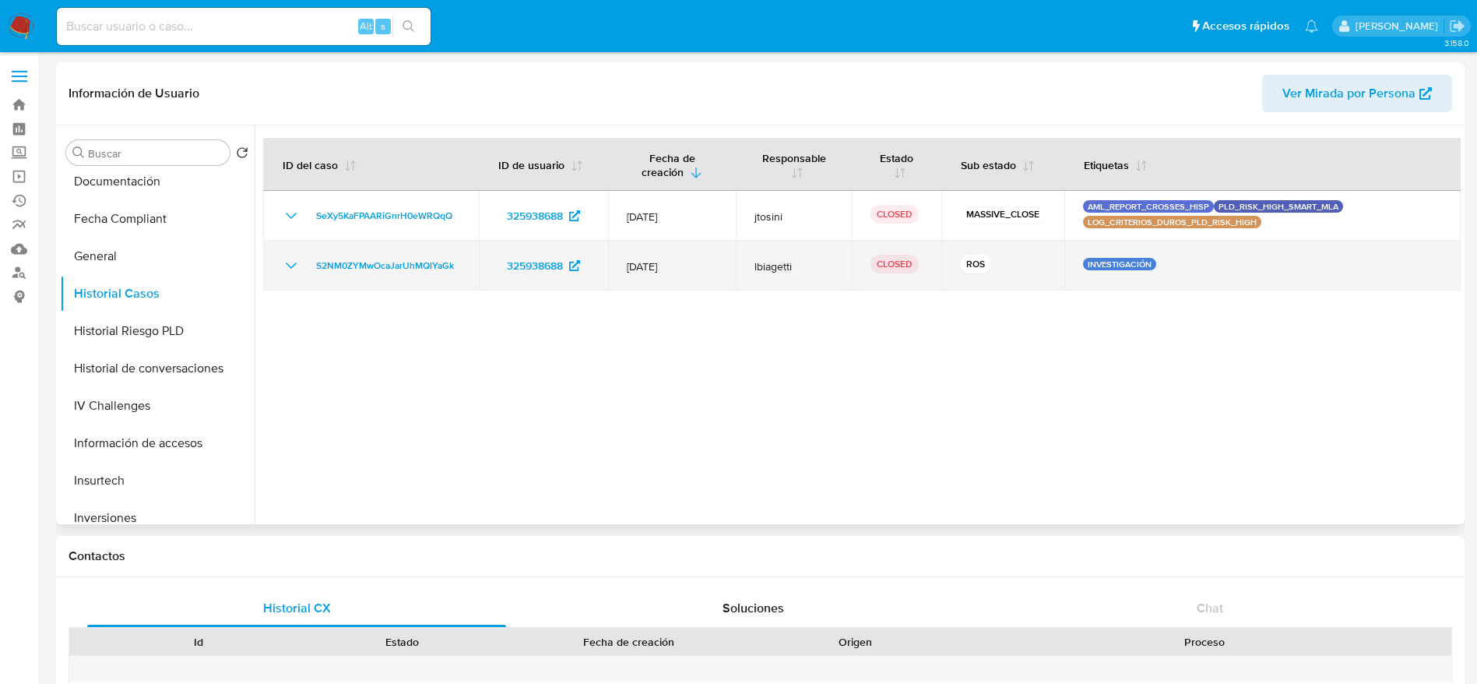
click at [294, 266] on icon "Mostrar/Ocultar" at bounding box center [291, 265] width 11 height 6
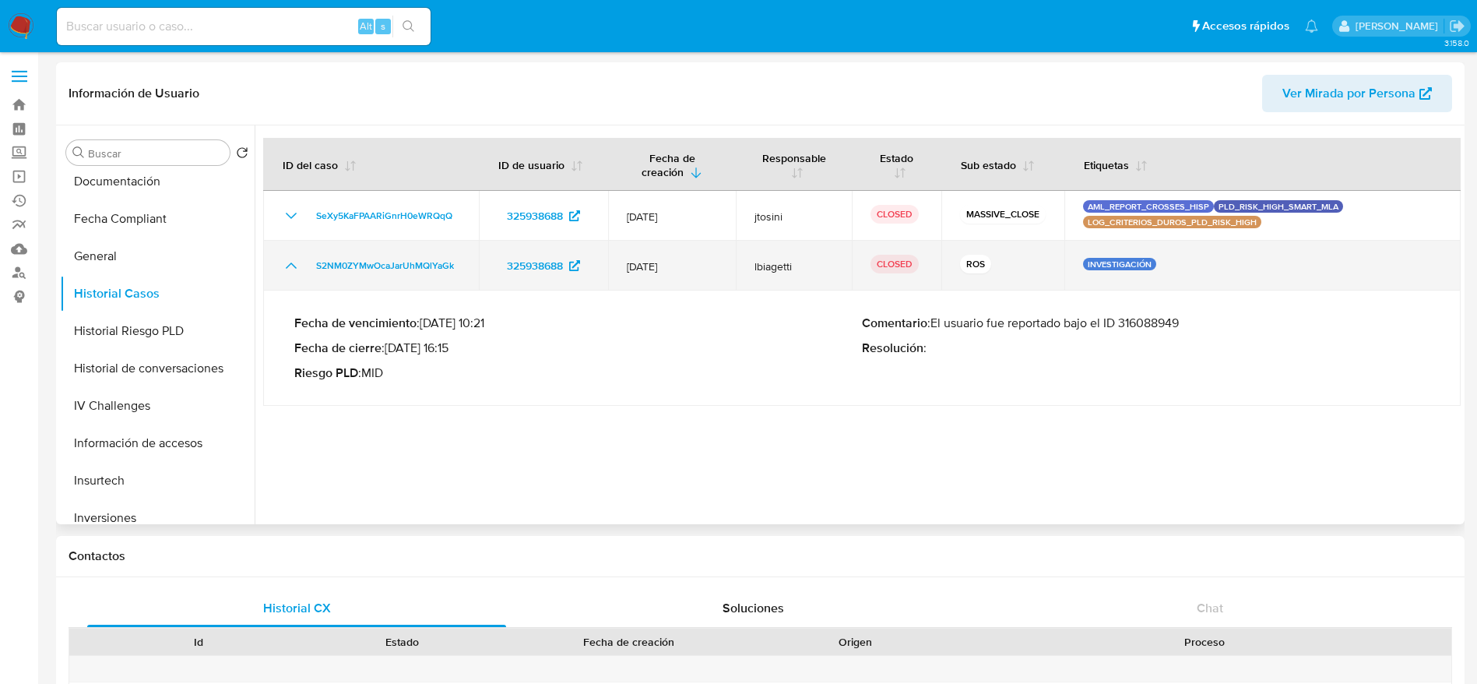
drag, startPoint x: 1179, startPoint y: 275, endPoint x: 1062, endPoint y: 262, distance: 117.5
click at [1068, 260] on td "INVESTIGACIÓN" at bounding box center [1262, 266] width 396 height 50
click at [303, 265] on div "S2NM0ZYMwOcaJarUhMQlYaGk" at bounding box center [371, 265] width 178 height 19
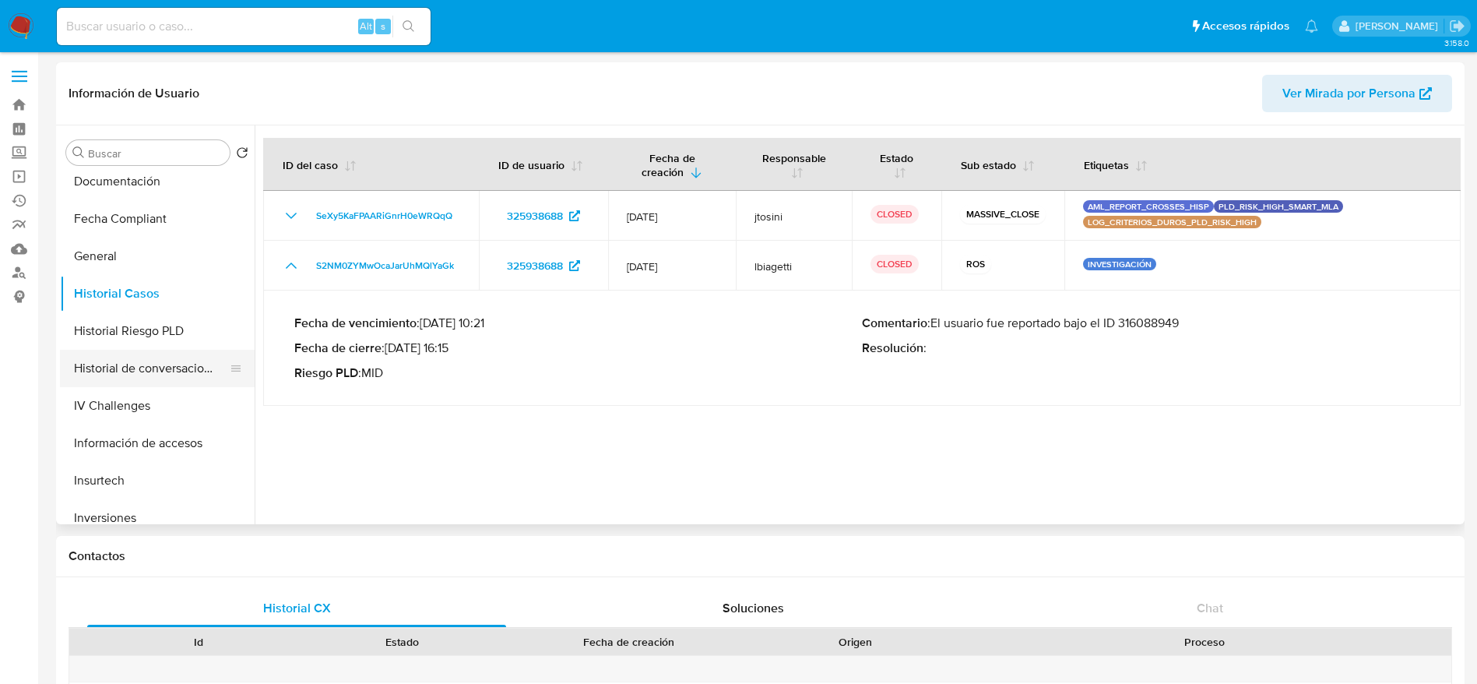
scroll to position [616, 0]
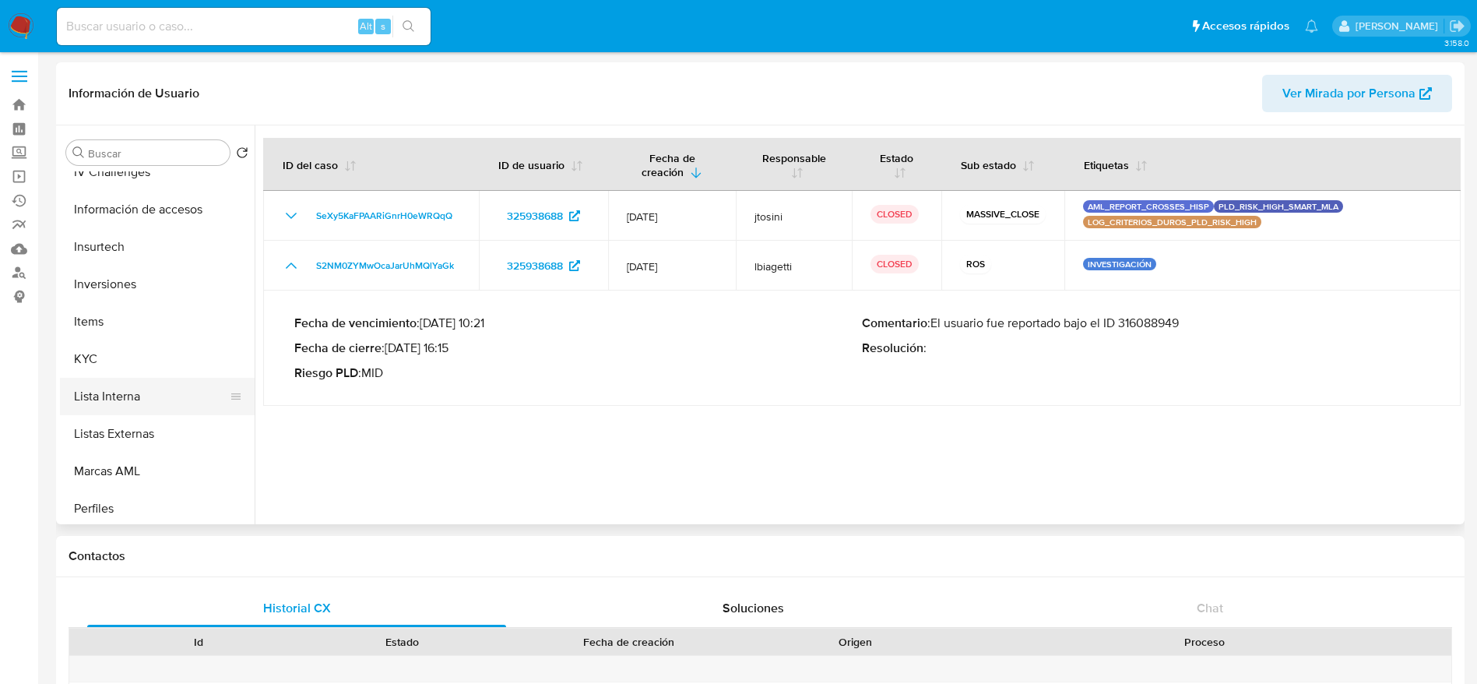
click at [129, 399] on button "Lista Interna" at bounding box center [151, 396] width 182 height 37
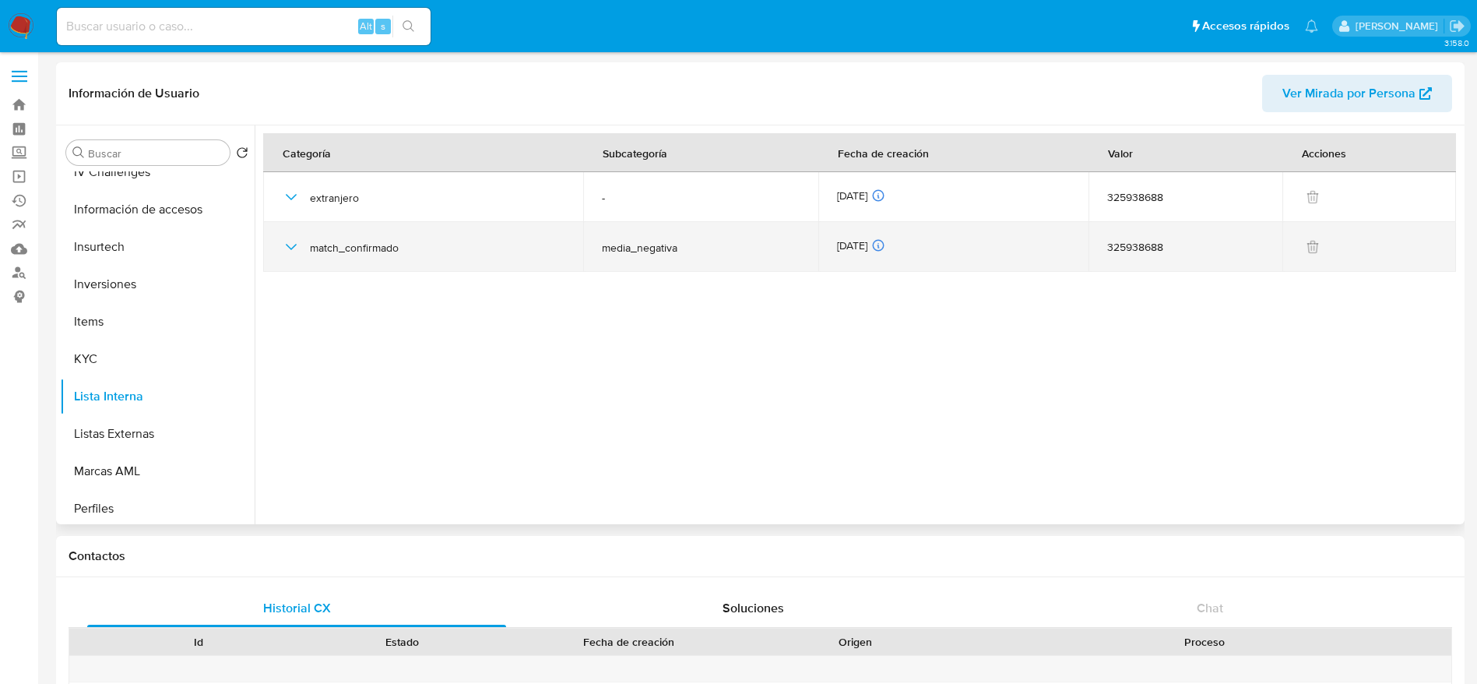
click at [299, 250] on icon "button" at bounding box center [291, 246] width 19 height 19
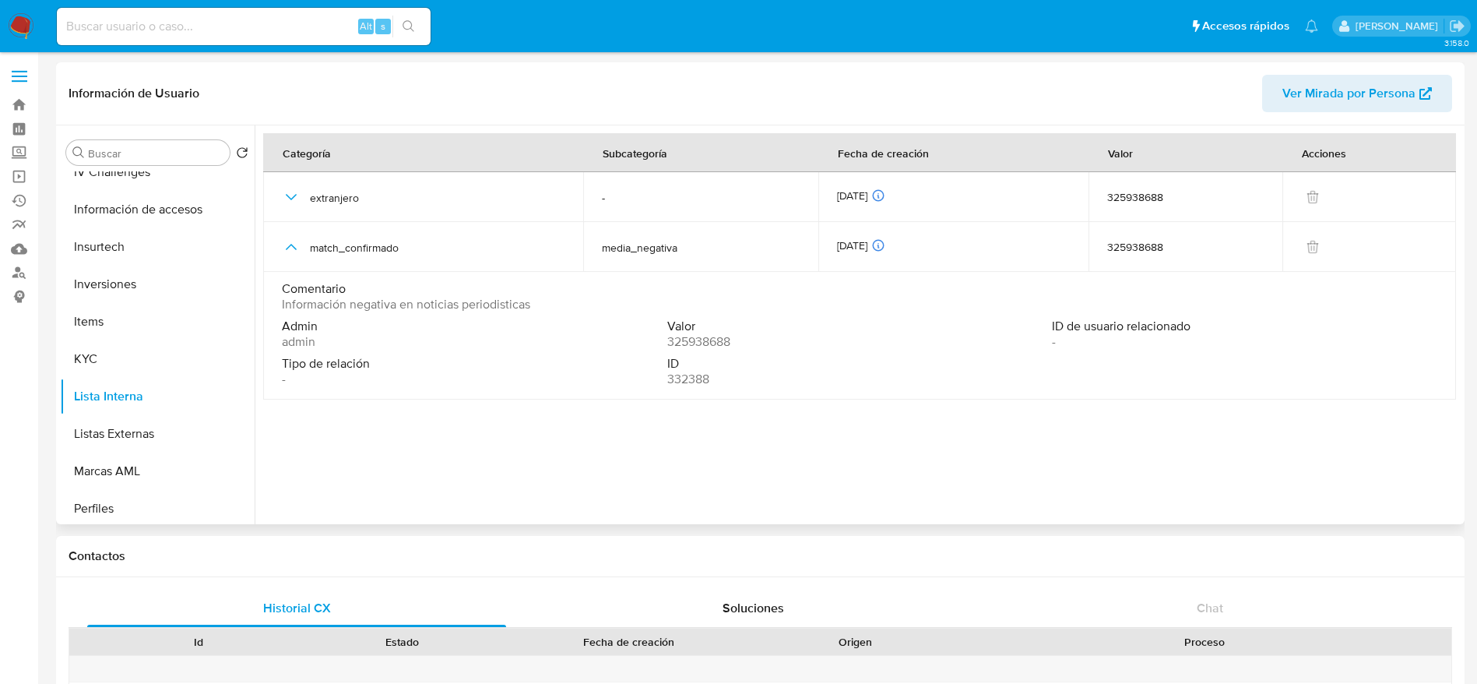
click at [348, 319] on span "Admin" at bounding box center [473, 326] width 382 height 16
click at [350, 308] on span "Información negativa en noticias periodisticas" at bounding box center [406, 305] width 248 height 16
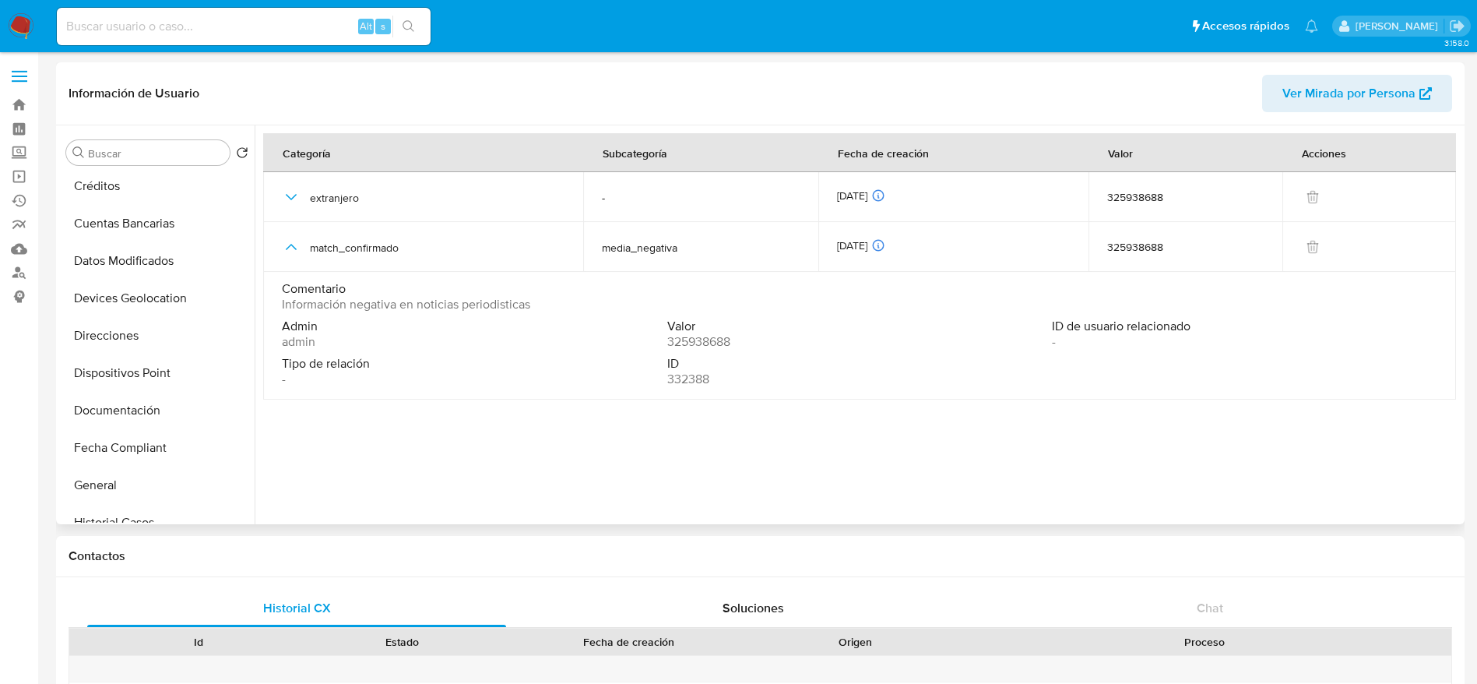
scroll to position [0, 0]
click at [171, 215] on button "Archivos adjuntos" at bounding box center [151, 227] width 182 height 37
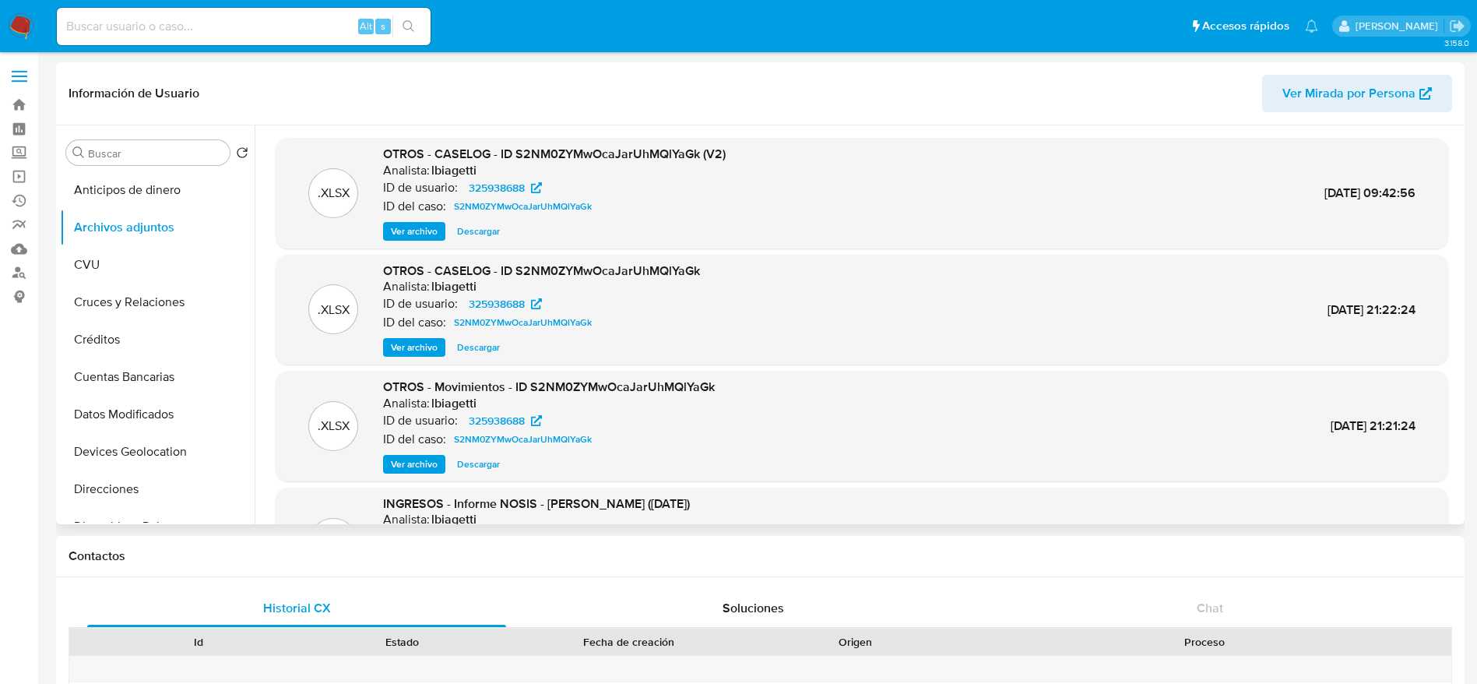
click at [484, 232] on span "Descargar" at bounding box center [478, 231] width 43 height 16
click at [479, 336] on div "OTROS - CASELOG - ID S2NM0ZYMwOcaJarUhMQlYaGk Analista: lbiagetti ID de usuario…" at bounding box center [541, 309] width 317 height 95
click at [477, 346] on span "Descargar" at bounding box center [478, 347] width 43 height 16
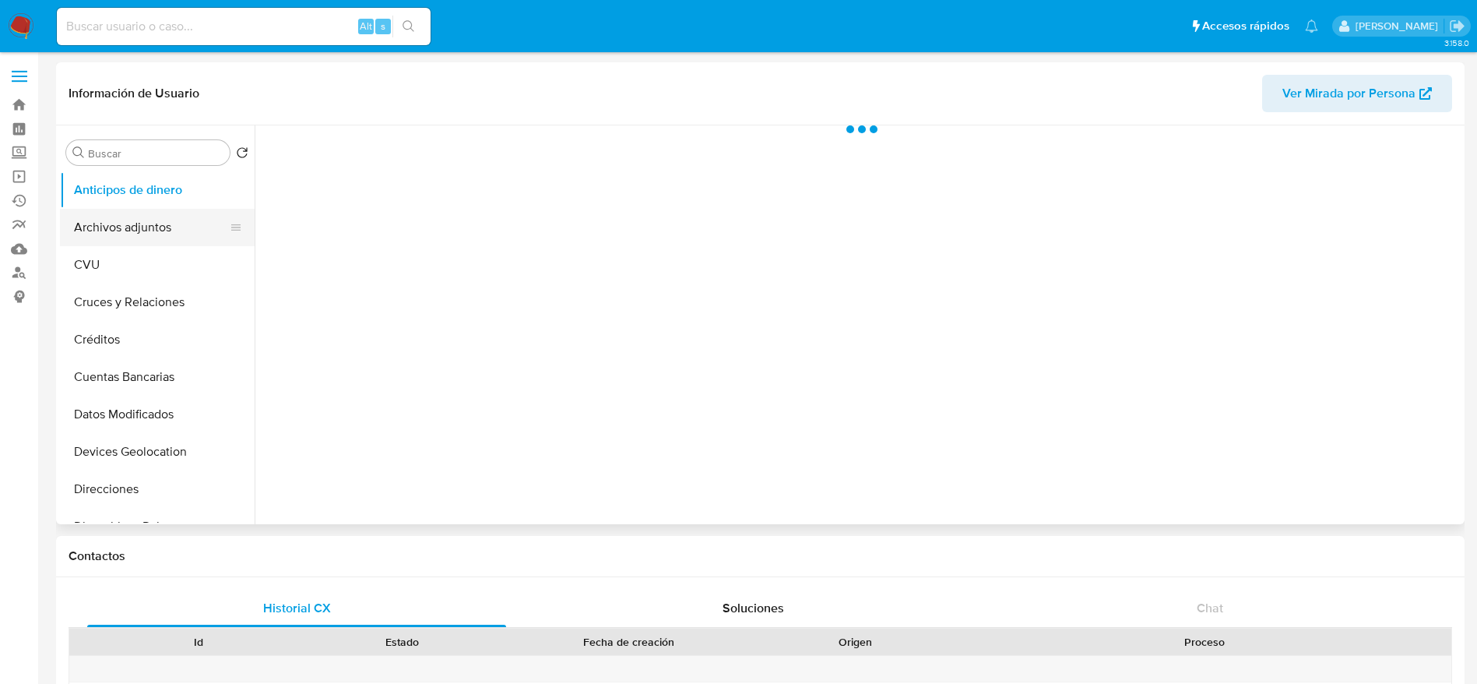
click at [118, 223] on button "Archivos adjuntos" at bounding box center [151, 227] width 182 height 37
select select "10"
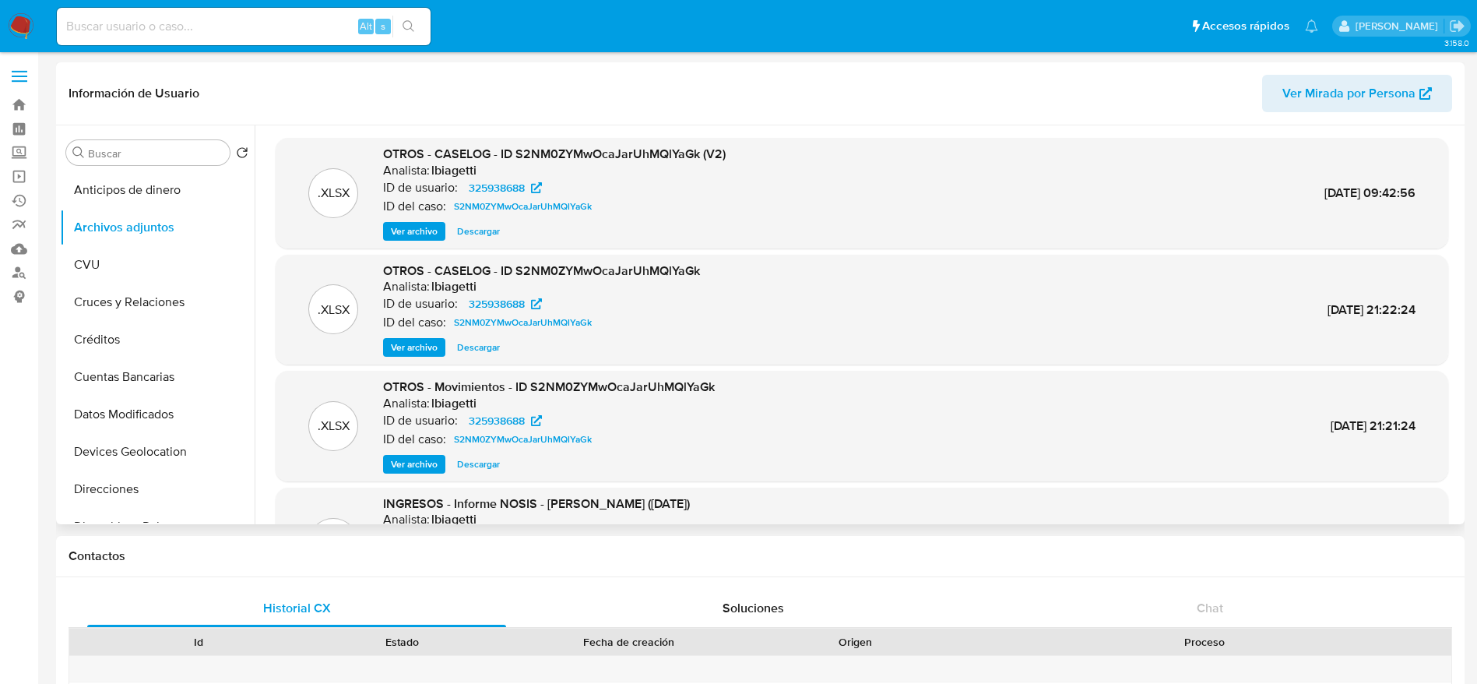
click at [417, 343] on span "Ver archivo" at bounding box center [414, 347] width 47 height 16
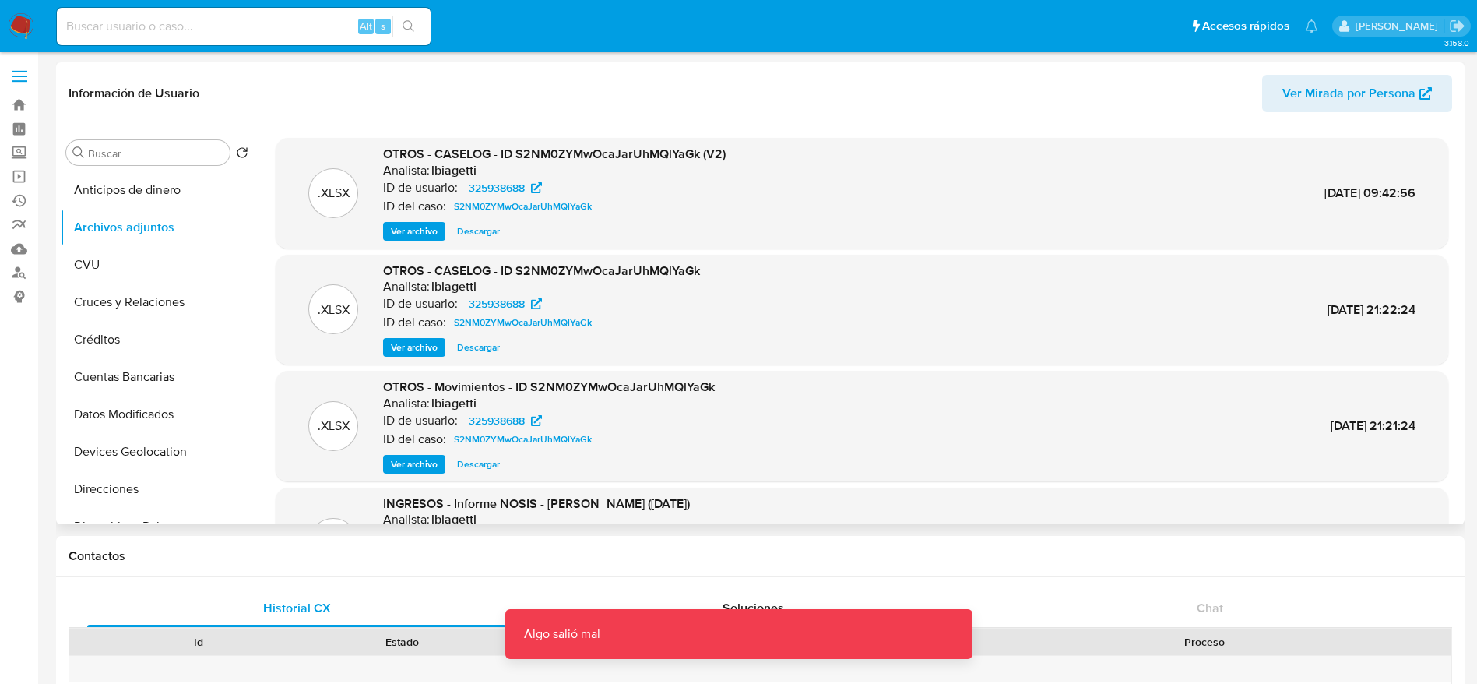
click at [482, 339] on span "Descargar" at bounding box center [478, 347] width 43 height 16
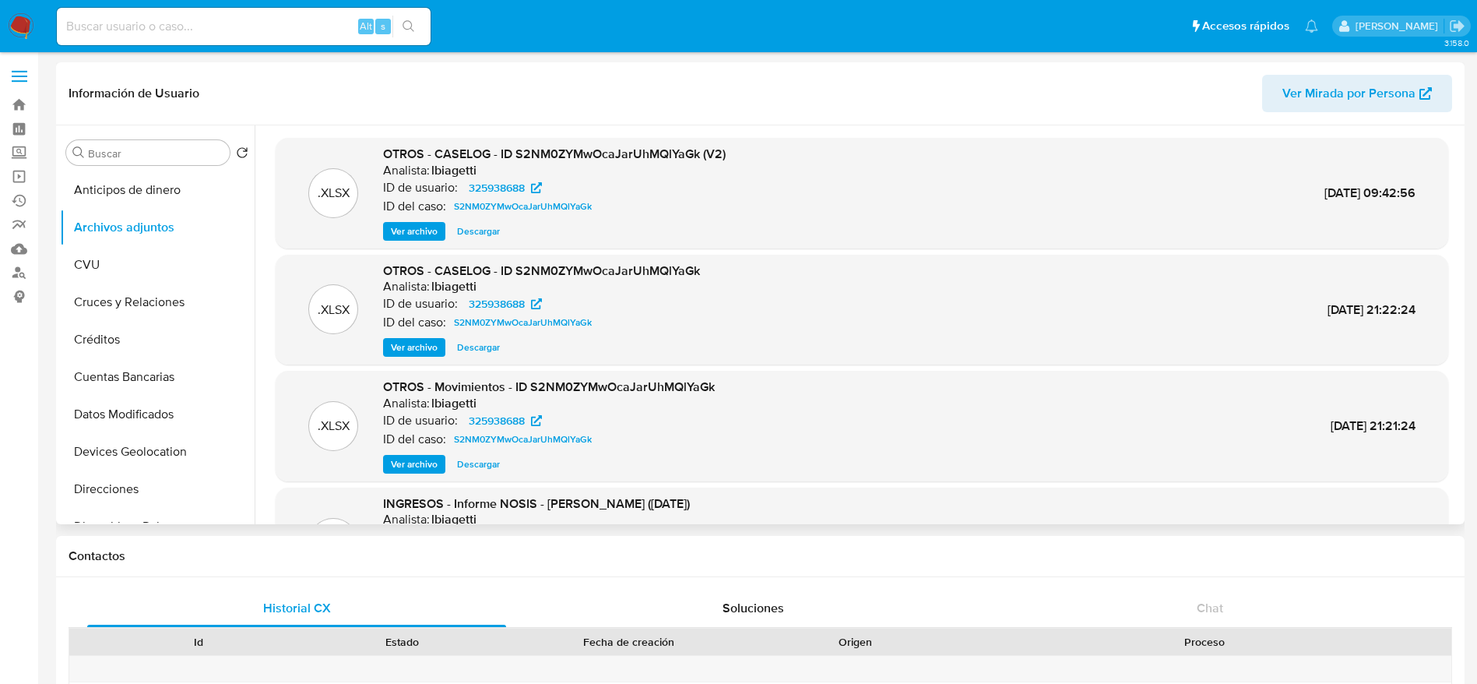
click at [423, 225] on span "Ver archivo" at bounding box center [414, 231] width 47 height 16
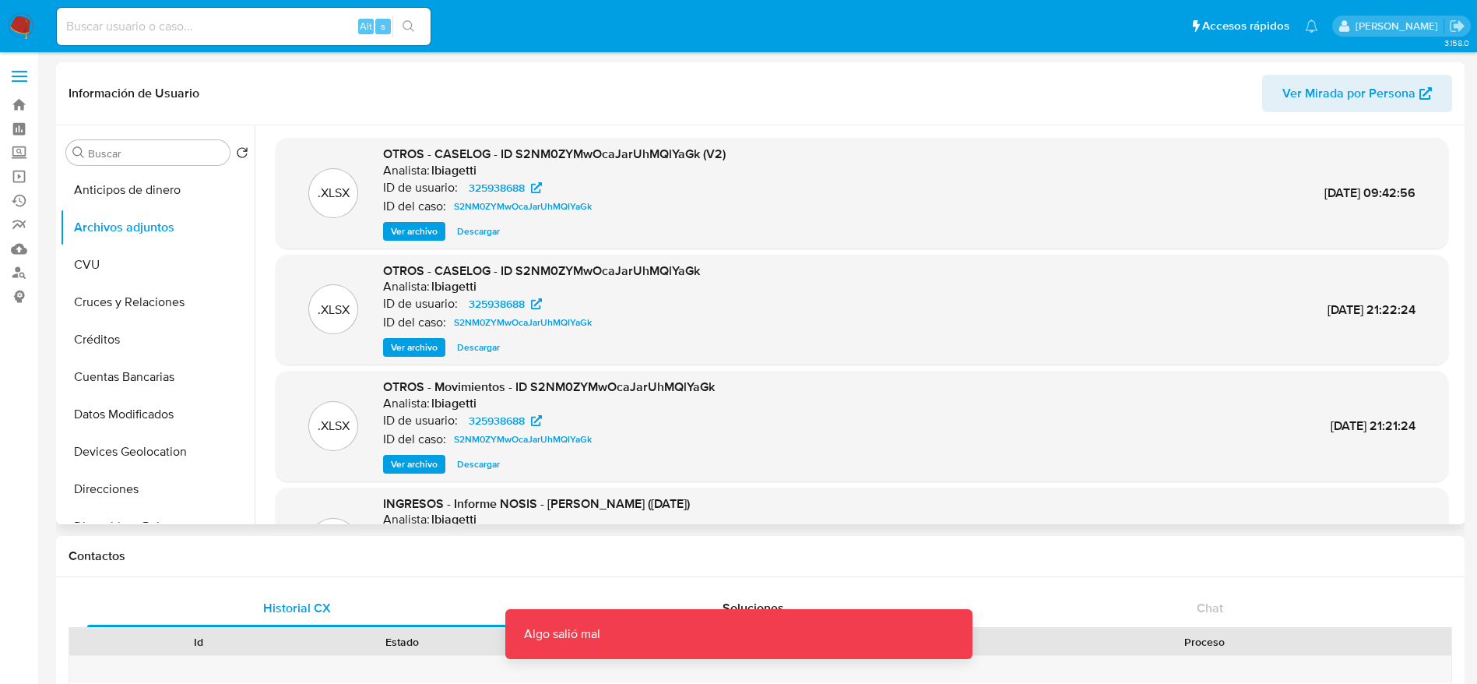
click at [416, 350] on span "Ver archivo" at bounding box center [414, 347] width 47 height 16
click at [416, 349] on span "Ver archivo" at bounding box center [414, 347] width 47 height 16
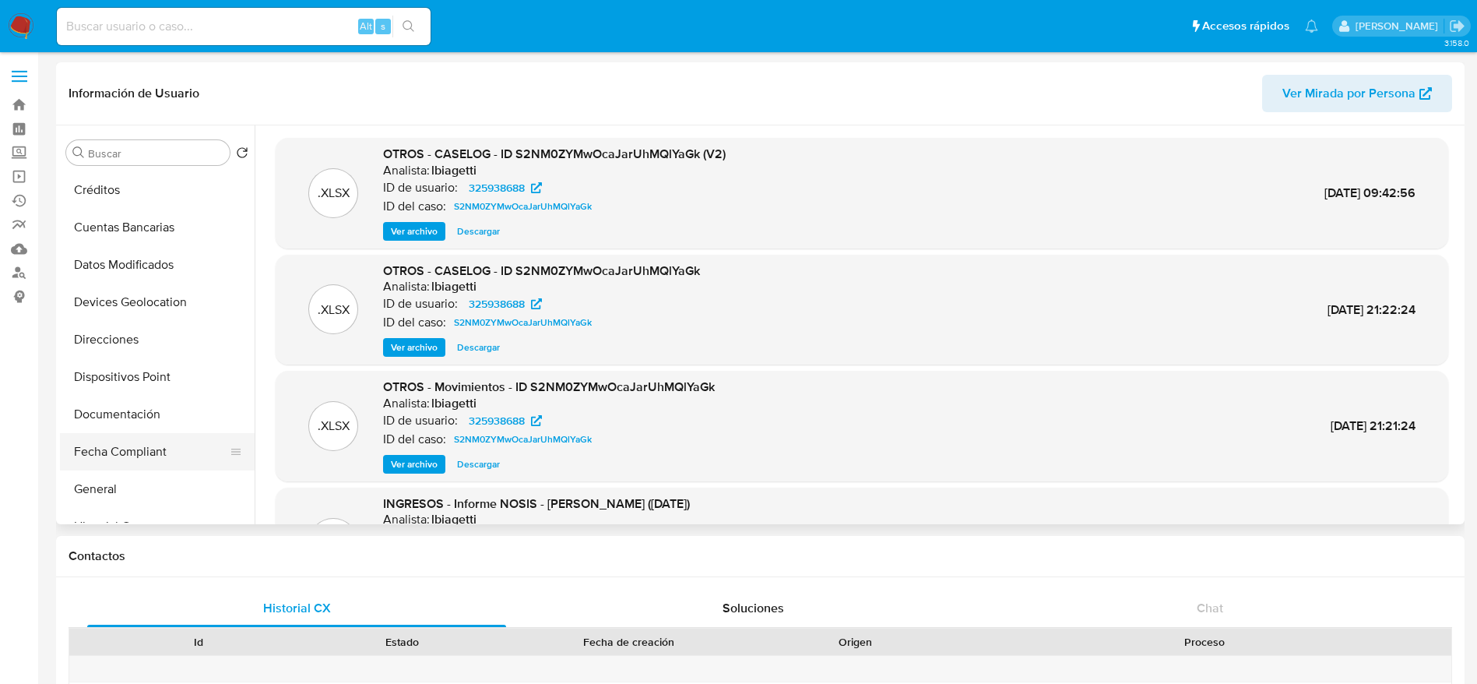
scroll to position [234, 0]
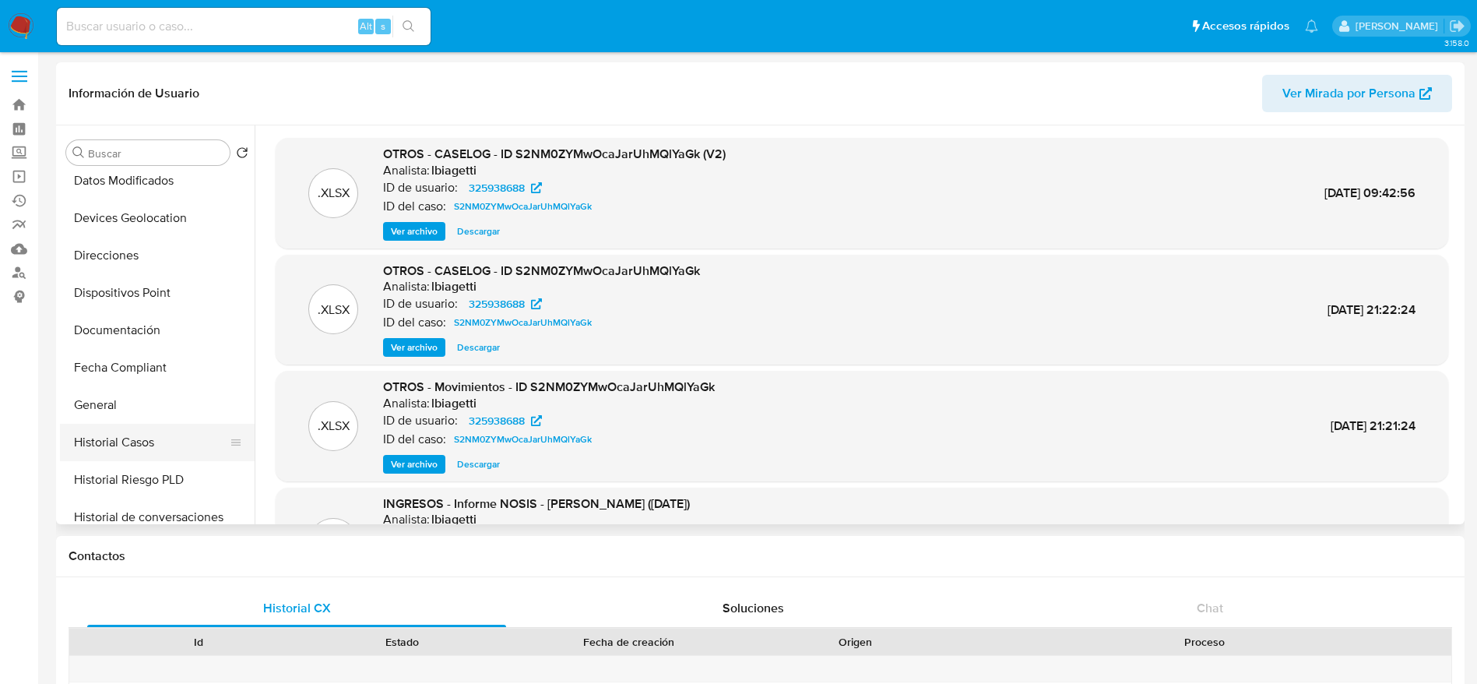
click at [135, 446] on button "Historial Casos" at bounding box center [151, 442] width 182 height 37
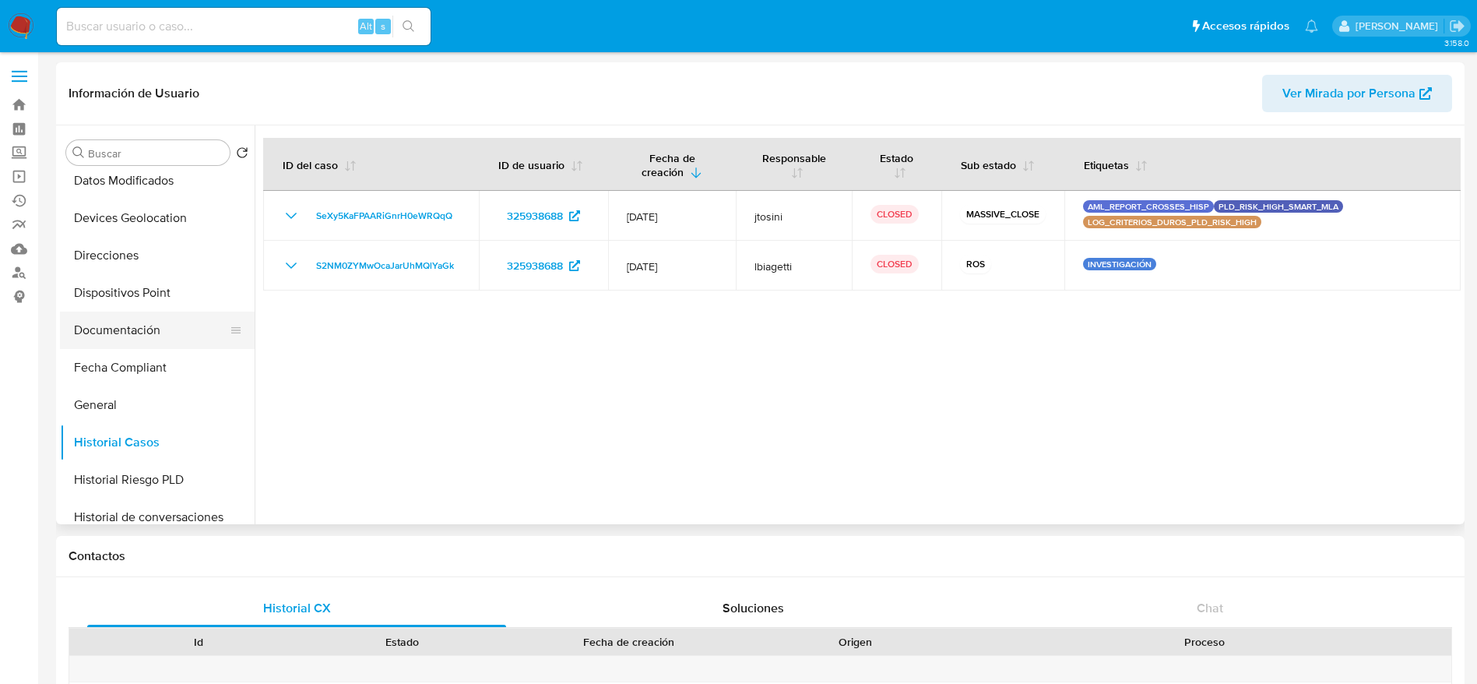
scroll to position [0, 0]
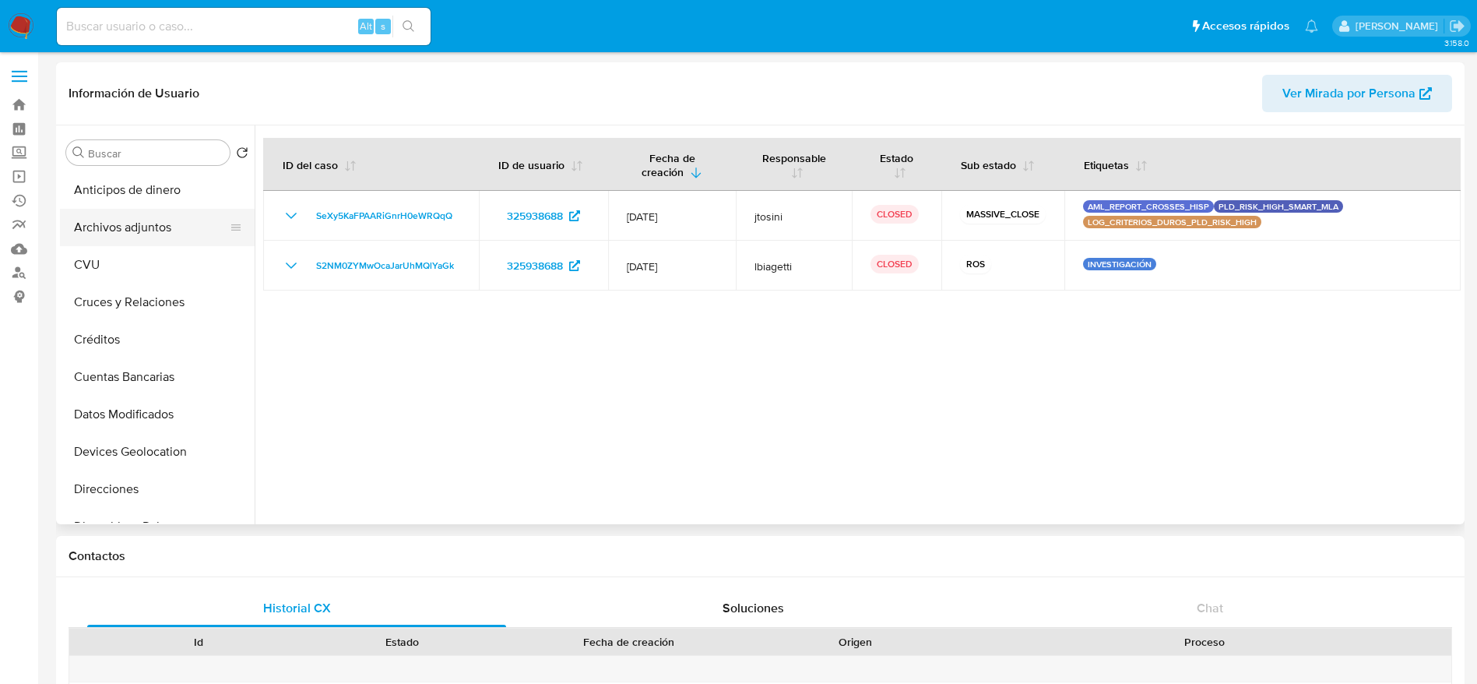
click at [117, 217] on button "Archivos adjuntos" at bounding box center [151, 227] width 182 height 37
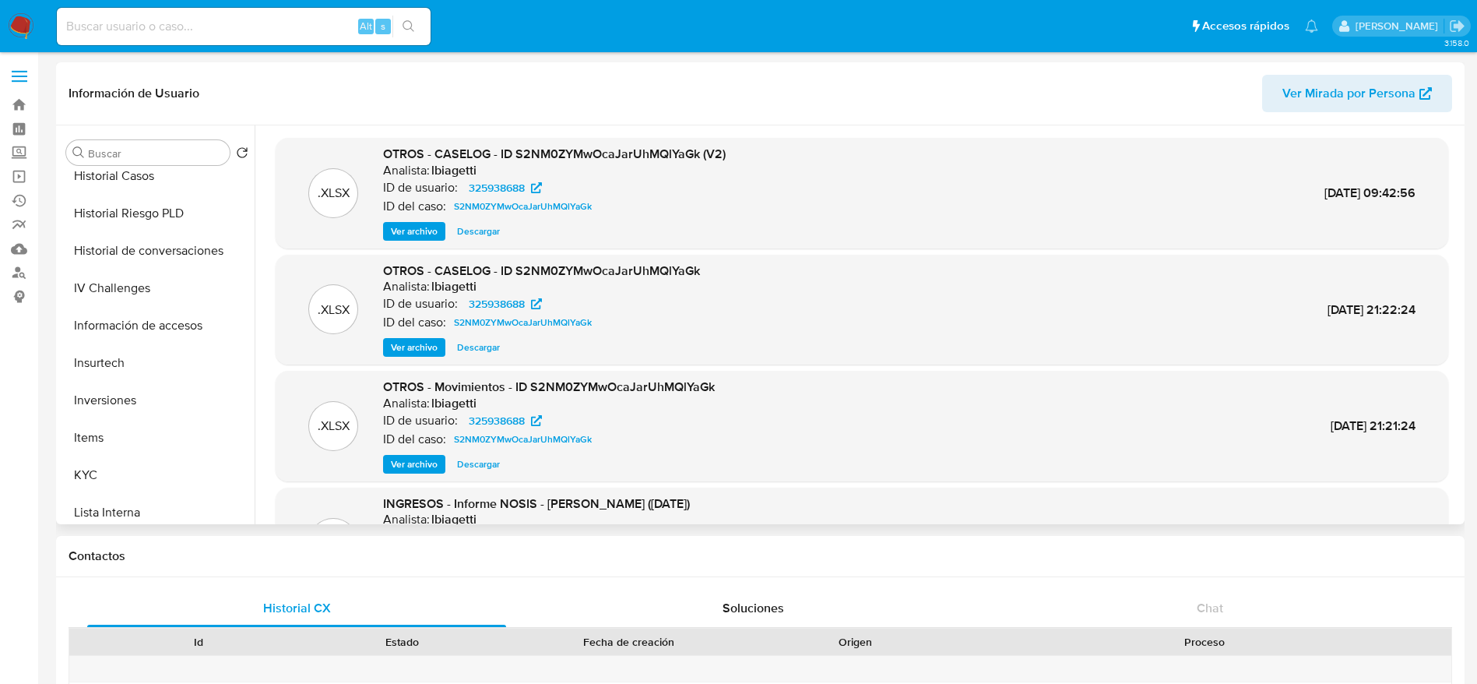
scroll to position [733, 0]
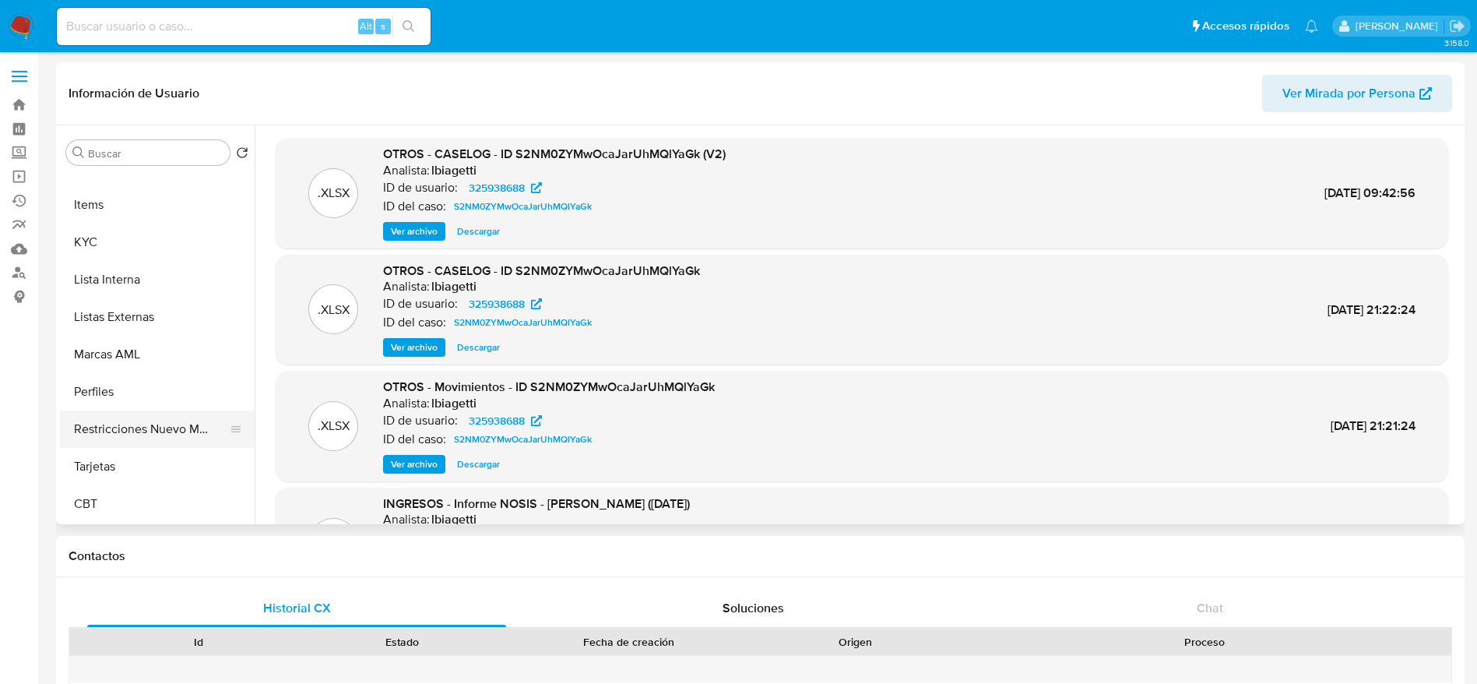
click at [132, 431] on button "Restricciones Nuevo Mundo" at bounding box center [151, 428] width 182 height 37
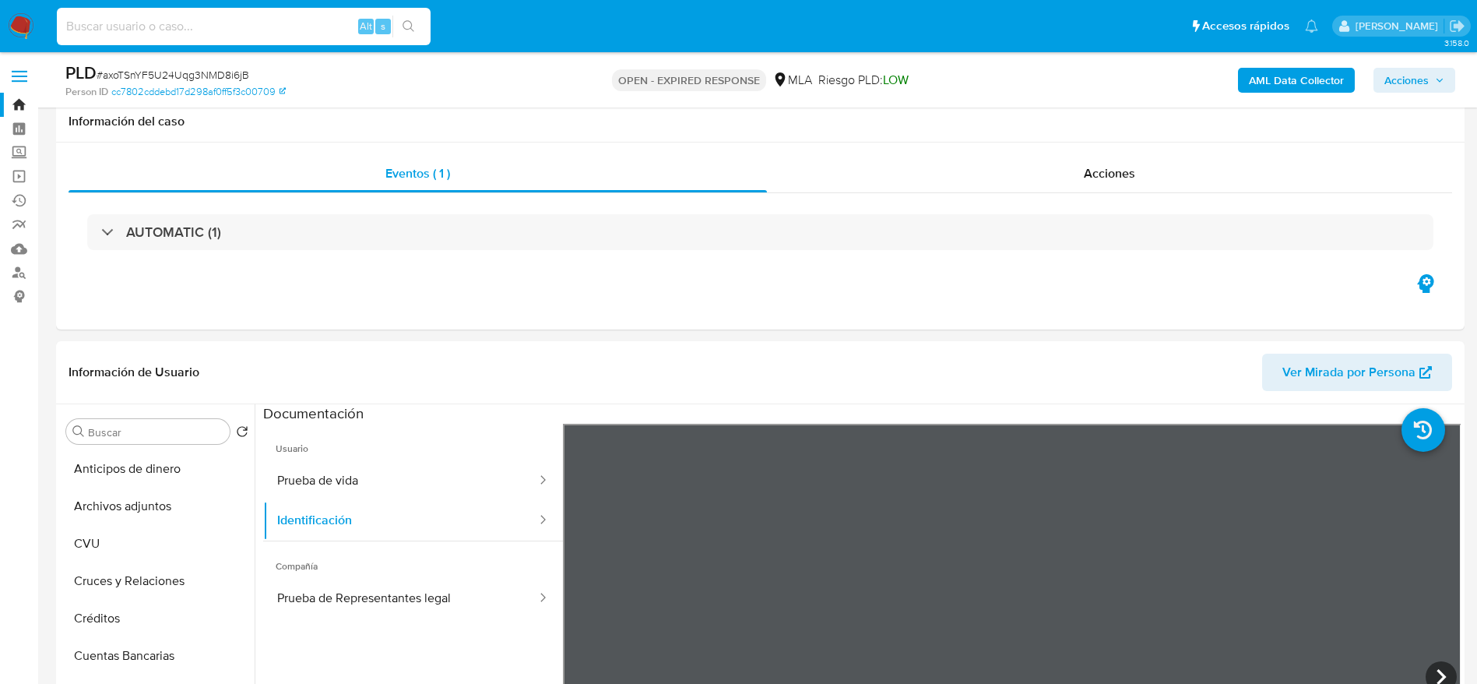
scroll to position [1518, 0]
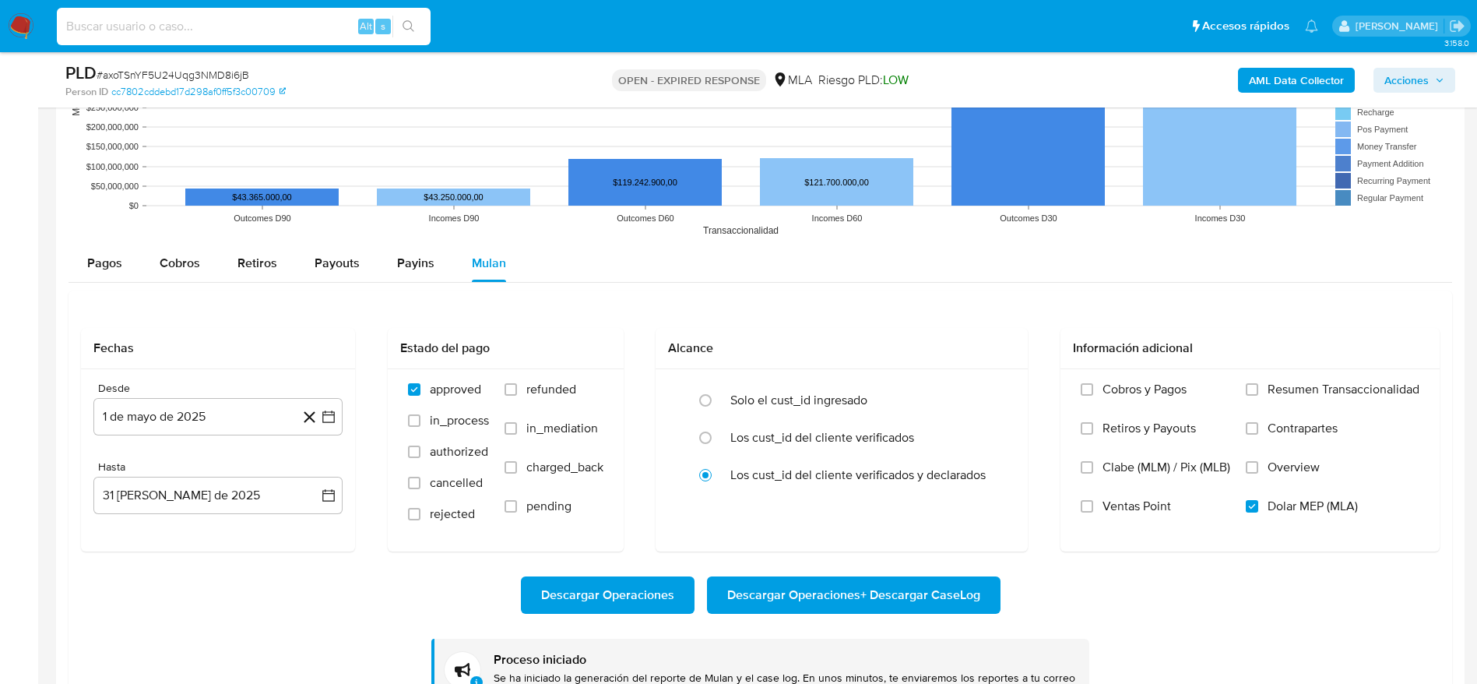
click at [255, 25] on input at bounding box center [244, 26] width 374 height 20
type input "8SePONQdhN387gKqvuALRzMC"
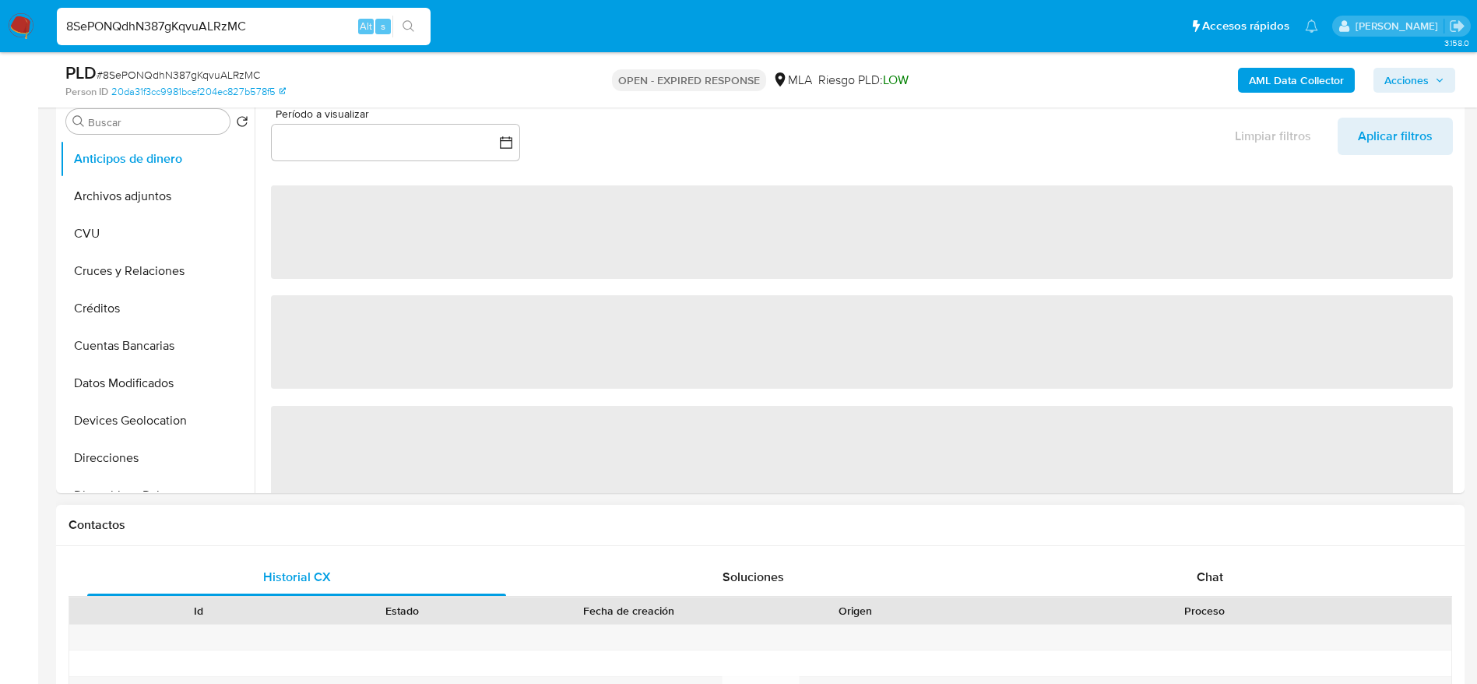
select select "10"
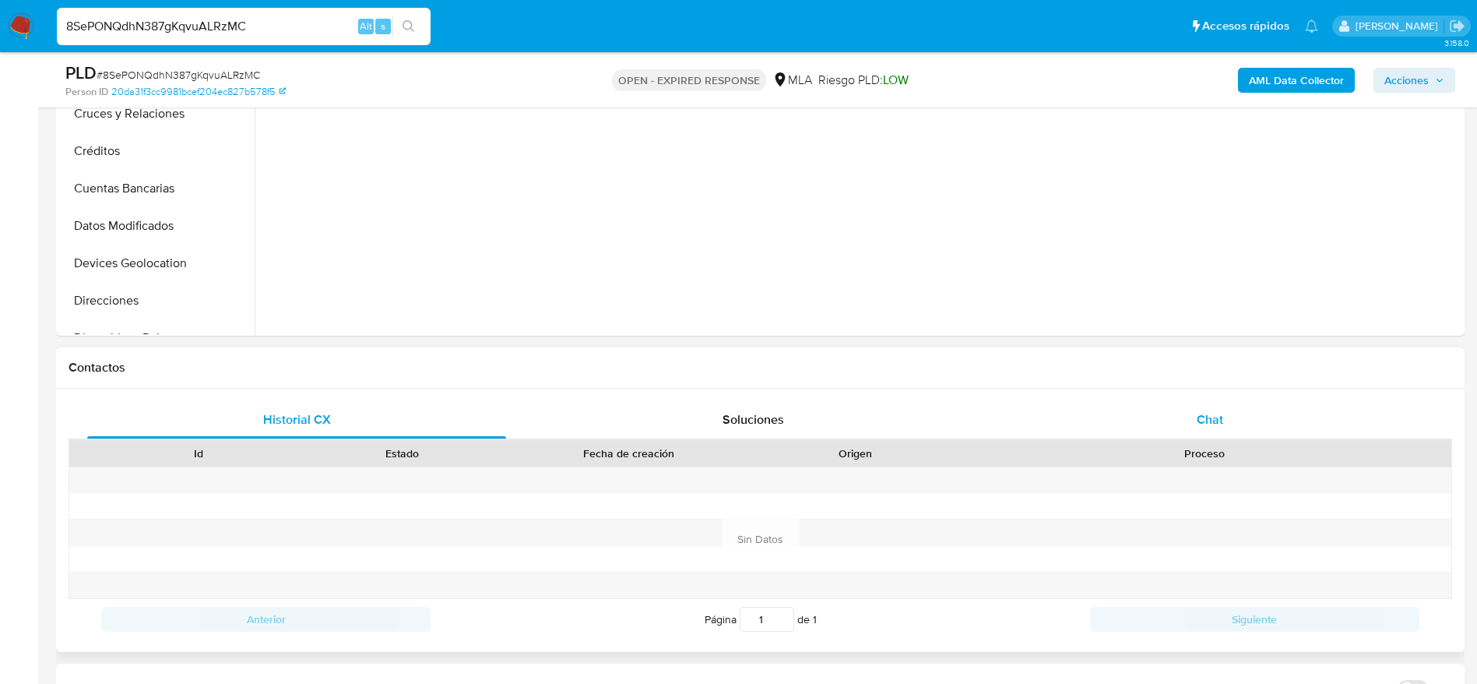
click at [1205, 411] on span "Chat" at bounding box center [1210, 419] width 26 height 18
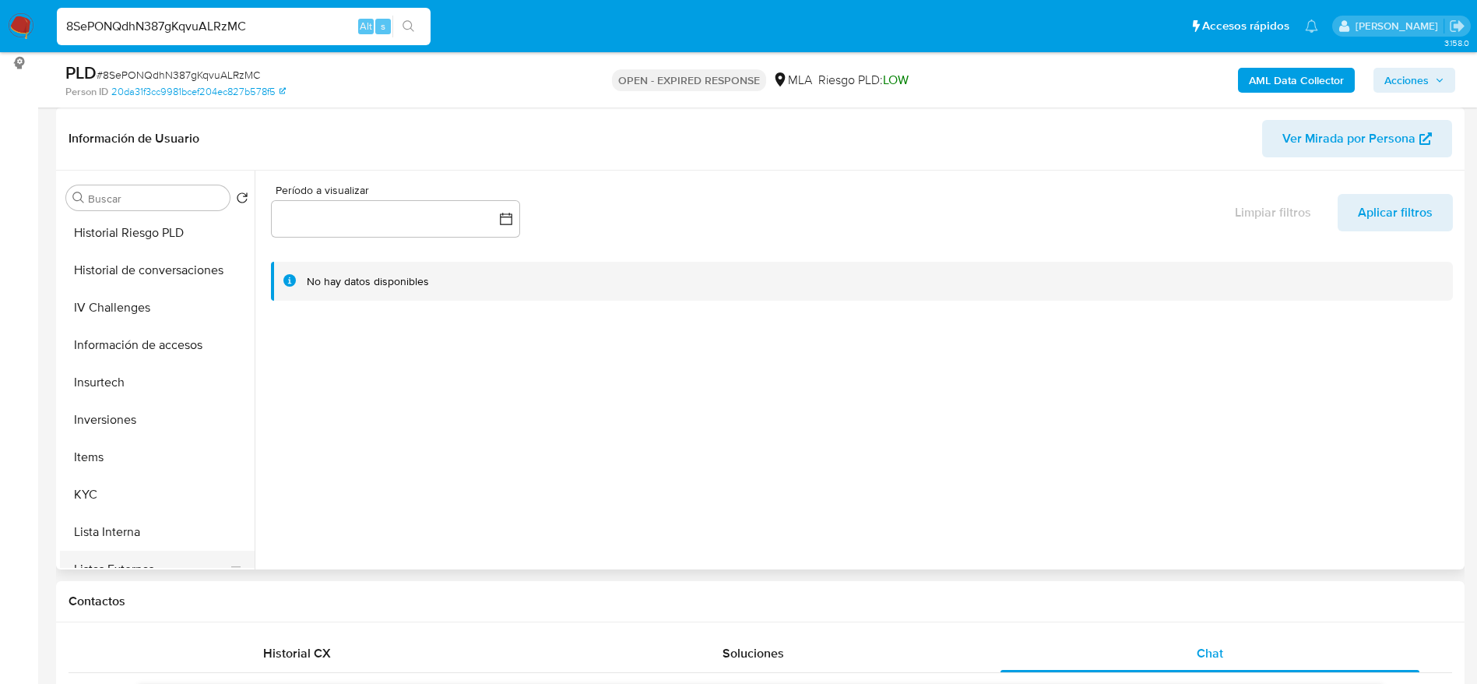
scroll to position [584, 0]
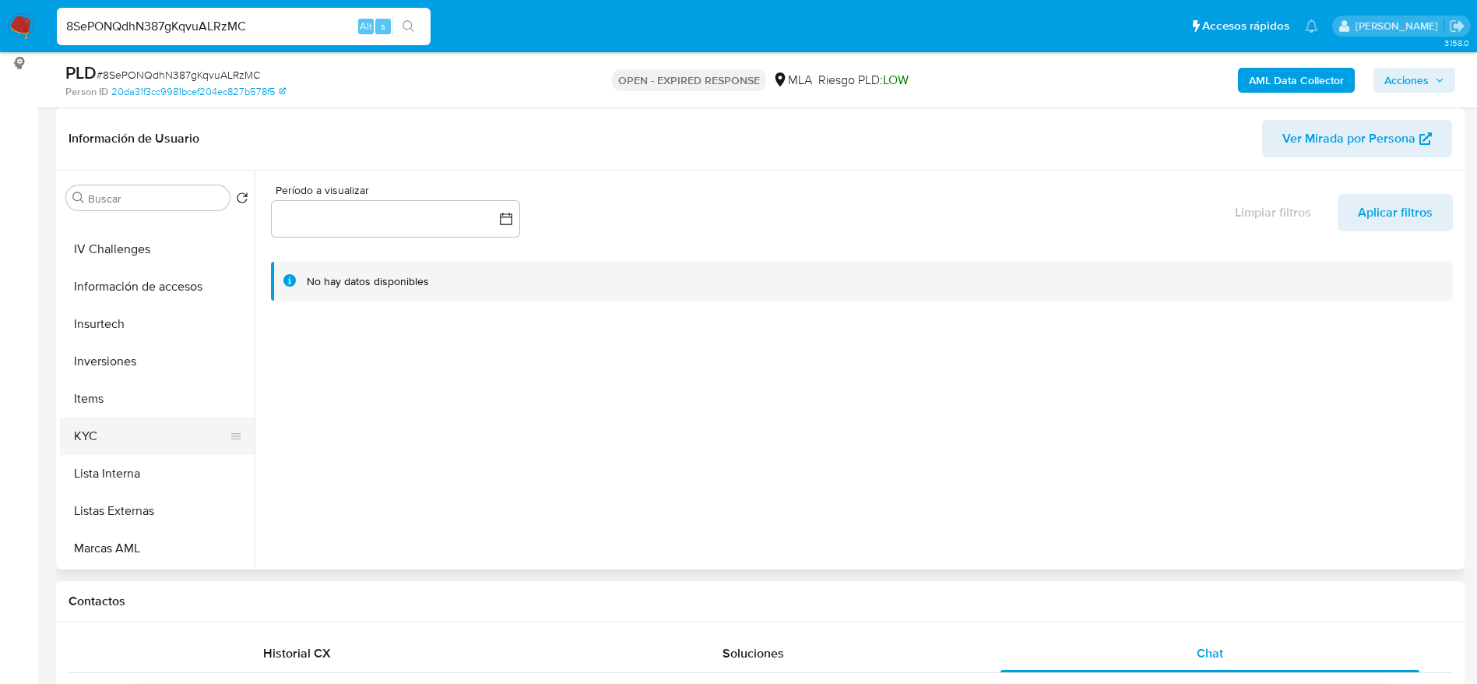
click at [111, 443] on button "KYC" at bounding box center [151, 435] width 182 height 37
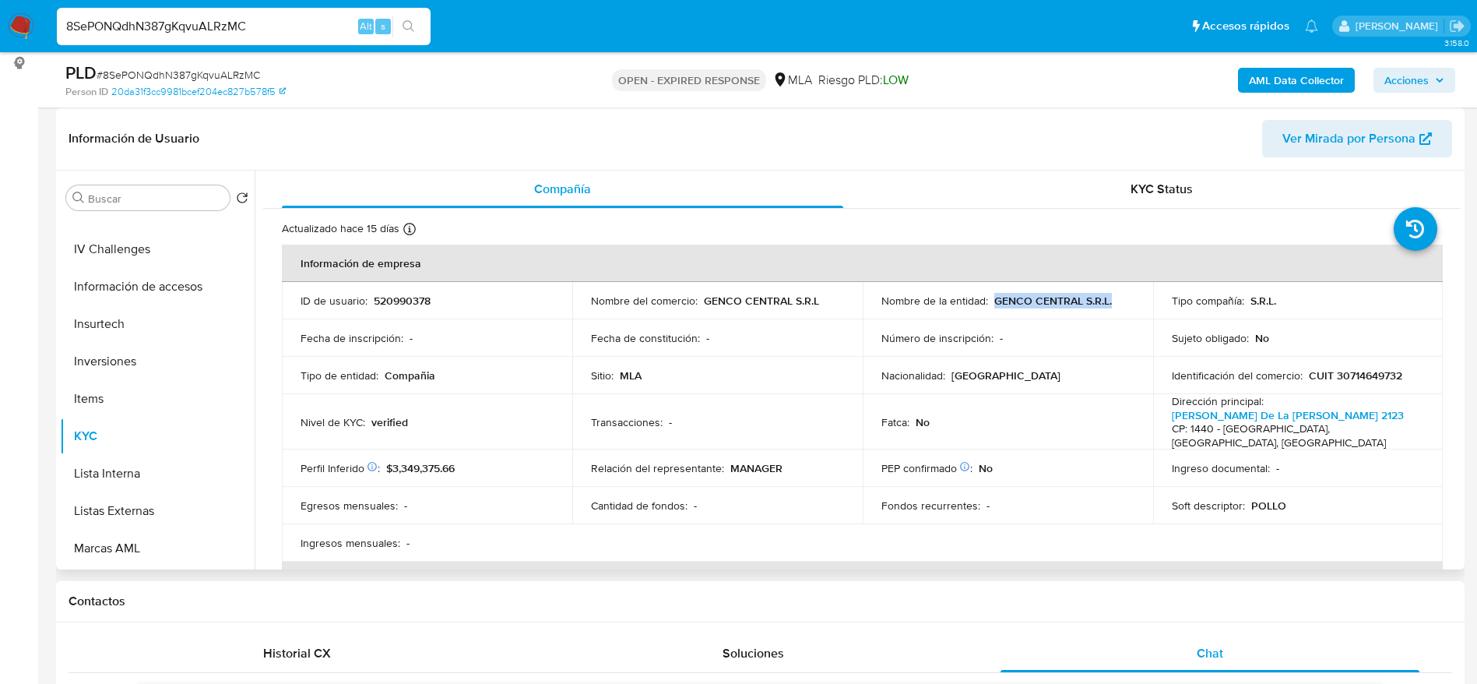
drag, startPoint x: 990, startPoint y: 303, endPoint x: 1115, endPoint y: 309, distance: 124.7
click at [1115, 309] on td "Nombre de la entidad : GENCO CENTRAL S.R.L." at bounding box center [1008, 300] width 290 height 37
copy p "GENCO CENTRAL S.R.L."
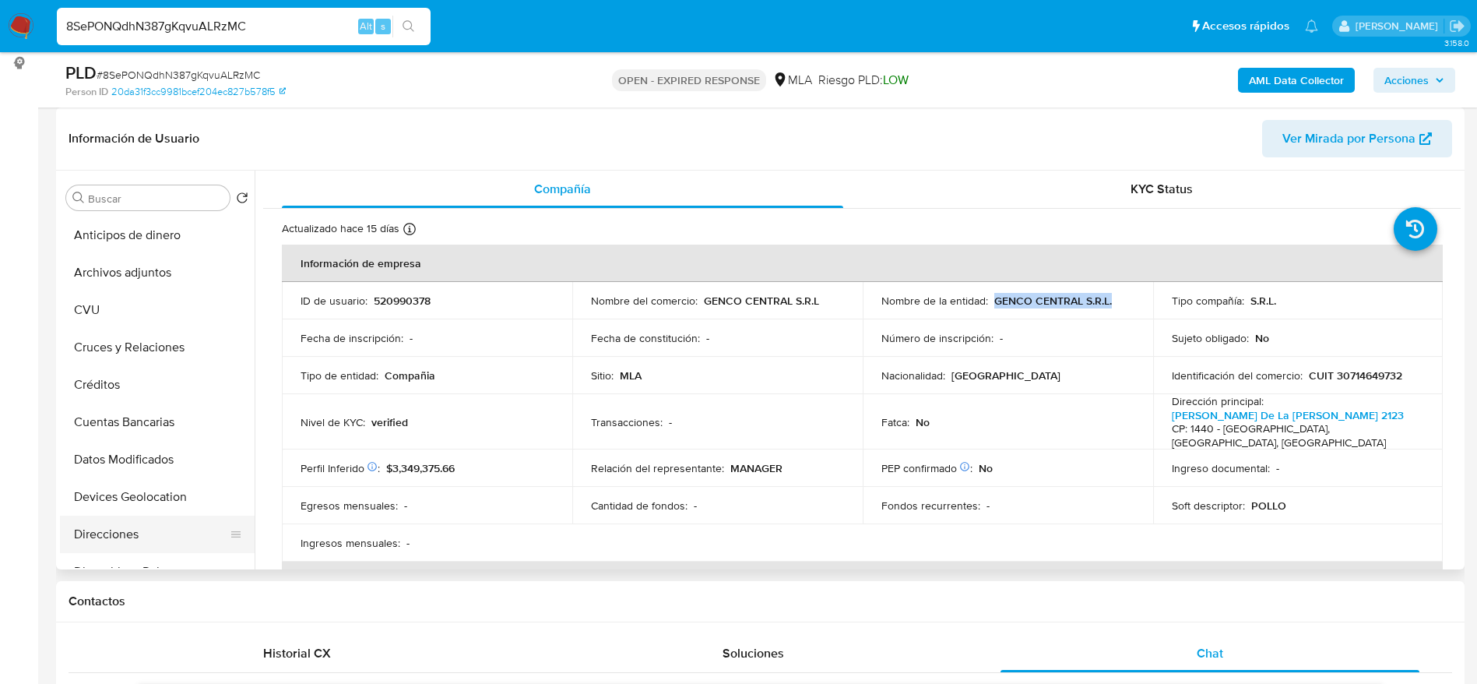
click at [113, 528] on button "Direcciones" at bounding box center [151, 533] width 182 height 37
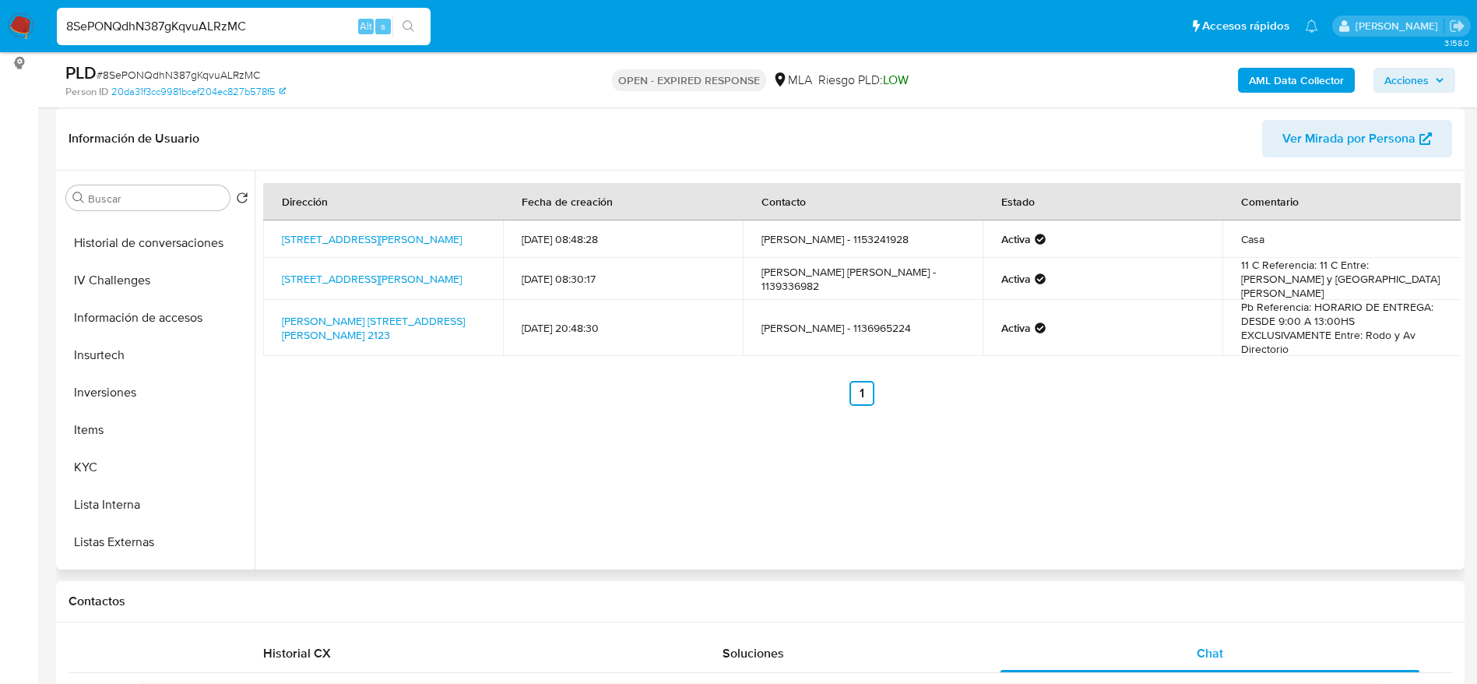
scroll to position [701, 0]
click at [90, 304] on button "KYC" at bounding box center [151, 319] width 182 height 37
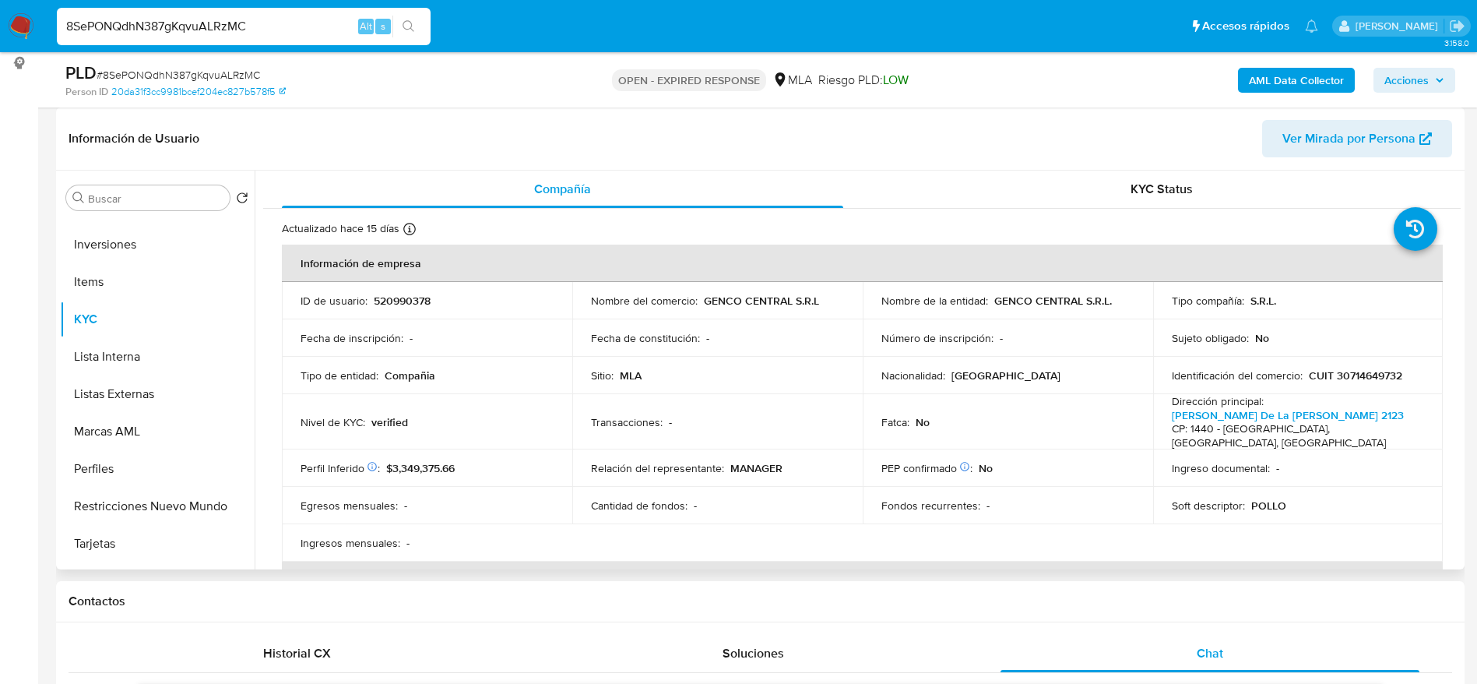
click at [755, 298] on p "GENCO CENTRAL S.R.L" at bounding box center [761, 301] width 115 height 14
click at [765, 375] on div "Sitio : MLA" at bounding box center [717, 375] width 253 height 14
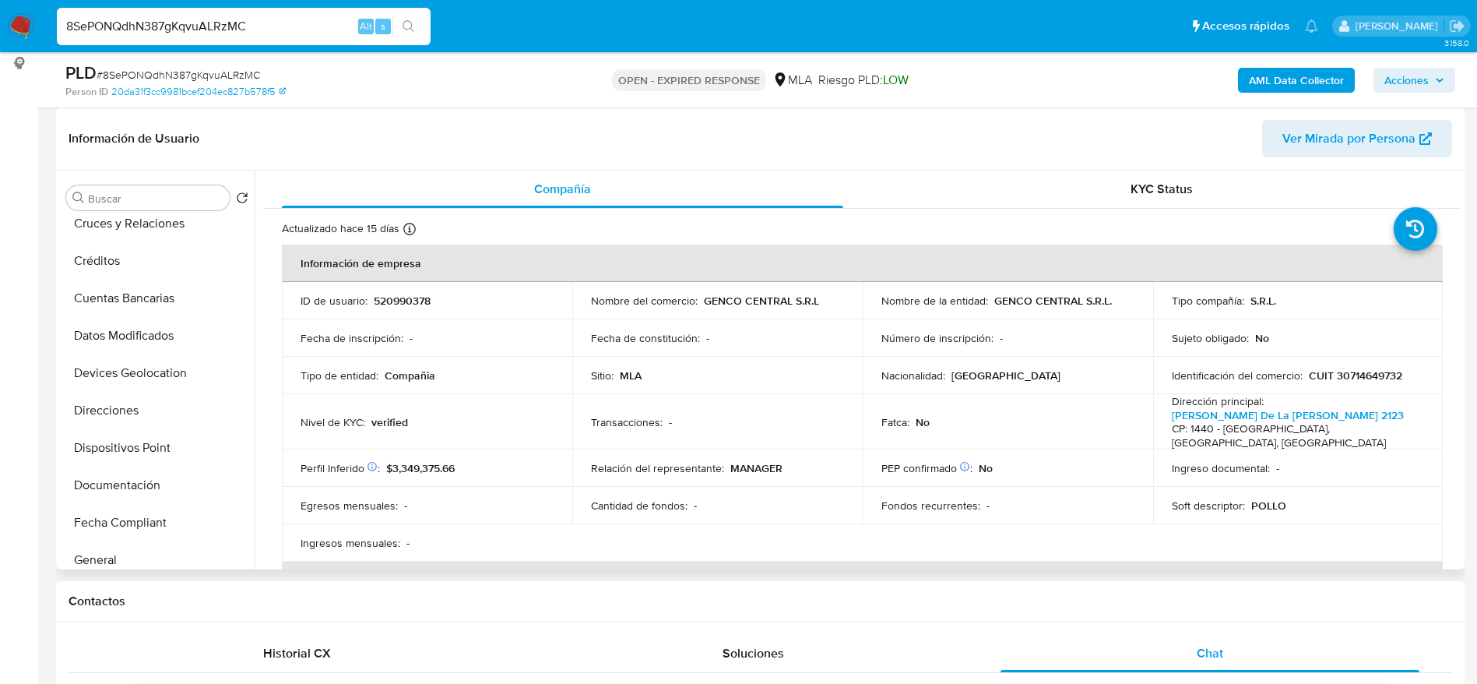
scroll to position [0, 0]
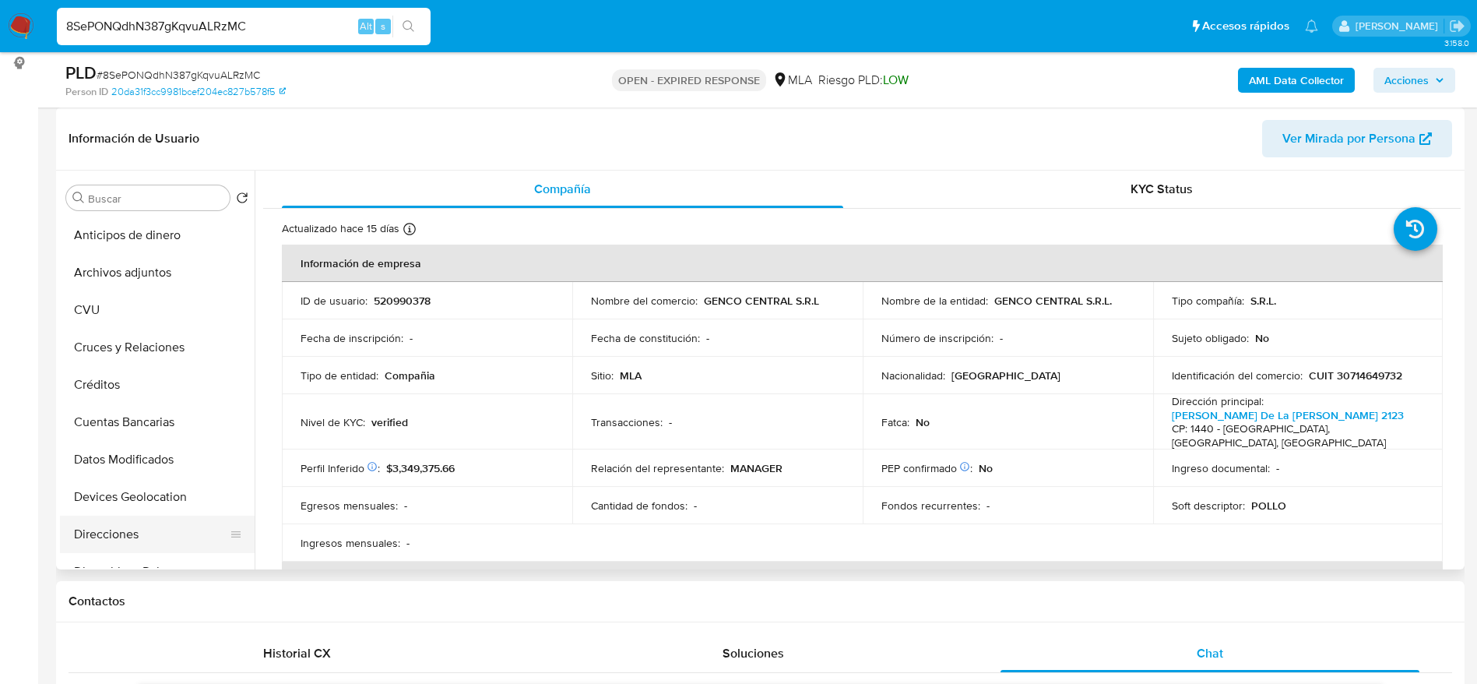
click at [108, 543] on button "Direcciones" at bounding box center [151, 533] width 182 height 37
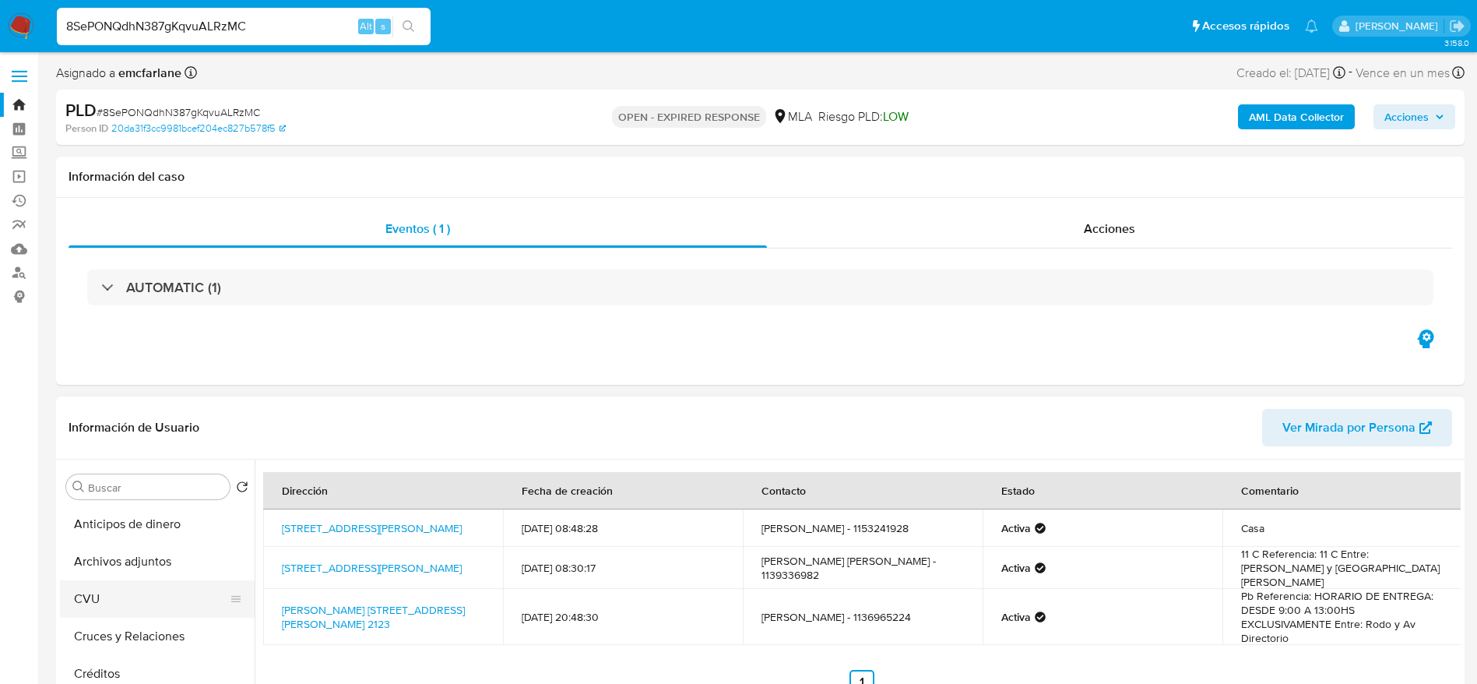
click at [117, 607] on button "CVU" at bounding box center [151, 598] width 182 height 37
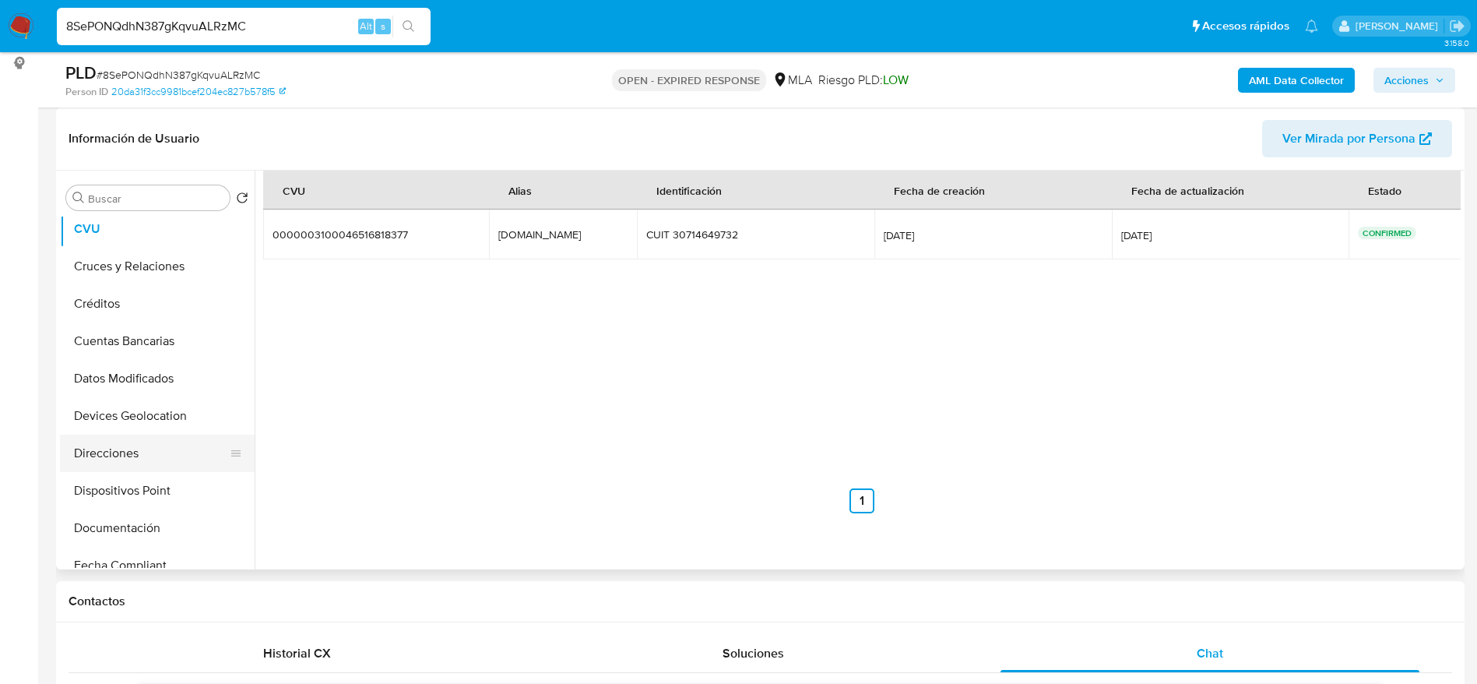
scroll to position [117, 0]
click at [132, 399] on button "Direcciones" at bounding box center [151, 417] width 182 height 37
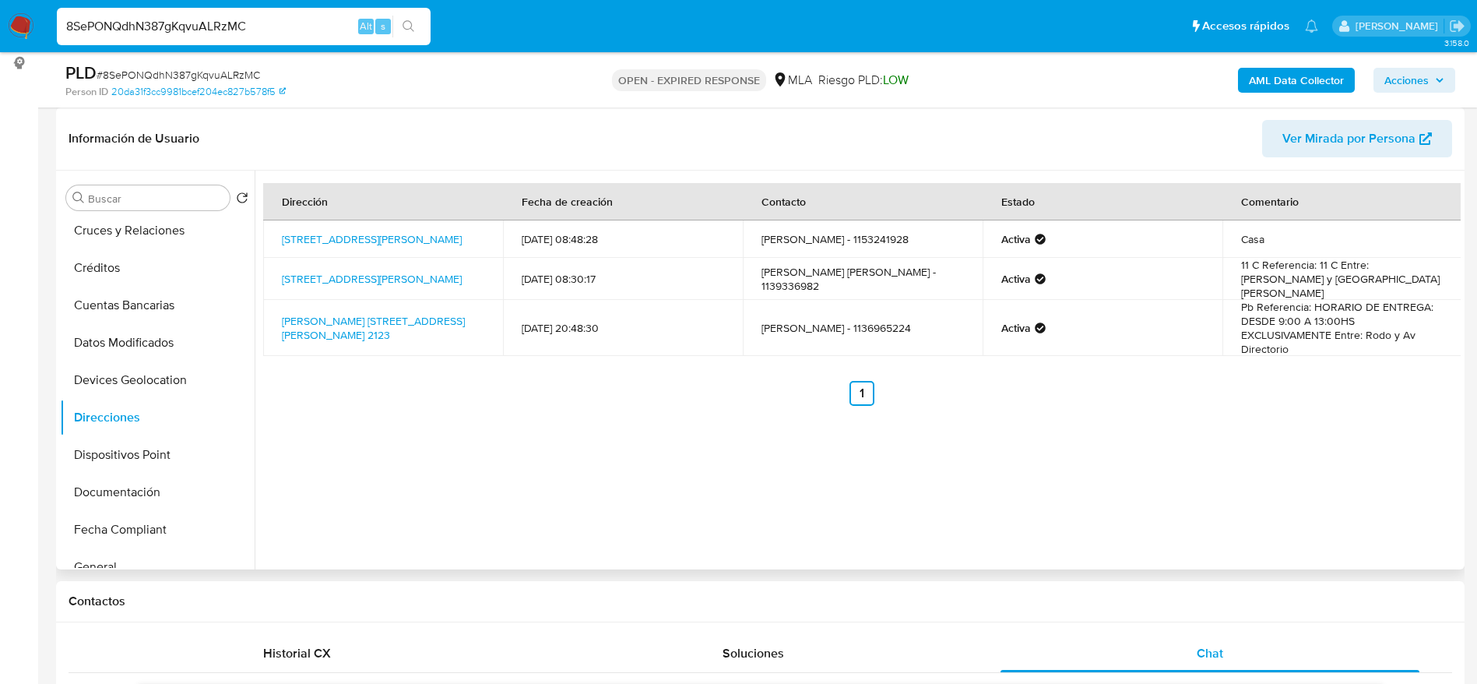
drag, startPoint x: 470, startPoint y: 336, endPoint x: 279, endPoint y: 320, distance: 192.2
click at [279, 320] on td "Lisandro De La Torre 2123, Mataderos, Capital Federal, 1440, Argentina 2123" at bounding box center [383, 328] width 240 height 56
copy link "Lisandro De La Torre 2123, Mataderos, Capital Federal, 1440, Argentina 2123"
click at [214, 69] on span "# 8SePONQdhN387gKqvuALRzMC" at bounding box center [179, 75] width 164 height 16
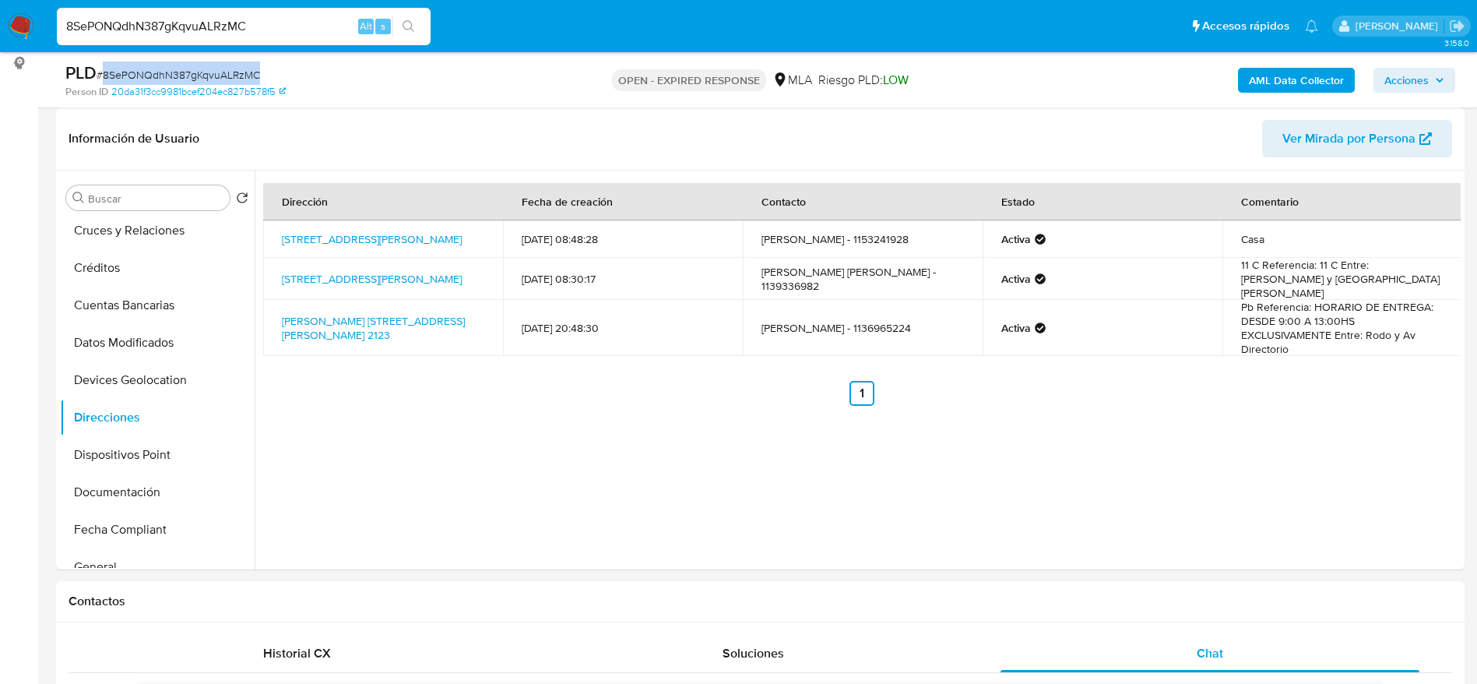
copy span "8SePONQdhN387gKqvuALRzMC"
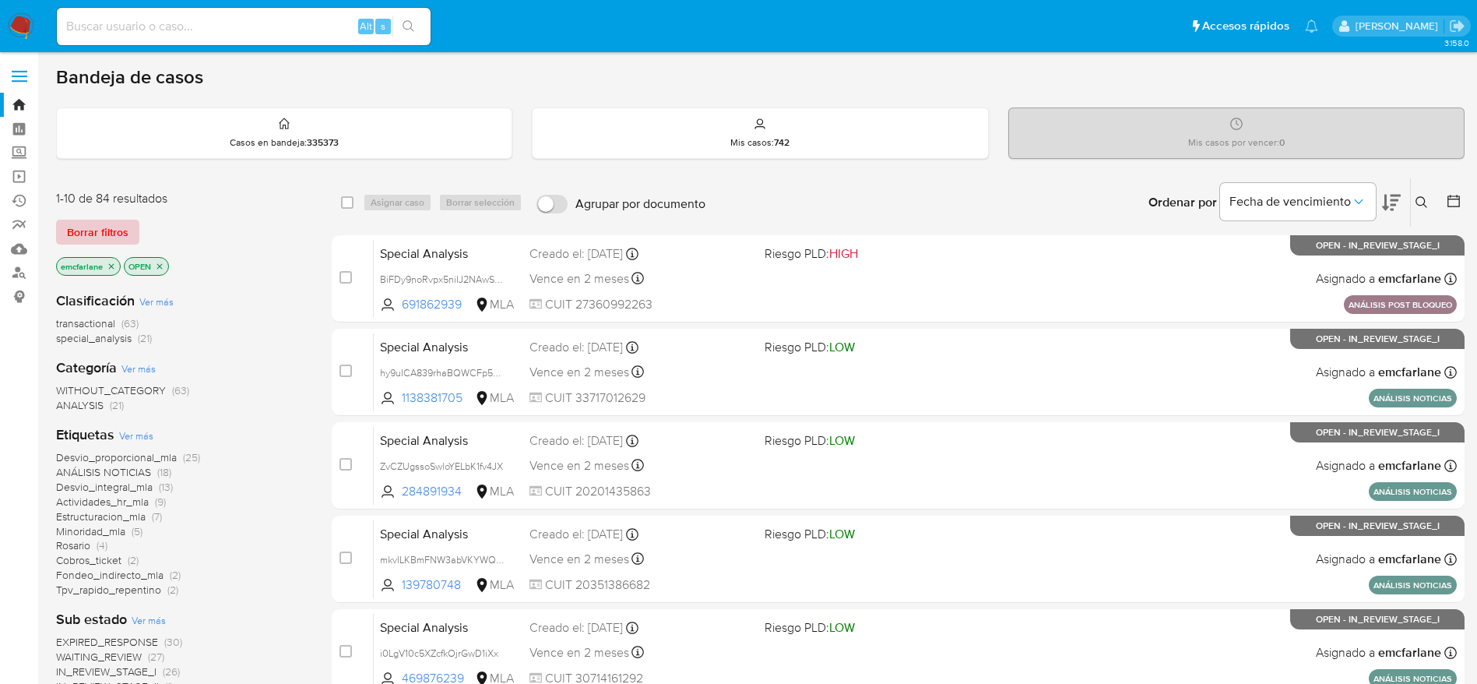
drag, startPoint x: 99, startPoint y: 220, endPoint x: 822, endPoint y: 119, distance: 730.4
click at [99, 221] on span "Borrar filtros" at bounding box center [98, 232] width 62 height 22
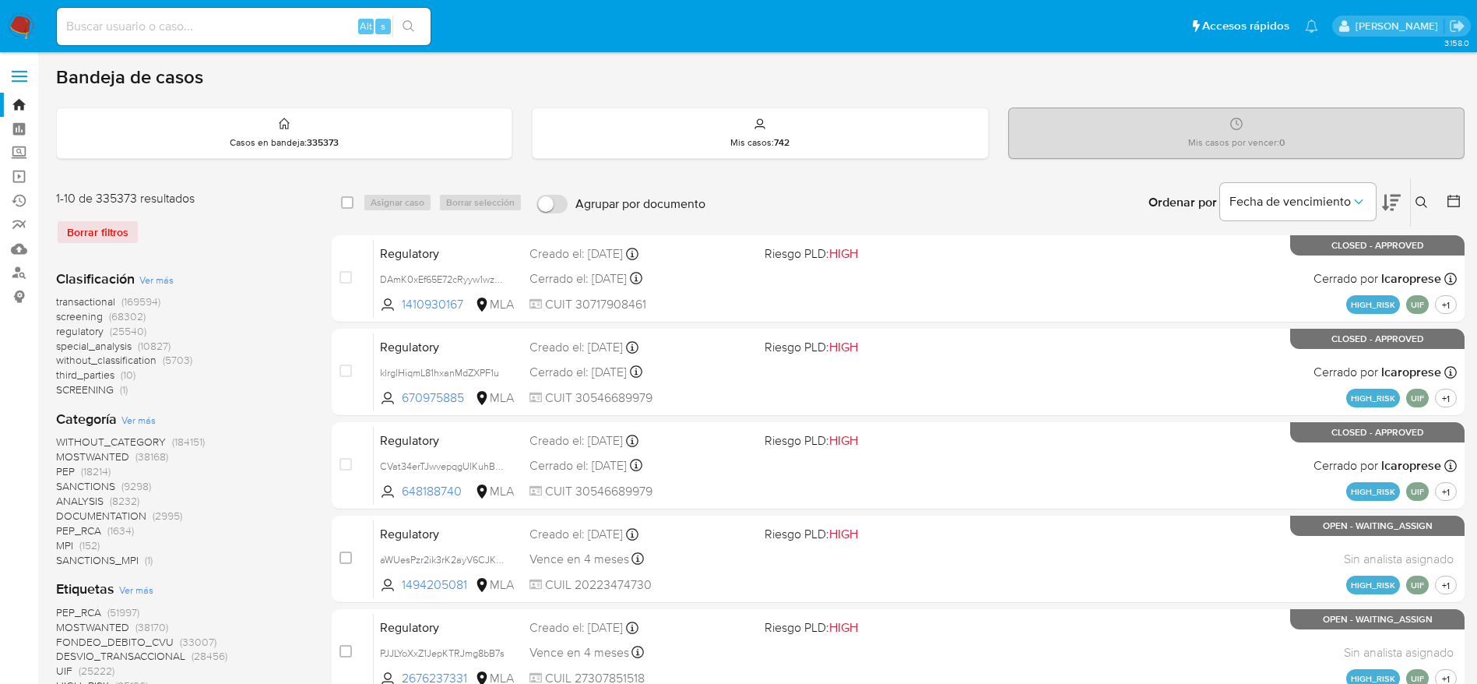
drag, startPoint x: 1431, startPoint y: 204, endPoint x: 1395, endPoint y: 219, distance: 38.8
click at [1430, 204] on button at bounding box center [1424, 202] width 26 height 19
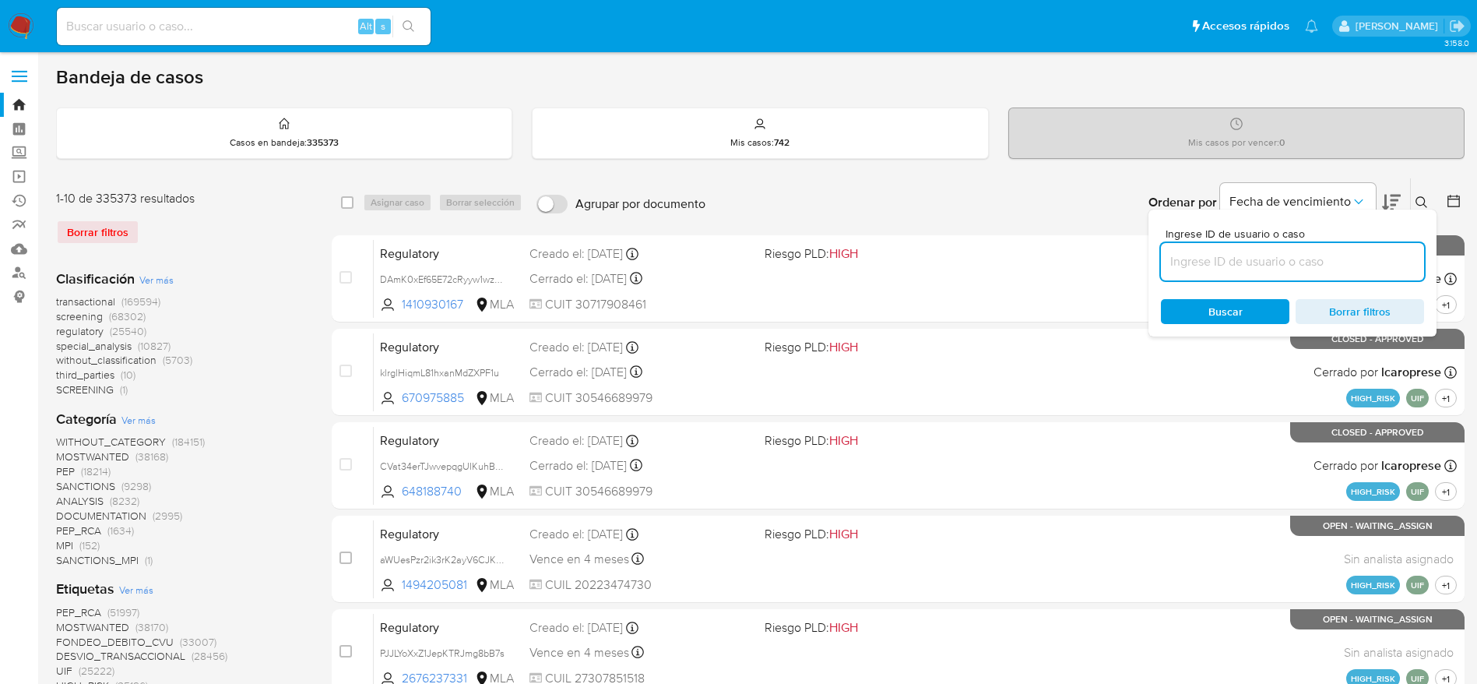
click at [1330, 252] on input at bounding box center [1292, 262] width 263 height 20
type input "8SePONQdhN387gKqvuALRzMC"
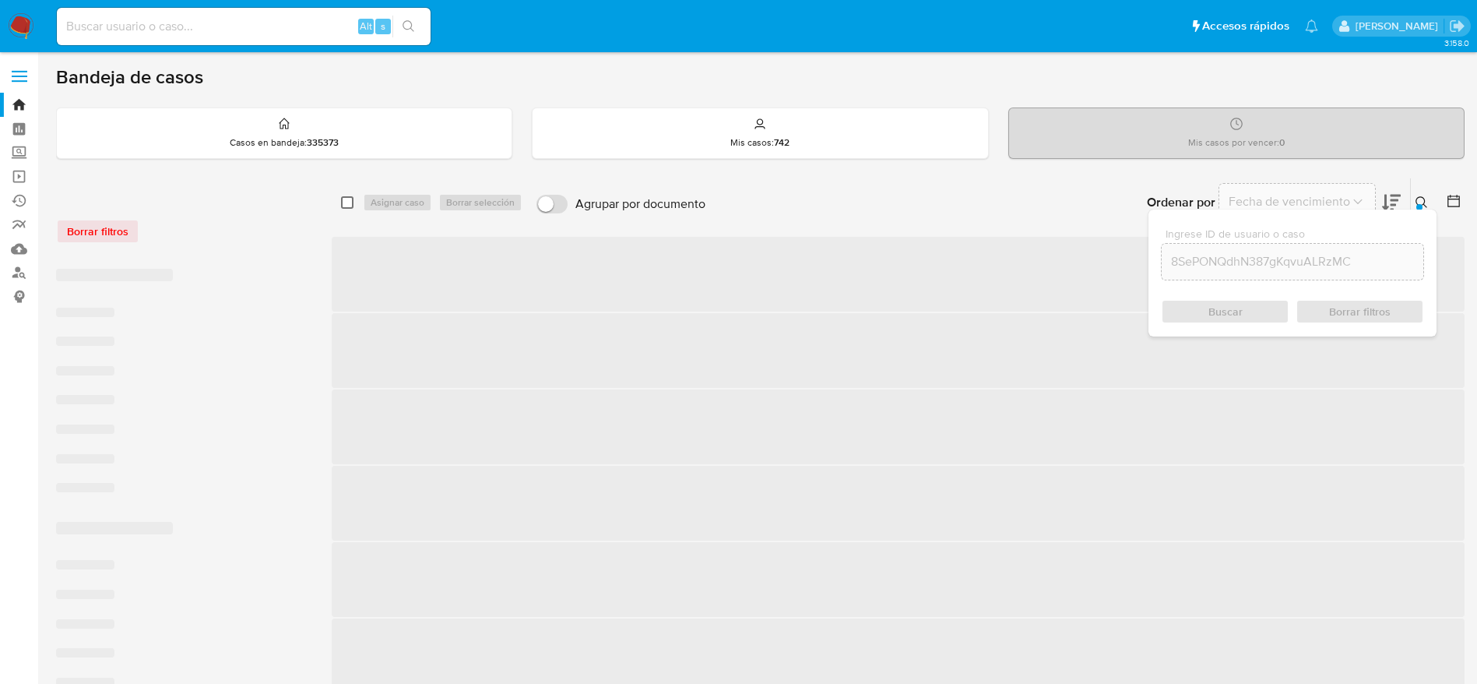
drag, startPoint x: 345, startPoint y: 199, endPoint x: 370, endPoint y: 208, distance: 26.6
click at [345, 199] on input "checkbox" at bounding box center [347, 202] width 12 height 12
checkbox input "true"
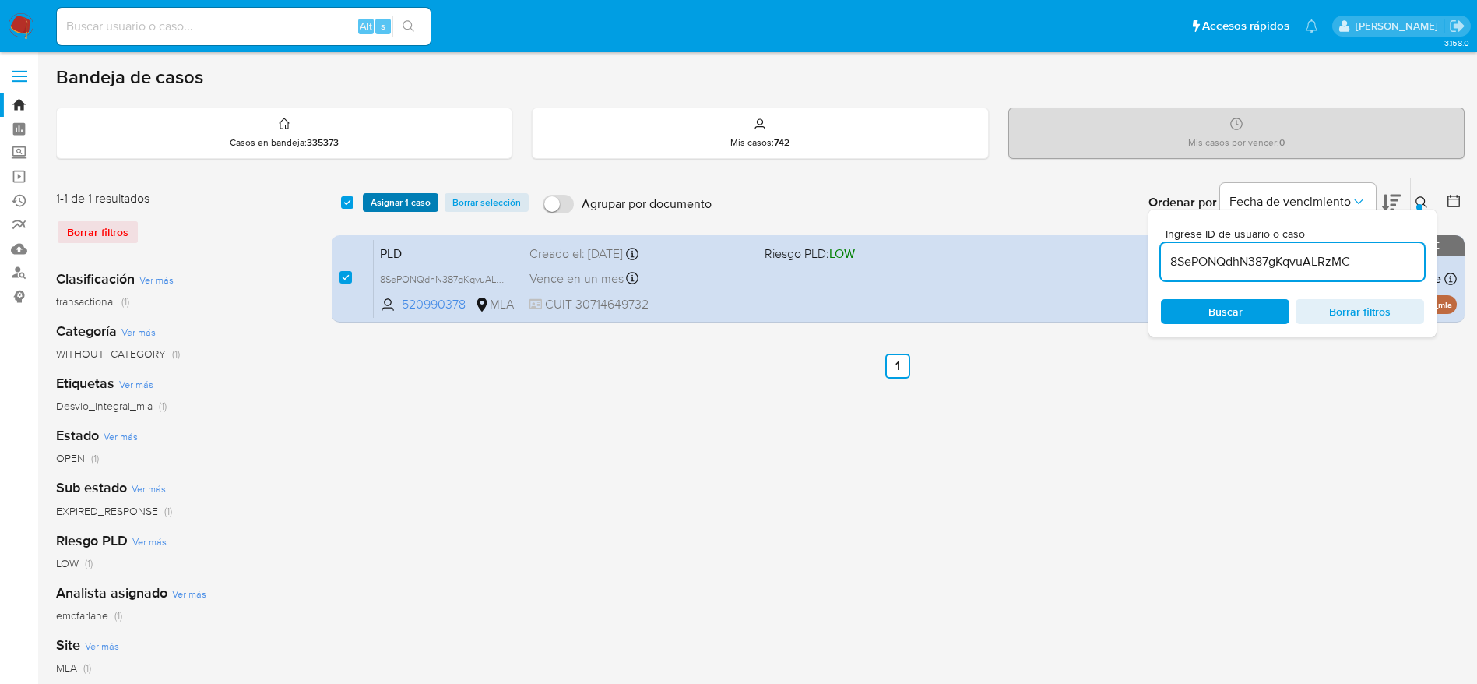
click at [396, 204] on span "Asignar 1 caso" at bounding box center [401, 203] width 60 height 16
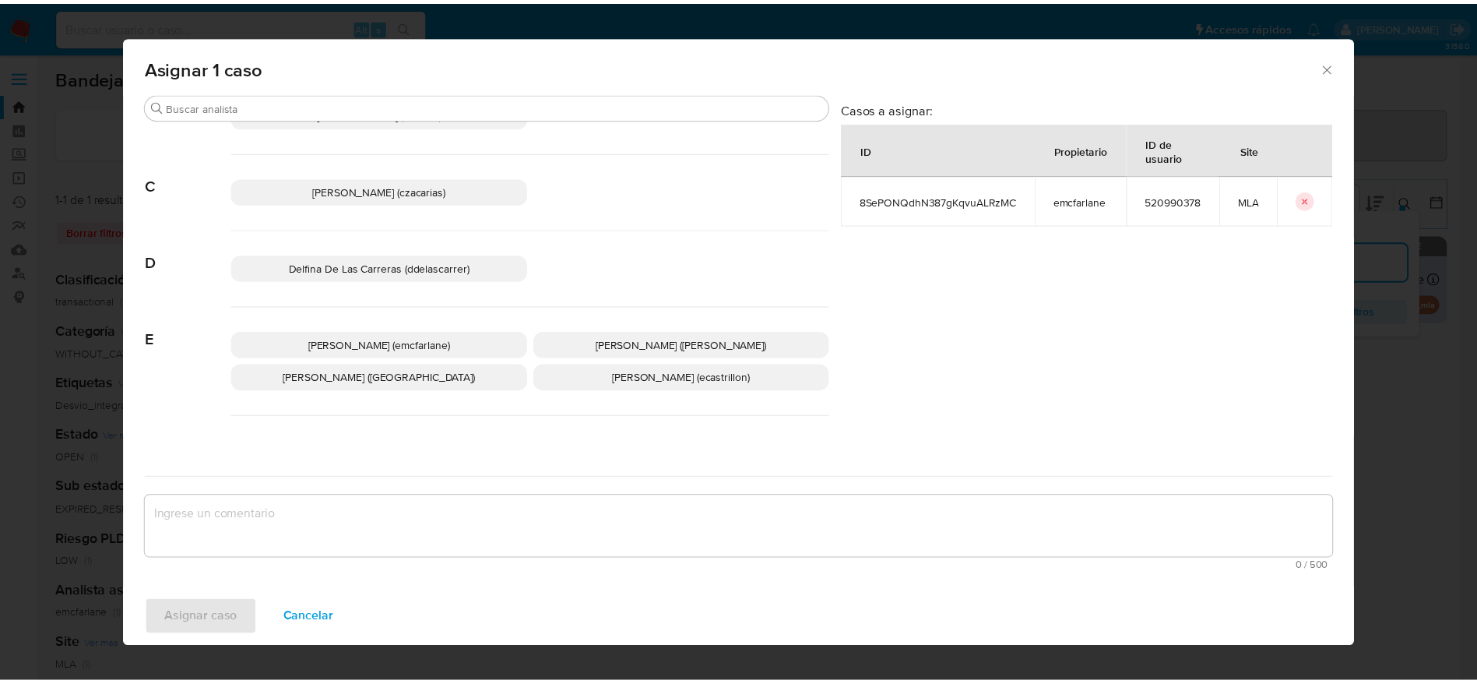
scroll to position [117, 0]
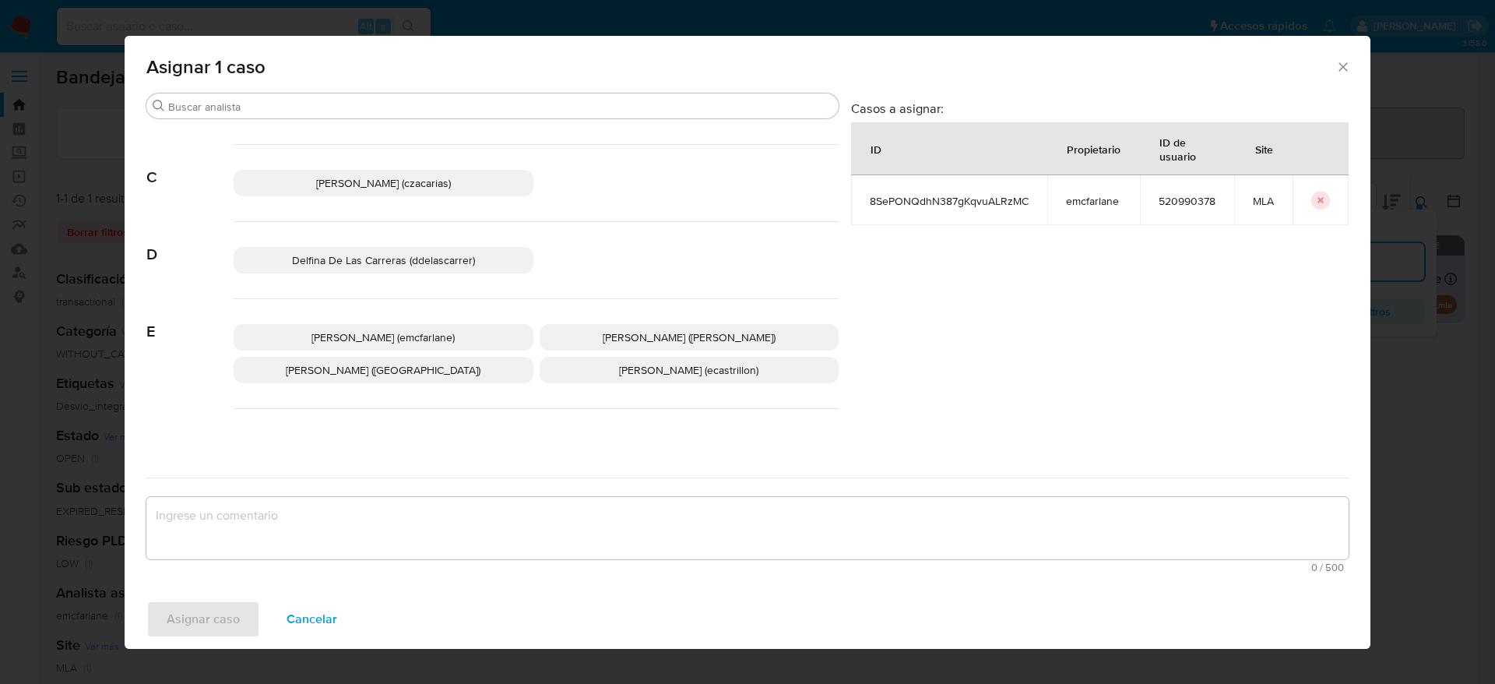
drag, startPoint x: 406, startPoint y: 324, endPoint x: 359, endPoint y: 494, distance: 176.8
click at [406, 325] on p "[PERSON_NAME] (emcfarlane)" at bounding box center [384, 337] width 300 height 26
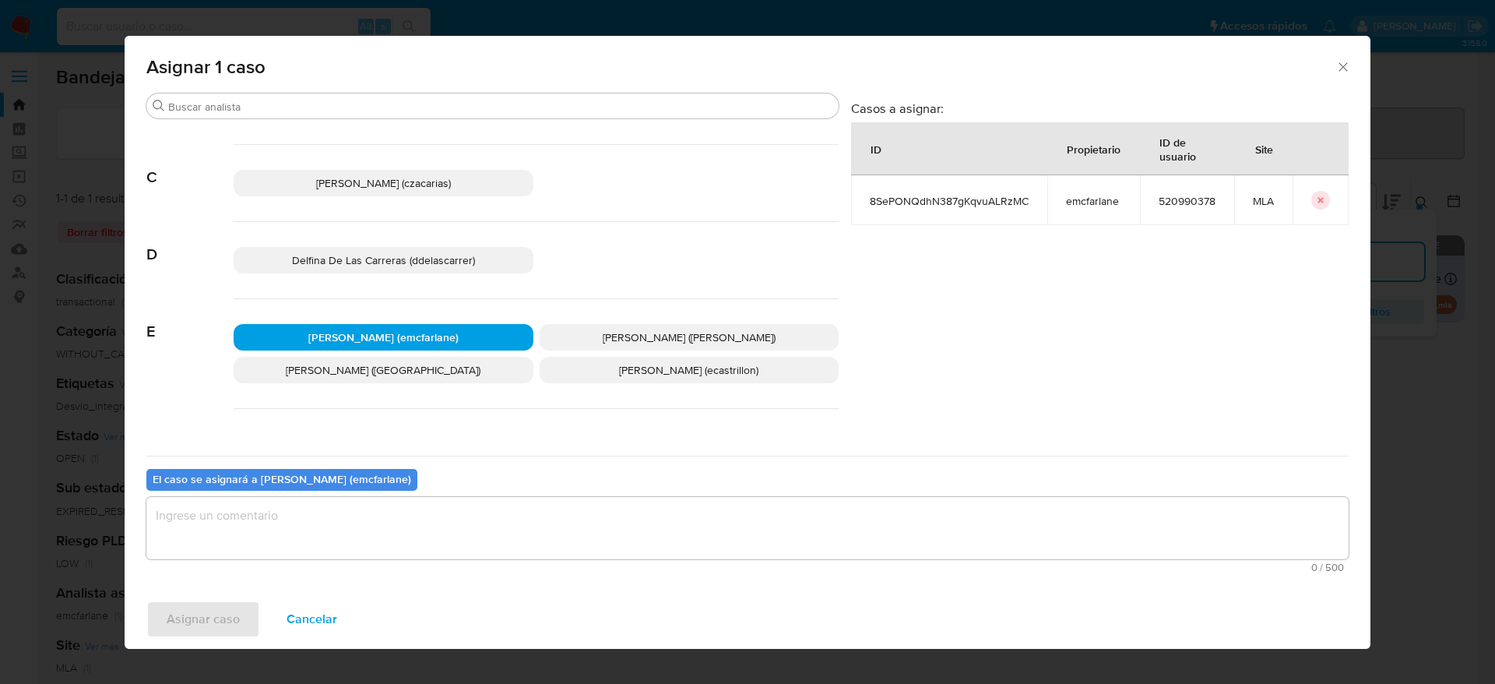
click at [333, 512] on textarea "assign-modal" at bounding box center [747, 528] width 1202 height 62
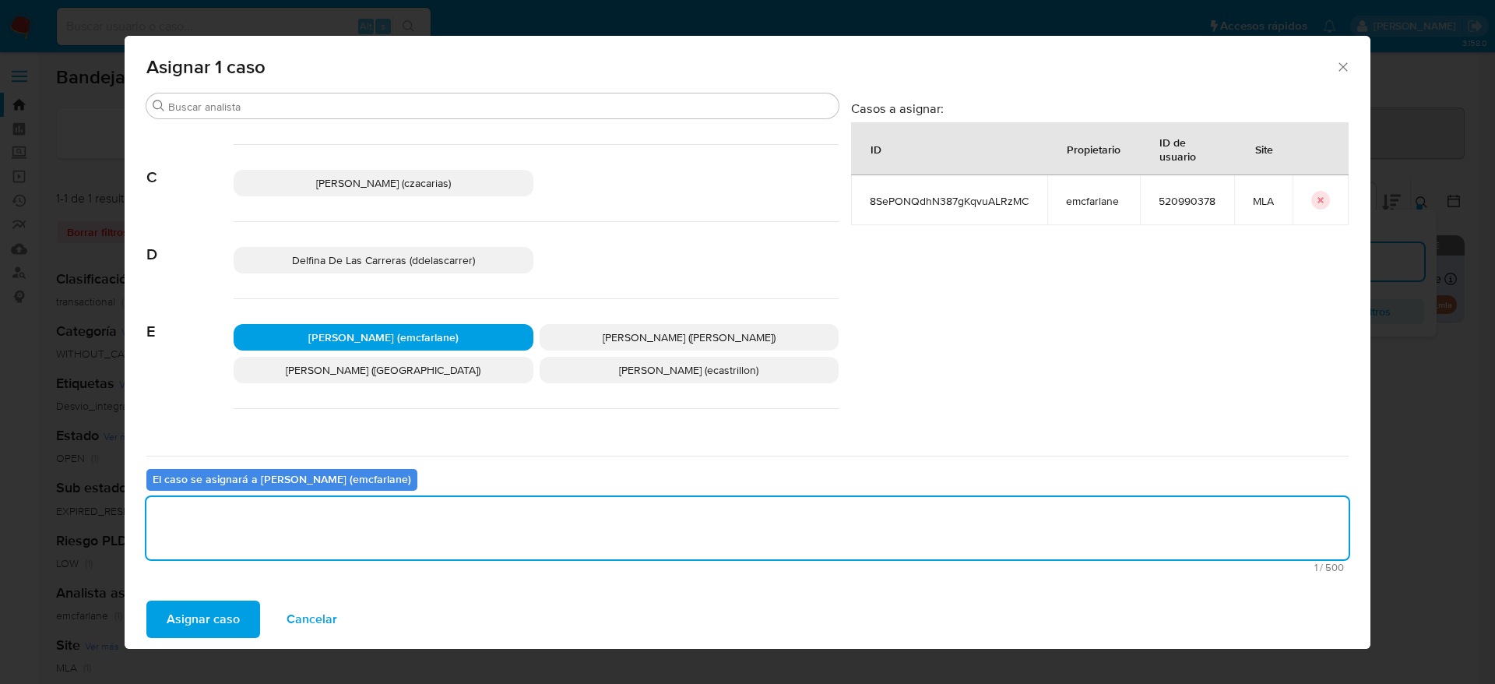
click at [214, 631] on span "Asignar caso" at bounding box center [203, 619] width 73 height 34
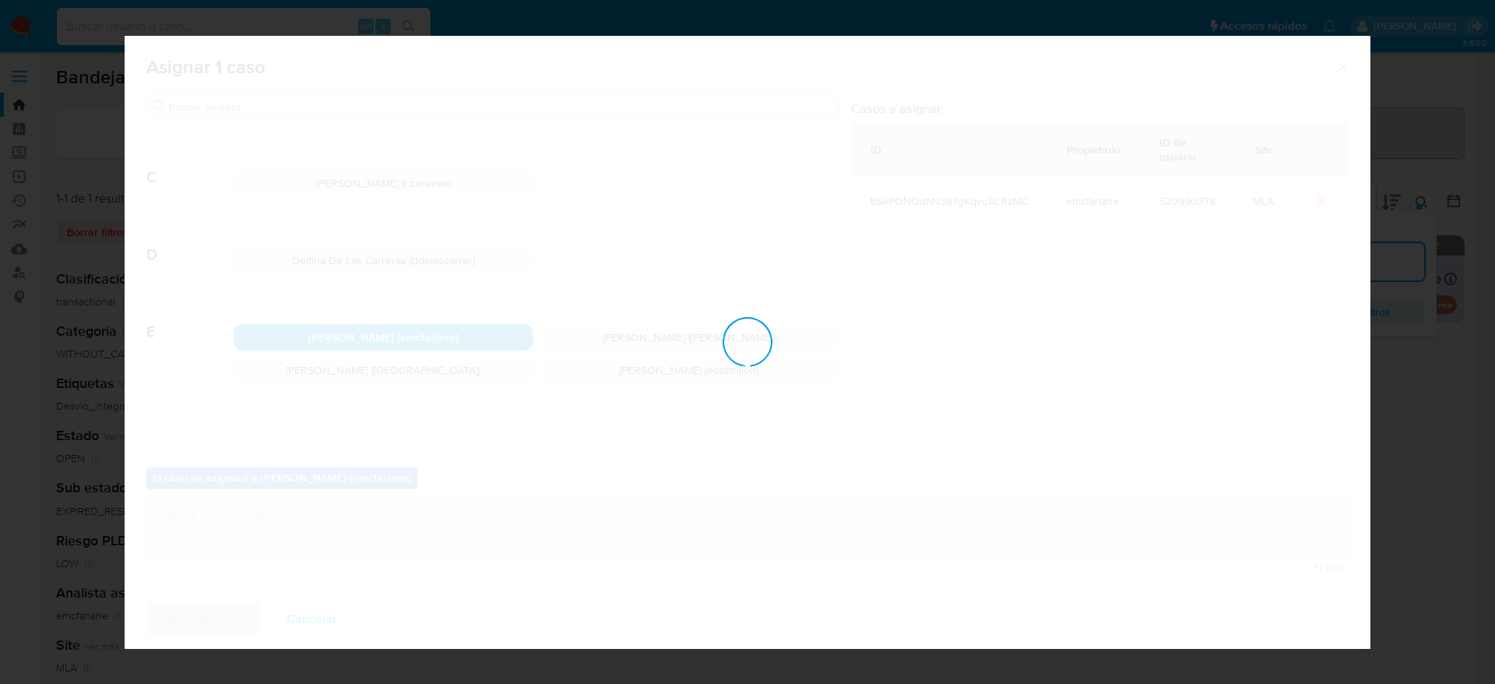
checkbox input "false"
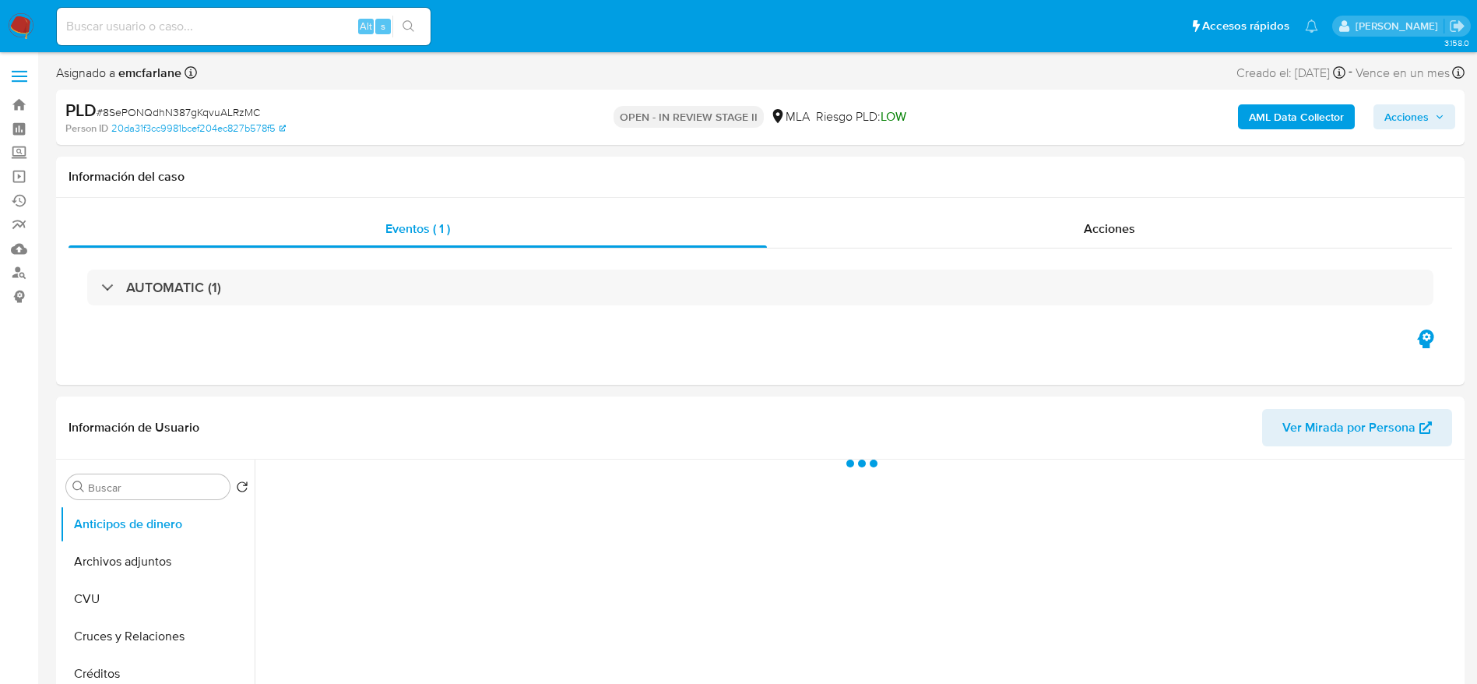
click at [1426, 107] on span "Acciones" at bounding box center [1406, 116] width 44 height 25
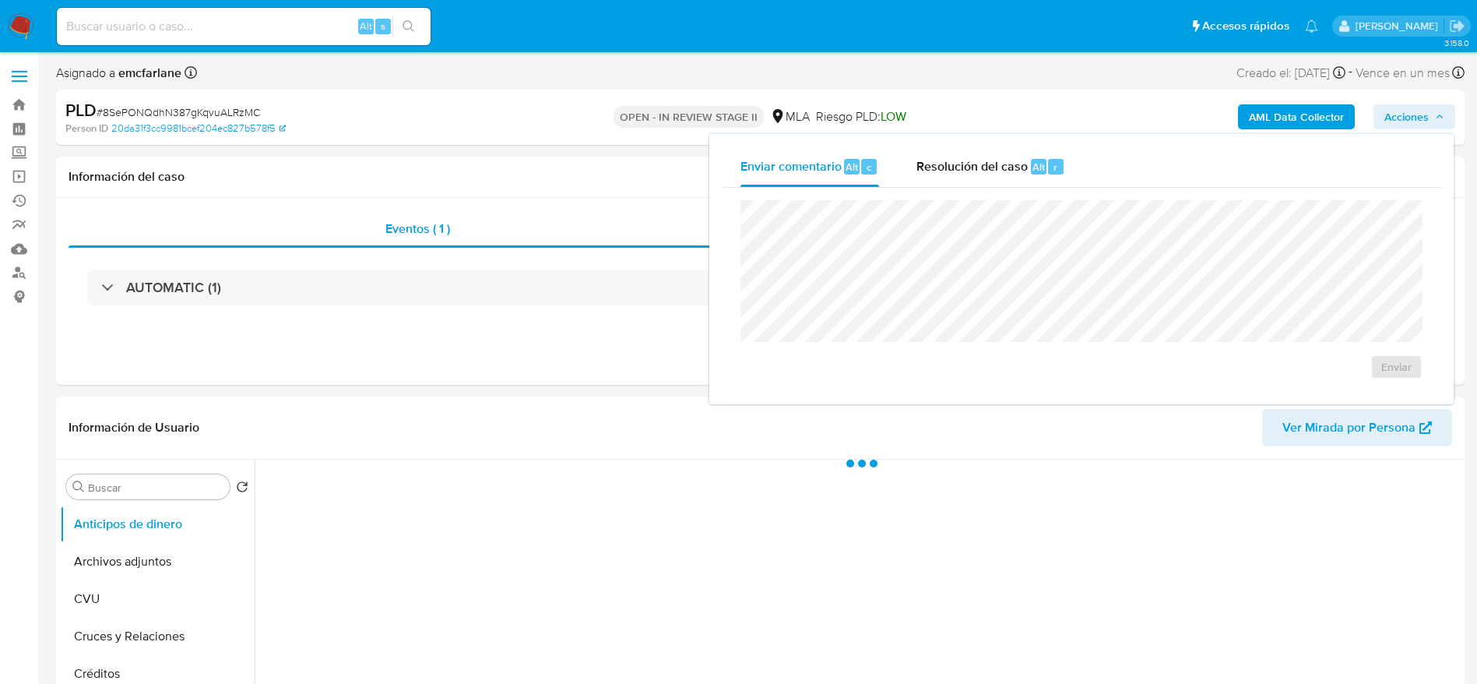
drag, startPoint x: 1053, startPoint y: 149, endPoint x: 1050, endPoint y: 192, distance: 42.9
click at [1053, 150] on div "Resolución del caso Alt r" at bounding box center [990, 166] width 149 height 40
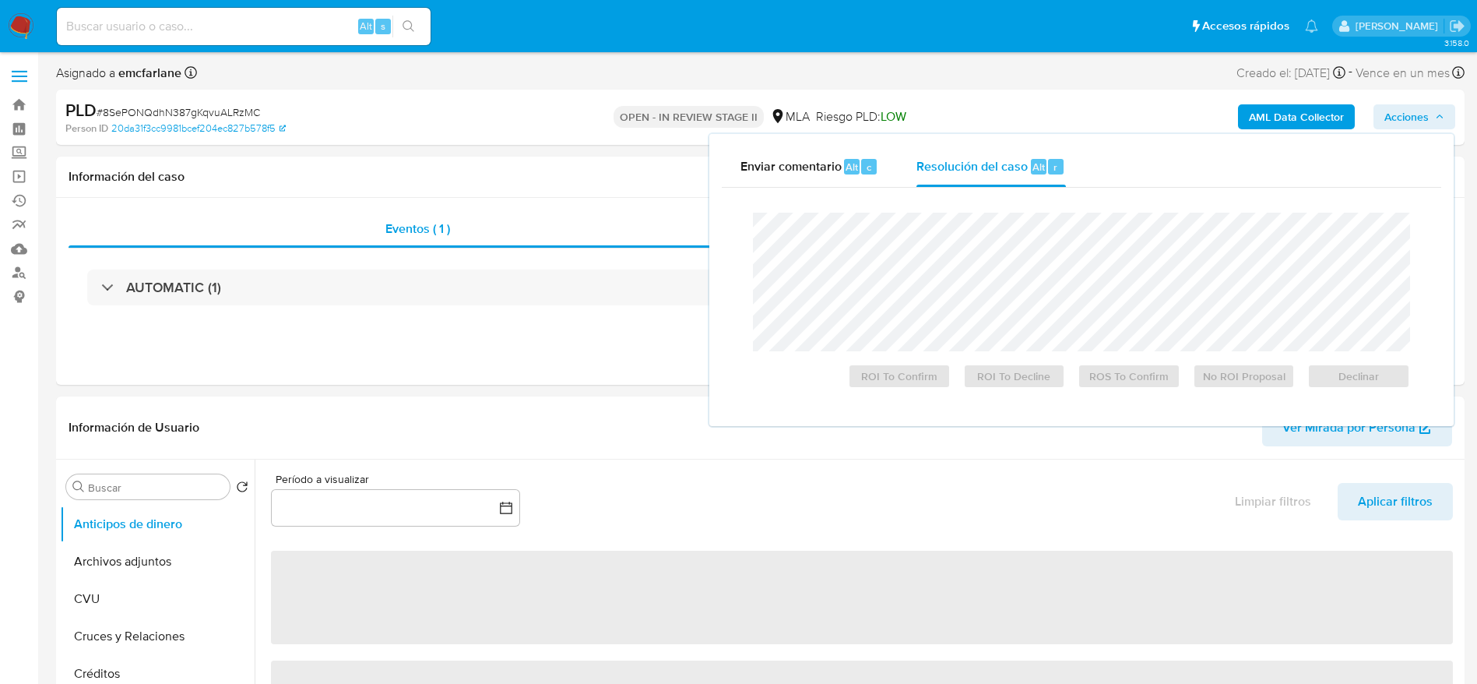
select select "10"
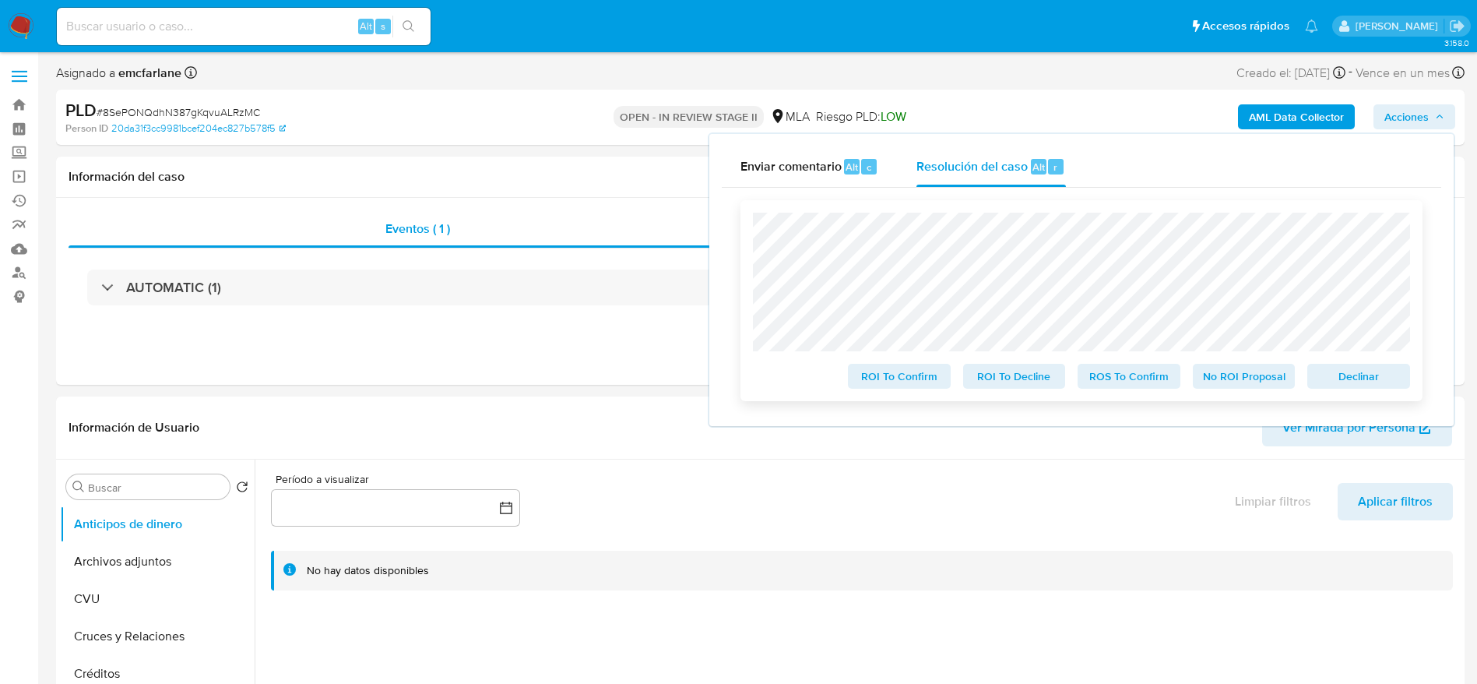
click at [1359, 377] on span "Declinar" at bounding box center [1358, 376] width 81 height 22
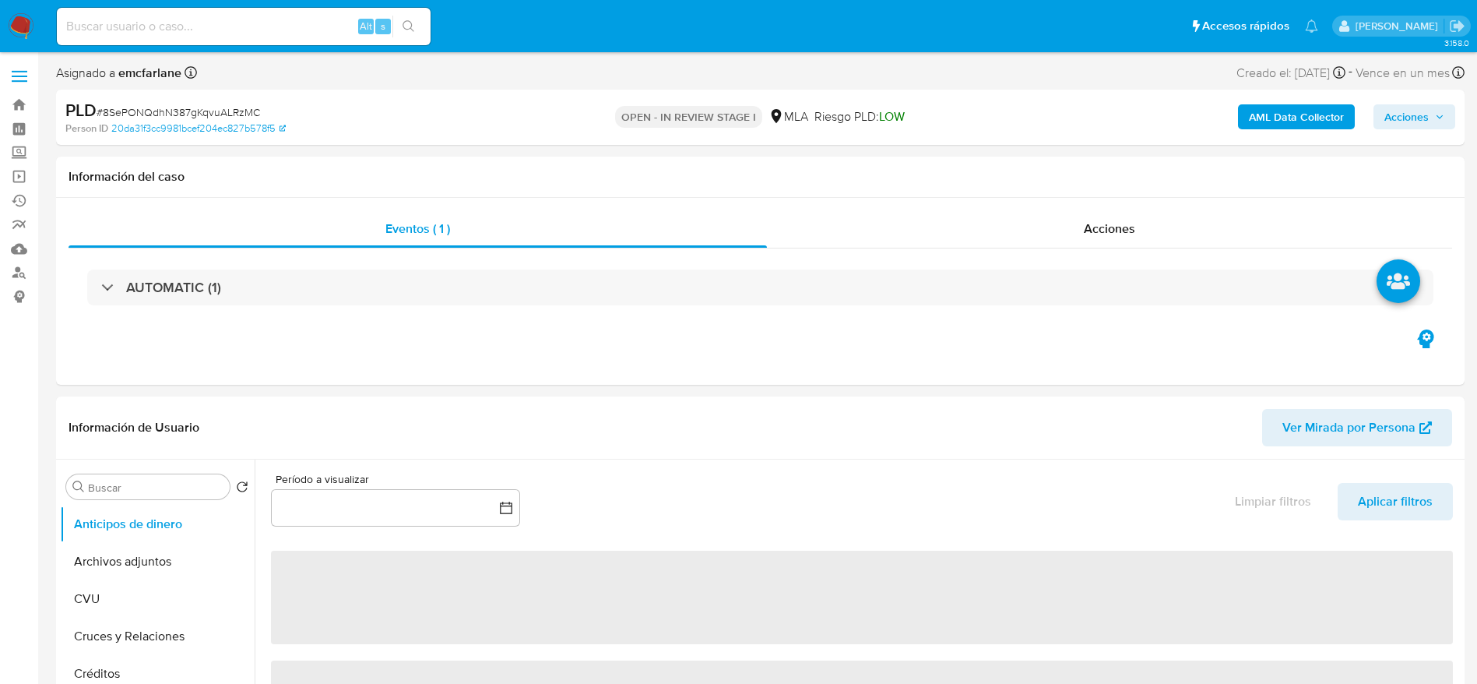
select select "10"
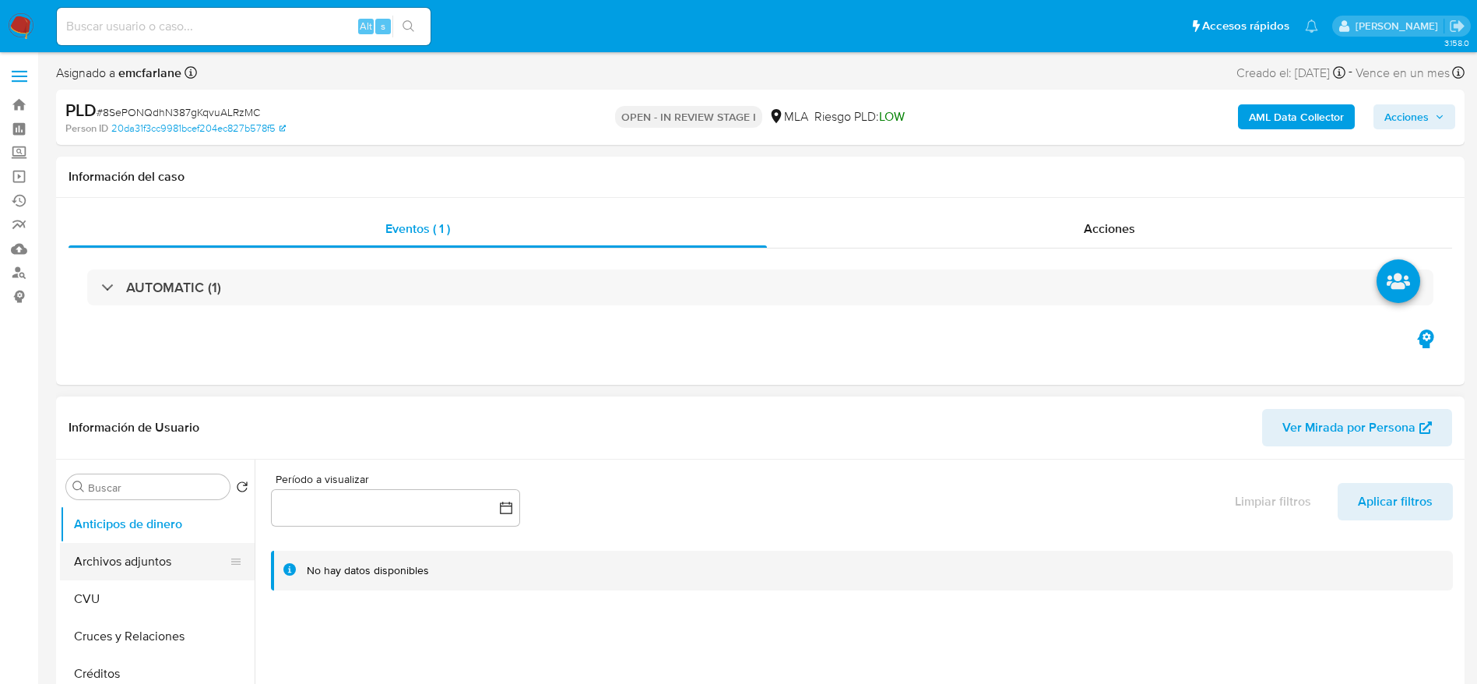
click at [118, 567] on button "Archivos adjuntos" at bounding box center [151, 561] width 182 height 37
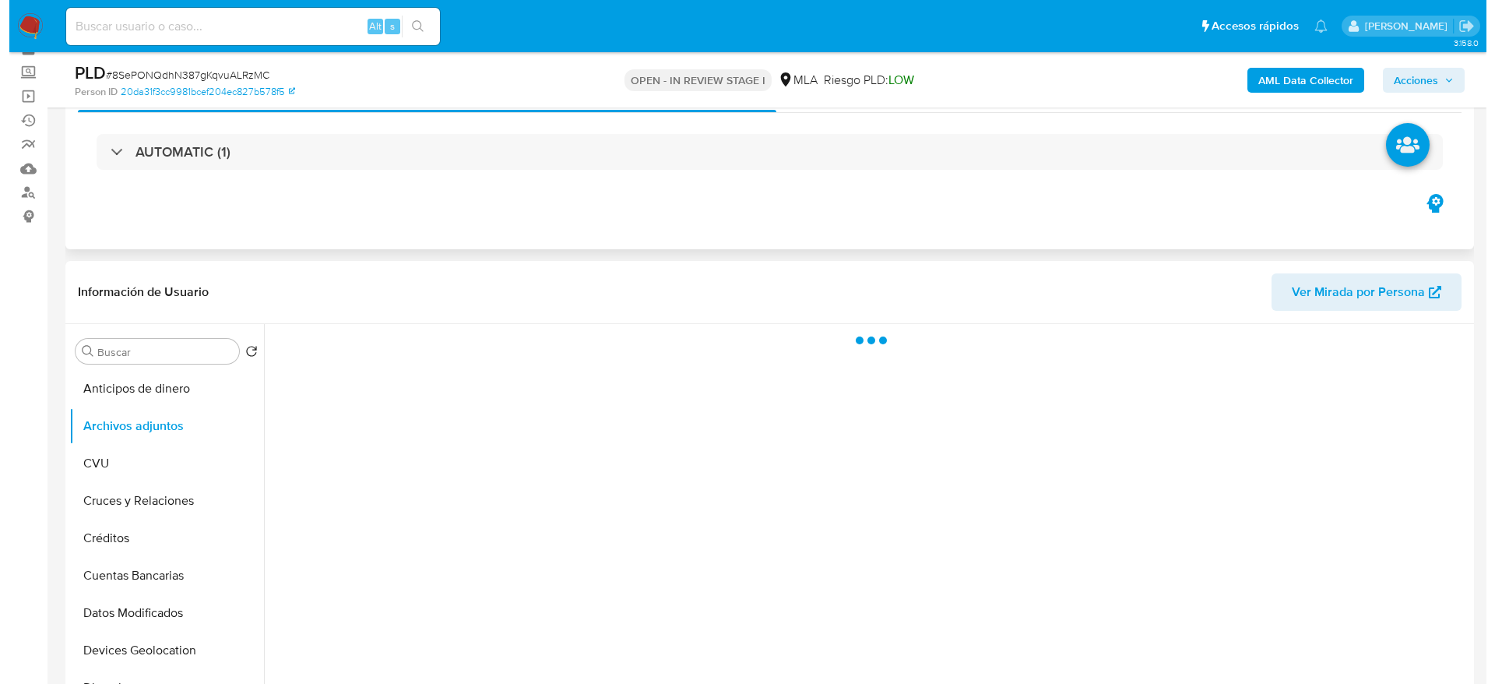
scroll to position [117, 0]
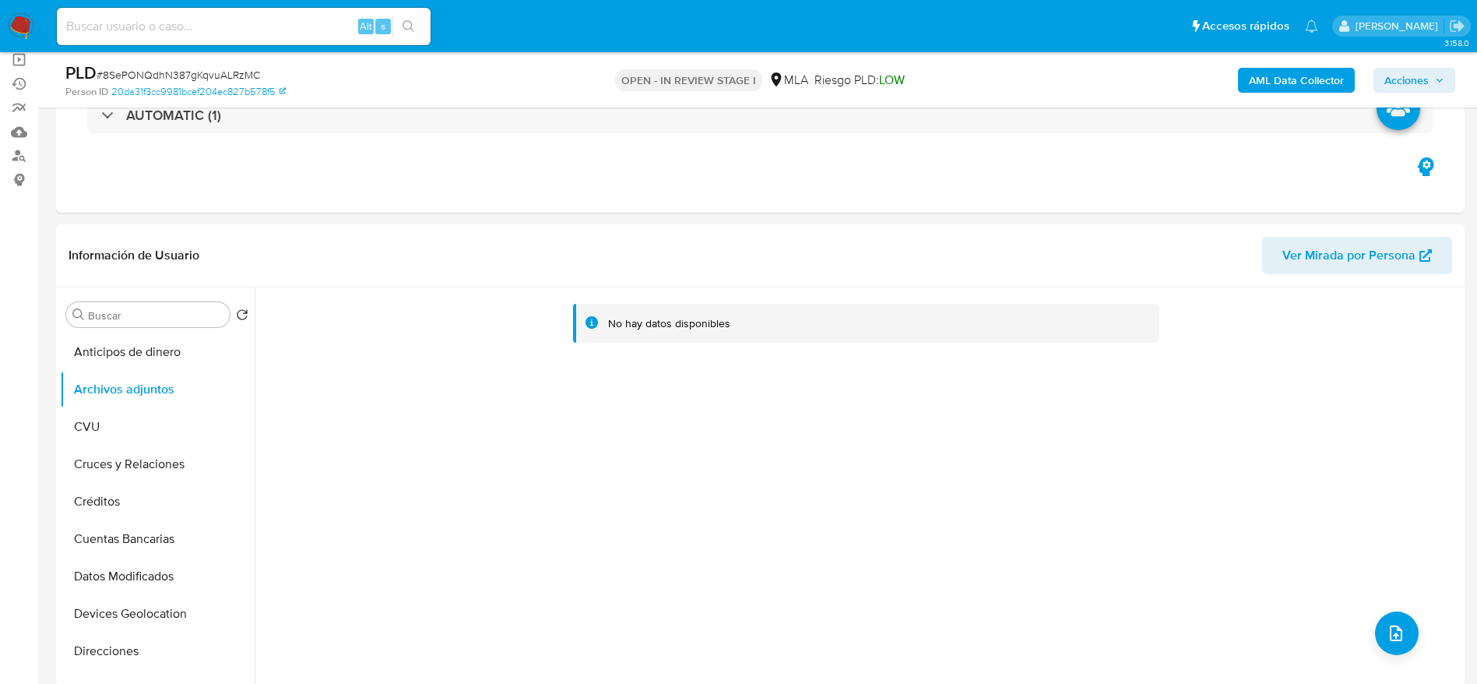
click at [1318, 81] on b "AML Data Collector" at bounding box center [1296, 80] width 95 height 25
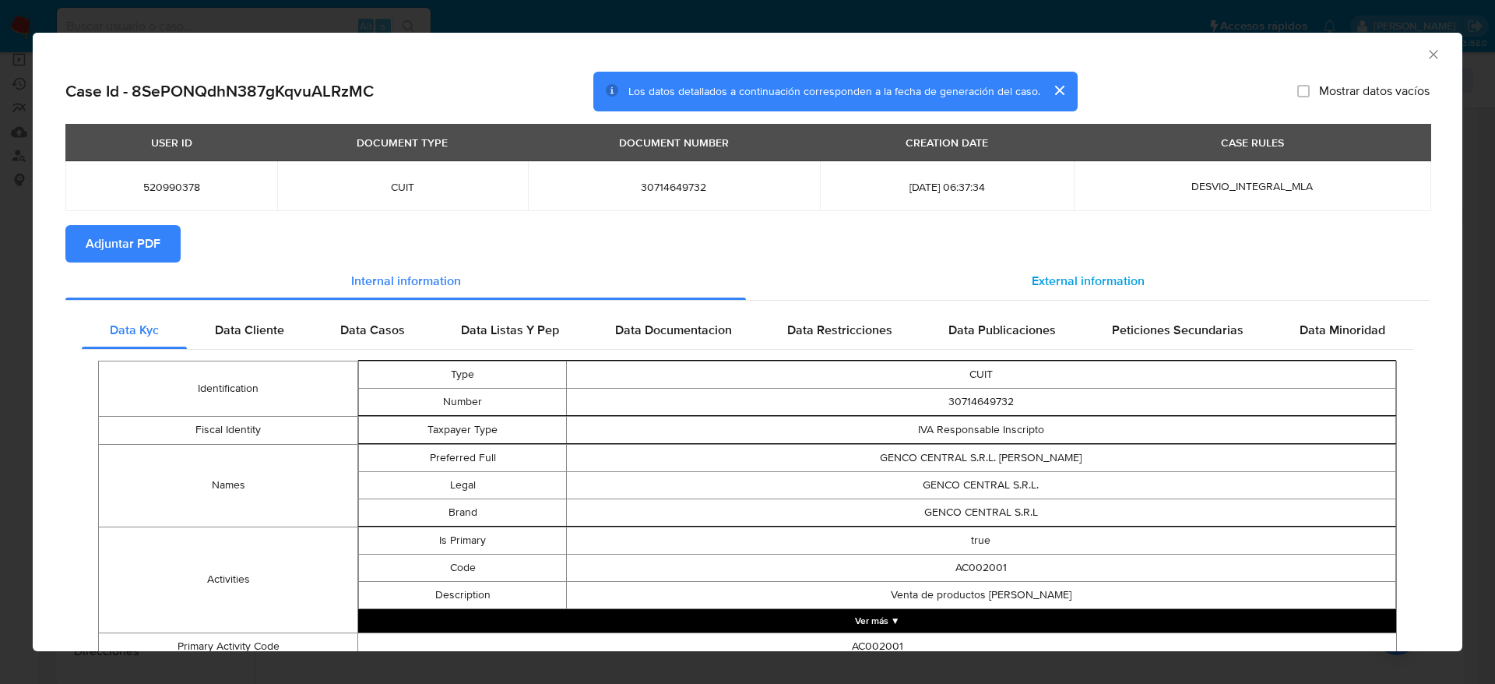
click at [1076, 264] on div "External information" at bounding box center [1088, 280] width 684 height 37
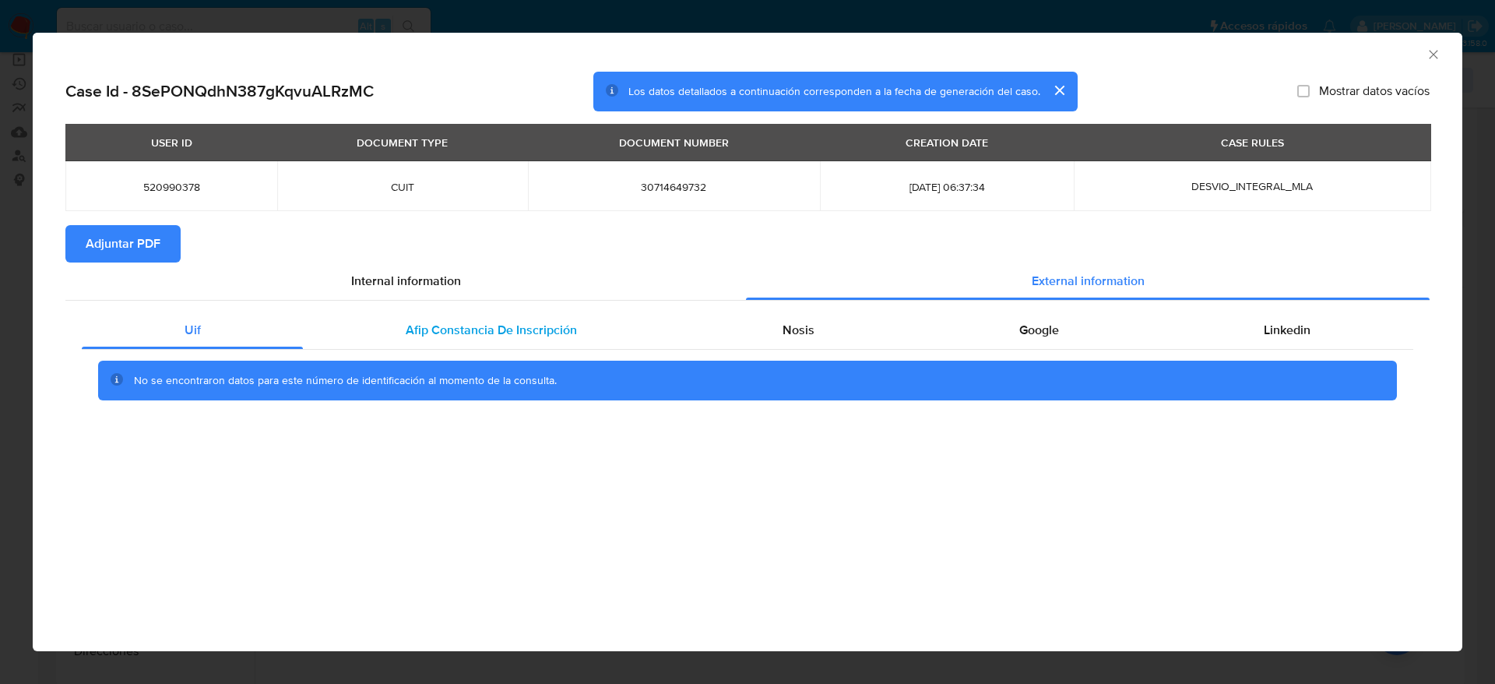
click at [444, 335] on span "Afip Constancia De Inscripción" at bounding box center [491, 330] width 171 height 18
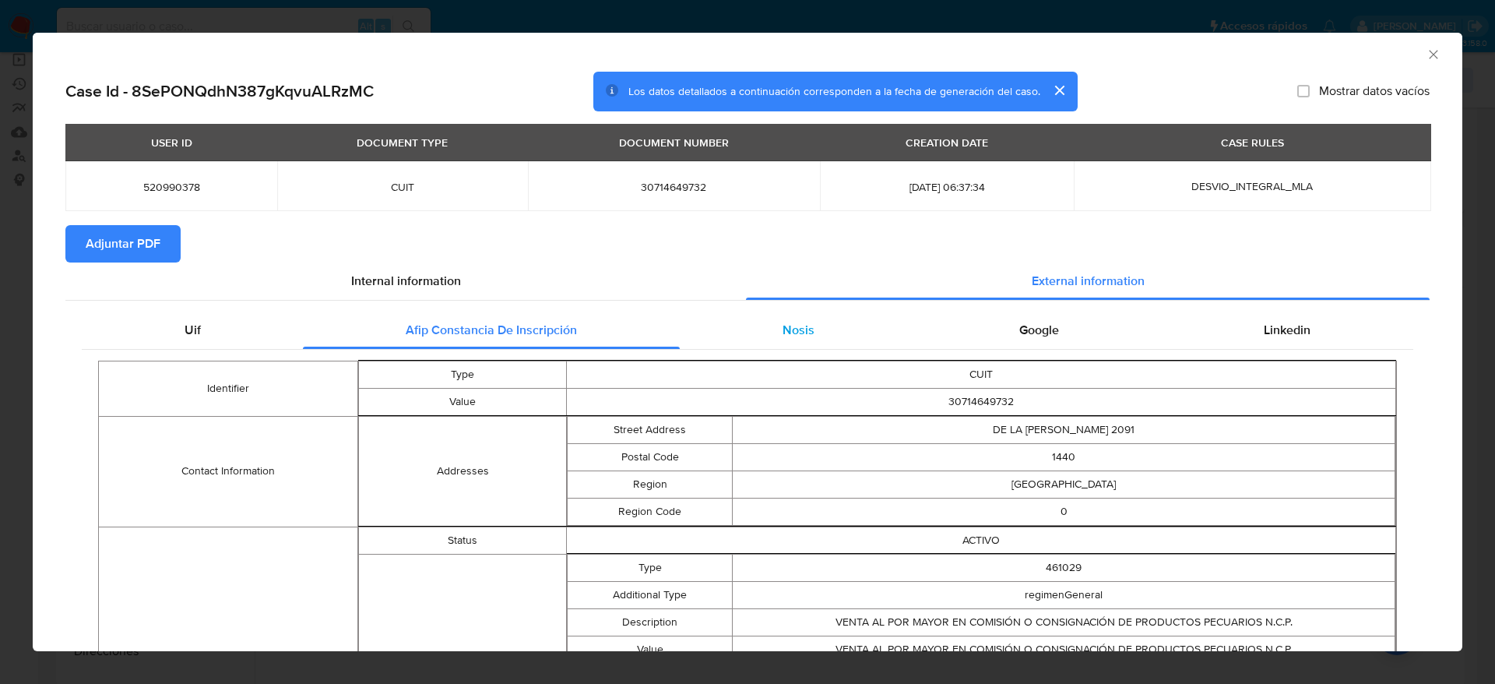
click at [783, 318] on div "Nosis" at bounding box center [798, 329] width 237 height 37
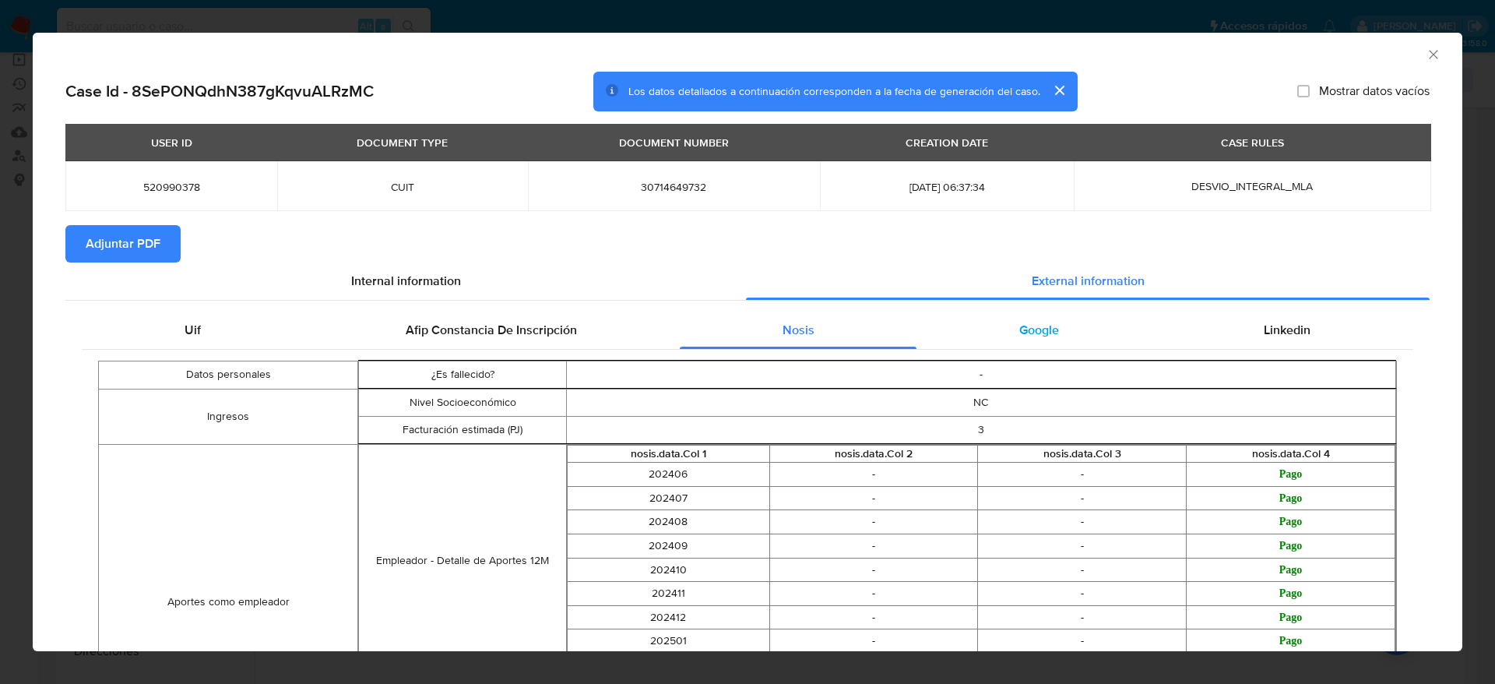
click at [1023, 339] on div "Google" at bounding box center [1038, 329] width 245 height 37
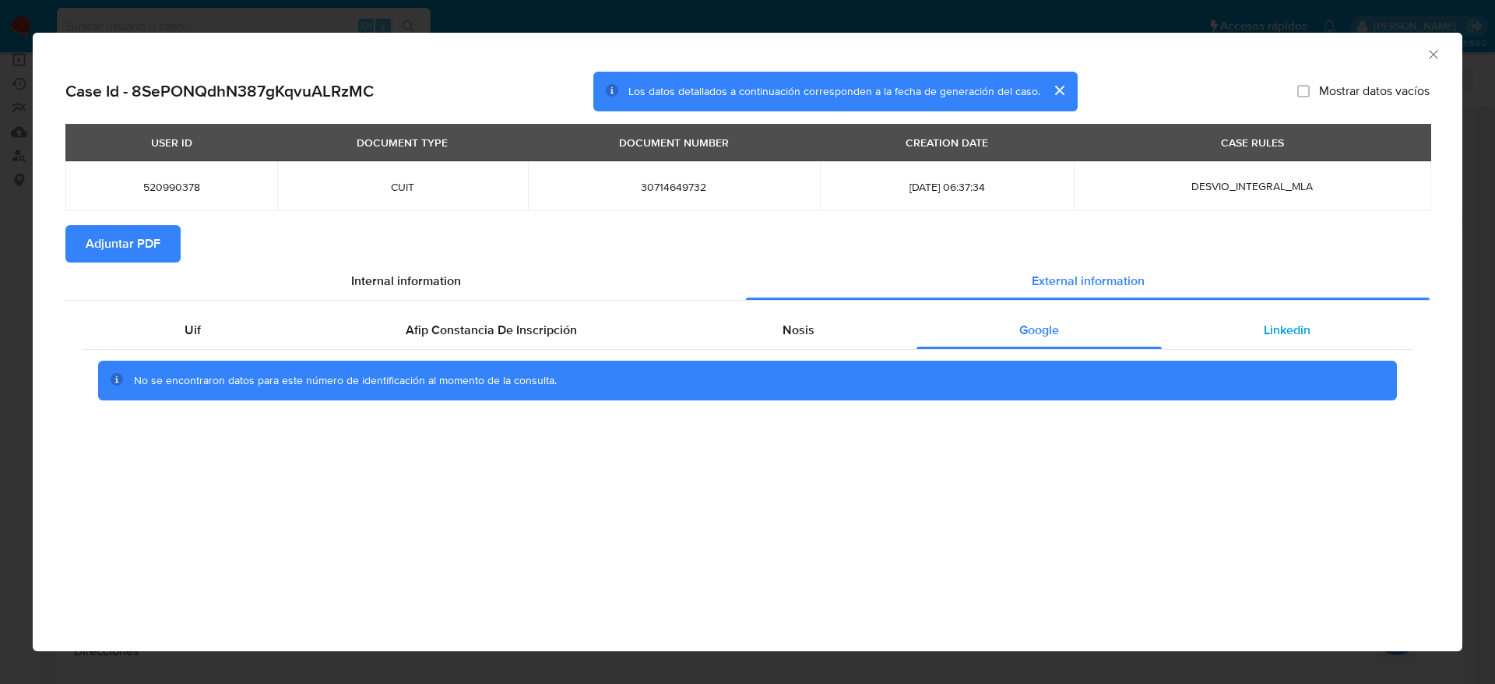
click at [1309, 336] on span "Linkedin" at bounding box center [1287, 330] width 47 height 18
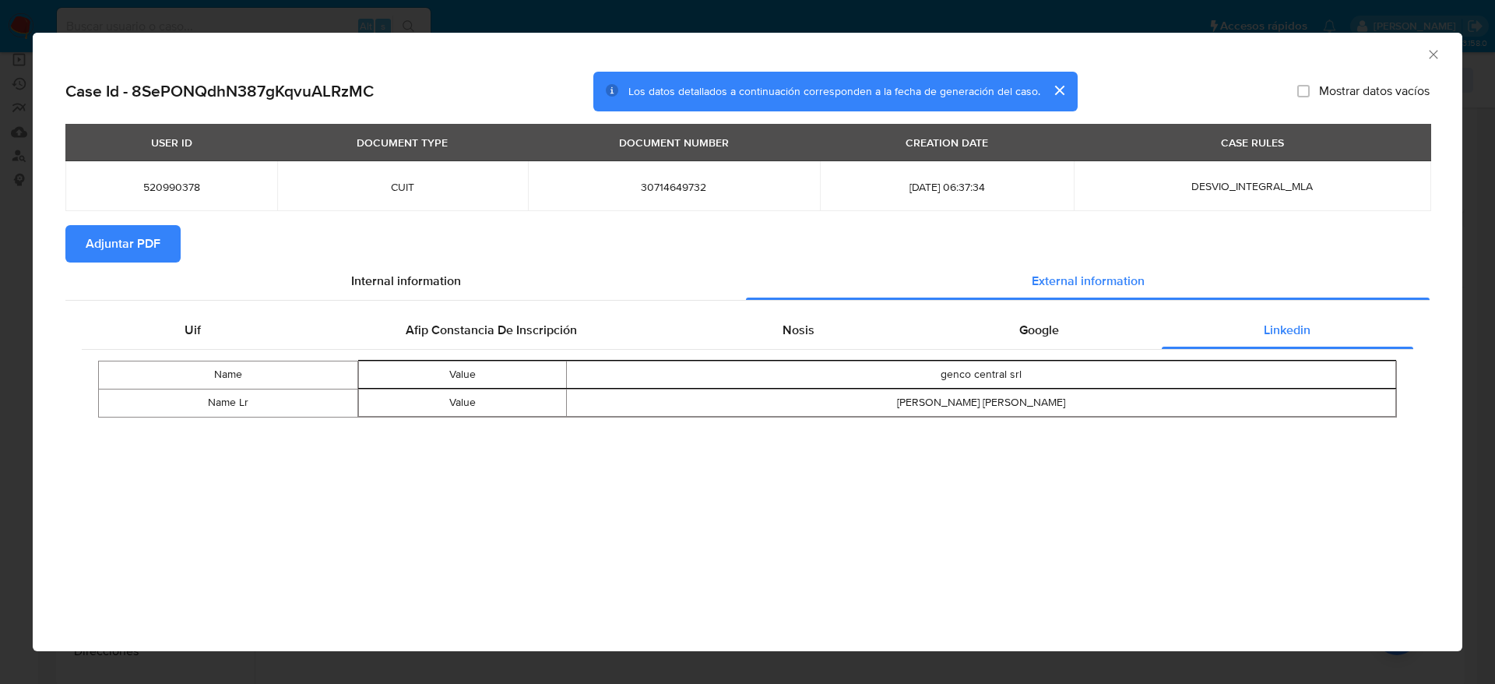
click at [92, 244] on span "Adjuntar PDF" at bounding box center [123, 244] width 75 height 34
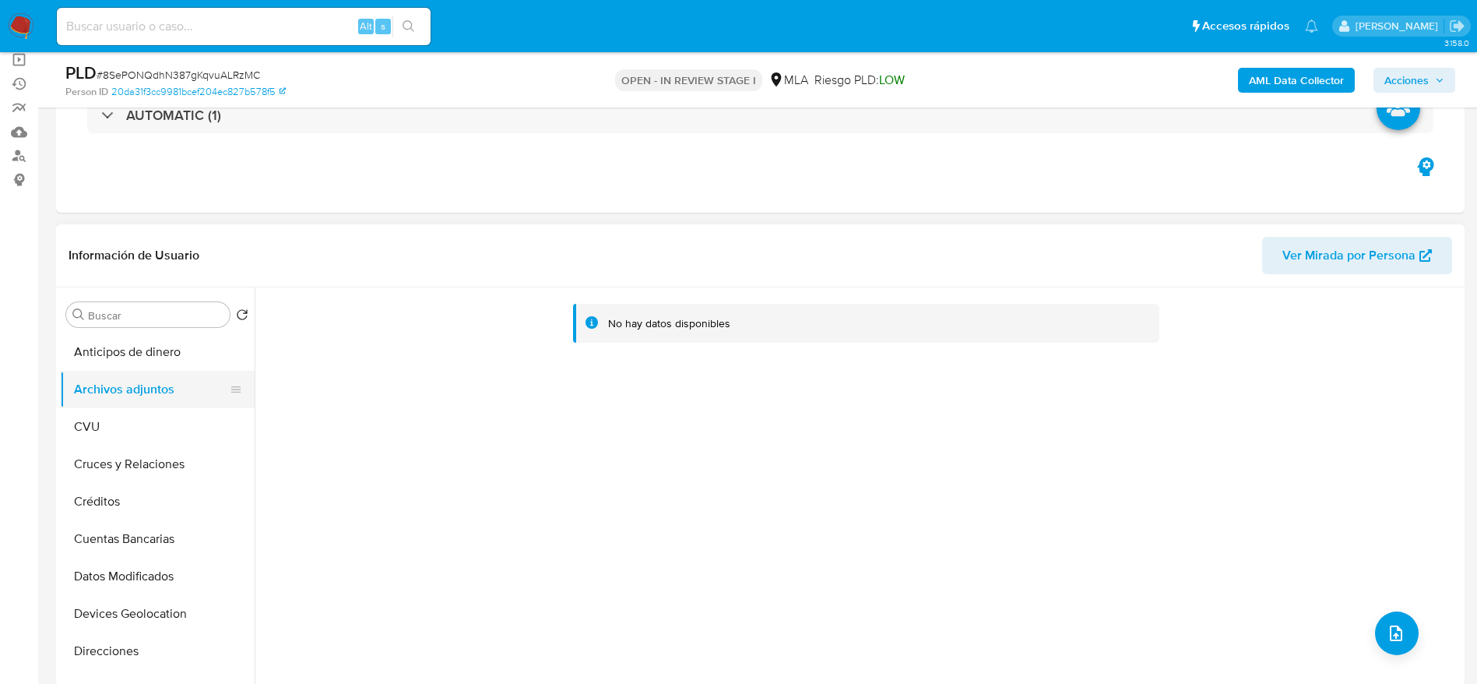
click at [100, 411] on button "CVU" at bounding box center [157, 426] width 195 height 37
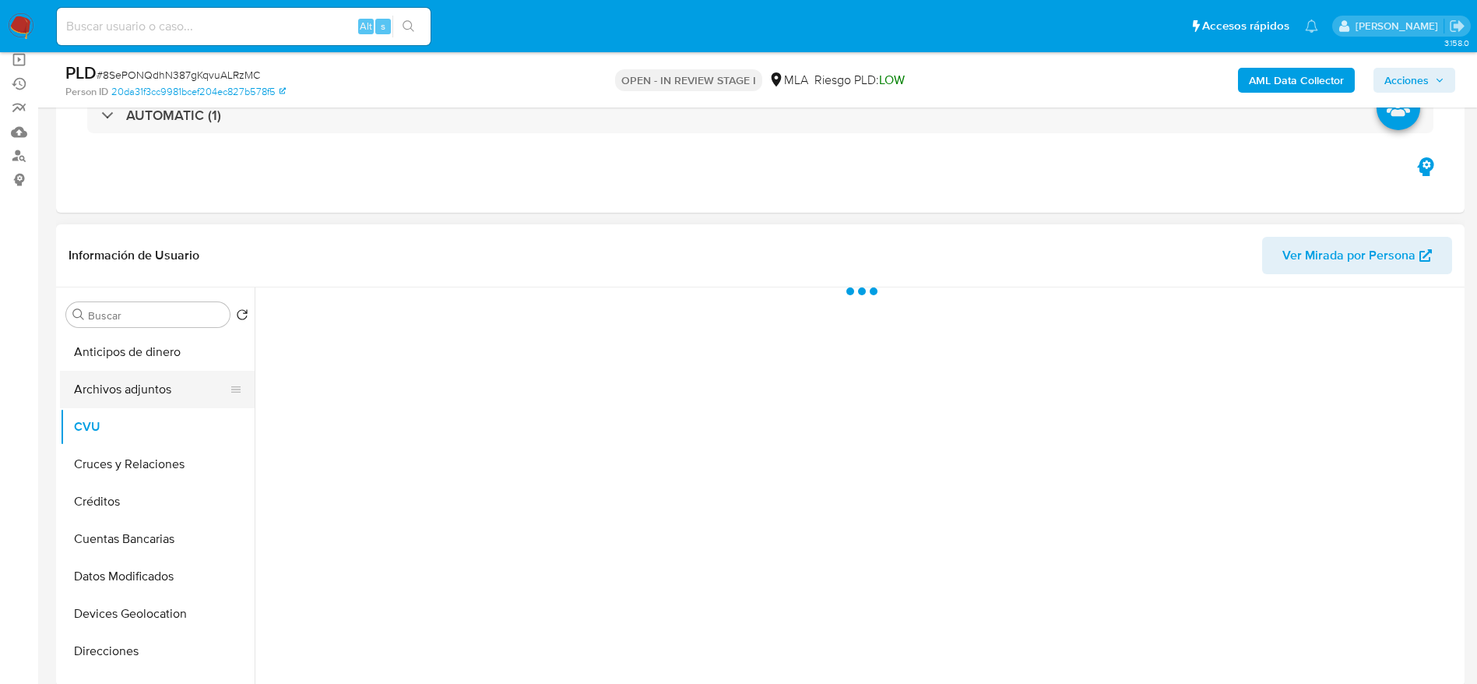
click at [114, 385] on button "Archivos adjuntos" at bounding box center [151, 389] width 182 height 37
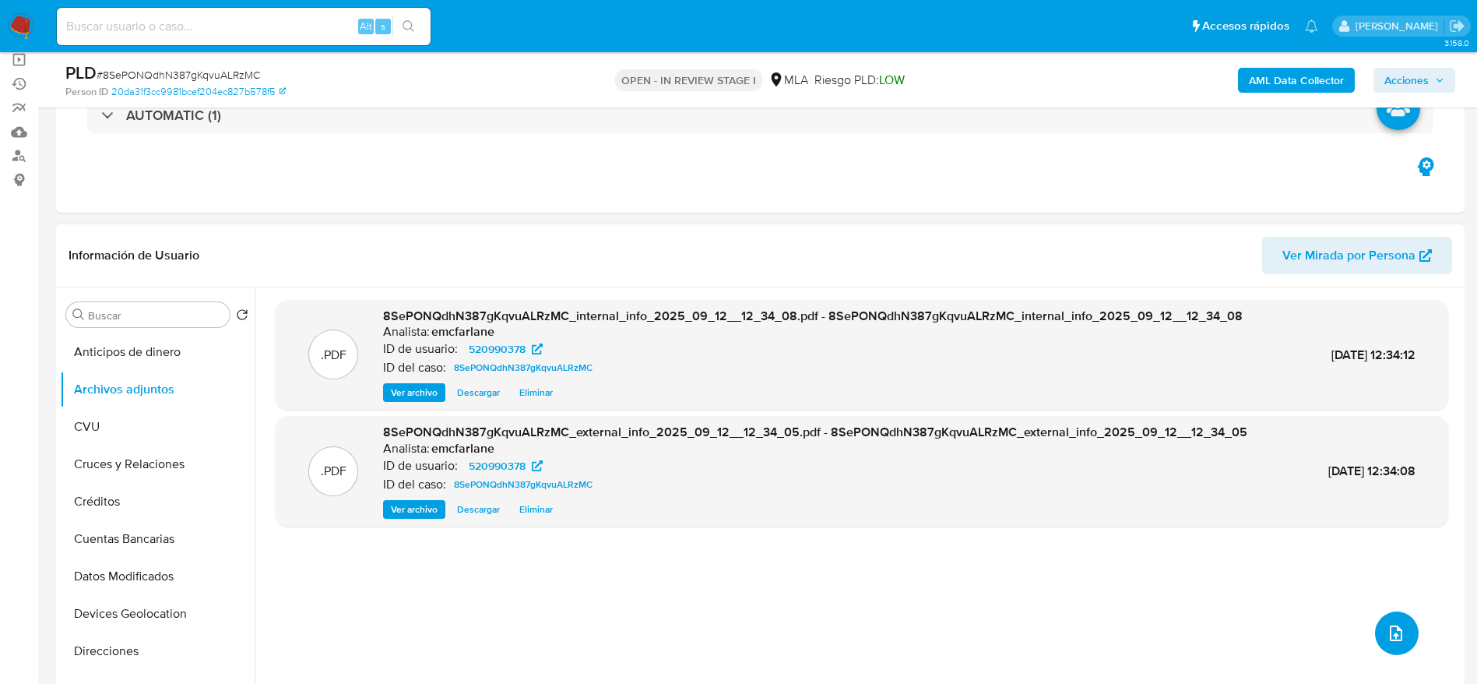
click at [1388, 625] on icon "upload-file" at bounding box center [1396, 633] width 19 height 19
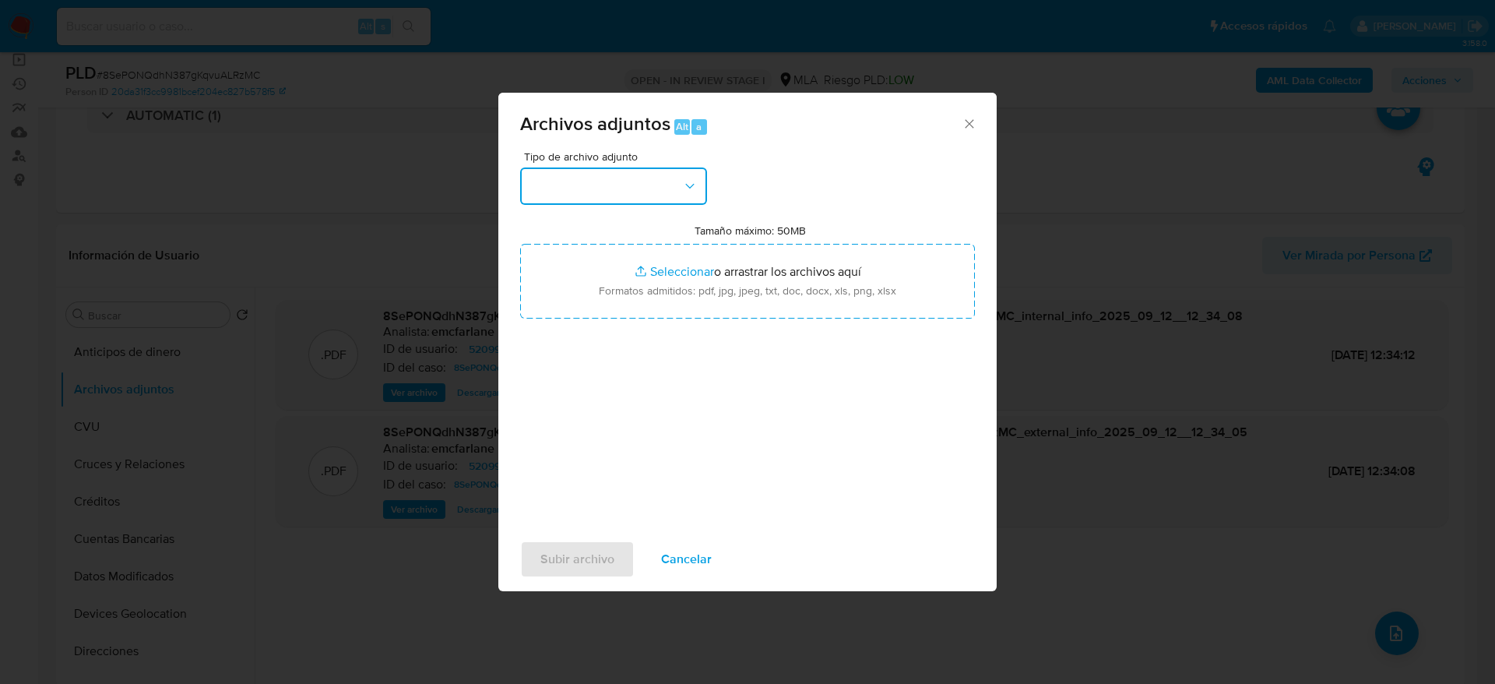
click at [669, 179] on button "button" at bounding box center [613, 185] width 187 height 37
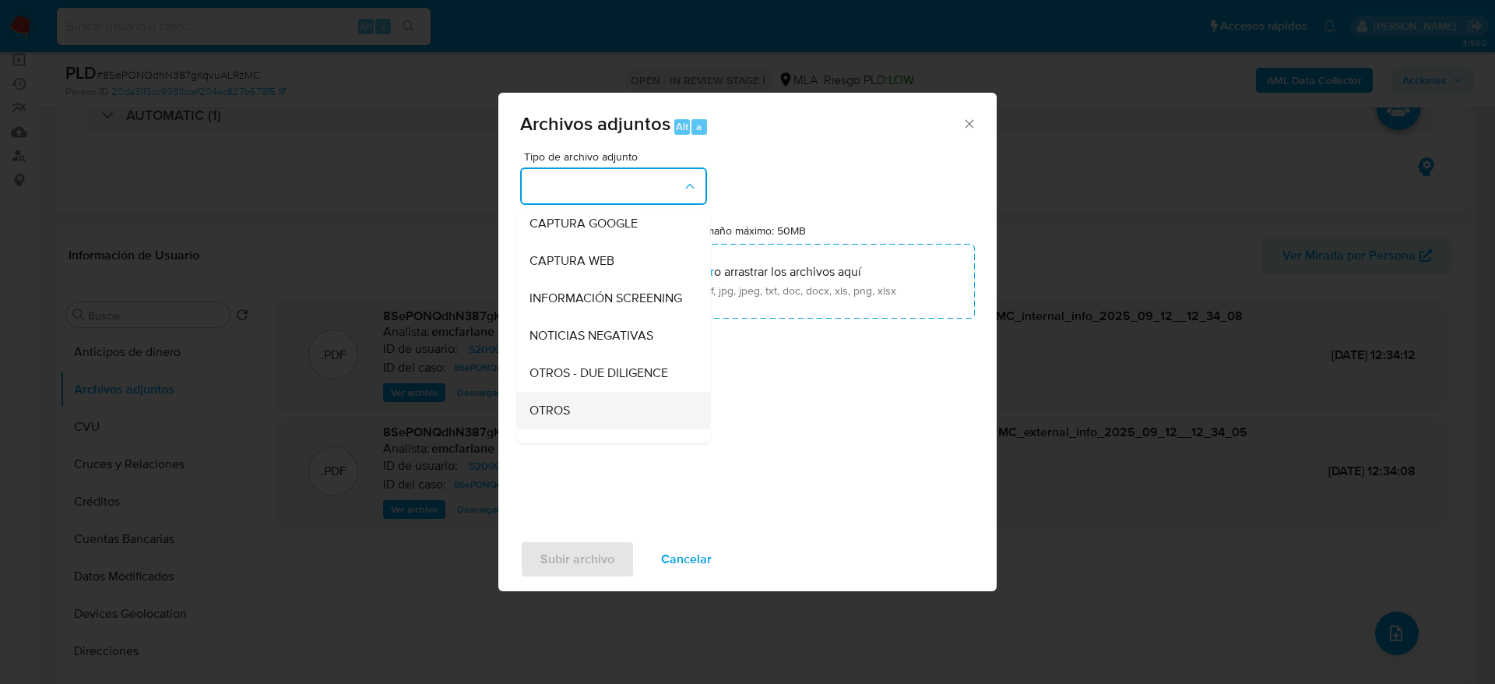
click at [549, 418] on span "OTROS" at bounding box center [549, 411] width 40 height 16
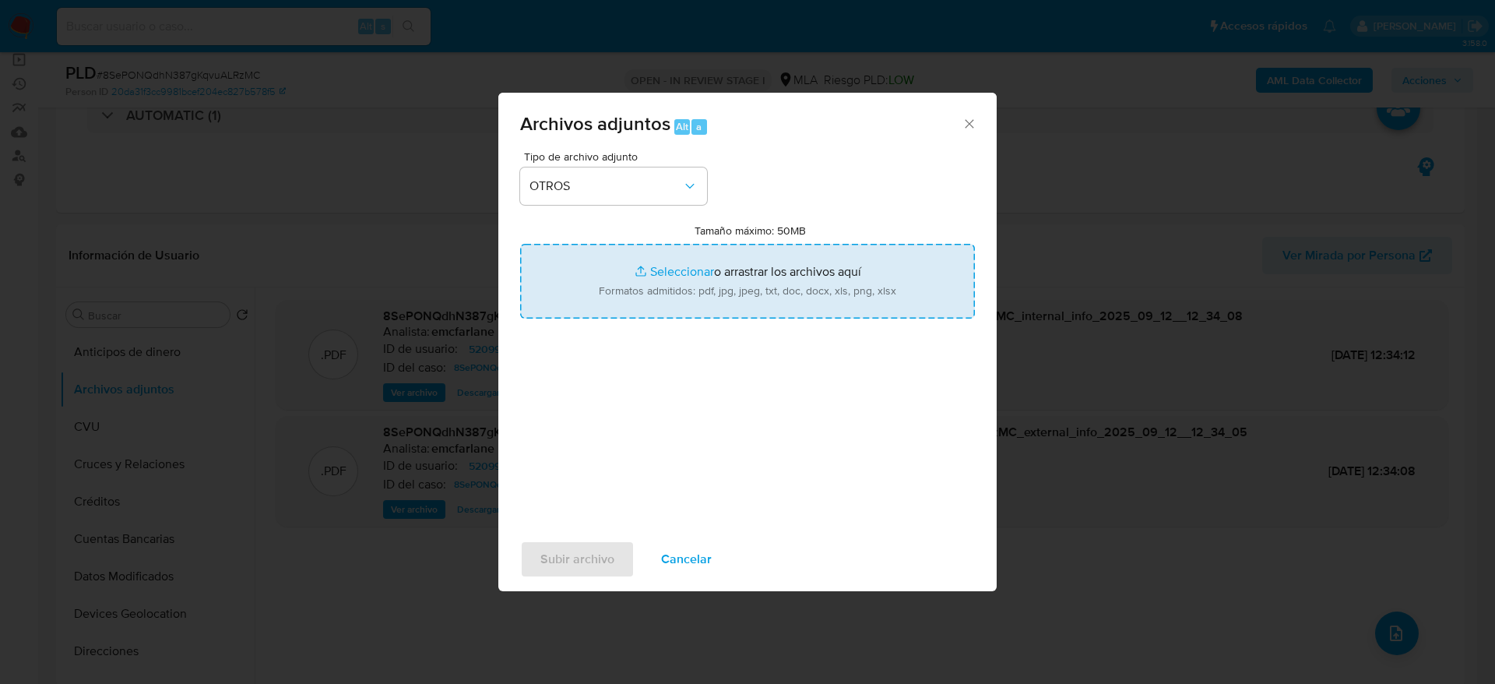
type input "C:\fakepath\Caselog 8SePONQdhN387gKqvuALRzMC.docx"
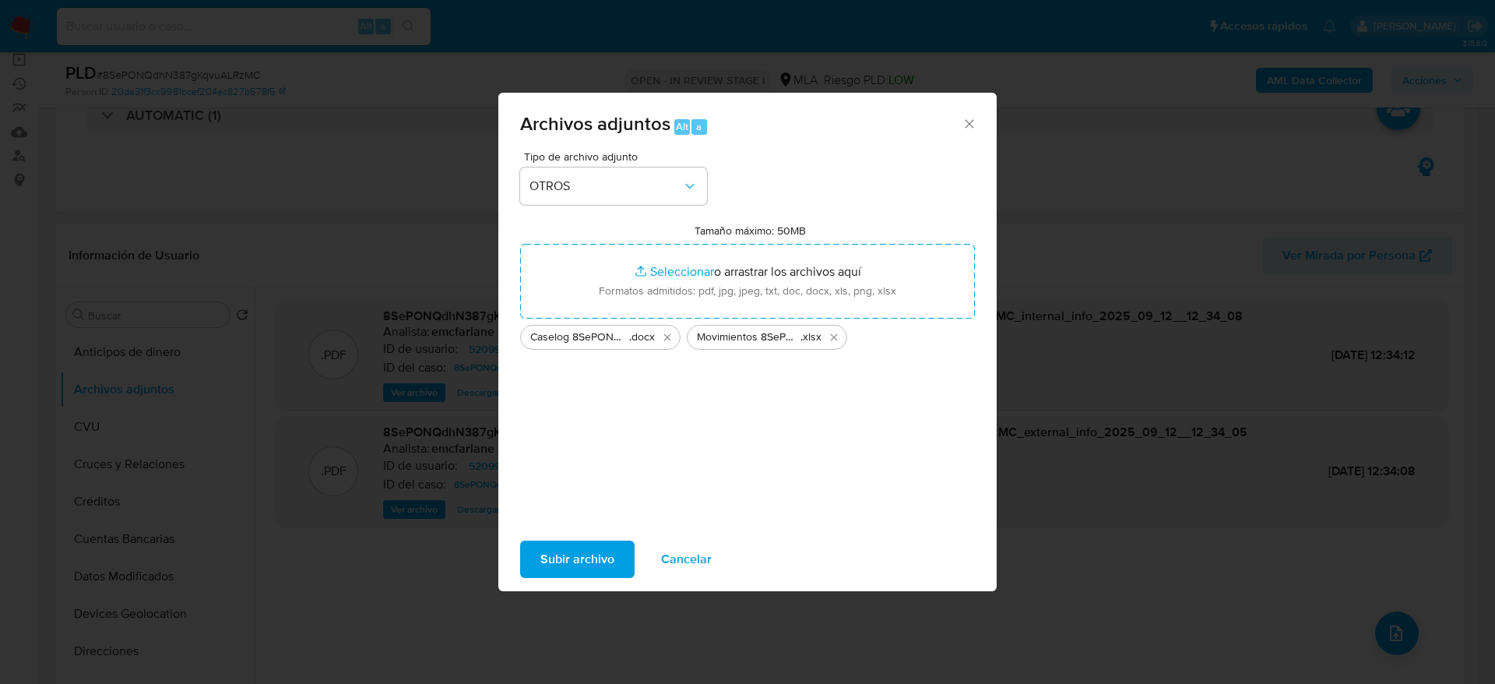
click at [576, 567] on span "Subir archivo" at bounding box center [577, 559] width 74 height 34
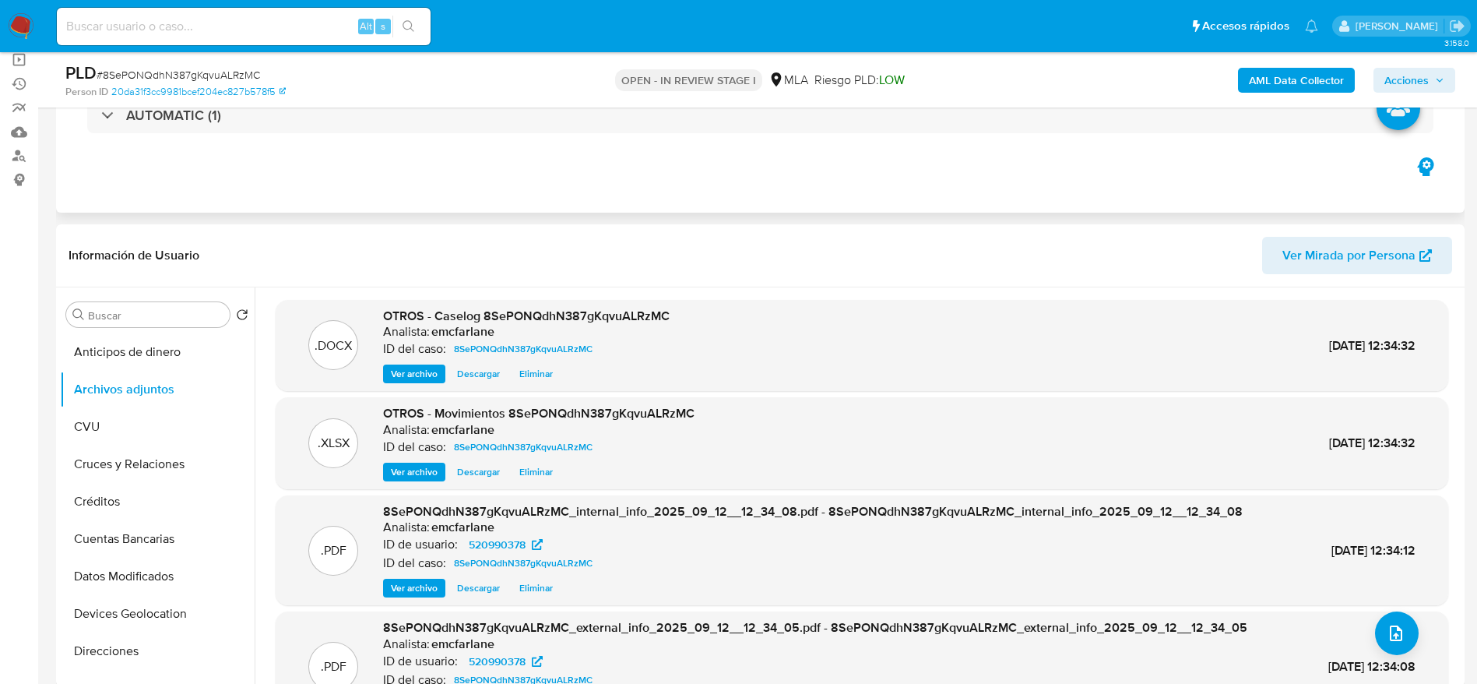
click at [777, 204] on div "Eventos ( 1 ) Acciones AUTOMATIC (1)" at bounding box center [760, 119] width 1409 height 187
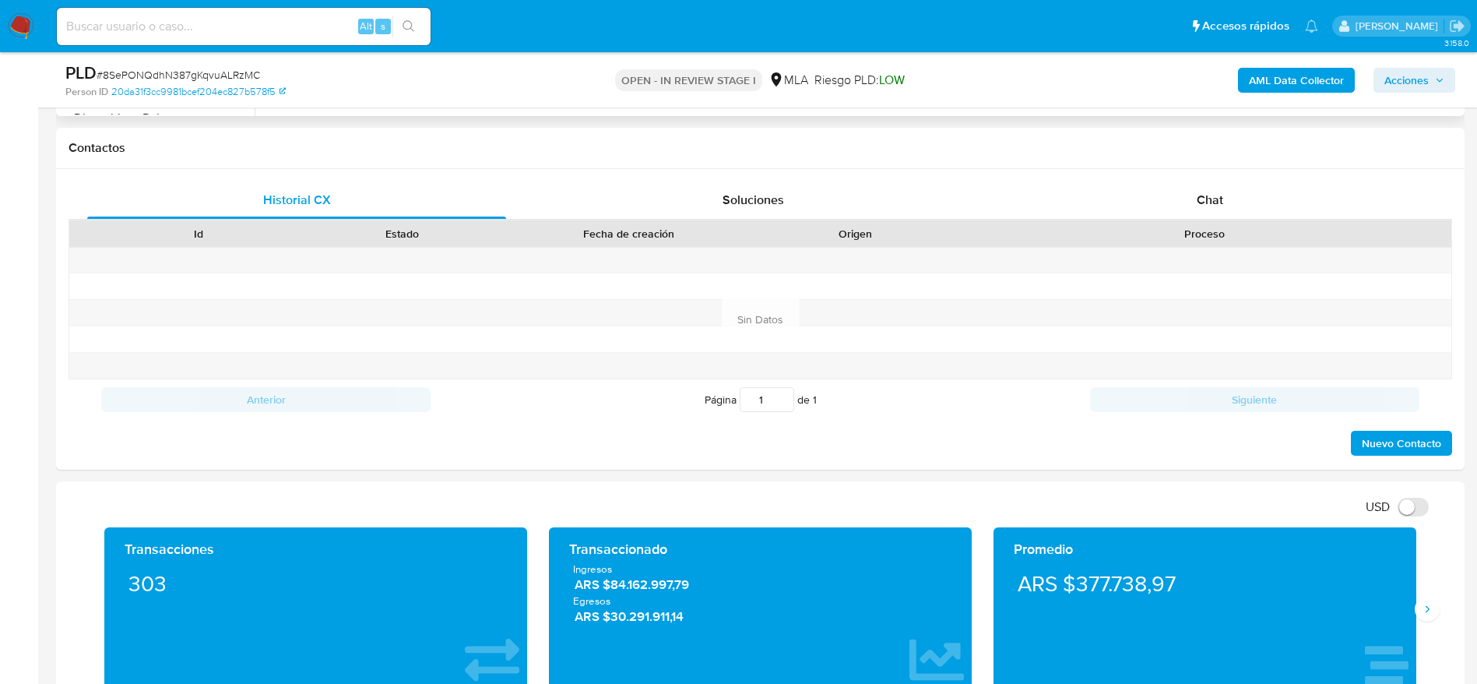
scroll to position [701, 0]
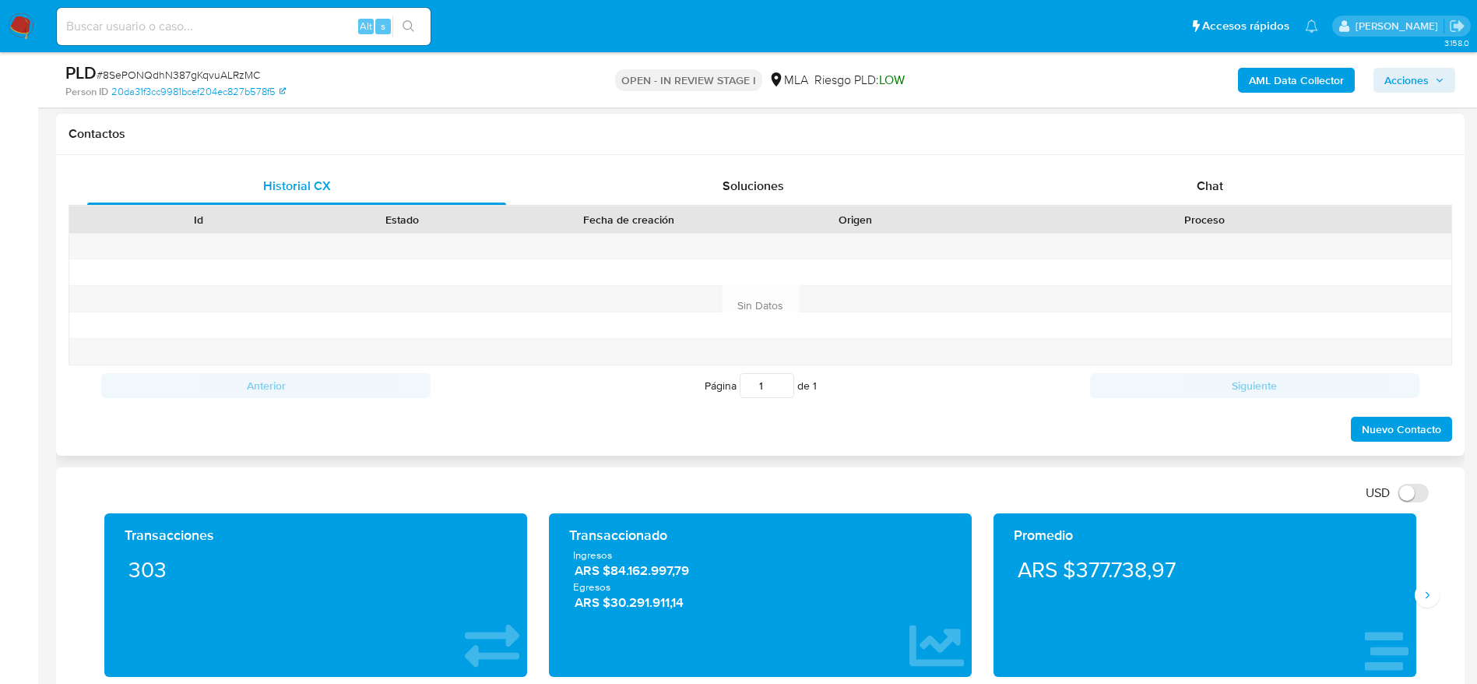
click at [1192, 204] on div "Chat" at bounding box center [1210, 185] width 419 height 37
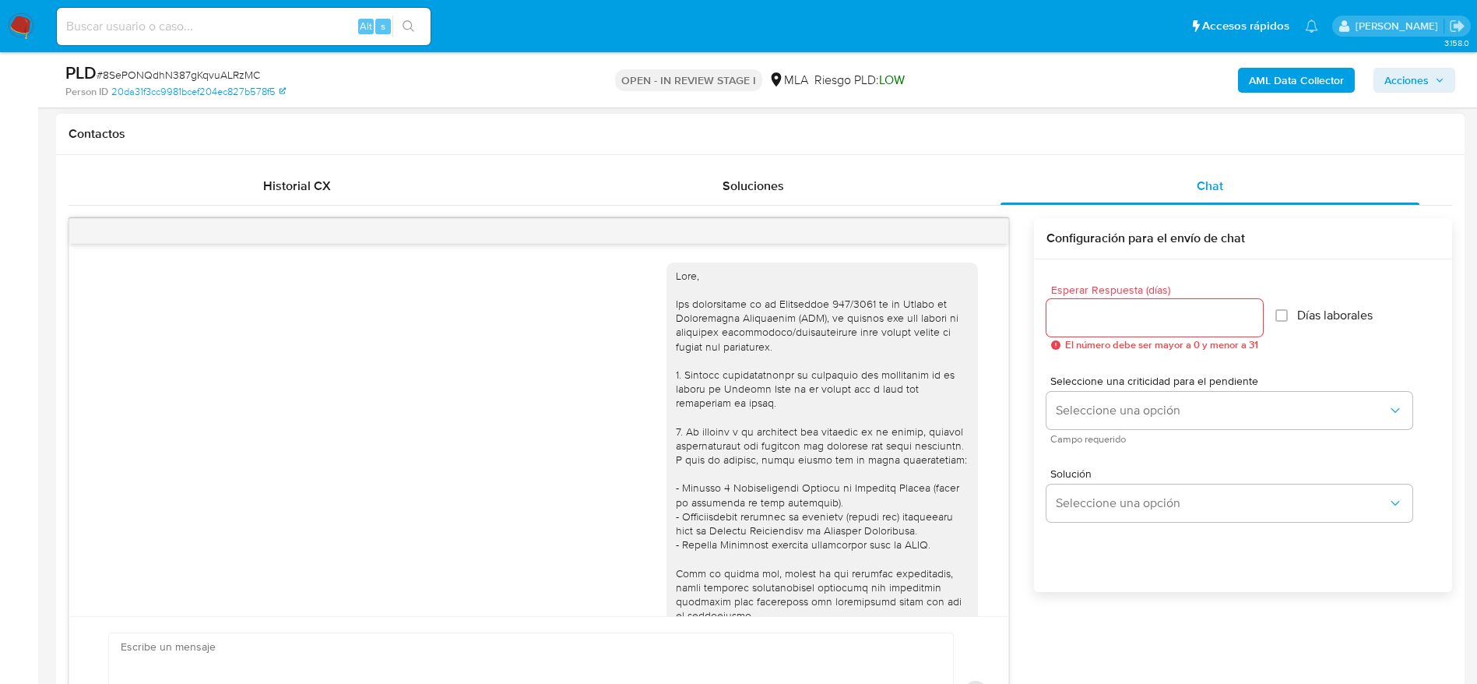
scroll to position [1522, 0]
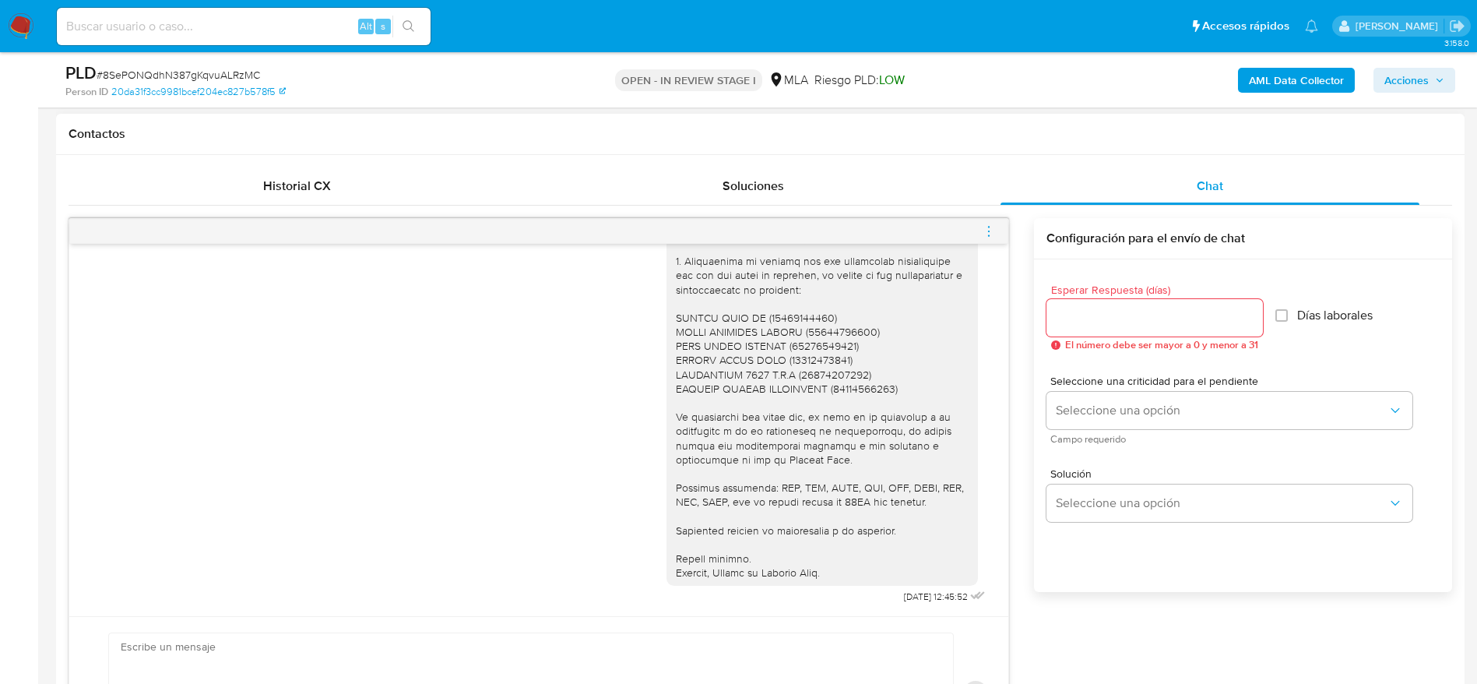
click at [990, 233] on icon "menu-action" at bounding box center [989, 231] width 14 height 14
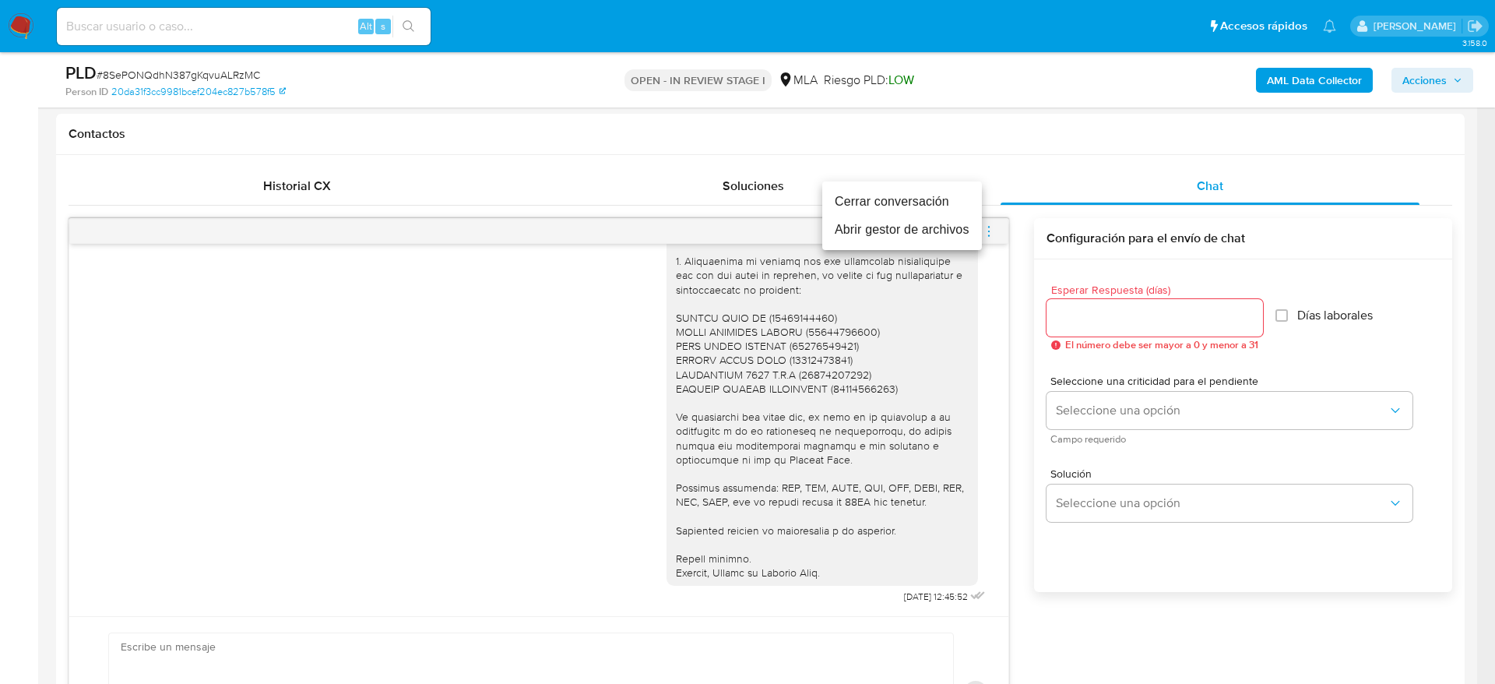
click at [918, 201] on li "Cerrar conversación" at bounding box center [902, 202] width 160 height 28
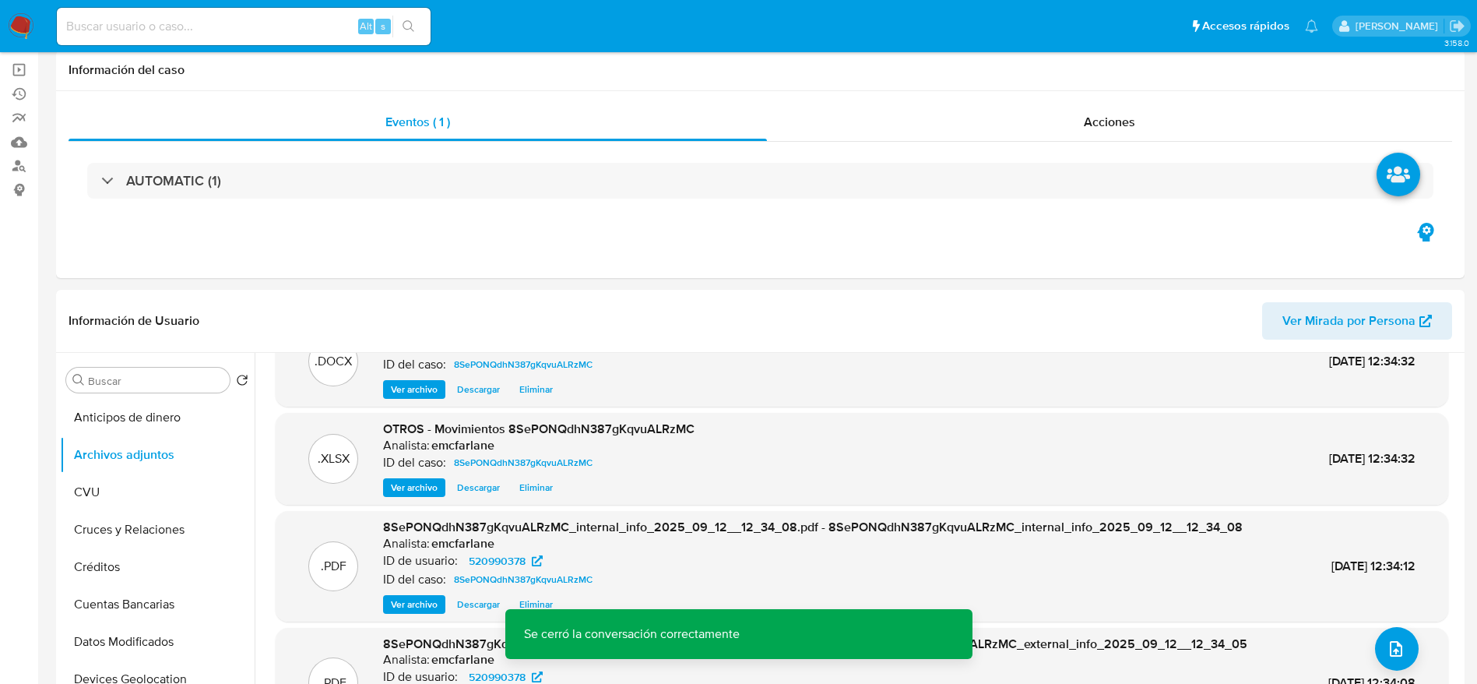
scroll to position [0, 0]
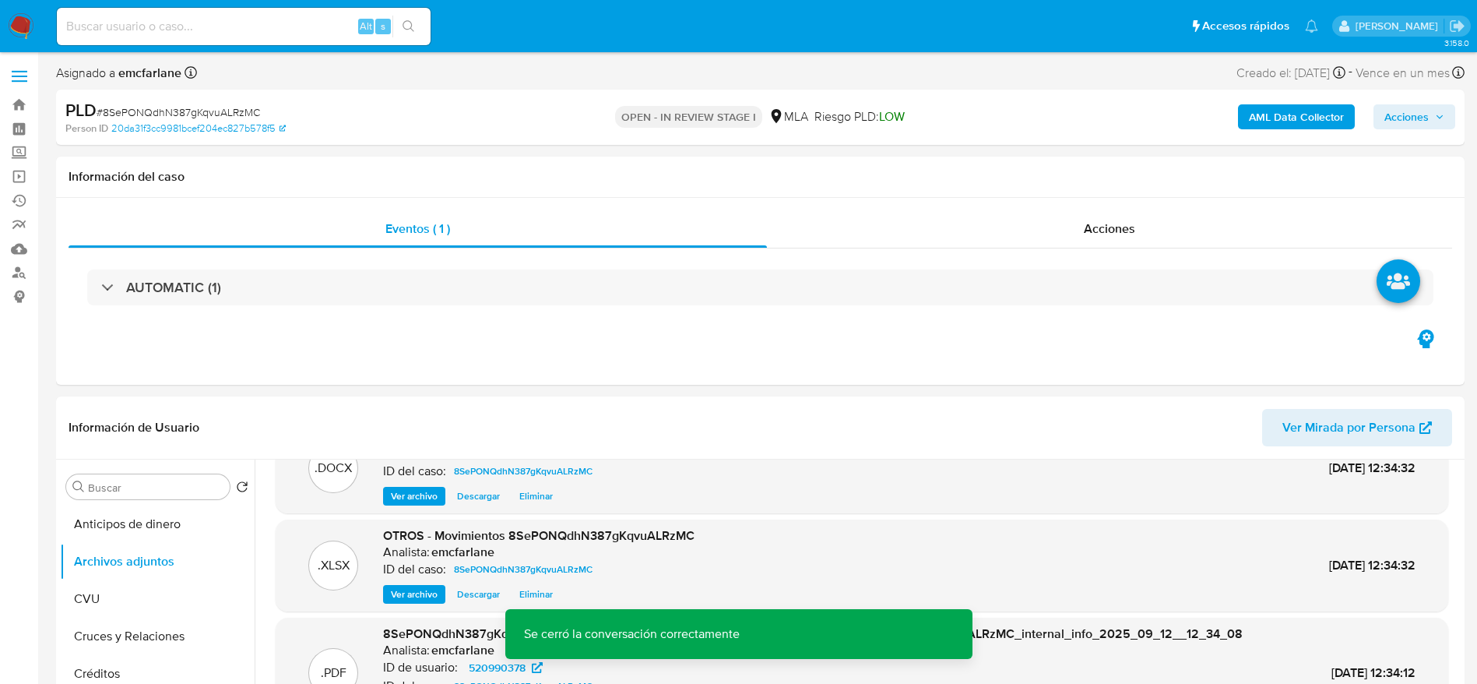
drag, startPoint x: 1421, startPoint y: 121, endPoint x: 1412, endPoint y: 124, distance: 9.8
click at [1421, 120] on span "Acciones" at bounding box center [1406, 116] width 44 height 25
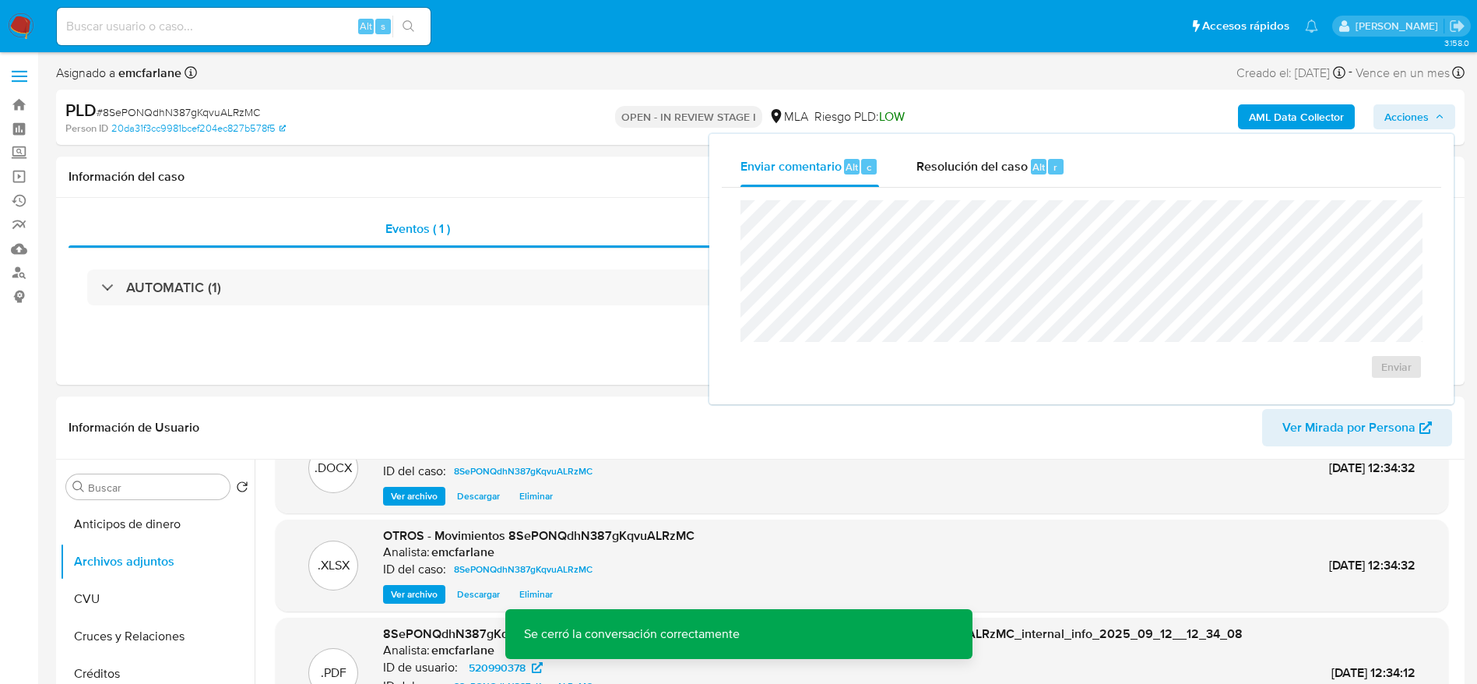
drag, startPoint x: 1040, startPoint y: 165, endPoint x: 1039, endPoint y: 195, distance: 29.6
click at [1040, 166] on span "Alt" at bounding box center [1039, 167] width 12 height 15
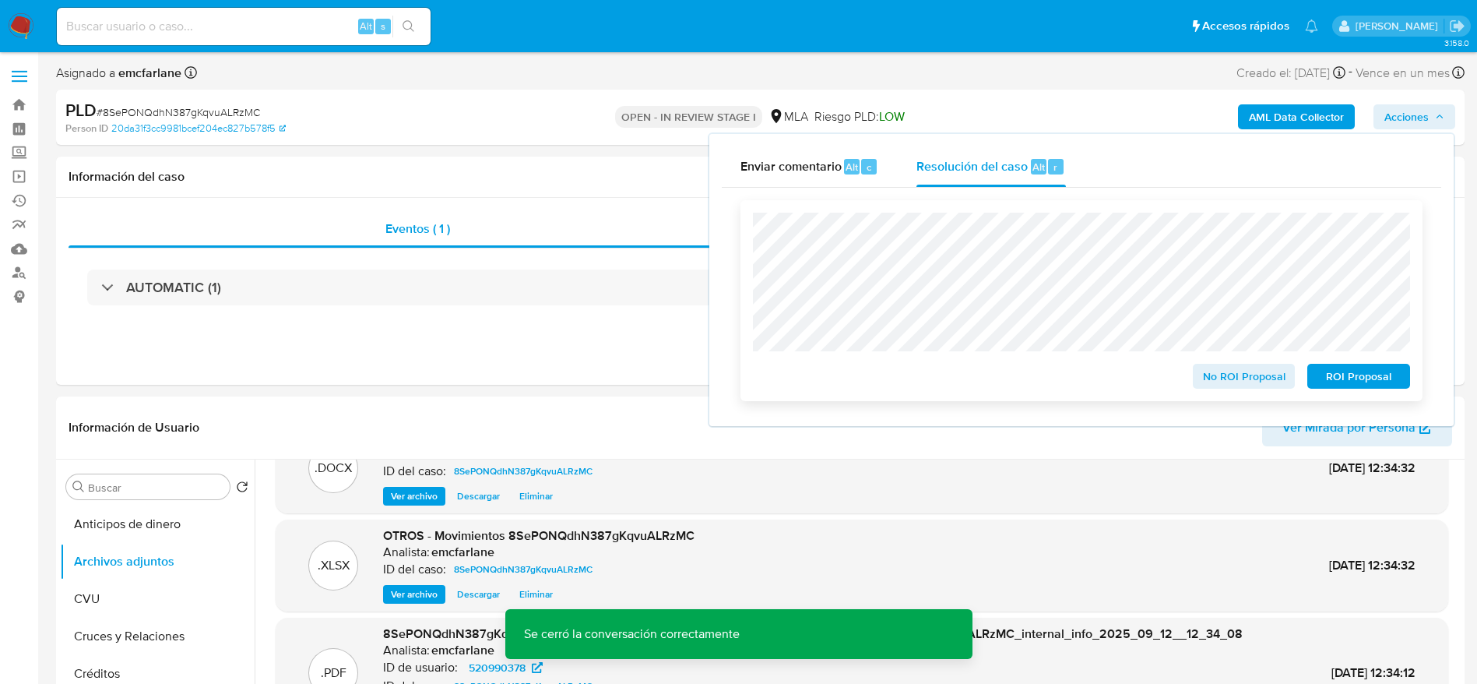
click at [1217, 385] on span "No ROI Proposal" at bounding box center [1244, 376] width 81 height 22
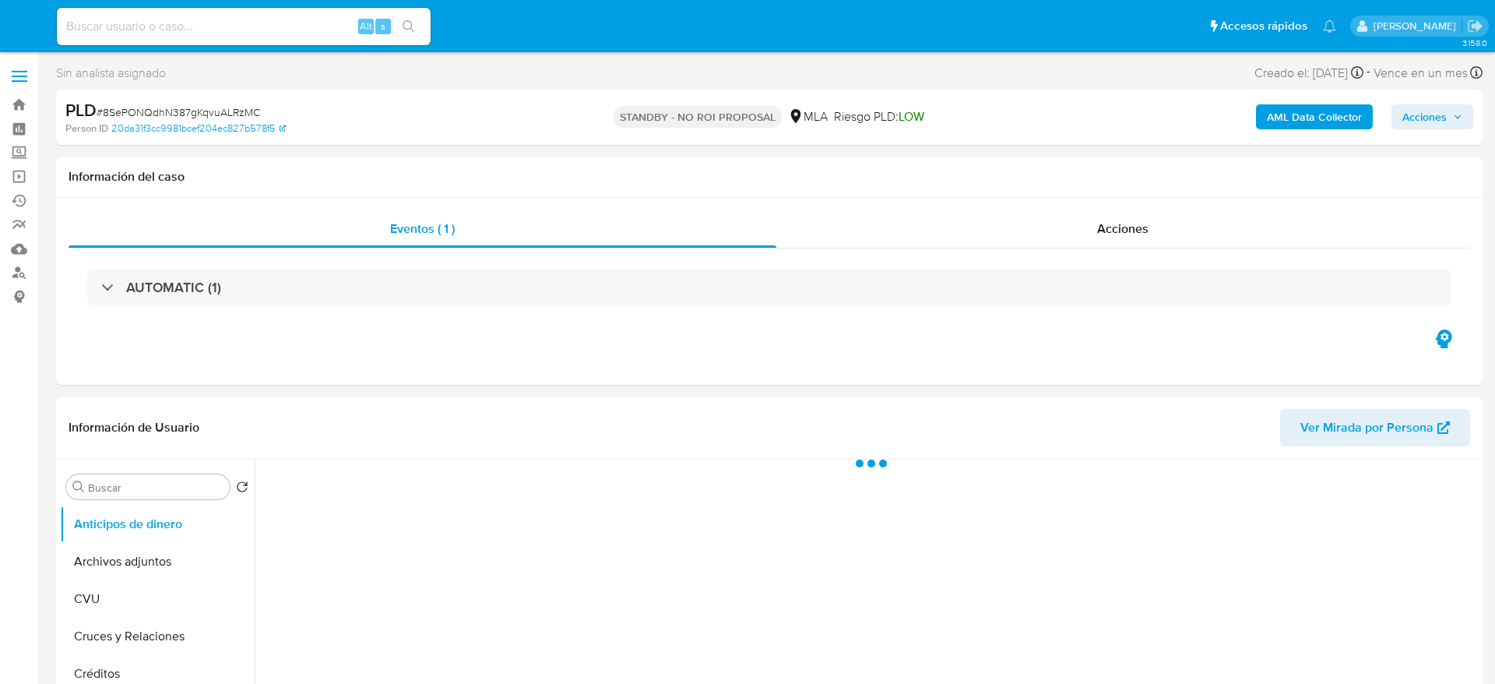
select select "10"
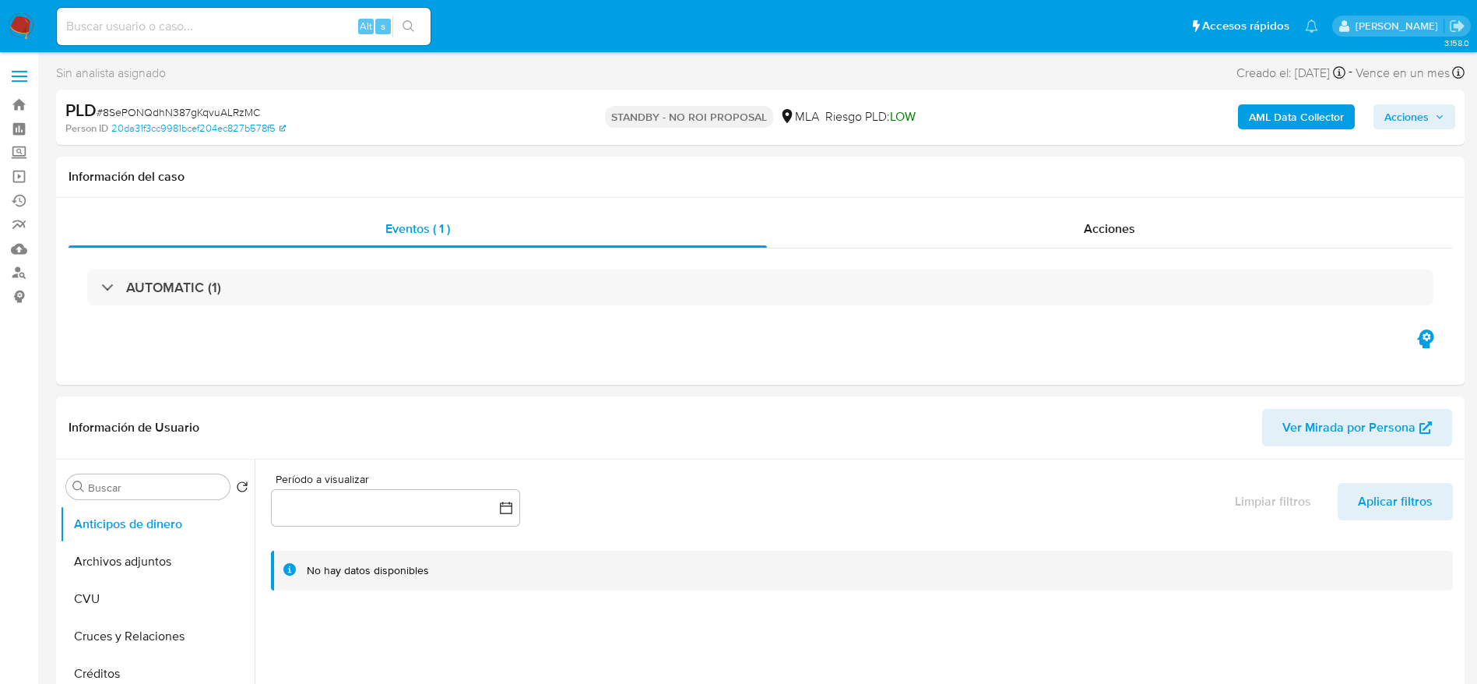
click at [26, 21] on img at bounding box center [21, 26] width 26 height 26
